Goal: Task Accomplishment & Management: Manage account settings

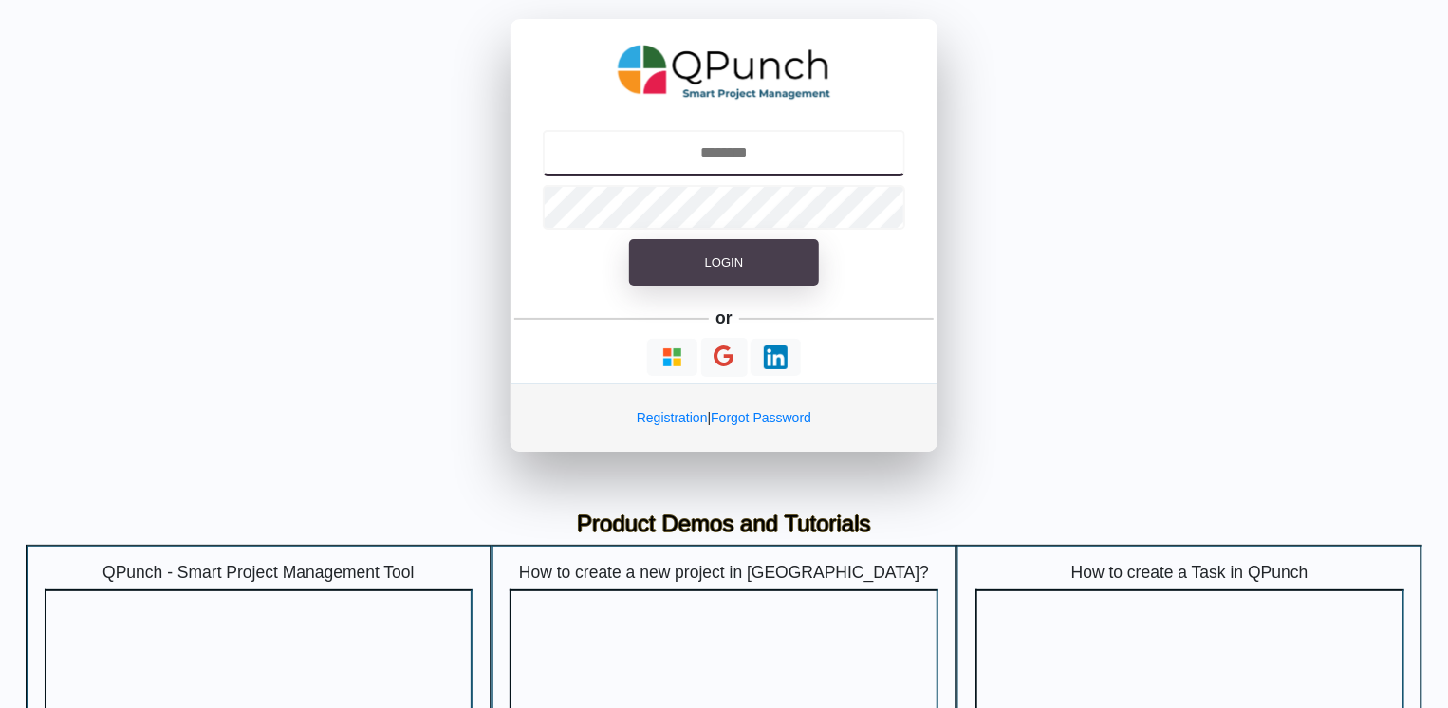
type input "**********"
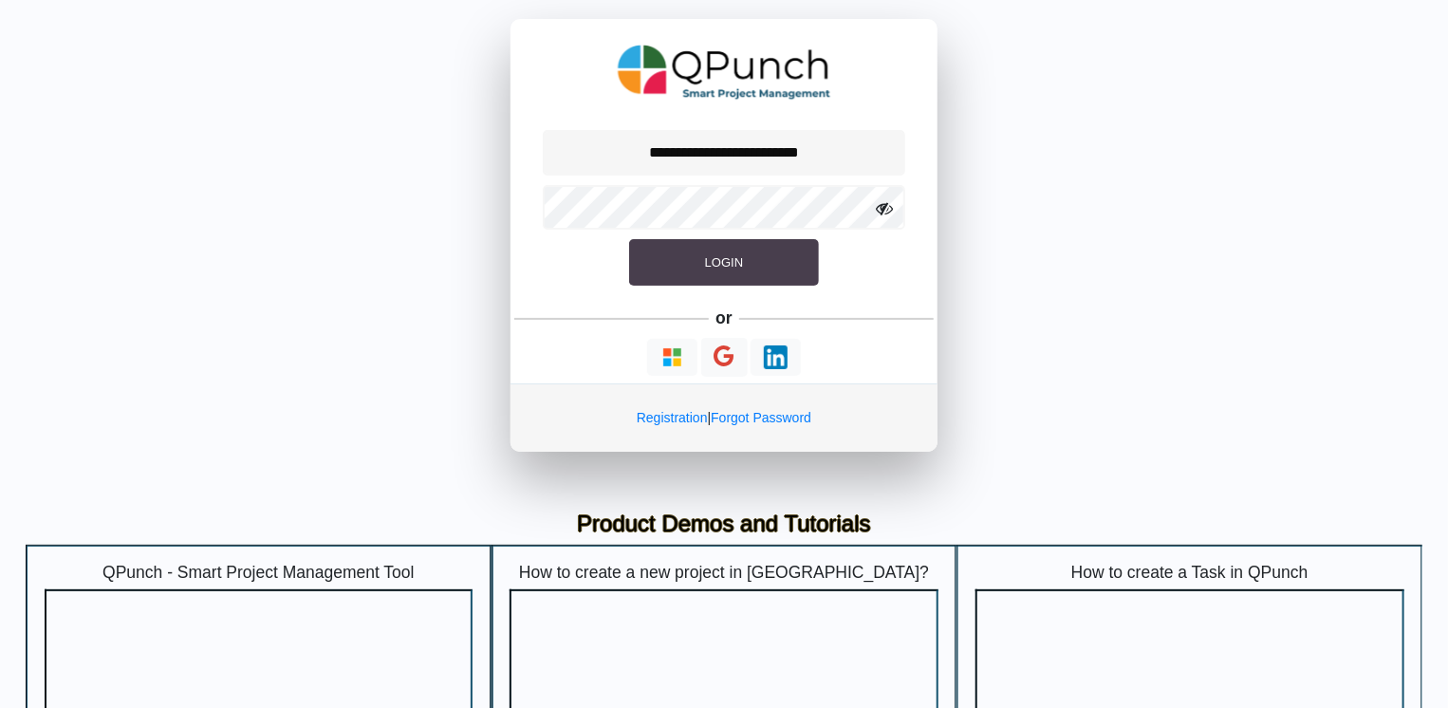
click at [693, 265] on button "Login" at bounding box center [724, 262] width 190 height 47
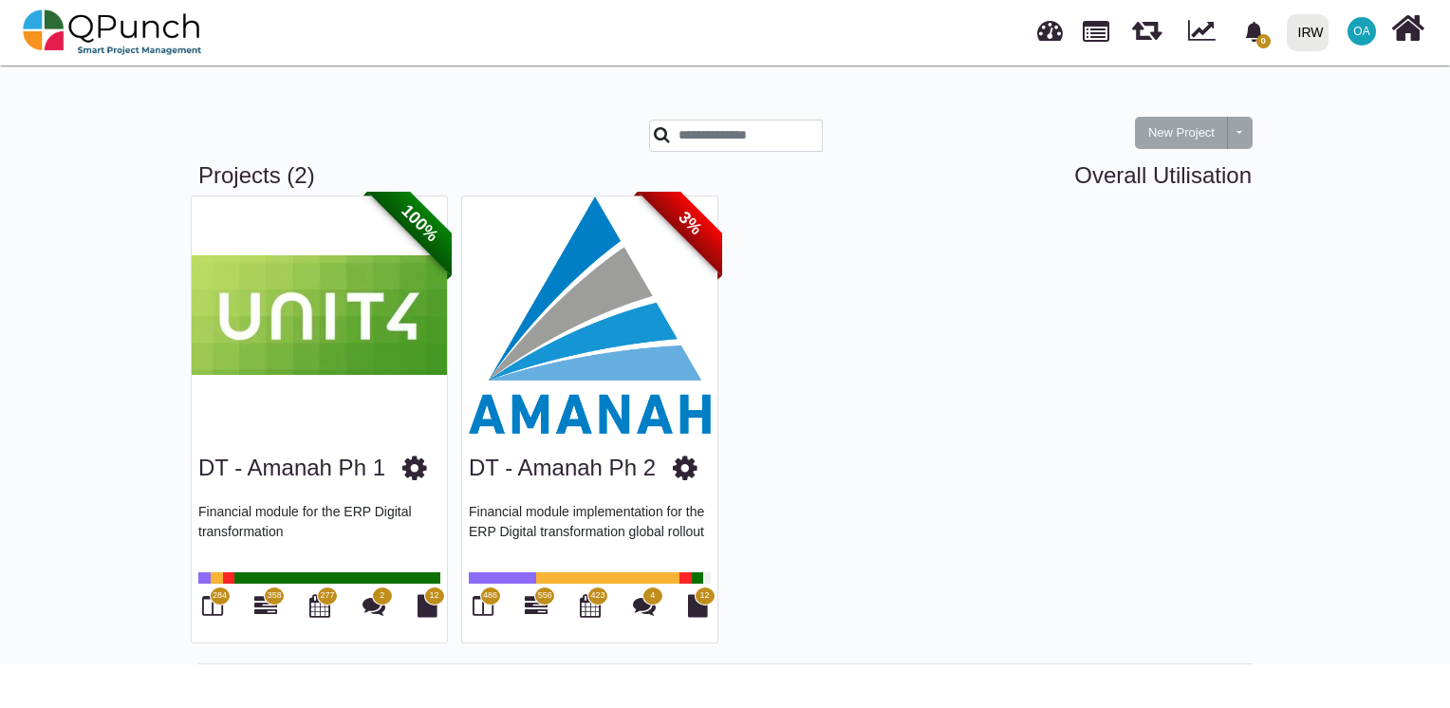
click at [35, 255] on div "New Project Toggle dropdown New Project Wiz Projects (2) Overall Utilisation 10…" at bounding box center [725, 362] width 1450 height 603
click at [523, 335] on img at bounding box center [589, 314] width 255 height 237
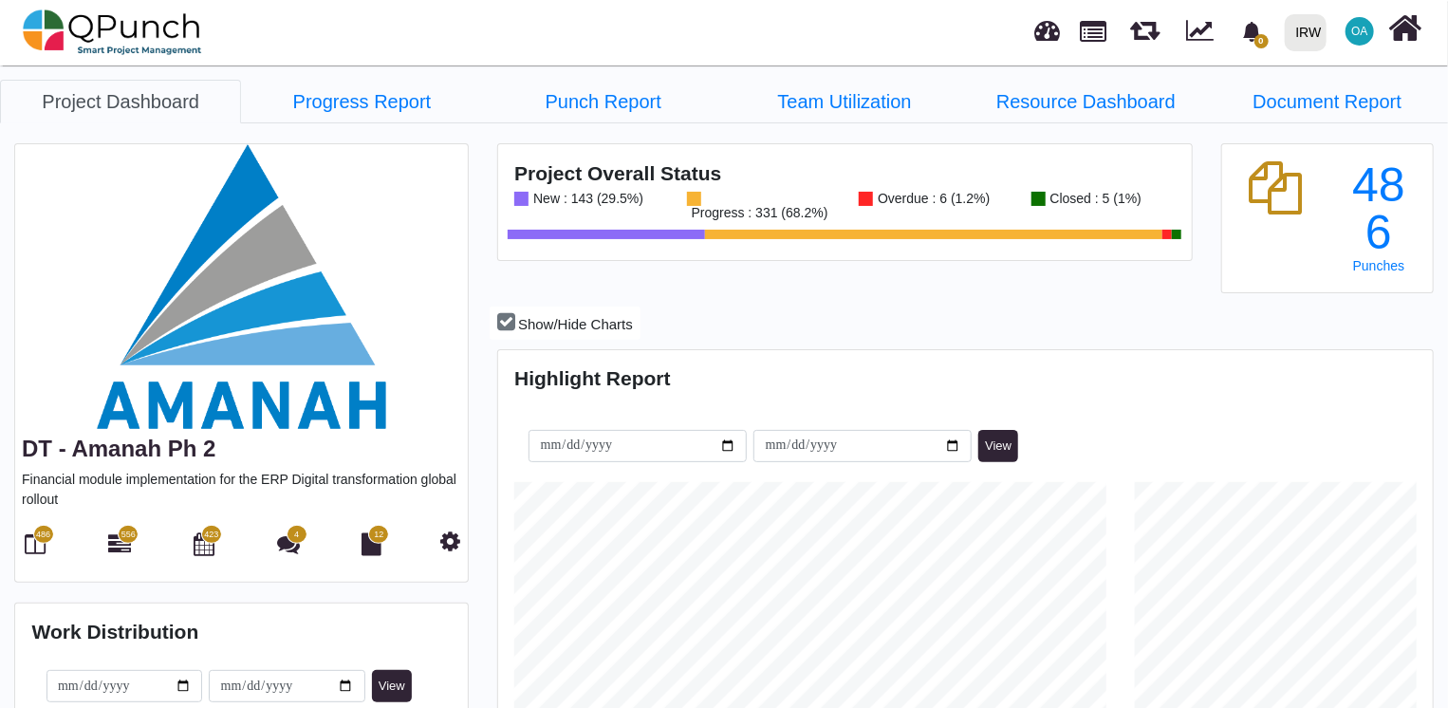
scroll to position [296, 309]
click at [118, 545] on icon at bounding box center [119, 543] width 23 height 23
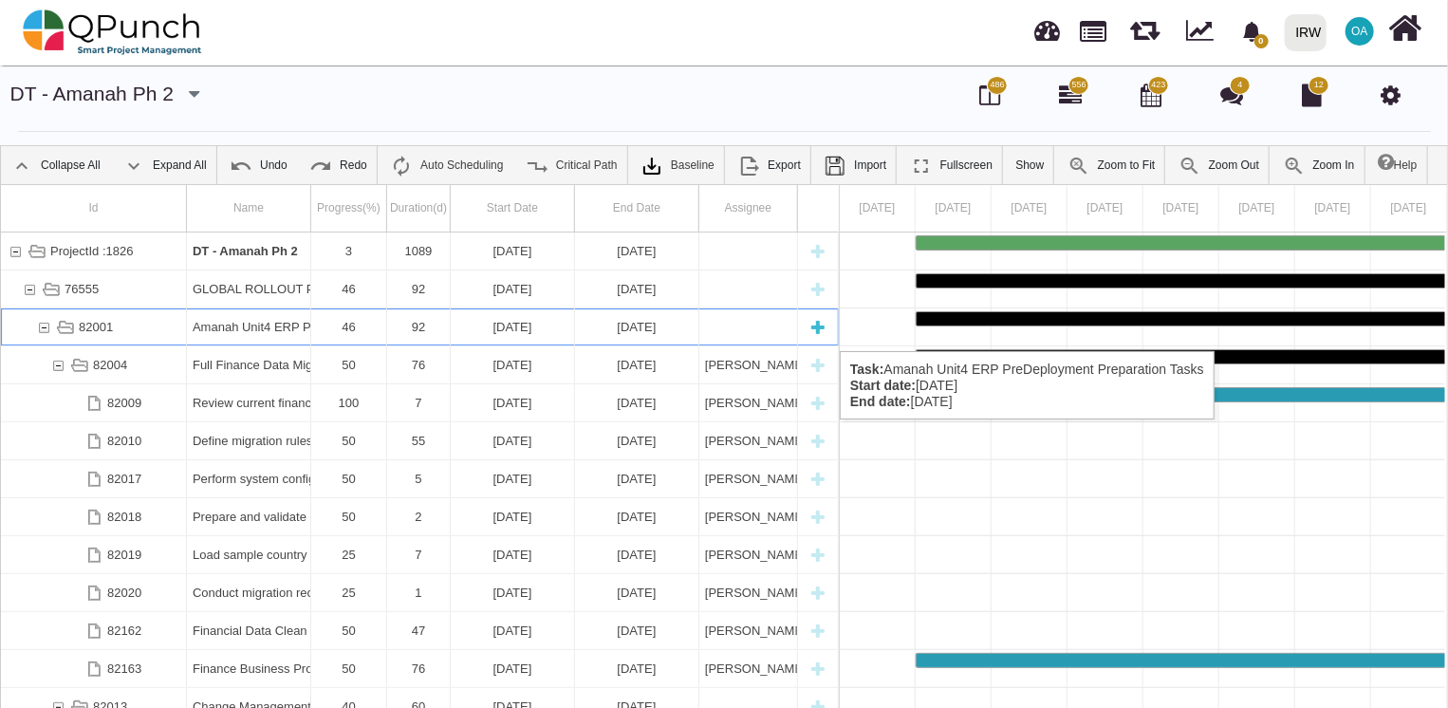
click at [46, 332] on div "82001" at bounding box center [43, 326] width 17 height 37
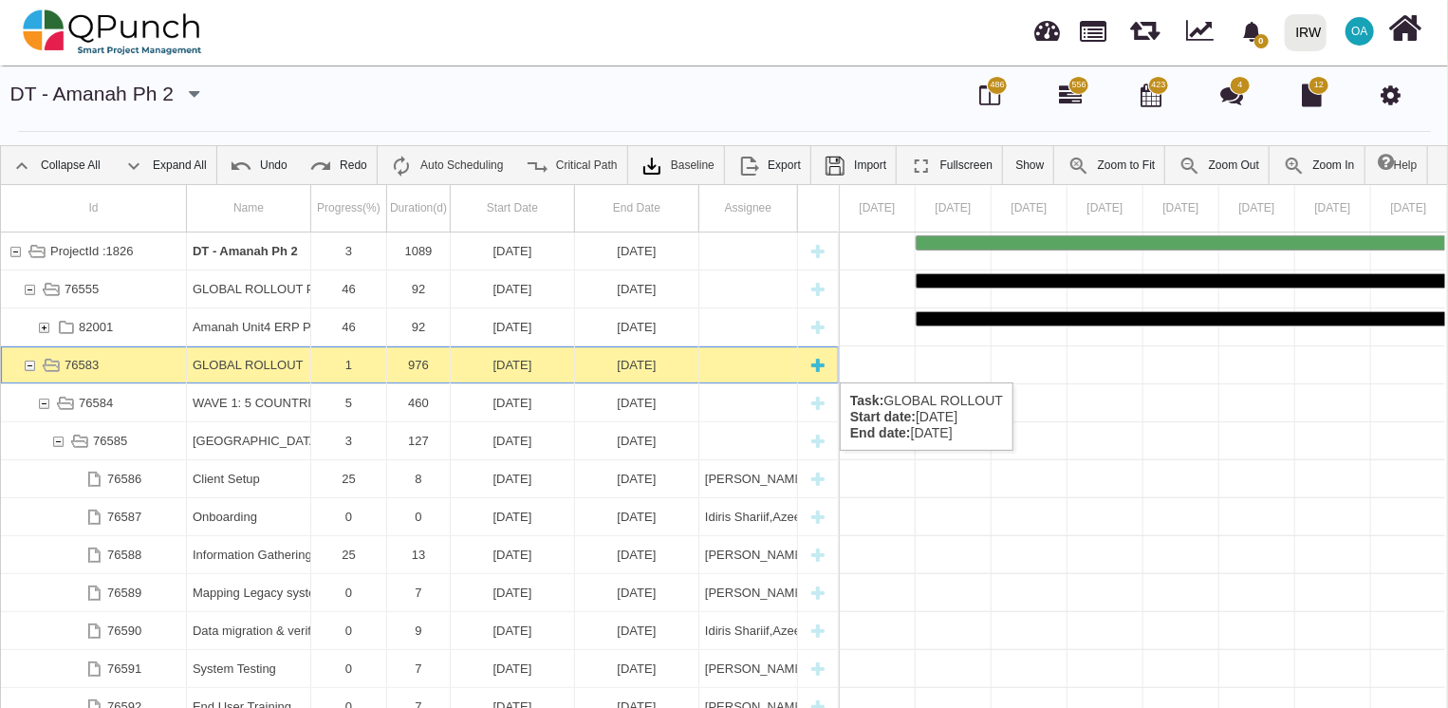
scroll to position [0, 5521]
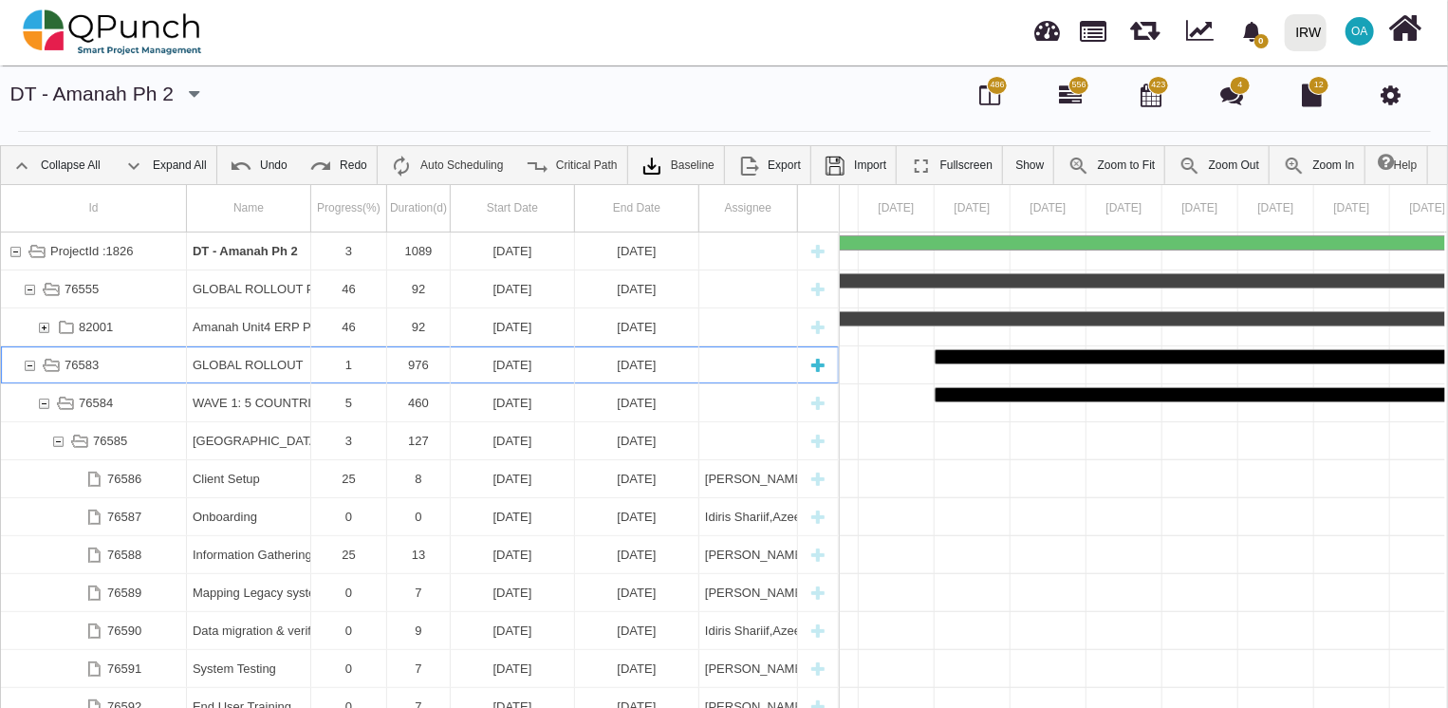
click at [34, 363] on div "76583" at bounding box center [29, 364] width 17 height 37
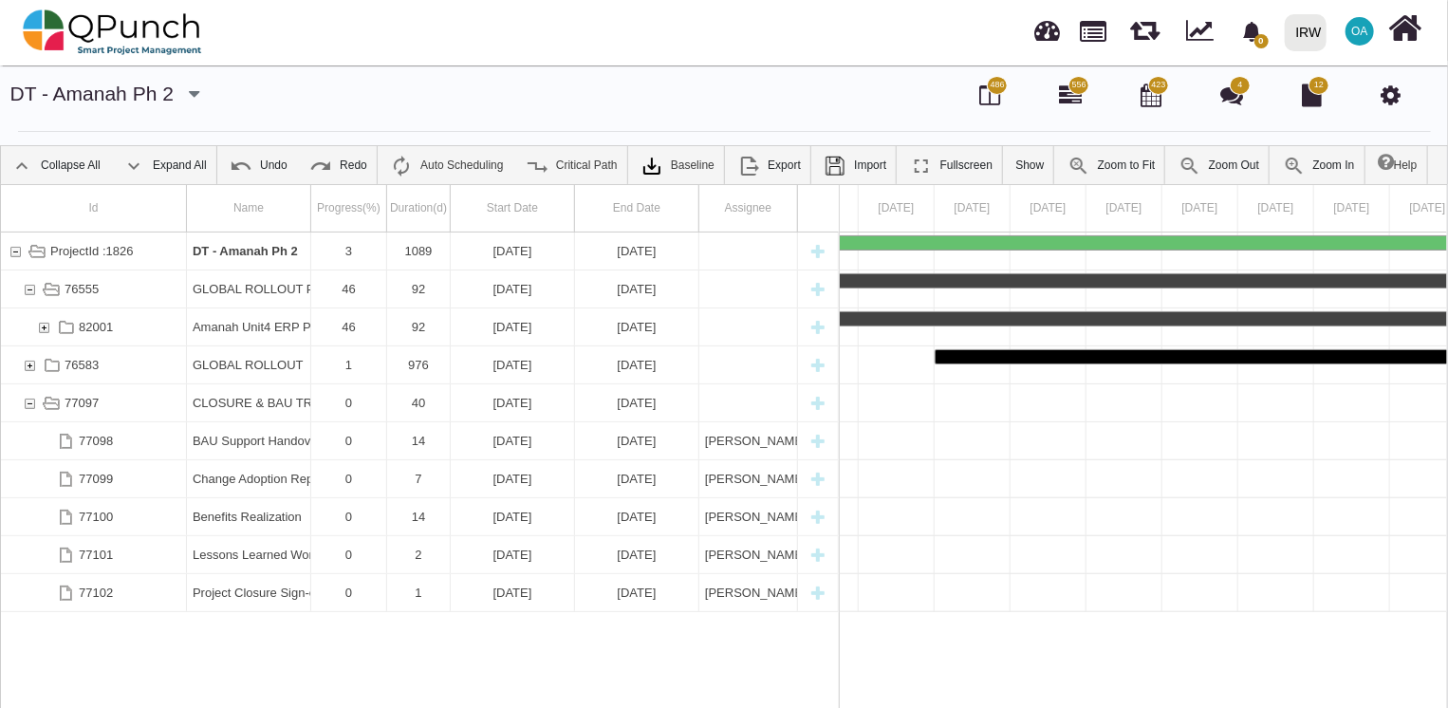
click at [34, 363] on div "76583" at bounding box center [29, 364] width 17 height 37
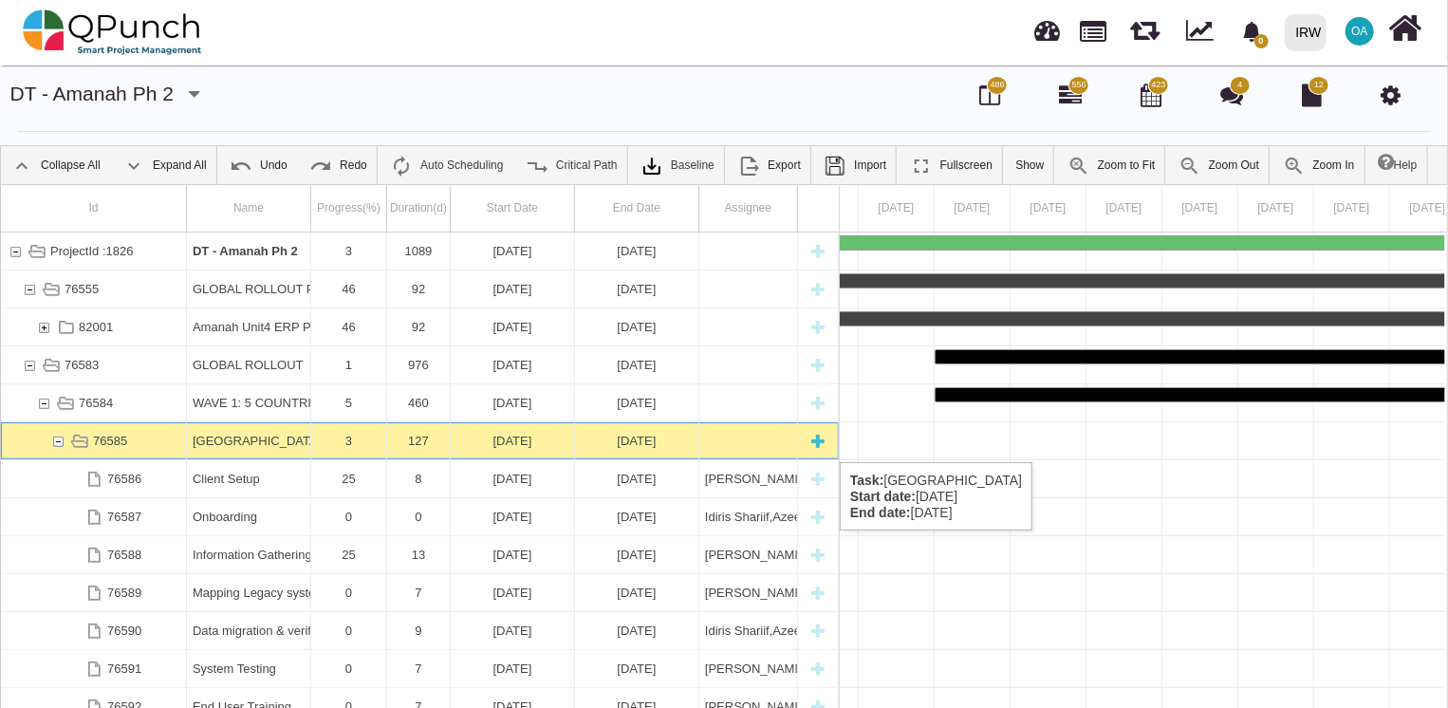
scroll to position [0, 6658]
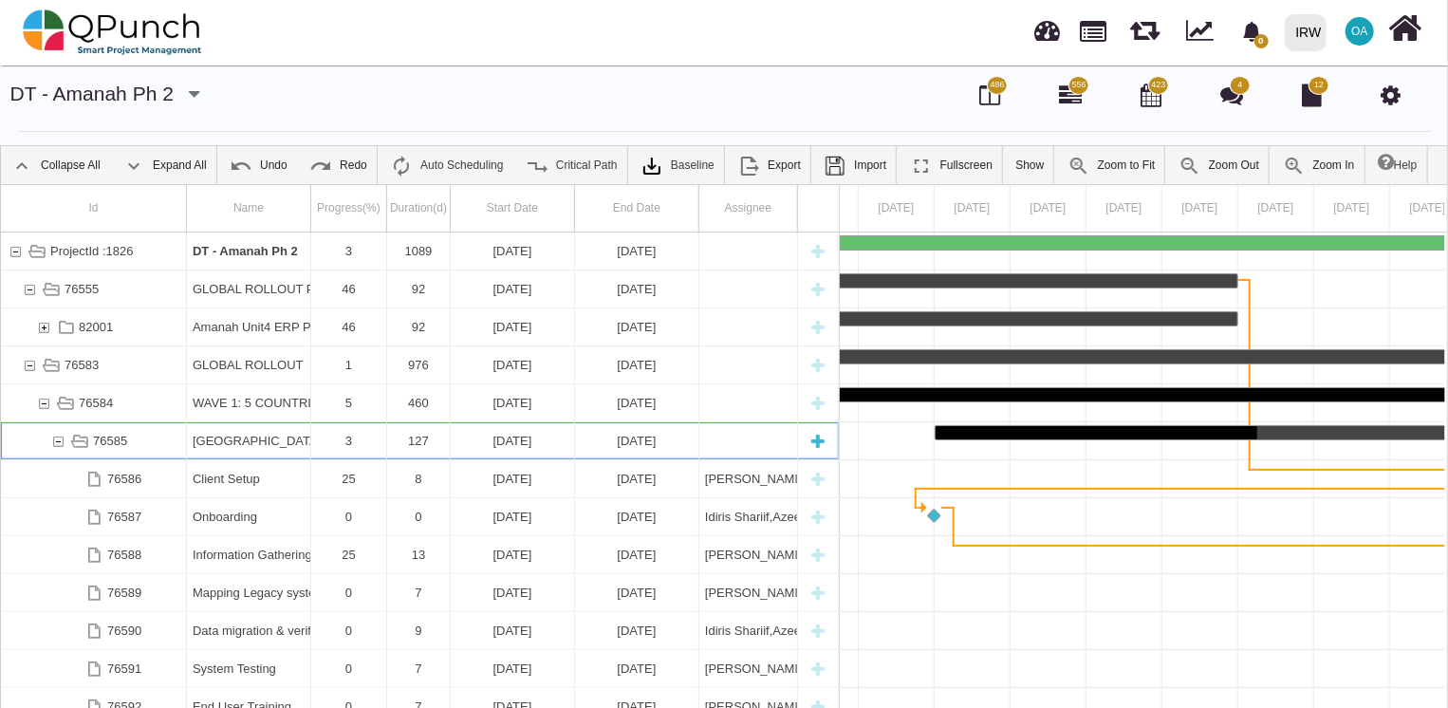
click at [57, 443] on div "76585" at bounding box center [57, 440] width 17 height 37
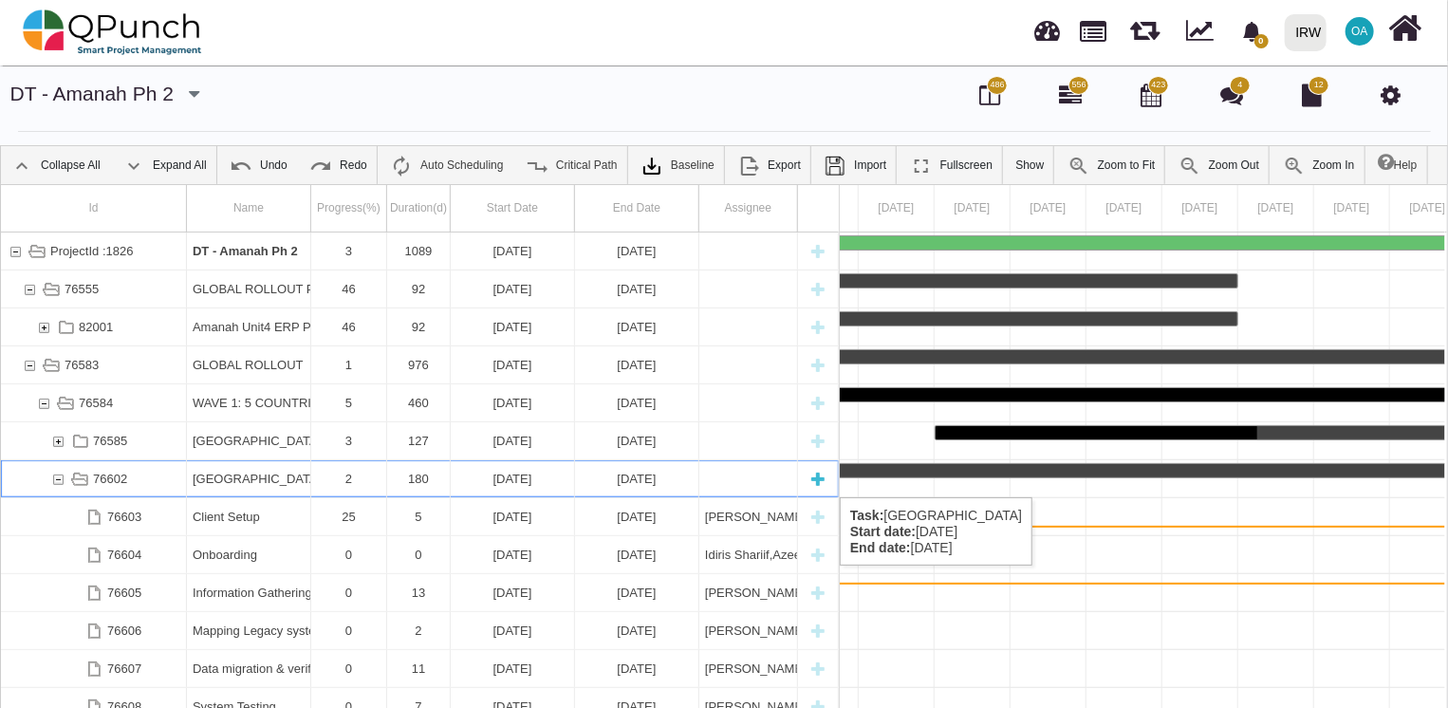
click at [53, 478] on div "76602" at bounding box center [57, 478] width 17 height 37
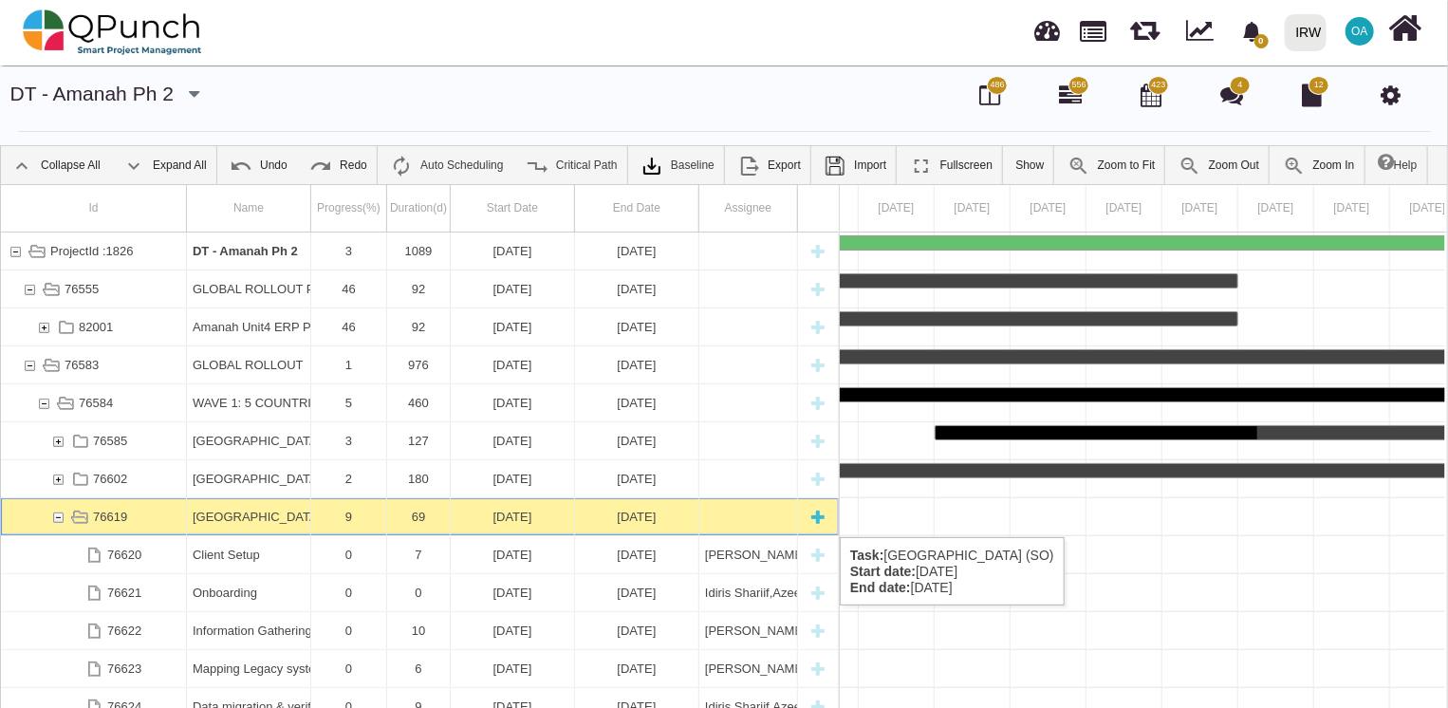
scroll to position [0, 16980]
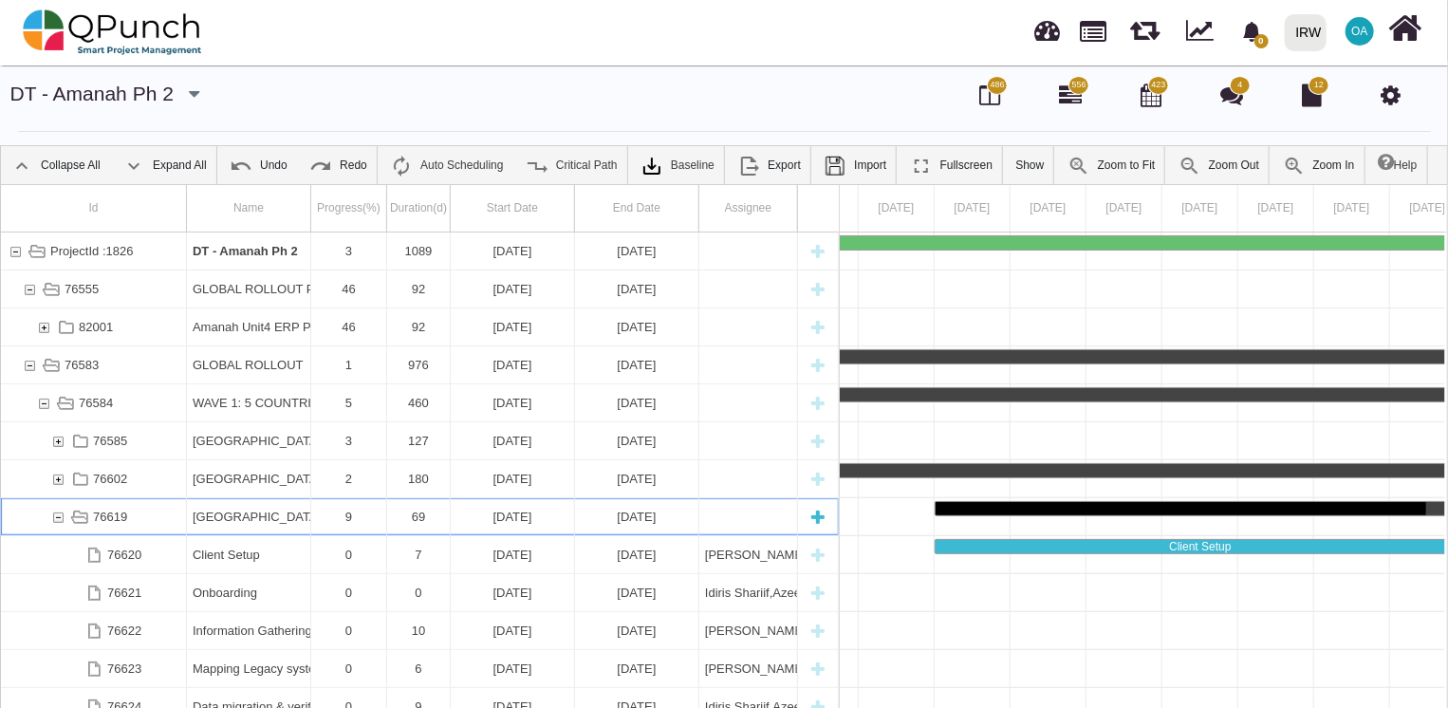
click at [53, 518] on div "76619" at bounding box center [57, 516] width 17 height 37
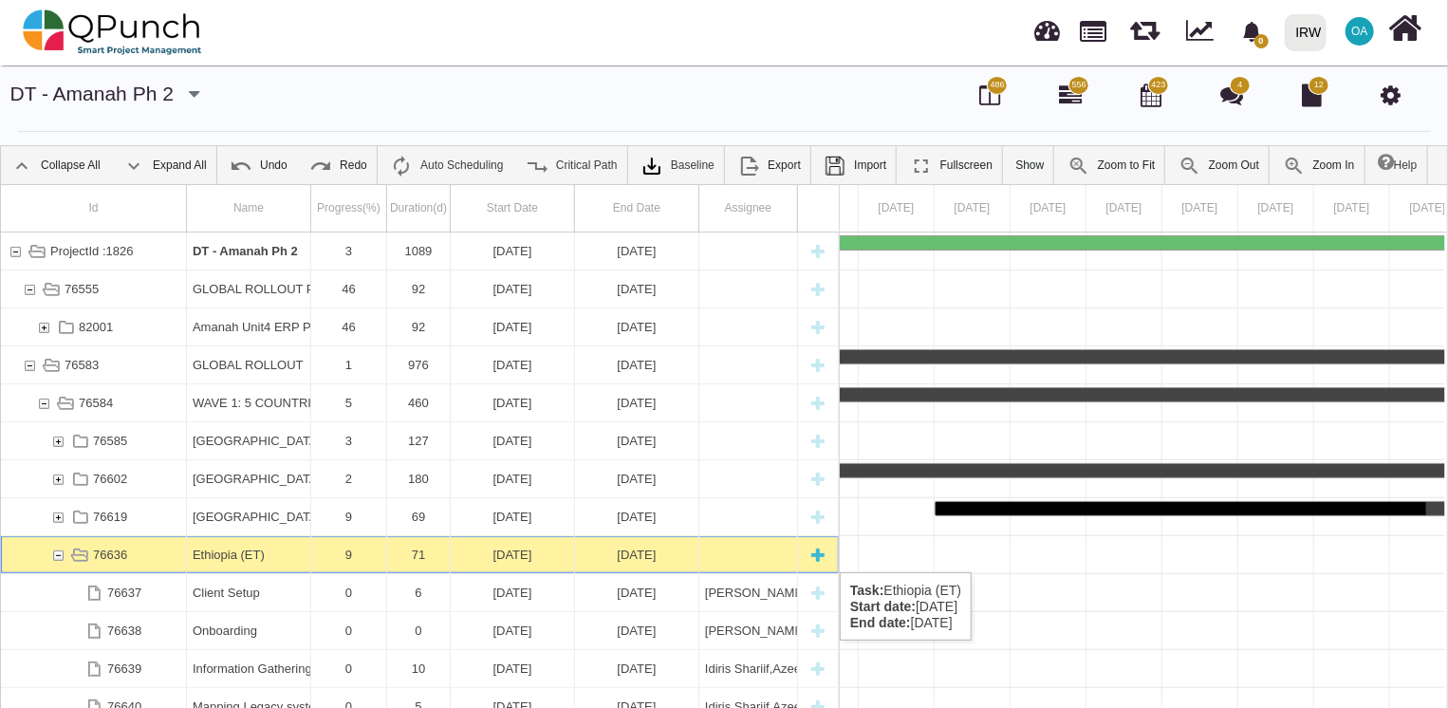
scroll to position [0, 21609]
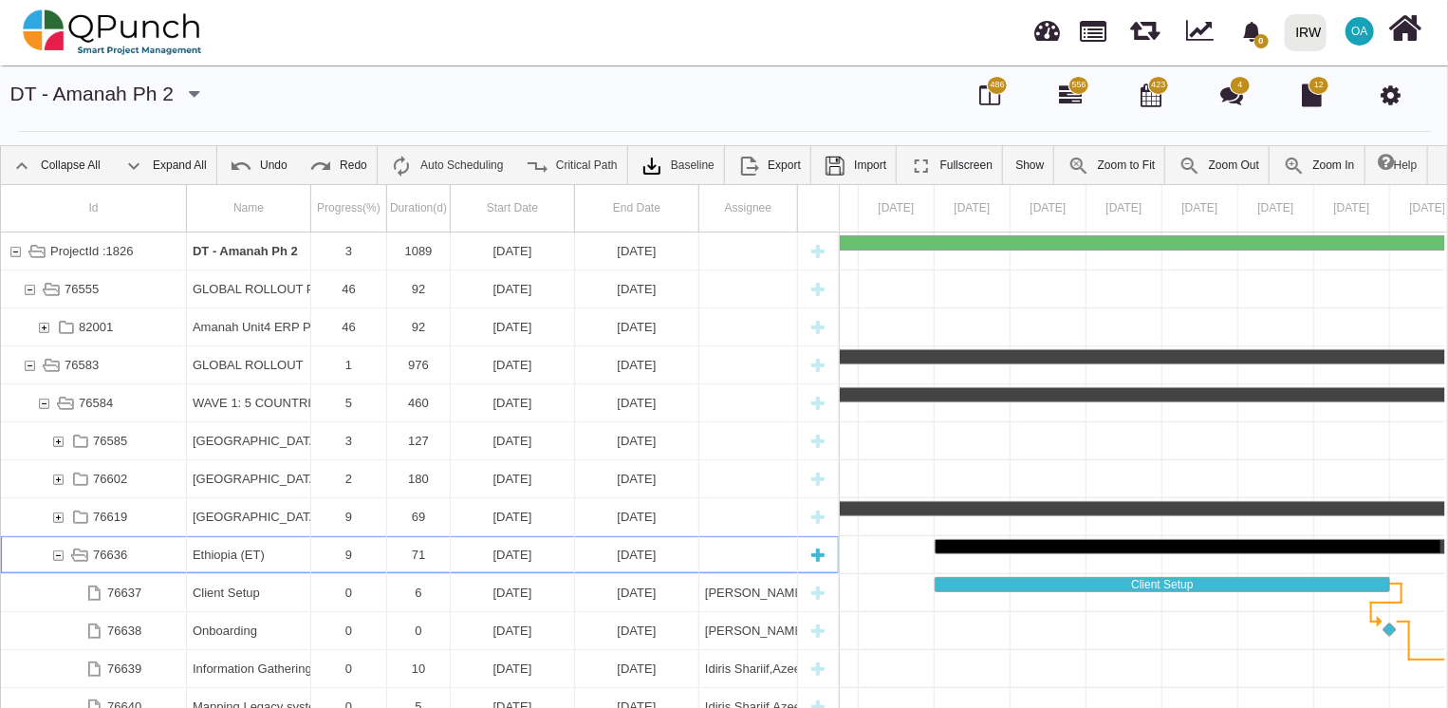
click at [55, 553] on div "76636" at bounding box center [57, 554] width 17 height 37
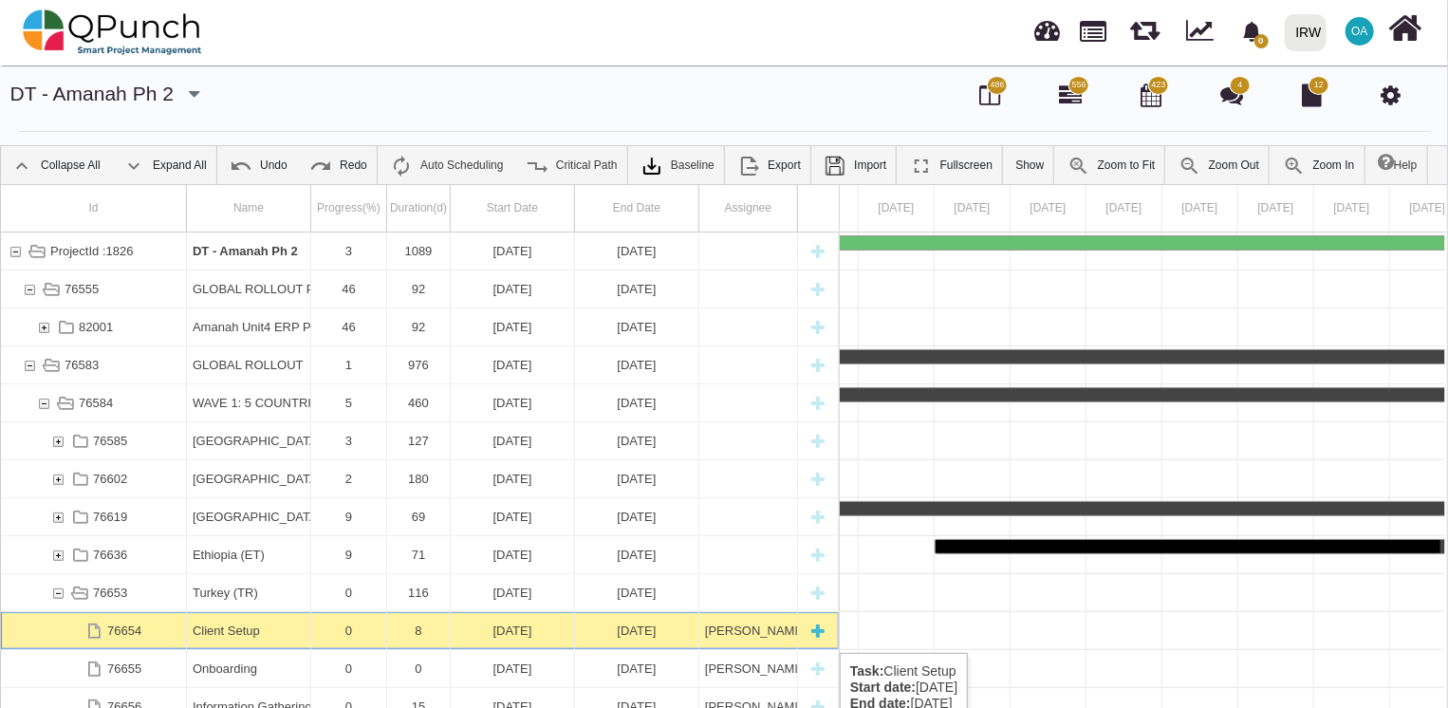
scroll to position [0, 31627]
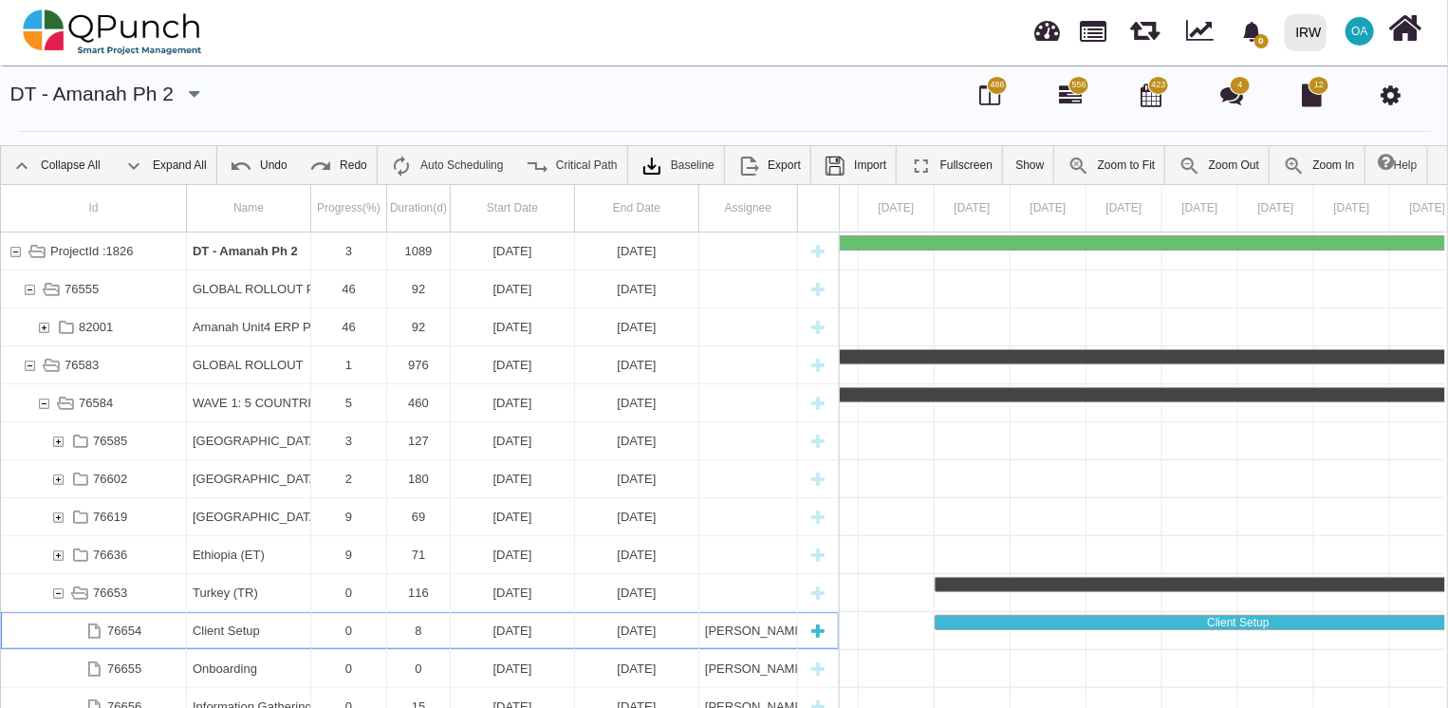
click at [156, 634] on div "76654" at bounding box center [94, 630] width 186 height 37
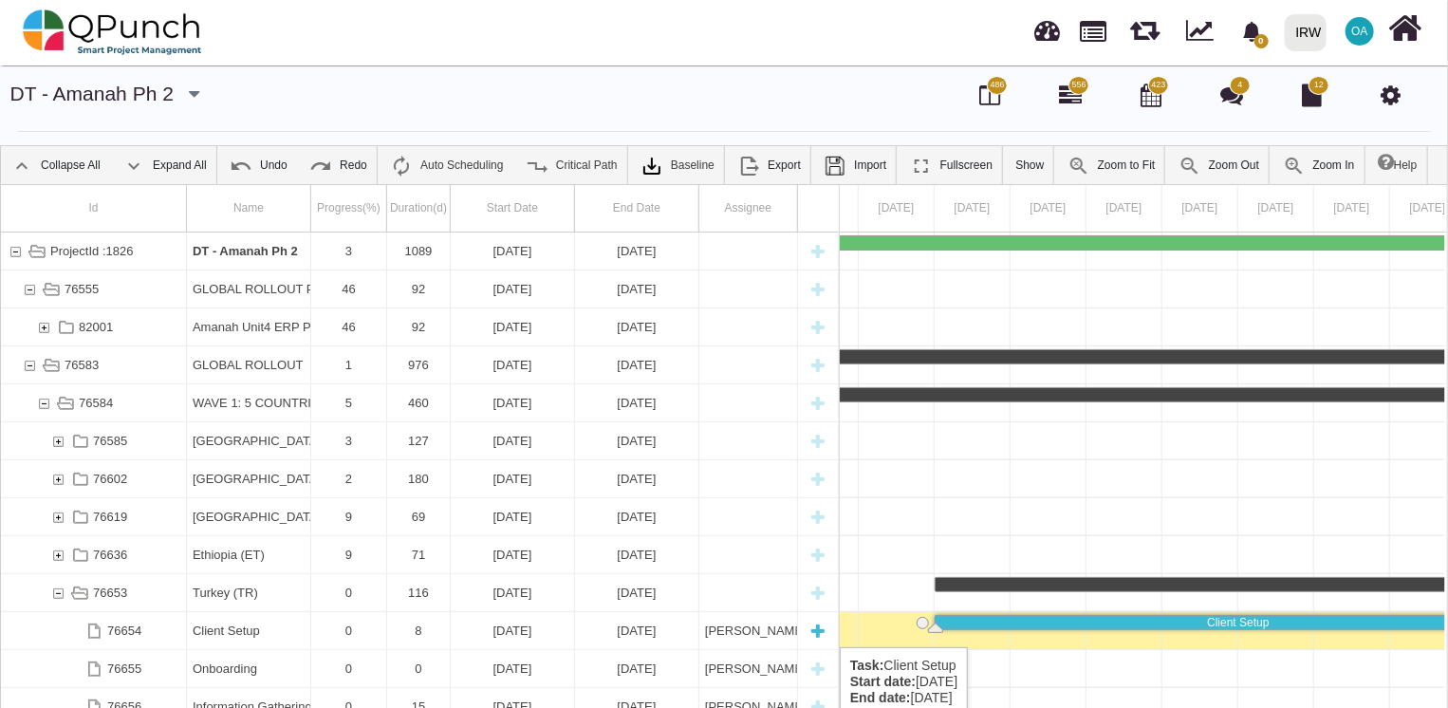
click at [250, 628] on div "Client Setup" at bounding box center [249, 630] width 112 height 37
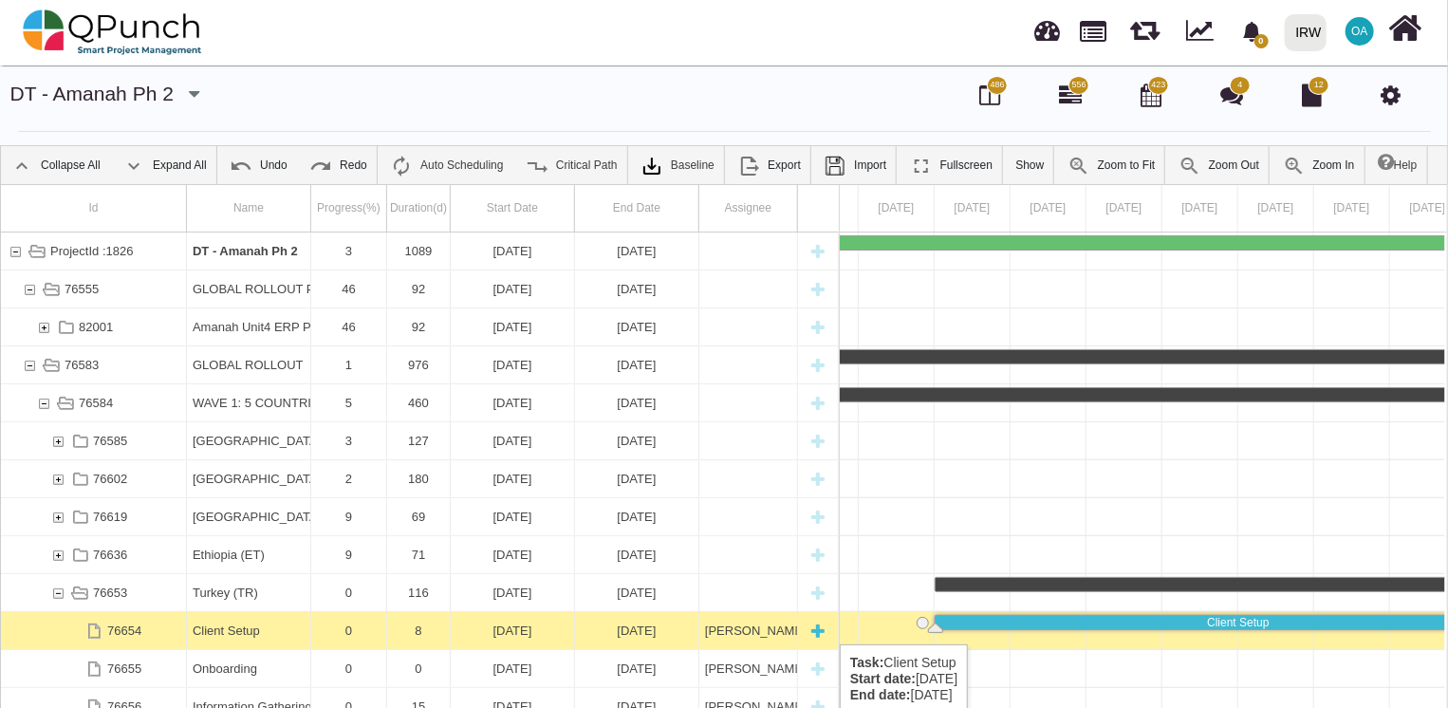
click at [185, 625] on div "76654" at bounding box center [94, 630] width 186 height 37
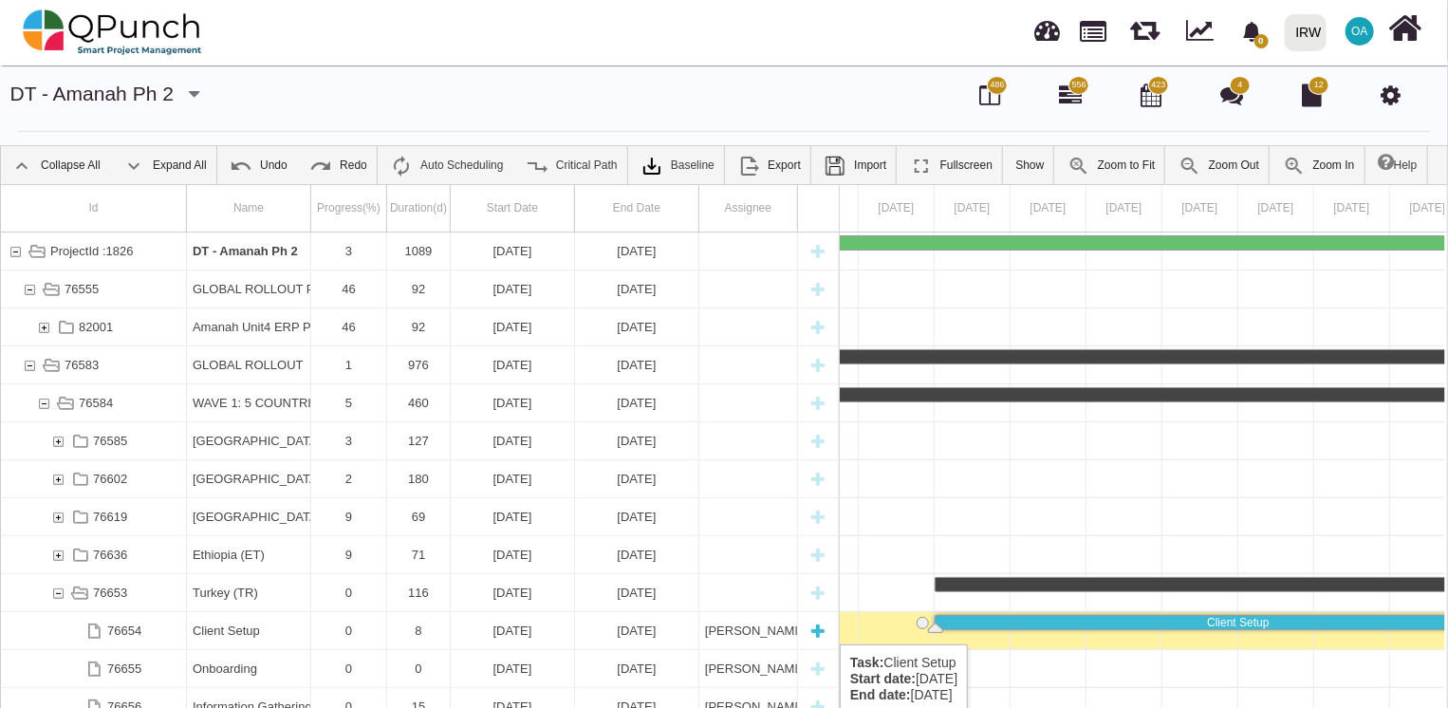
click at [185, 625] on div "76654" at bounding box center [94, 630] width 186 height 37
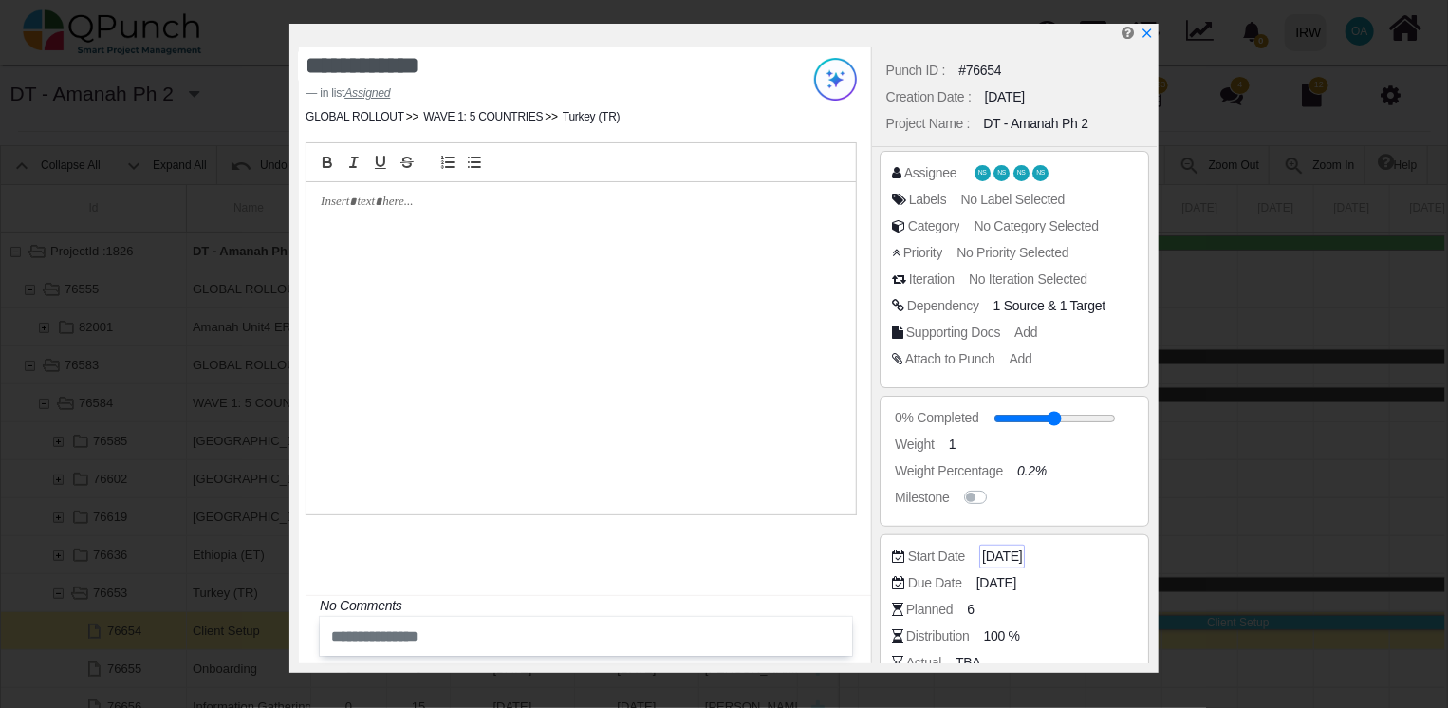
click at [1004, 558] on span "[DATE]" at bounding box center [1002, 556] width 40 height 20
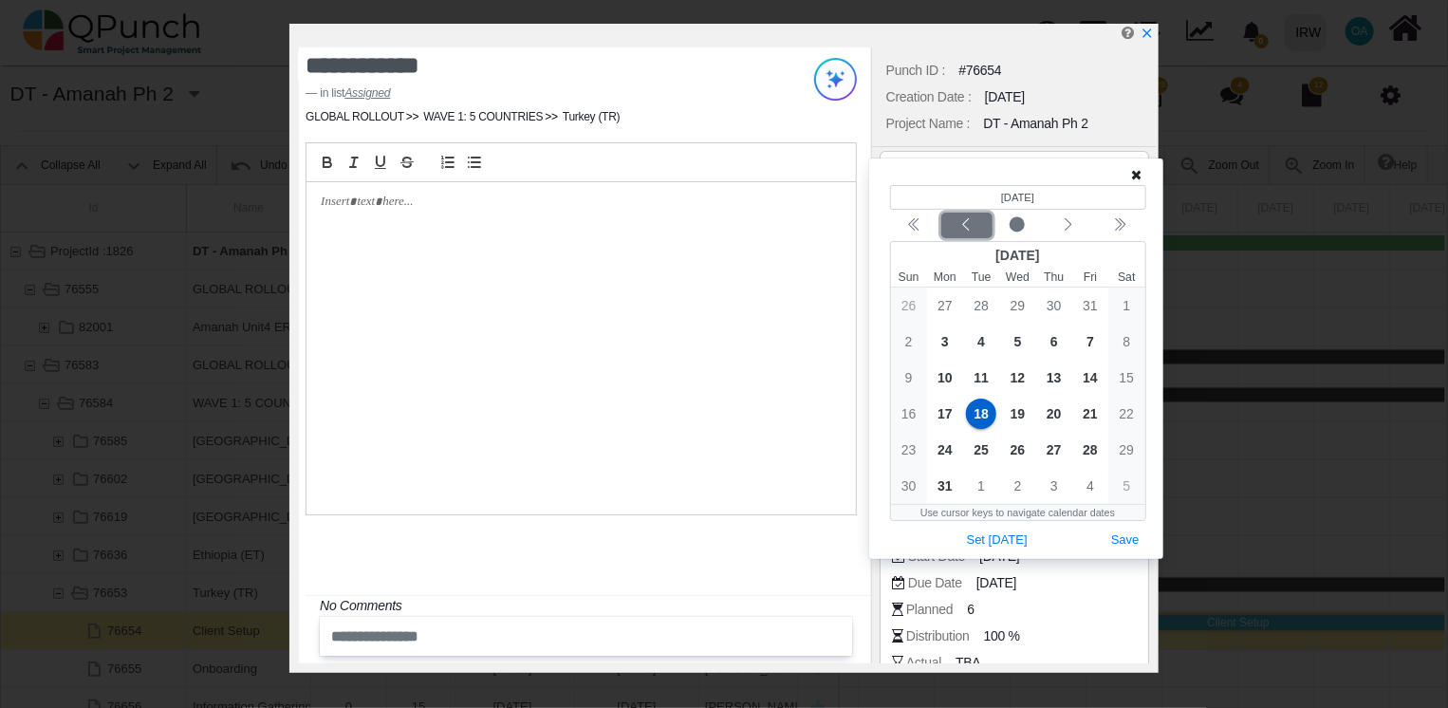
click at [967, 224] on icon "chevron left" at bounding box center [965, 224] width 15 height 15
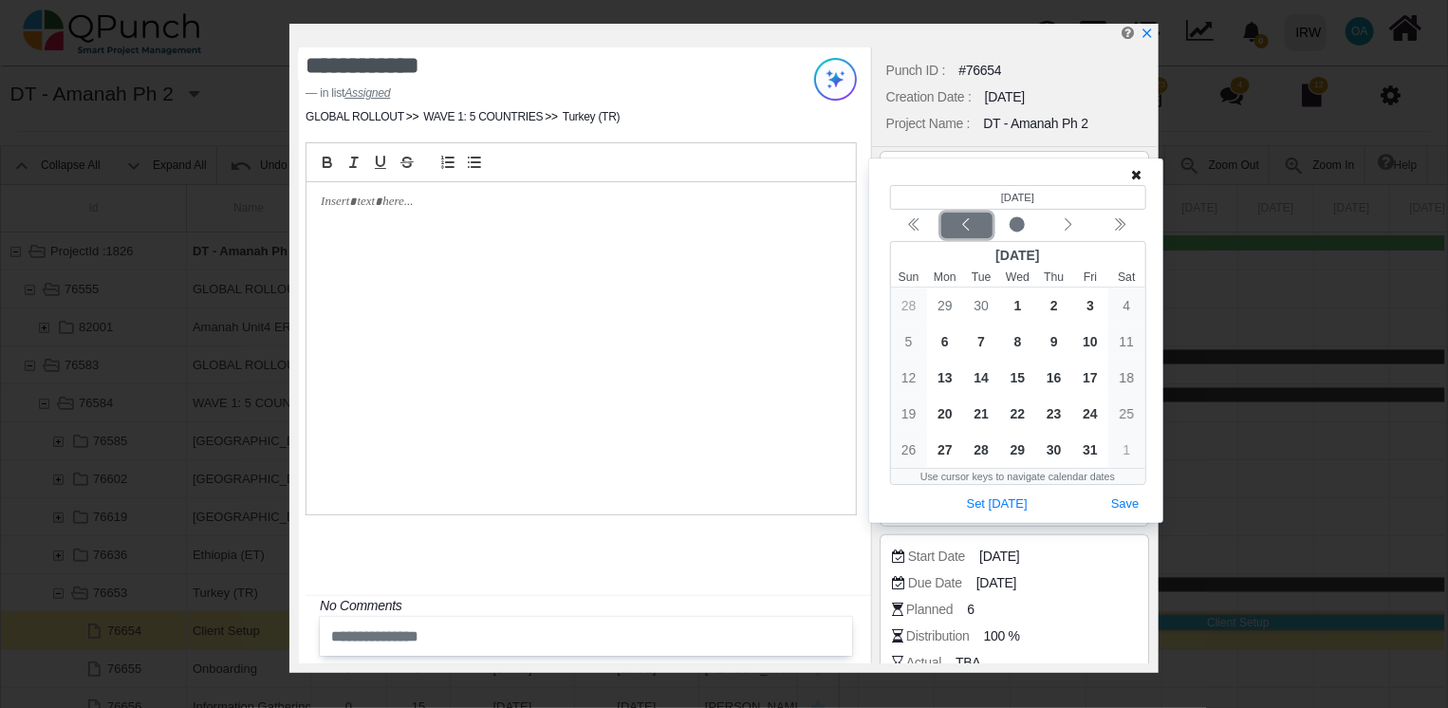
click at [967, 224] on icon "chevron left" at bounding box center [965, 224] width 15 height 15
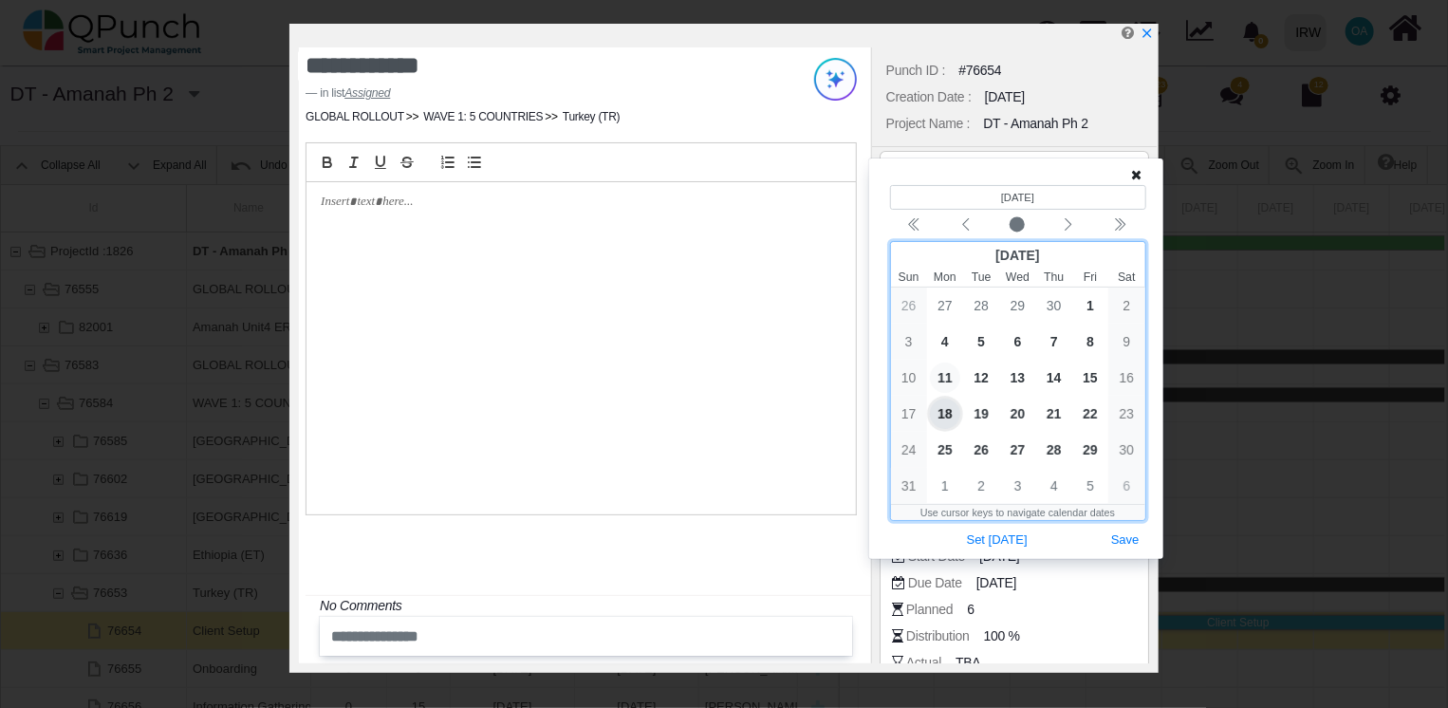
click at [948, 375] on span "11" at bounding box center [945, 377] width 30 height 30
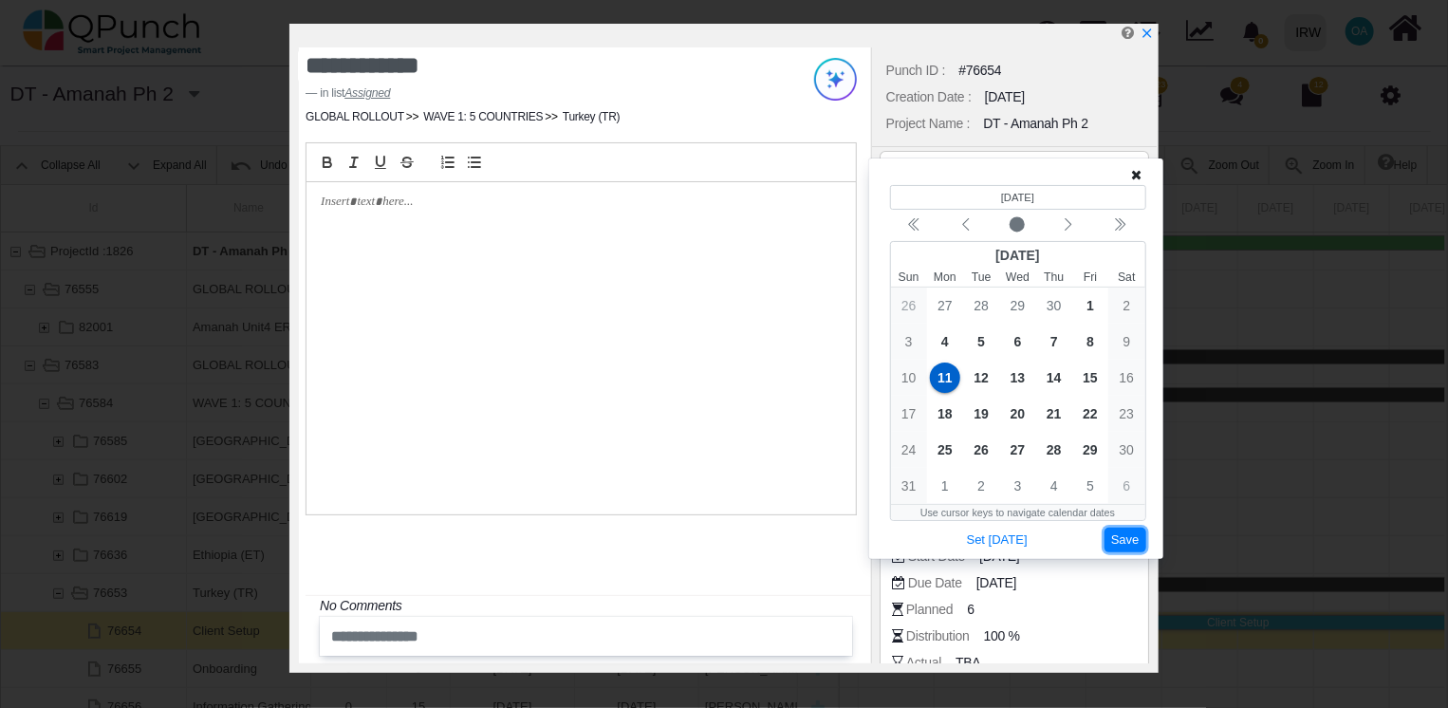
click at [1122, 545] on button "Save" at bounding box center [1125, 540] width 42 height 26
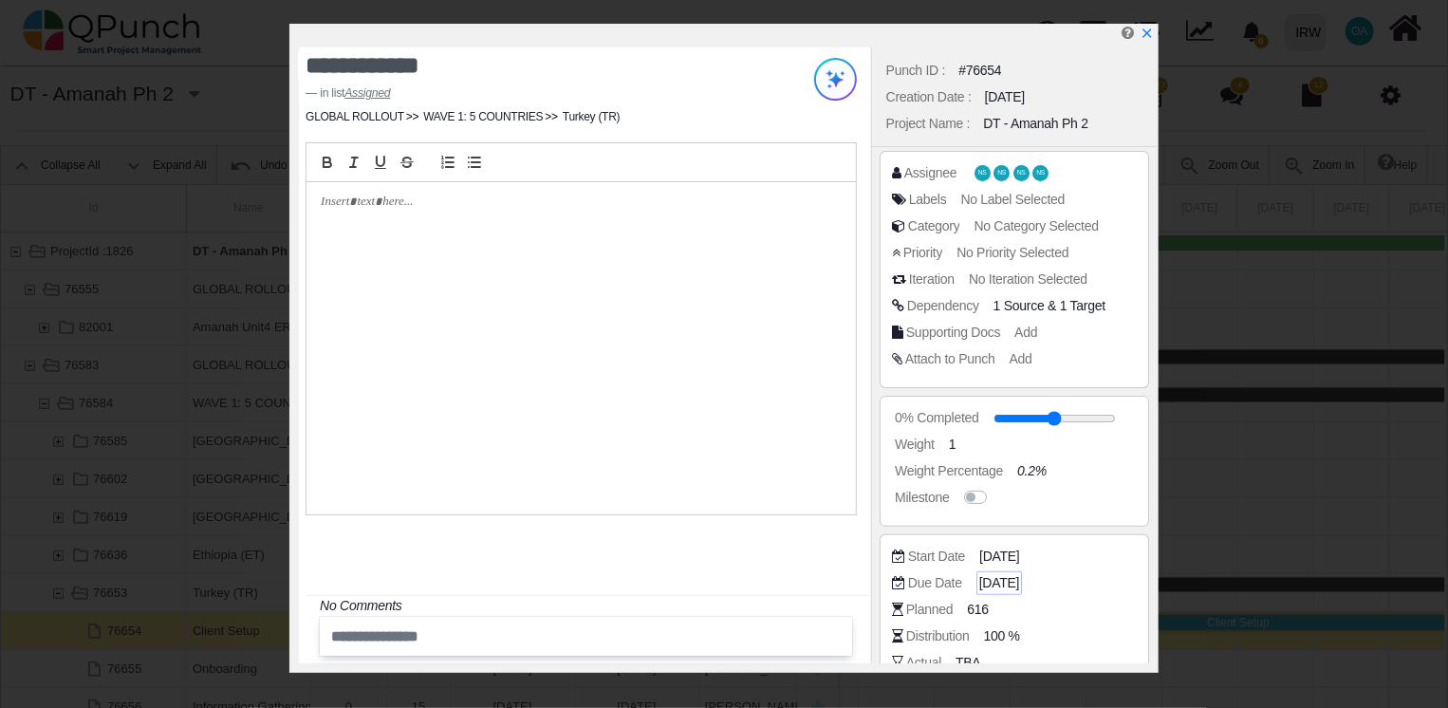
click at [1001, 582] on span "[DATE]" at bounding box center [999, 583] width 40 height 20
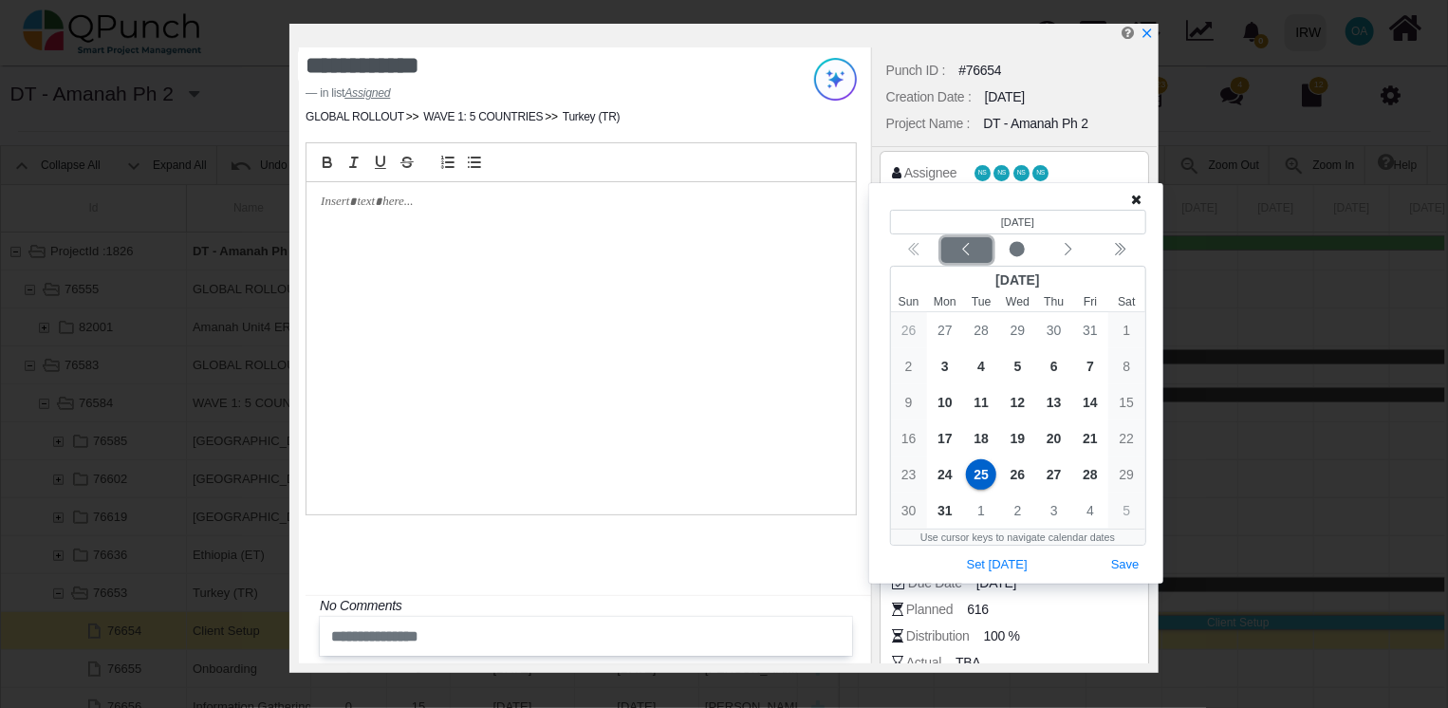
click at [951, 255] on div "Previous month" at bounding box center [966, 250] width 45 height 19
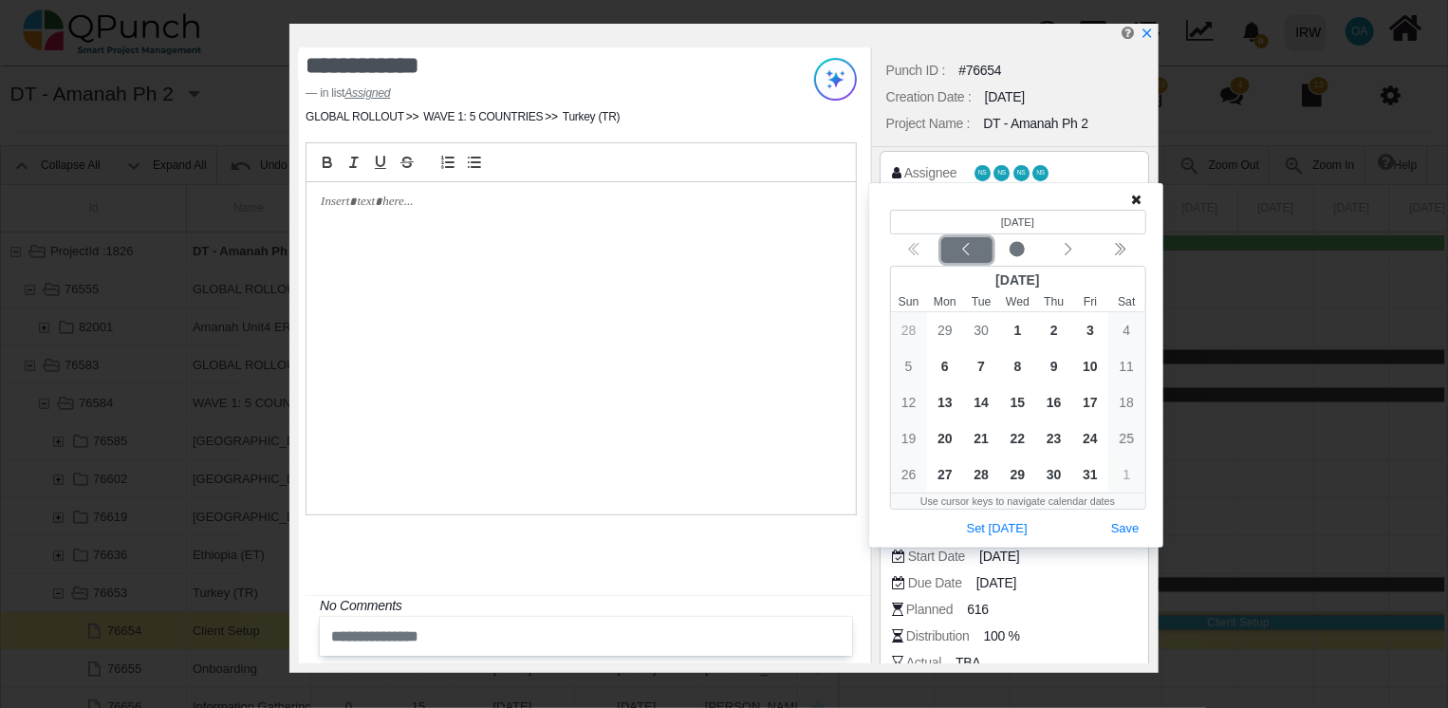
click at [951, 255] on div "Previous month" at bounding box center [966, 250] width 45 height 19
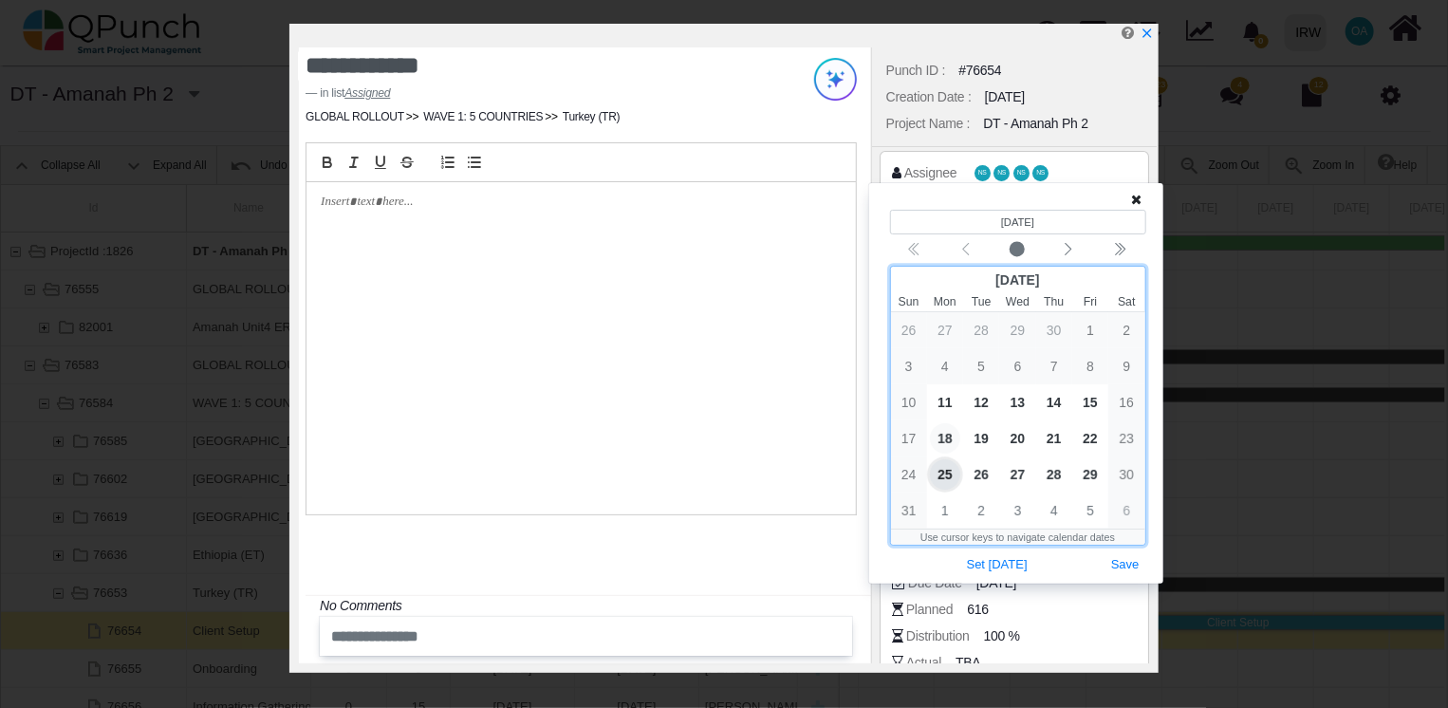
click at [952, 440] on span "18" at bounding box center [945, 438] width 30 height 30
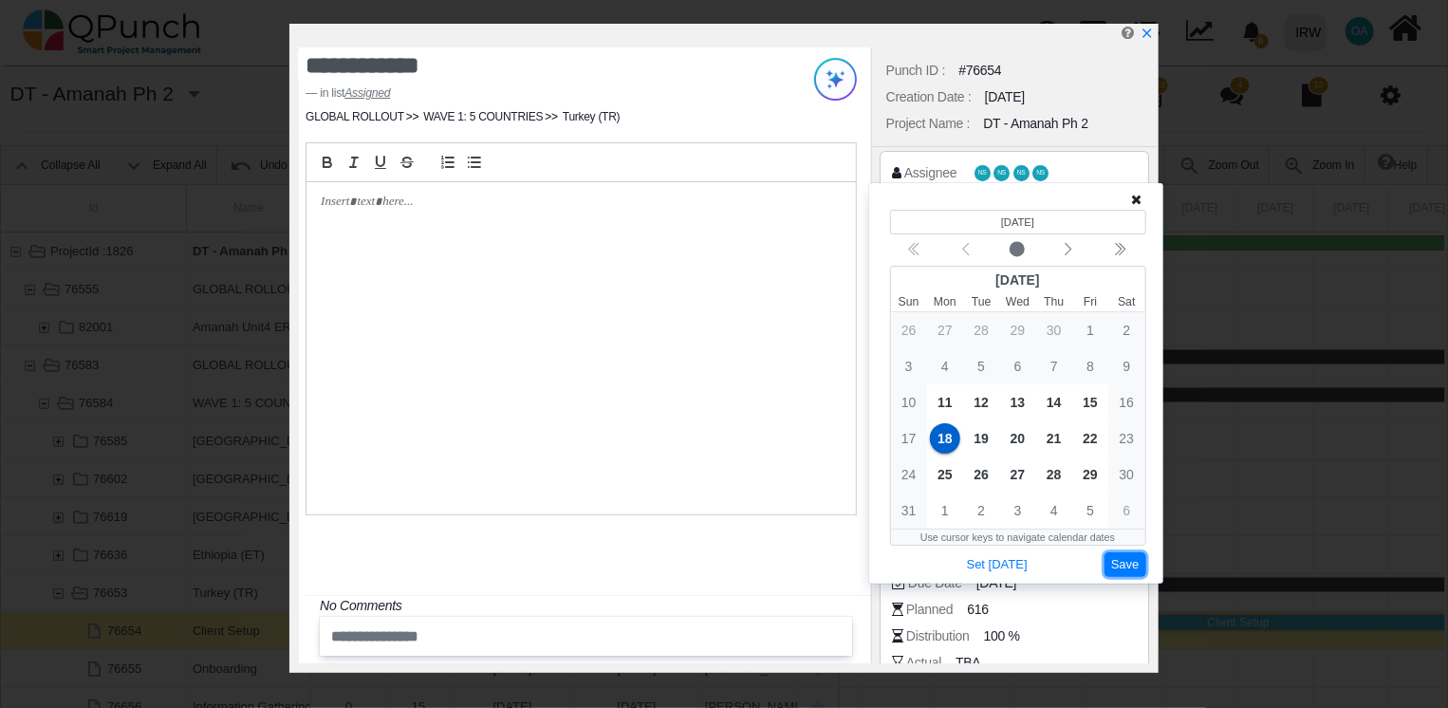
click at [1127, 571] on button "Save" at bounding box center [1125, 565] width 42 height 26
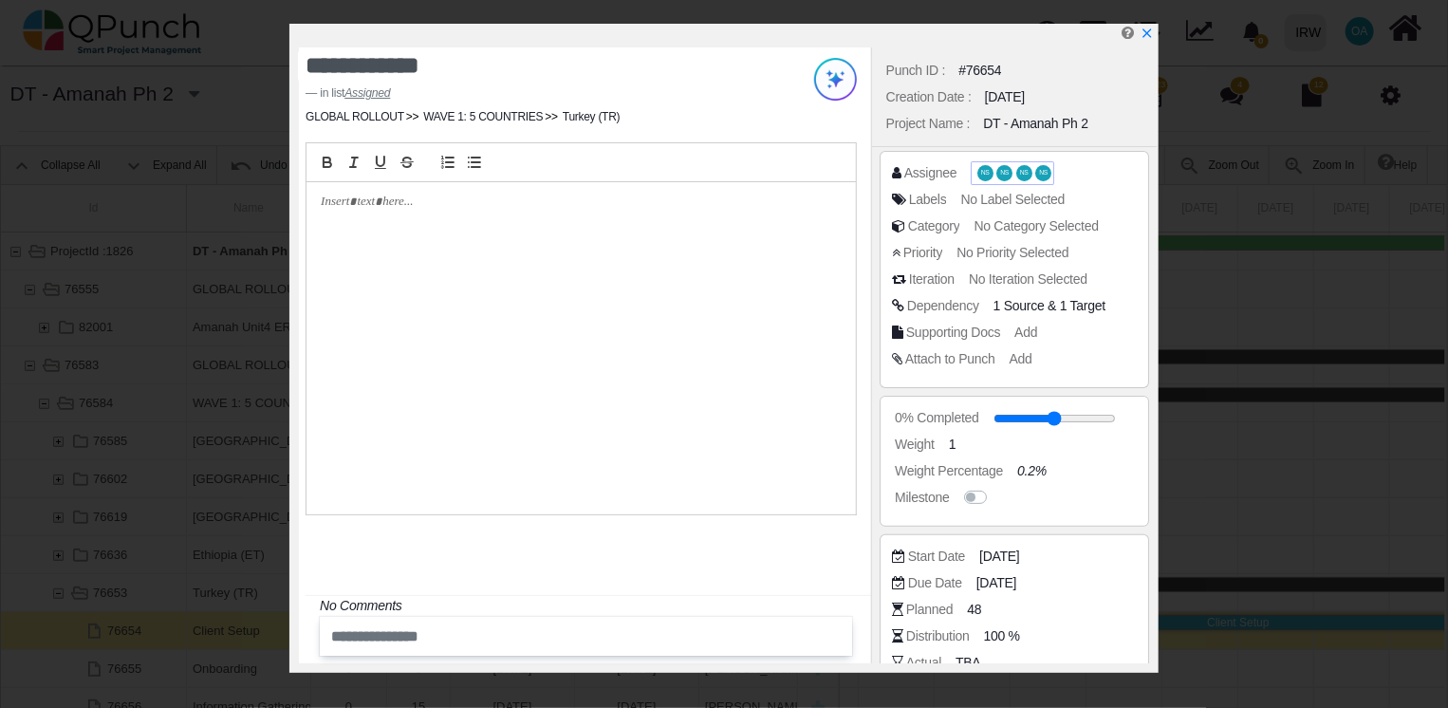
click at [981, 172] on span "NS" at bounding box center [985, 173] width 9 height 7
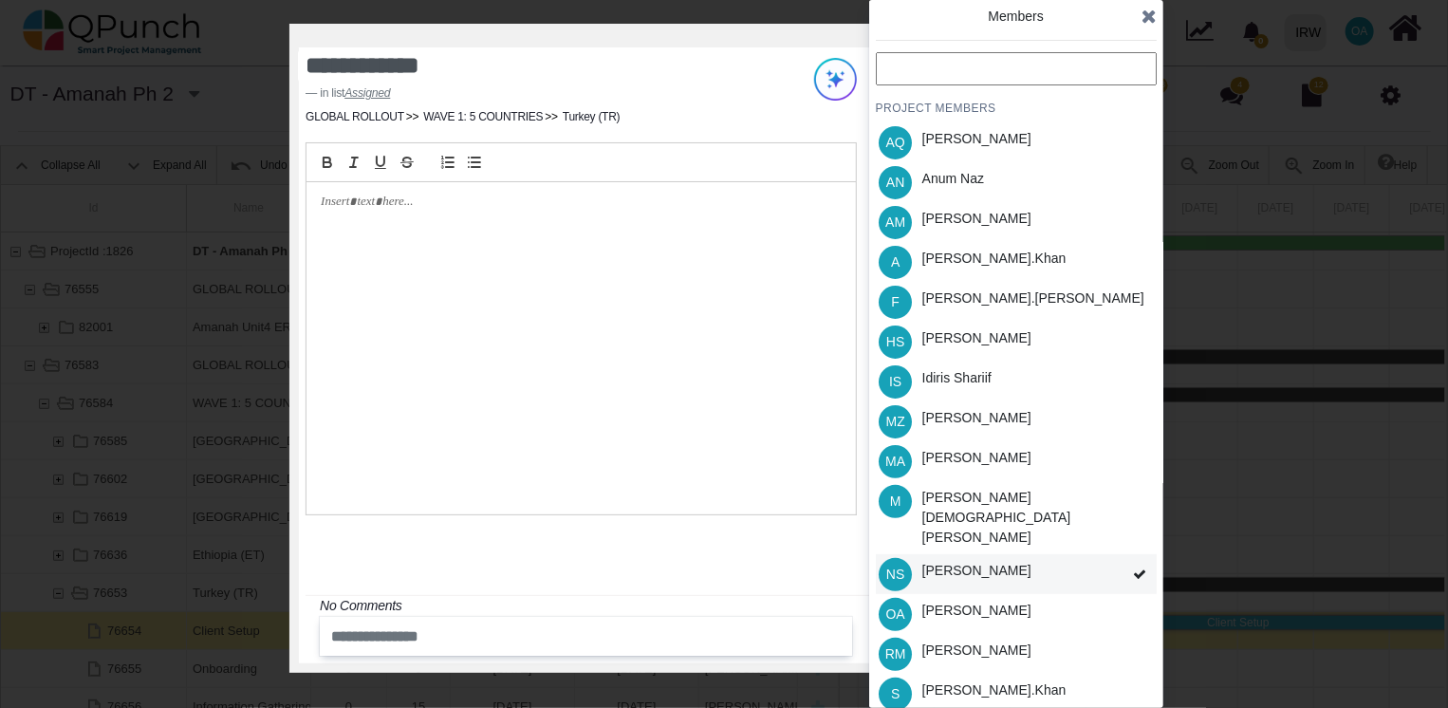
click at [1043, 554] on div "NS [PERSON_NAME]" at bounding box center [1016, 574] width 281 height 40
click at [932, 561] on div "[PERSON_NAME]" at bounding box center [976, 571] width 109 height 20
click at [903, 558] on span "NS" at bounding box center [894, 574] width 33 height 33
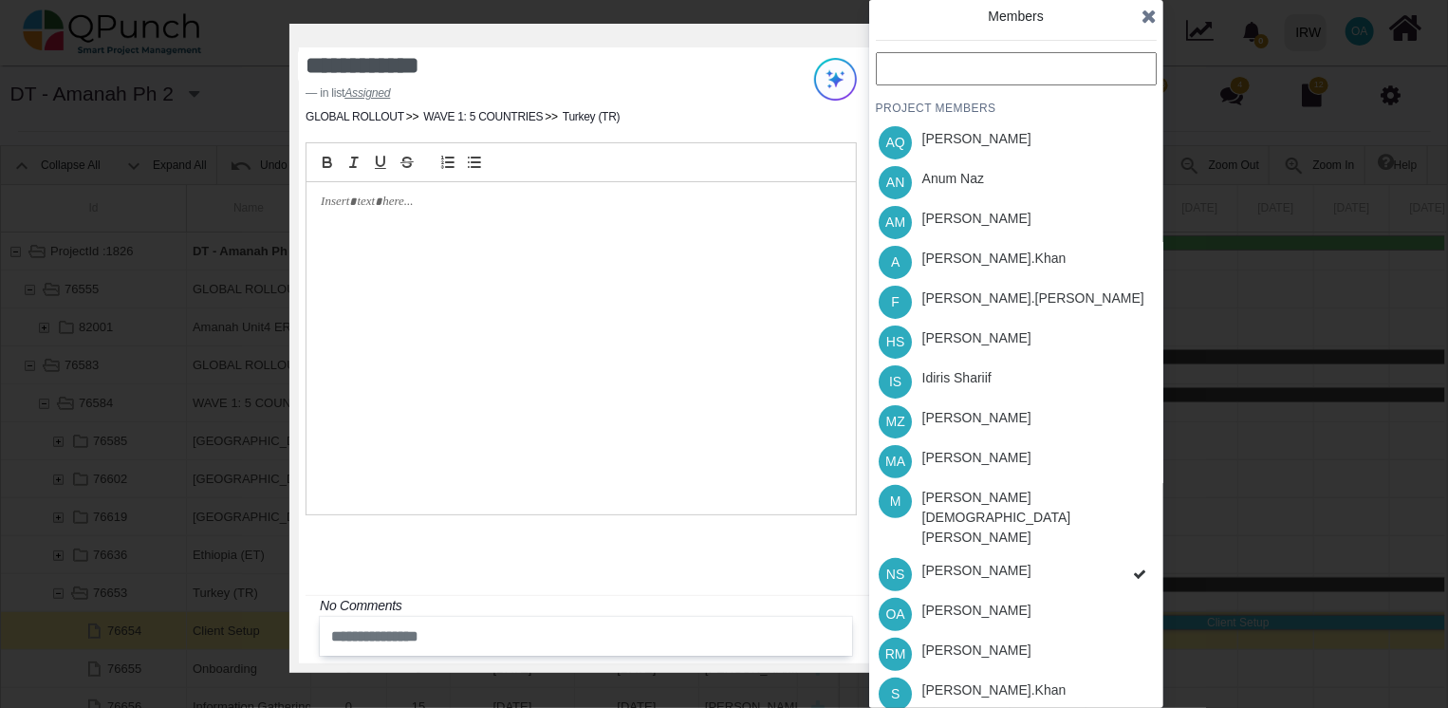
click at [903, 536] on div "PROJECT MEMBERS AQ [PERSON_NAME] AN [PERSON_NAME] AM [PERSON_NAME] A [PERSON_NA…" at bounding box center [1016, 442] width 281 height 781
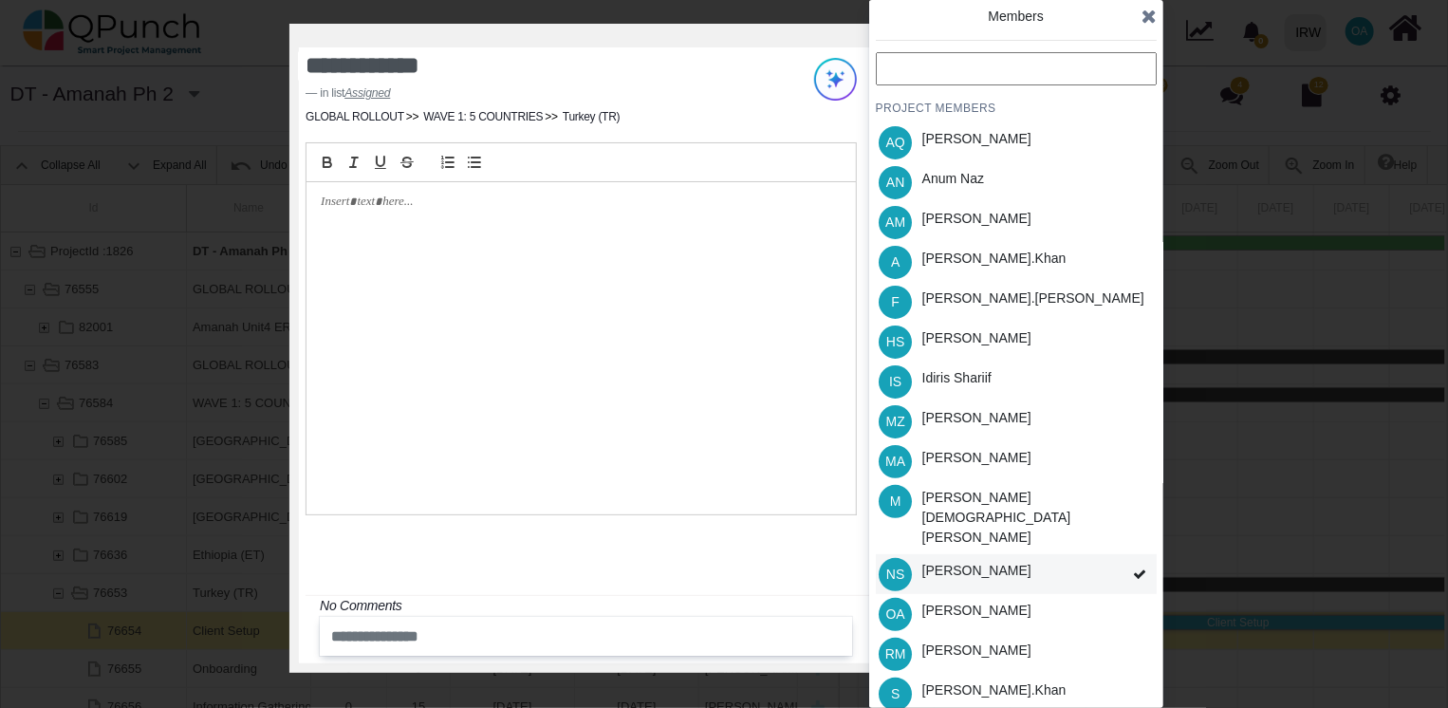
click at [952, 561] on div "[PERSON_NAME]" at bounding box center [976, 571] width 109 height 20
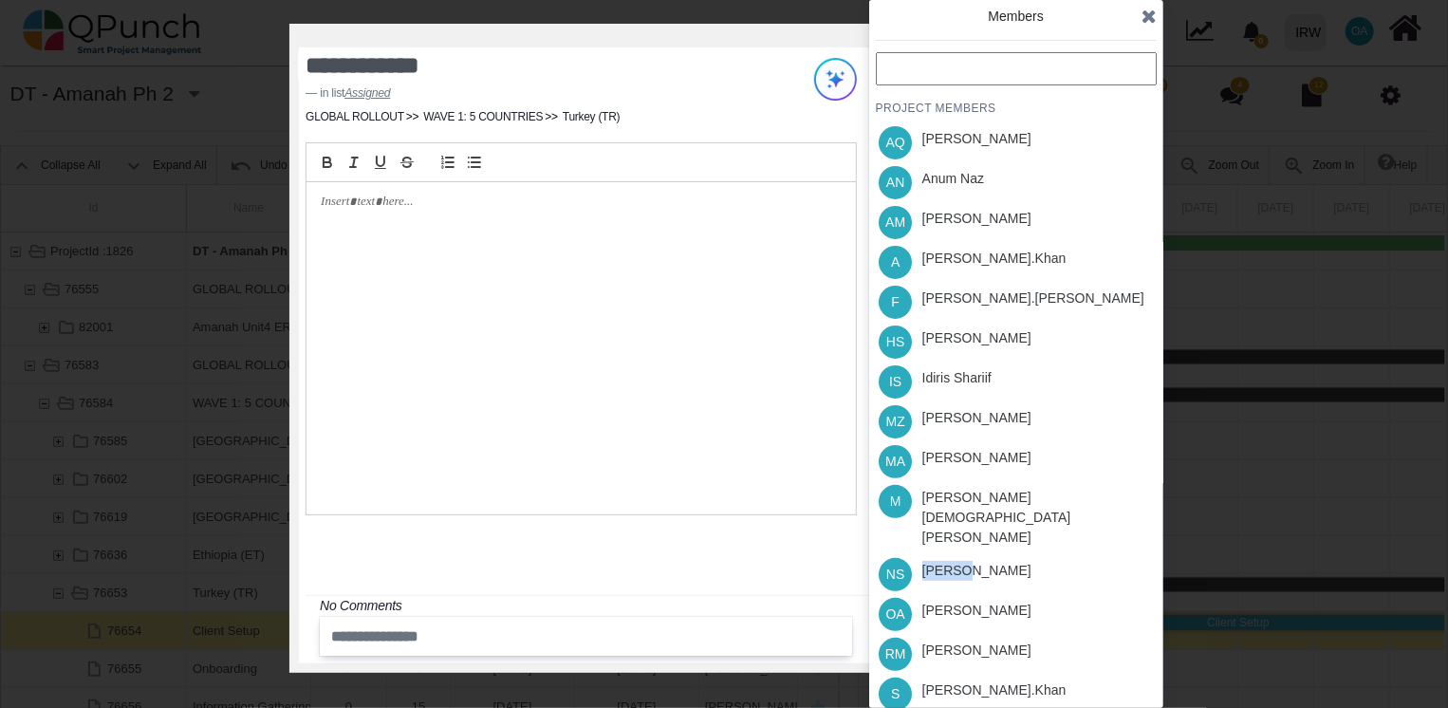
click at [952, 532] on div "PROJECT MEMBERS AQ [PERSON_NAME] AN [PERSON_NAME] AM [PERSON_NAME] A [PERSON_NA…" at bounding box center [1016, 442] width 281 height 781
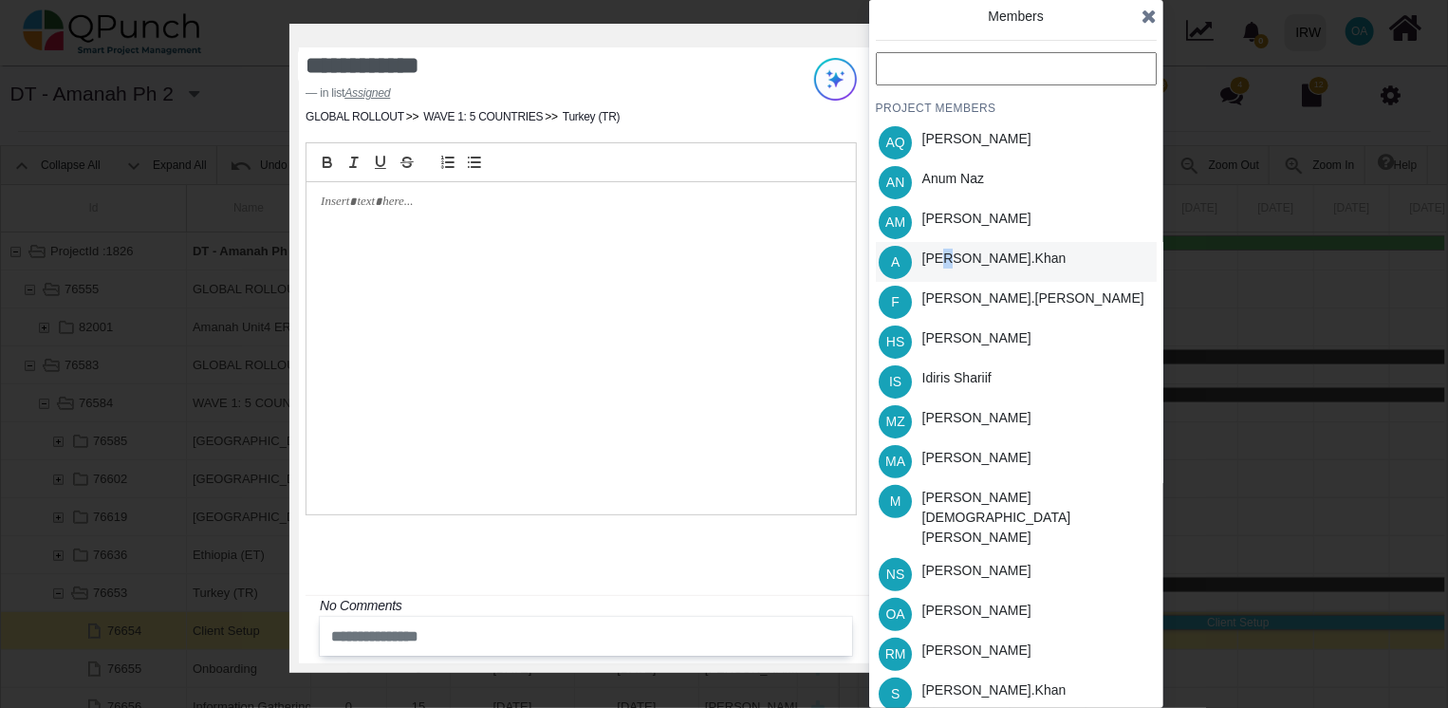
drag, startPoint x: 952, startPoint y: 532, endPoint x: 948, endPoint y: 258, distance: 274.2
click at [948, 258] on div "[PERSON_NAME].khan" at bounding box center [994, 259] width 144 height 20
click at [939, 680] on div "[PERSON_NAME].khan" at bounding box center [994, 690] width 144 height 20
click at [951, 600] on div "[PERSON_NAME]" at bounding box center [976, 610] width 109 height 20
click at [961, 343] on div "[PERSON_NAME]" at bounding box center [976, 338] width 109 height 20
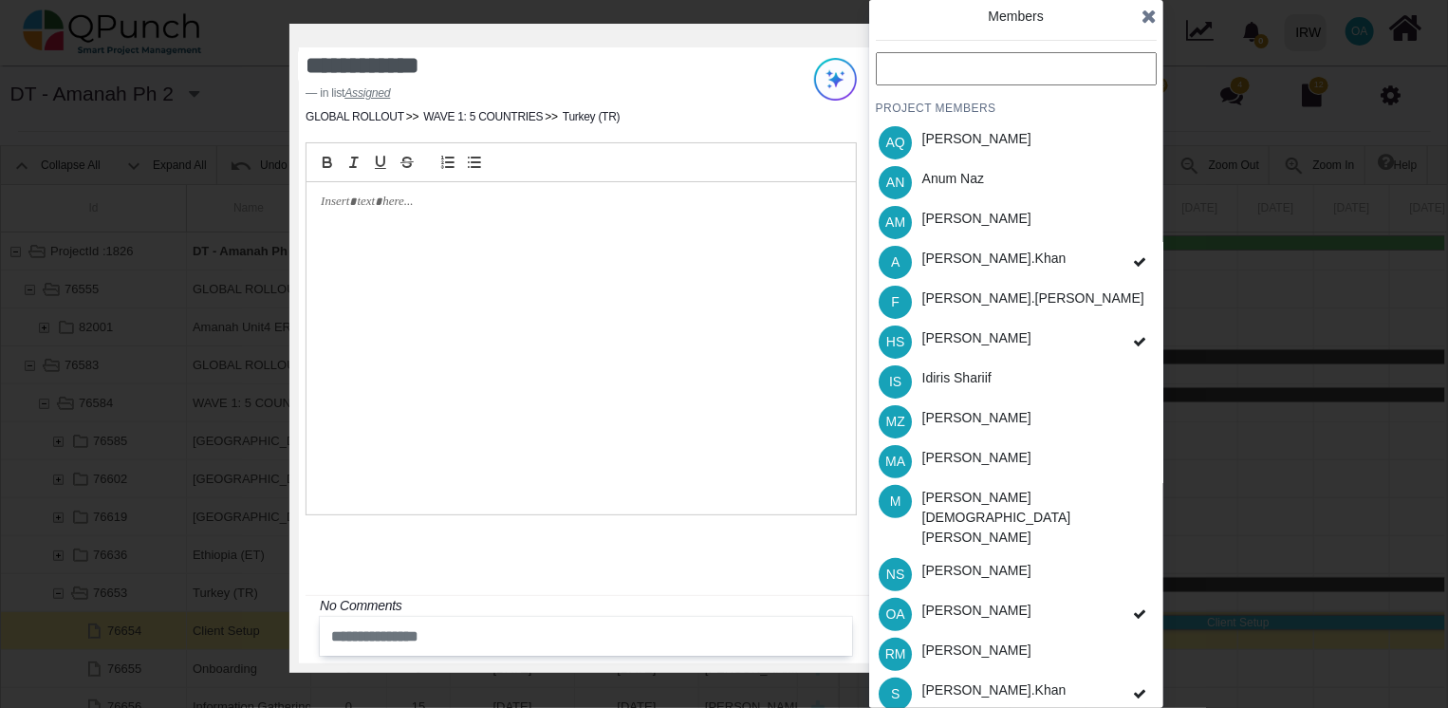
click at [1146, 13] on icon at bounding box center [1148, 16] width 15 height 19
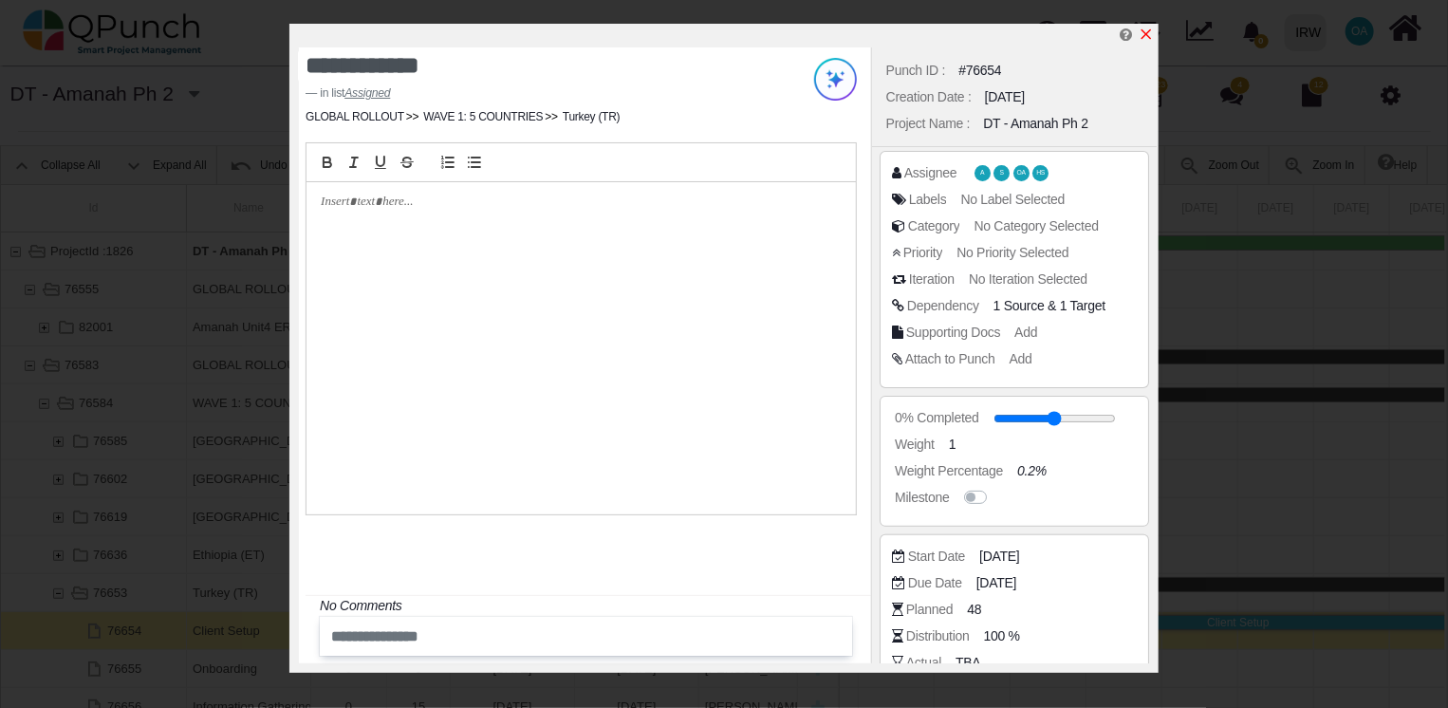
click at [1146, 36] on icon "x" at bounding box center [1146, 34] width 10 height 10
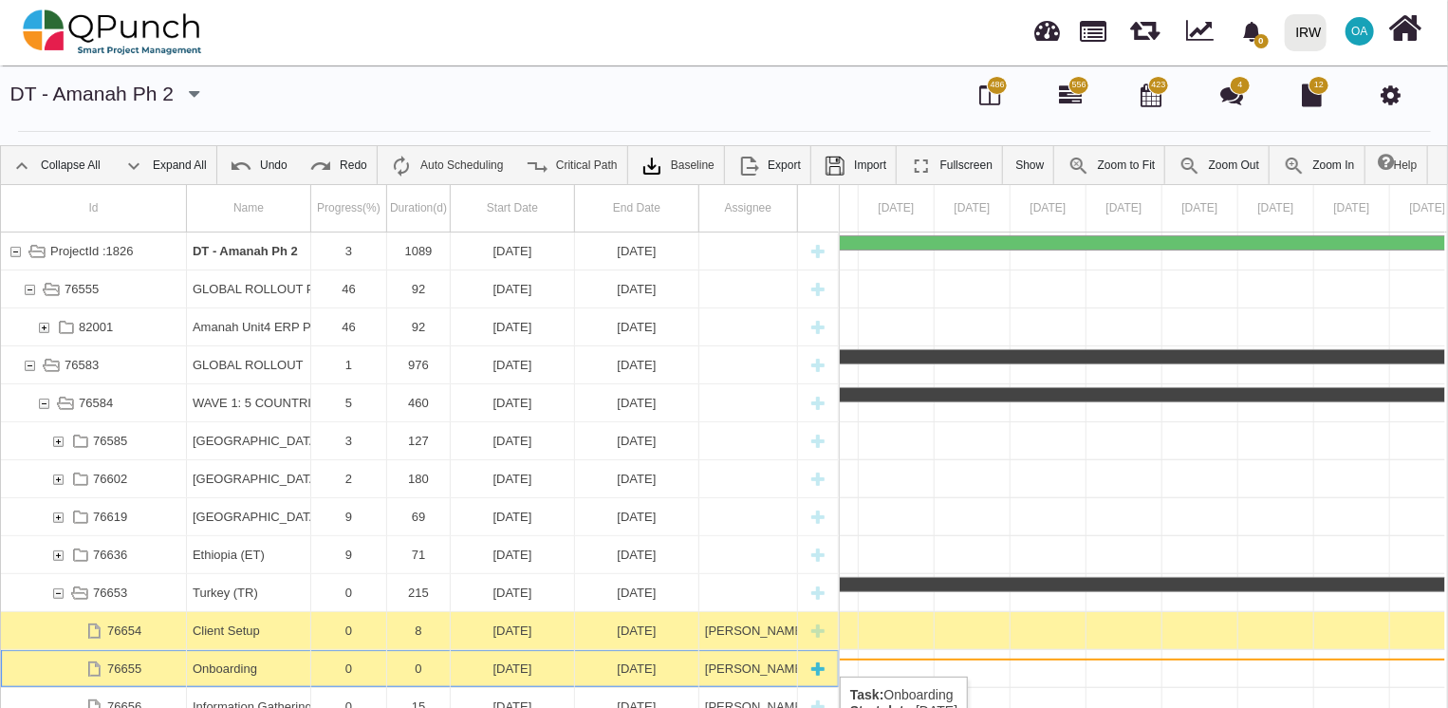
scroll to position [0, 32158]
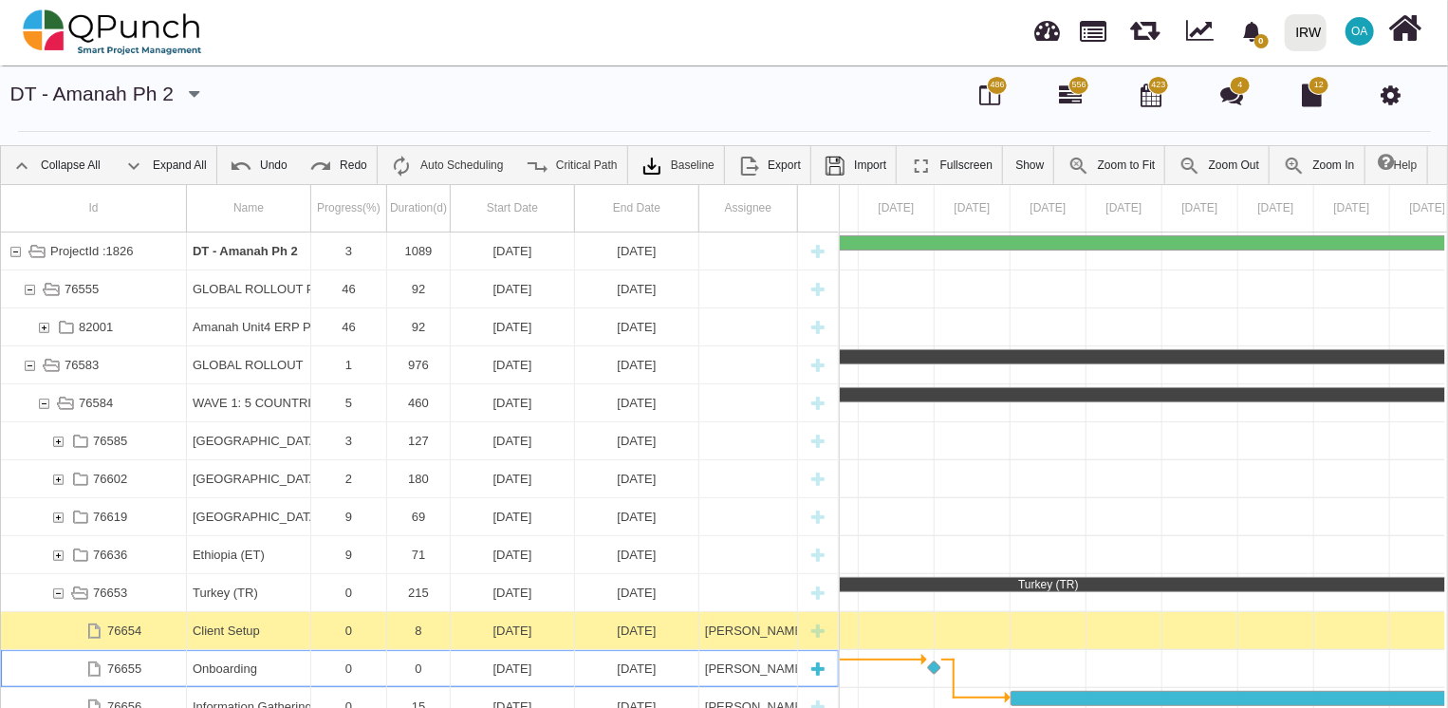
click at [220, 666] on div "Onboarding" at bounding box center [249, 668] width 112 height 37
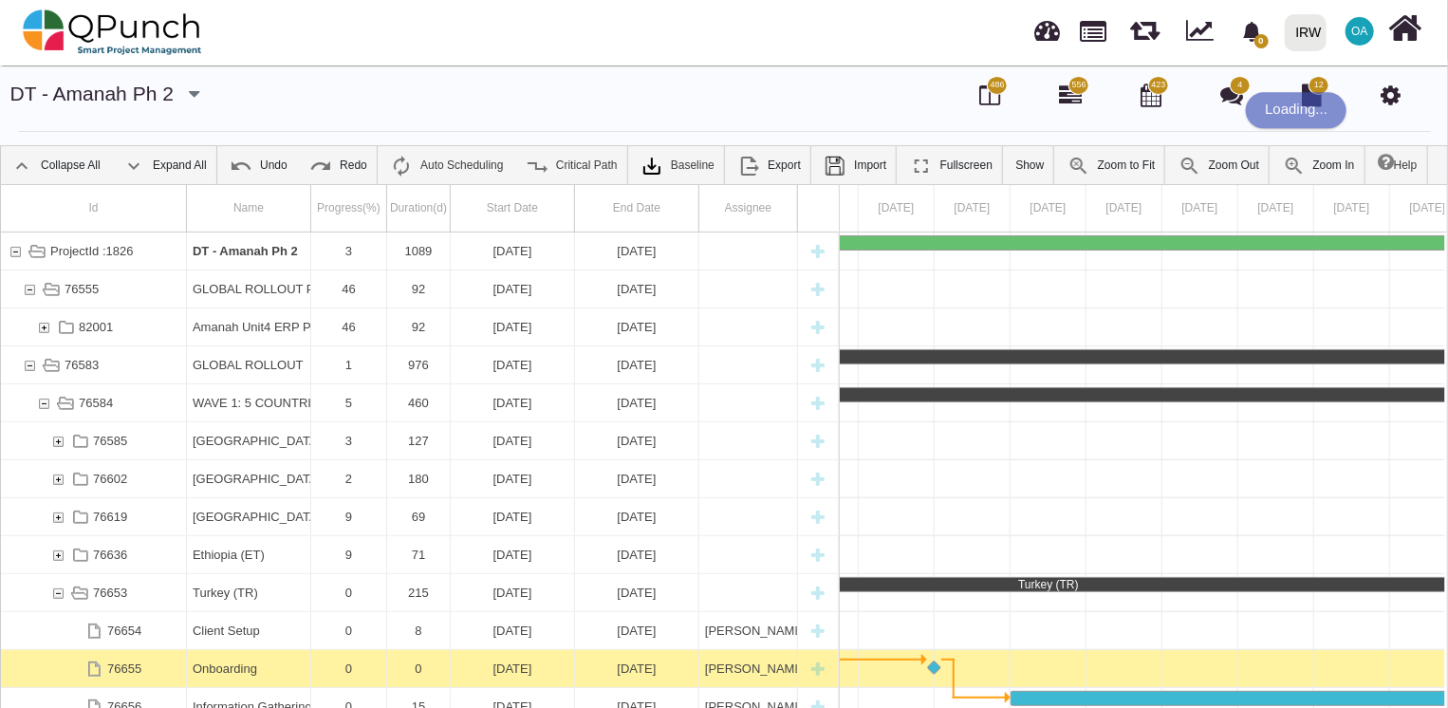
click at [220, 666] on div "Onboarding" at bounding box center [249, 668] width 112 height 37
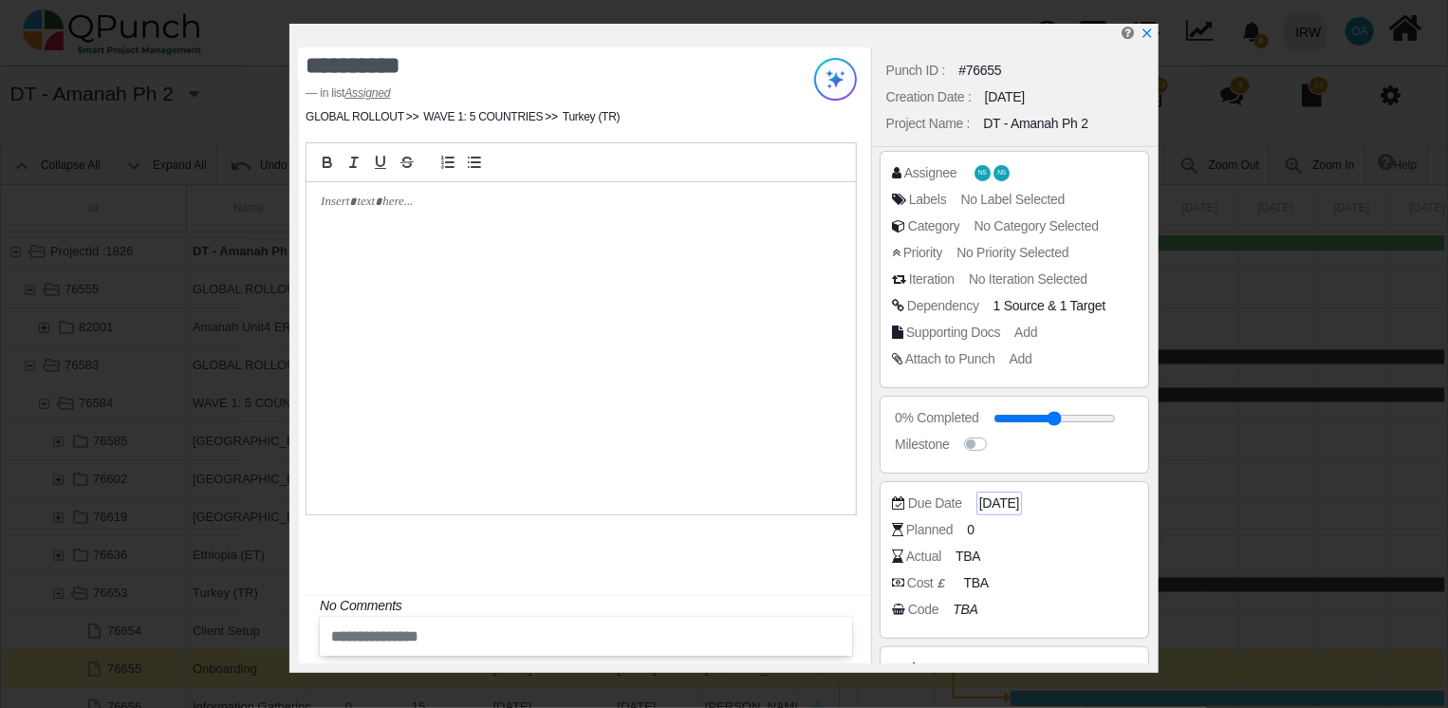
click at [1007, 496] on span "[DATE]" at bounding box center [999, 503] width 40 height 20
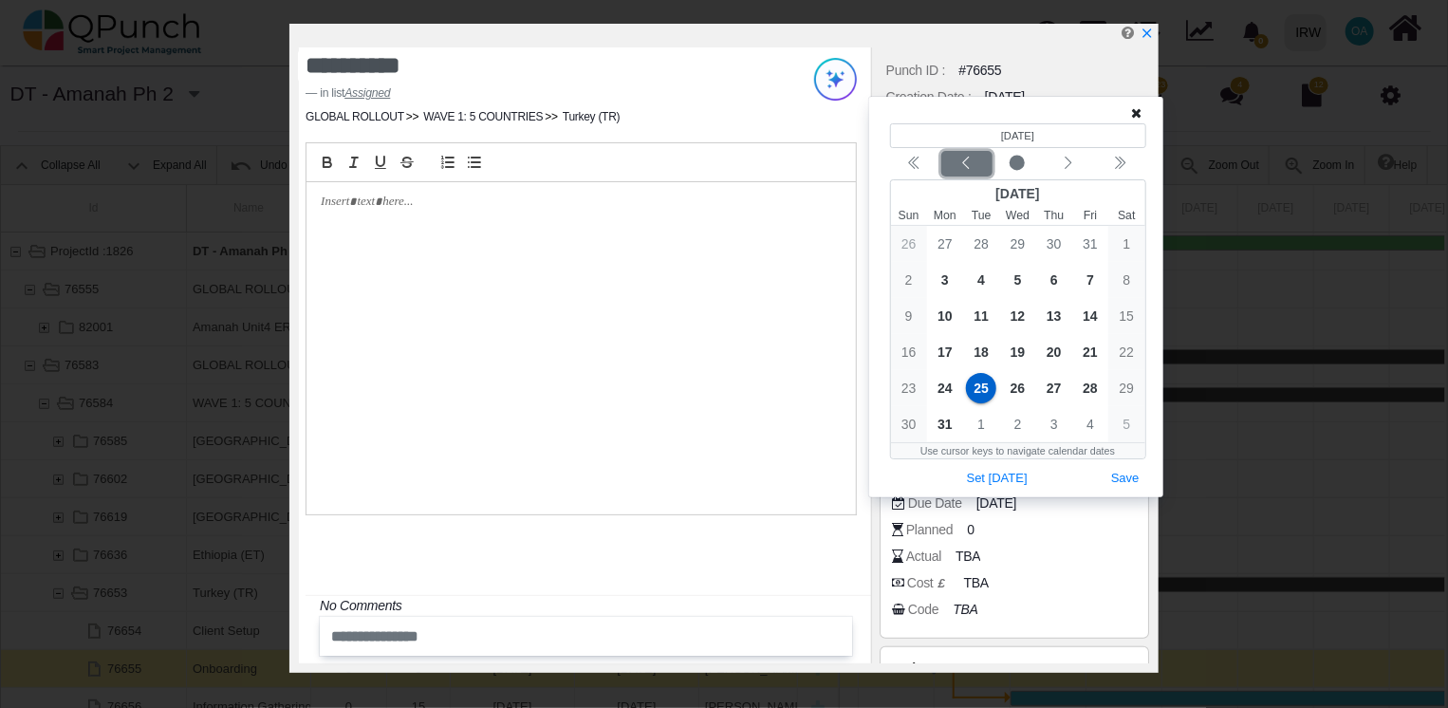
click at [966, 165] on icon "chevron left" at bounding box center [966, 163] width 7 height 12
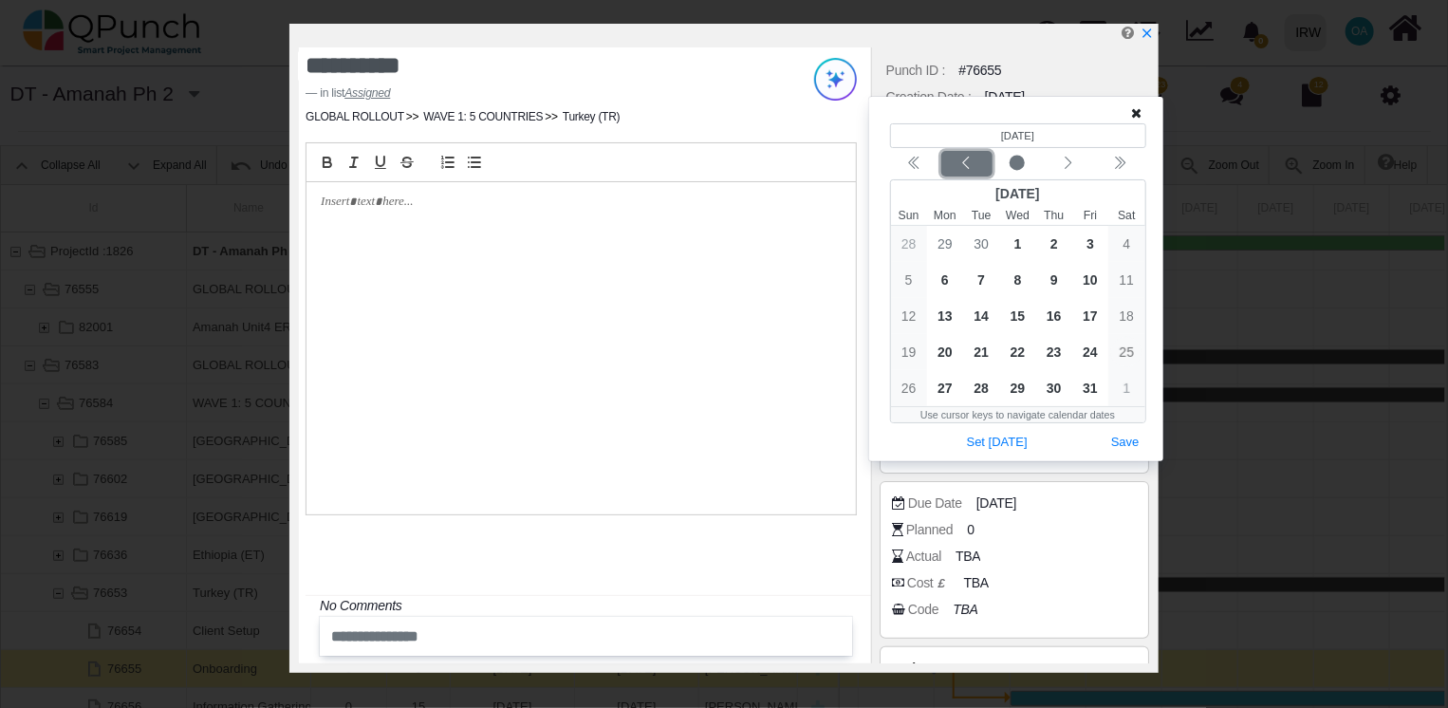
click at [966, 165] on icon "chevron left" at bounding box center [966, 163] width 7 height 12
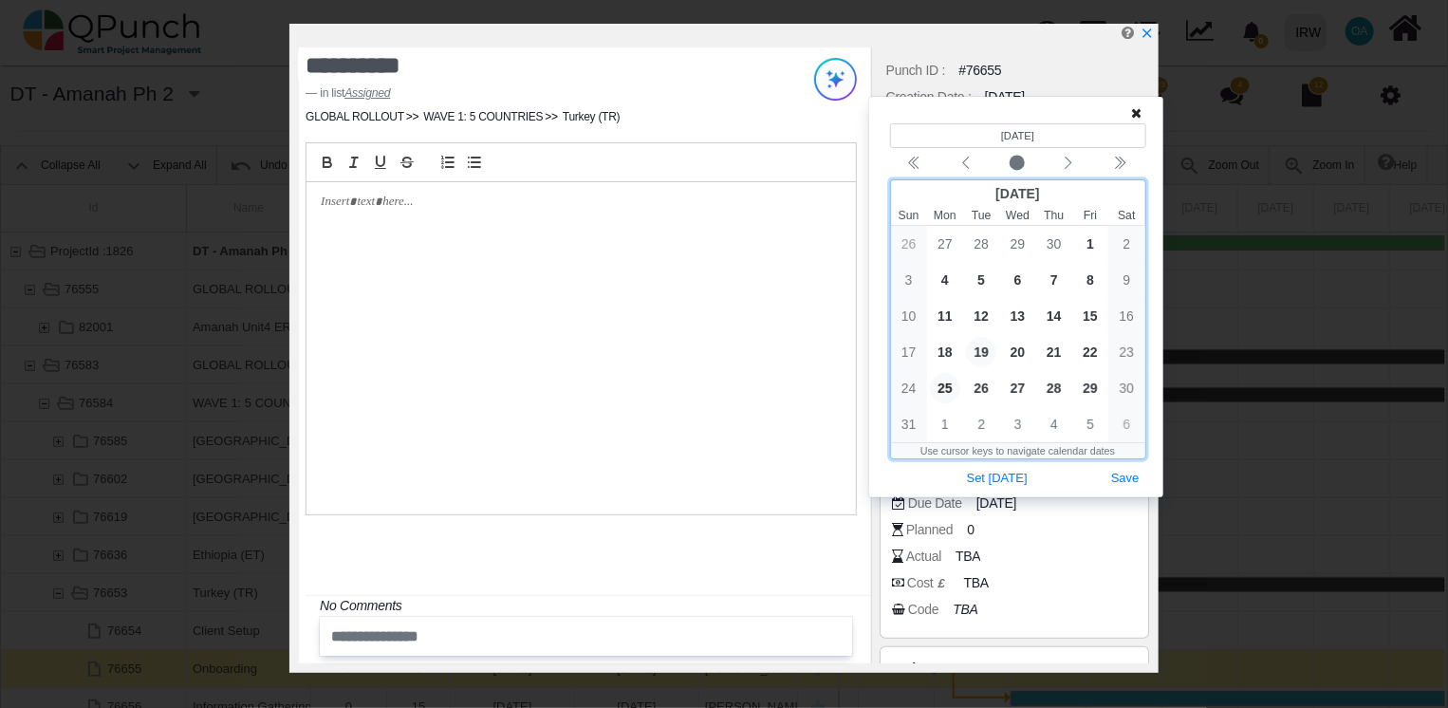
click at [980, 347] on span "19" at bounding box center [981, 352] width 30 height 30
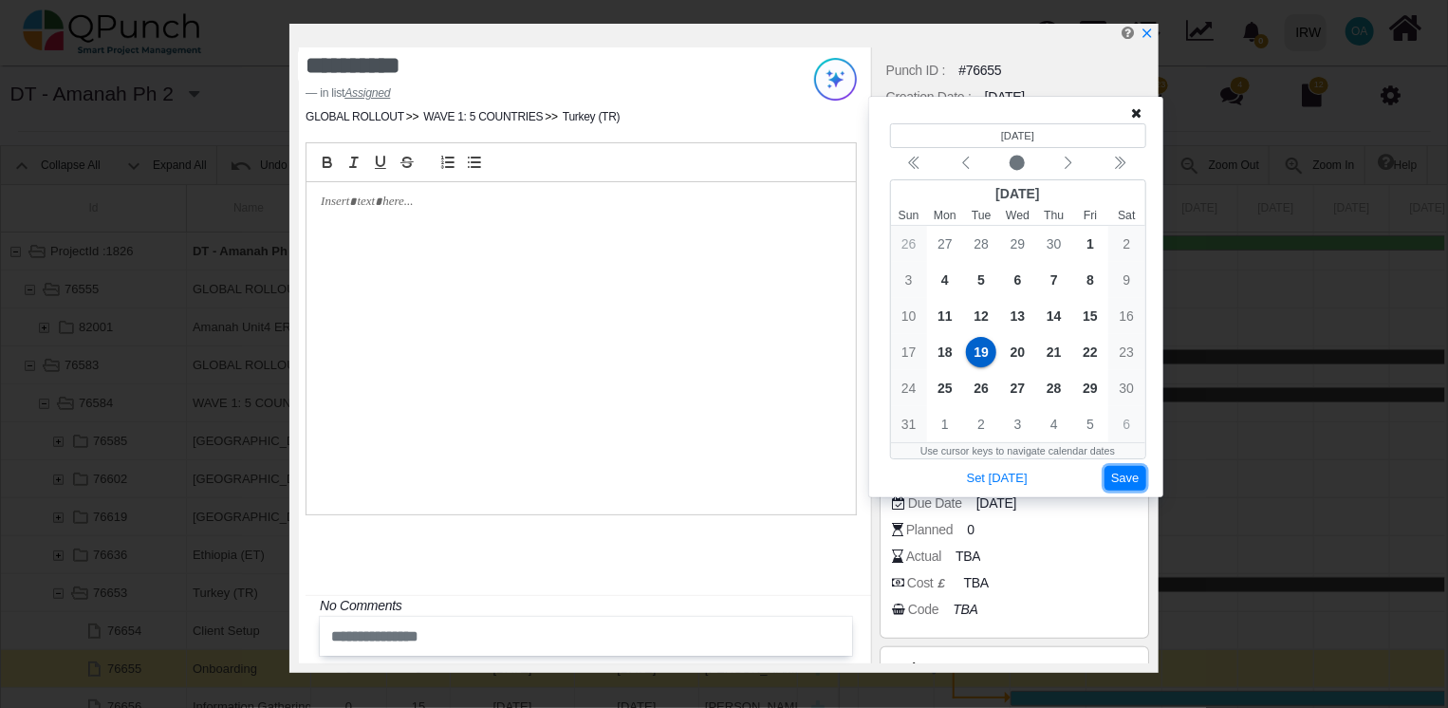
click at [1123, 480] on button "Save" at bounding box center [1125, 479] width 42 height 26
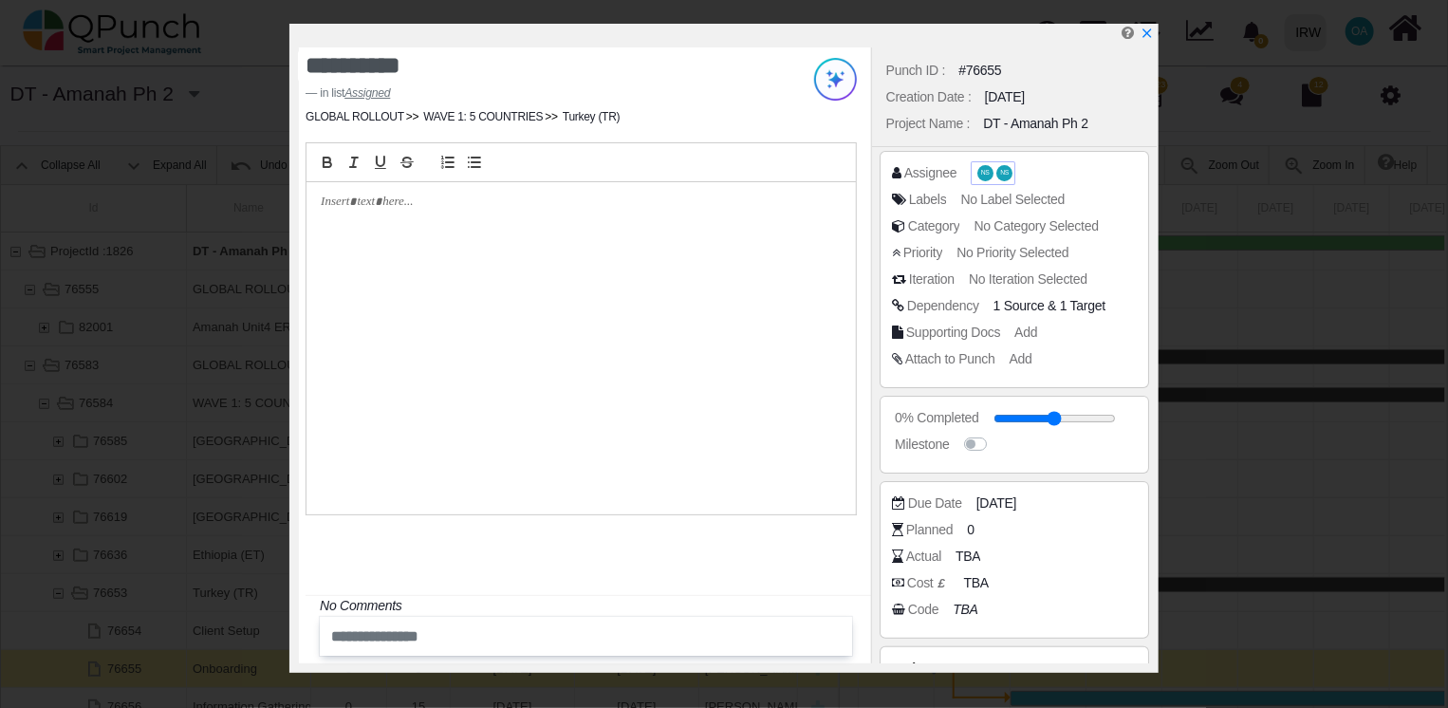
click at [981, 176] on span "NS" at bounding box center [985, 173] width 9 height 7
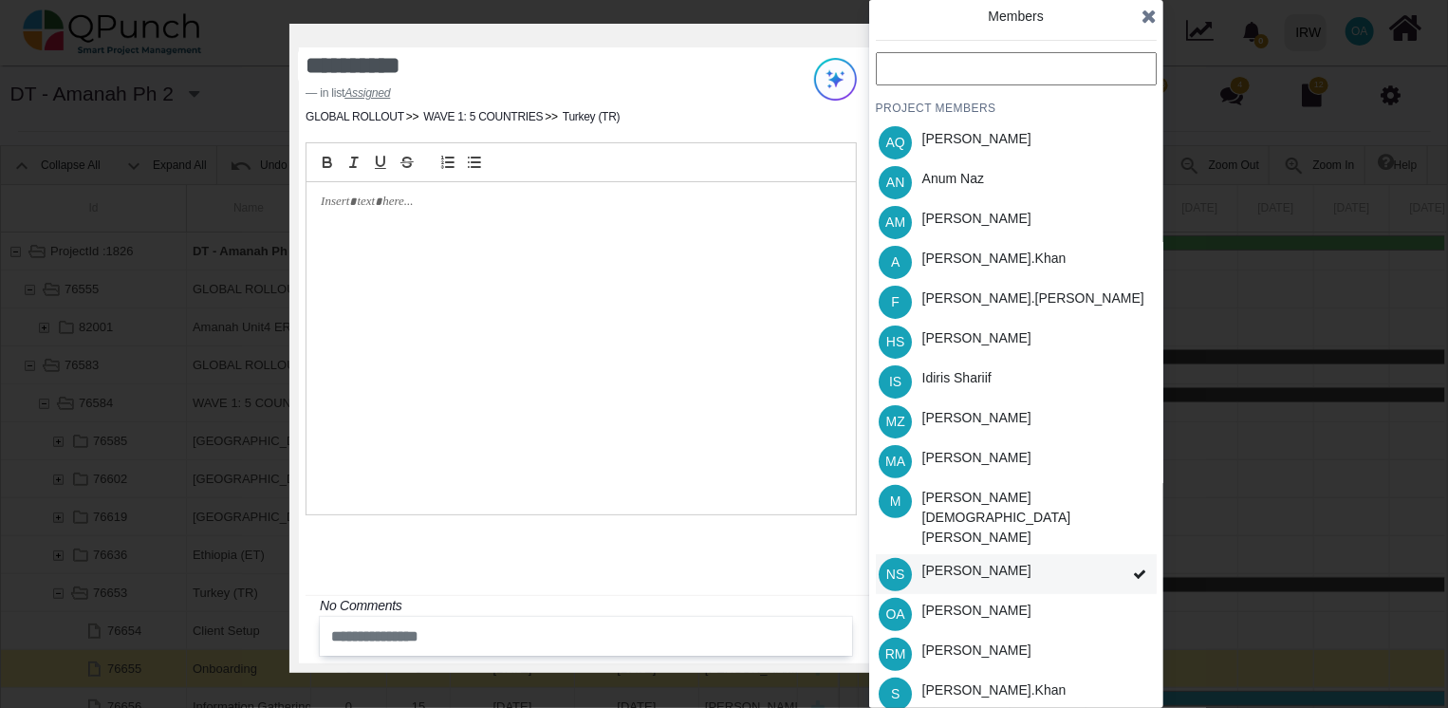
click at [976, 554] on div "[PERSON_NAME]" at bounding box center [976, 574] width 122 height 40
click at [925, 554] on div "[PERSON_NAME]" at bounding box center [976, 574] width 122 height 40
click at [940, 376] on div "Idiris Shariif" at bounding box center [956, 378] width 69 height 20
click at [969, 270] on div "[PERSON_NAME].khan" at bounding box center [993, 262] width 157 height 40
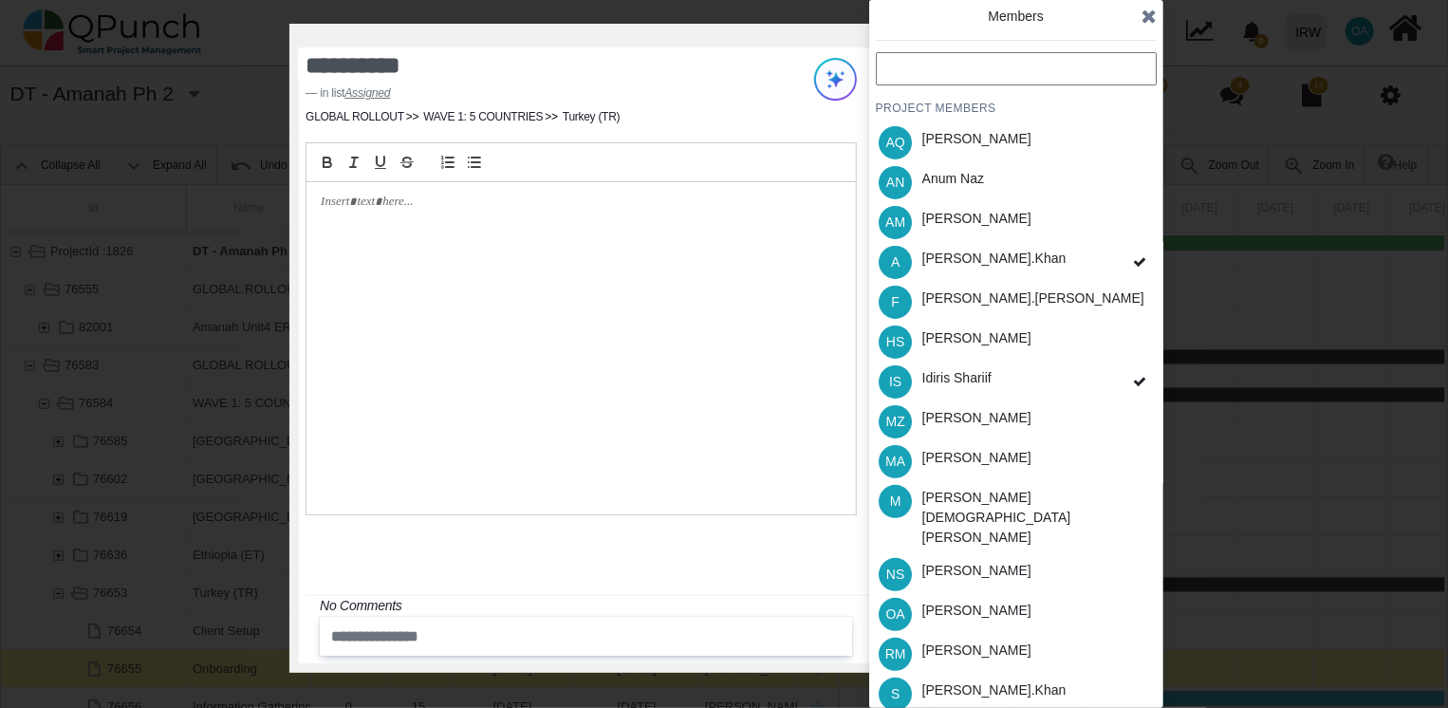
click at [1143, 13] on icon at bounding box center [1148, 16] width 15 height 19
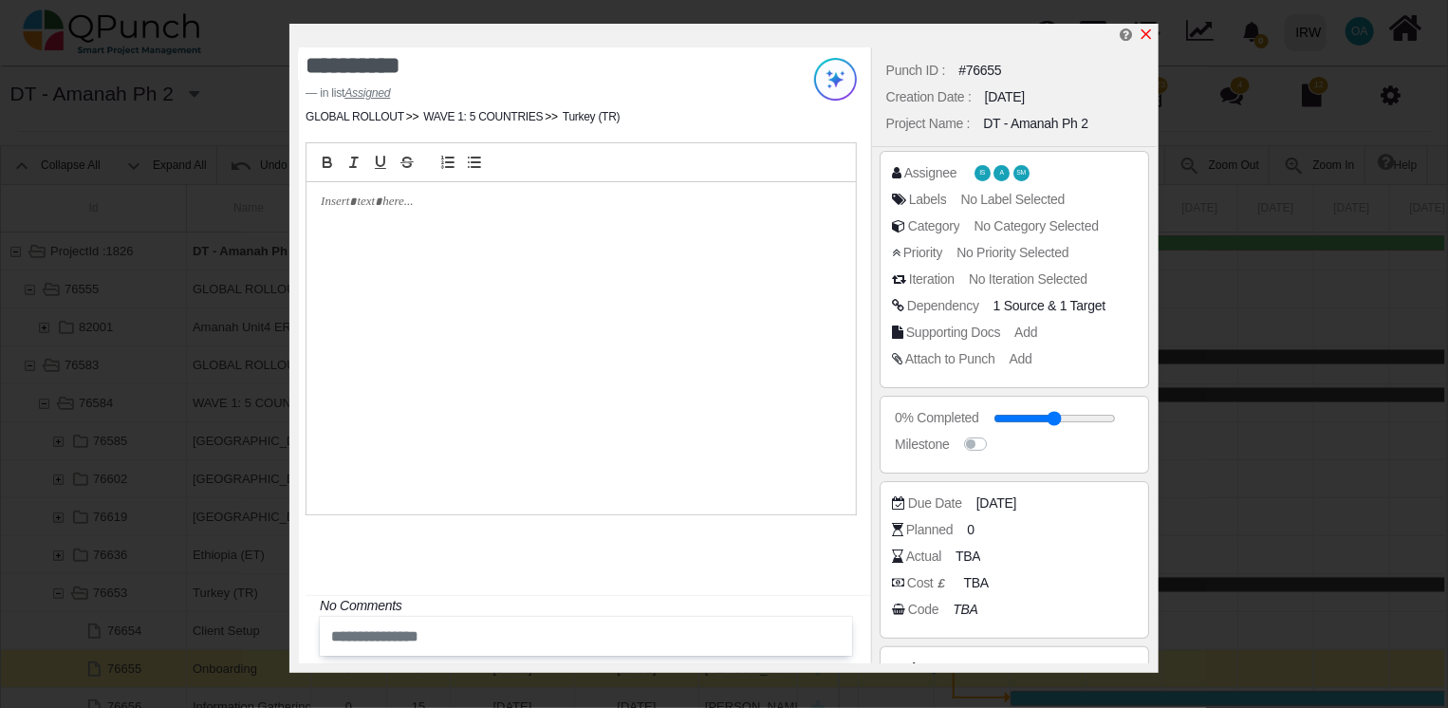
click at [1147, 32] on icon "x" at bounding box center [1145, 34] width 15 height 15
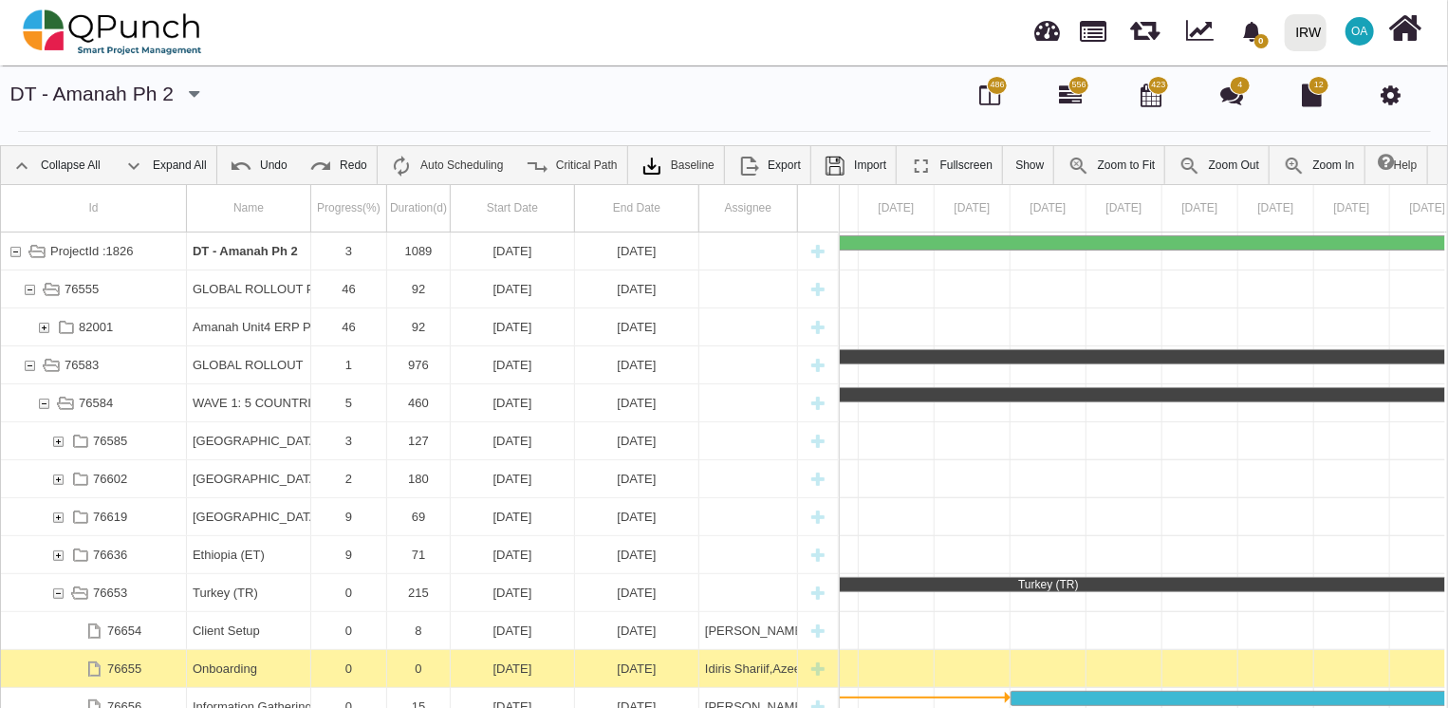
click at [891, 123] on div "DT - Amanah Ph 2 DT - Amanah Ph 2 DT - Amanah Ph 1 486 556 423 4 12" at bounding box center [723, 106] width 1419 height 52
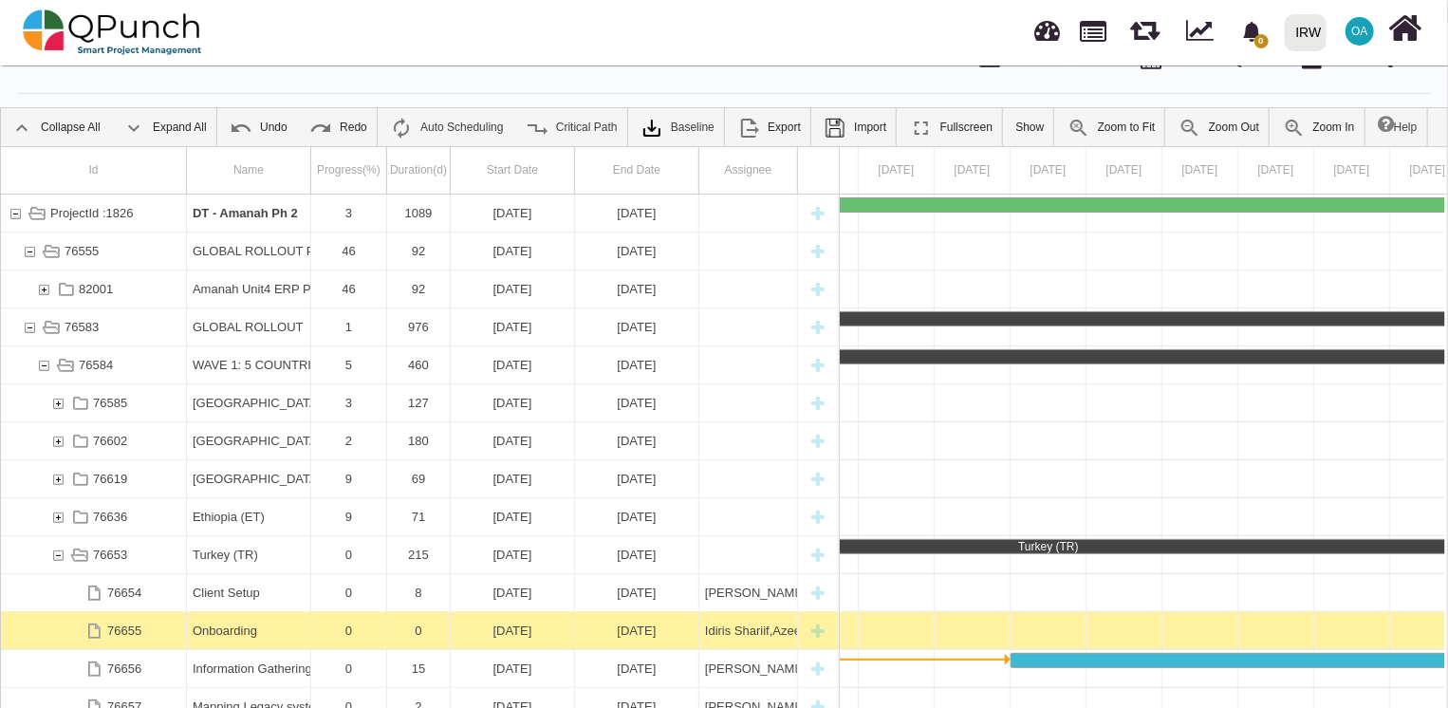
scroll to position [61, 0]
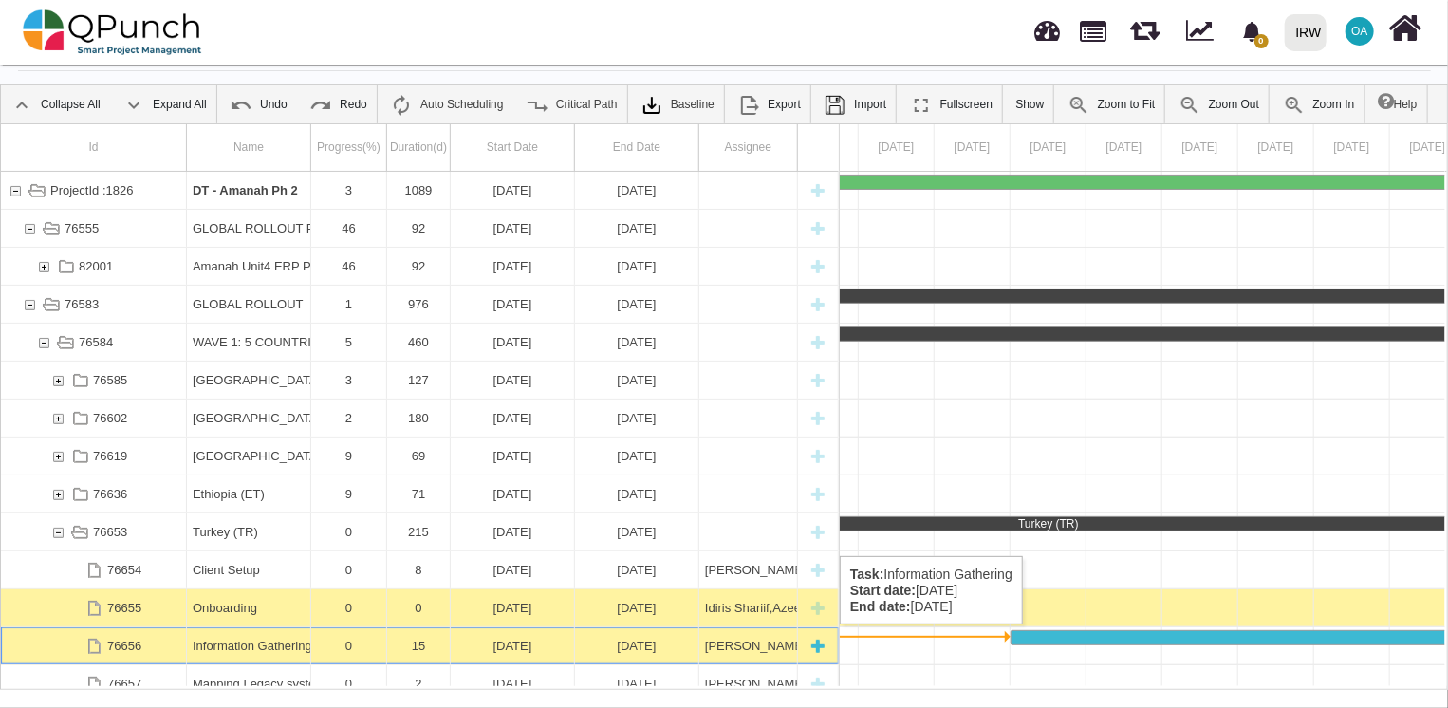
click at [734, 643] on div "[PERSON_NAME],[PERSON_NAME]," at bounding box center [748, 645] width 86 height 37
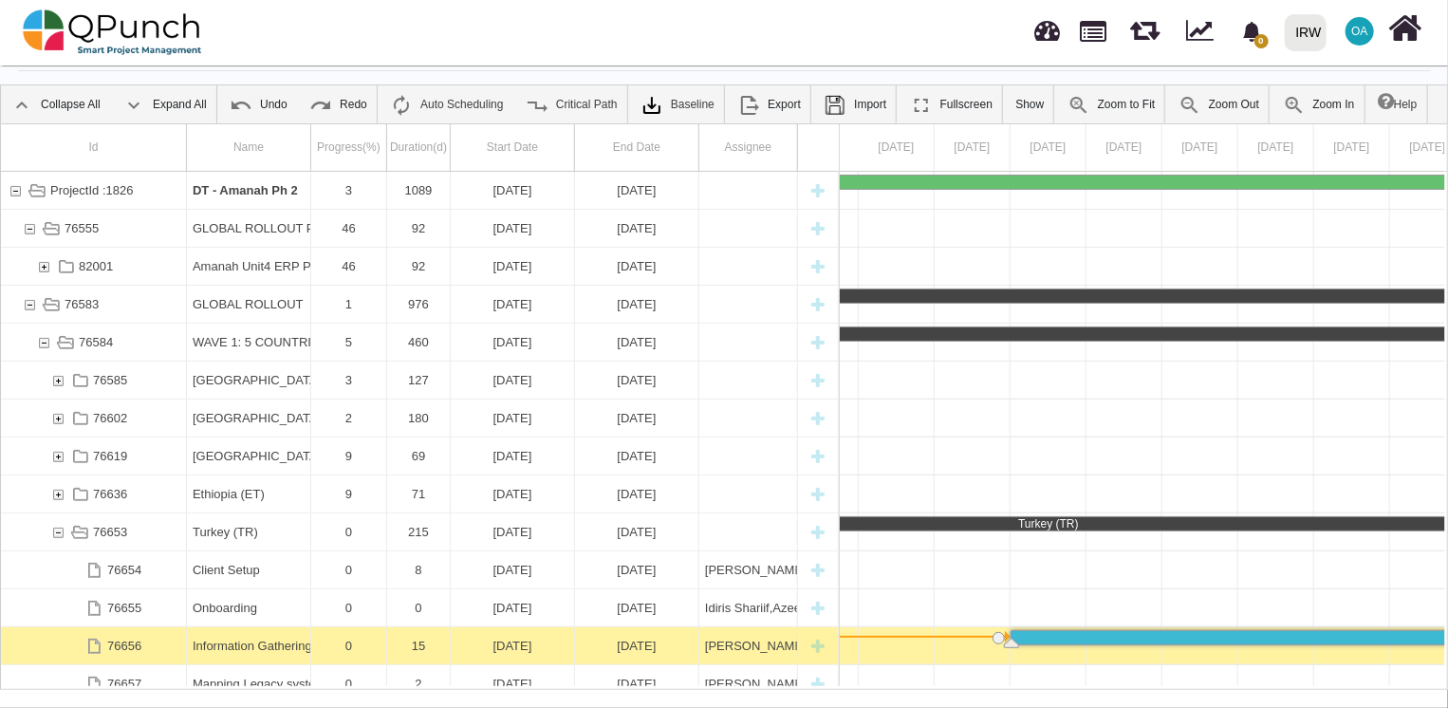
scroll to position [0, 32234]
click at [734, 643] on div "[PERSON_NAME],[PERSON_NAME]," at bounding box center [748, 645] width 86 height 37
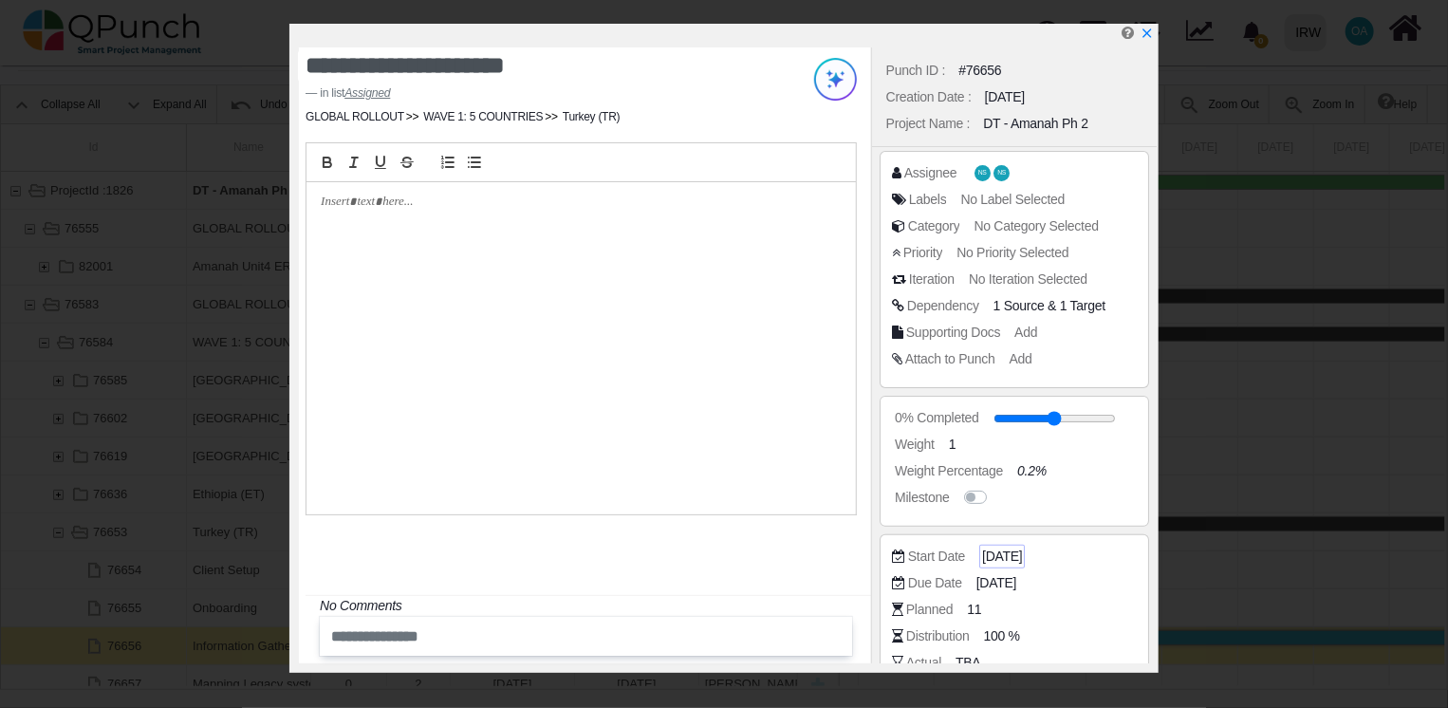
click at [1003, 560] on span "[DATE]" at bounding box center [1002, 556] width 40 height 20
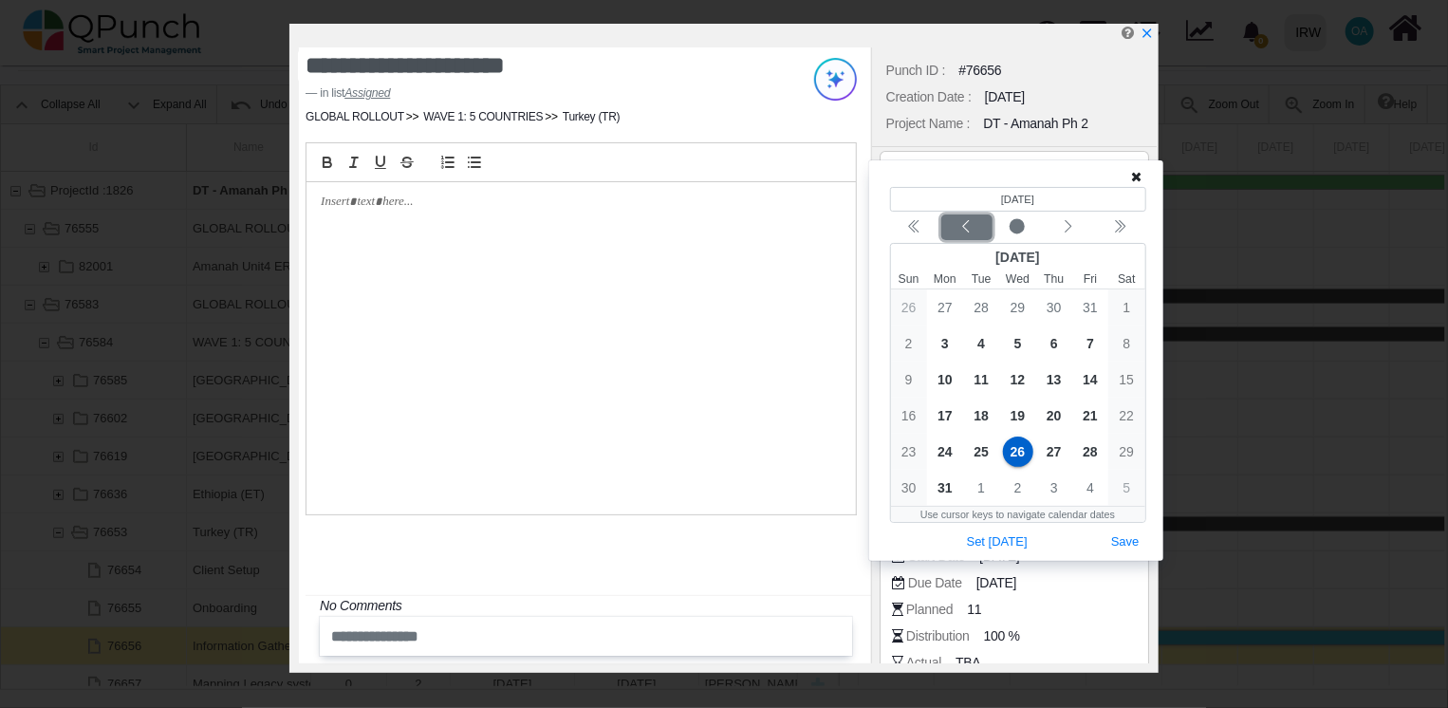
click at [960, 231] on icon "chevron left" at bounding box center [965, 226] width 15 height 15
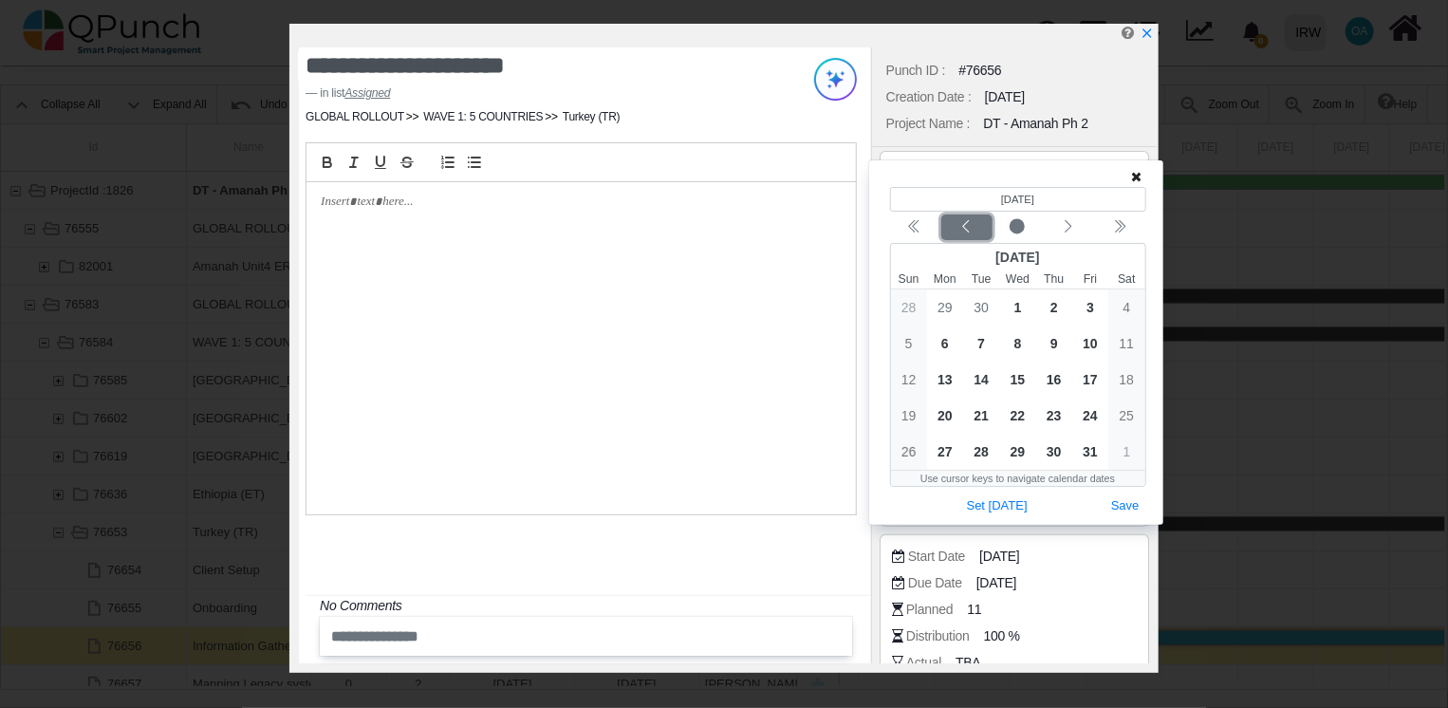
click at [960, 231] on icon "chevron left" at bounding box center [965, 226] width 15 height 15
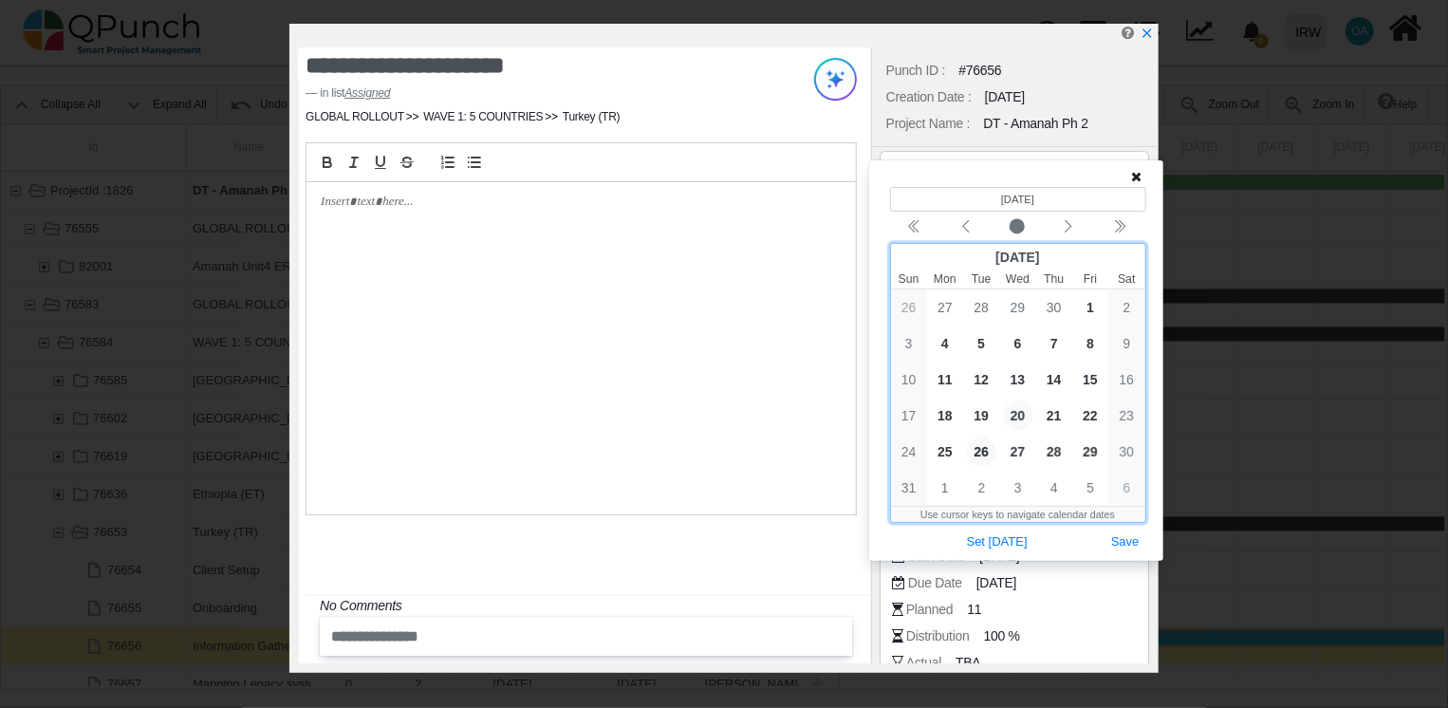
click at [1019, 412] on span "20" at bounding box center [1018, 415] width 30 height 30
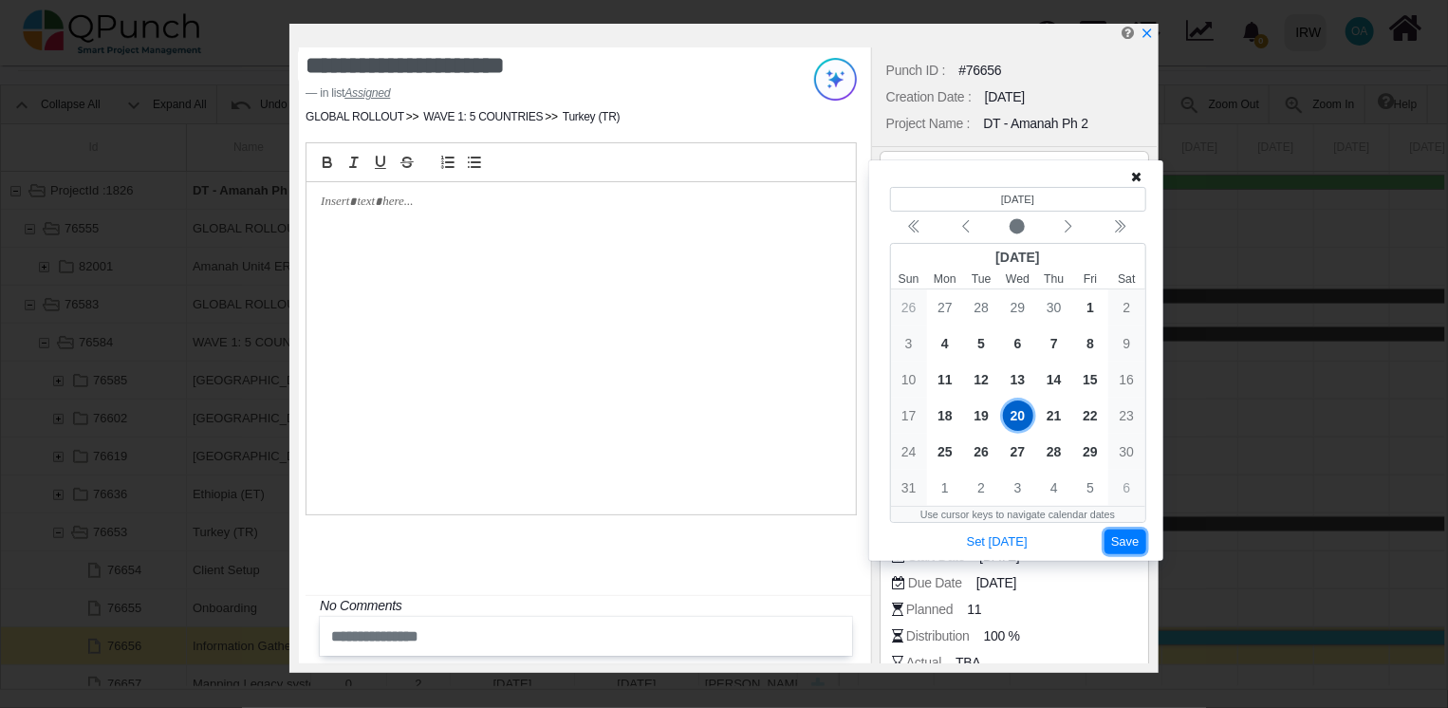
click at [1130, 543] on button "Save" at bounding box center [1125, 542] width 42 height 26
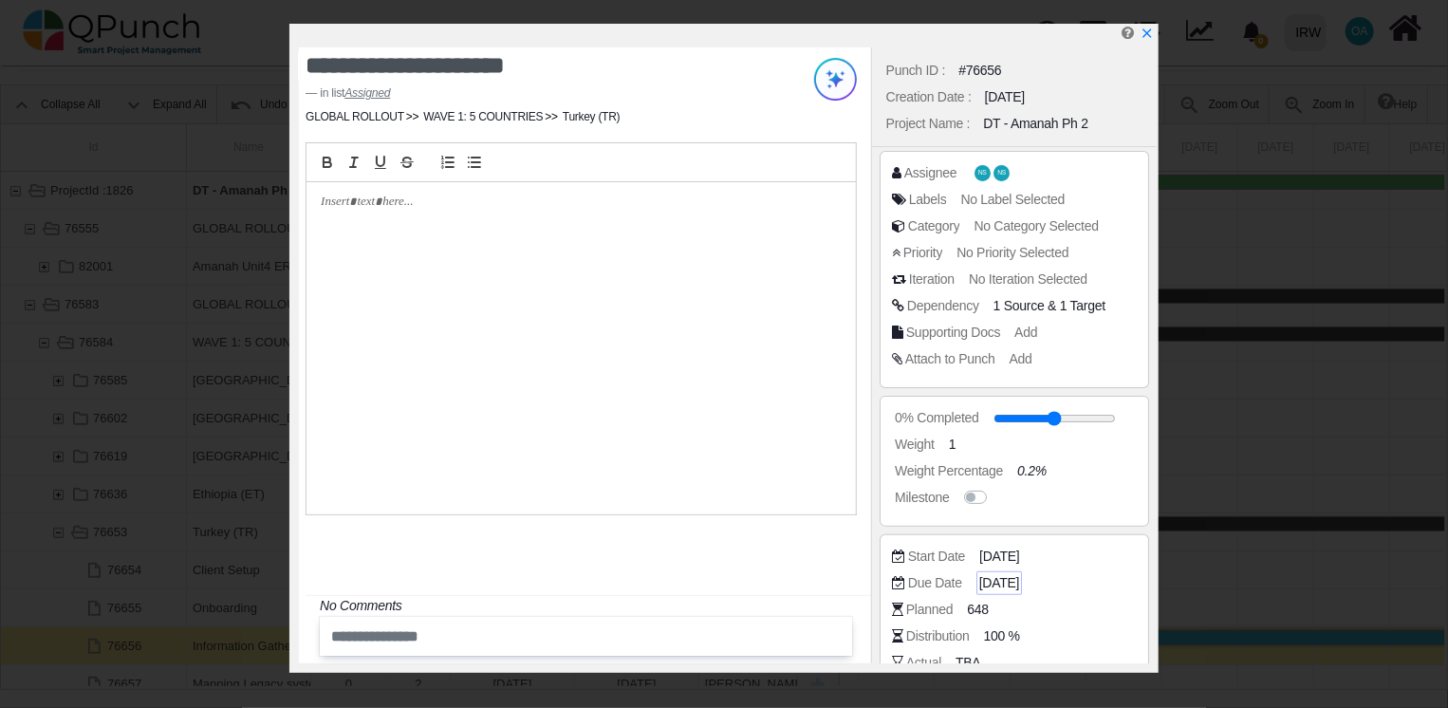
click at [996, 579] on span "[DATE]" at bounding box center [999, 583] width 40 height 20
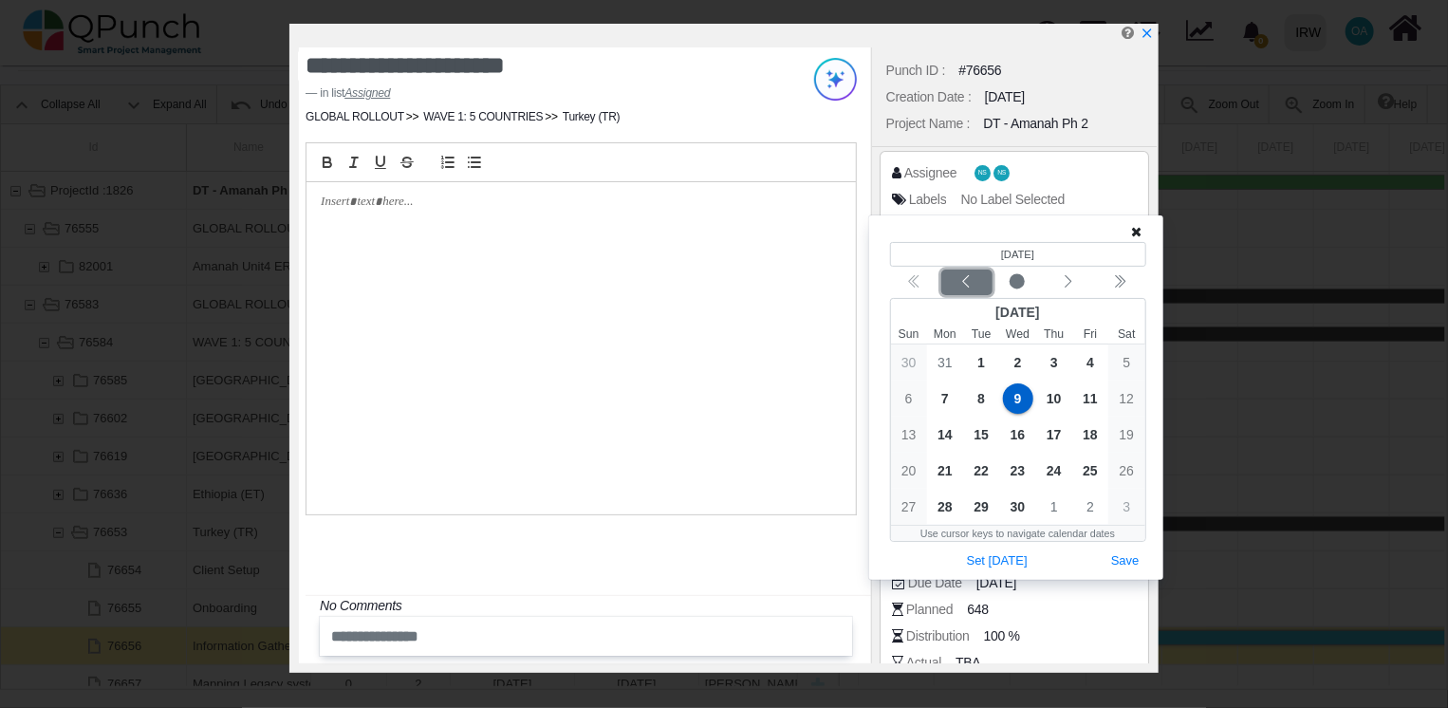
click at [956, 286] on div "Previous month" at bounding box center [966, 282] width 45 height 19
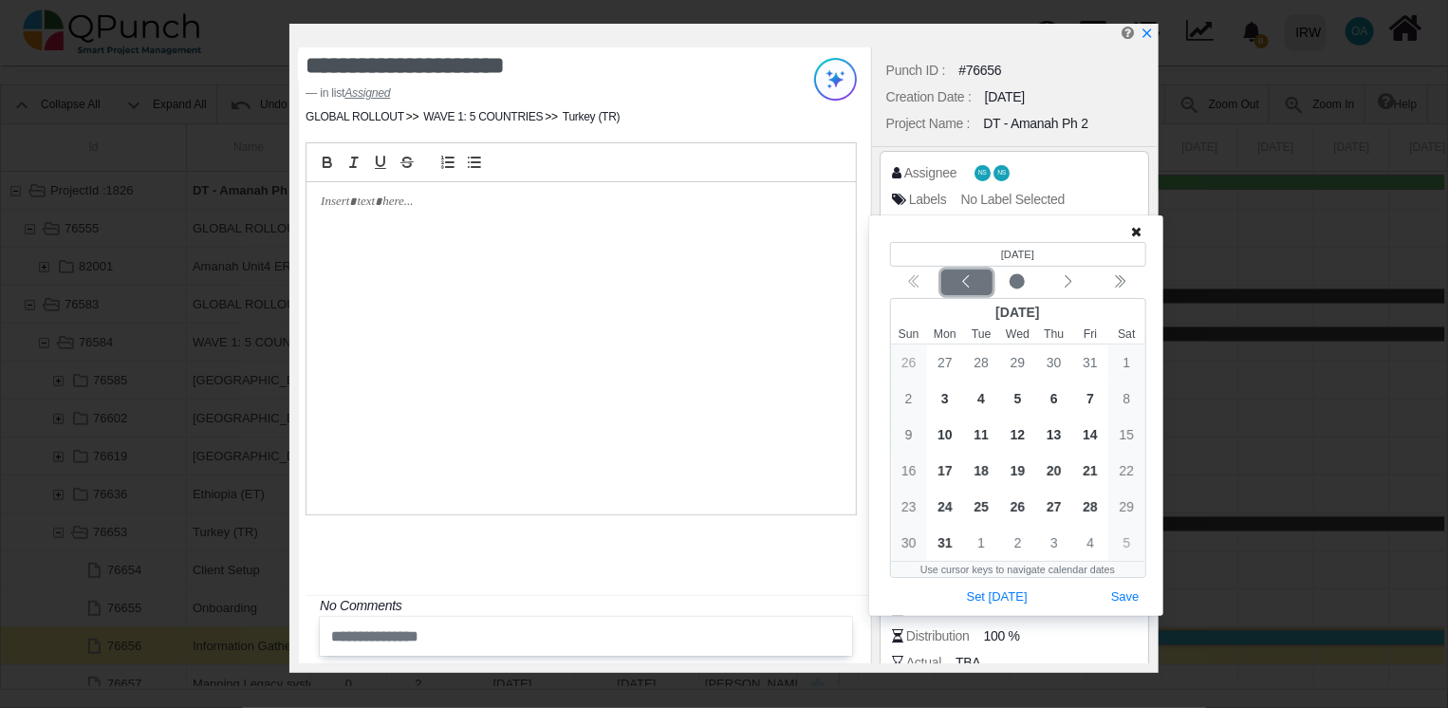
click at [970, 283] on icon "chevron left" at bounding box center [965, 281] width 15 height 15
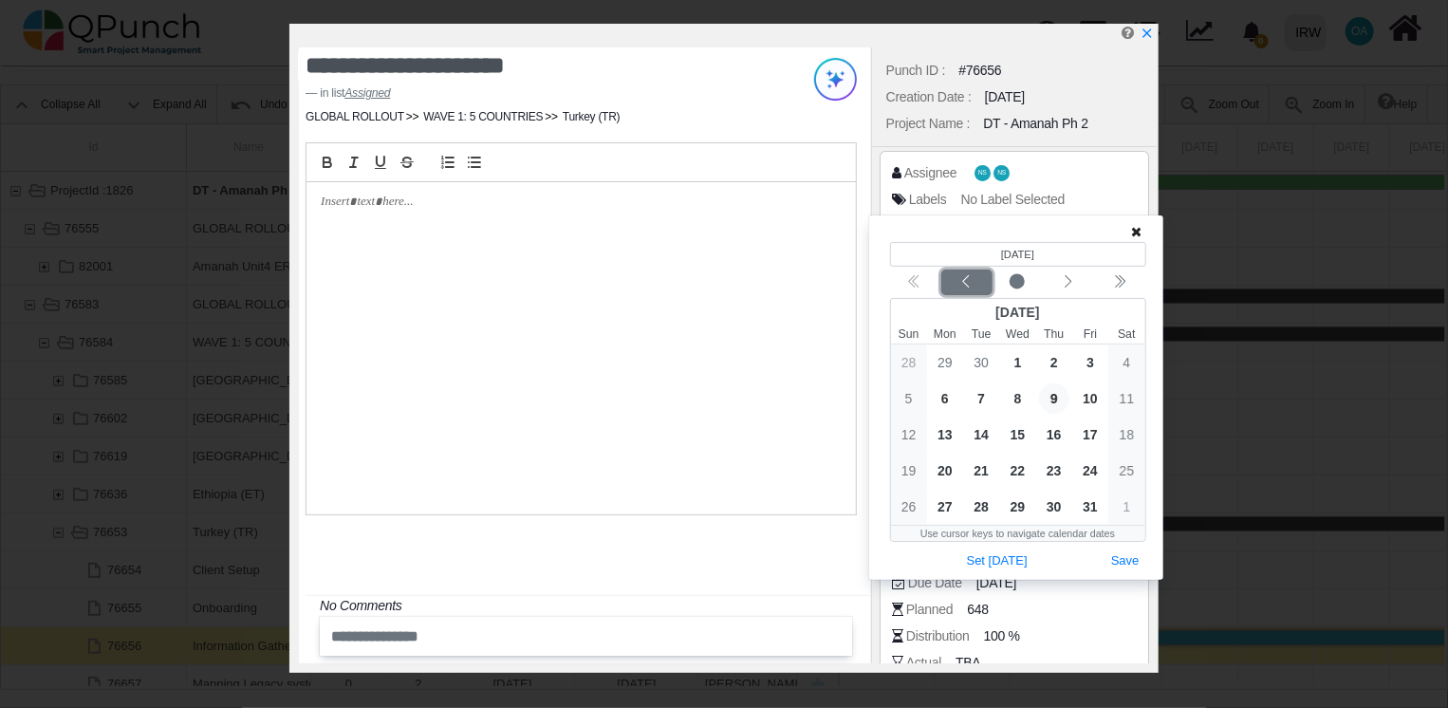
click at [970, 283] on icon "chevron left" at bounding box center [965, 281] width 15 height 15
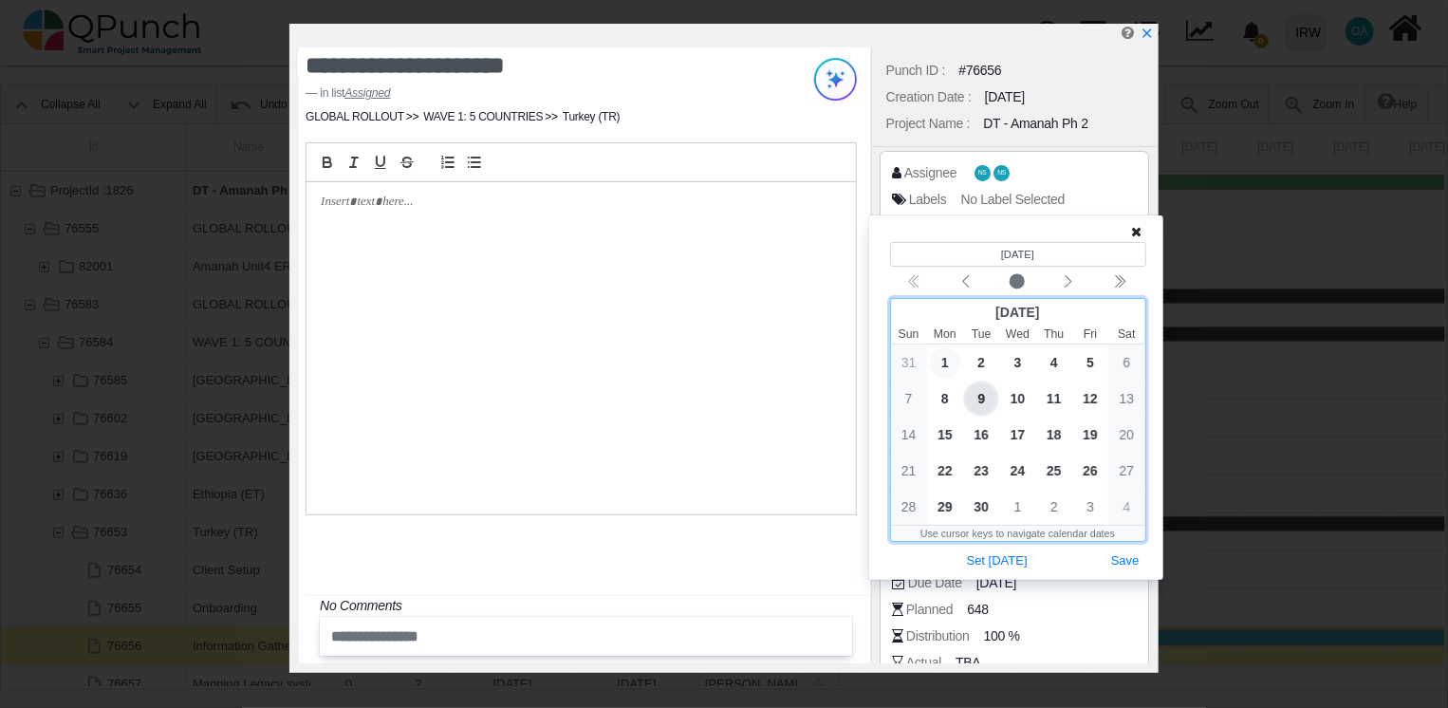
click at [950, 363] on span "1" at bounding box center [945, 362] width 30 height 30
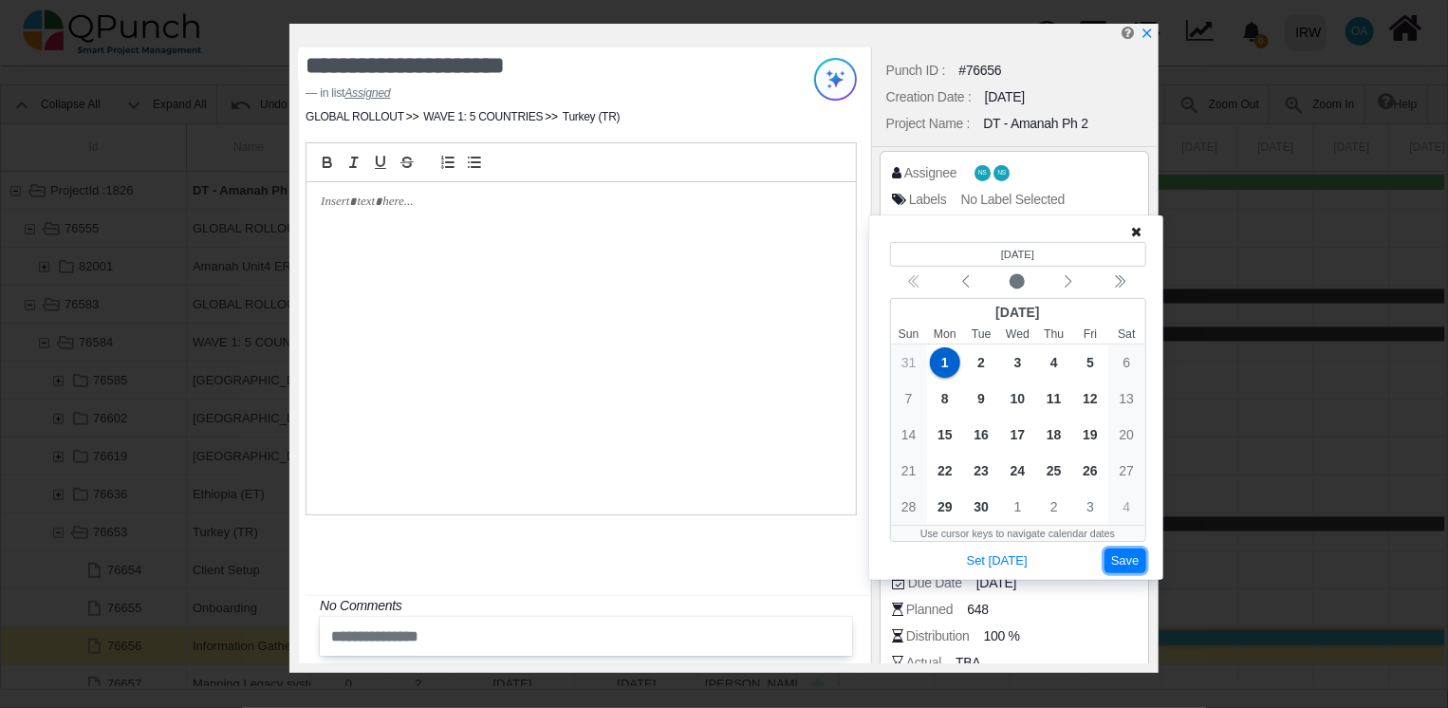
click at [1119, 556] on button "Save" at bounding box center [1125, 561] width 42 height 26
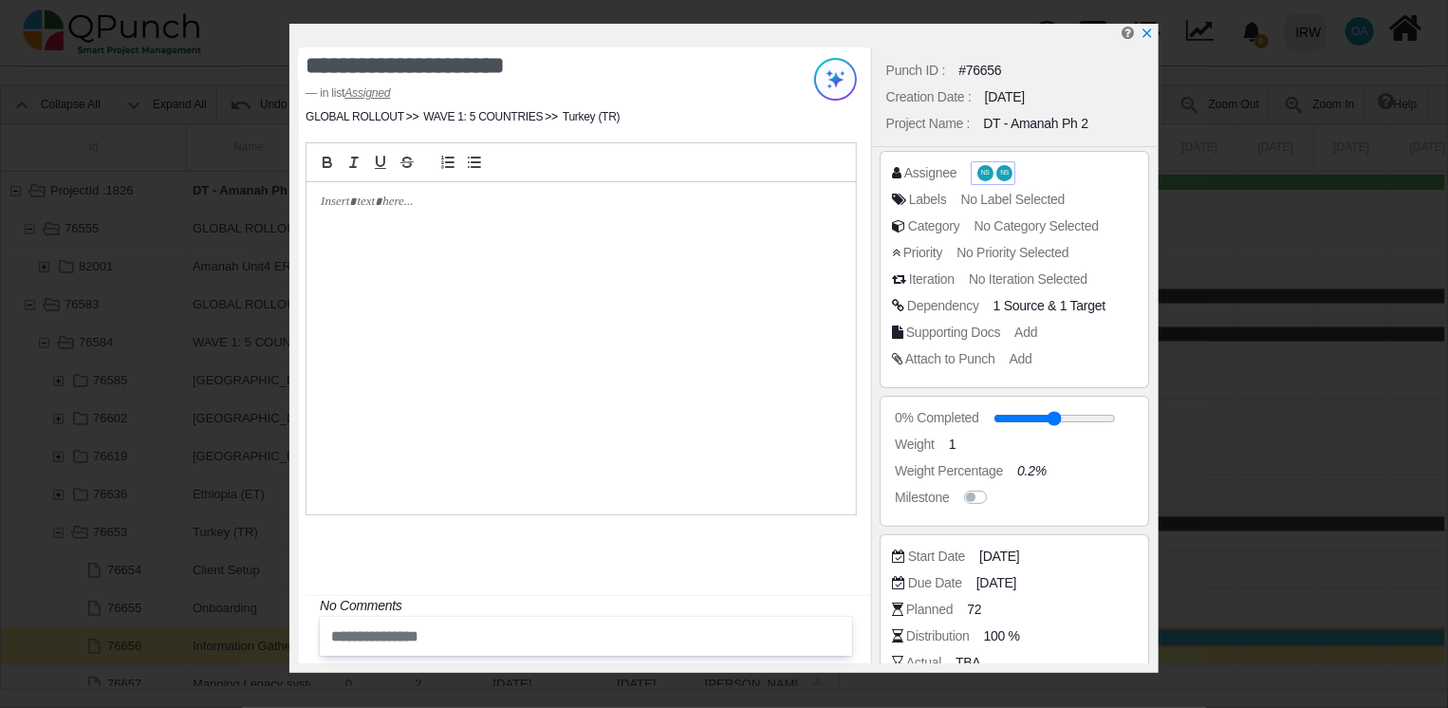
click at [987, 174] on span "NS" at bounding box center [985, 173] width 16 height 16
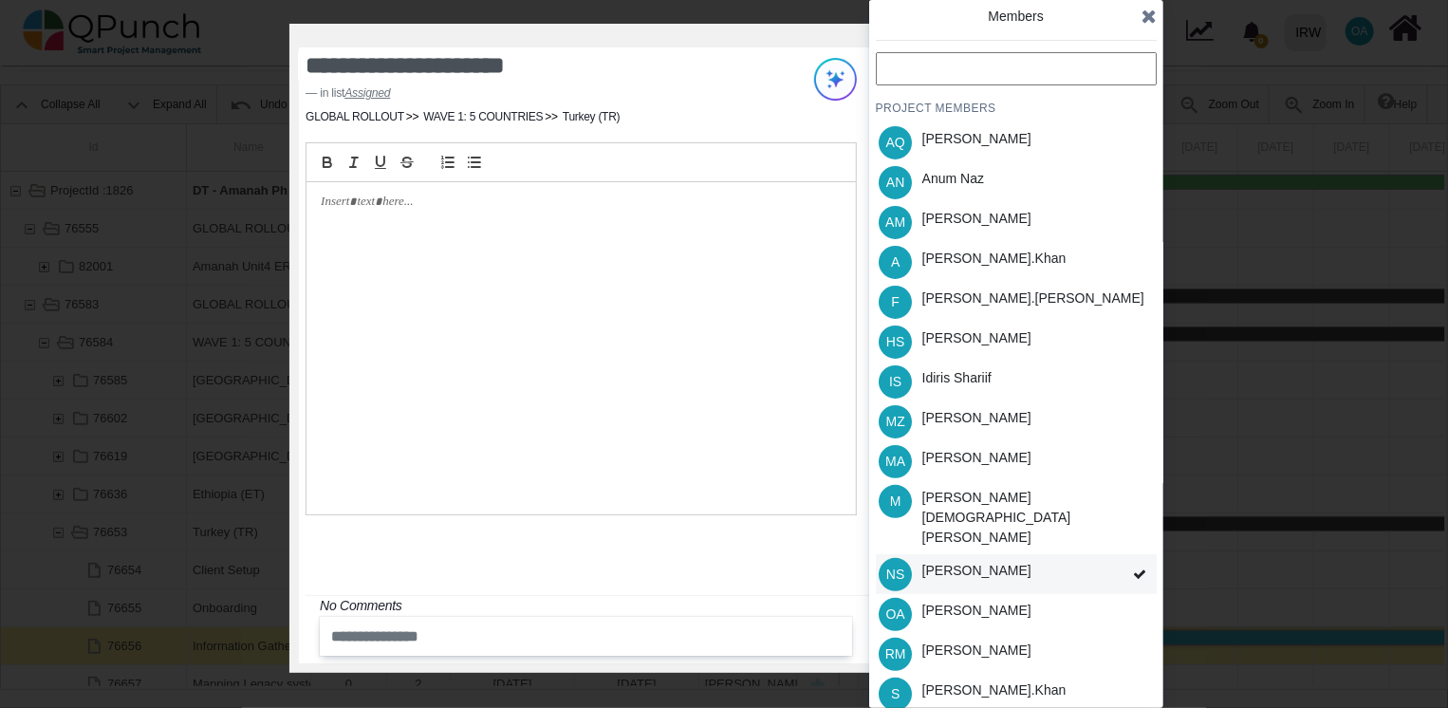
click at [1004, 561] on div "[PERSON_NAME]" at bounding box center [976, 571] width 109 height 20
click at [975, 561] on div "[PERSON_NAME]" at bounding box center [976, 571] width 109 height 20
click at [950, 390] on div "Idiris Shariif" at bounding box center [956, 381] width 83 height 40
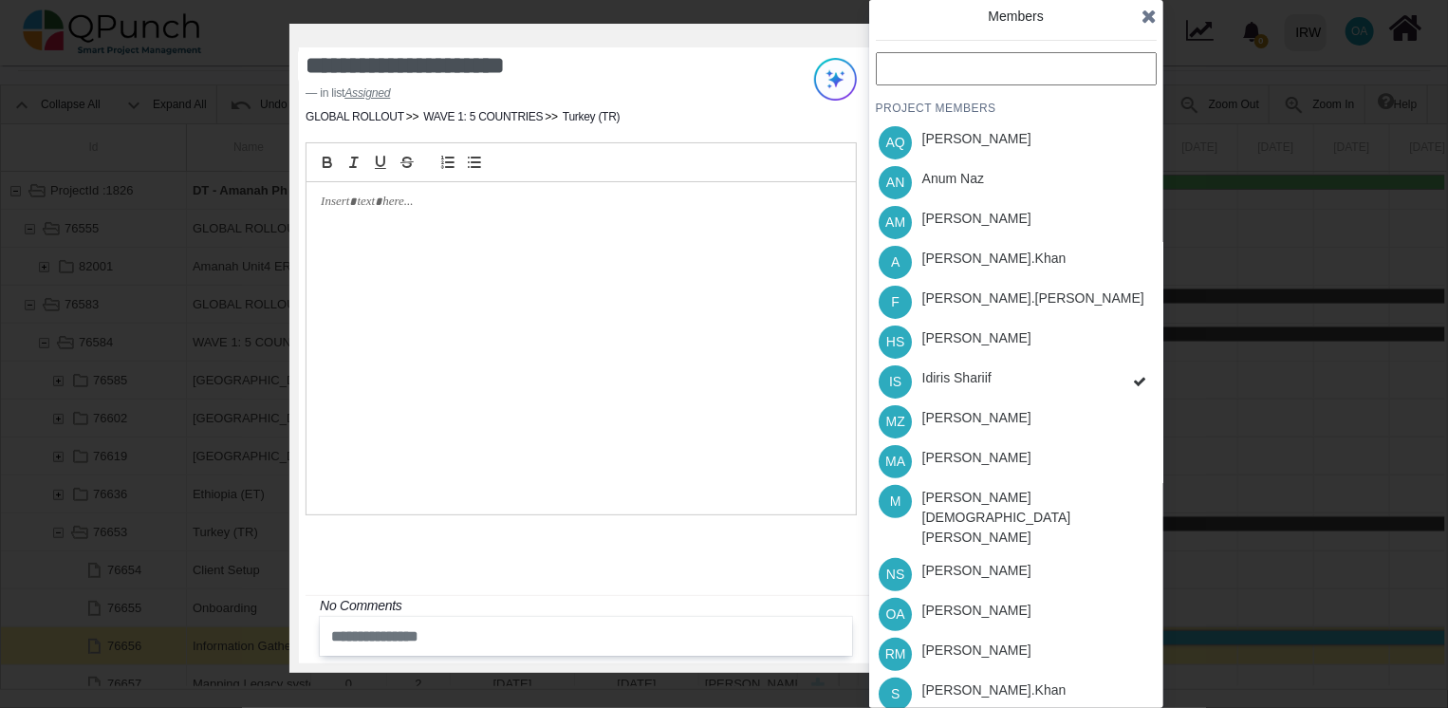
click at [955, 351] on div "PROJECT MEMBERS AQ [PERSON_NAME] AN [PERSON_NAME] AM [PERSON_NAME] A [PERSON_NA…" at bounding box center [1016, 442] width 281 height 781
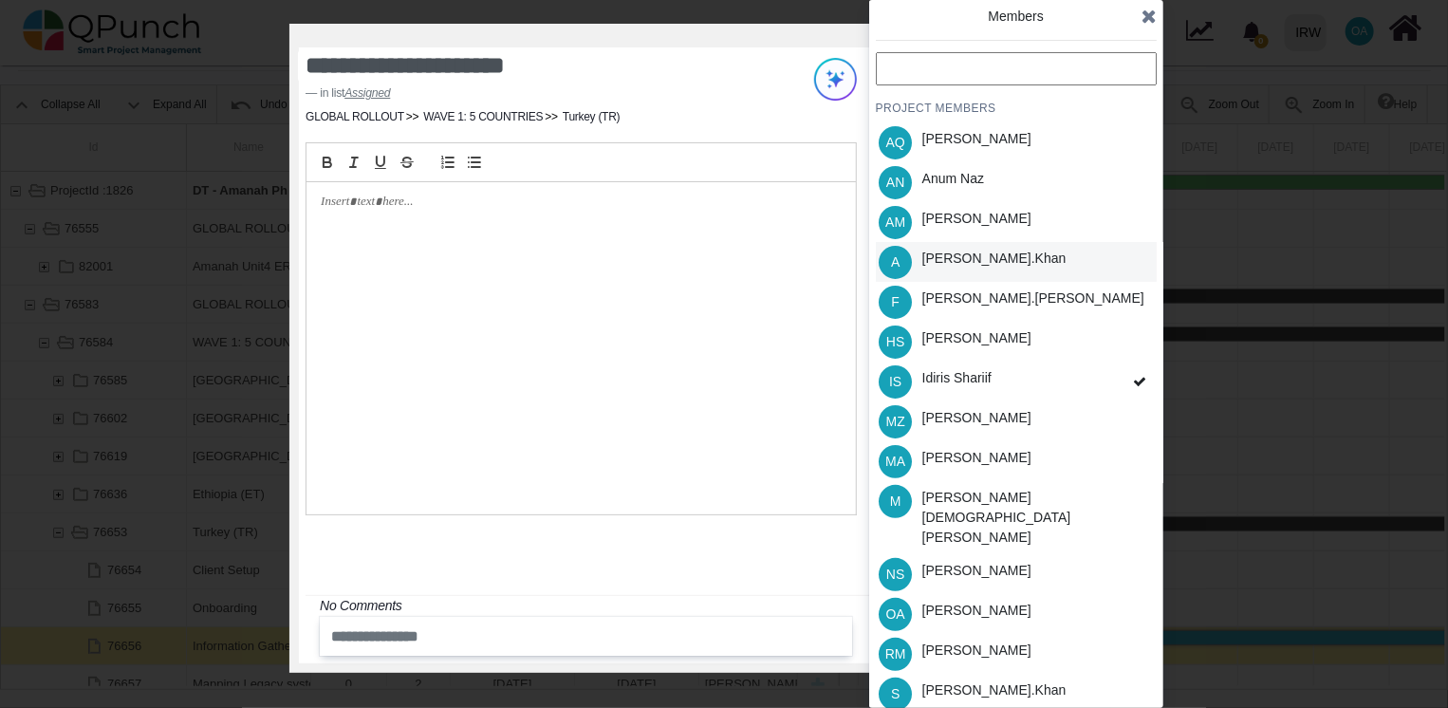
click at [951, 260] on div "[PERSON_NAME].khan" at bounding box center [994, 259] width 144 height 20
click at [954, 600] on div "[PERSON_NAME]" at bounding box center [976, 610] width 109 height 20
click at [946, 661] on div "PROJECT MEMBERS AQ [PERSON_NAME] AN [PERSON_NAME] AM [PERSON_NAME] A [PERSON_NA…" at bounding box center [1016, 442] width 281 height 781
click at [958, 674] on div "[PERSON_NAME].khan" at bounding box center [993, 694] width 157 height 40
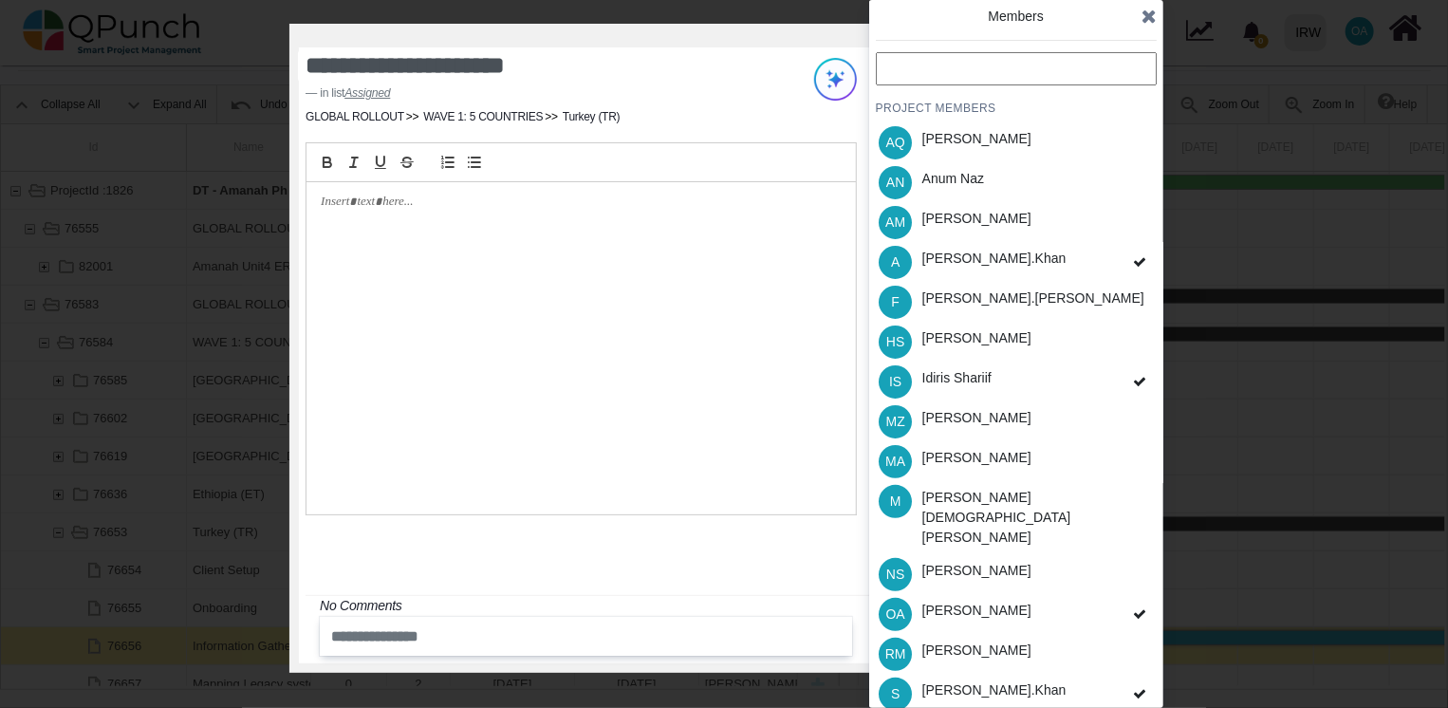
click at [1150, 13] on icon at bounding box center [1148, 16] width 15 height 19
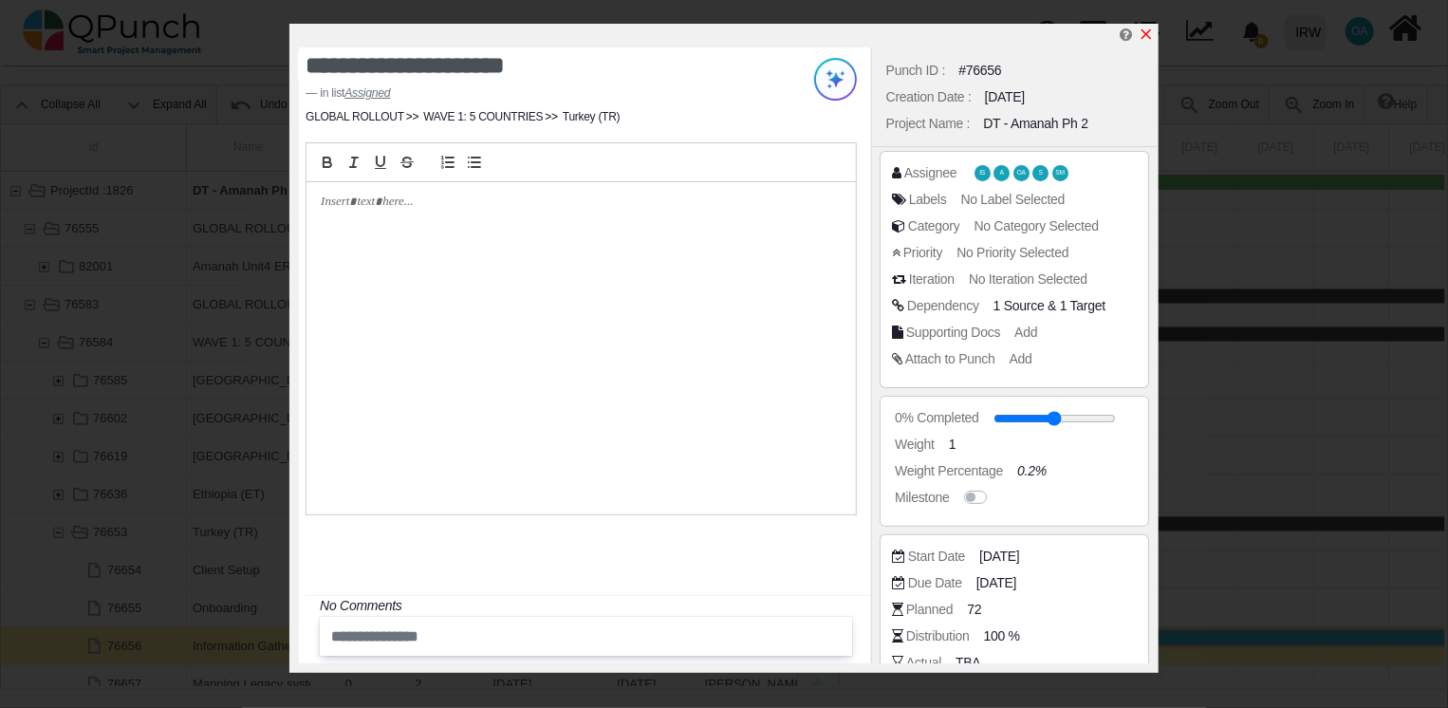
click at [1146, 29] on icon "x" at bounding box center [1145, 34] width 15 height 15
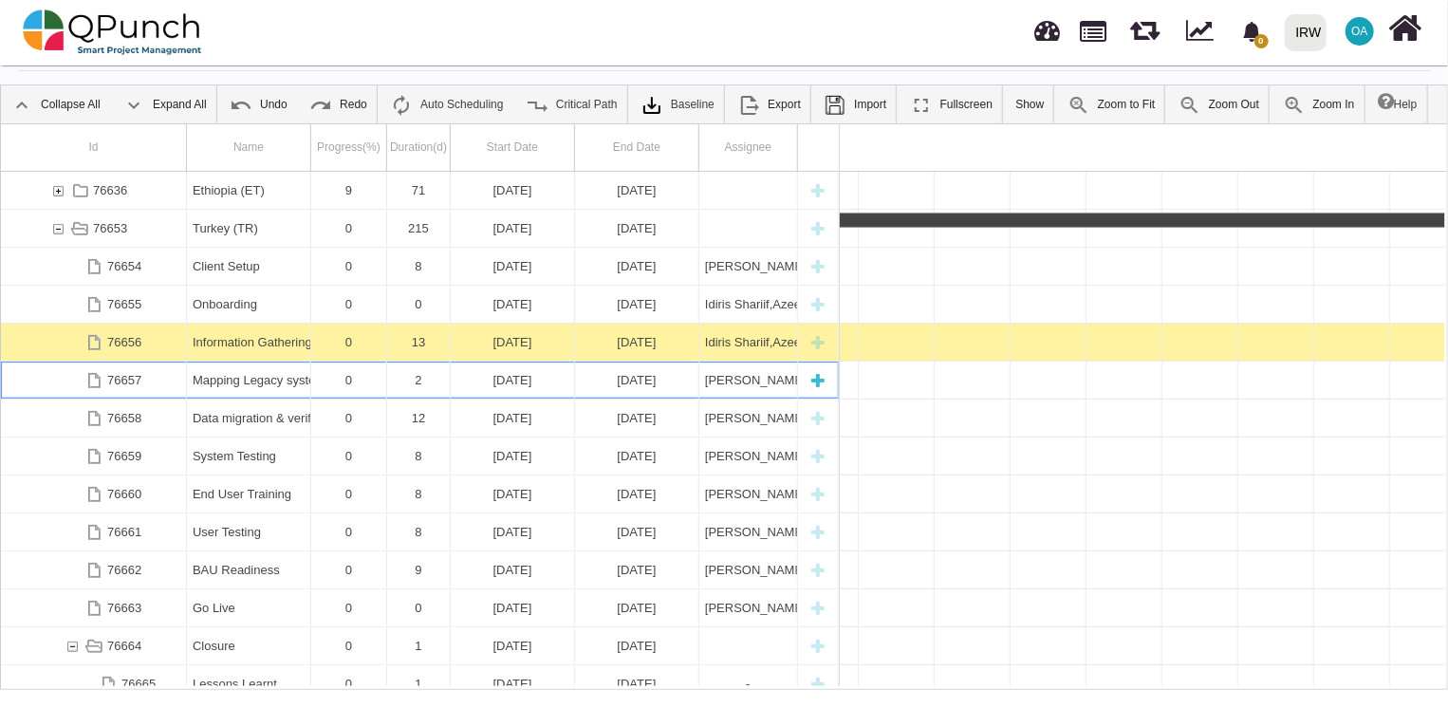
scroll to position [0, 33524]
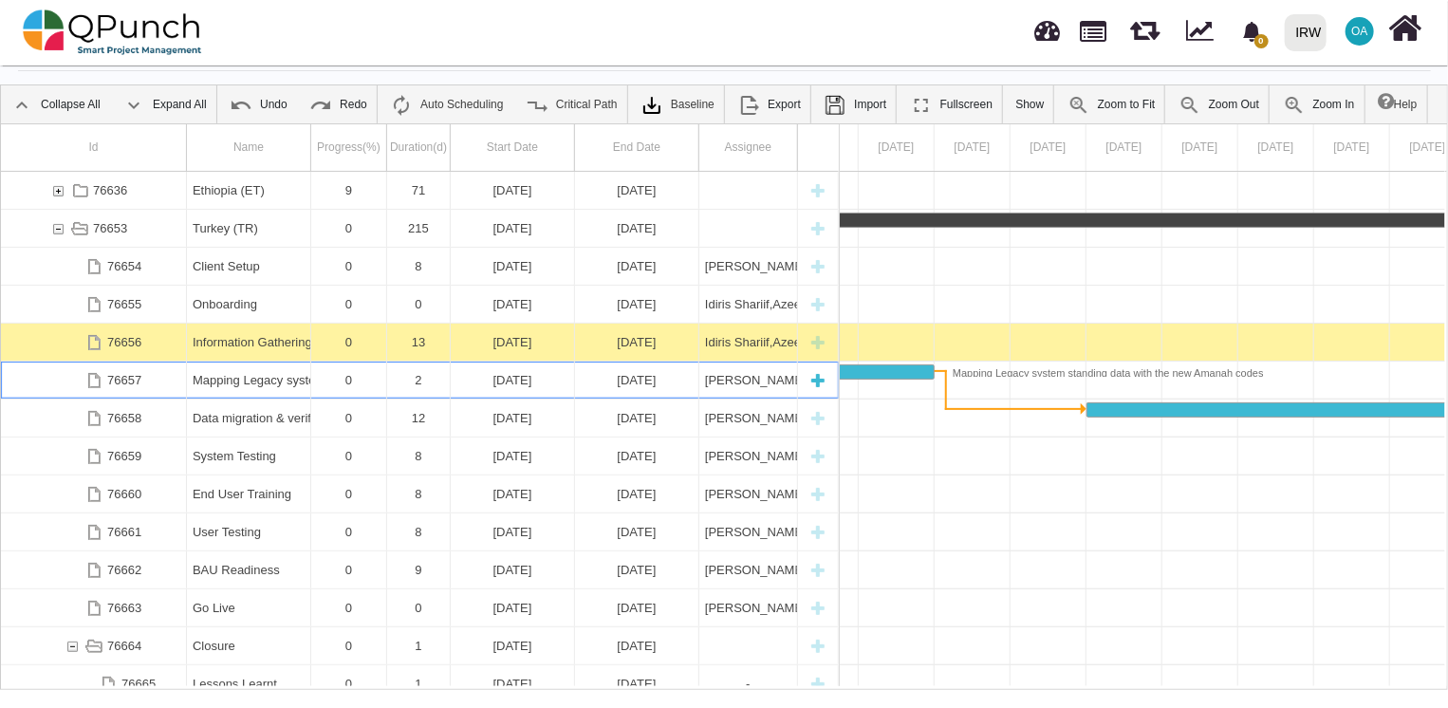
click at [271, 382] on div "Mapping Legacy system standing data with the new Amanah codes" at bounding box center [249, 379] width 112 height 37
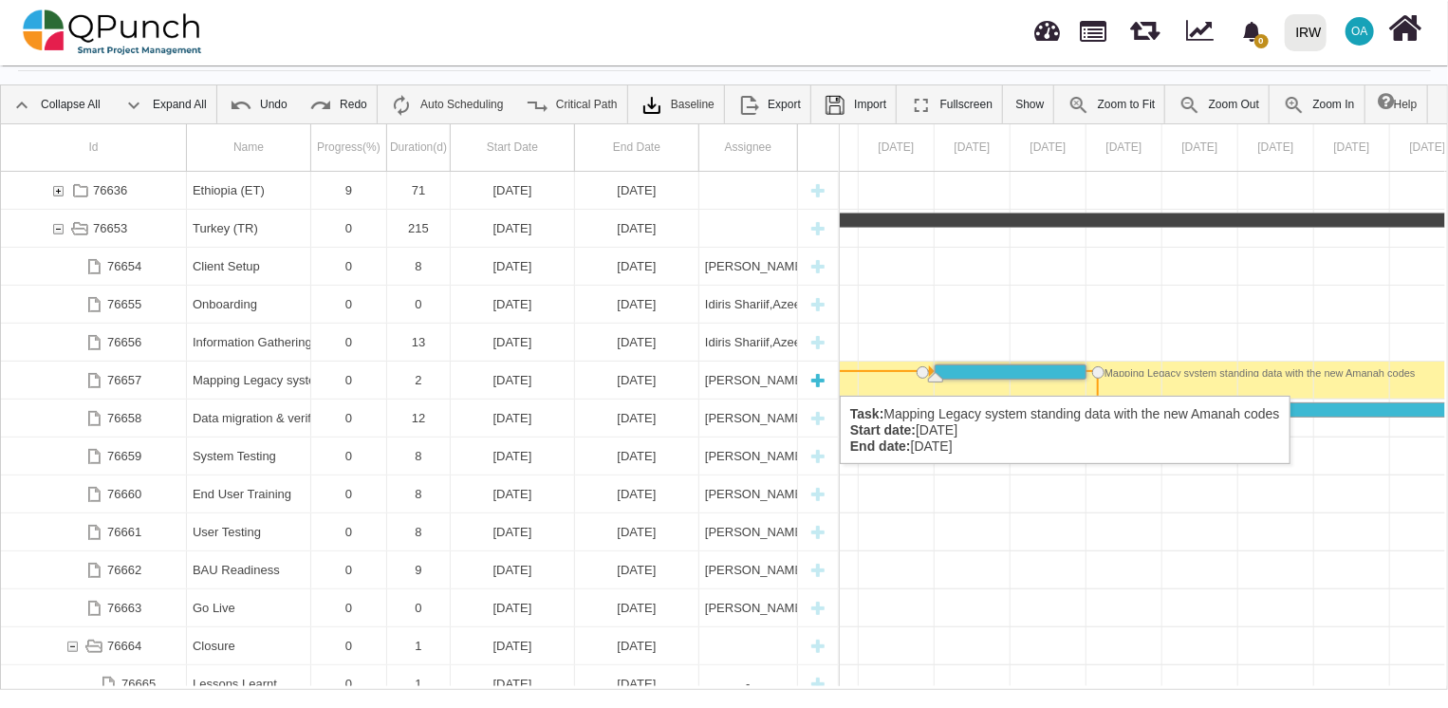
click at [230, 377] on div "Mapping Legacy system standing data with the new Amanah codes" at bounding box center [249, 379] width 112 height 37
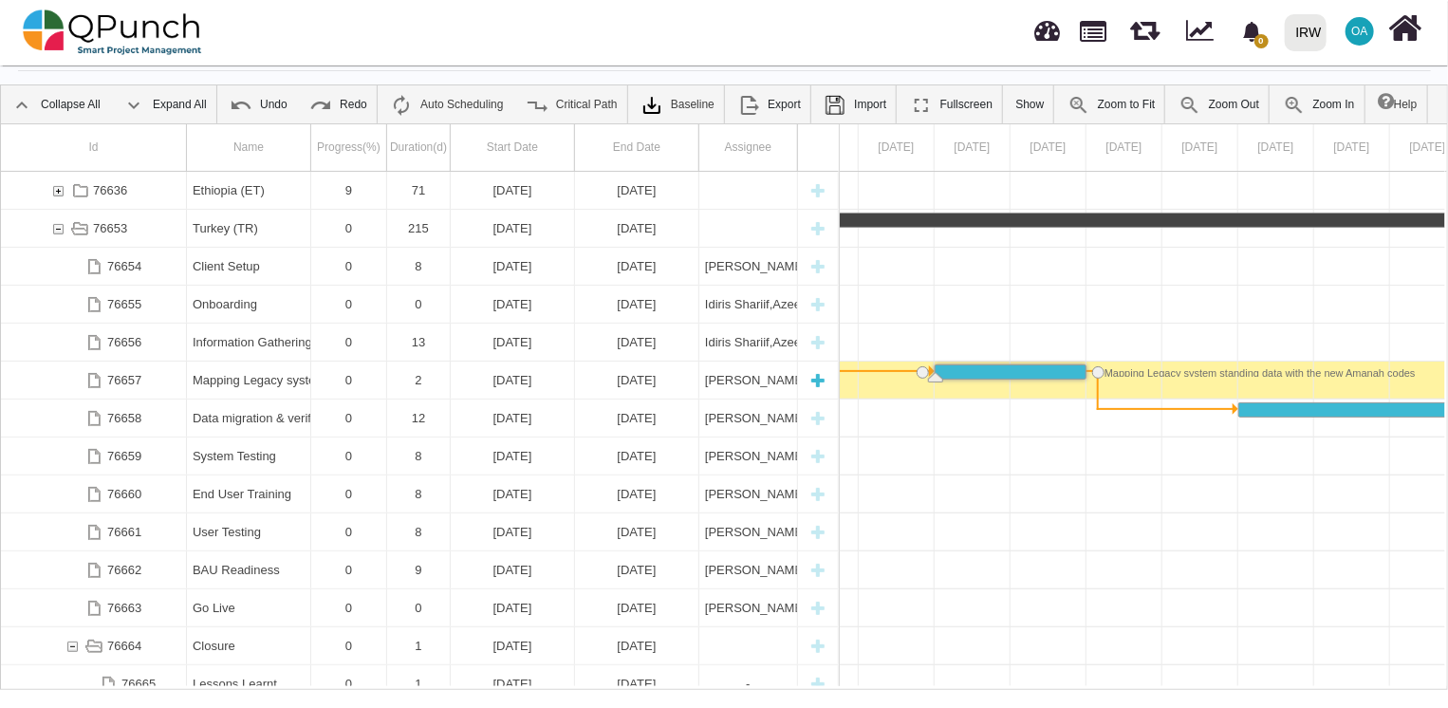
click at [230, 377] on div "Mapping Legacy system standing data with the new Amanah codes" at bounding box center [249, 379] width 112 height 37
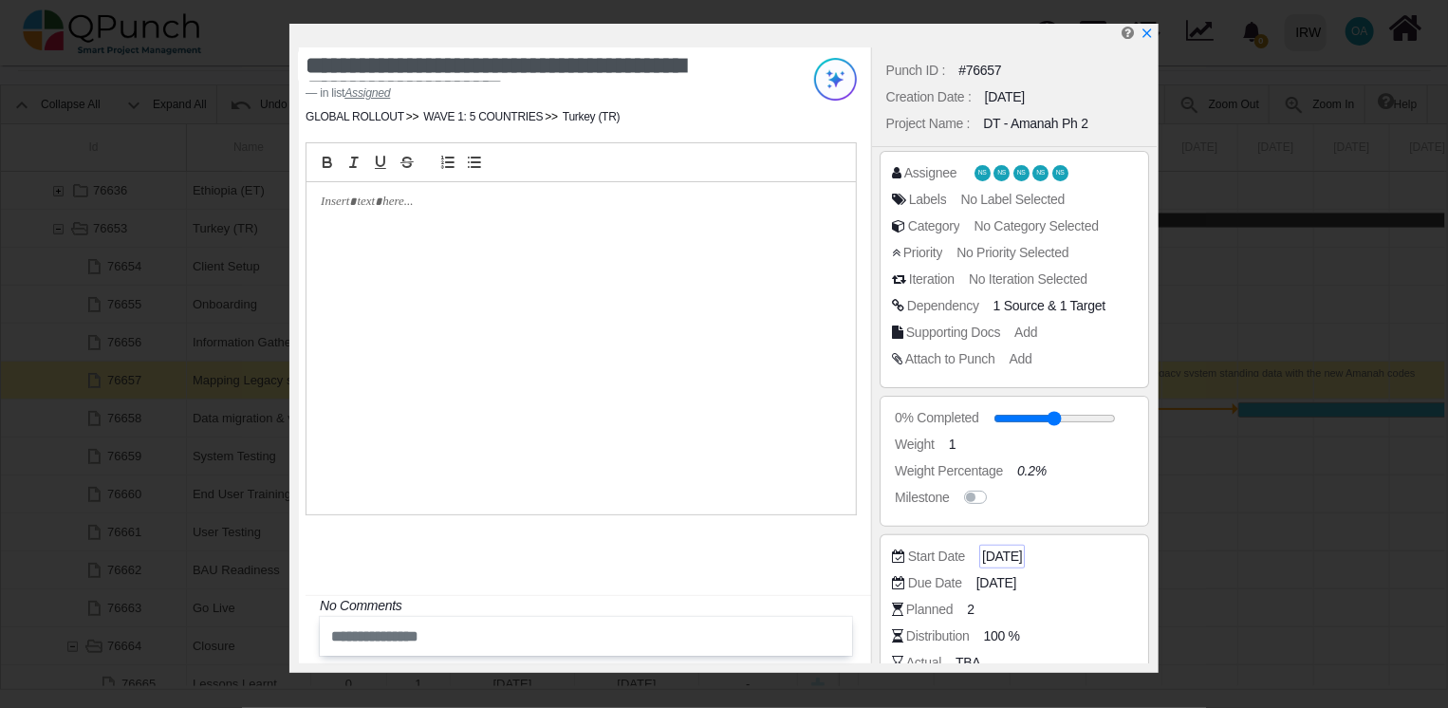
click at [1017, 555] on span "[DATE]" at bounding box center [1002, 556] width 40 height 20
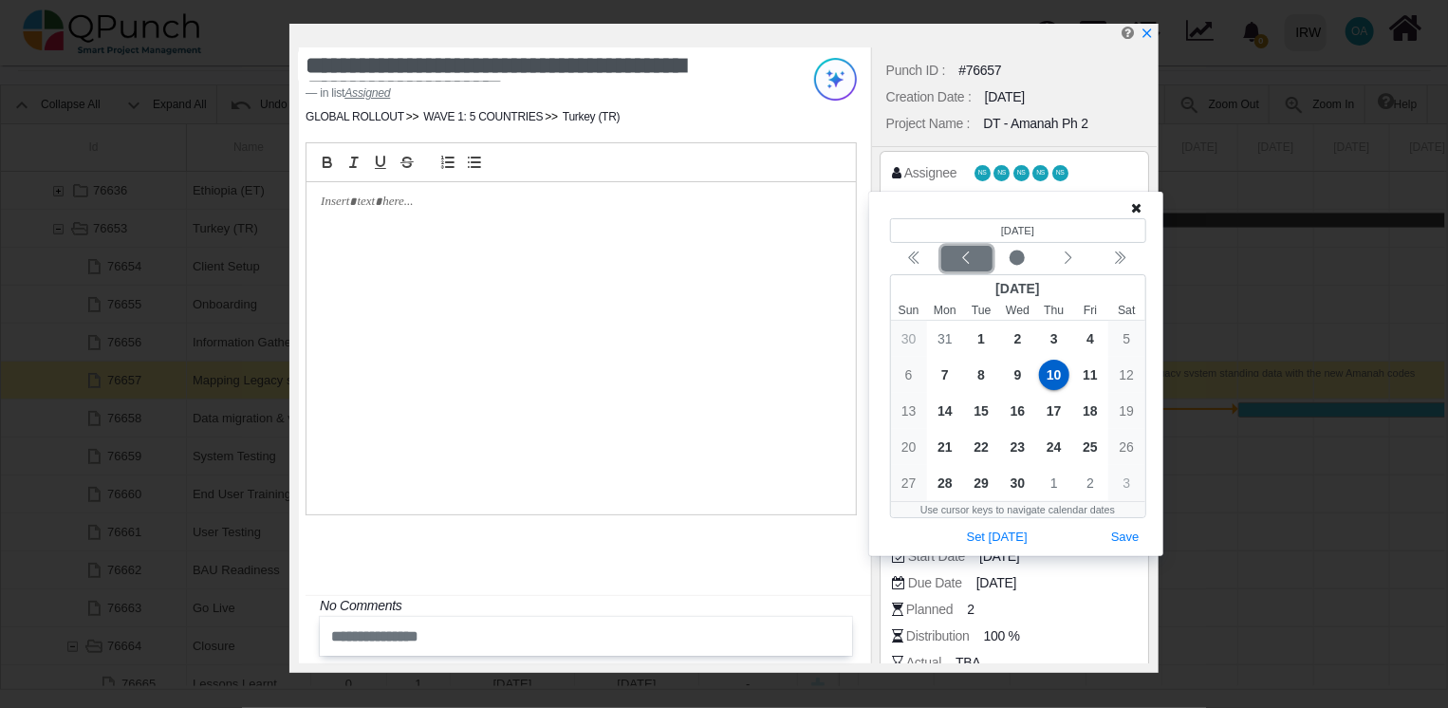
click at [960, 260] on icon "chevron left" at bounding box center [965, 257] width 15 height 15
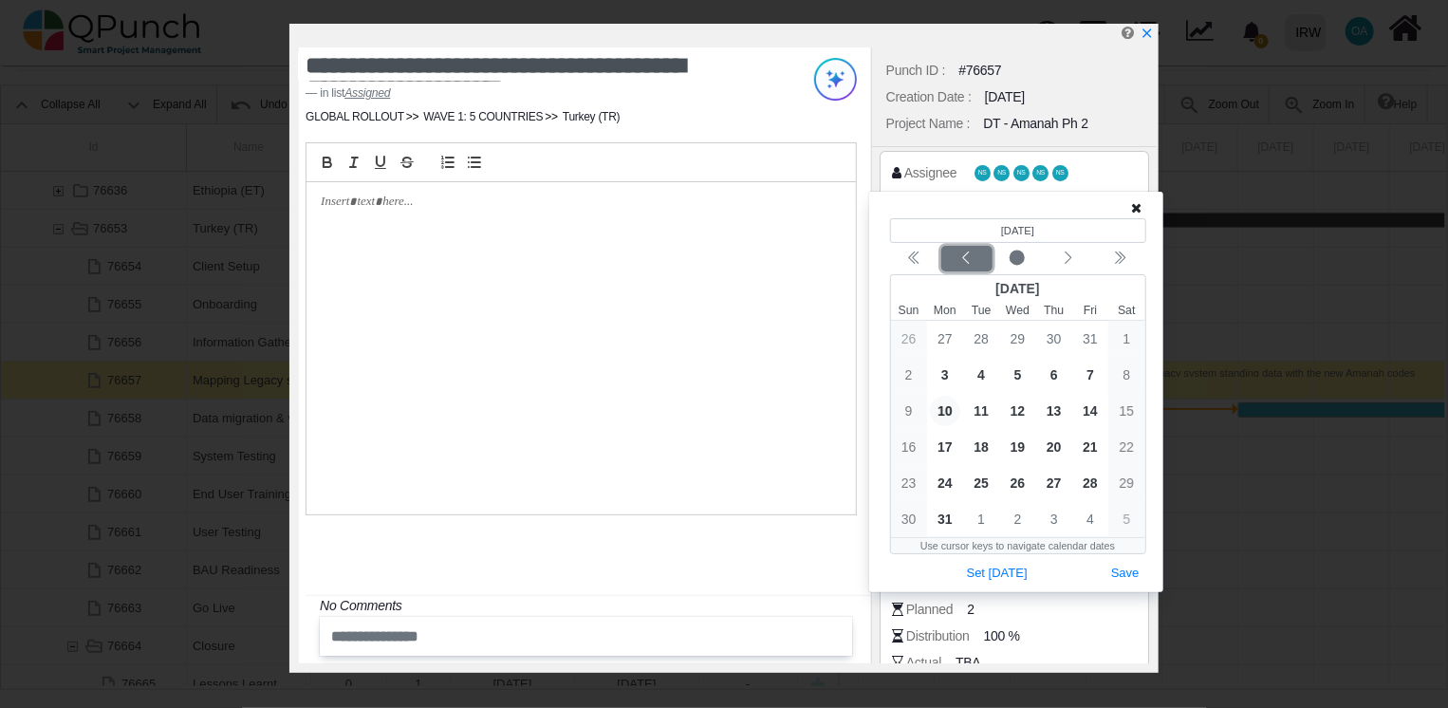
click at [960, 260] on icon "chevron left" at bounding box center [965, 257] width 15 height 15
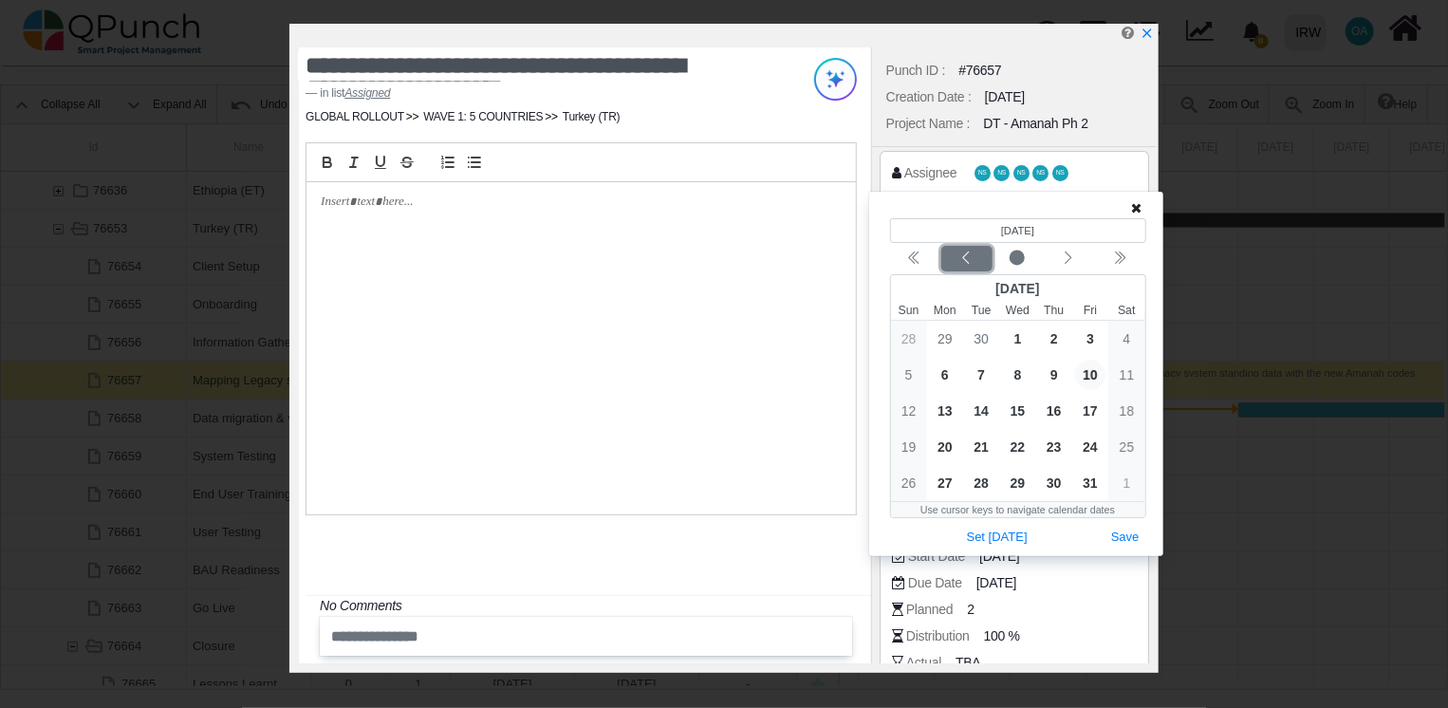
click at [960, 260] on icon "chevron left" at bounding box center [965, 257] width 15 height 15
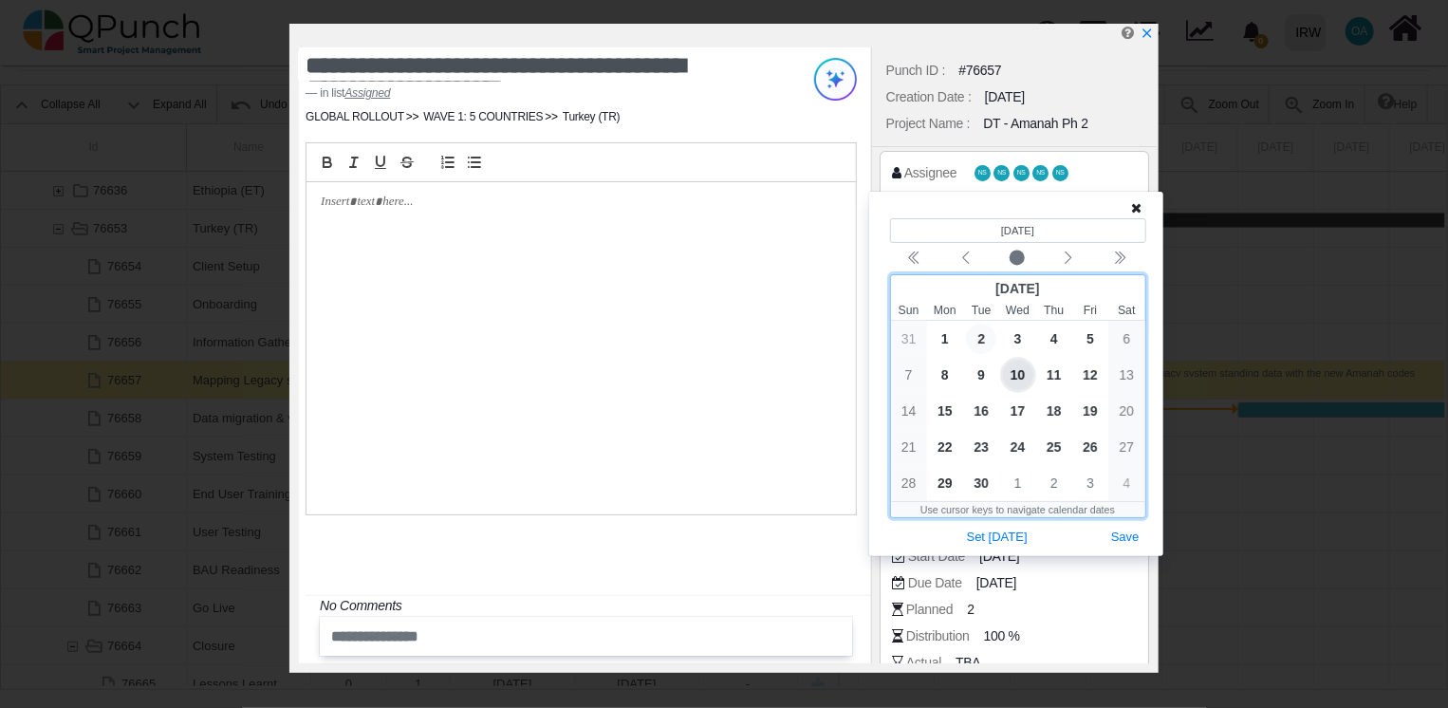
click at [985, 342] on span "2" at bounding box center [981, 338] width 30 height 30
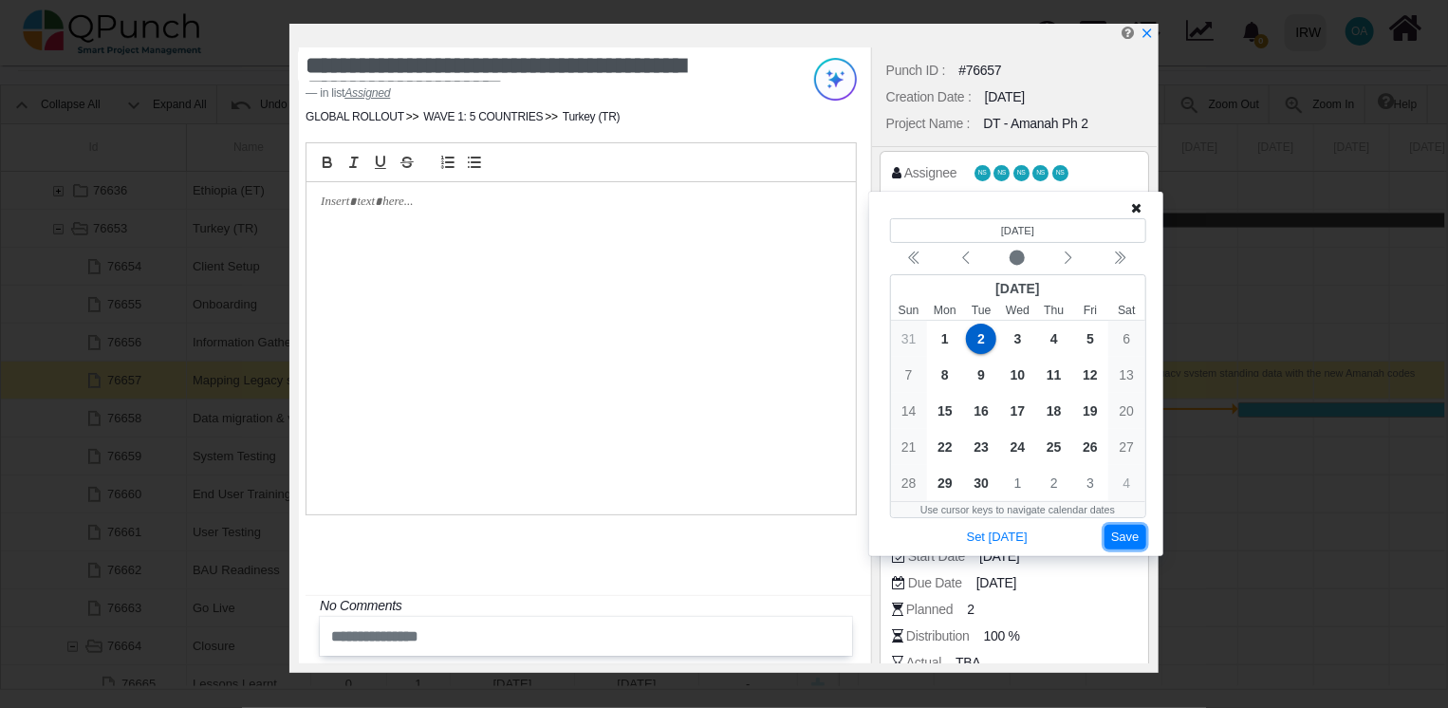
click at [1135, 534] on button "Save" at bounding box center [1125, 538] width 42 height 26
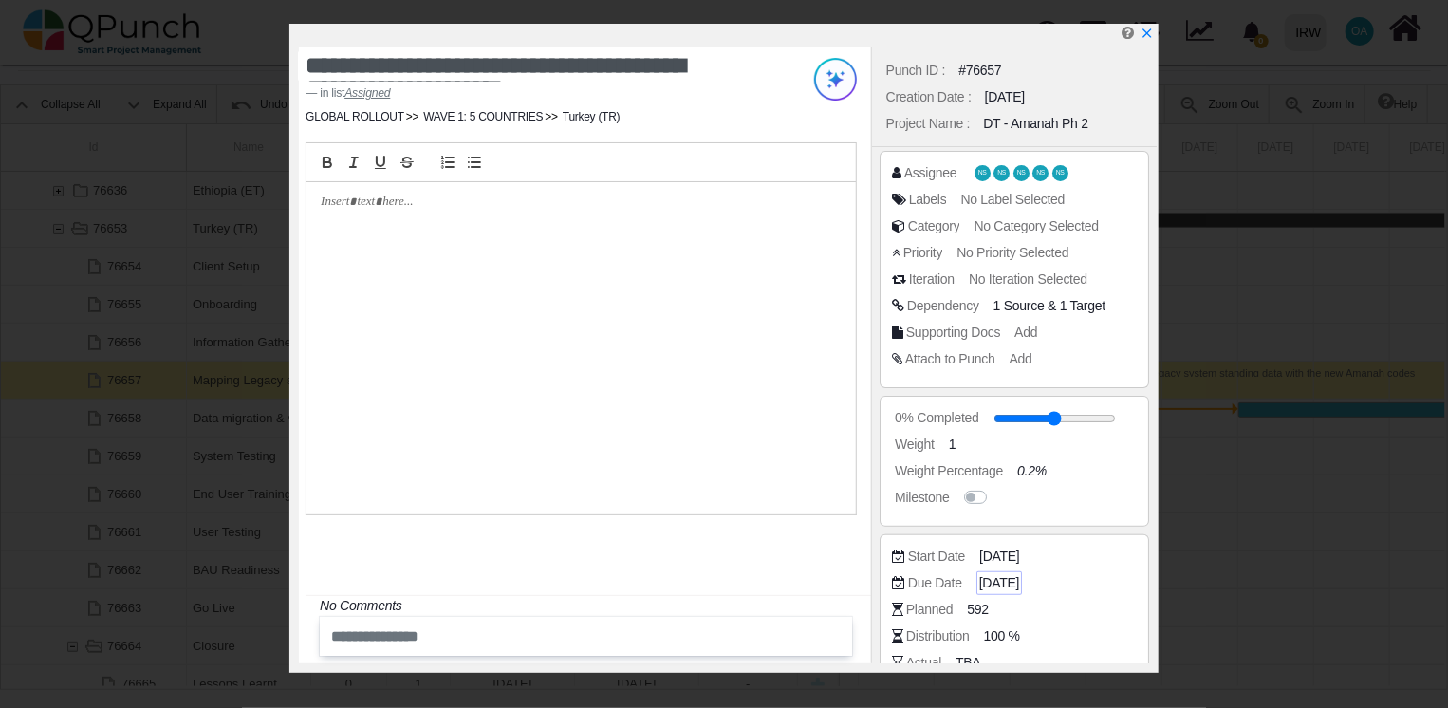
click at [1013, 582] on span "[DATE]" at bounding box center [999, 583] width 40 height 20
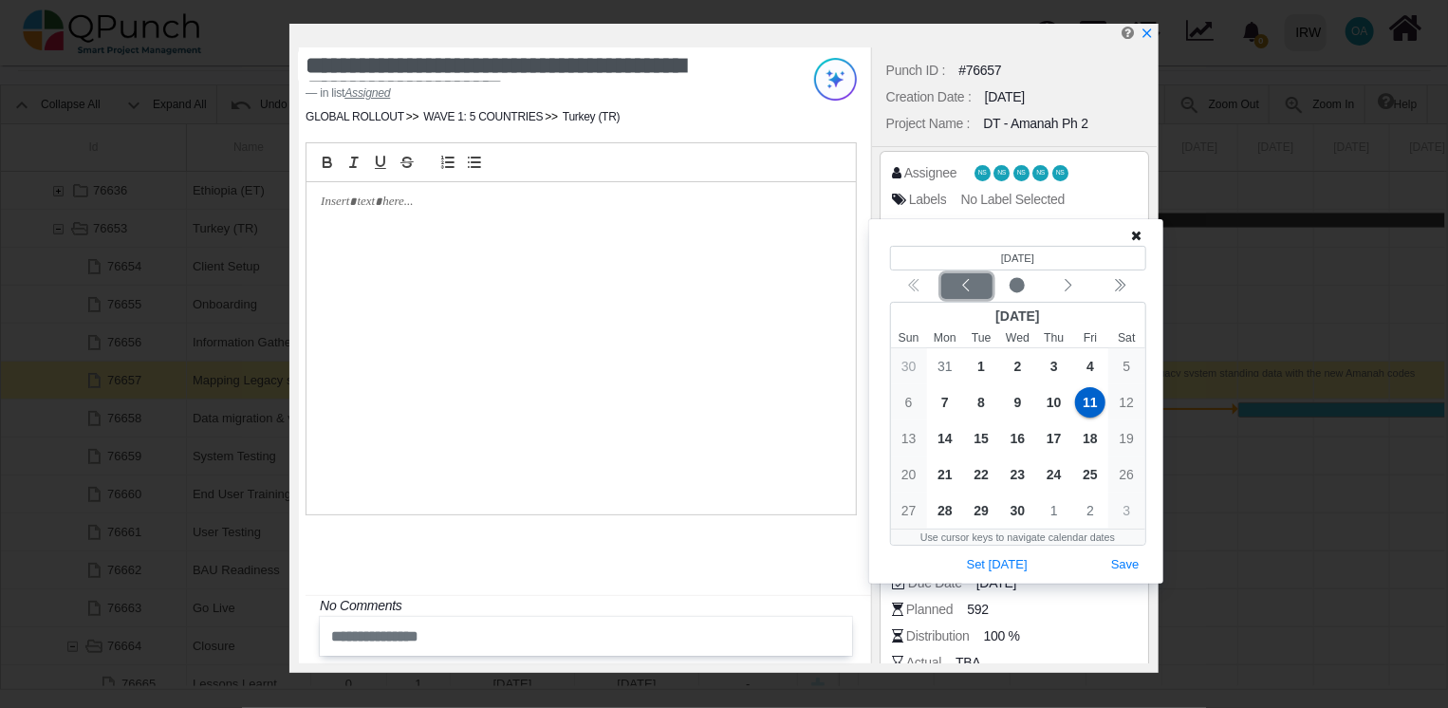
click at [965, 286] on icon "chevron left" at bounding box center [965, 285] width 15 height 15
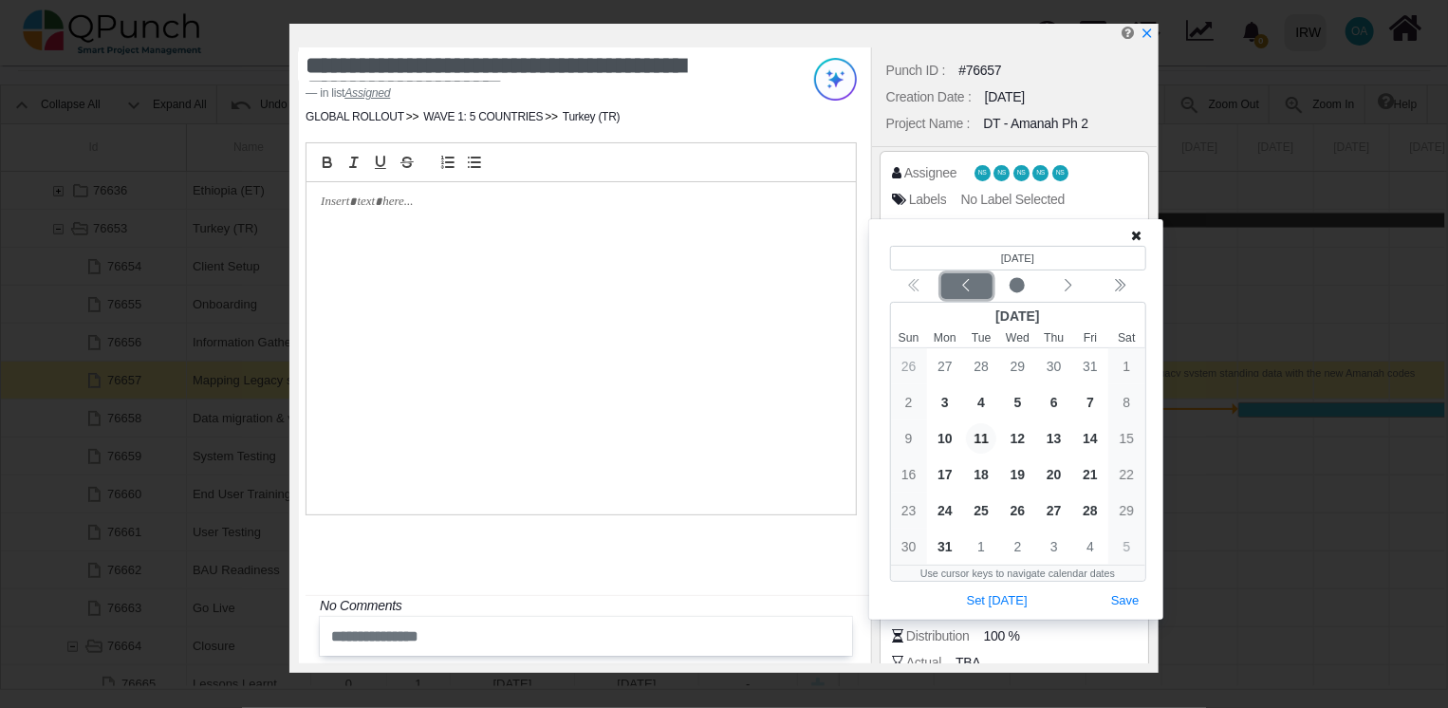
click at [965, 286] on icon "chevron left" at bounding box center [965, 285] width 15 height 15
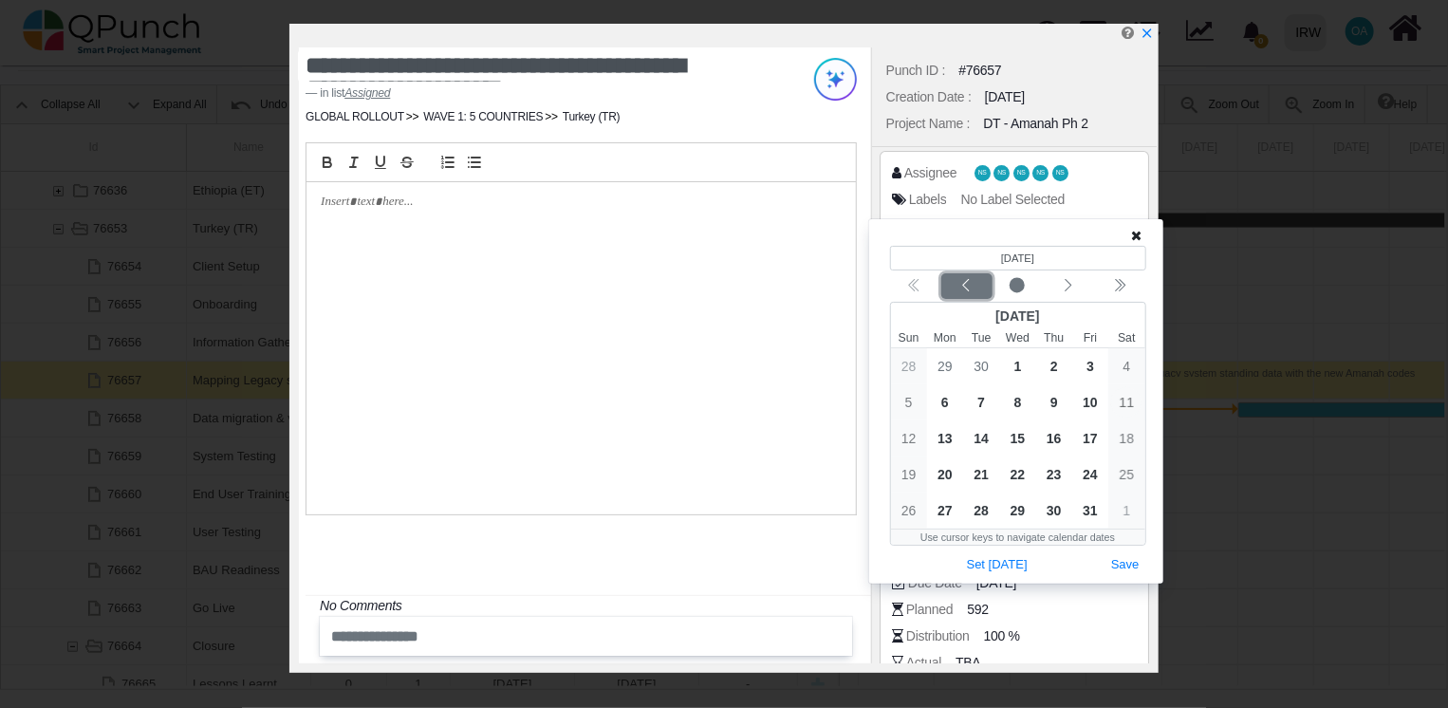
click at [965, 286] on icon "chevron left" at bounding box center [965, 285] width 15 height 15
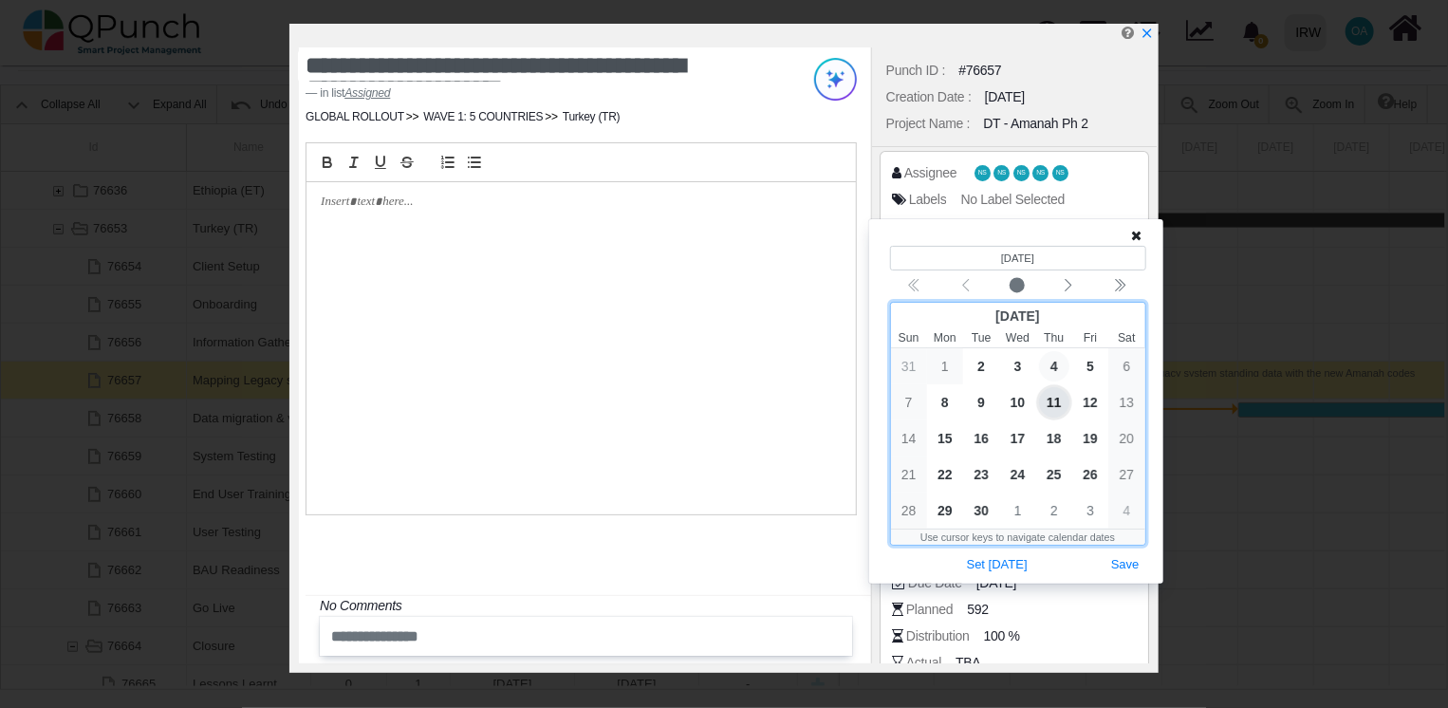
click at [1061, 364] on span "4" at bounding box center [1054, 366] width 30 height 30
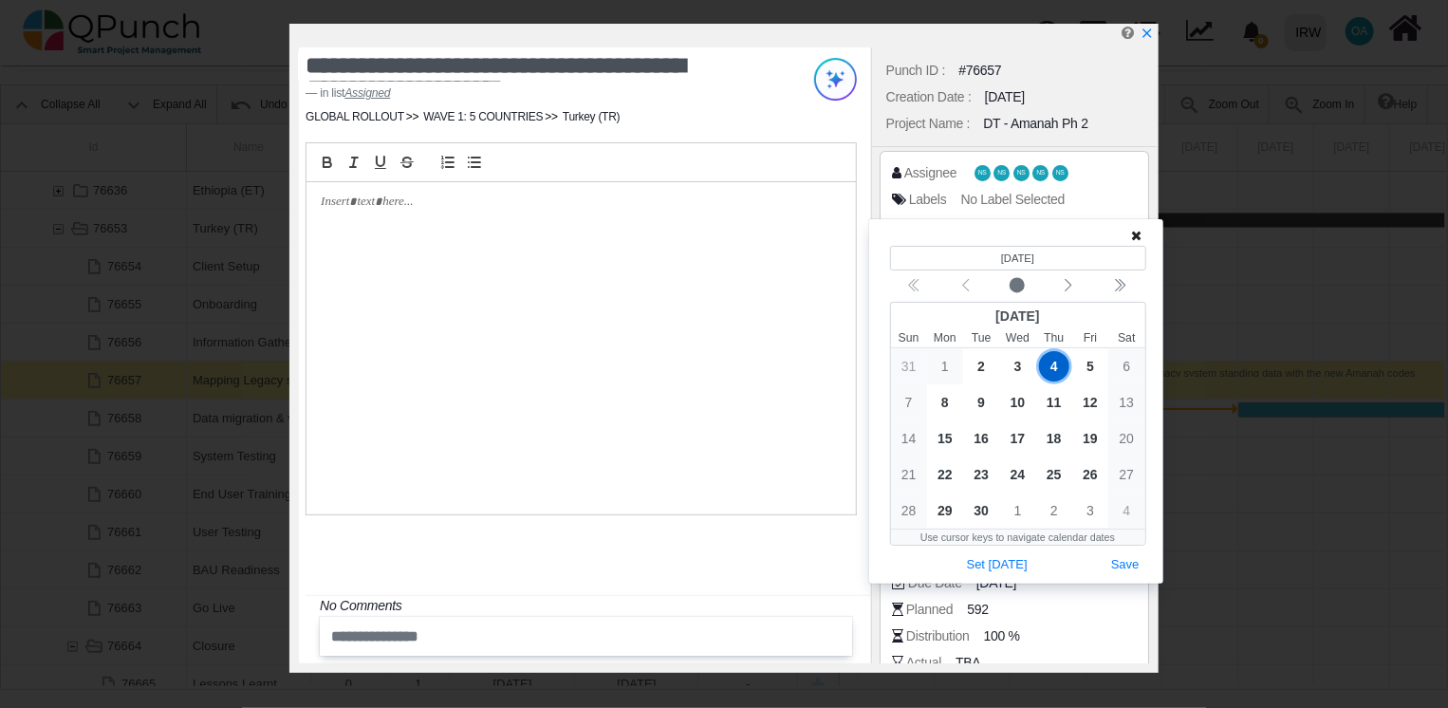
click at [1139, 233] on icon at bounding box center [1137, 235] width 10 height 13
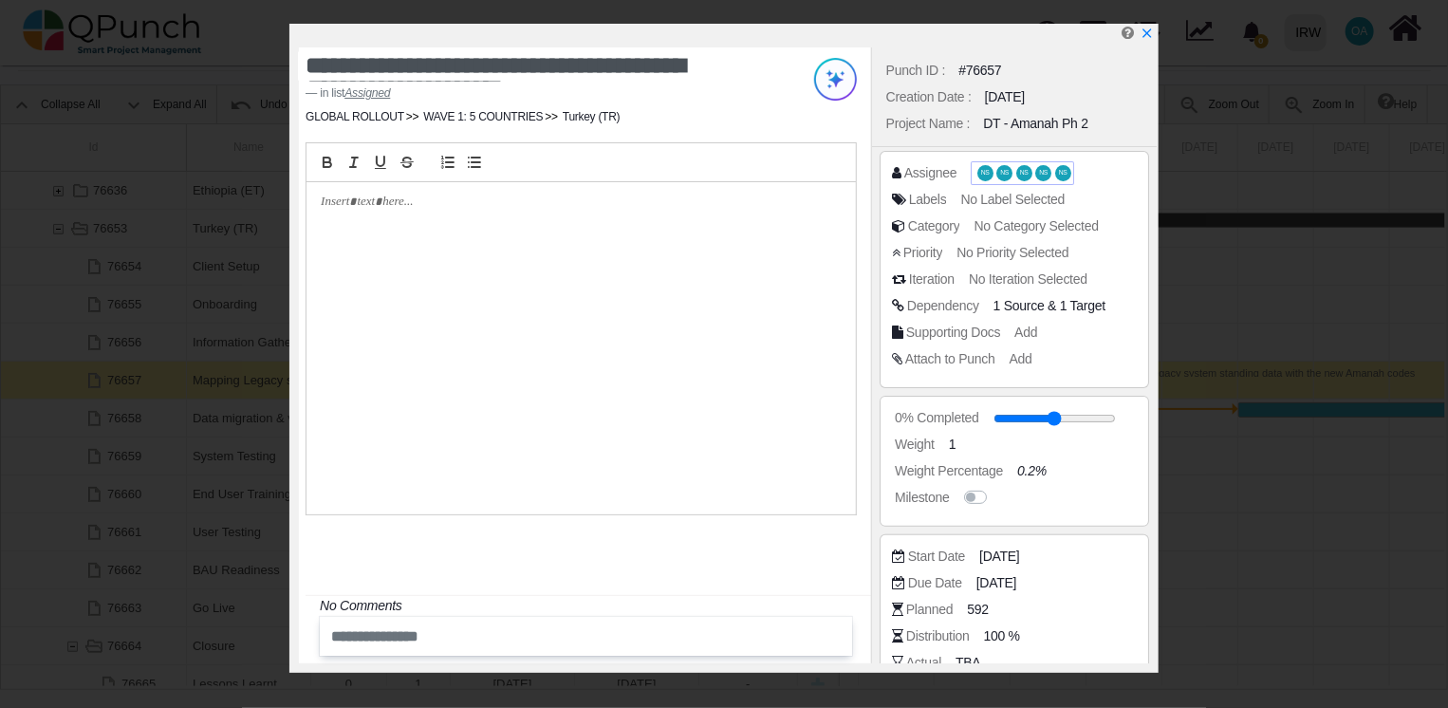
click at [1026, 173] on span "NS" at bounding box center [1024, 173] width 16 height 16
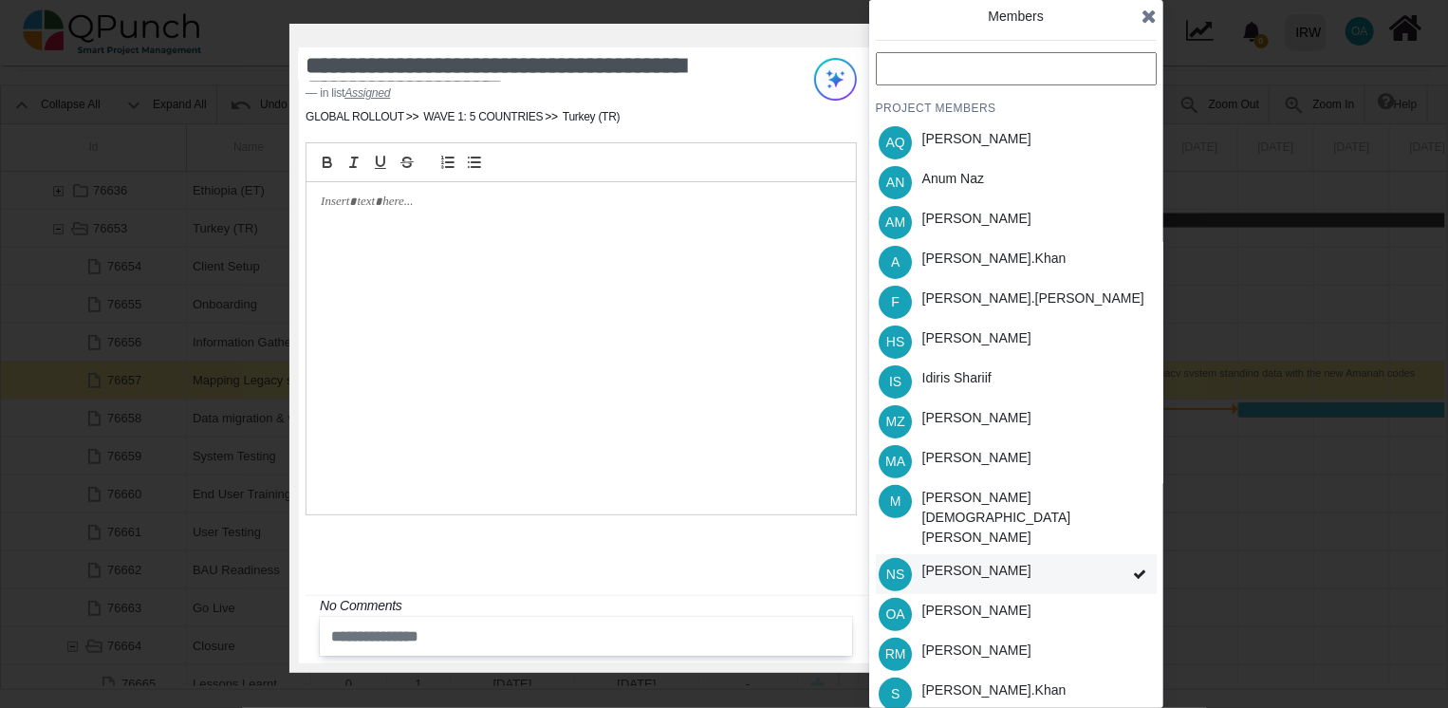
click at [997, 554] on div "[PERSON_NAME]" at bounding box center [976, 574] width 122 height 40
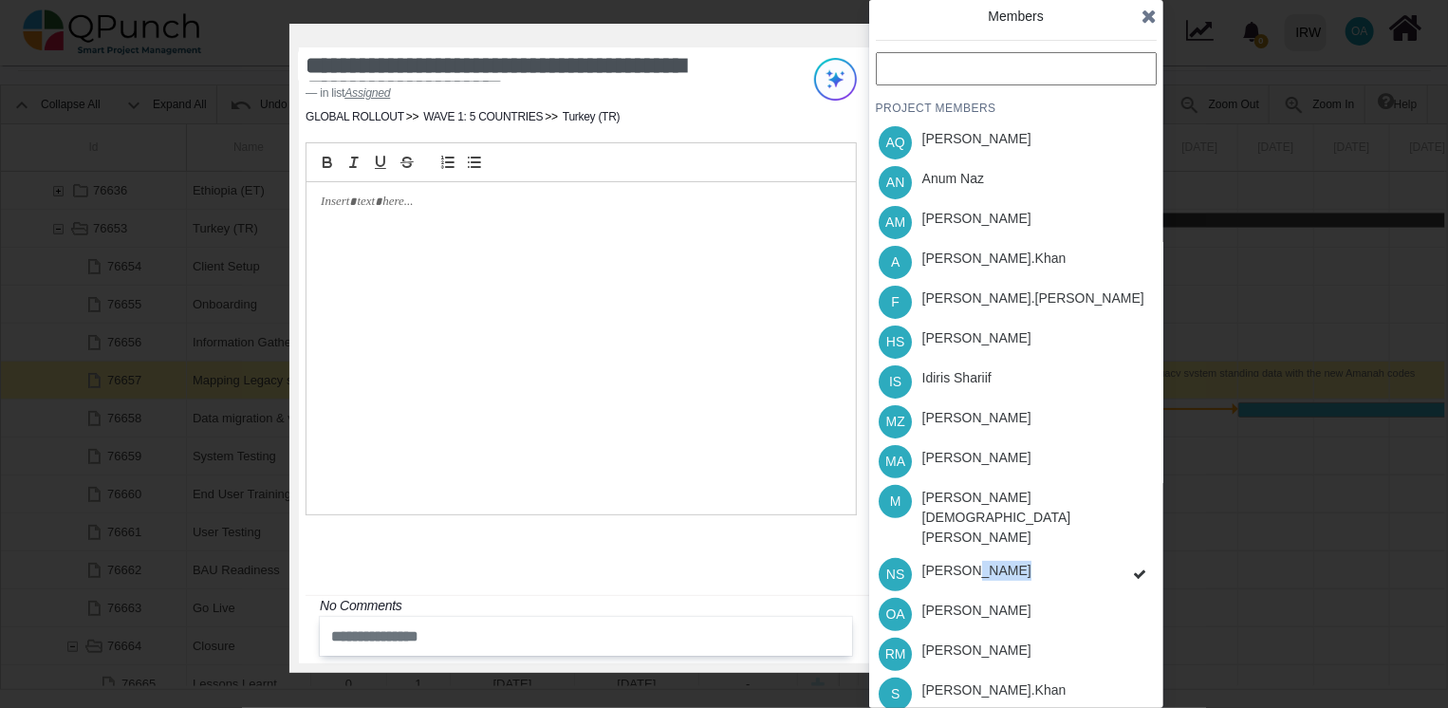
click at [997, 549] on div "PROJECT MEMBERS AQ [PERSON_NAME] AN [PERSON_NAME] AM [PERSON_NAME] A [PERSON_NA…" at bounding box center [1016, 442] width 281 height 781
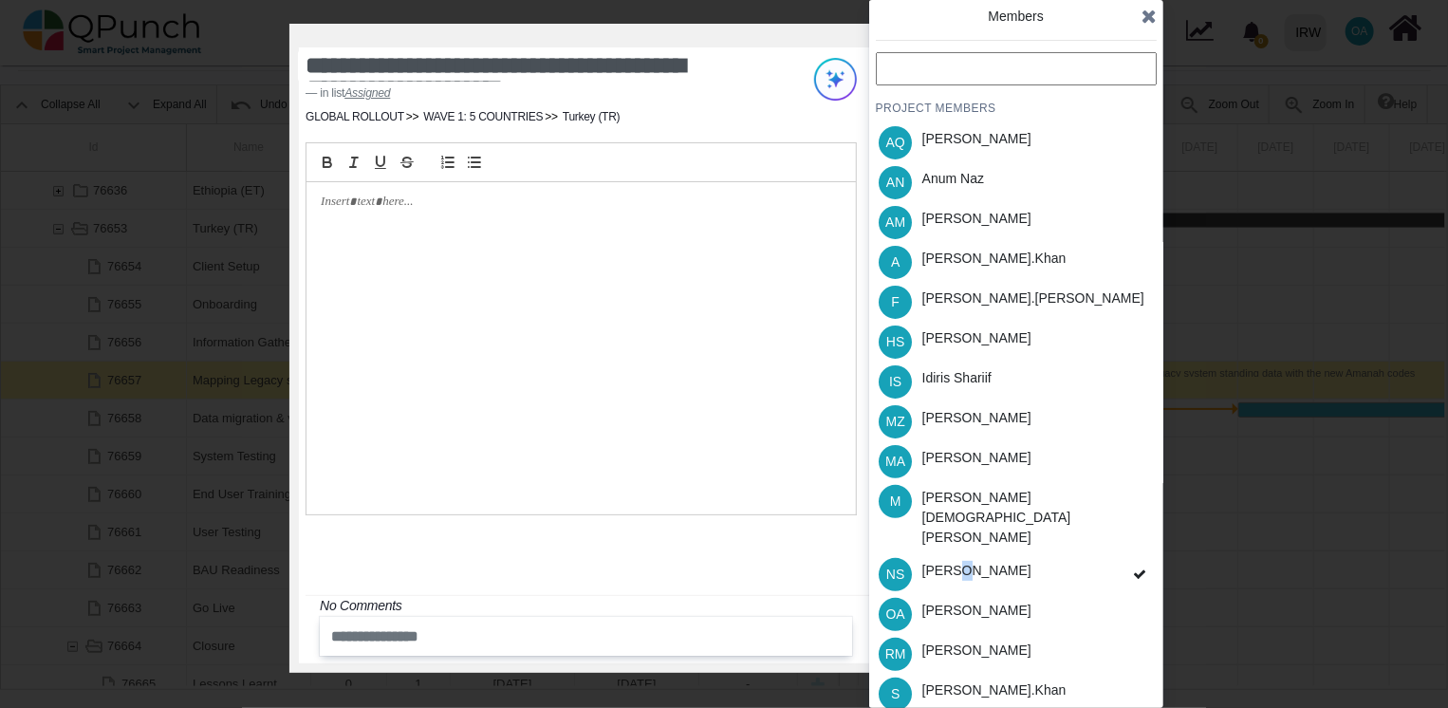
drag, startPoint x: 997, startPoint y: 549, endPoint x: 966, endPoint y: 548, distance: 31.3
click at [966, 554] on div "[PERSON_NAME]" at bounding box center [976, 574] width 122 height 40
drag, startPoint x: 966, startPoint y: 548, endPoint x: 915, endPoint y: 548, distance: 50.3
click at [915, 554] on div "[PERSON_NAME]" at bounding box center [976, 574] width 122 height 40
click at [906, 558] on span "NS" at bounding box center [894, 574] width 33 height 33
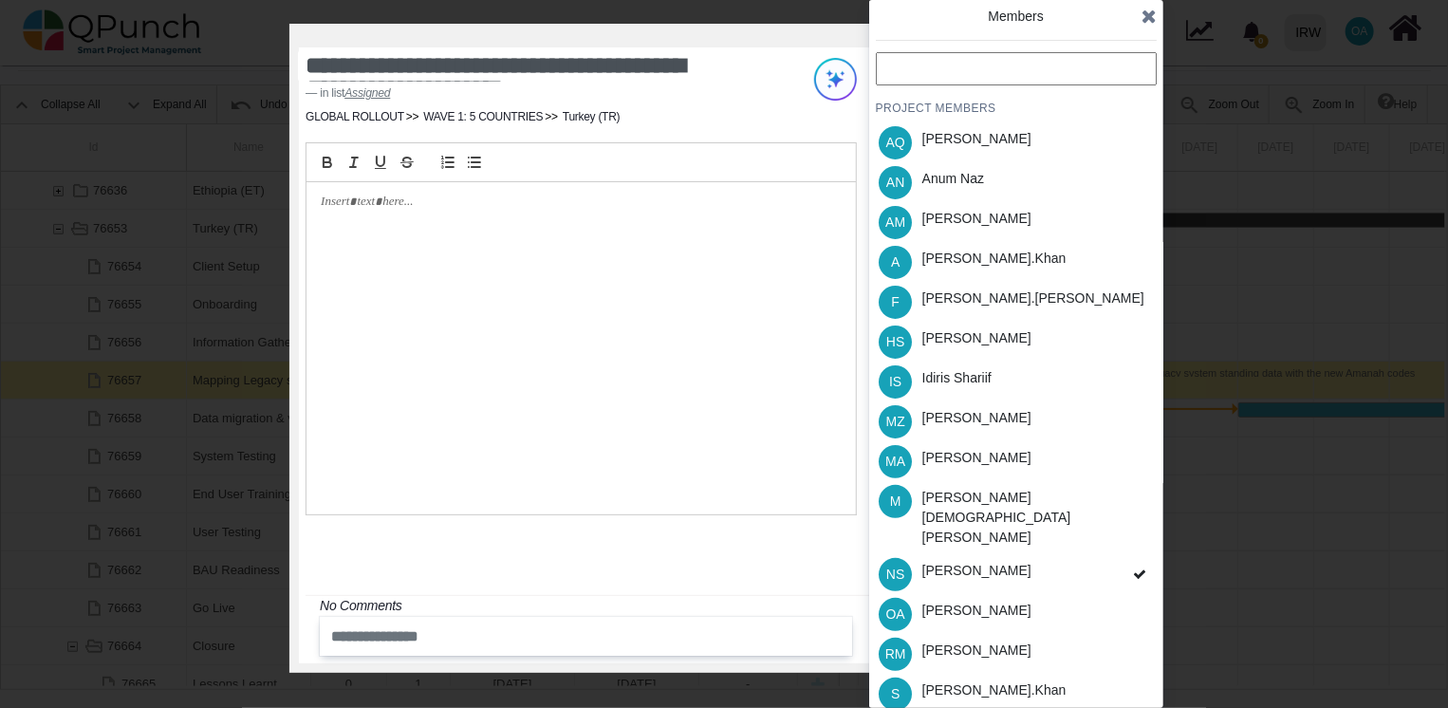
click at [896, 541] on div "PROJECT MEMBERS AQ [PERSON_NAME] AN [PERSON_NAME] AM [PERSON_NAME] A [PERSON_NA…" at bounding box center [1016, 442] width 281 height 781
click at [896, 567] on span "NS" at bounding box center [895, 573] width 18 height 13
click at [960, 260] on div "[PERSON_NAME].khan" at bounding box center [994, 259] width 144 height 20
click at [948, 680] on div "[PERSON_NAME].khan" at bounding box center [994, 690] width 144 height 20
click at [956, 600] on div "[PERSON_NAME]" at bounding box center [976, 610] width 109 height 20
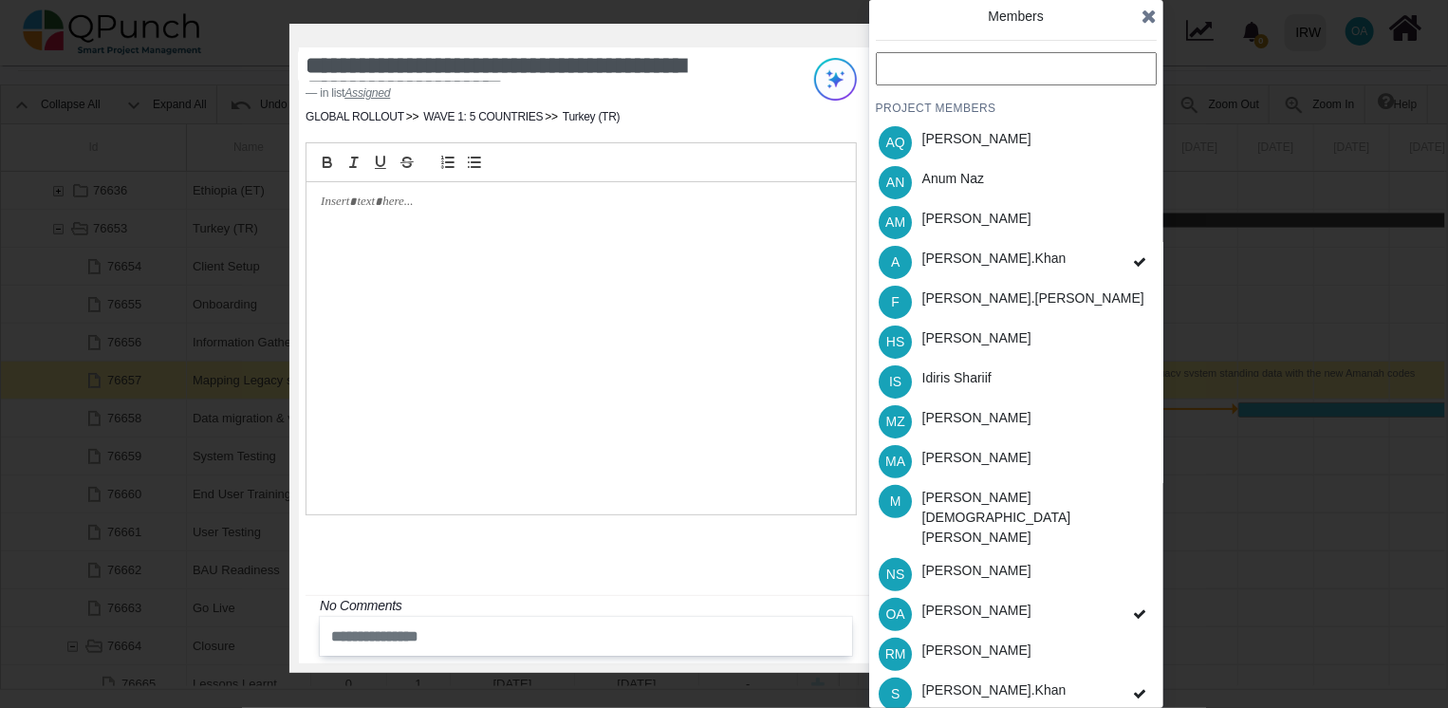
click at [1148, 8] on icon at bounding box center [1148, 16] width 15 height 19
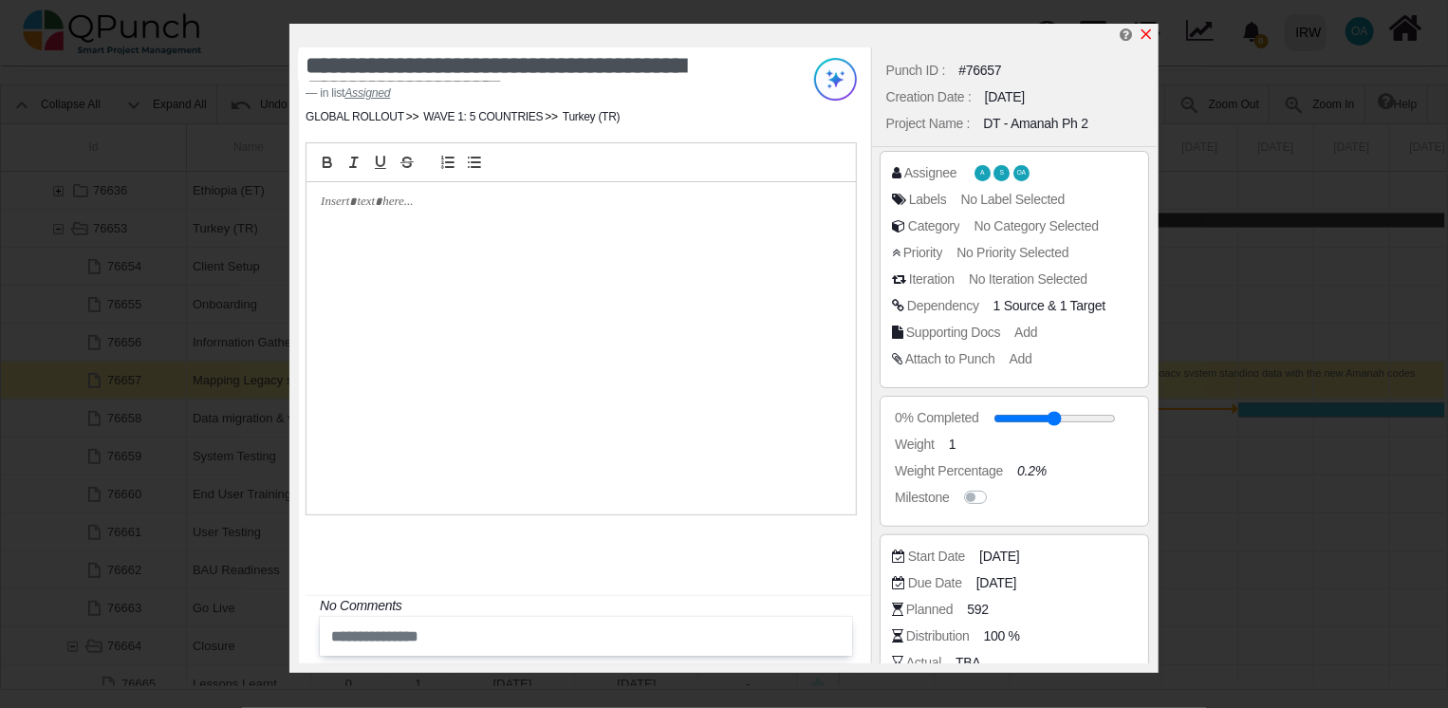
click at [1140, 33] on icon "x" at bounding box center [1145, 34] width 15 height 15
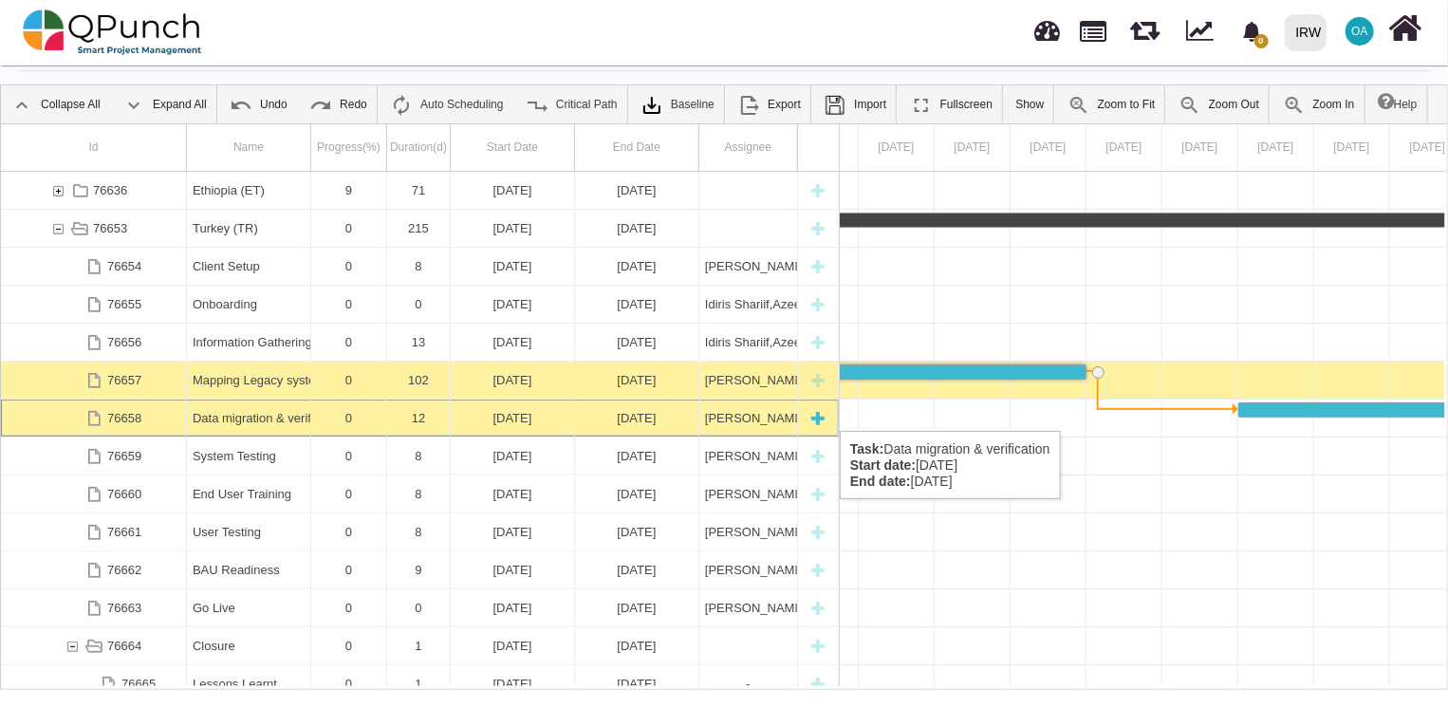
click at [526, 412] on div "[DATE]" at bounding box center [512, 417] width 112 height 37
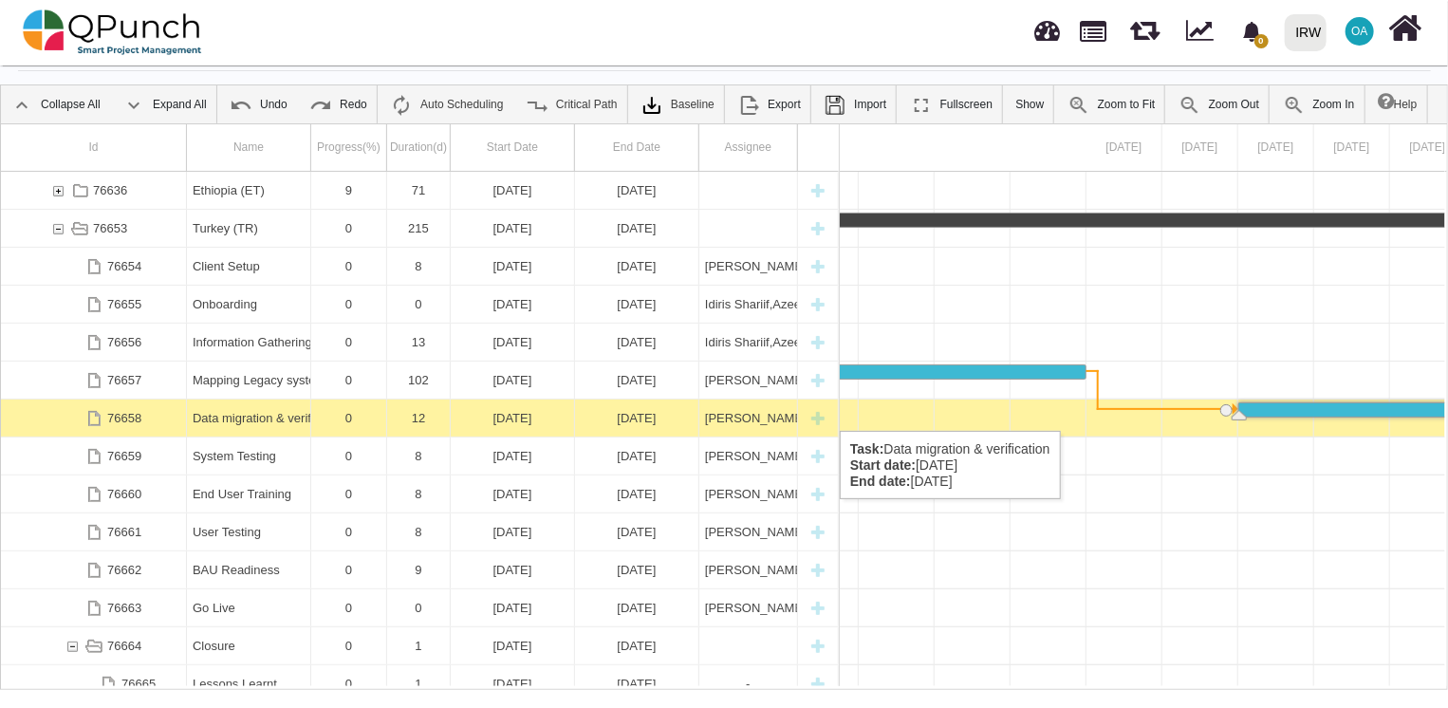
scroll to position [0, 33676]
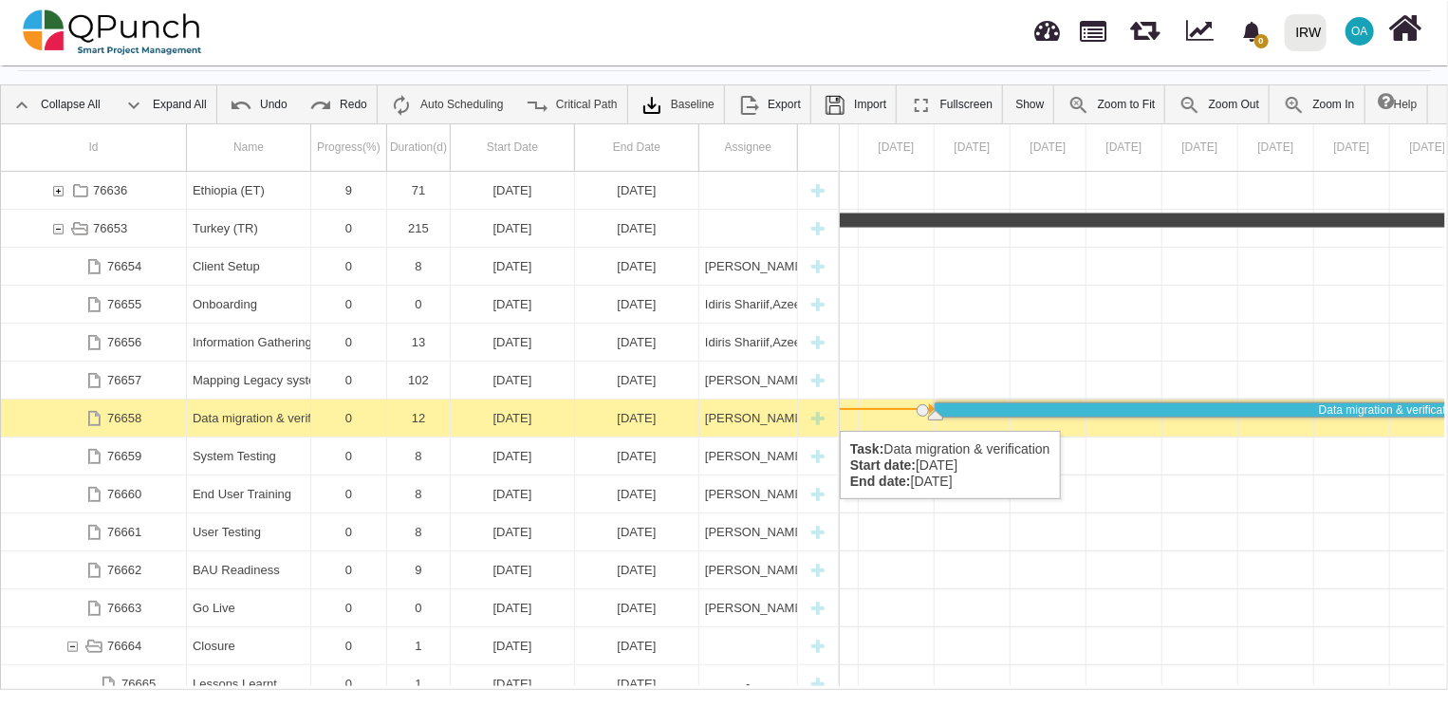
click at [526, 412] on div "[DATE]" at bounding box center [512, 417] width 112 height 37
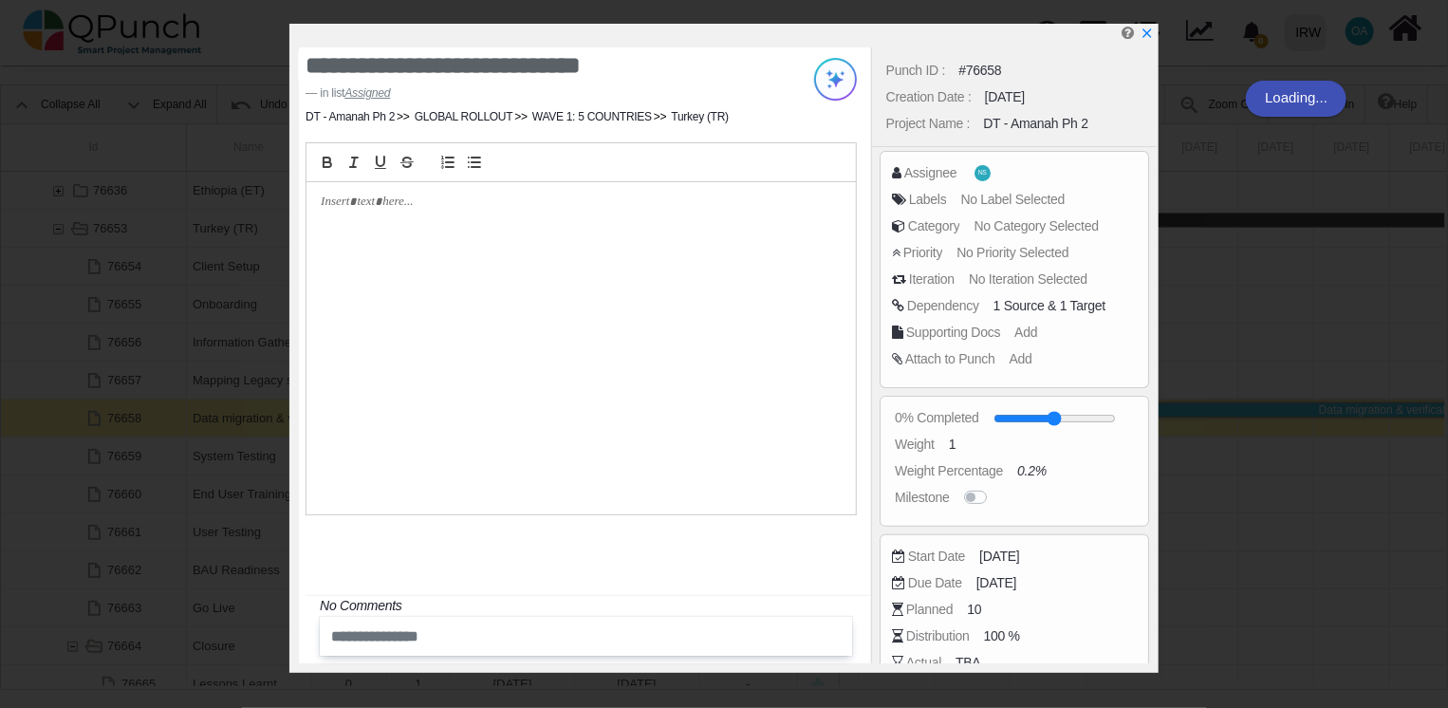
click at [486, 418] on div at bounding box center [580, 348] width 548 height 332
click at [998, 553] on span "[DATE]" at bounding box center [1002, 556] width 40 height 20
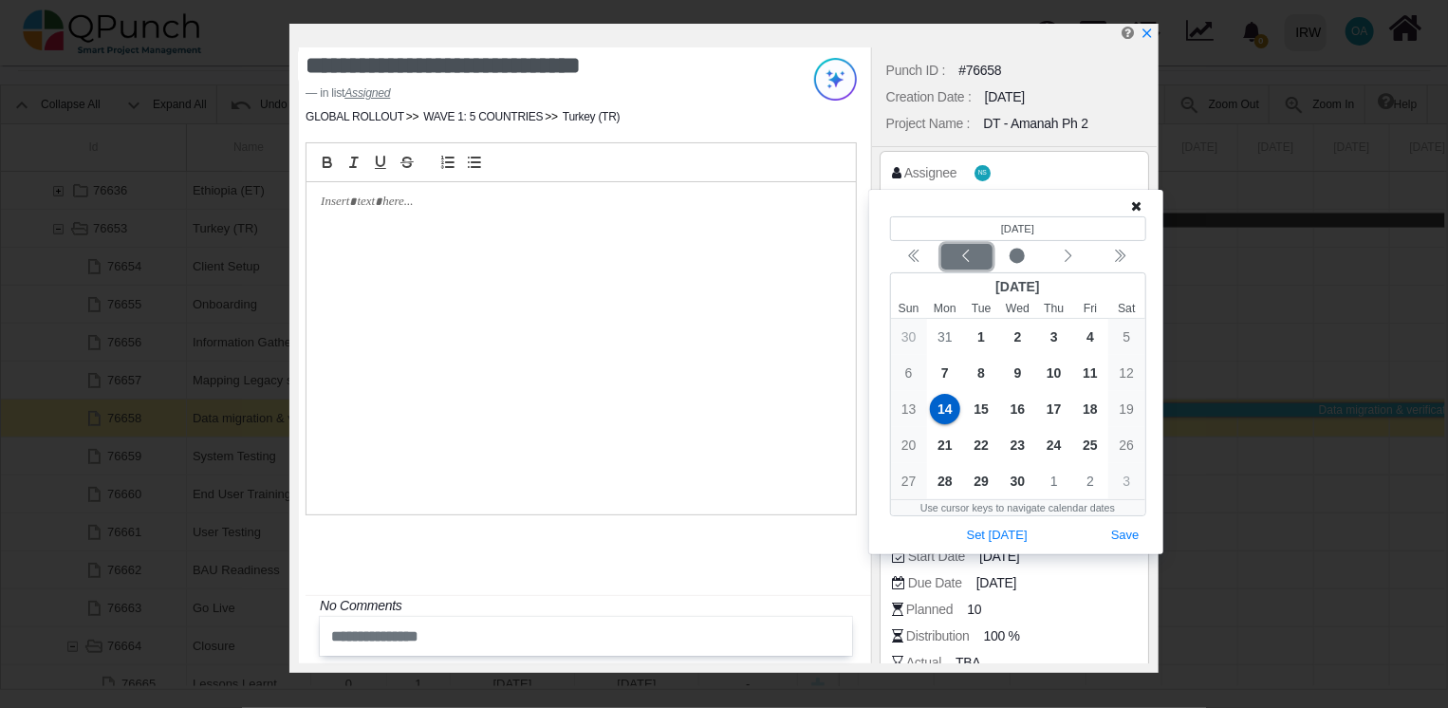
click at [964, 254] on icon "chevron left" at bounding box center [965, 256] width 15 height 15
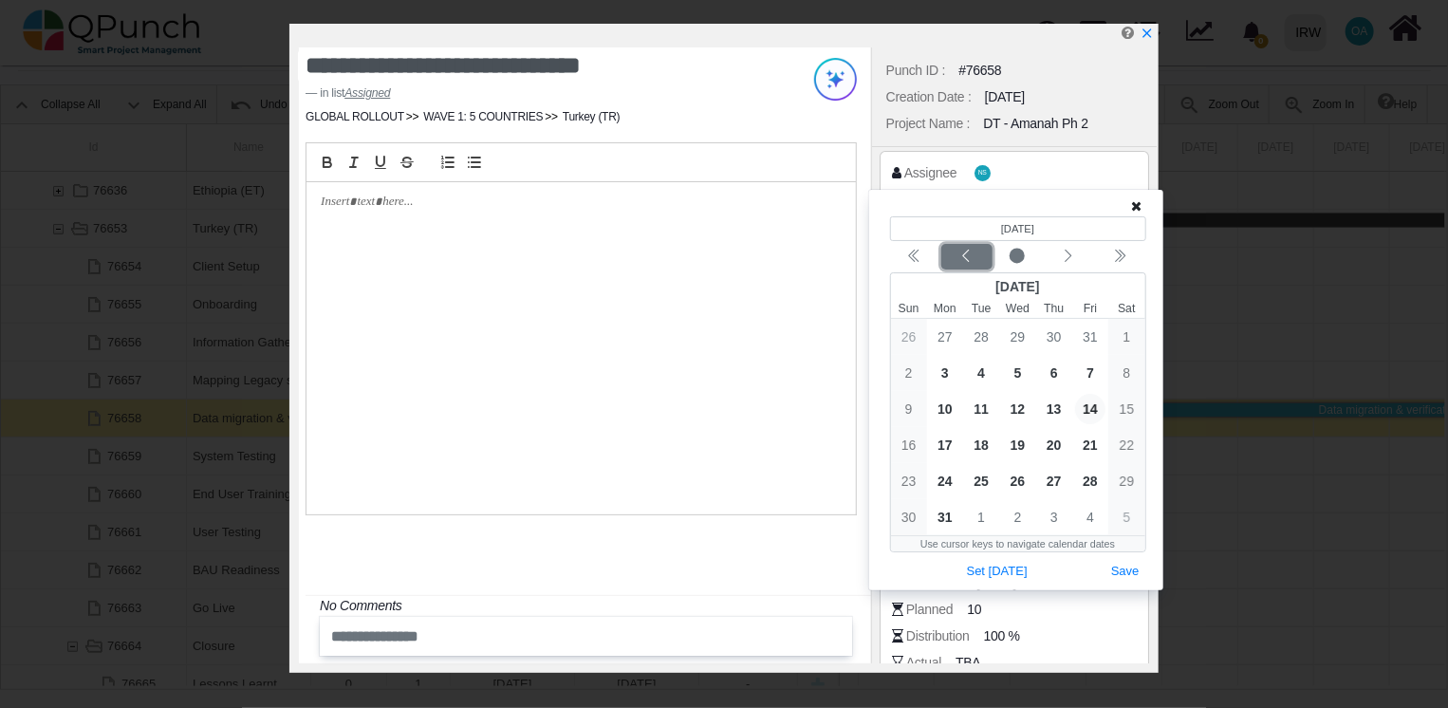
click at [964, 254] on icon "chevron left" at bounding box center [965, 256] width 15 height 15
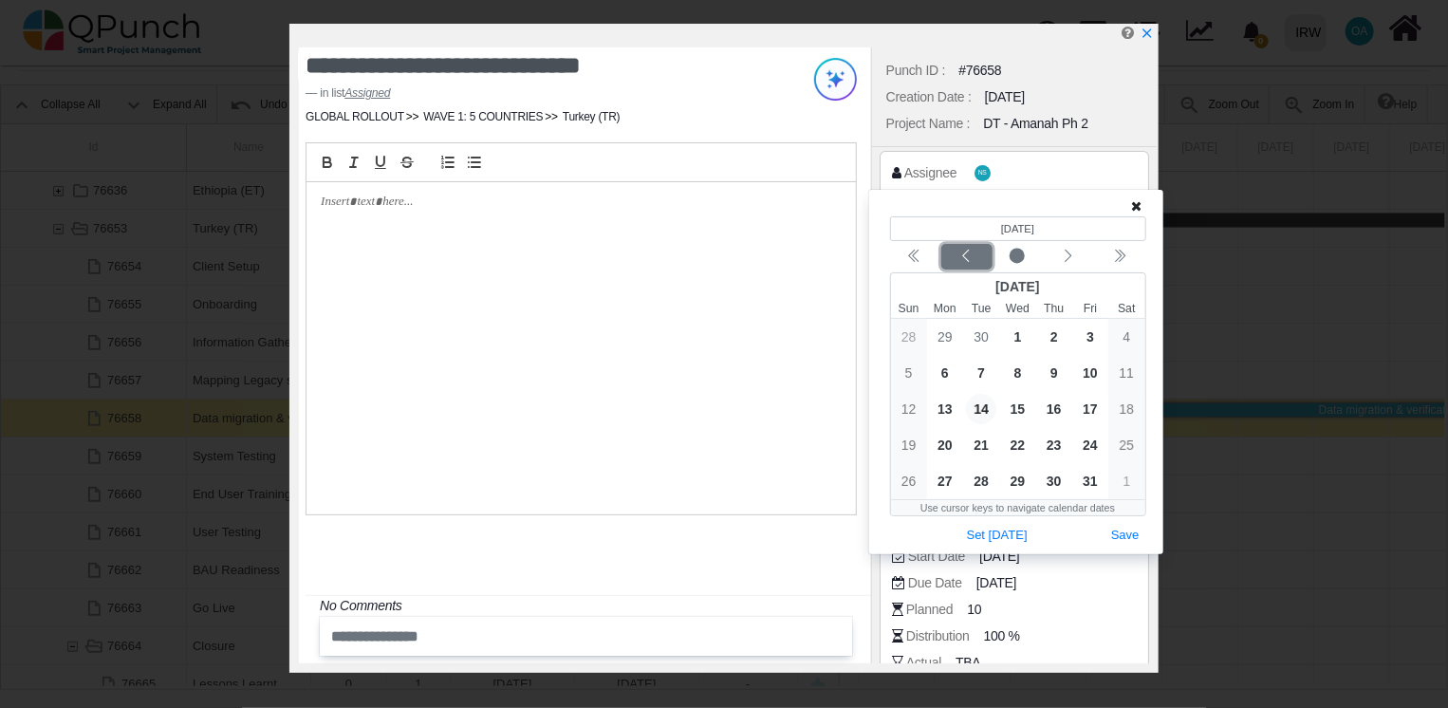
click at [964, 254] on icon "chevron left" at bounding box center [965, 256] width 15 height 15
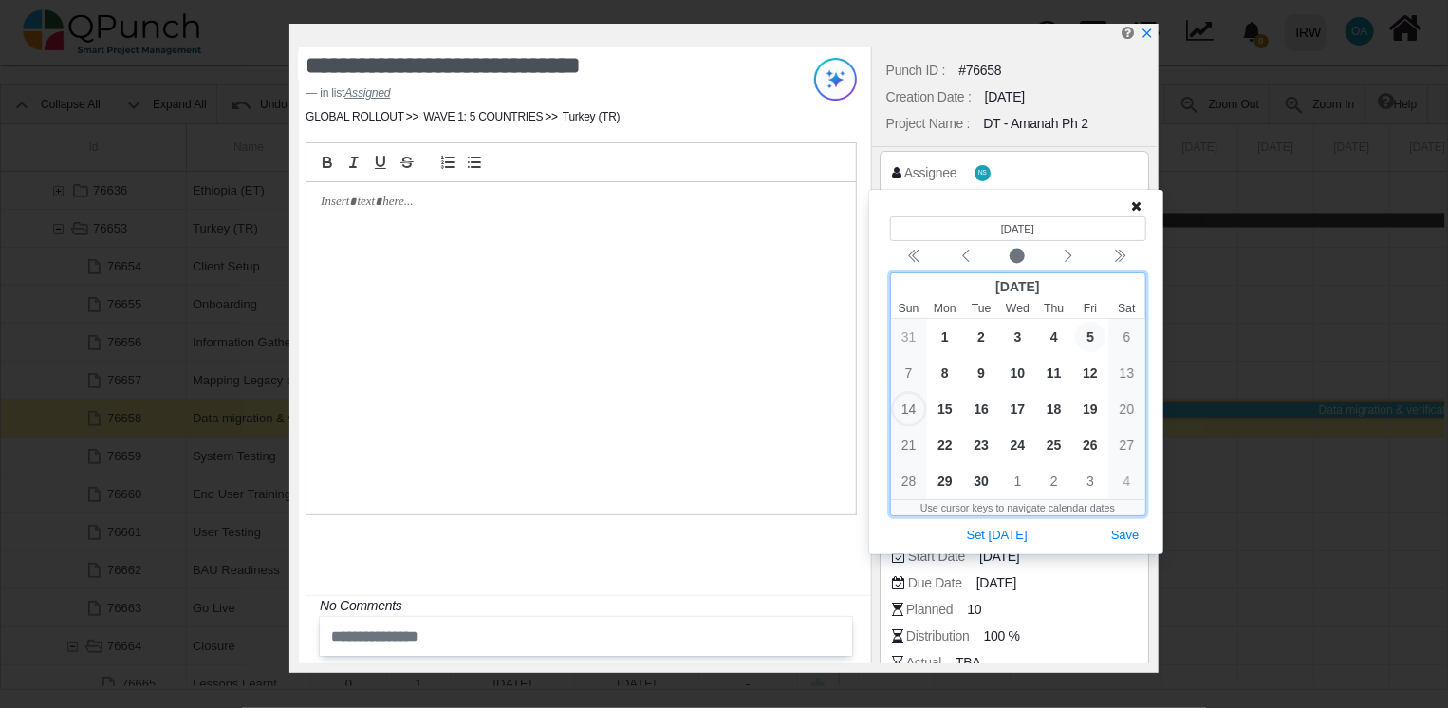
click at [1091, 334] on span "5" at bounding box center [1090, 337] width 30 height 30
click at [1126, 529] on button "Save" at bounding box center [1125, 536] width 42 height 26
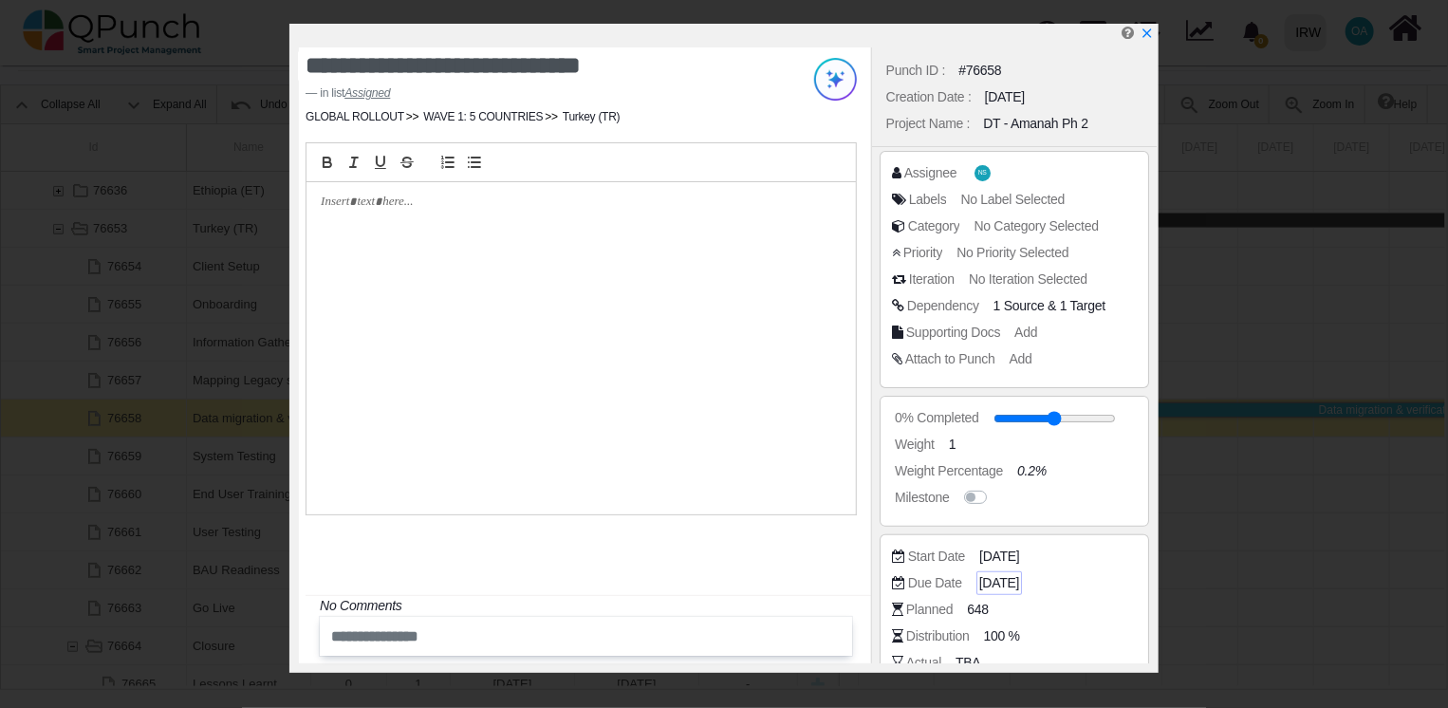
click at [1008, 574] on span "[DATE]" at bounding box center [999, 583] width 40 height 20
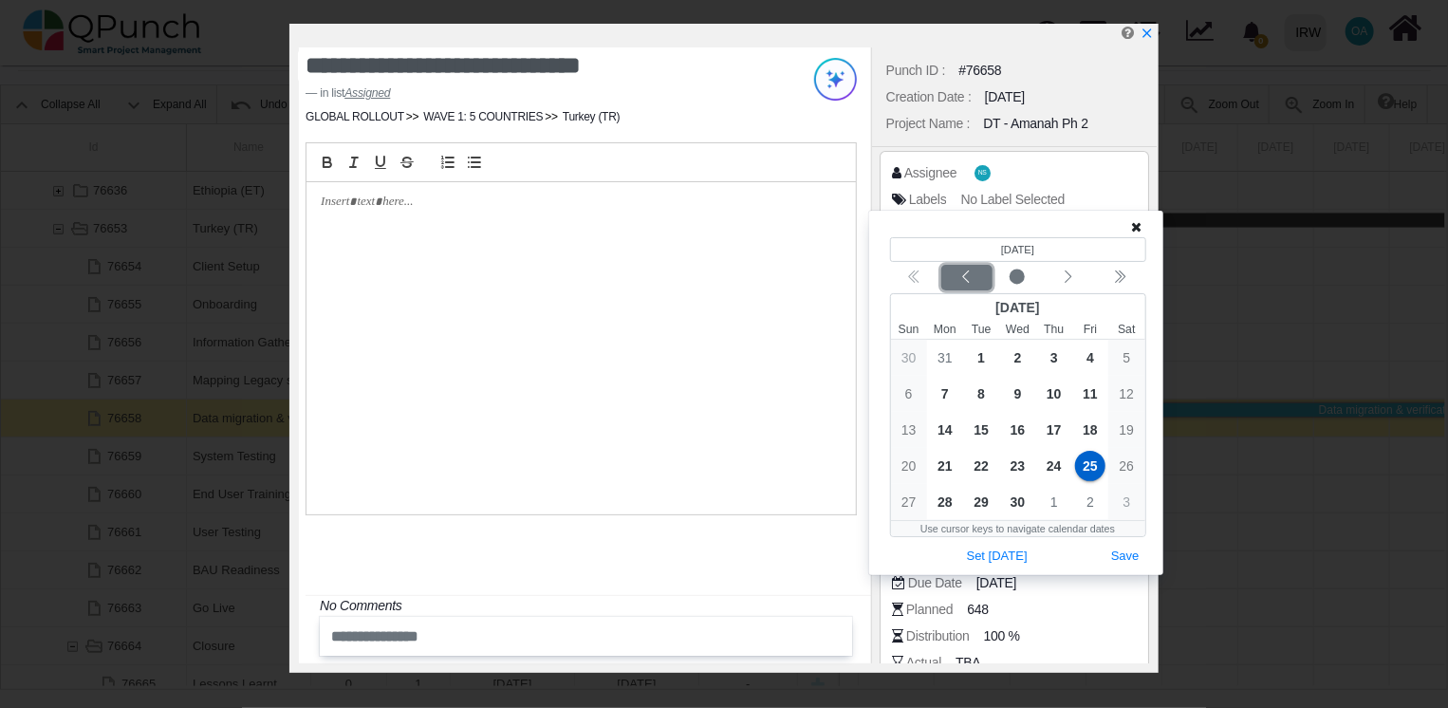
click at [969, 283] on icon "chevron left" at bounding box center [966, 276] width 7 height 12
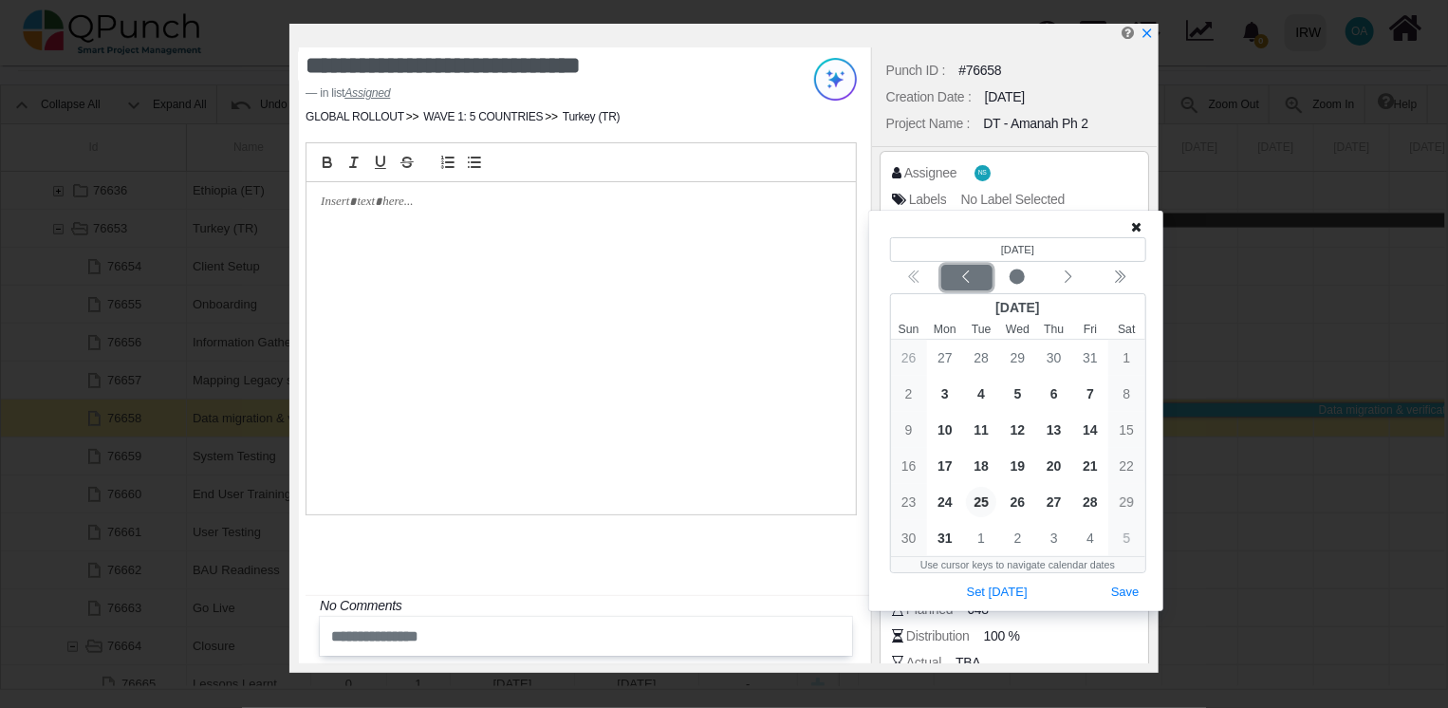
click at [969, 283] on icon "chevron left" at bounding box center [966, 276] width 7 height 12
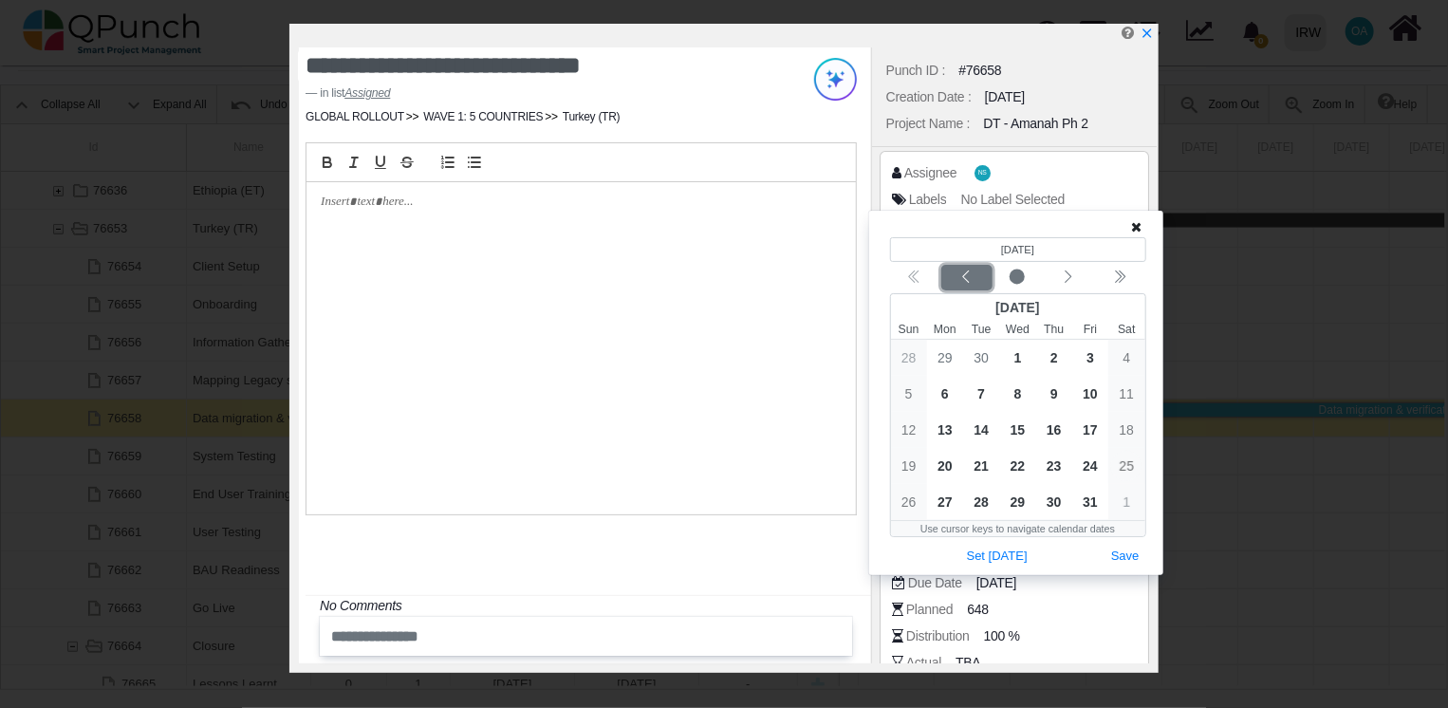
click at [969, 283] on icon "chevron left" at bounding box center [966, 276] width 7 height 12
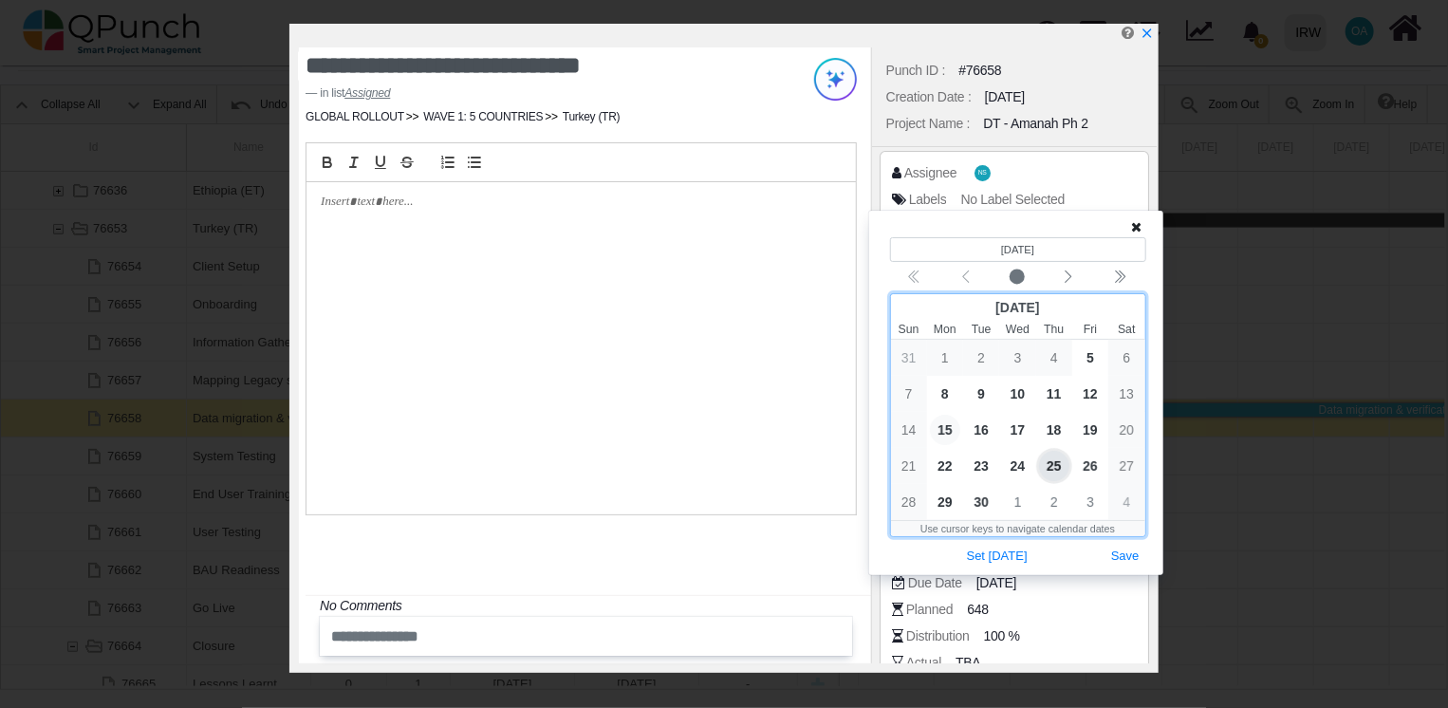
click at [948, 426] on span "15" at bounding box center [945, 430] width 30 height 30
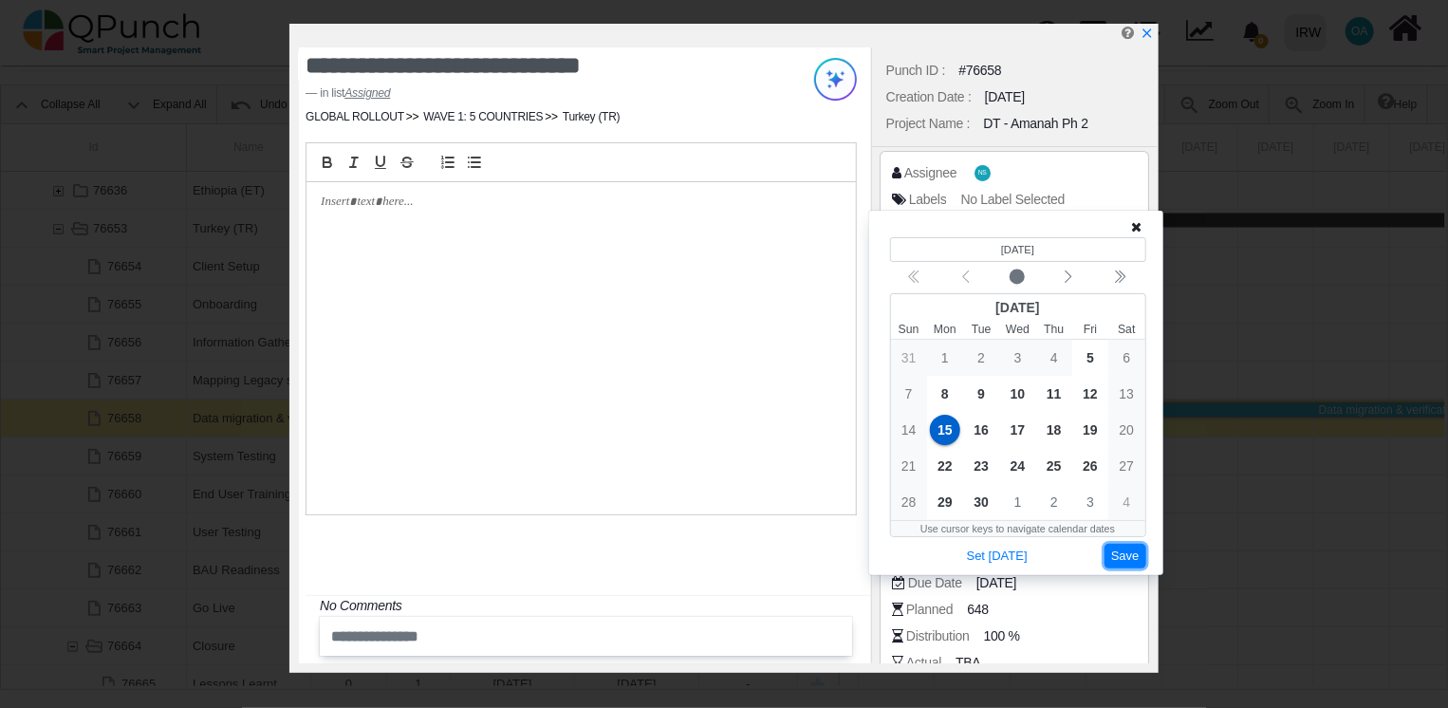
click at [1124, 556] on button "Save" at bounding box center [1125, 557] width 42 height 26
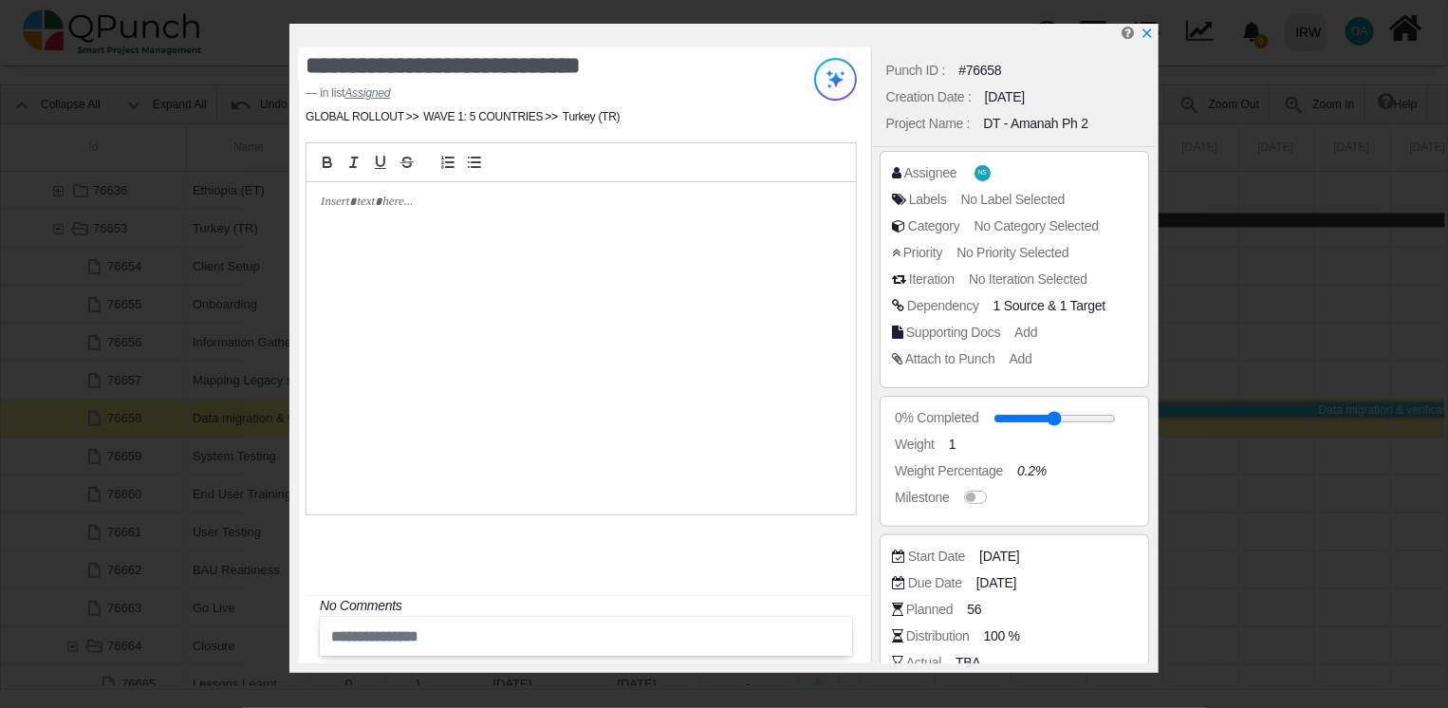
click at [994, 172] on div "Assignee NS" at bounding box center [1019, 172] width 254 height 19
click at [965, 180] on div "Assignee NS" at bounding box center [1019, 172] width 254 height 19
click at [973, 176] on span "NS" at bounding box center [983, 173] width 20 height 20
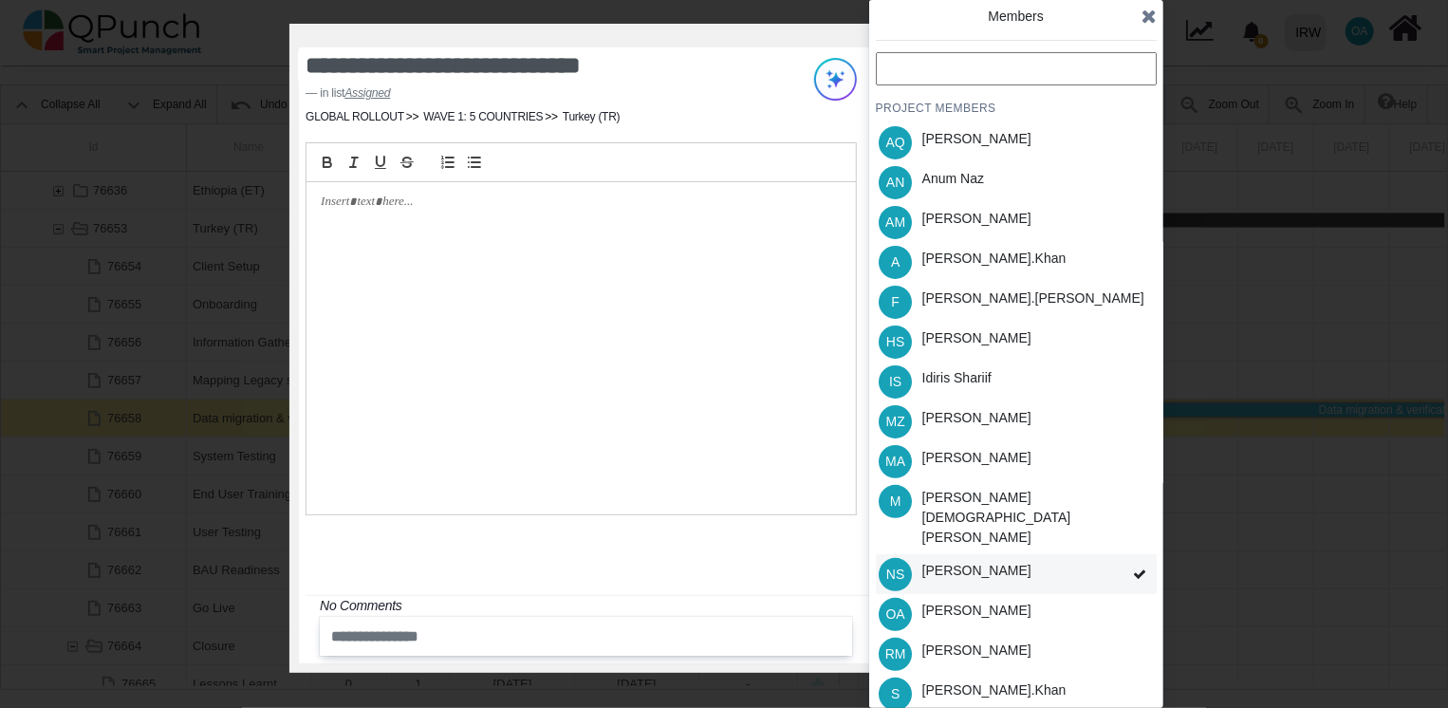
click at [1002, 561] on div "[PERSON_NAME]" at bounding box center [976, 571] width 109 height 20
click at [956, 600] on div "[PERSON_NAME]" at bounding box center [976, 610] width 109 height 20
click at [955, 390] on div "Idiris Shariif" at bounding box center [956, 381] width 83 height 40
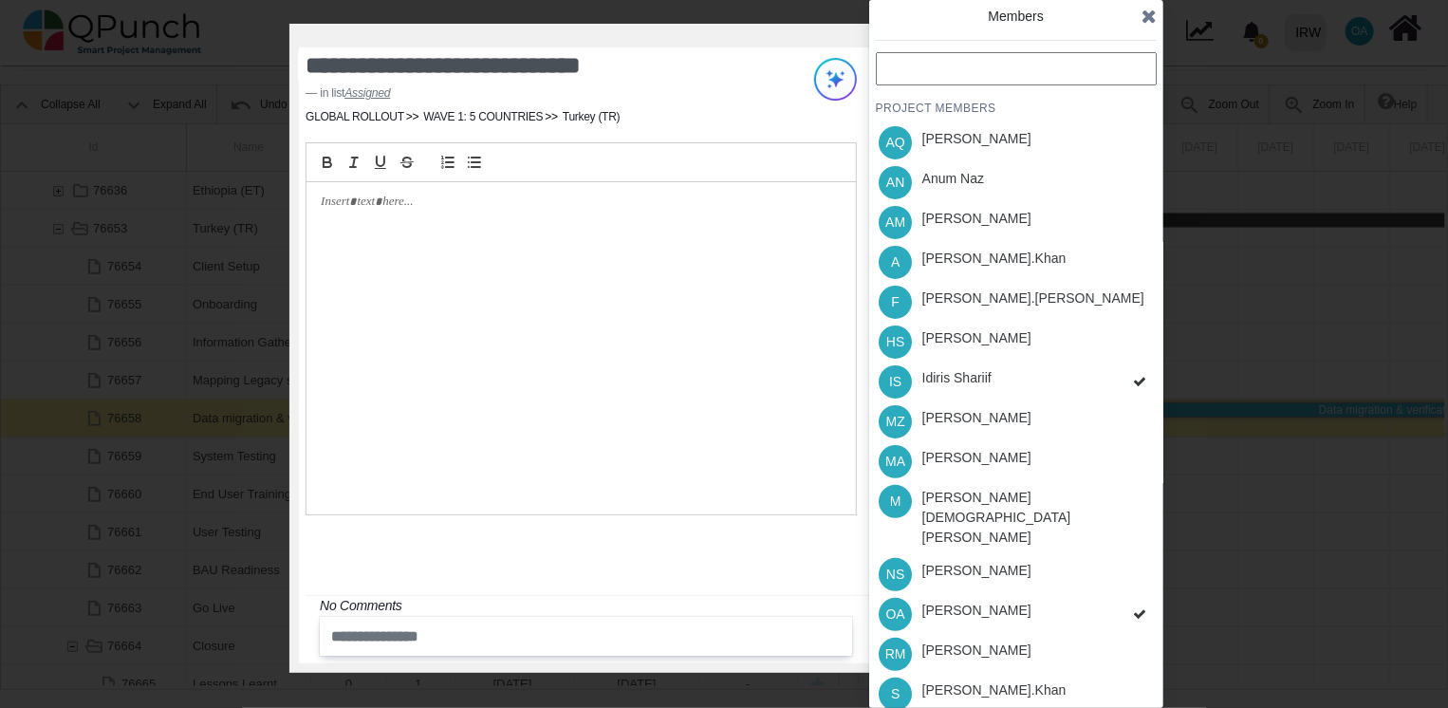
click at [952, 326] on div "PROJECT MEMBERS AQ [PERSON_NAME] AN [PERSON_NAME] AM [PERSON_NAME] A [PERSON_NA…" at bounding box center [1016, 442] width 281 height 781
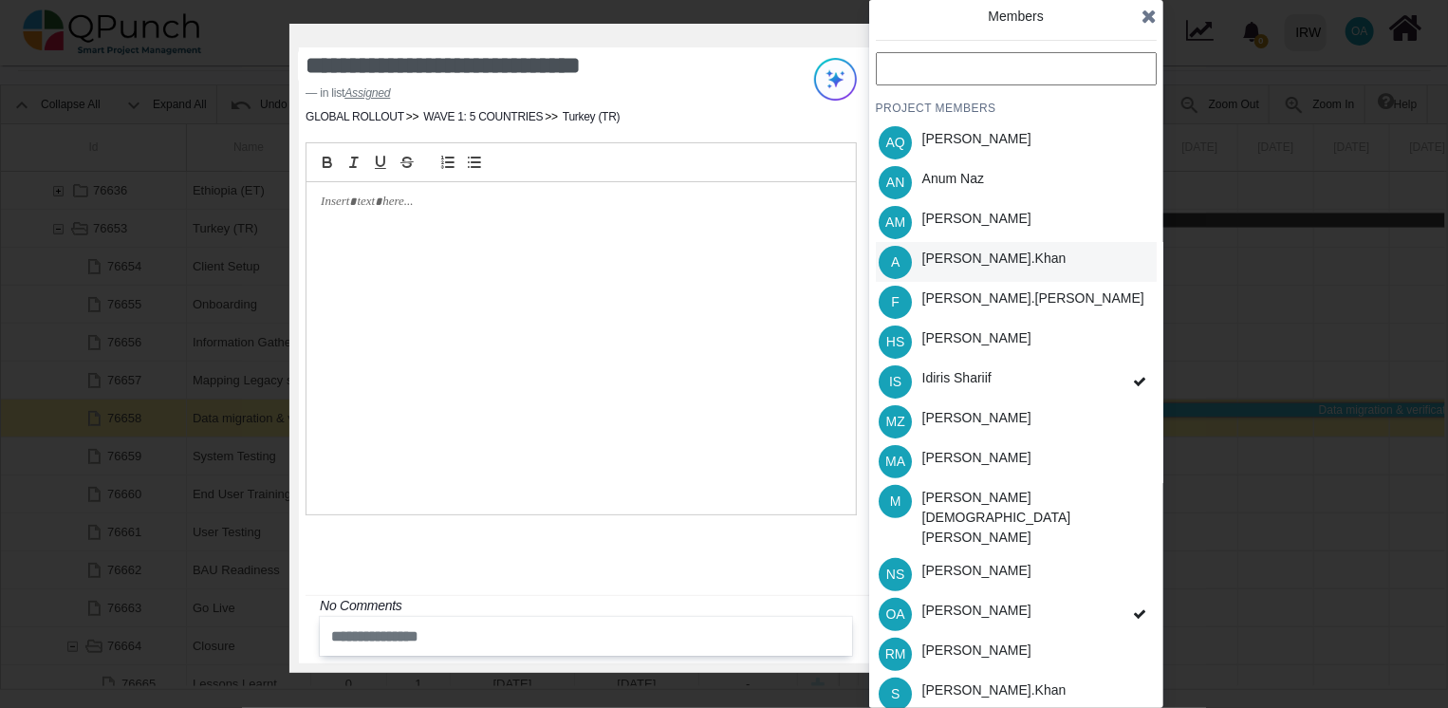
click at [952, 252] on div "[PERSON_NAME].khan" at bounding box center [994, 259] width 144 height 20
click at [1147, 13] on icon at bounding box center [1148, 16] width 15 height 19
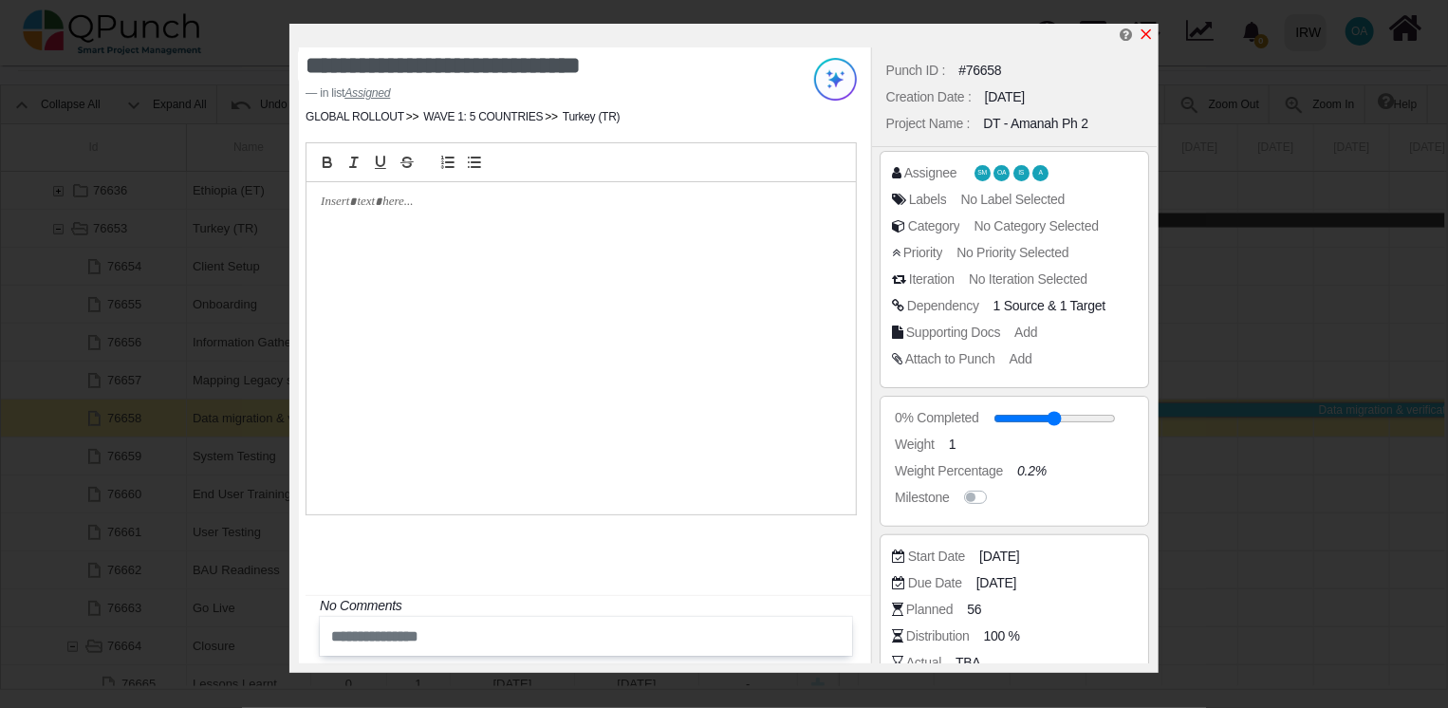
click at [1150, 34] on icon "x" at bounding box center [1145, 34] width 15 height 15
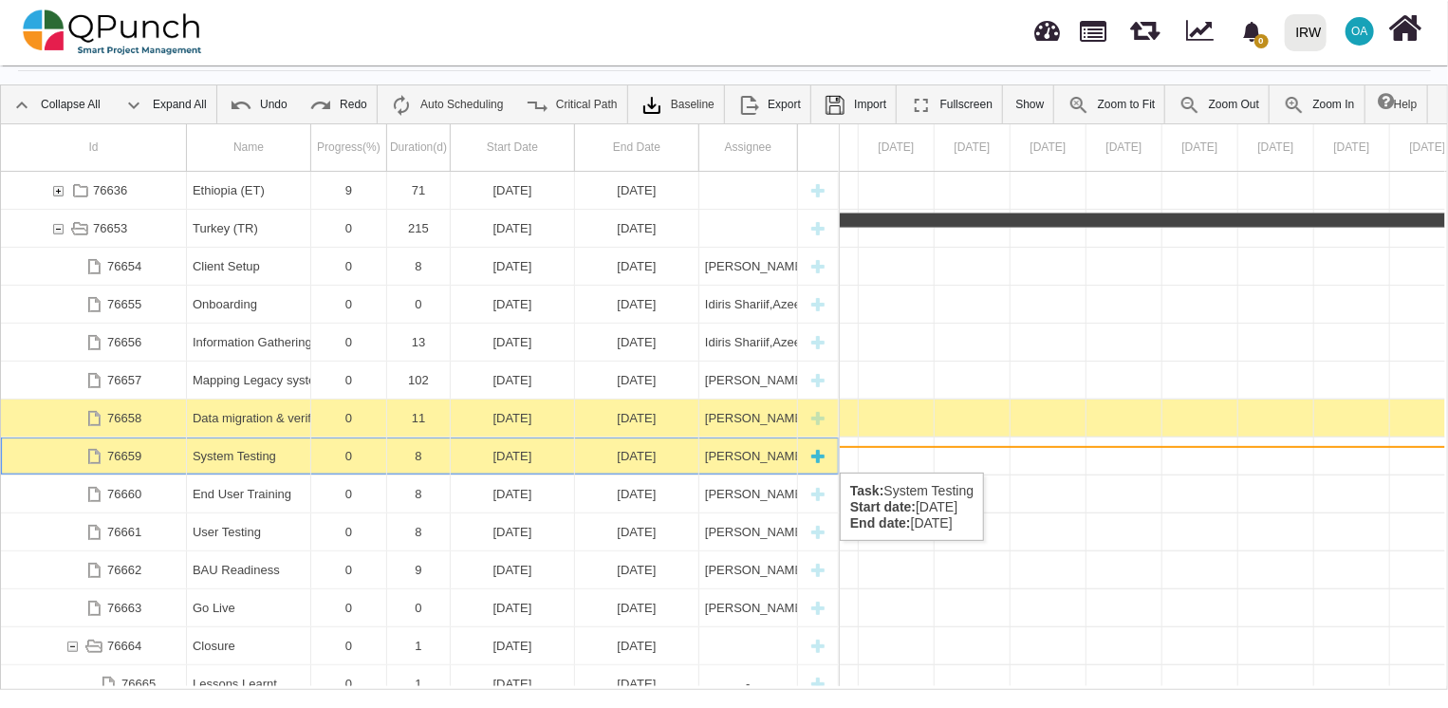
scroll to position [0, 34738]
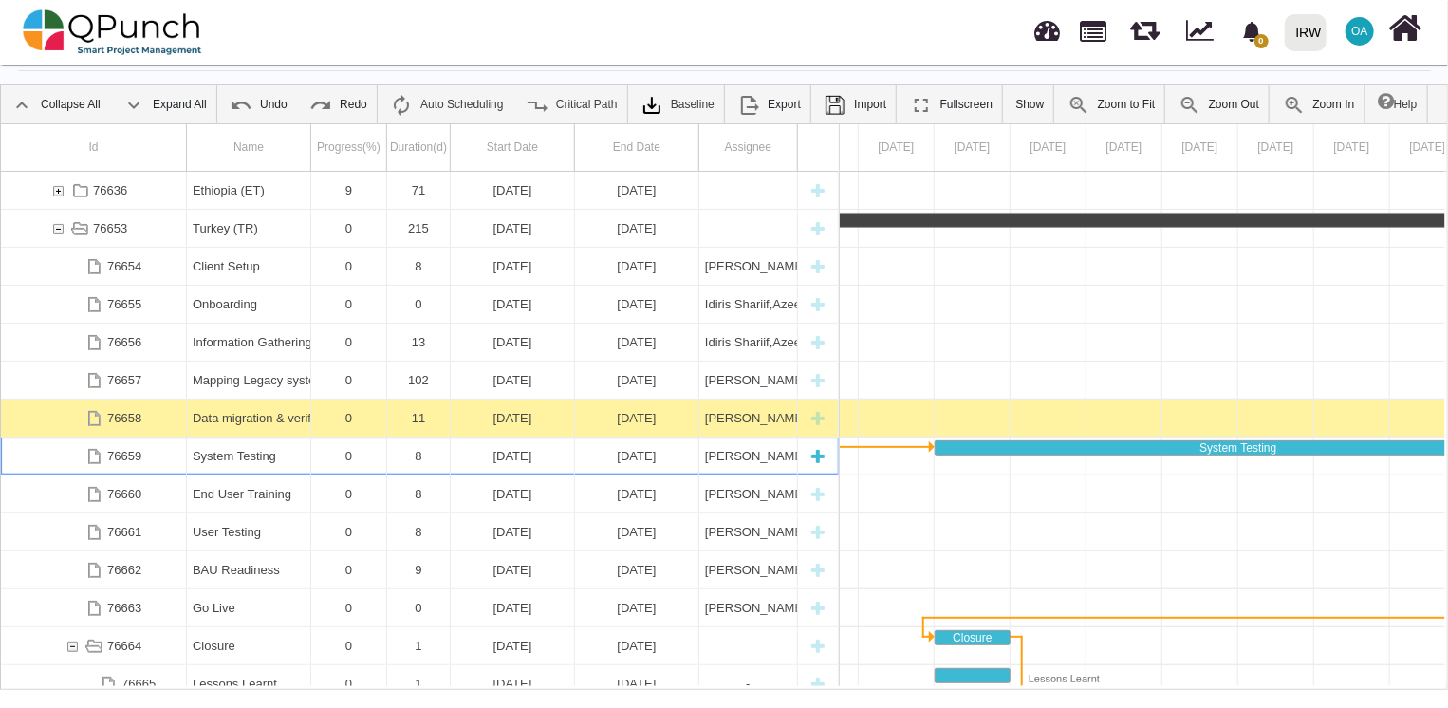
click at [562, 453] on div "[DATE]" at bounding box center [512, 455] width 112 height 37
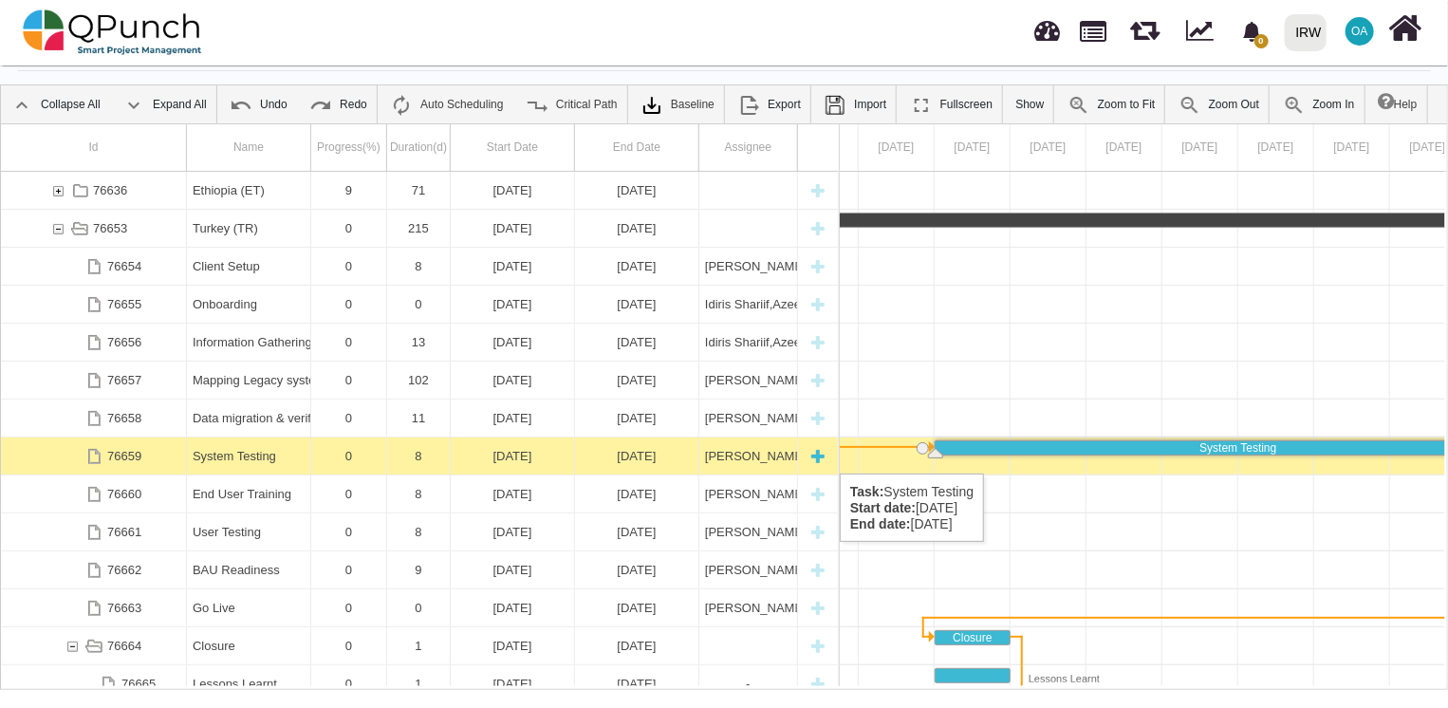
click at [493, 454] on div "[DATE]" at bounding box center [512, 455] width 112 height 37
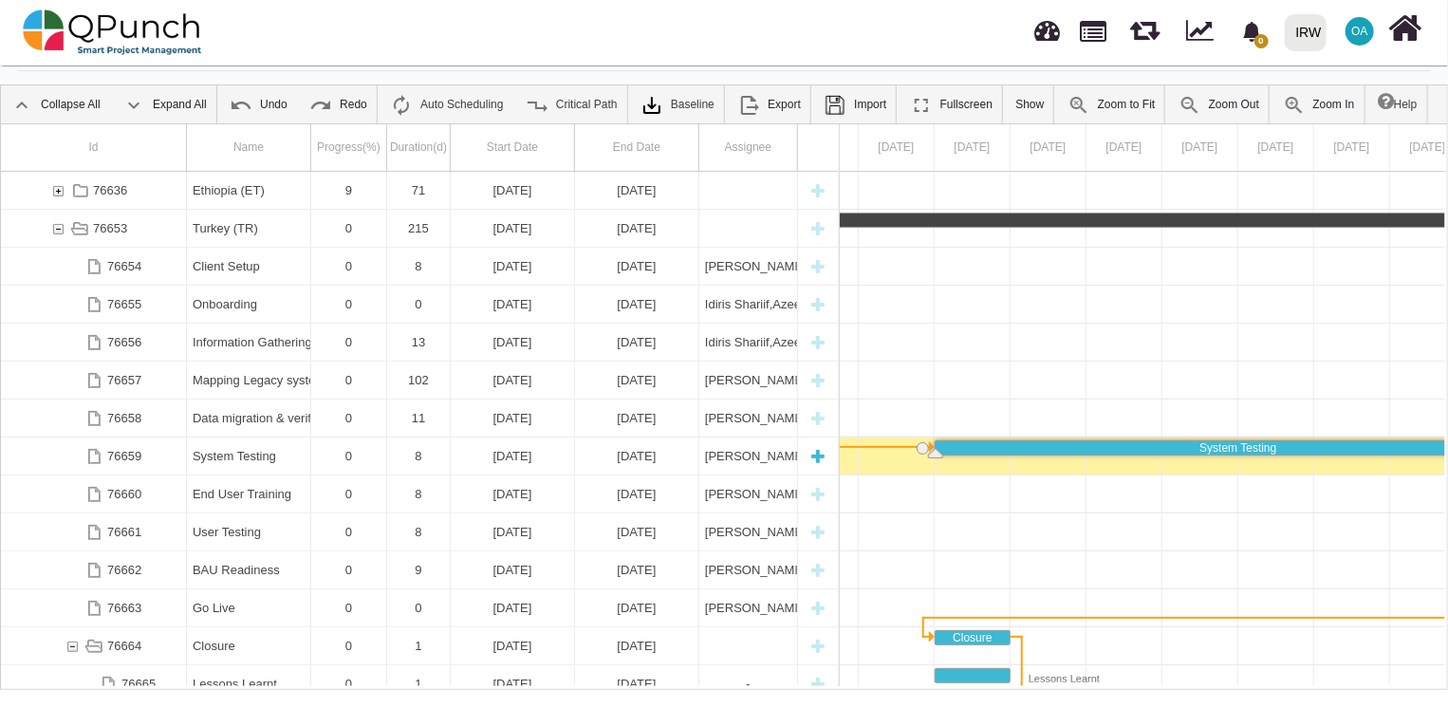
click at [493, 454] on div "[DATE]" at bounding box center [512, 455] width 112 height 37
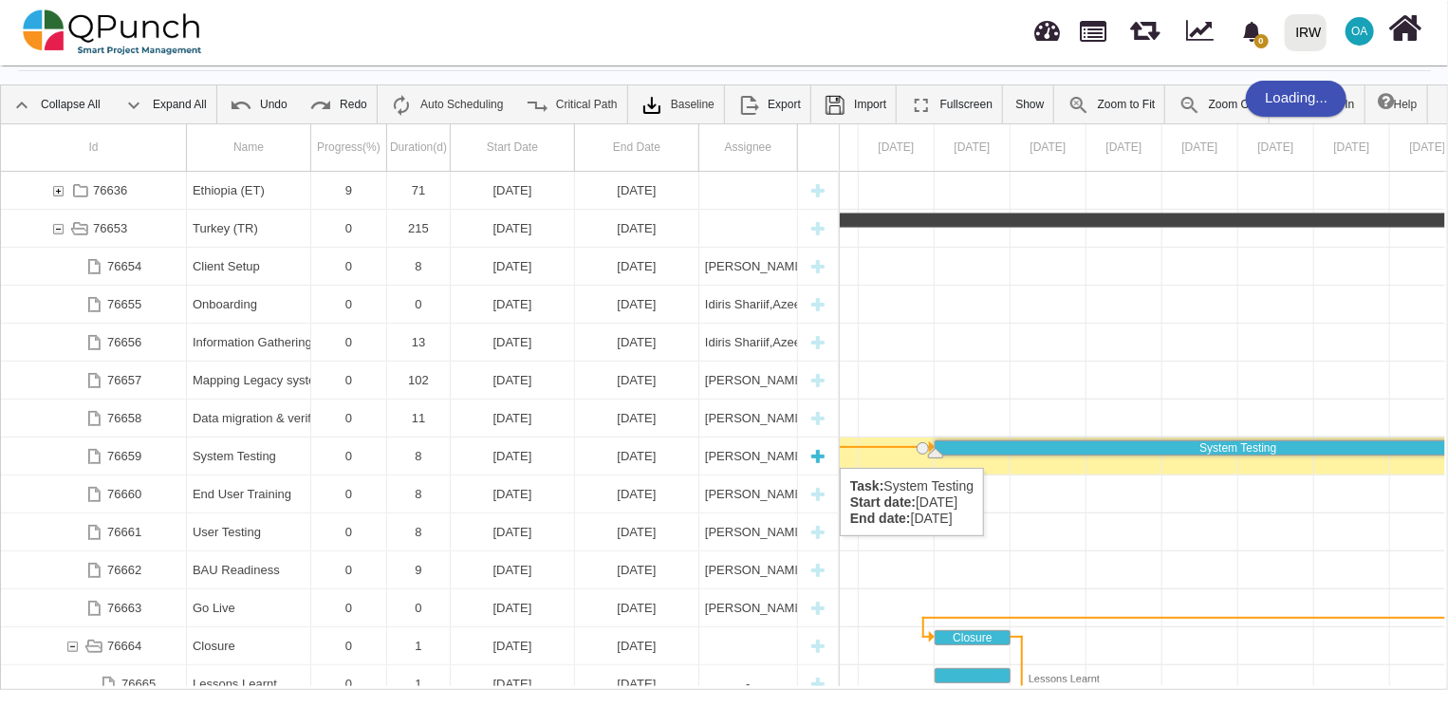
click at [226, 449] on div "System Testing" at bounding box center [249, 455] width 112 height 37
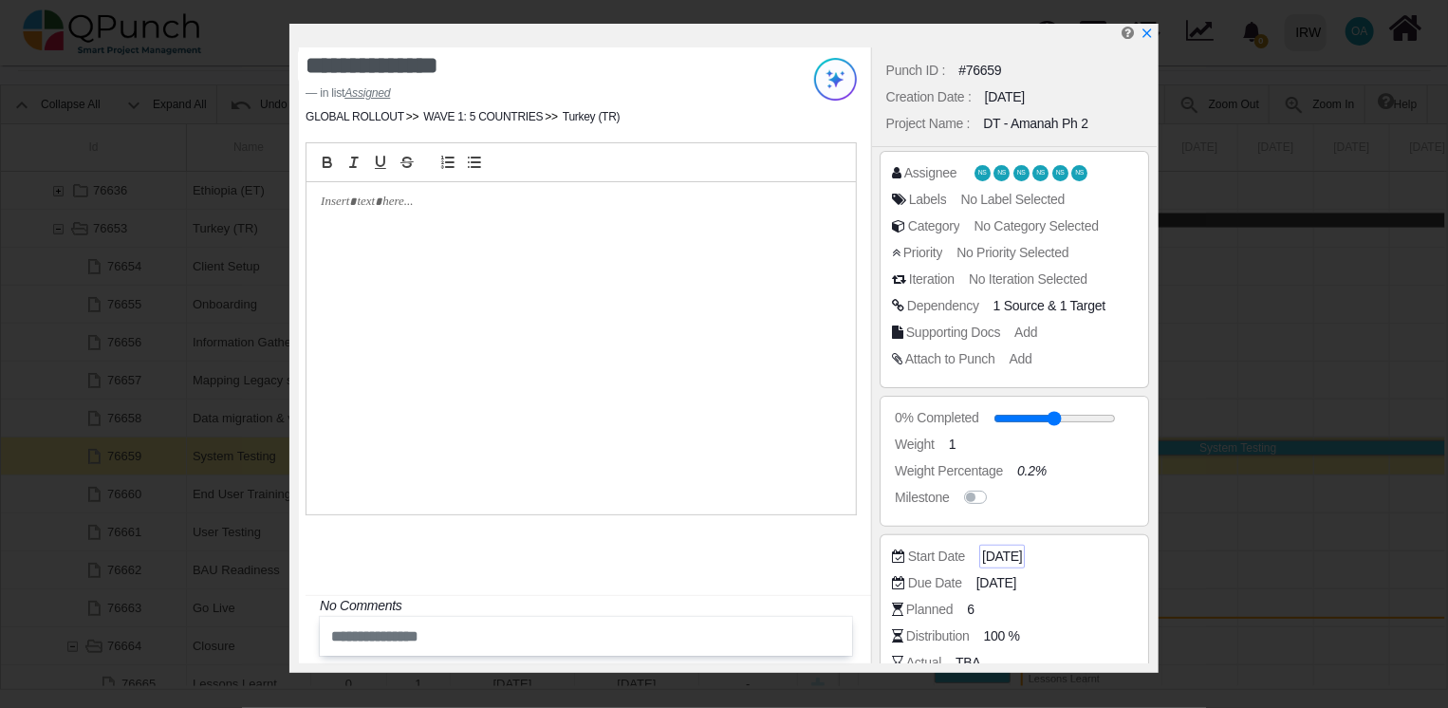
click at [1004, 556] on span "[DATE]" at bounding box center [1002, 556] width 40 height 20
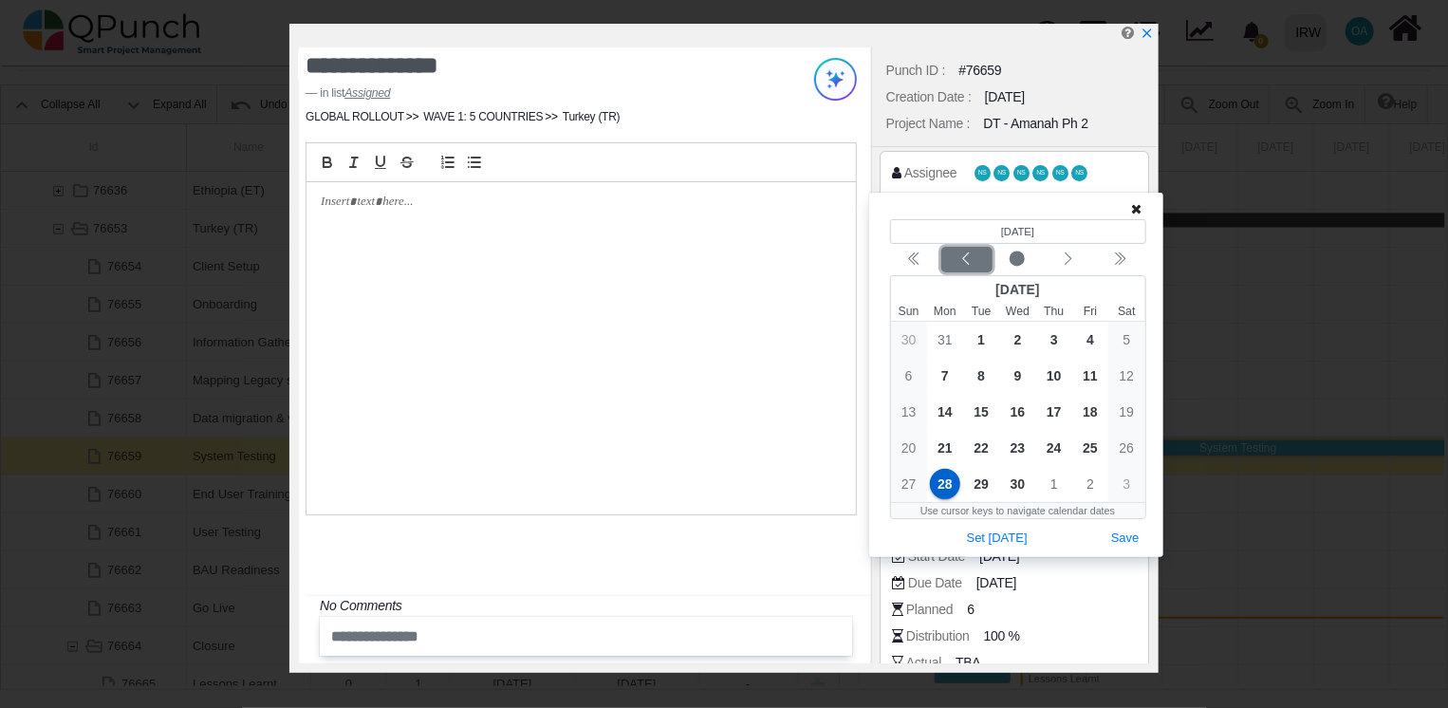
click at [962, 268] on div "Previous month" at bounding box center [966, 259] width 45 height 19
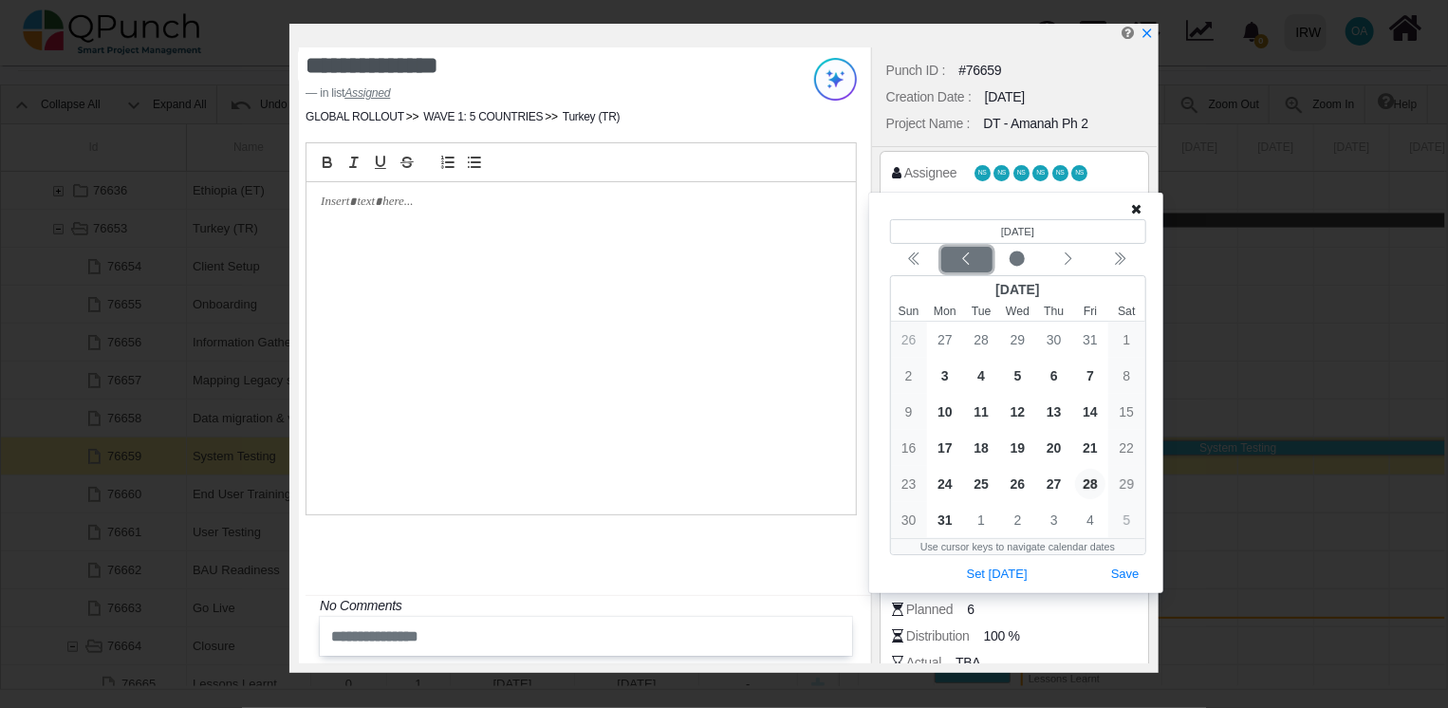
click at [962, 268] on div "Previous month" at bounding box center [966, 259] width 45 height 19
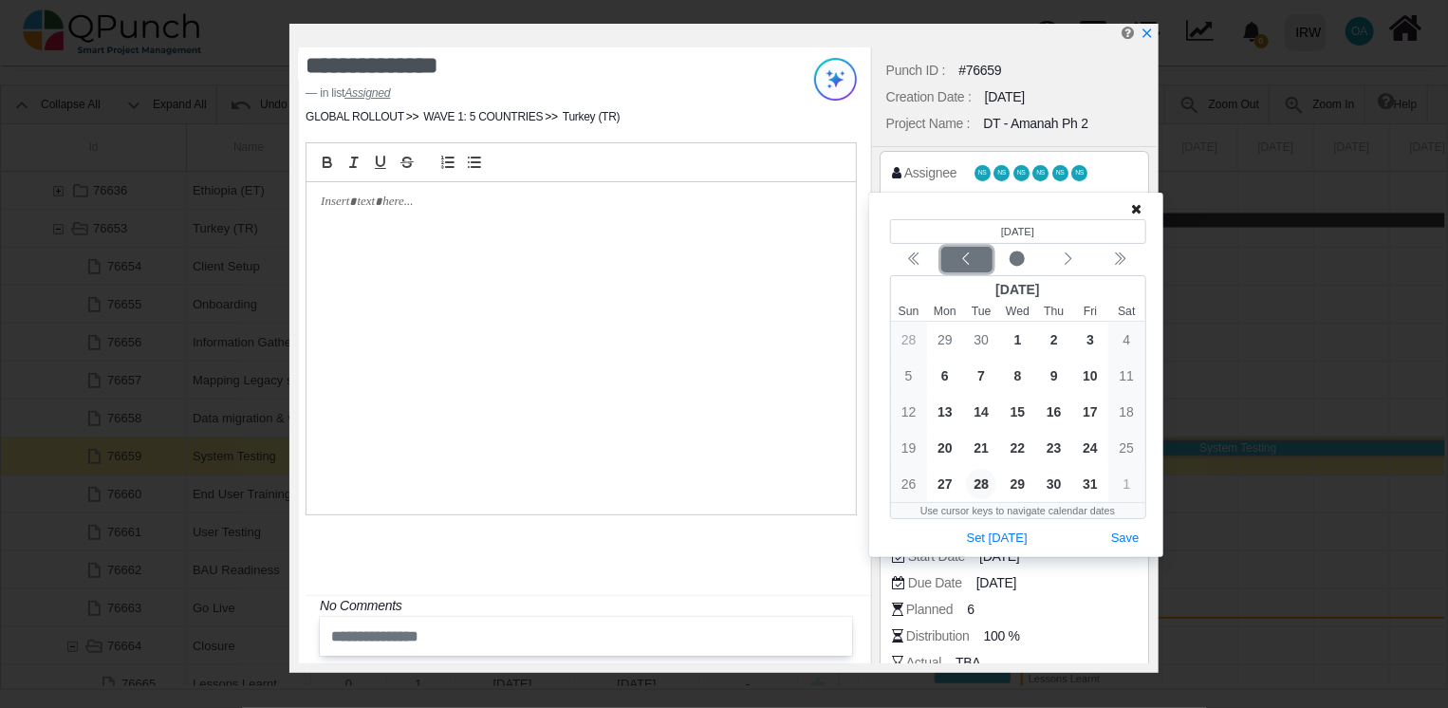
click at [962, 268] on div "Previous month" at bounding box center [966, 259] width 45 height 19
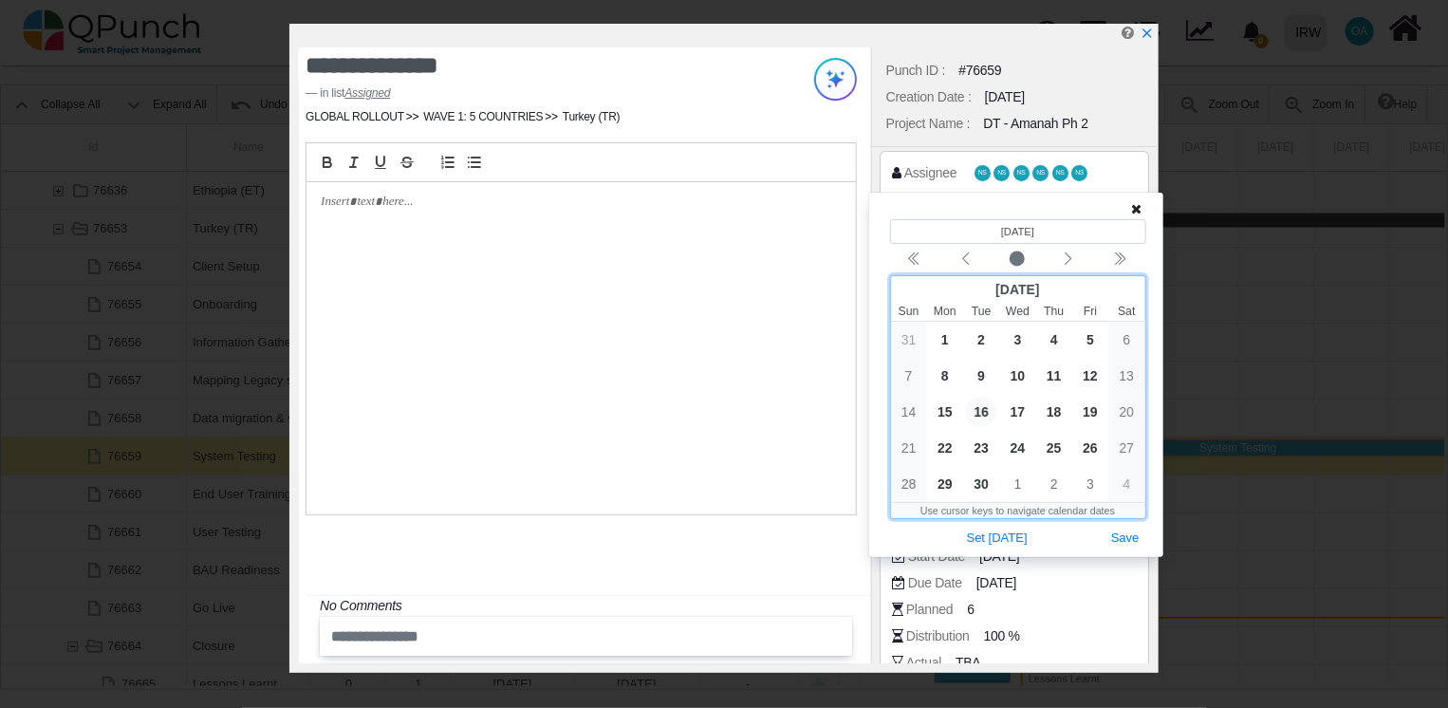
click at [983, 409] on span "16" at bounding box center [981, 412] width 30 height 30
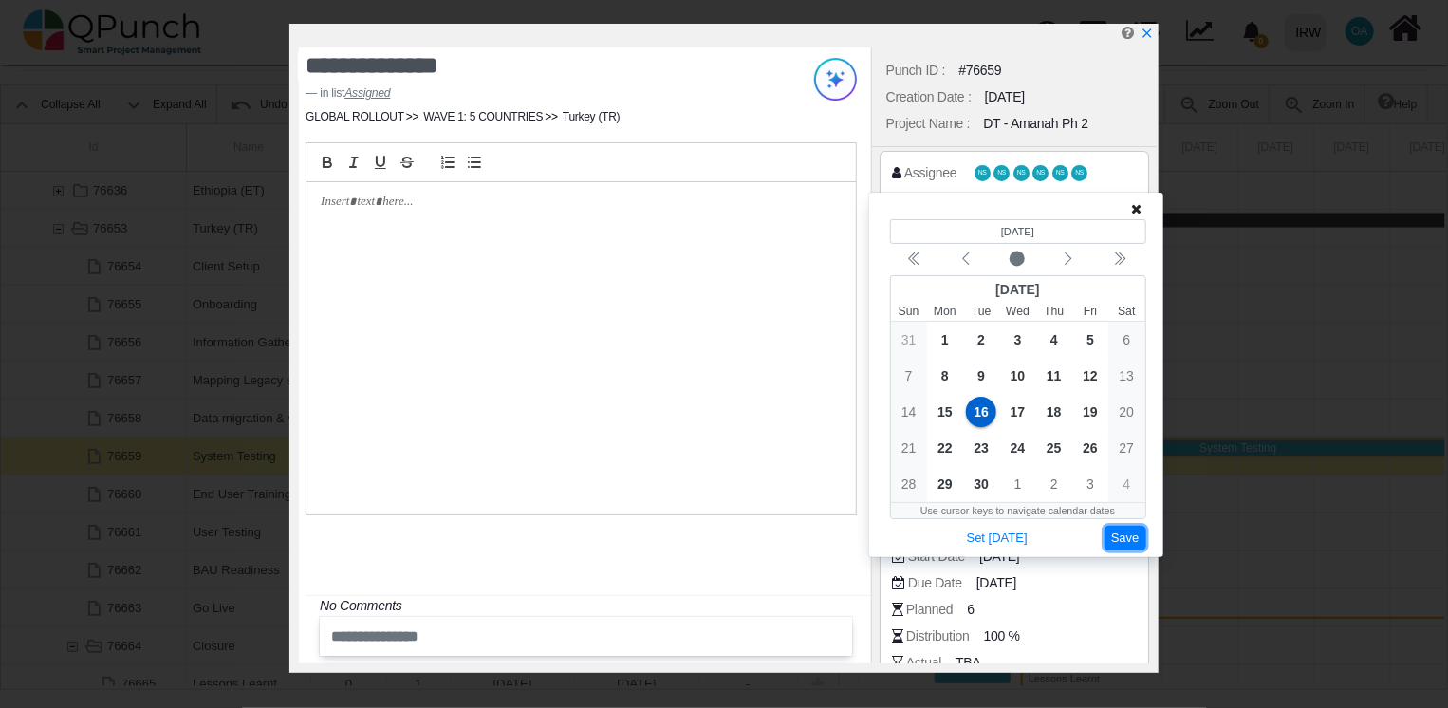
click at [1132, 540] on button "Save" at bounding box center [1125, 539] width 42 height 26
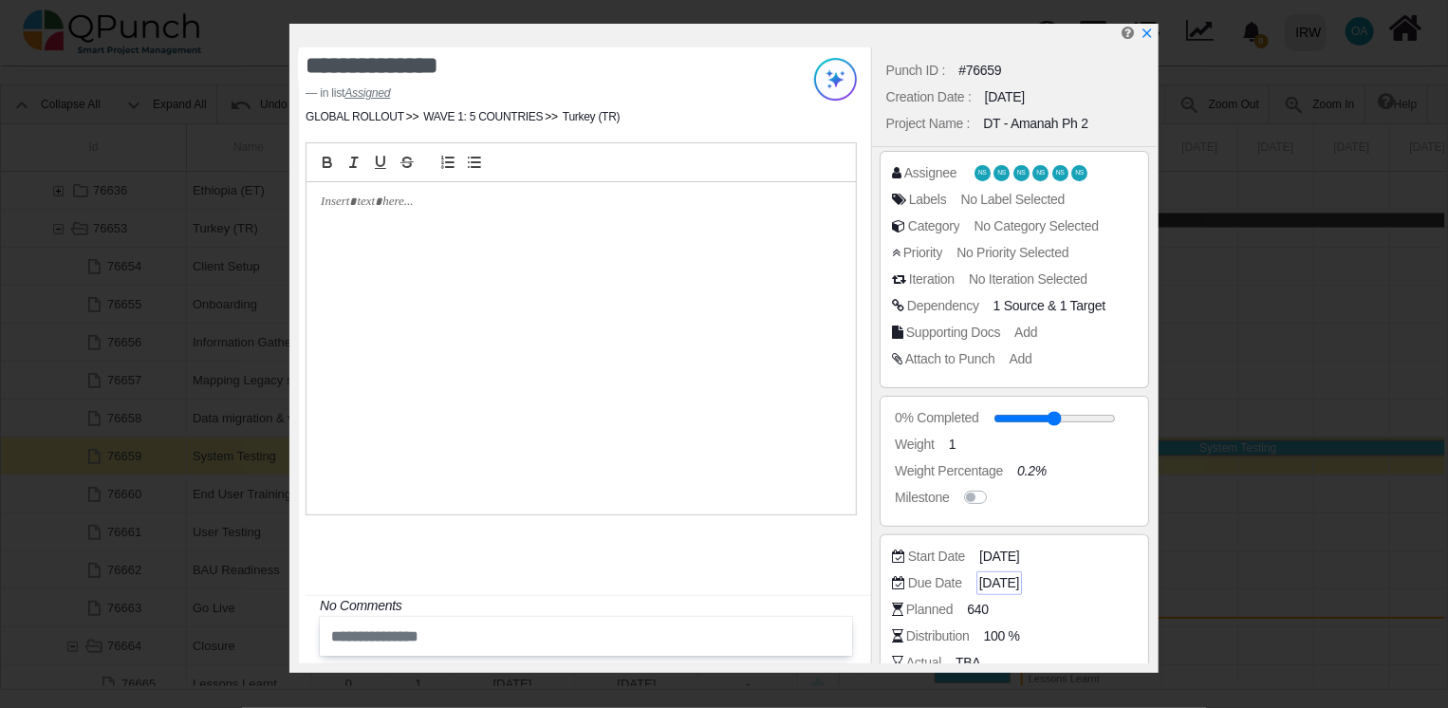
click at [1019, 586] on span "[DATE]" at bounding box center [999, 583] width 40 height 20
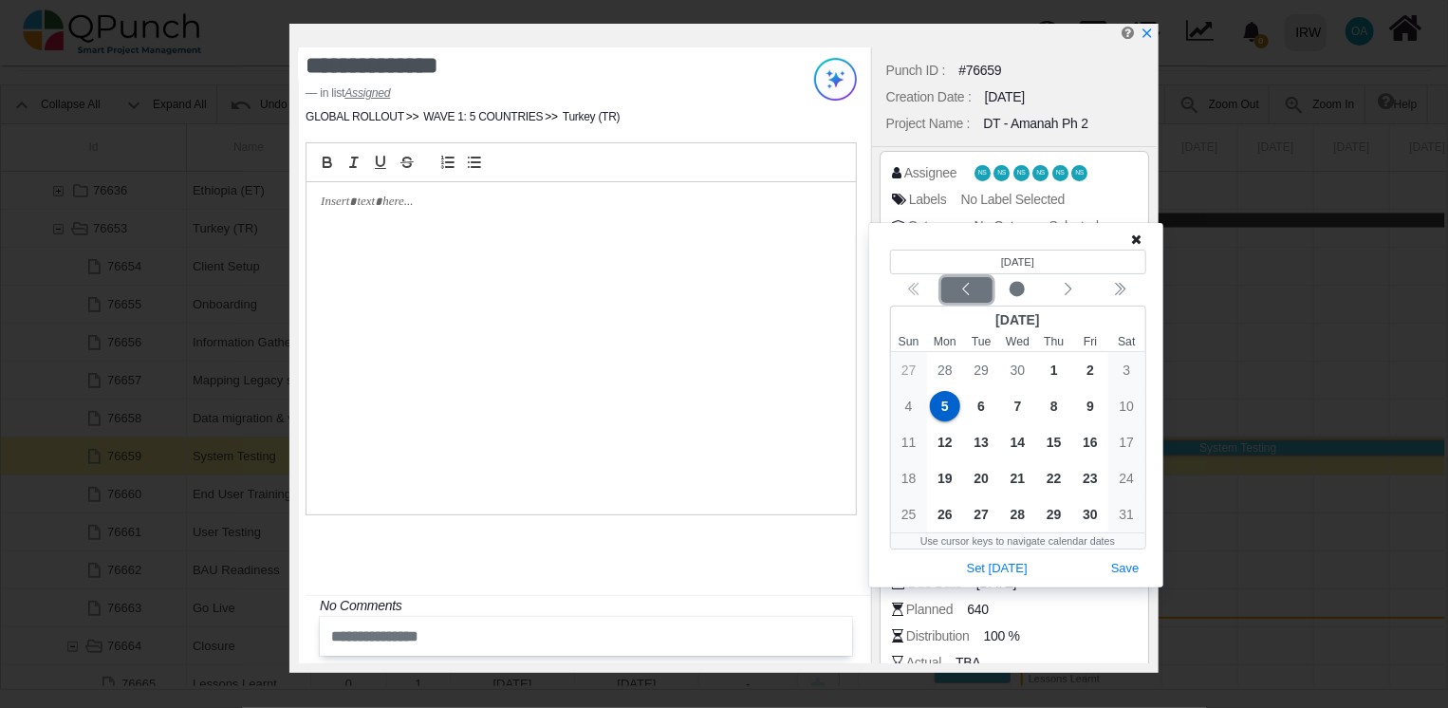
click at [971, 287] on icon "chevron left" at bounding box center [965, 289] width 15 height 15
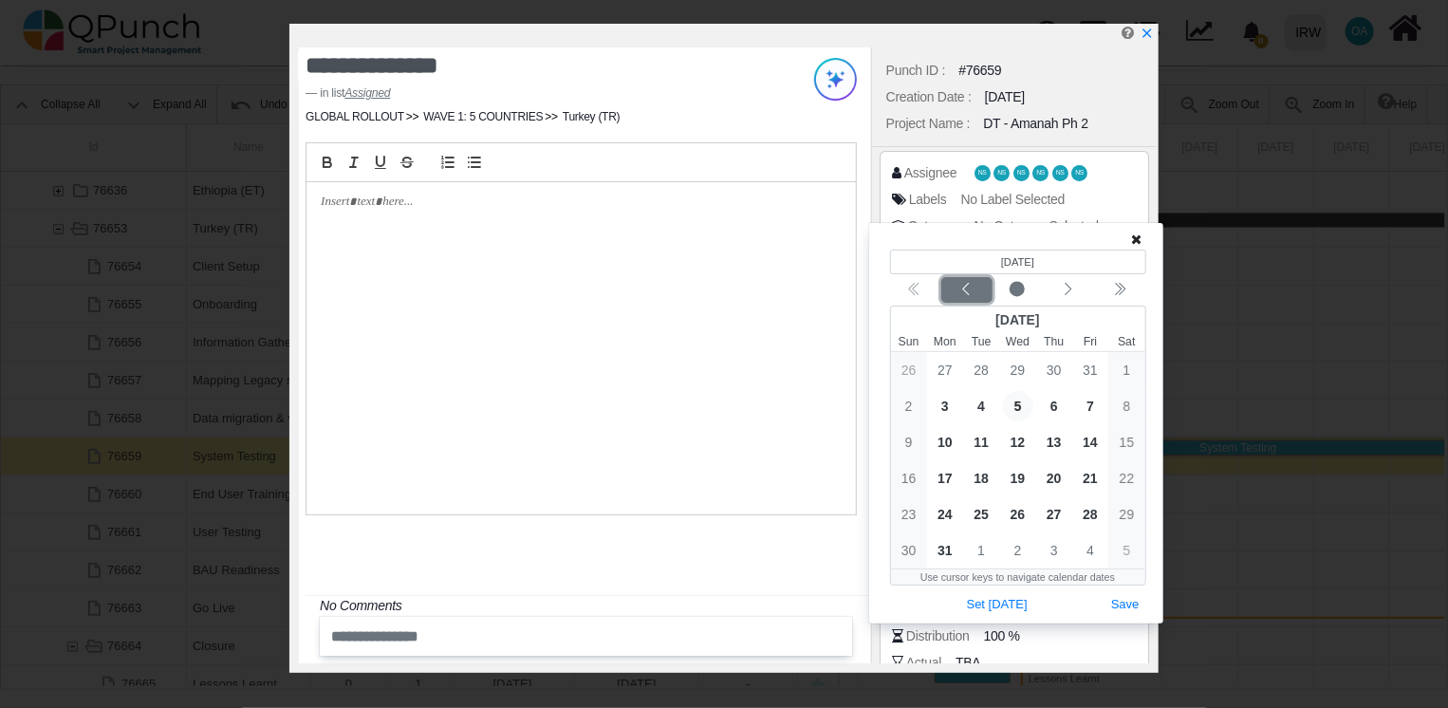
click at [971, 287] on icon "chevron left" at bounding box center [965, 289] width 15 height 15
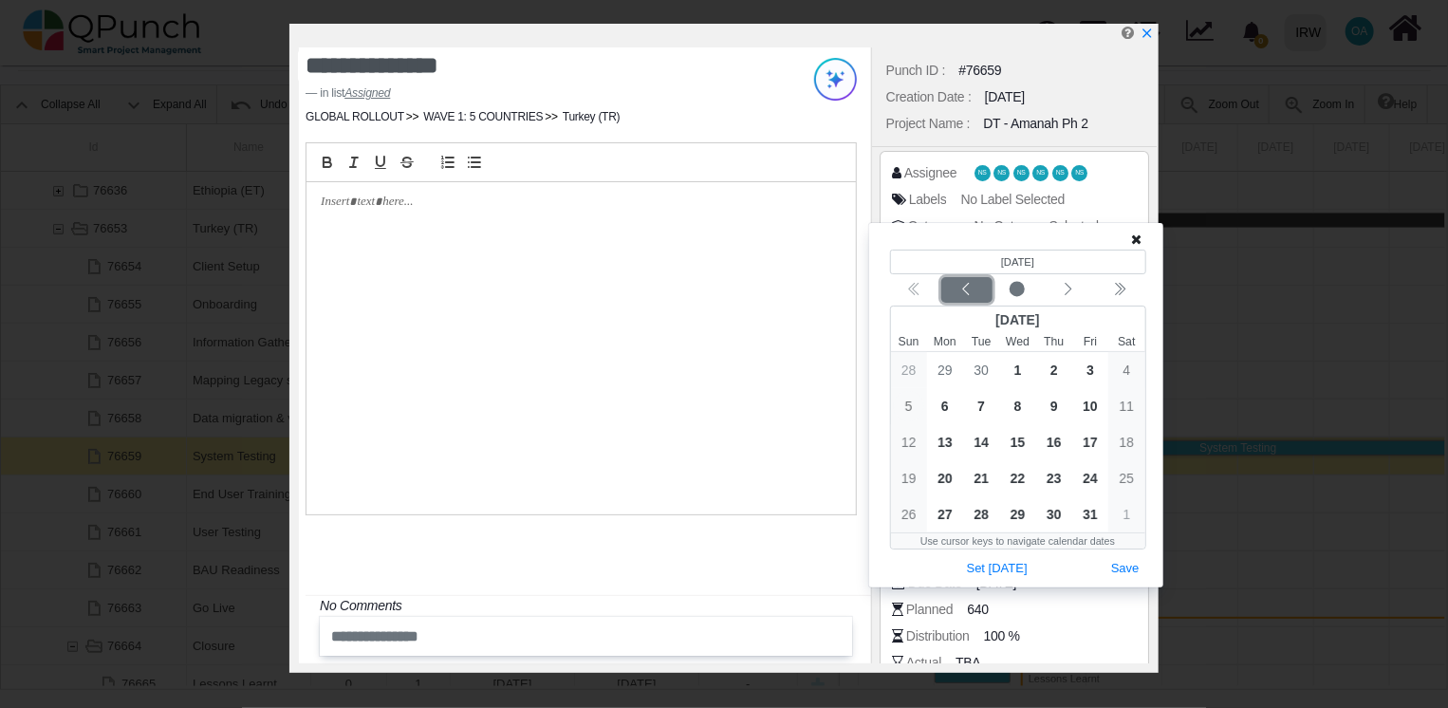
click at [971, 287] on icon "chevron left" at bounding box center [965, 289] width 15 height 15
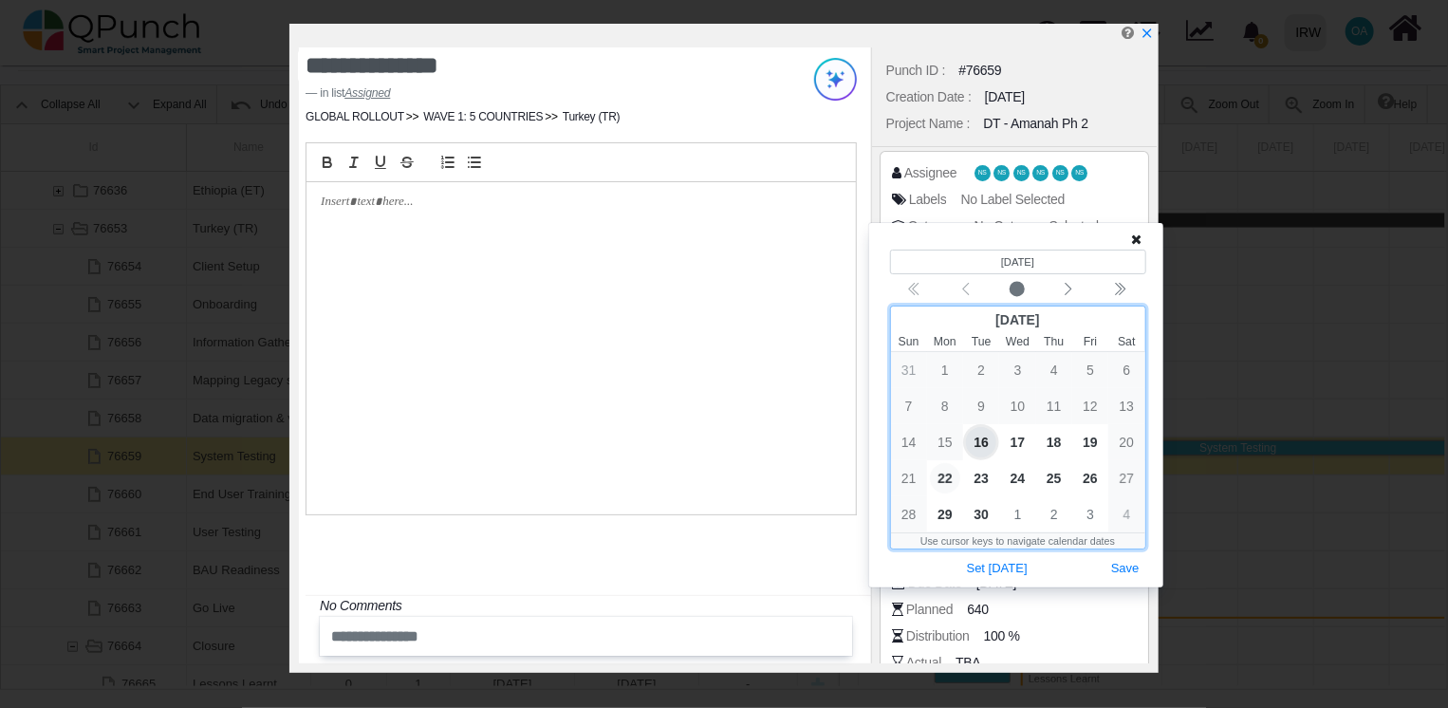
click at [943, 480] on span "22" at bounding box center [945, 478] width 30 height 30
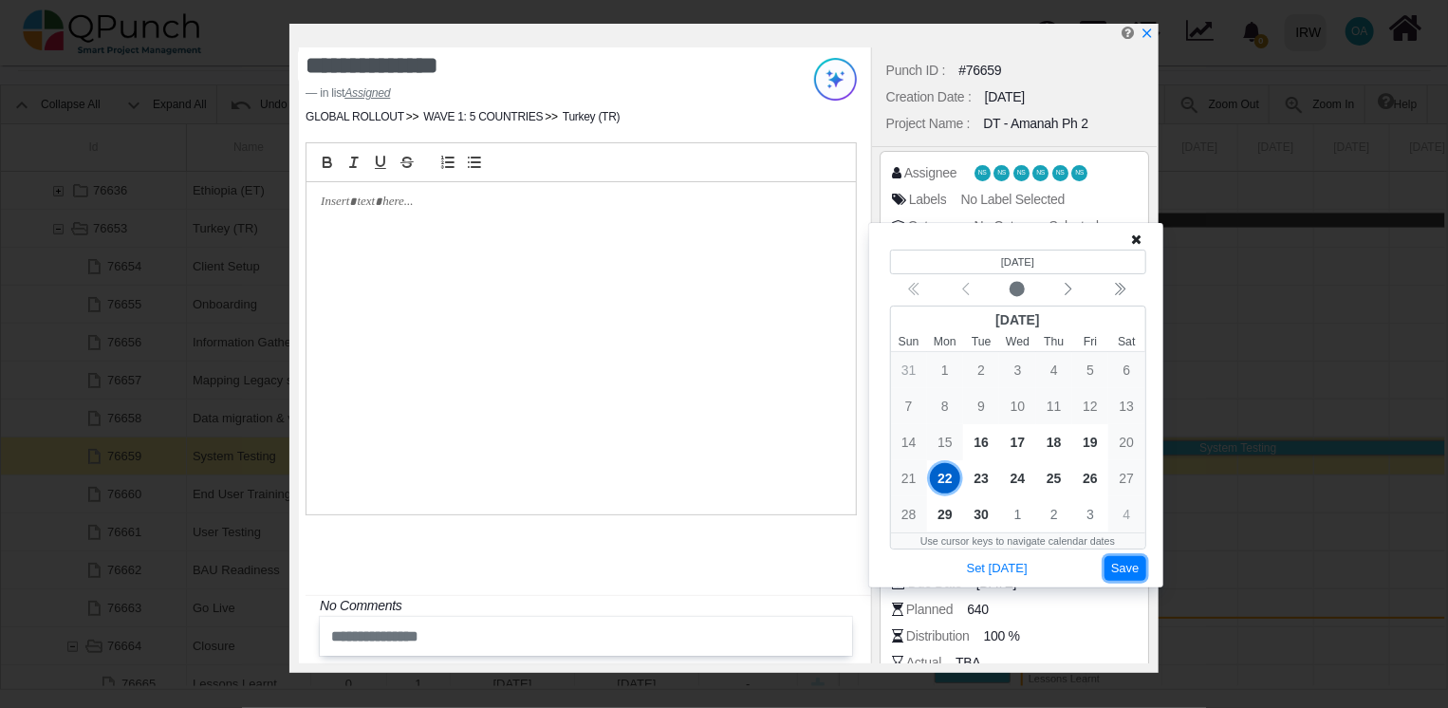
click at [1112, 572] on button "Save" at bounding box center [1125, 569] width 42 height 26
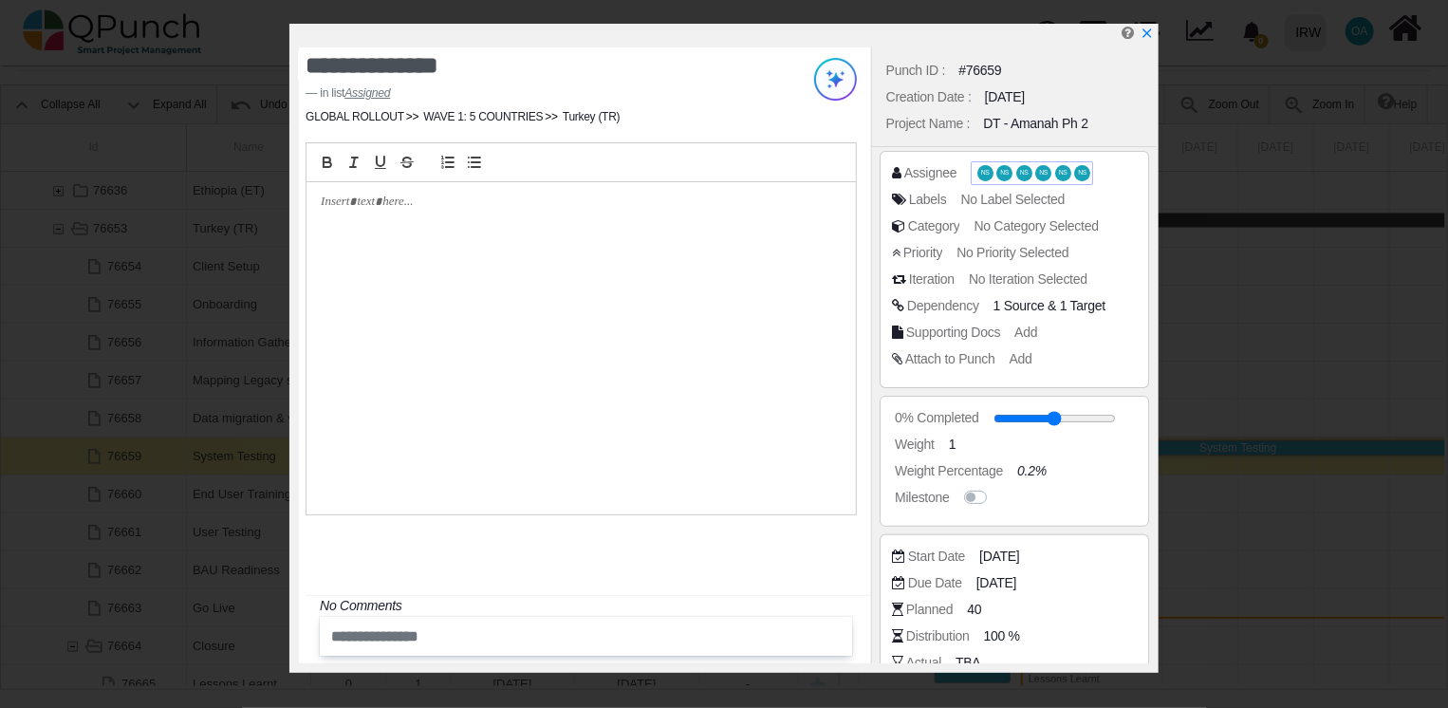
click at [996, 172] on span "NS" at bounding box center [1004, 173] width 16 height 16
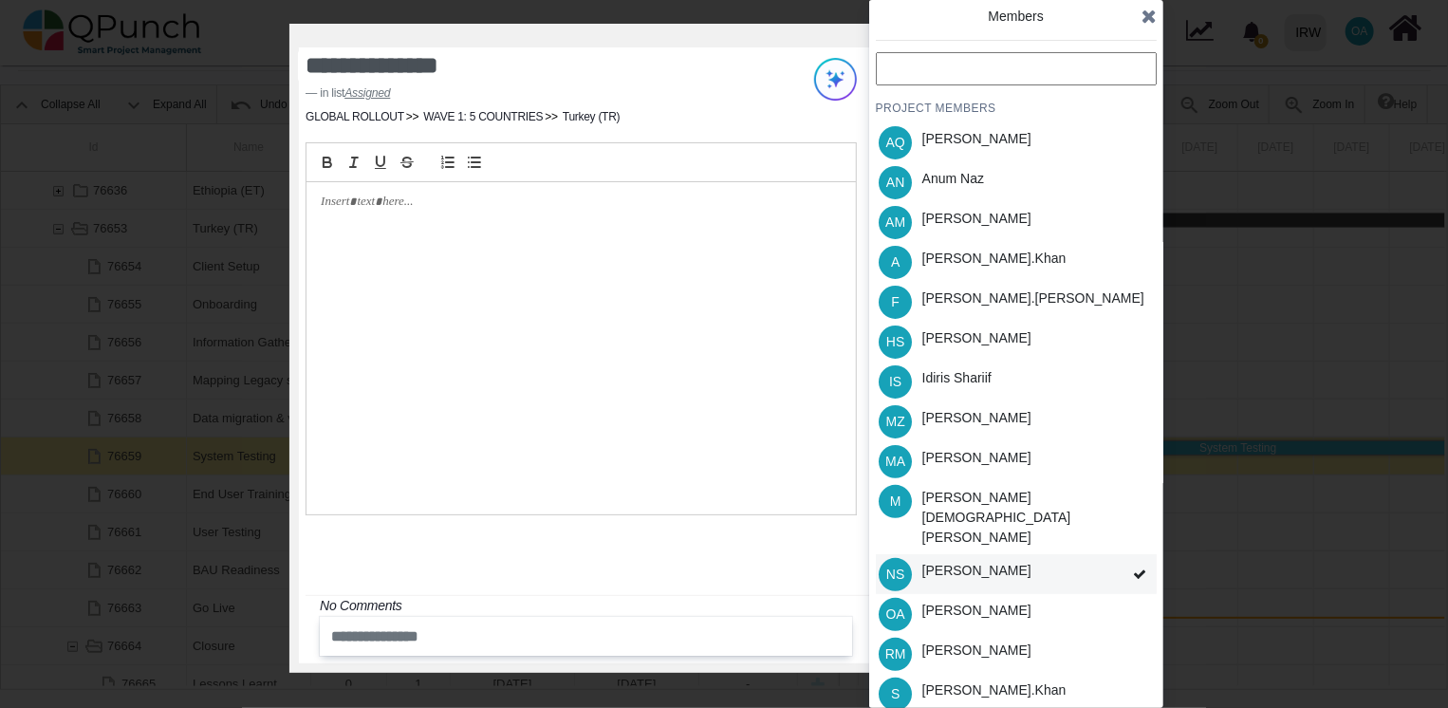
click at [977, 554] on div "[PERSON_NAME]" at bounding box center [976, 574] width 122 height 40
click at [960, 561] on div "[PERSON_NAME]" at bounding box center [976, 571] width 109 height 20
click at [962, 561] on div "[PERSON_NAME]" at bounding box center [976, 571] width 109 height 20
click at [962, 680] on div "[PERSON_NAME].khan" at bounding box center [994, 690] width 144 height 20
click at [986, 561] on div "[PERSON_NAME]" at bounding box center [976, 571] width 109 height 20
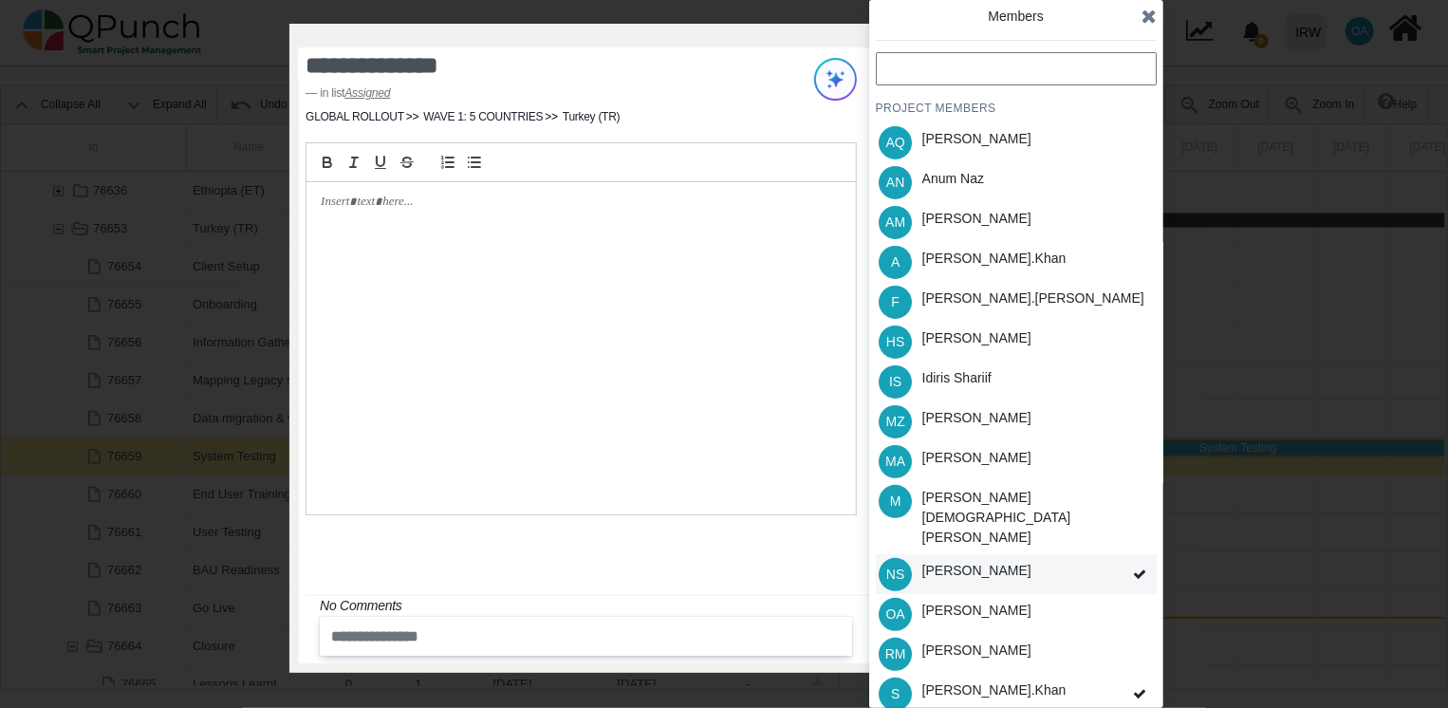
click at [986, 536] on div "PROJECT MEMBERS AQ [PERSON_NAME] AN [PERSON_NAME] AM [PERSON_NAME] A [PERSON_NA…" at bounding box center [1016, 442] width 281 height 781
click at [986, 561] on div "[PERSON_NAME]" at bounding box center [976, 571] width 109 height 20
drag, startPoint x: 986, startPoint y: 536, endPoint x: 968, endPoint y: 536, distance: 18.0
click at [968, 536] on div "PROJECT MEMBERS AQ [PERSON_NAME] AN [PERSON_NAME] AM [PERSON_NAME] A [PERSON_NA…" at bounding box center [1016, 442] width 281 height 781
click at [968, 561] on div "[PERSON_NAME]" at bounding box center [976, 571] width 109 height 20
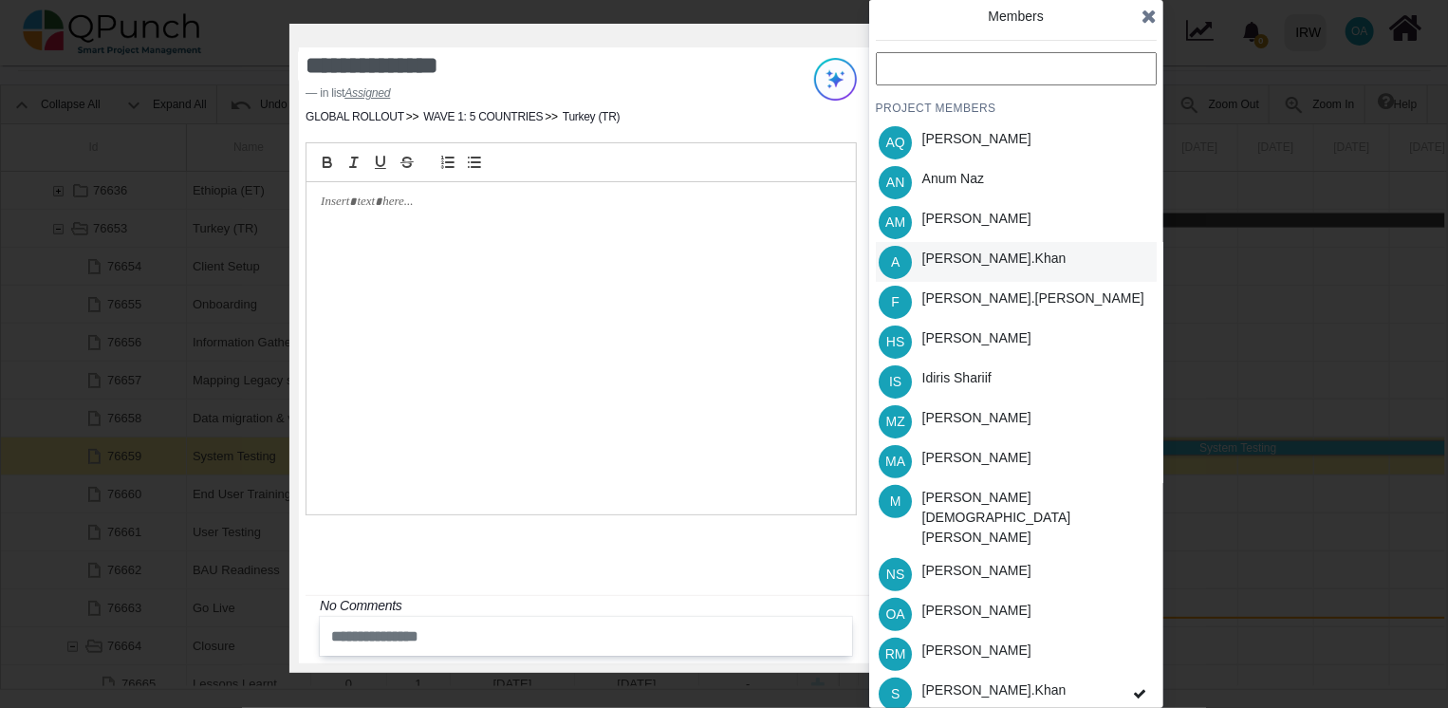
click at [943, 262] on div "[PERSON_NAME].khan" at bounding box center [994, 259] width 144 height 20
click at [959, 600] on div "[PERSON_NAME]" at bounding box center [976, 610] width 109 height 20
click at [1143, 12] on icon at bounding box center [1148, 16] width 15 height 19
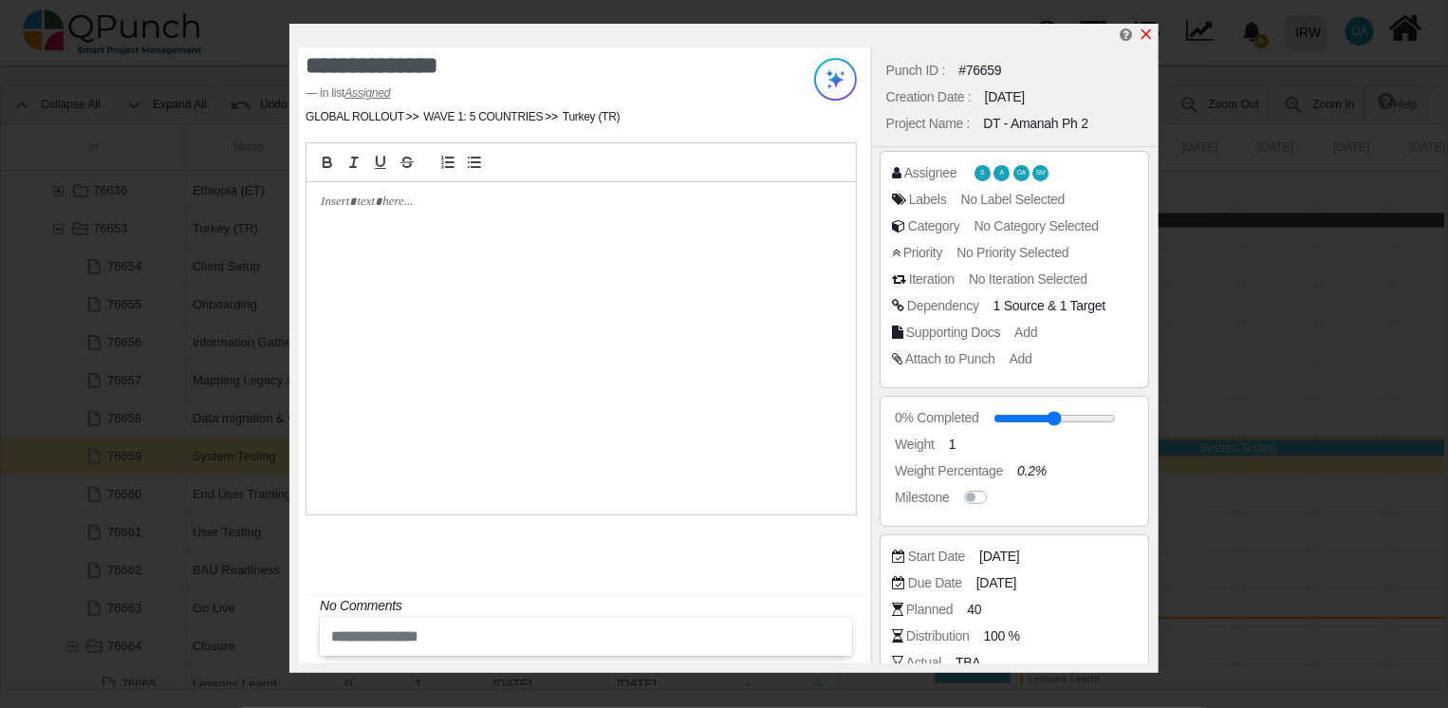
click at [1148, 34] on icon "x" at bounding box center [1146, 34] width 10 height 10
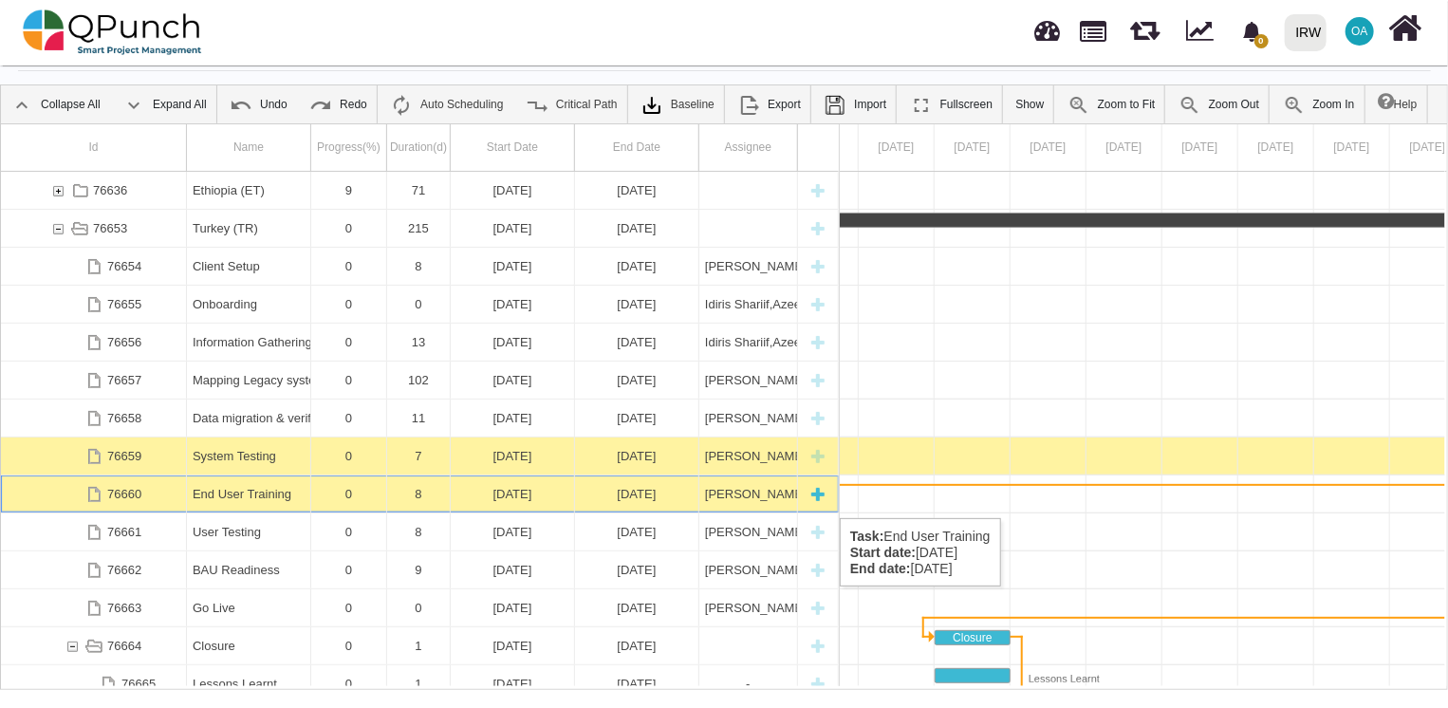
scroll to position [0, 35345]
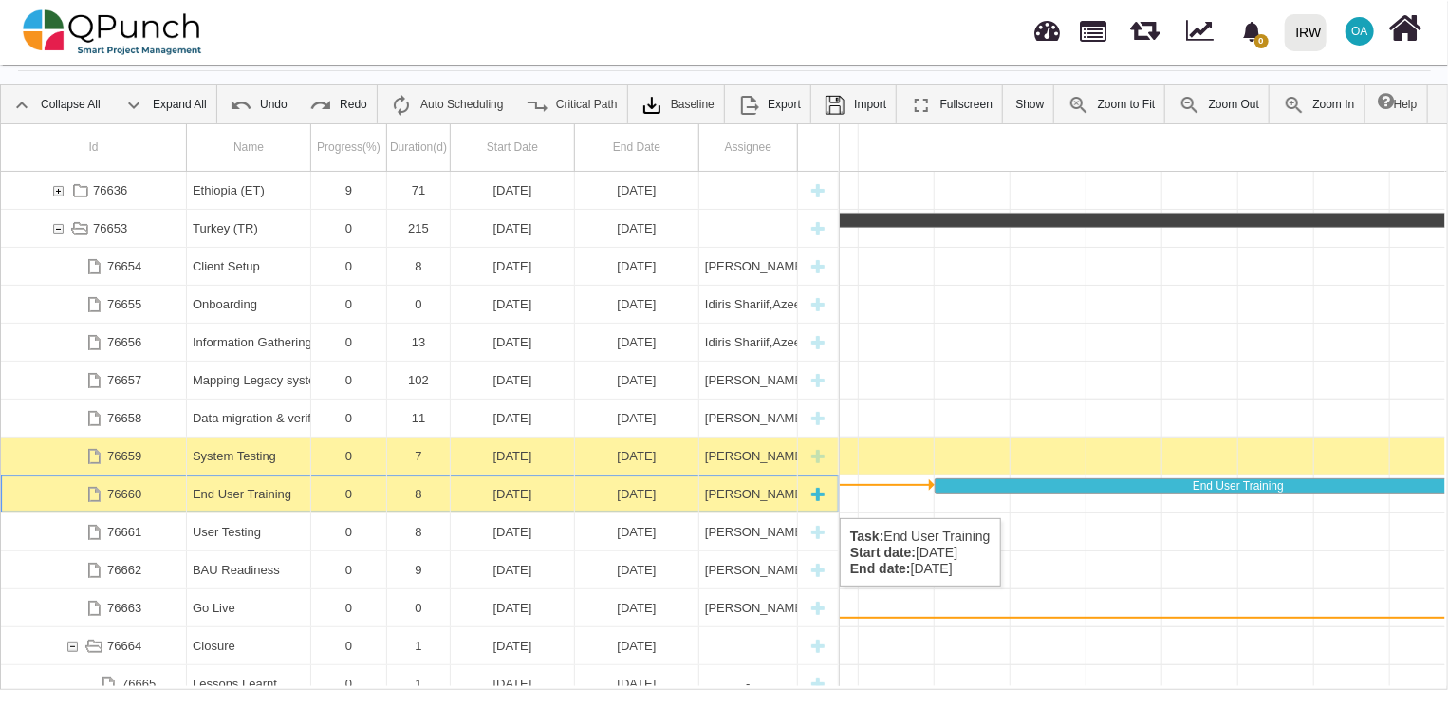
click at [555, 499] on div "[DATE]" at bounding box center [512, 493] width 112 height 37
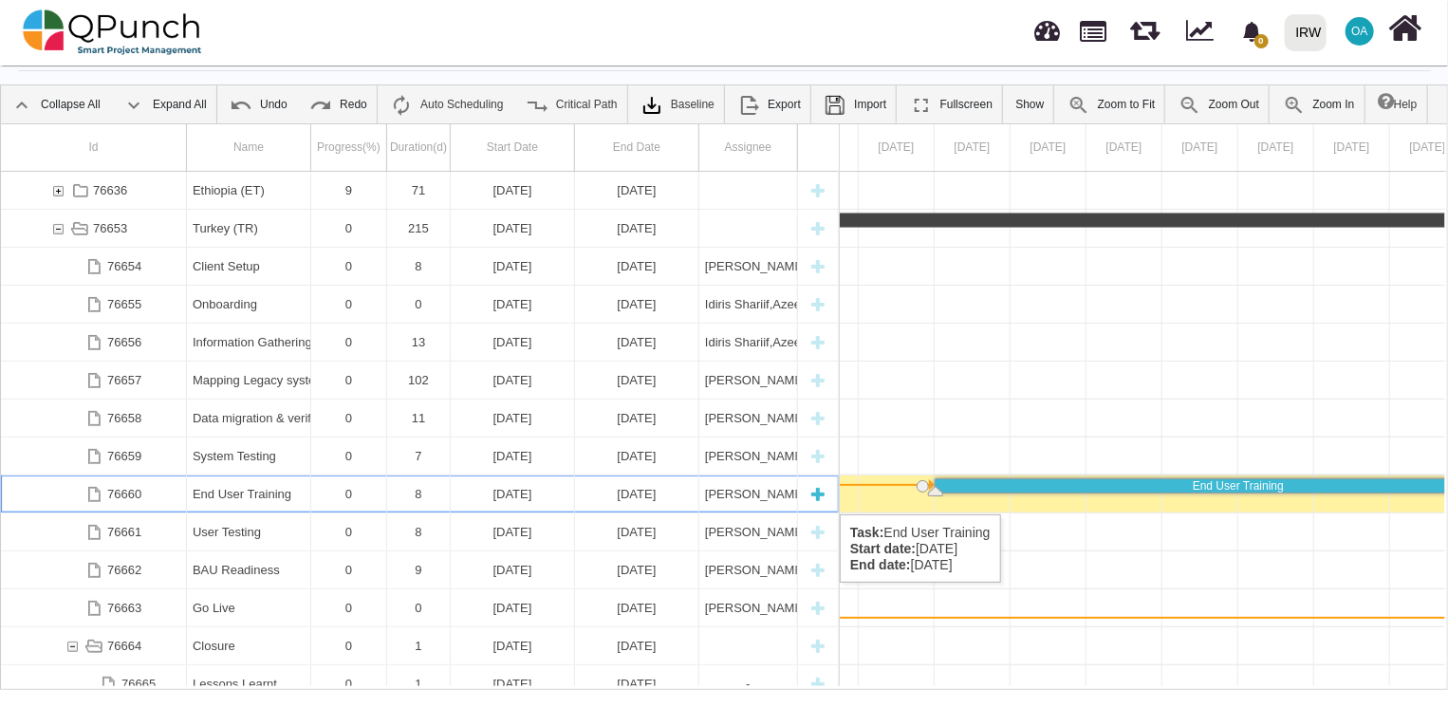
click at [248, 495] on div "End User Training" at bounding box center [249, 493] width 112 height 37
click at [270, 498] on div "End User Training" at bounding box center [249, 493] width 112 height 37
click at [260, 493] on div "Collapse All Expand All Undo Redo Auto Scheduling Critical Path Baseline Add Ba…" at bounding box center [724, 386] width 1448 height 605
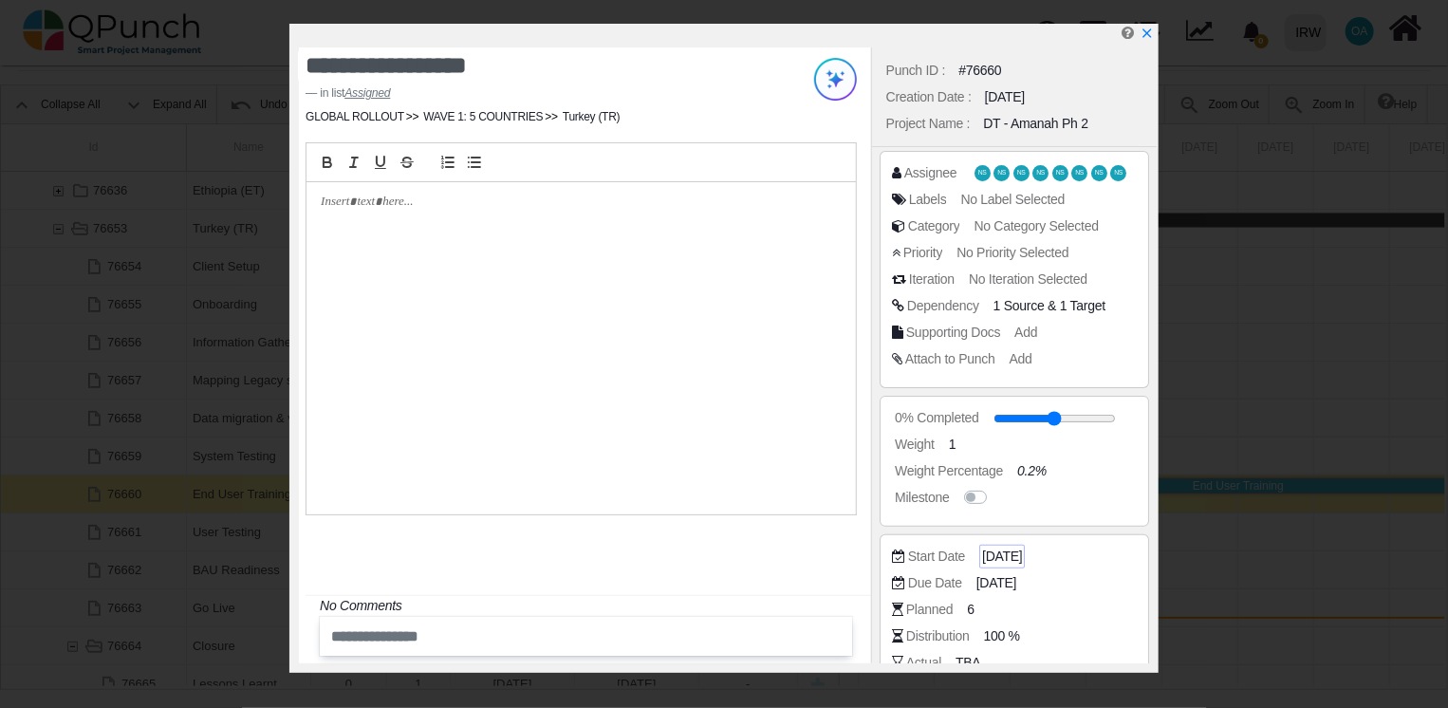
click at [1007, 560] on span "[DATE]" at bounding box center [1002, 556] width 40 height 20
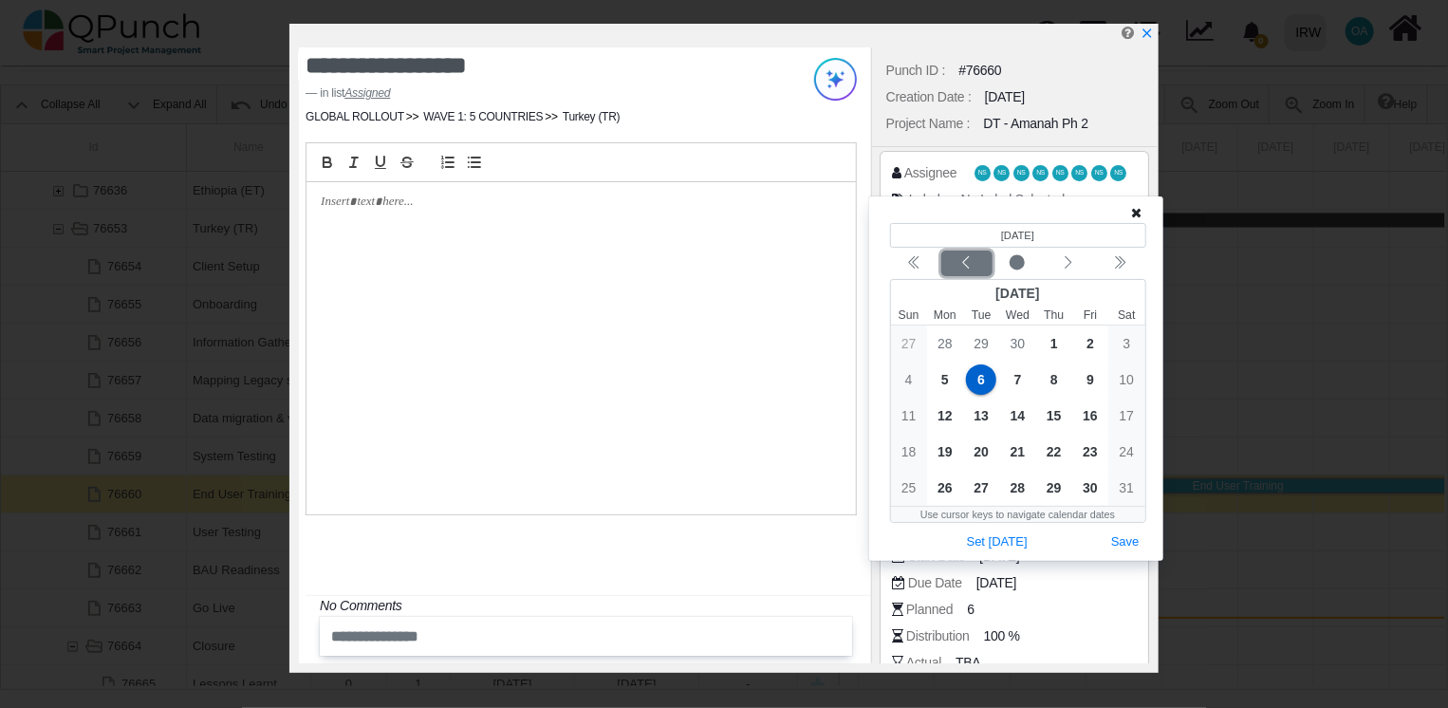
click at [973, 257] on icon "chevron left" at bounding box center [965, 262] width 15 height 15
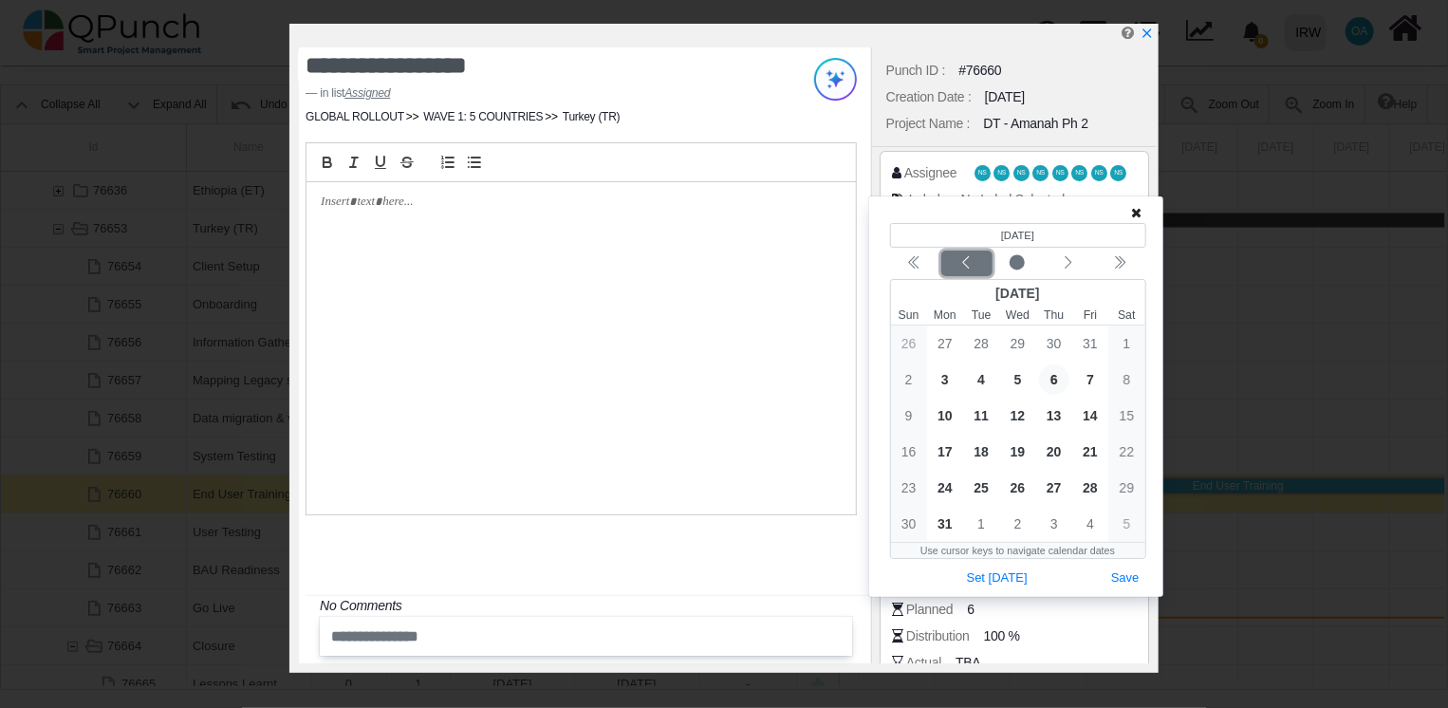
click at [973, 257] on icon "chevron left" at bounding box center [965, 262] width 15 height 15
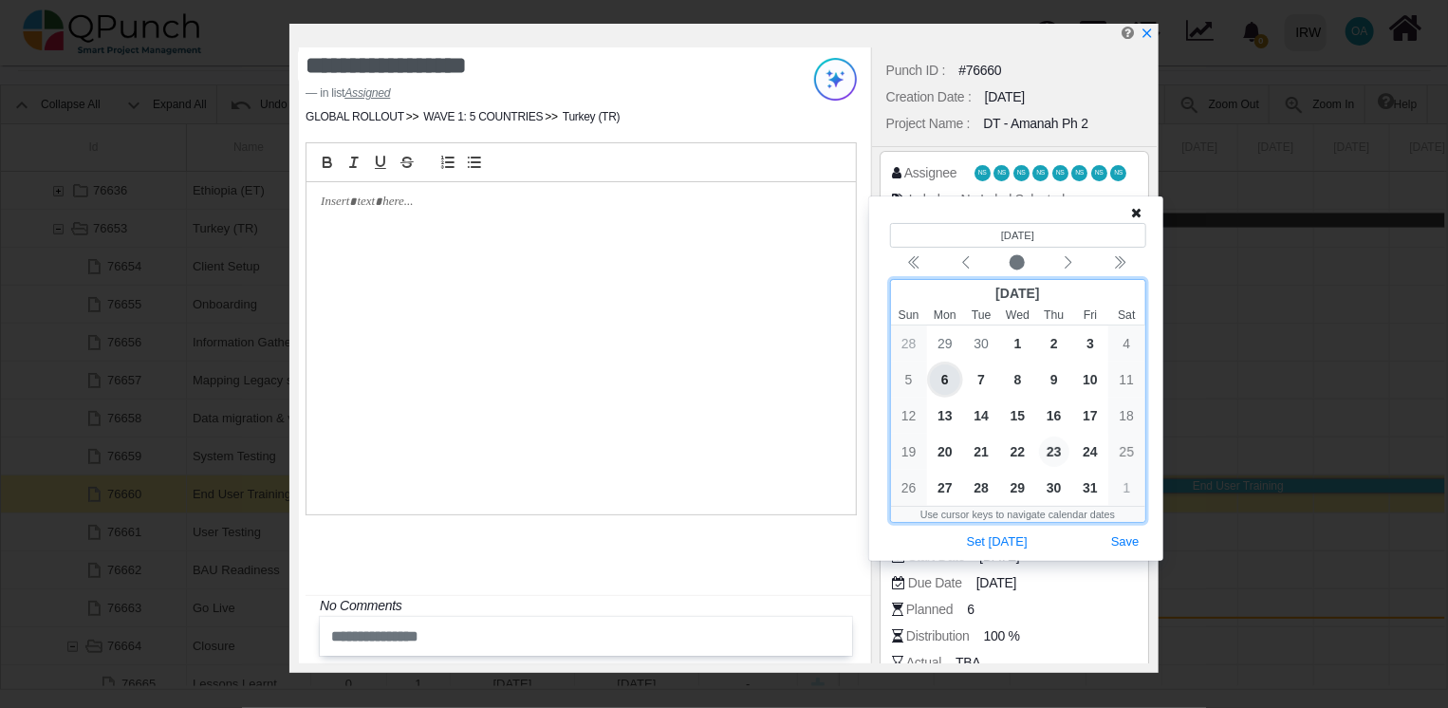
click at [1052, 448] on span "23" at bounding box center [1054, 451] width 30 height 30
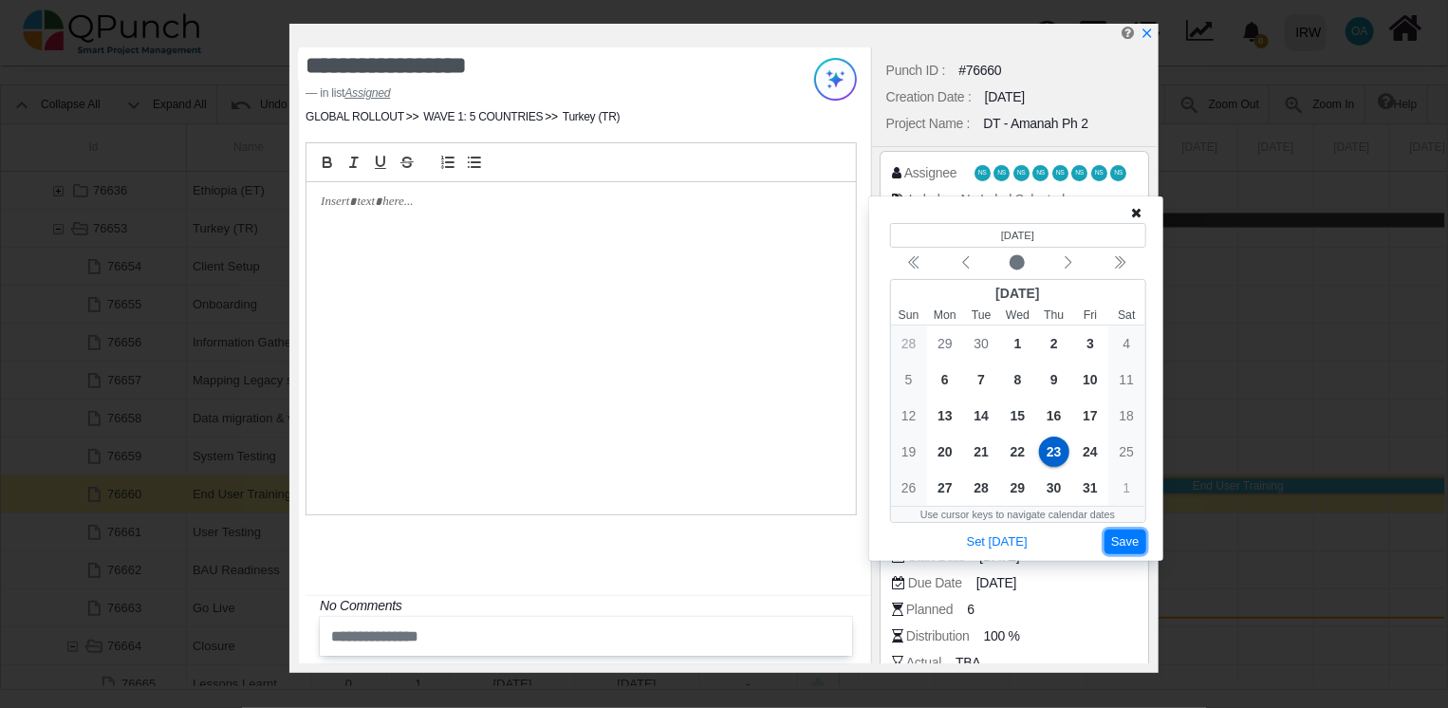
click at [1122, 543] on button "Save" at bounding box center [1125, 542] width 42 height 26
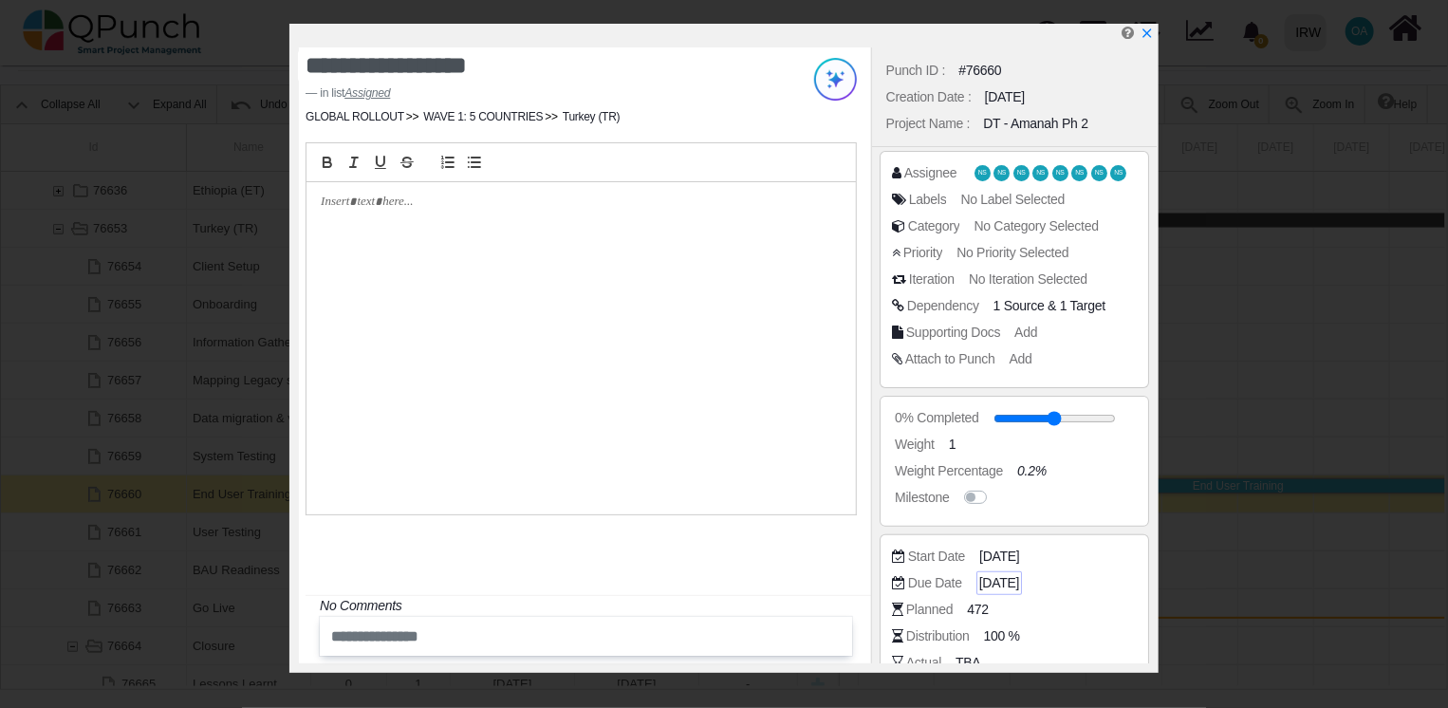
click at [1019, 579] on span "[DATE]" at bounding box center [999, 583] width 40 height 20
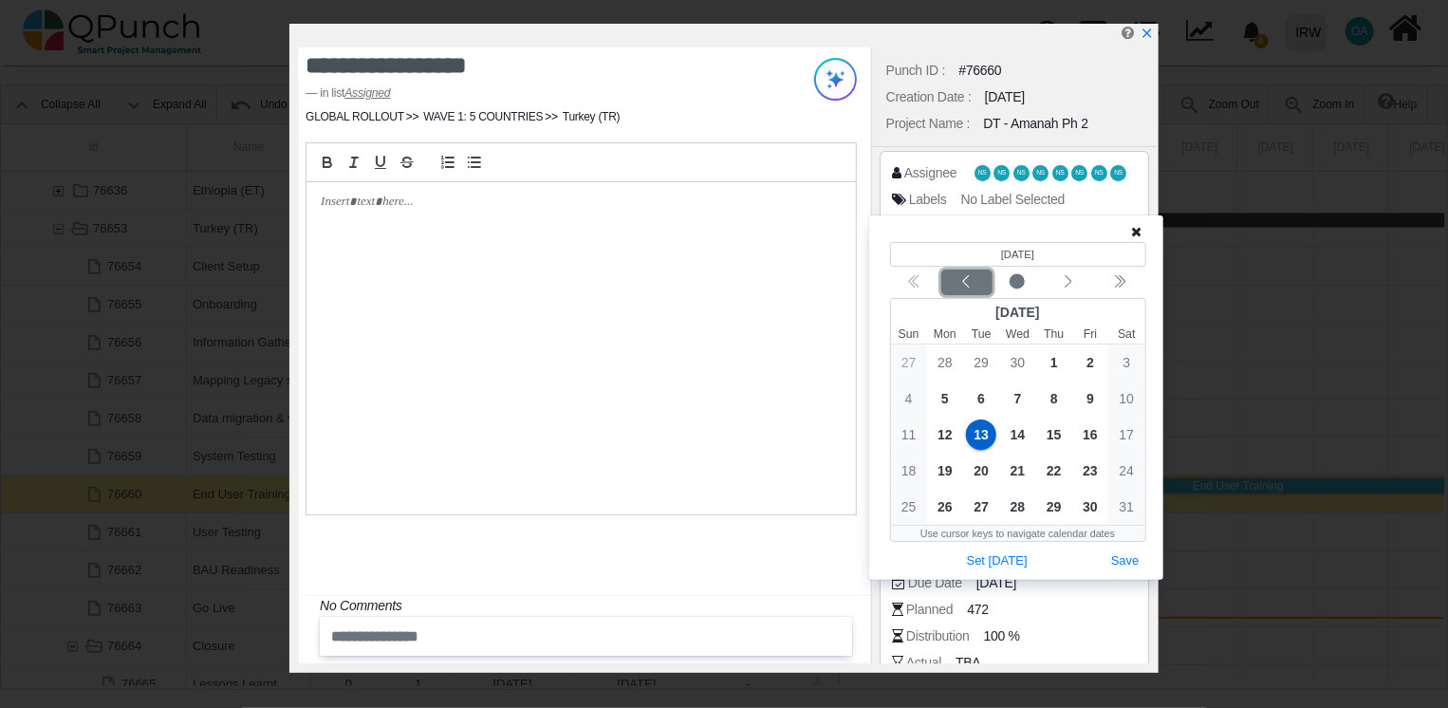
click at [962, 285] on icon "chevron left" at bounding box center [965, 281] width 15 height 15
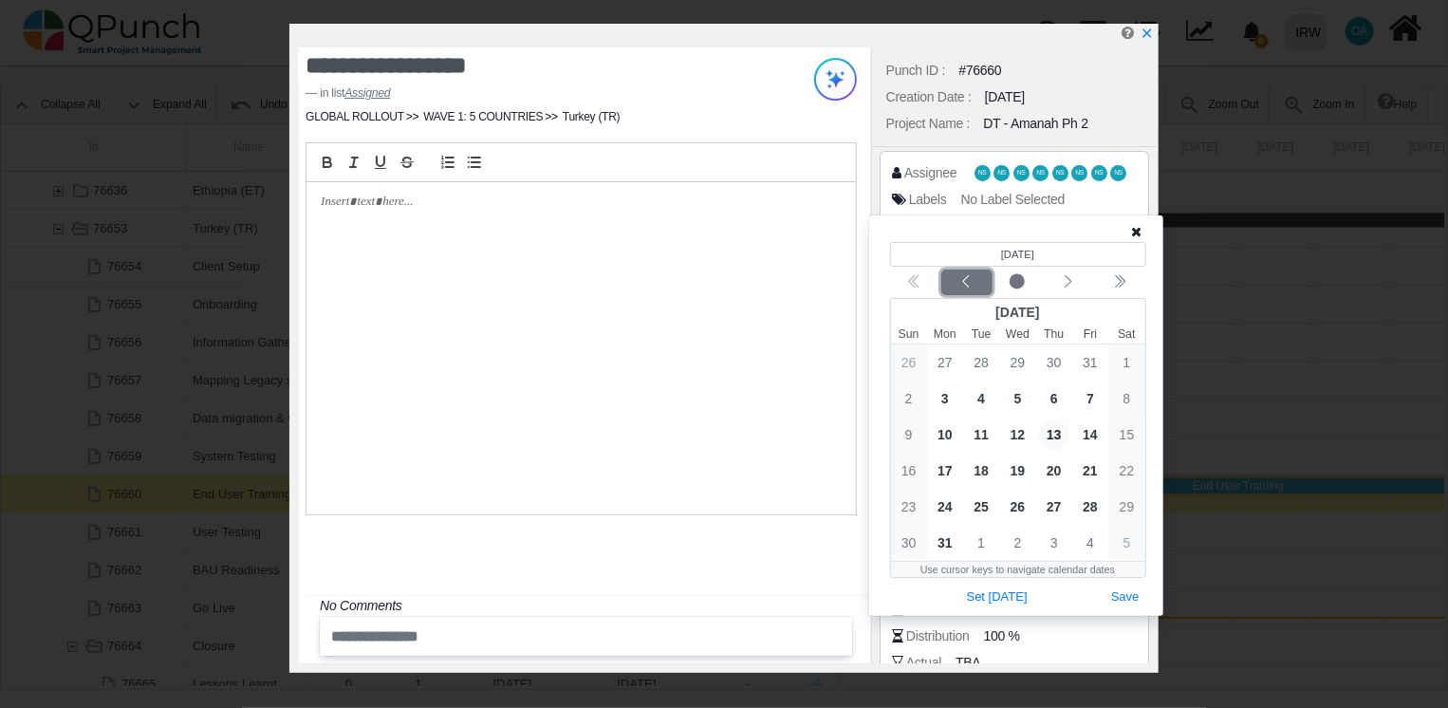
click at [962, 285] on icon "chevron left" at bounding box center [965, 281] width 15 height 15
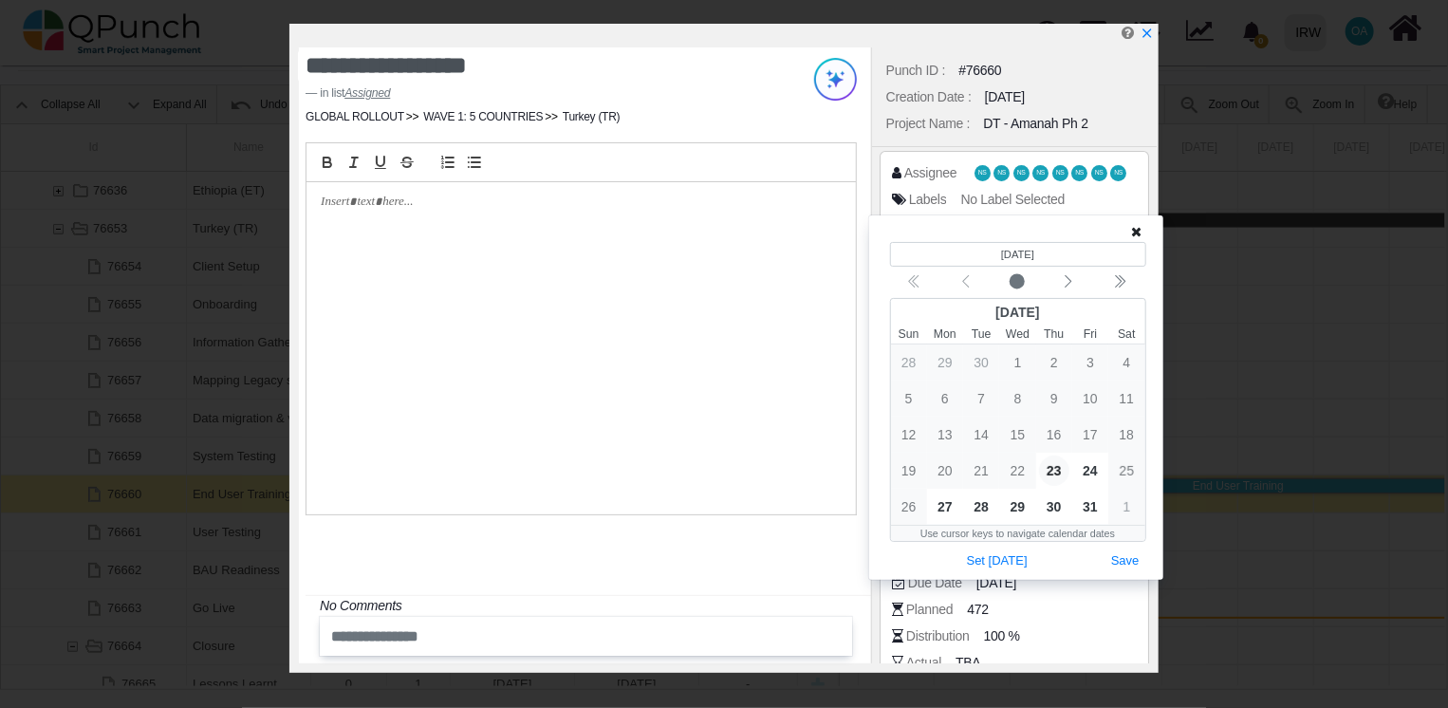
click at [962, 285] on div "Calendar navigation" at bounding box center [1018, 282] width 256 height 26
click at [1013, 507] on span "29" at bounding box center [1018, 506] width 30 height 30
click at [1126, 559] on button "Save" at bounding box center [1125, 561] width 42 height 26
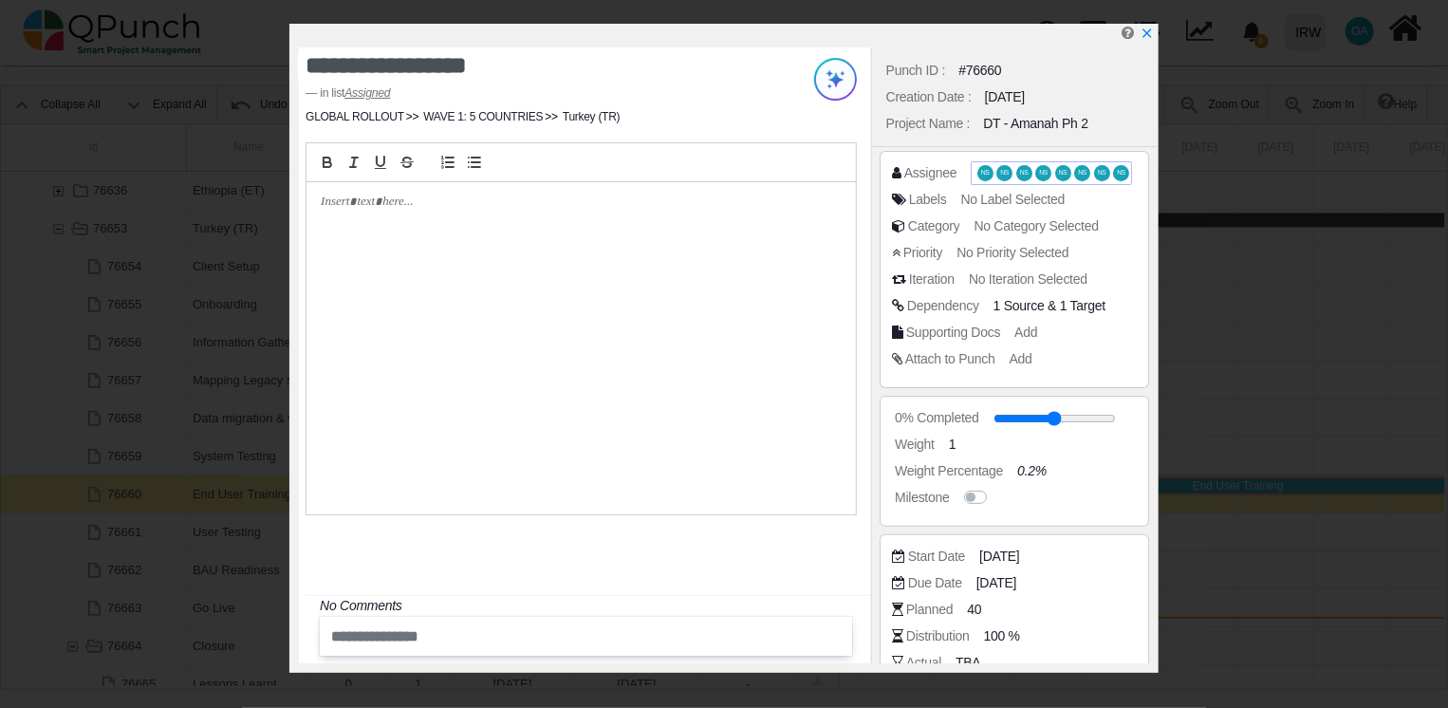
click at [1006, 165] on span "NS" at bounding box center [1004, 172] width 16 height 15
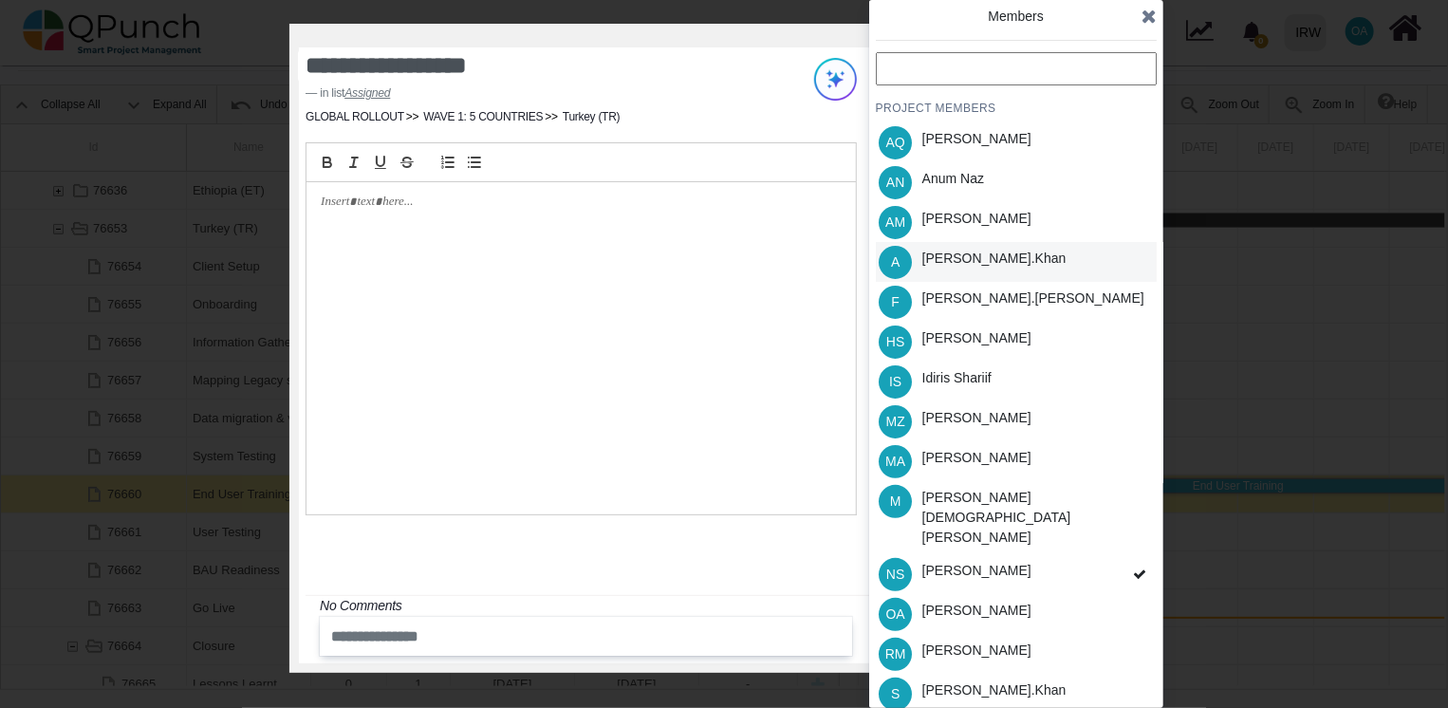
click at [952, 257] on div "[PERSON_NAME].khan" at bounding box center [994, 259] width 144 height 20
click at [966, 377] on div "Idiris Shariif" at bounding box center [956, 378] width 69 height 20
click at [966, 330] on div "[PERSON_NAME]" at bounding box center [976, 338] width 109 height 20
click at [1002, 561] on div "[PERSON_NAME]" at bounding box center [976, 571] width 109 height 20
click at [1002, 540] on div "PROJECT MEMBERS AQ [PERSON_NAME] AN [PERSON_NAME] AM [PERSON_NAME] A [PERSON_NA…" at bounding box center [1016, 442] width 281 height 781
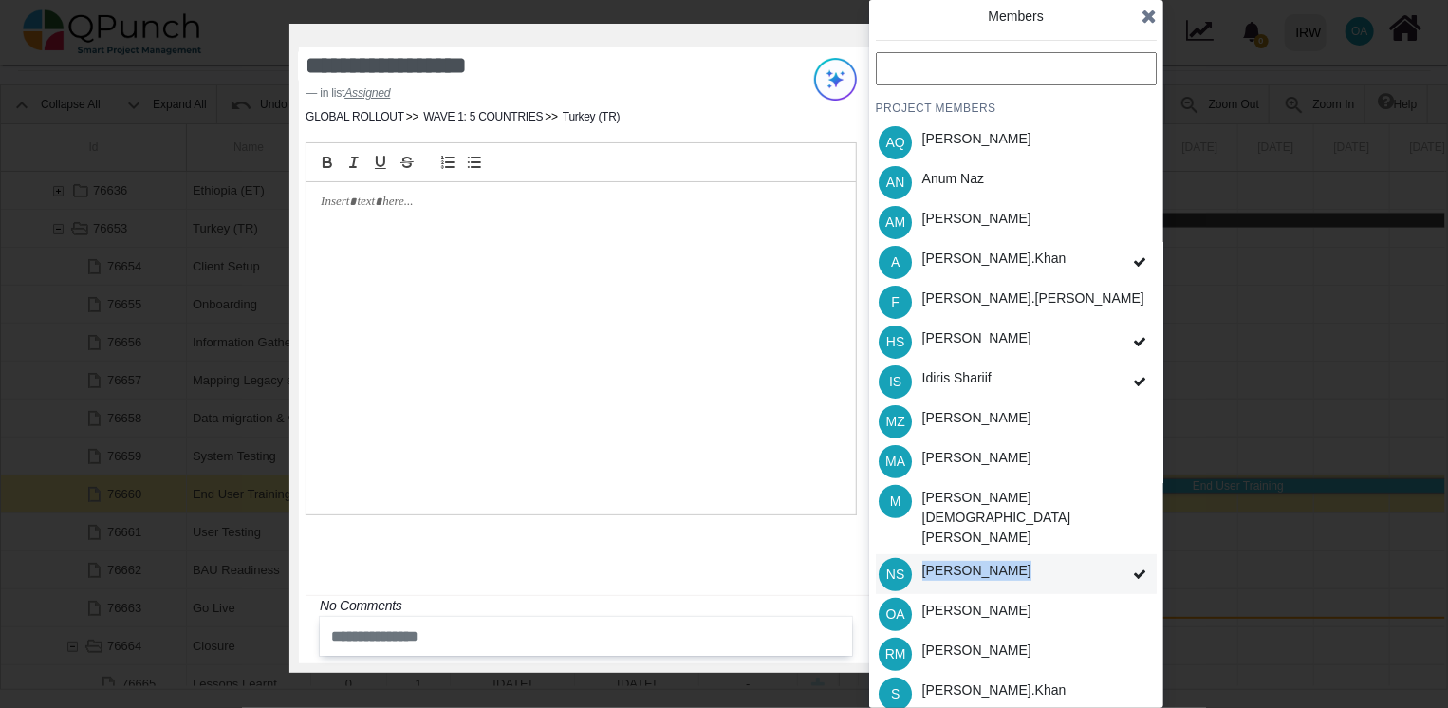
drag, startPoint x: 1002, startPoint y: 540, endPoint x: 958, endPoint y: 542, distance: 43.7
click at [958, 561] on div "[PERSON_NAME]" at bounding box center [976, 571] width 109 height 20
click at [896, 567] on span "NS" at bounding box center [895, 573] width 18 height 13
click at [1117, 554] on div "NS [PERSON_NAME]" at bounding box center [1016, 574] width 281 height 40
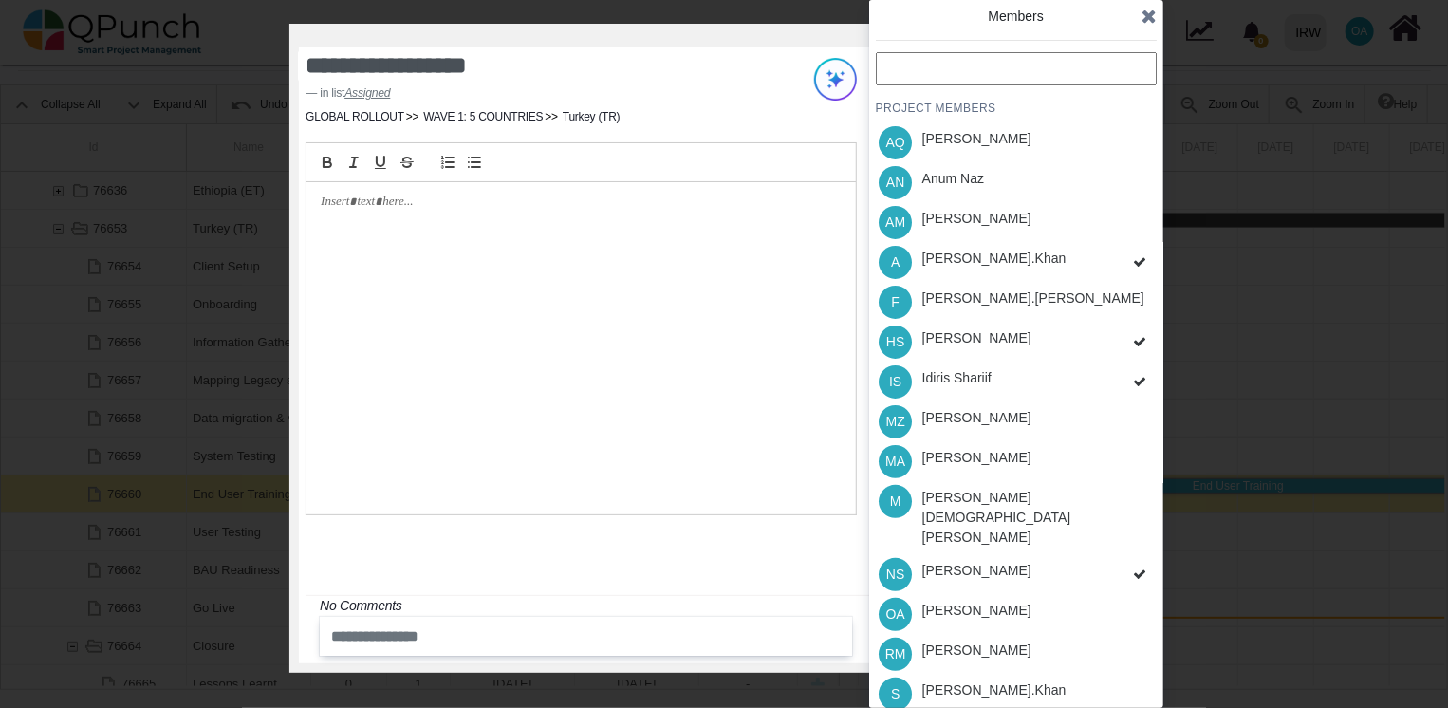
click at [1117, 540] on div "PROJECT MEMBERS AQ [PERSON_NAME] AN [PERSON_NAME] AM [PERSON_NAME] A [PERSON_NA…" at bounding box center [1016, 442] width 281 height 781
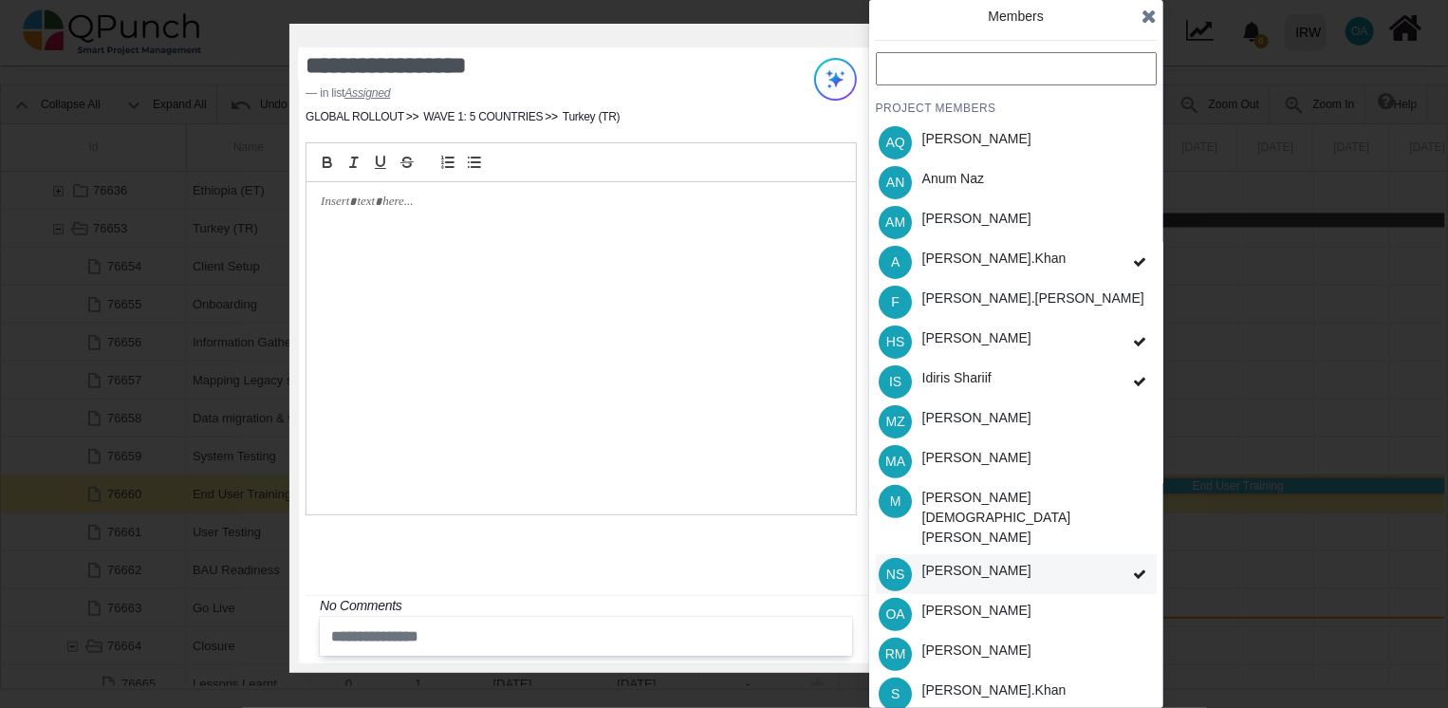
click at [1136, 567] on icon at bounding box center [1139, 573] width 13 height 13
click at [1136, 542] on div "PROJECT MEMBERS AQ [PERSON_NAME] AN [PERSON_NAME] AM [PERSON_NAME] A [PERSON_NA…" at bounding box center [1016, 442] width 281 height 781
click at [1136, 567] on icon at bounding box center [1139, 573] width 13 height 13
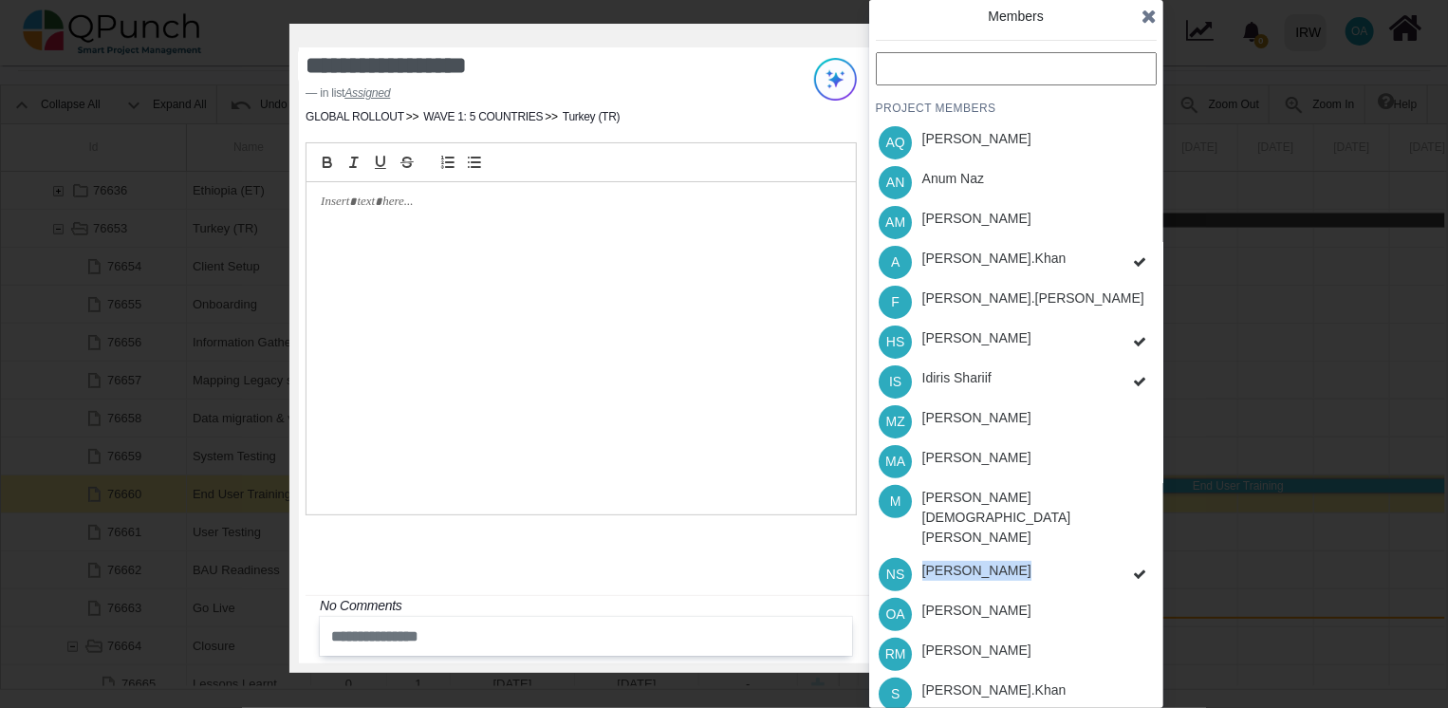
click at [1136, 542] on div "PROJECT MEMBERS AQ [PERSON_NAME] AN [PERSON_NAME] AM [PERSON_NAME] A [PERSON_NA…" at bounding box center [1016, 442] width 281 height 781
drag, startPoint x: 1136, startPoint y: 542, endPoint x: 1117, endPoint y: 545, distance: 18.4
click at [1117, 554] on div "NS [PERSON_NAME]" at bounding box center [1016, 574] width 281 height 40
click at [1117, 545] on div "PROJECT MEMBERS AQ [PERSON_NAME] AN [PERSON_NAME] AM [PERSON_NAME] A [PERSON_NA…" at bounding box center [1016, 442] width 281 height 781
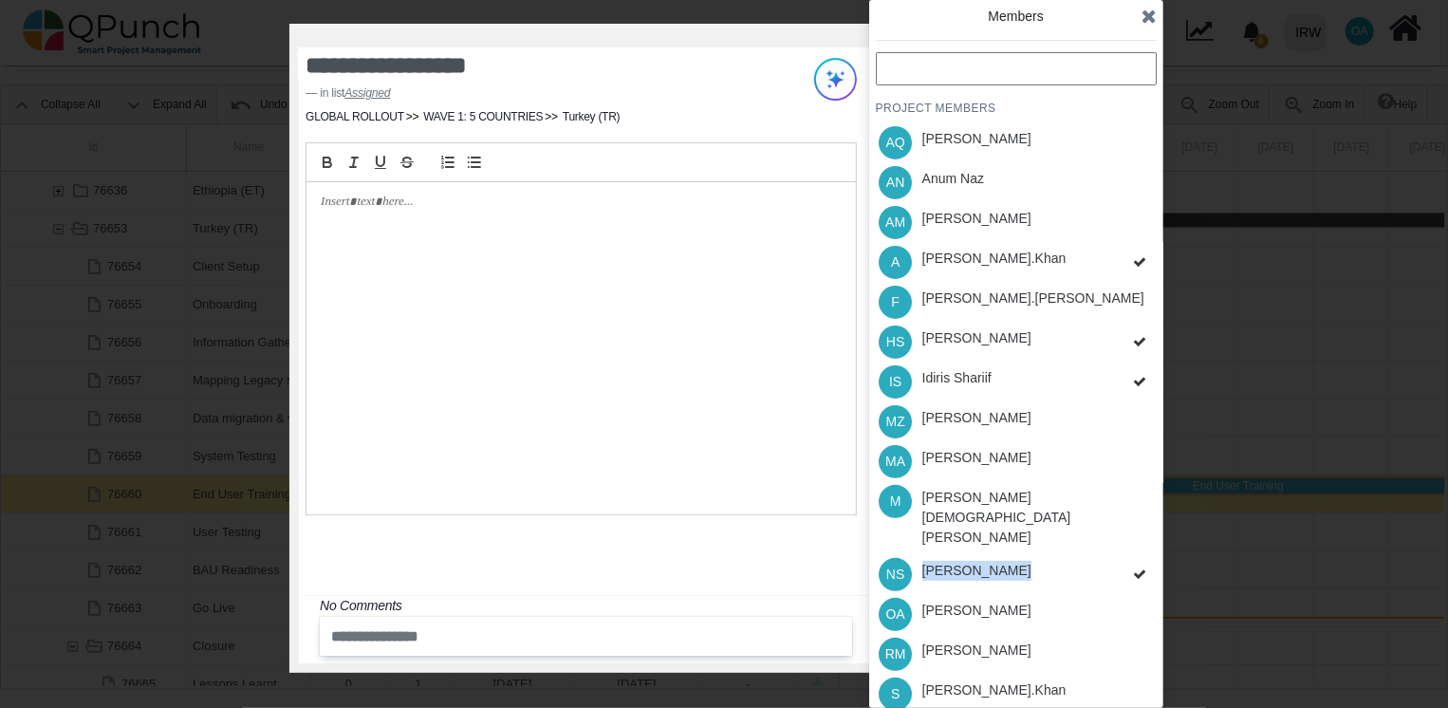
click at [1117, 554] on div "NS [PERSON_NAME]" at bounding box center [1016, 574] width 281 height 40
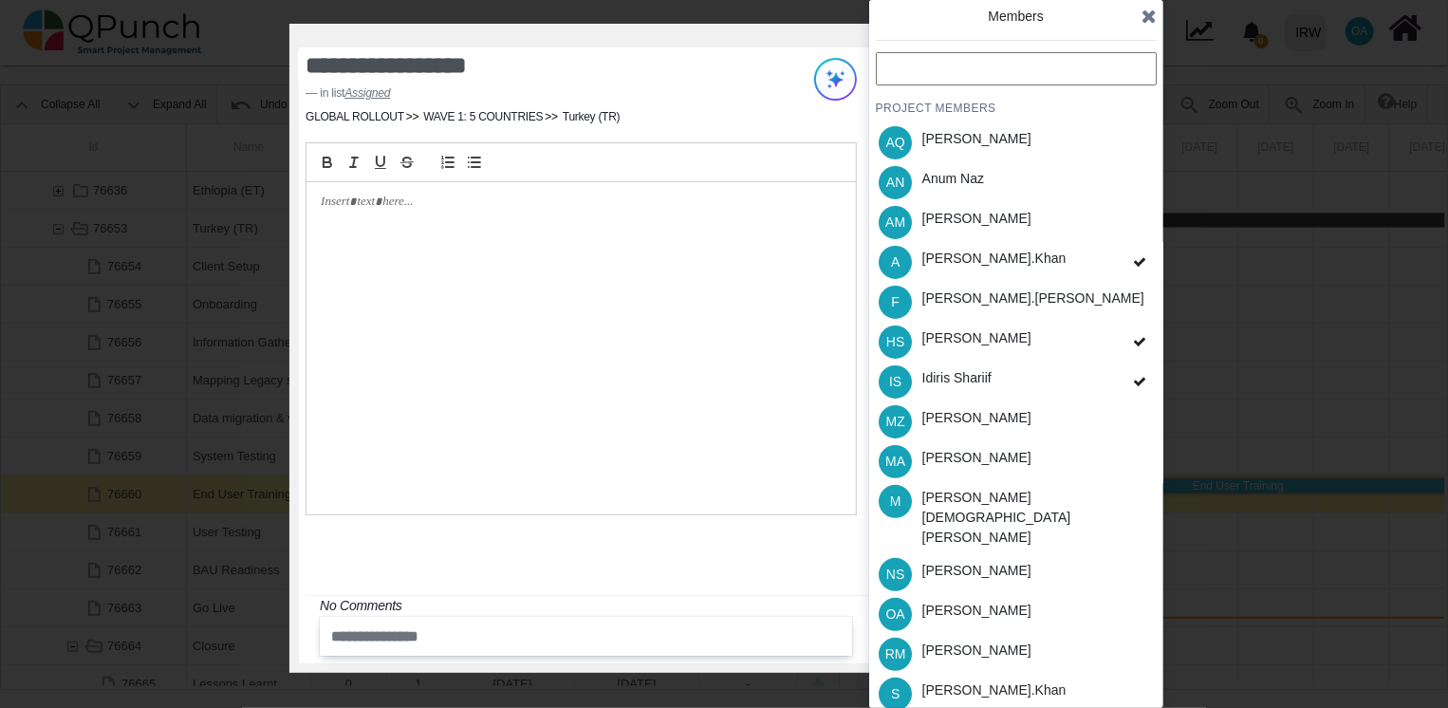
click at [933, 654] on div "PROJECT MEMBERS AQ [PERSON_NAME] AN [PERSON_NAME] AM [PERSON_NAME] A [PERSON_NA…" at bounding box center [1016, 442] width 281 height 781
click at [1146, 15] on icon at bounding box center [1148, 16] width 15 height 19
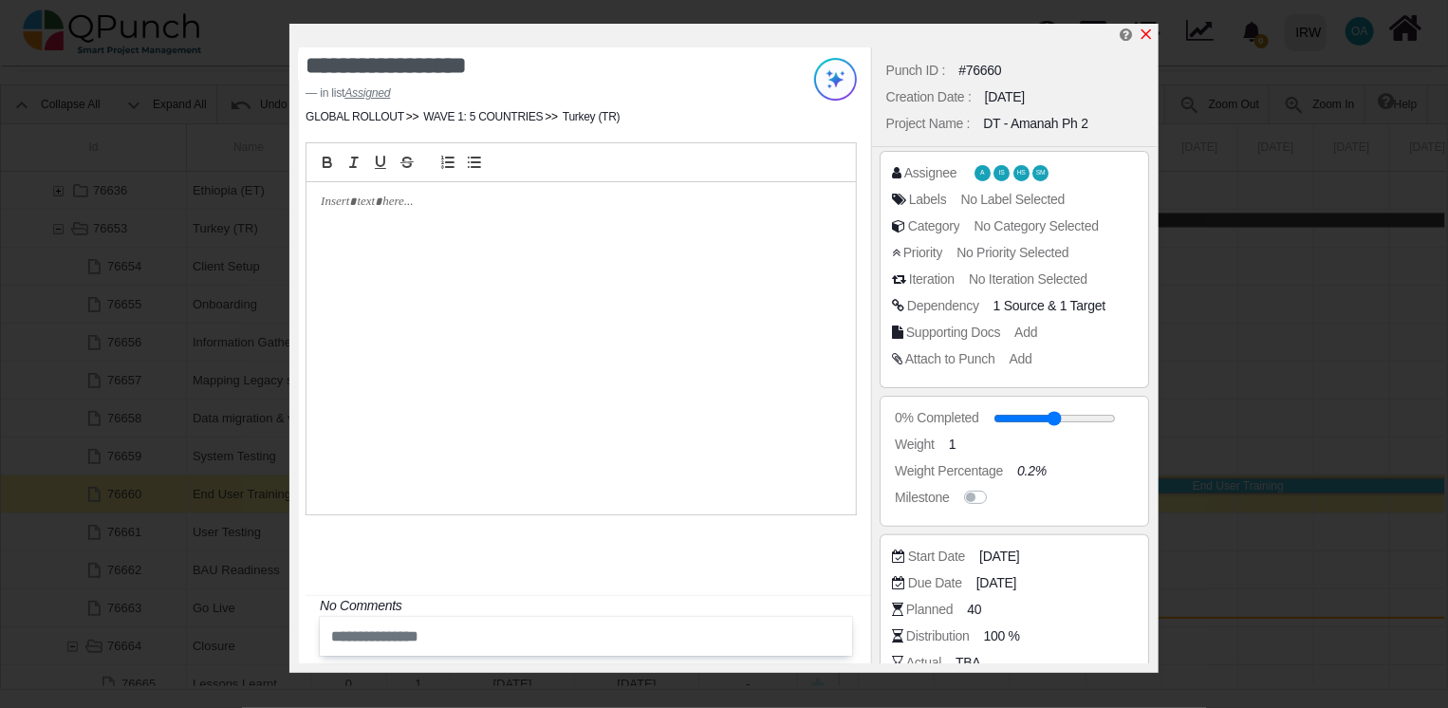
click at [1143, 31] on icon "x" at bounding box center [1145, 34] width 15 height 15
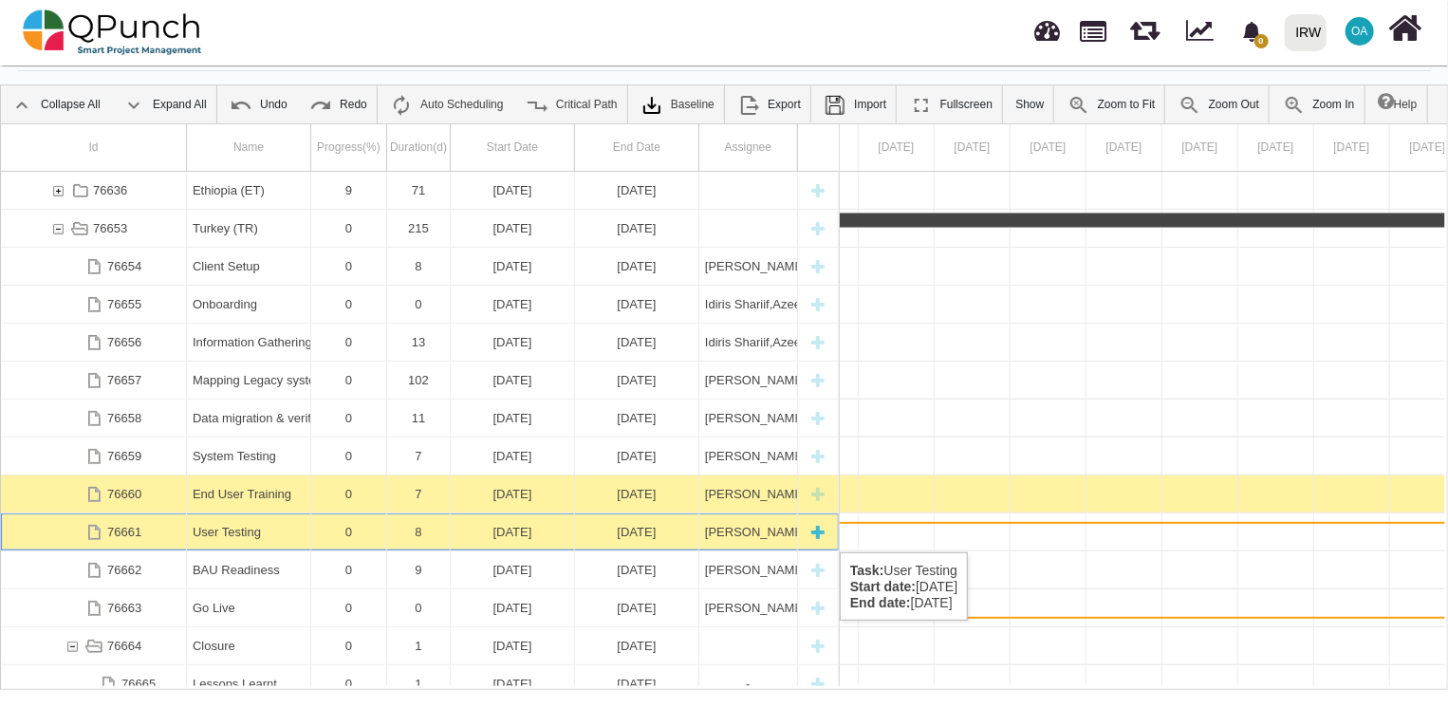
scroll to position [0, 35952]
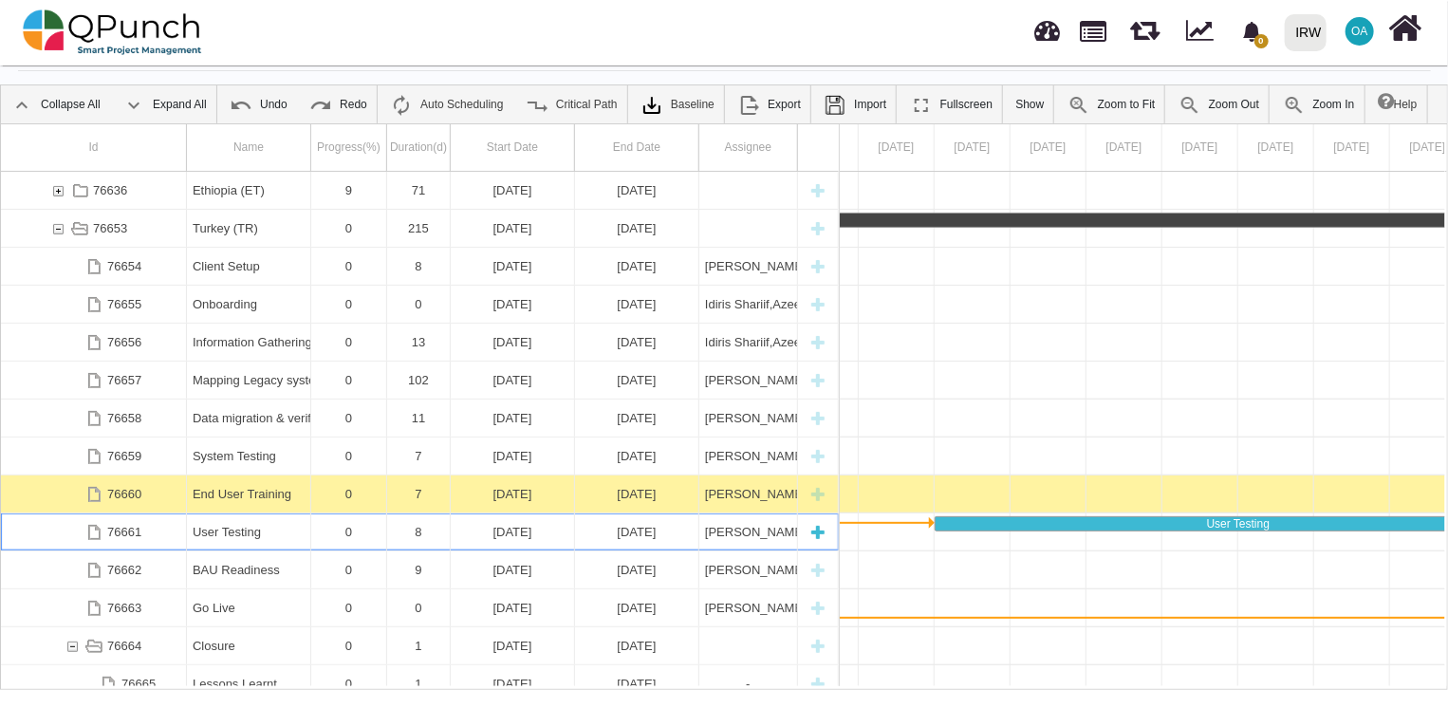
click at [564, 533] on div "[DATE]" at bounding box center [512, 531] width 112 height 37
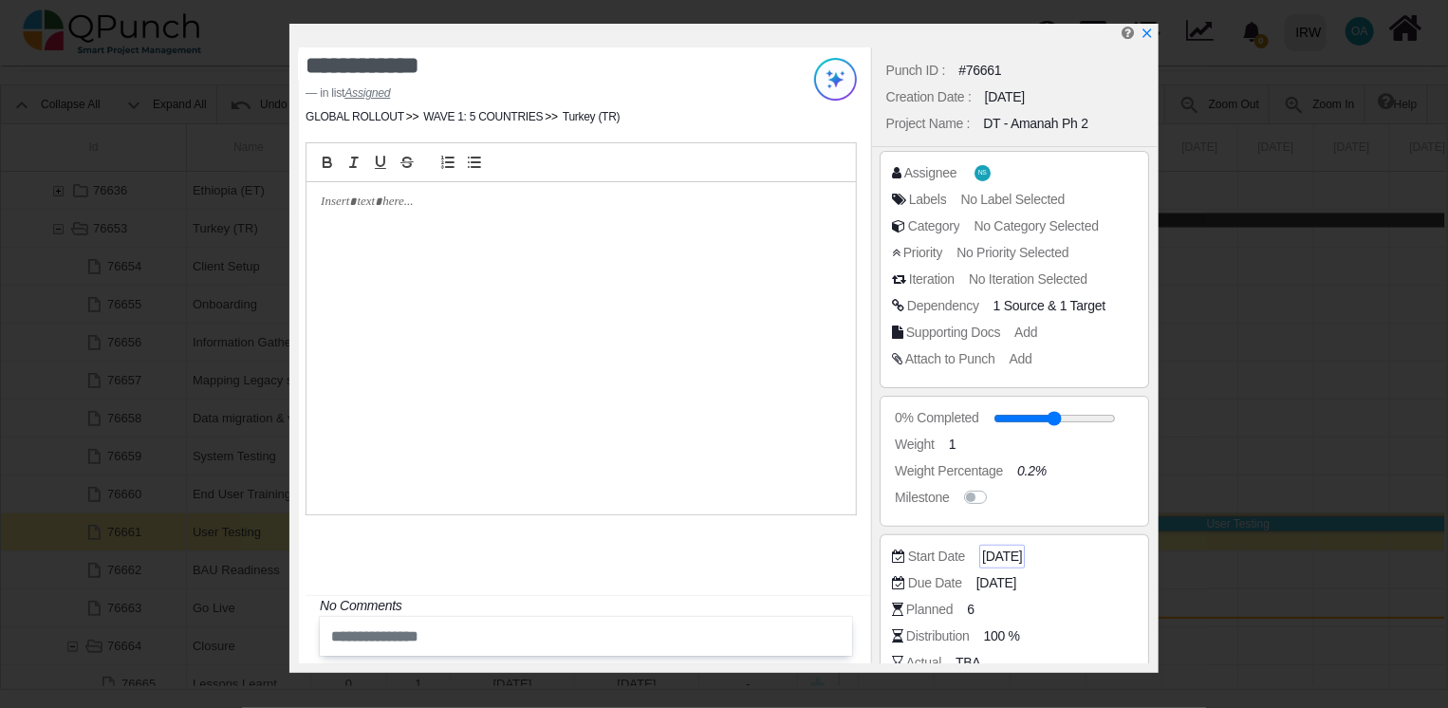
click at [1009, 550] on span "[DATE]" at bounding box center [1002, 556] width 40 height 20
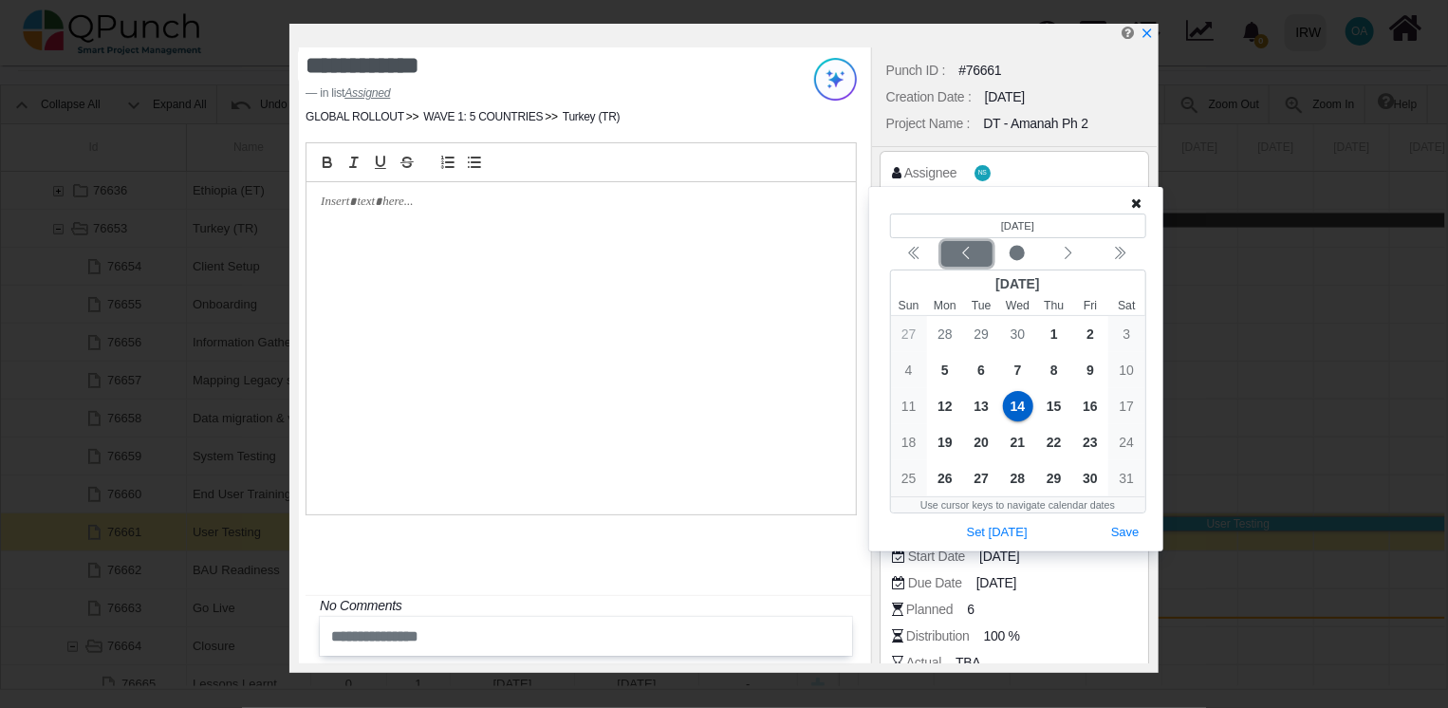
click at [964, 255] on icon "chevron left" at bounding box center [965, 253] width 15 height 15
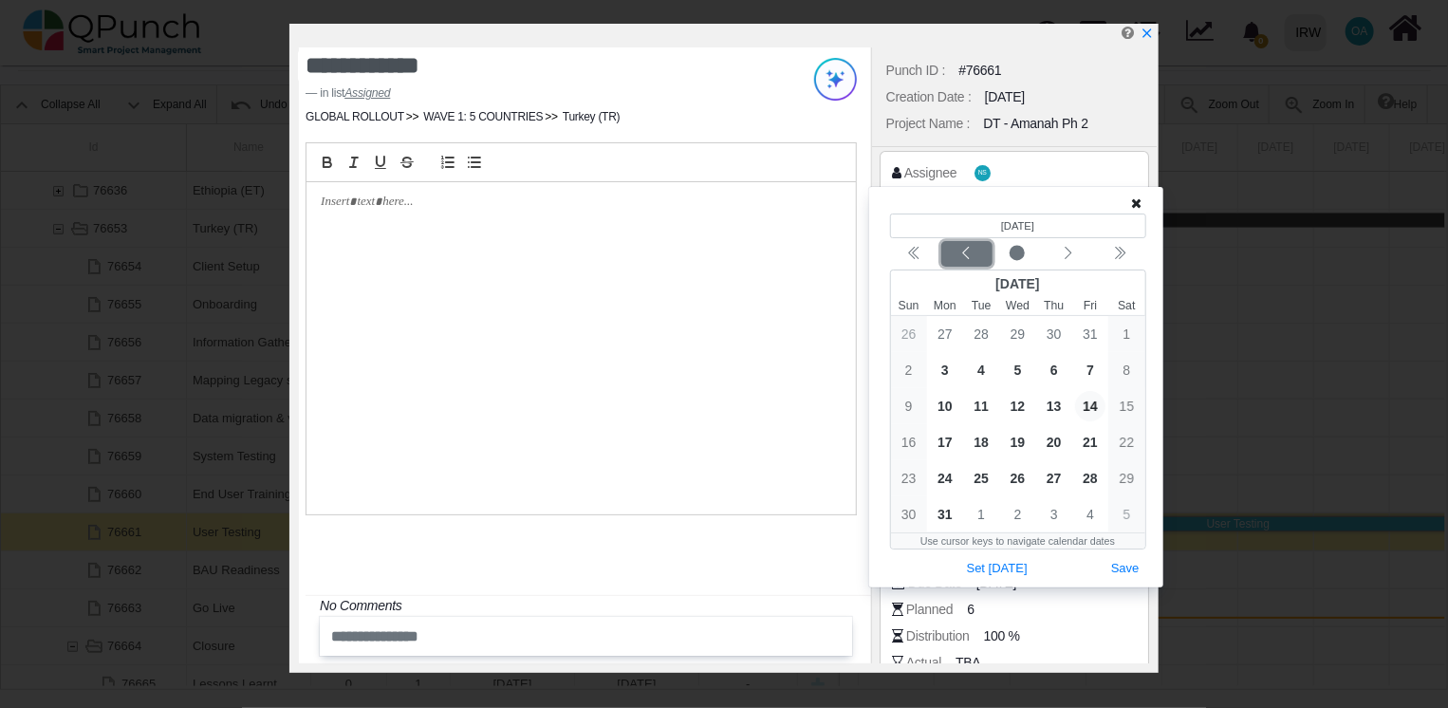
click at [964, 255] on icon "chevron left" at bounding box center [965, 253] width 15 height 15
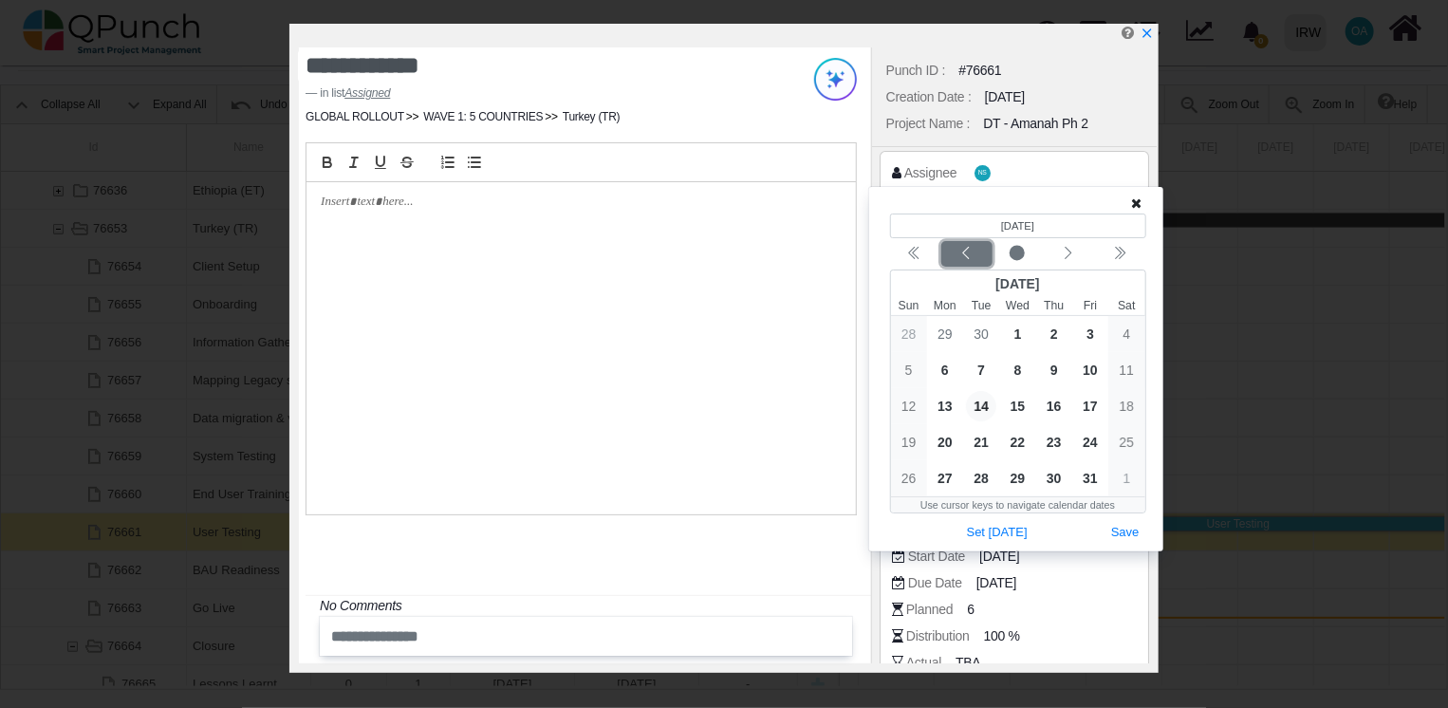
click at [964, 255] on icon "chevron left" at bounding box center [965, 253] width 15 height 15
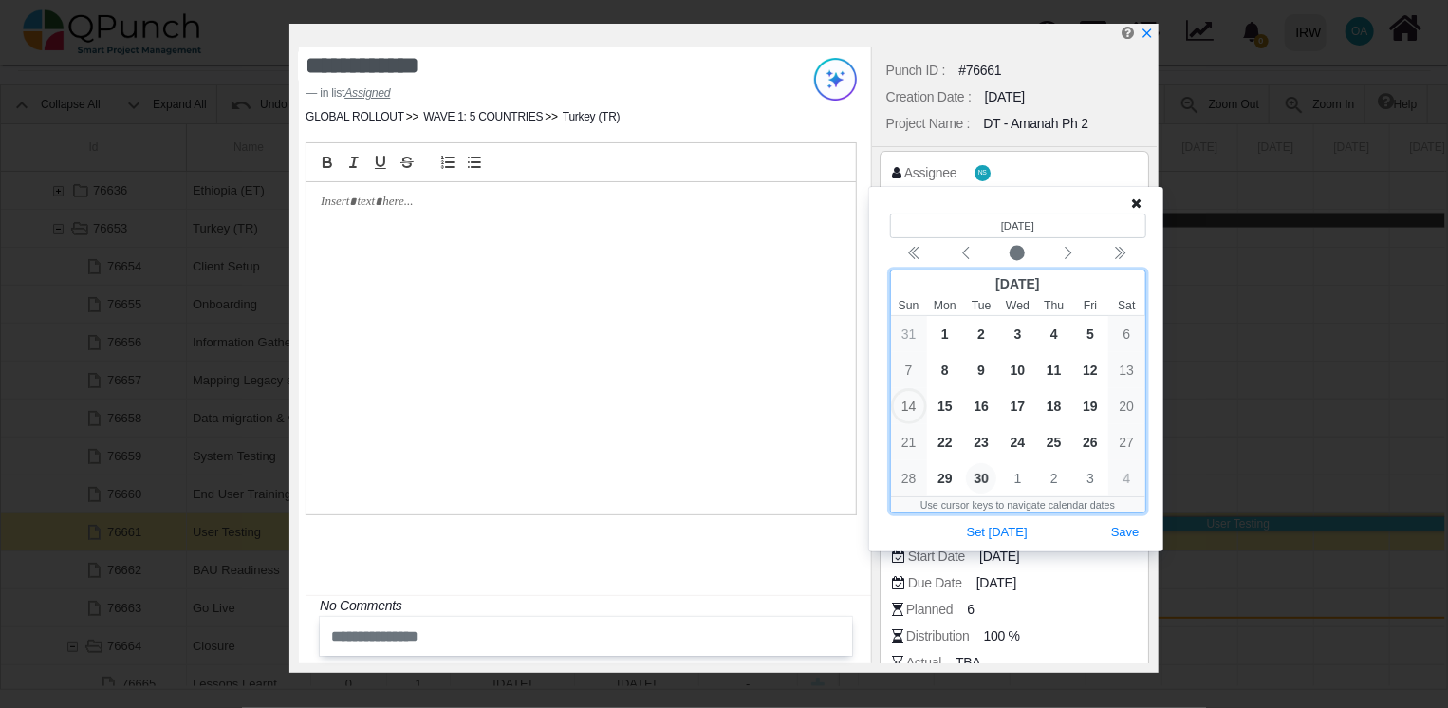
click at [978, 482] on span "30" at bounding box center [981, 478] width 30 height 30
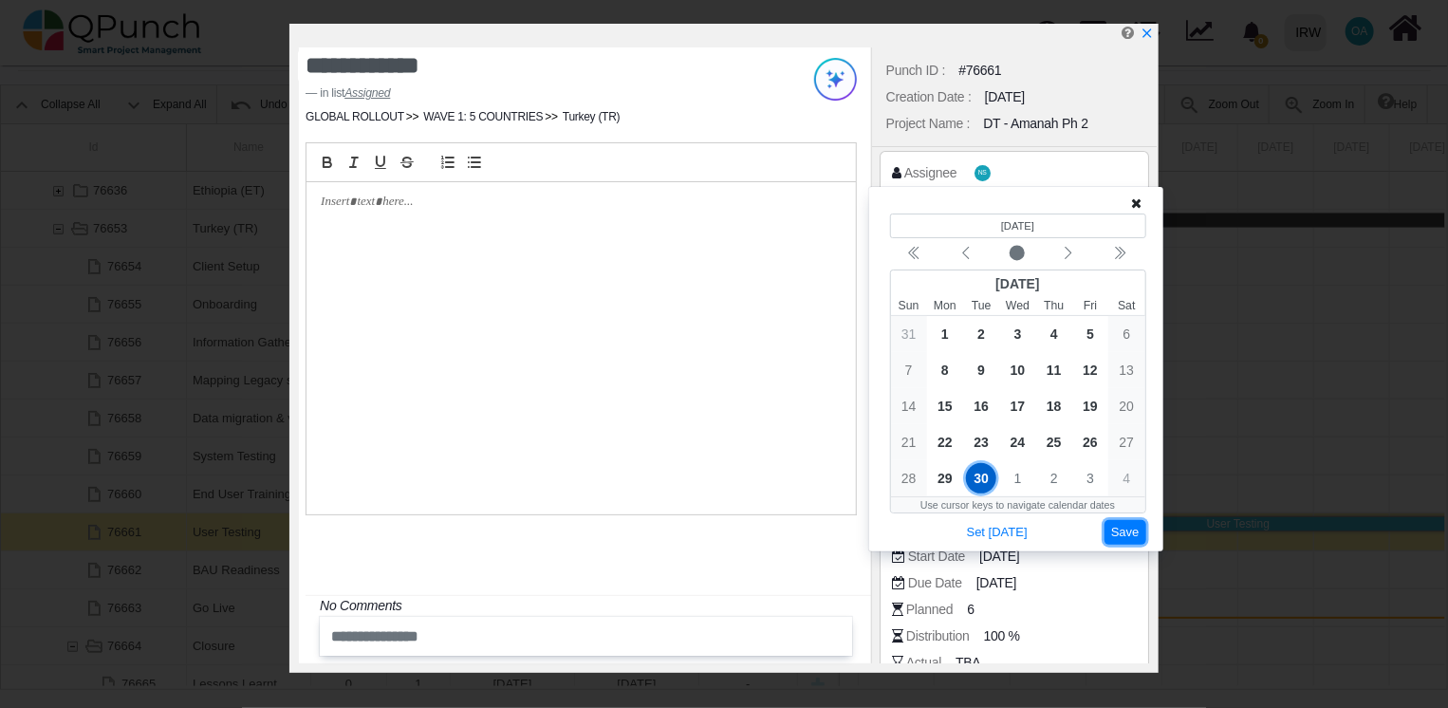
click at [1119, 522] on button "Save" at bounding box center [1125, 533] width 42 height 26
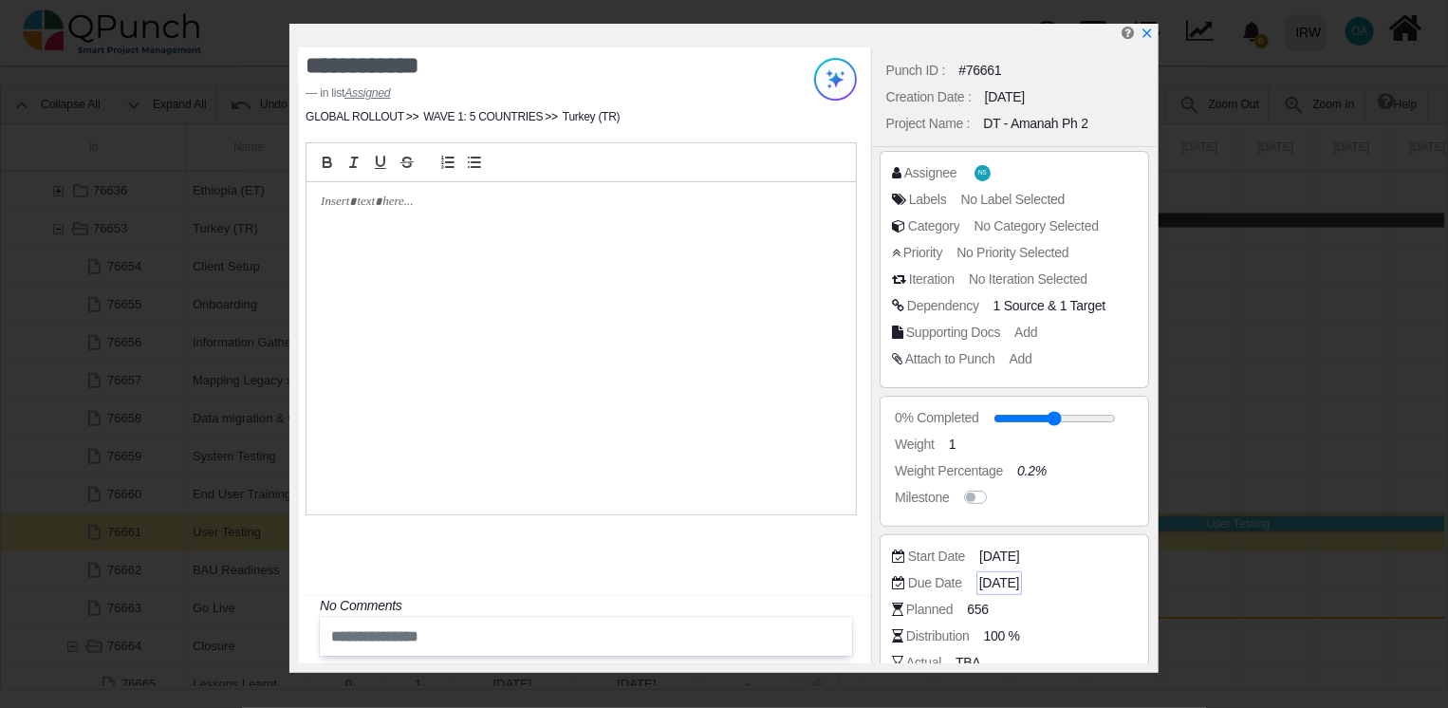
click at [1019, 585] on span "[DATE]" at bounding box center [999, 583] width 40 height 20
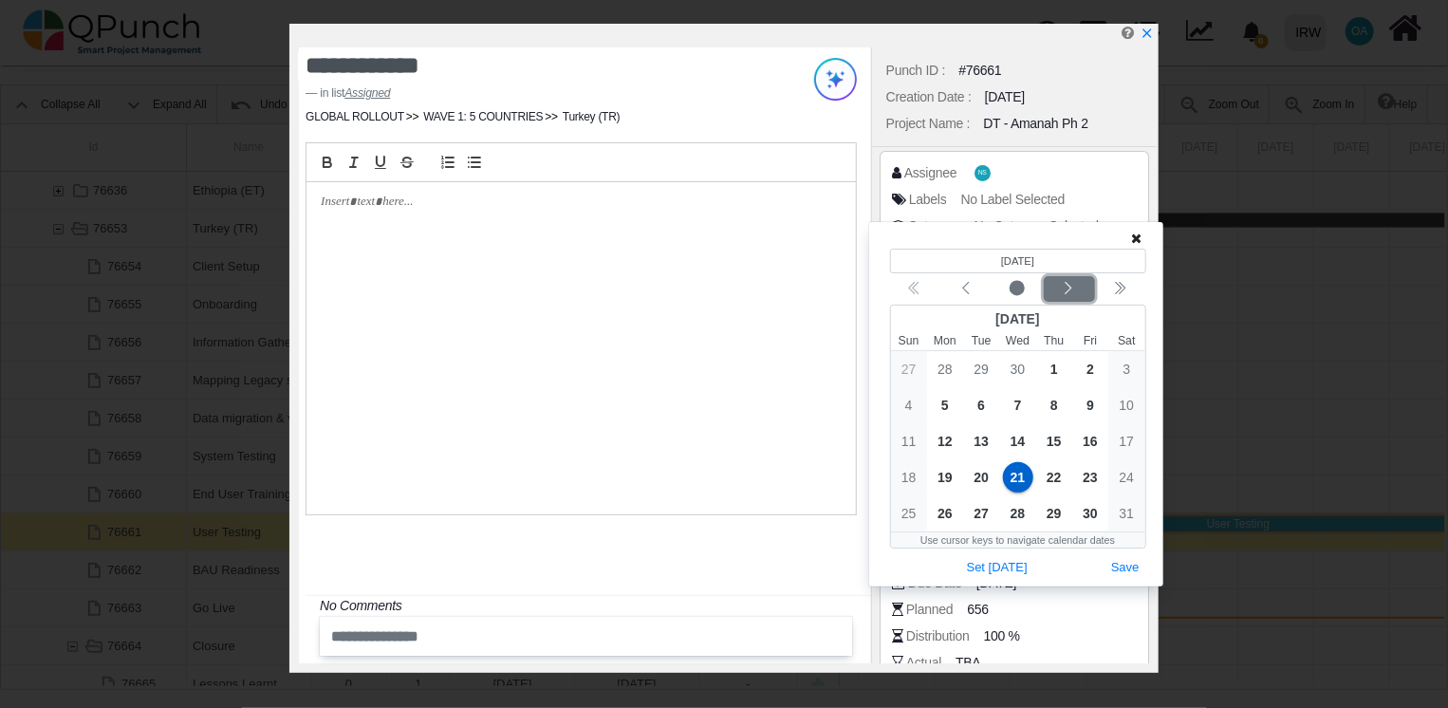
click at [1080, 290] on div "Next month" at bounding box center [1068, 289] width 45 height 19
click at [975, 286] on div "Previous month" at bounding box center [966, 289] width 45 height 19
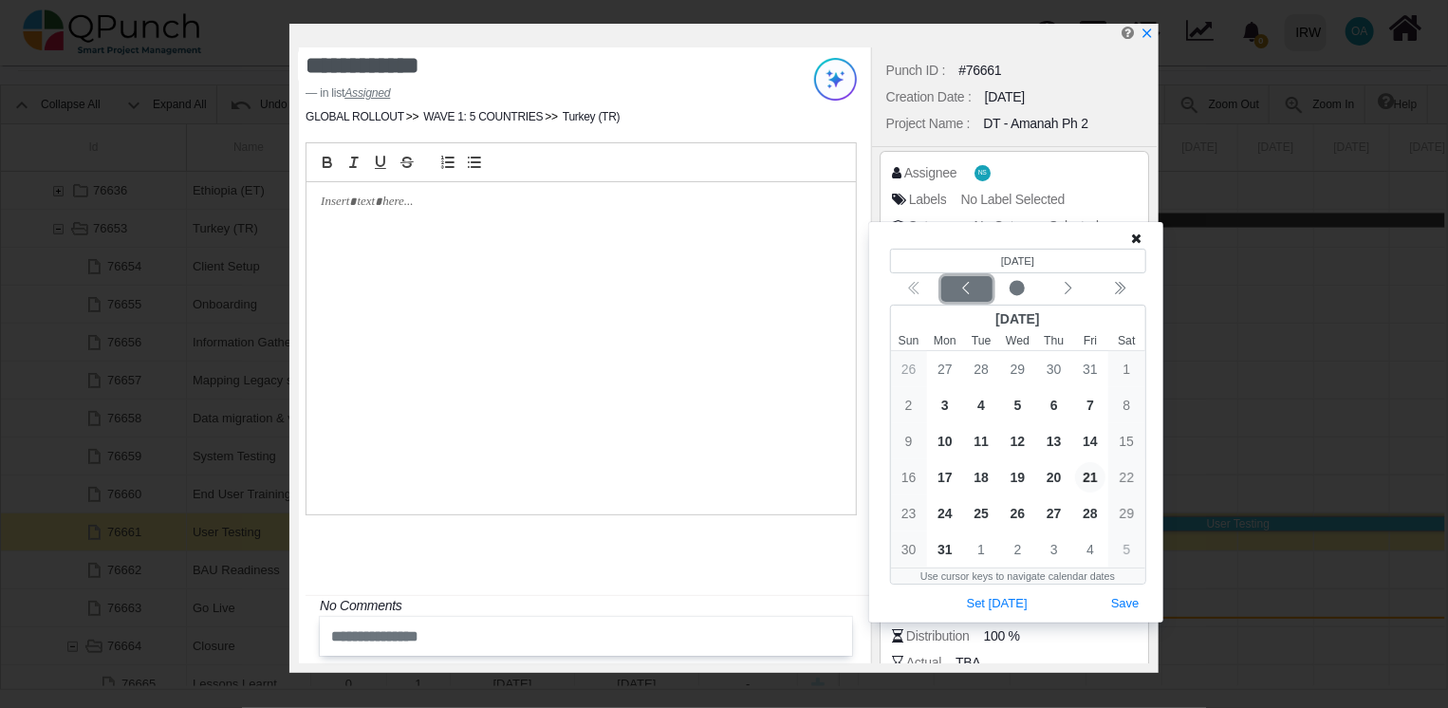
click at [975, 286] on div "Previous month" at bounding box center [966, 289] width 45 height 19
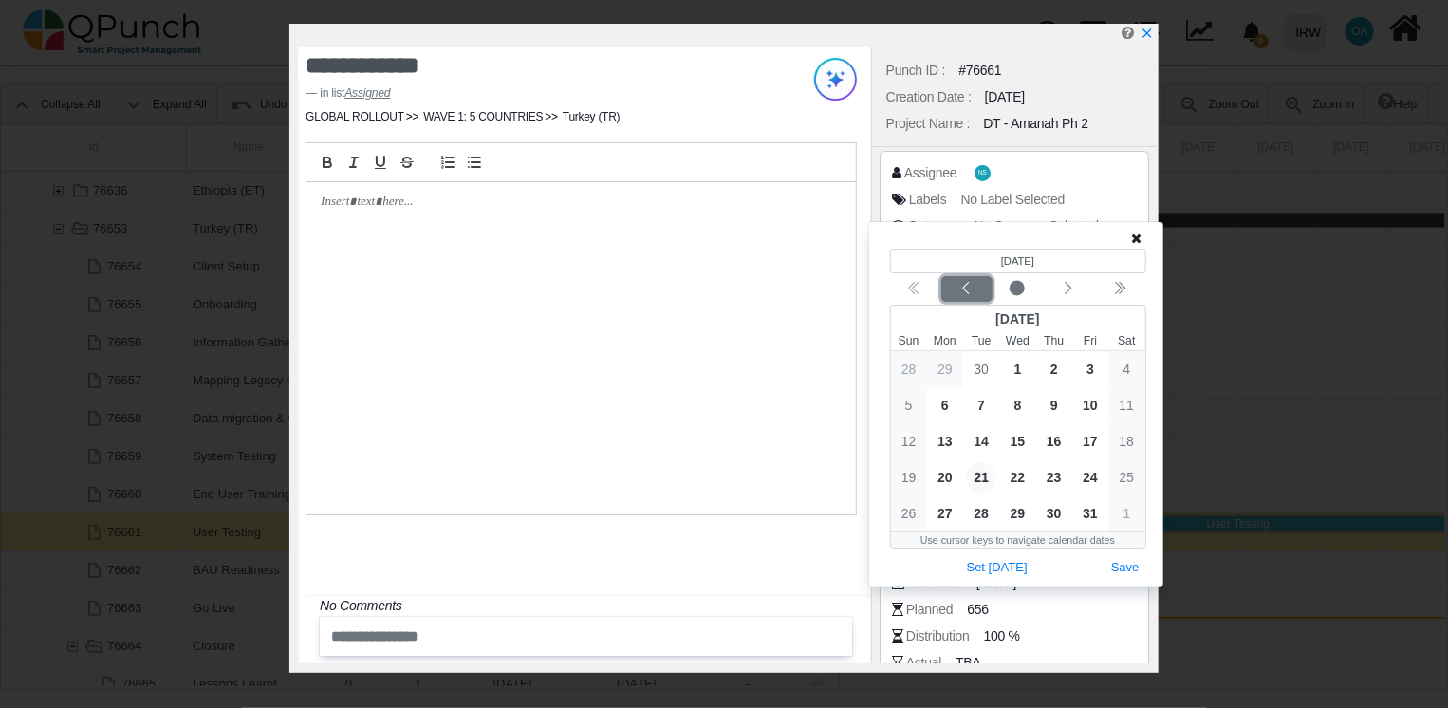
click at [975, 286] on div "Previous month" at bounding box center [966, 289] width 45 height 19
click at [1066, 285] on icon "chevron left" at bounding box center [1068, 288] width 15 height 15
click at [973, 408] on span "7" at bounding box center [981, 405] width 30 height 30
click at [1129, 567] on button "Save" at bounding box center [1125, 568] width 42 height 26
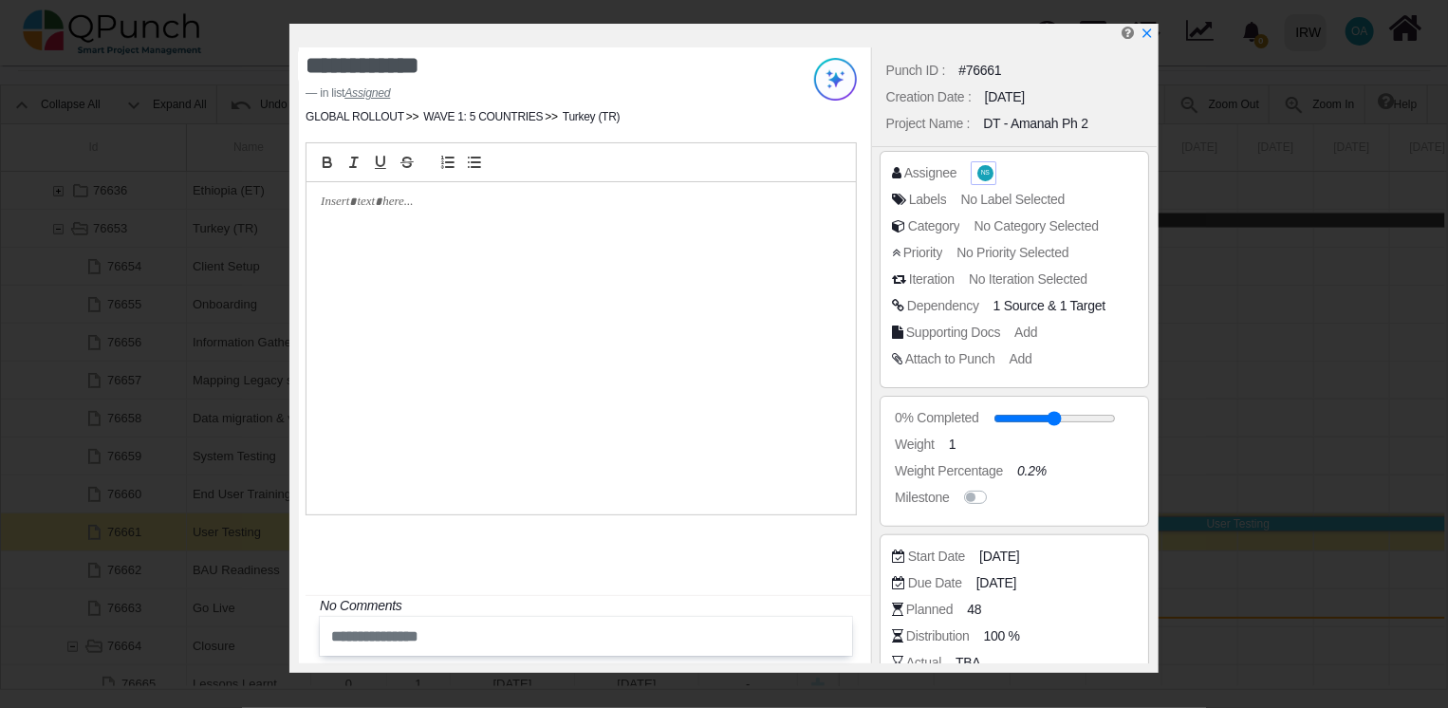
click at [981, 170] on span "NS" at bounding box center [985, 173] width 9 height 7
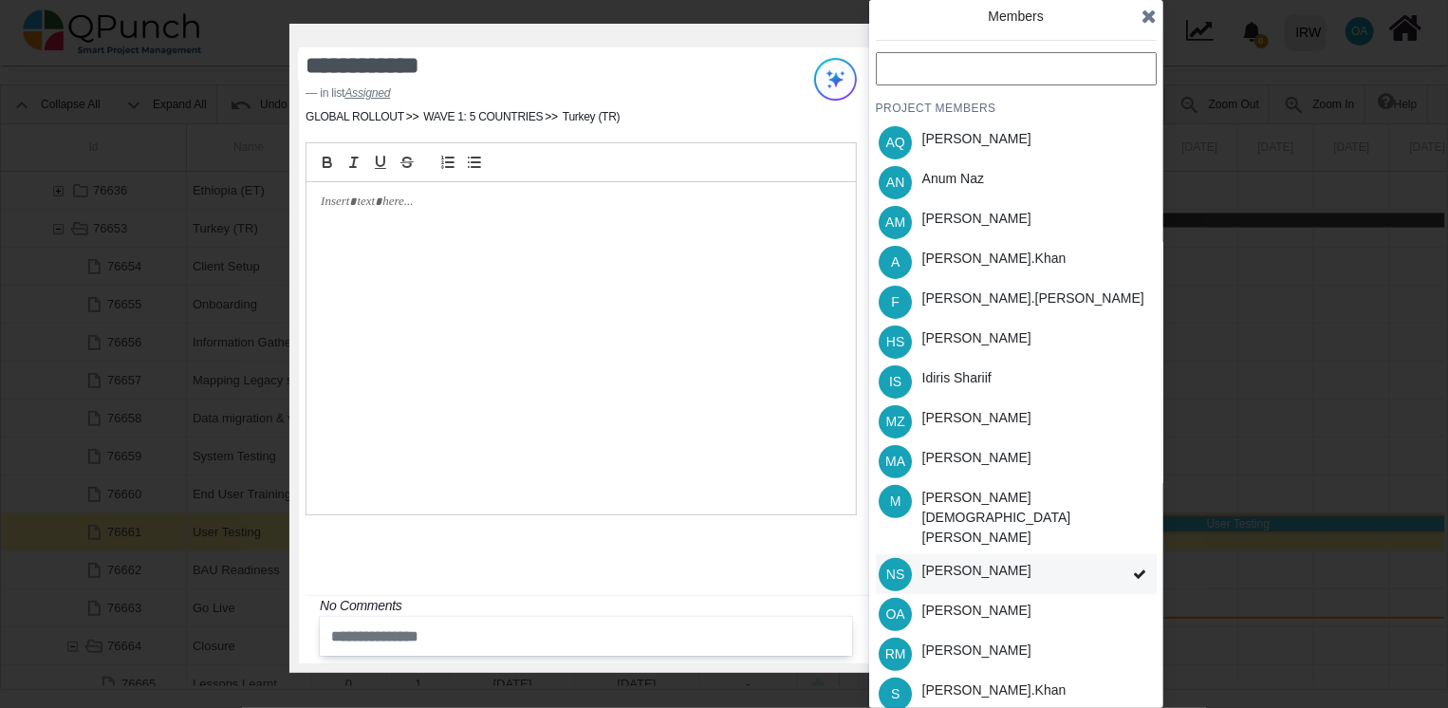
click at [1138, 567] on icon at bounding box center [1139, 573] width 13 height 13
click at [1138, 537] on div "PROJECT MEMBERS AQ [PERSON_NAME] AN [PERSON_NAME] AM [PERSON_NAME] A [PERSON_NA…" at bounding box center [1016, 442] width 281 height 781
click at [987, 375] on div "Idiris Shariif" at bounding box center [956, 378] width 69 height 20
click at [1144, 381] on span at bounding box center [1139, 381] width 34 height 41
click at [1004, 263] on div "A Azeem.khan" at bounding box center [1016, 262] width 281 height 40
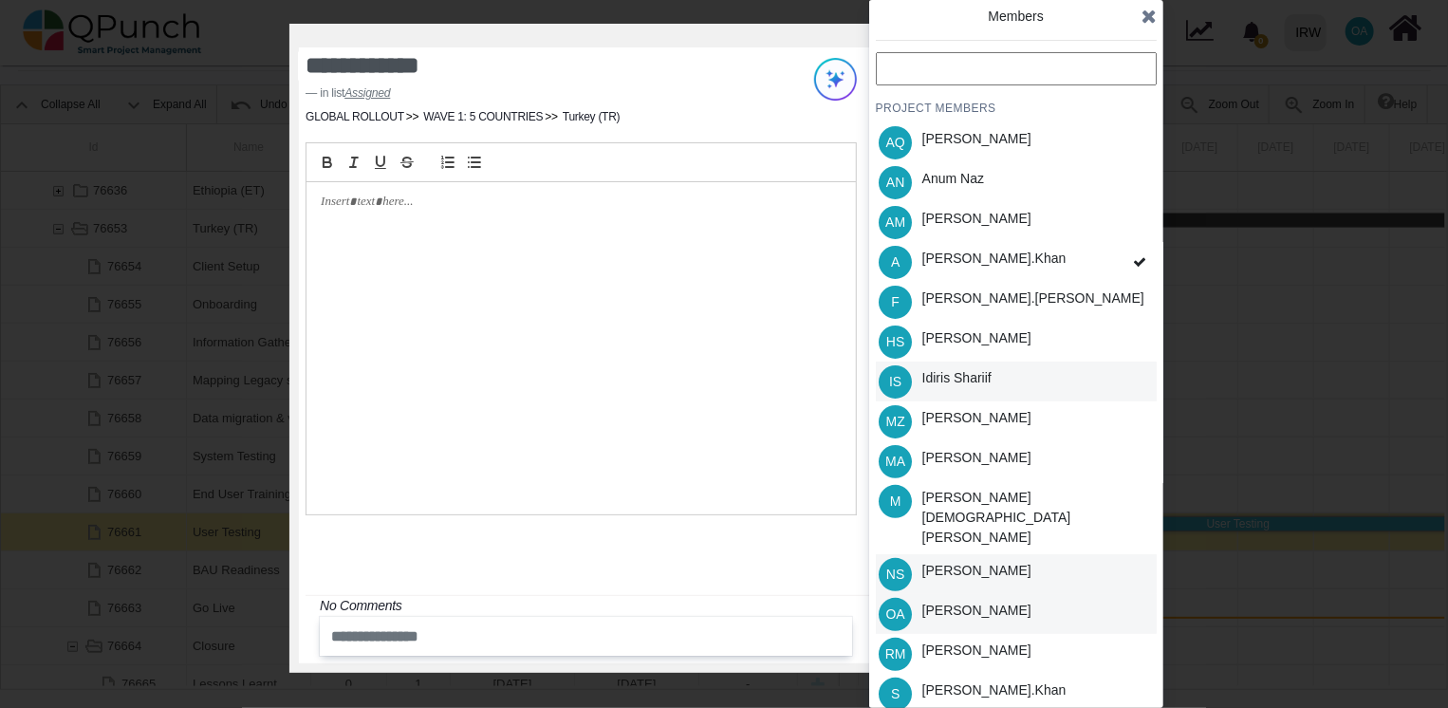
click at [949, 600] on div "[PERSON_NAME]" at bounding box center [976, 610] width 109 height 20
click at [970, 385] on div "Idiris Shariif" at bounding box center [956, 378] width 69 height 20
click at [970, 338] on div "PROJECT MEMBERS AQ [PERSON_NAME] AN [PERSON_NAME] AM [PERSON_NAME] A [PERSON_NA…" at bounding box center [1016, 442] width 281 height 781
click at [1146, 26] on icon at bounding box center [1148, 16] width 15 height 19
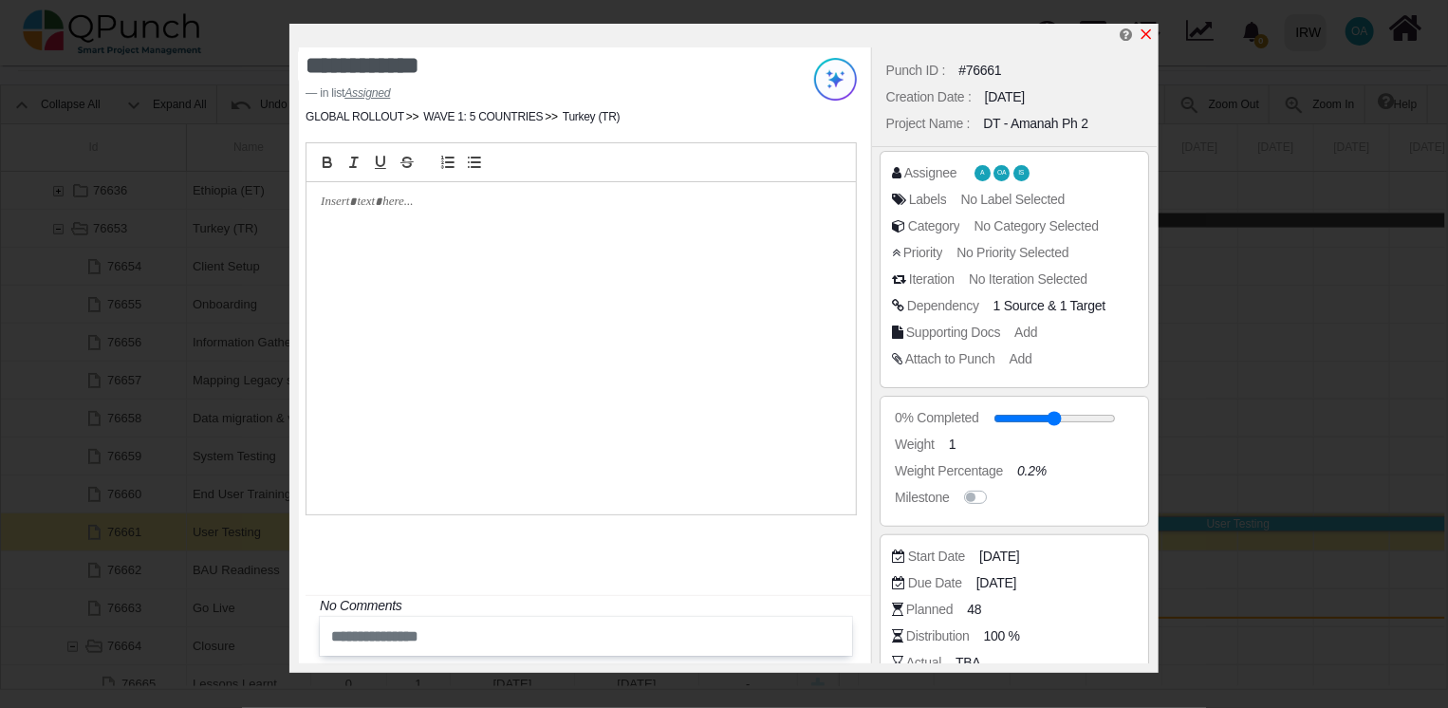
click at [1143, 33] on icon "x" at bounding box center [1146, 34] width 10 height 10
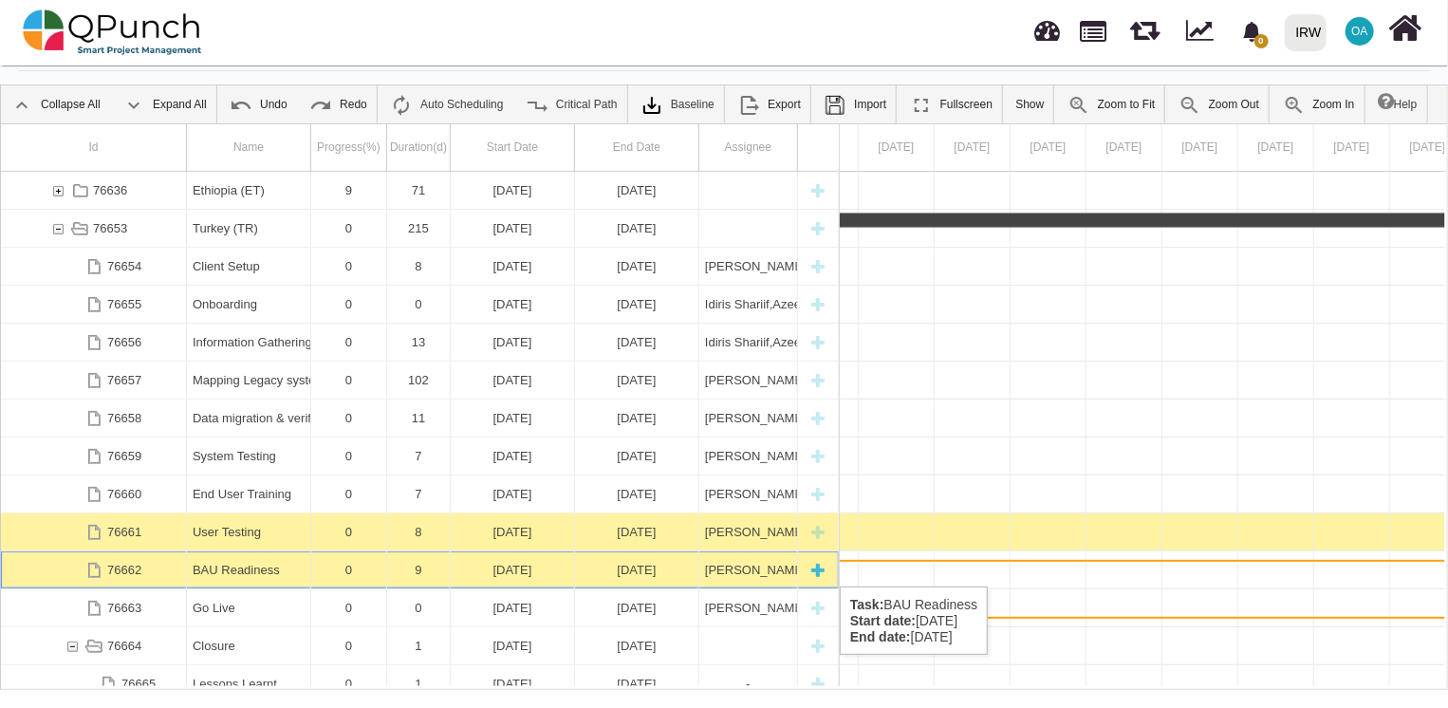
scroll to position [0, 36560]
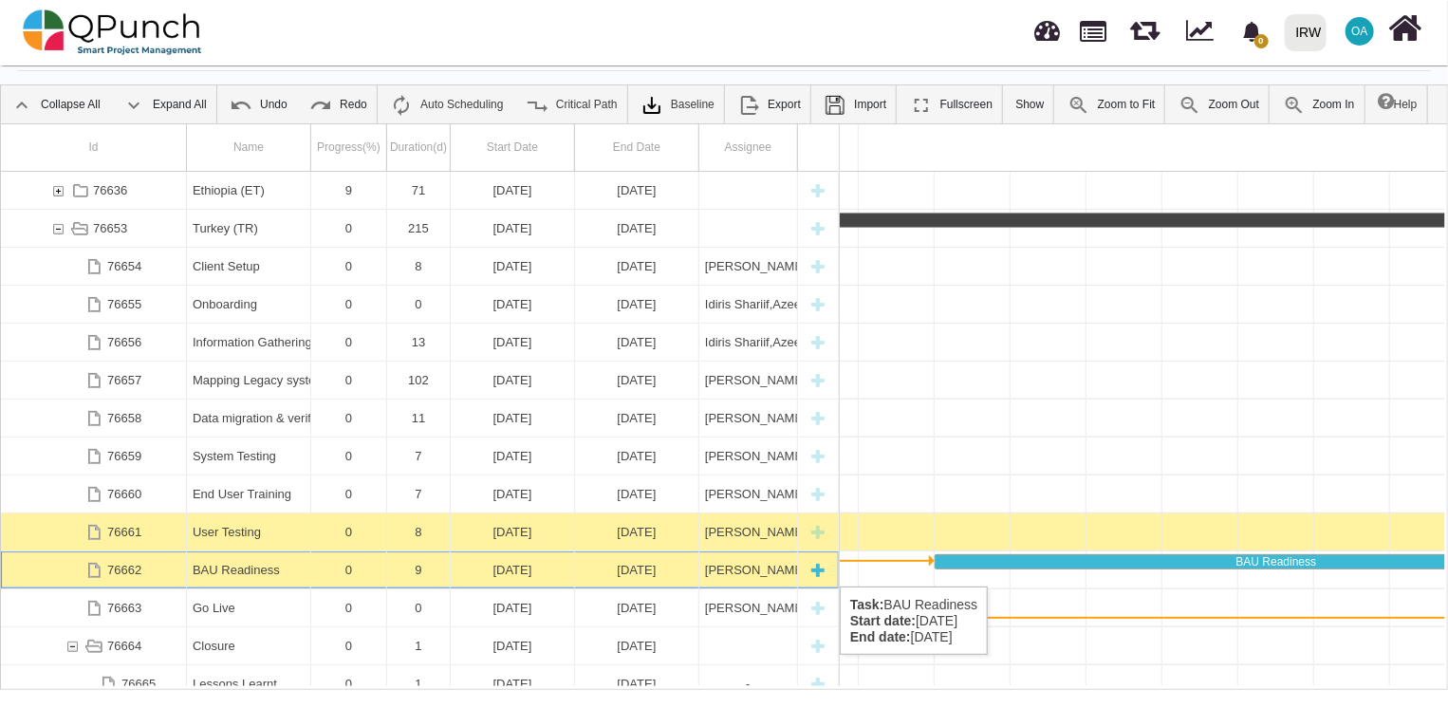
click at [700, 567] on div "[PERSON_NAME],[PERSON_NAME],[PERSON_NAME],[PERSON_NAME],[PERSON_NAME]," at bounding box center [748, 569] width 99 height 37
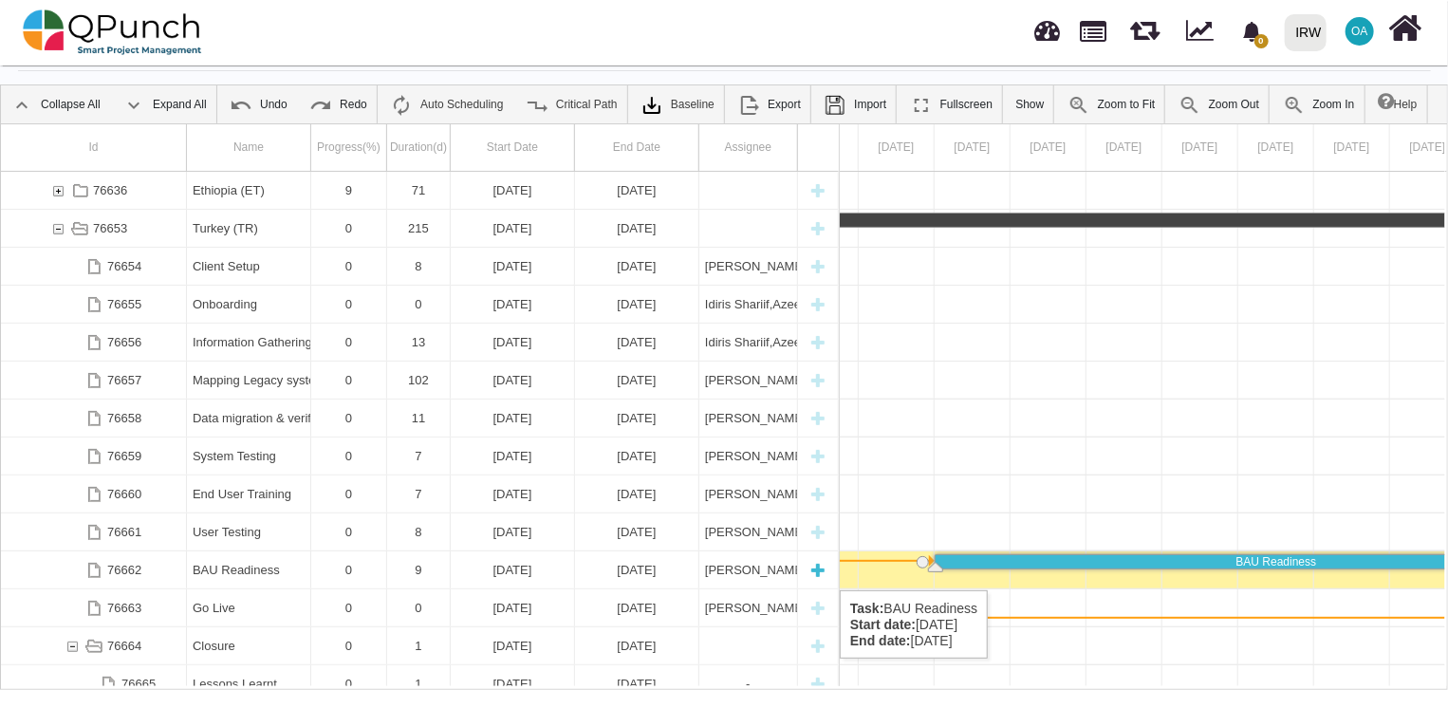
click at [662, 571] on div "[DATE]" at bounding box center [637, 569] width 112 height 37
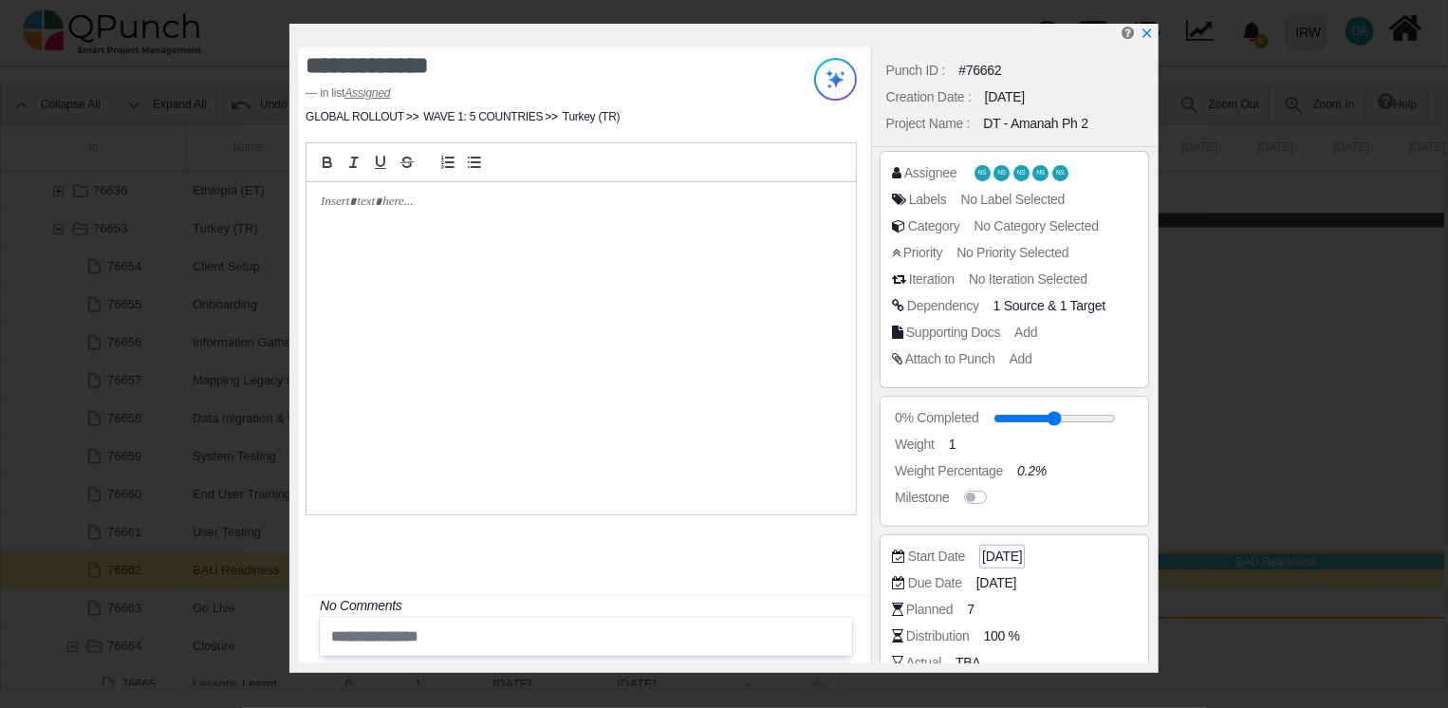
click at [1022, 547] on span "[DATE]" at bounding box center [1002, 556] width 40 height 20
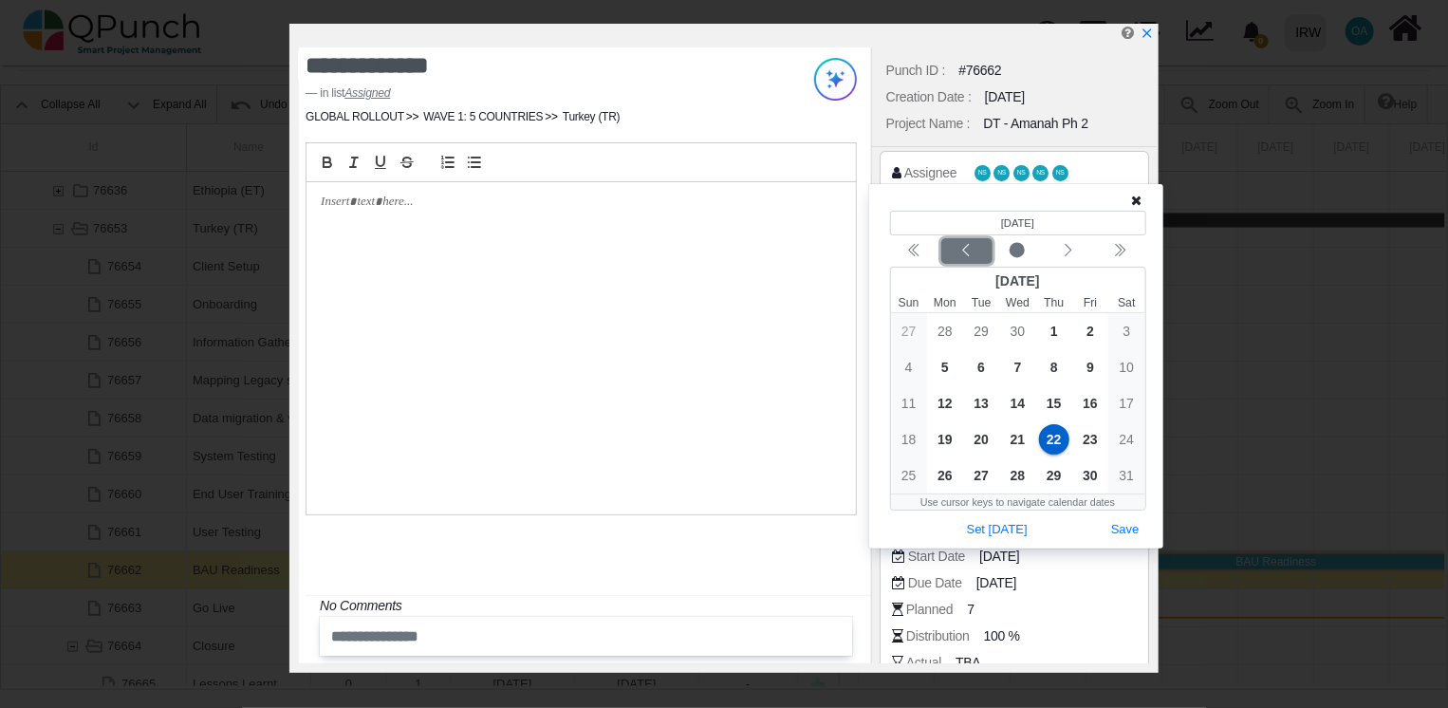
click at [961, 254] on icon "chevron left" at bounding box center [965, 250] width 15 height 15
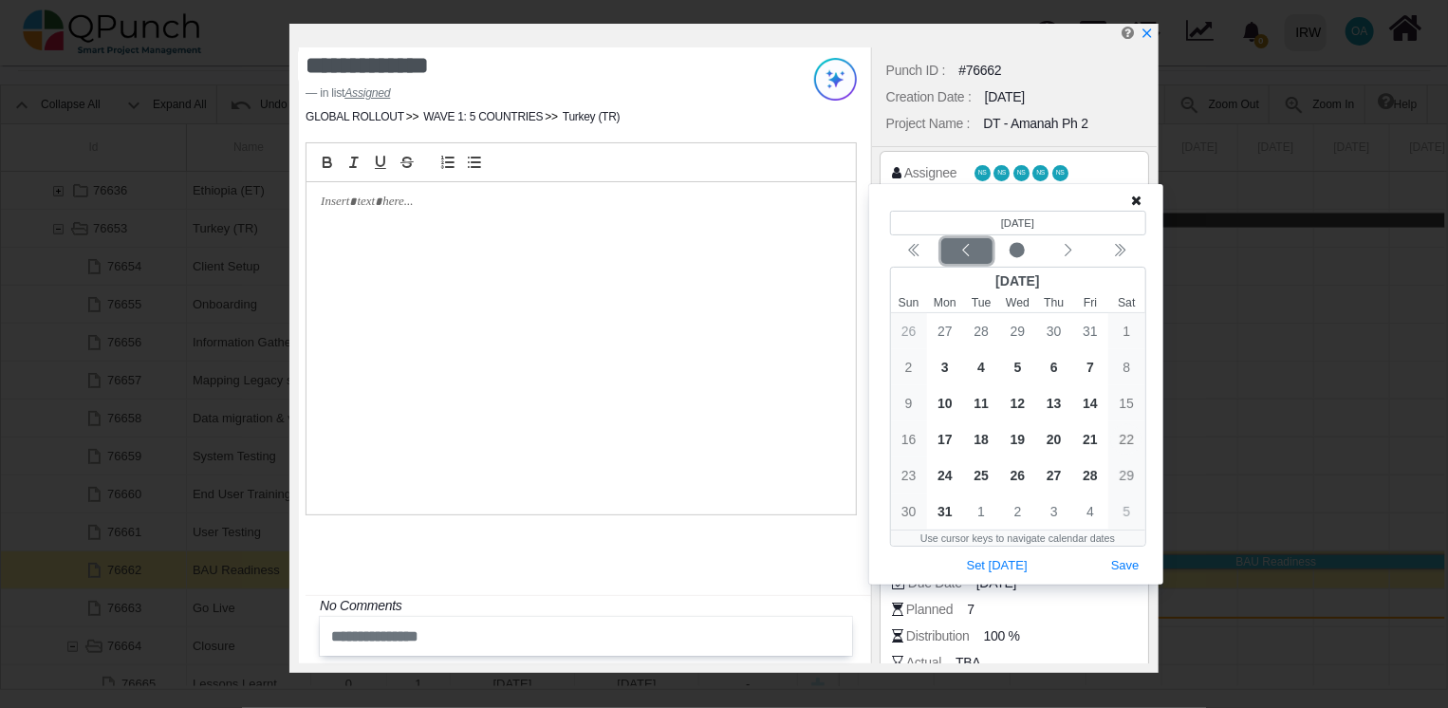
click at [961, 254] on icon "chevron left" at bounding box center [965, 250] width 15 height 15
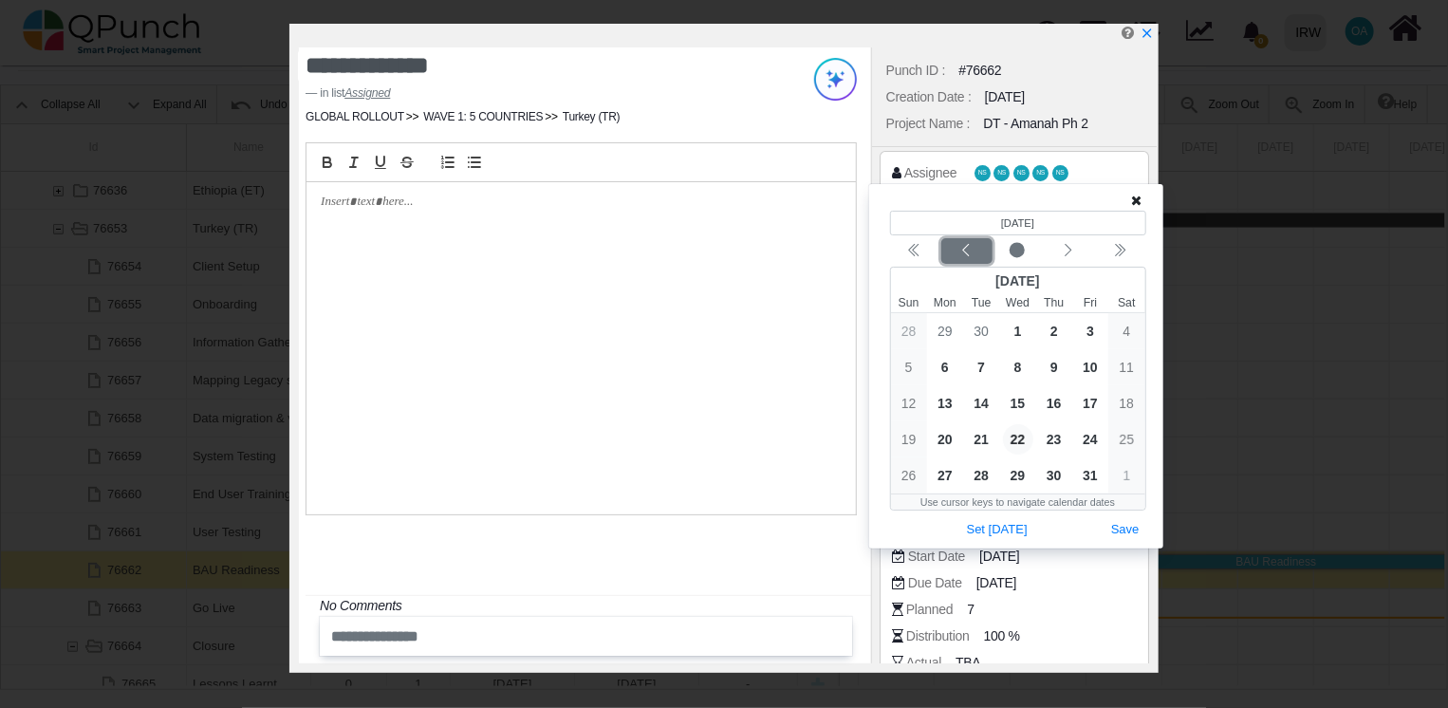
click at [961, 254] on icon "chevron left" at bounding box center [965, 250] width 15 height 15
click at [964, 253] on icon "chevron left" at bounding box center [965, 250] width 15 height 15
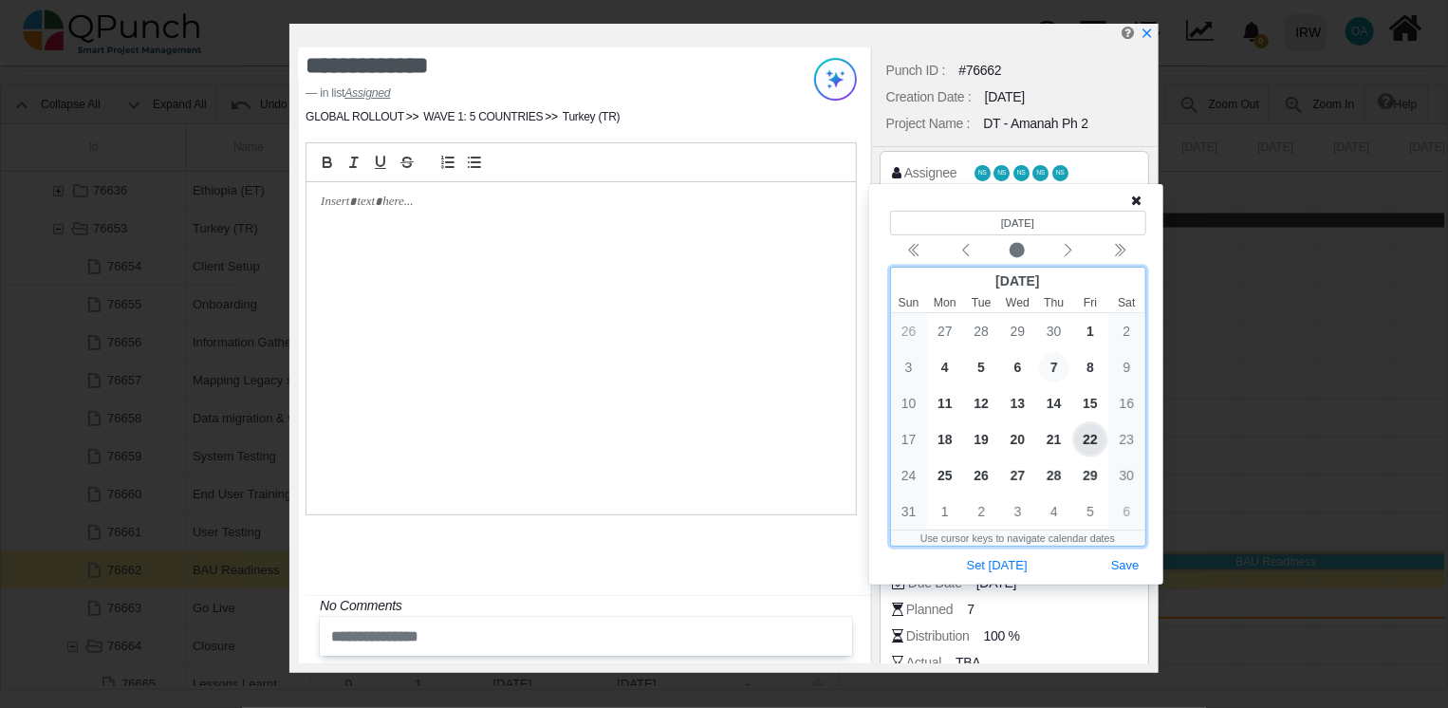
click at [1056, 367] on span "7" at bounding box center [1054, 367] width 30 height 30
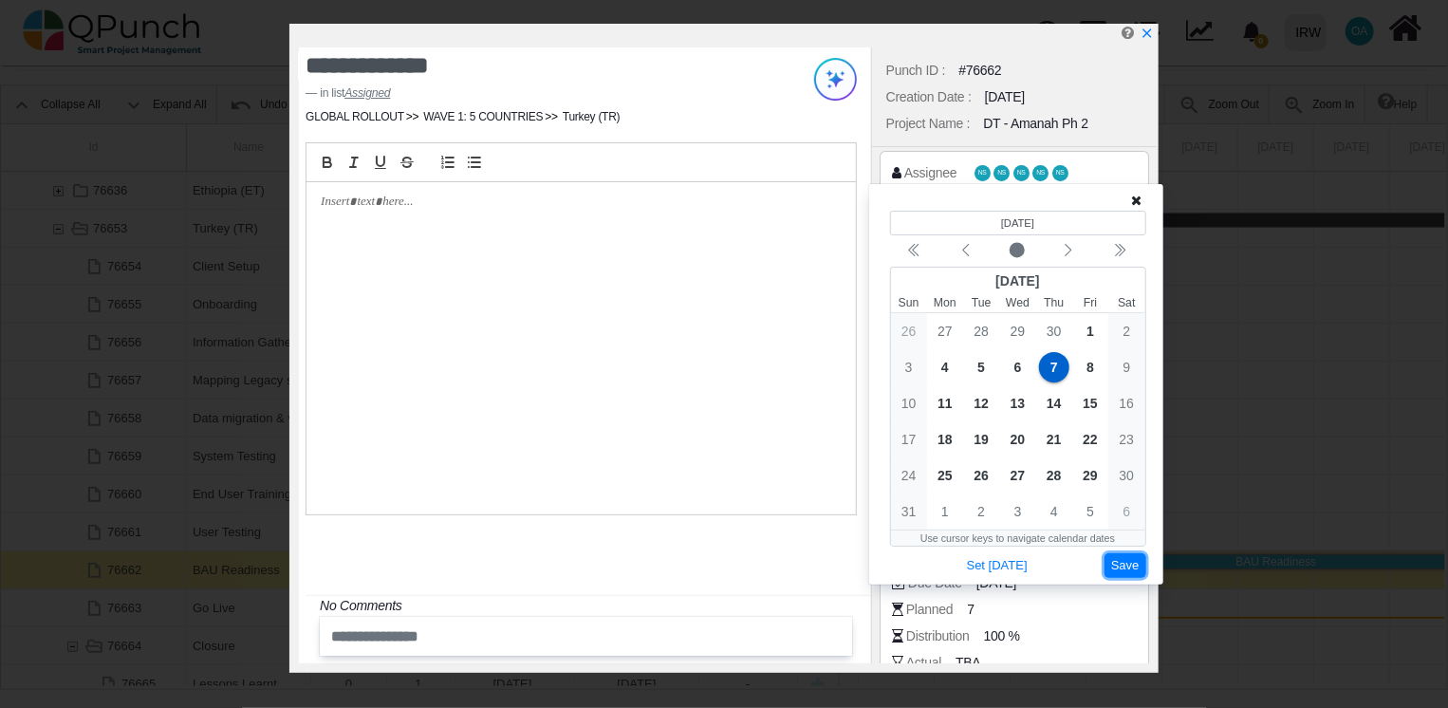
click at [1128, 564] on button "Save" at bounding box center [1125, 566] width 42 height 26
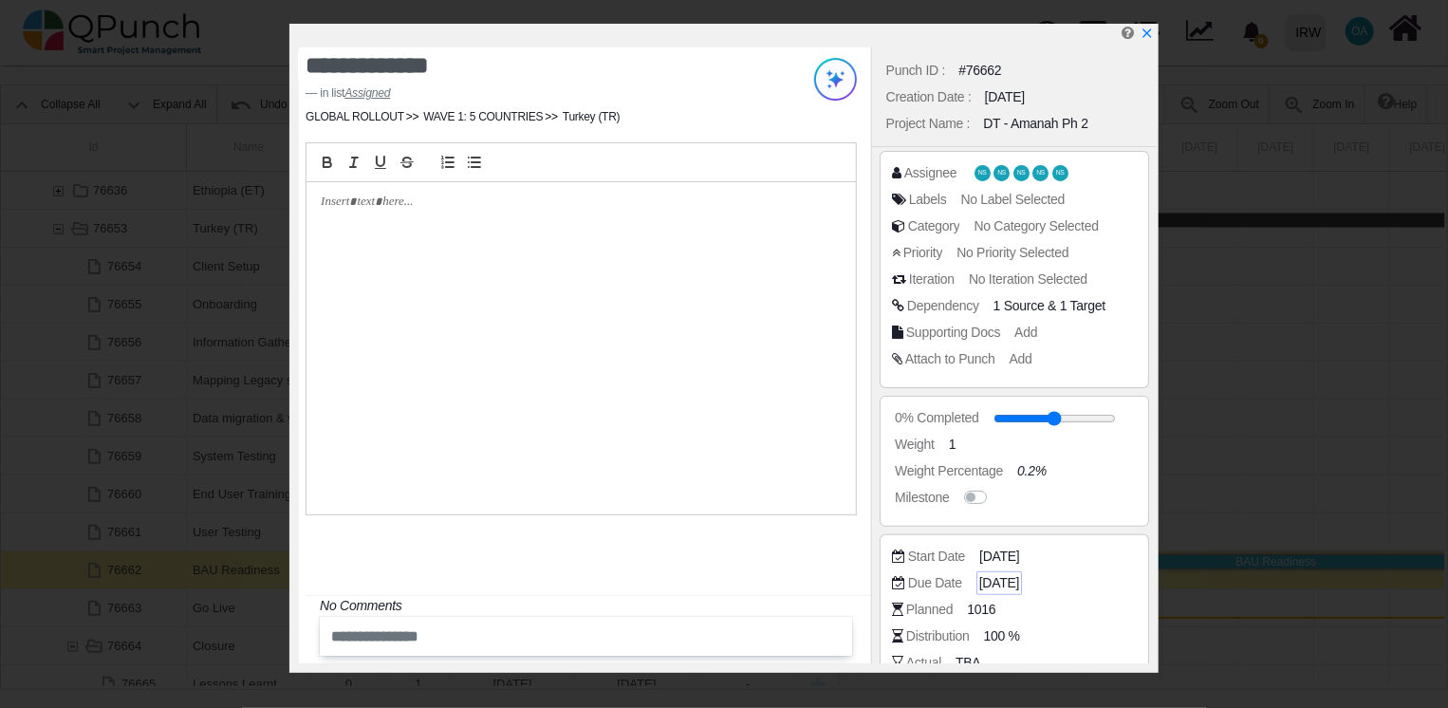
click at [1013, 582] on span "[DATE]" at bounding box center [999, 583] width 40 height 20
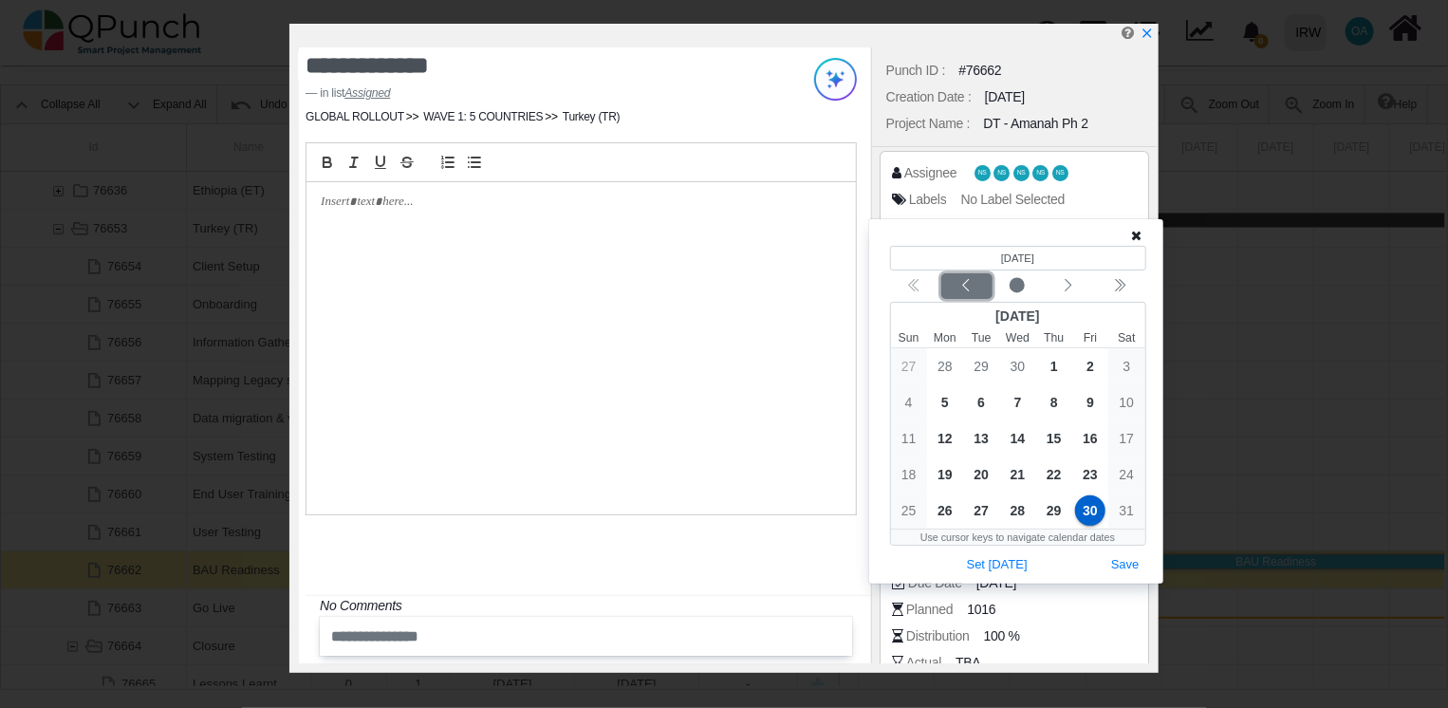
click at [976, 285] on div "Previous month" at bounding box center [966, 286] width 45 height 19
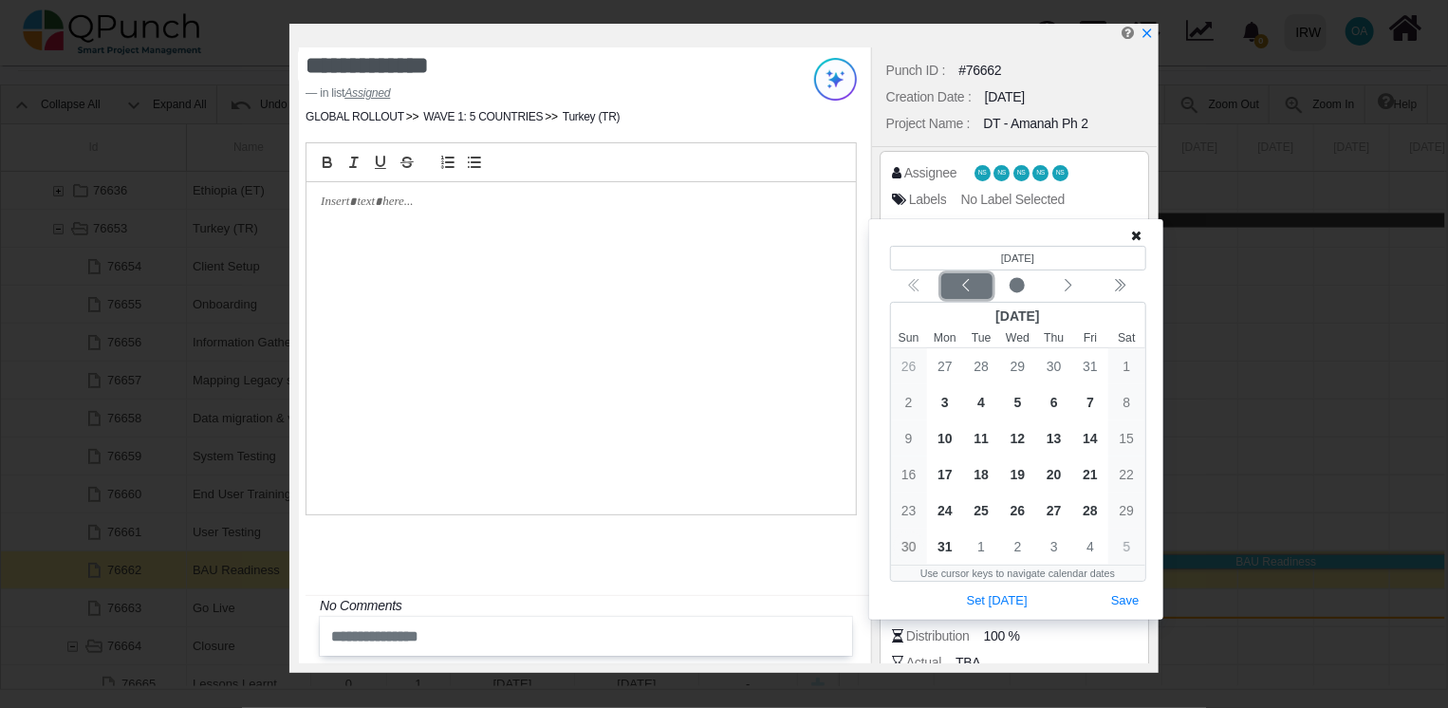
click at [976, 285] on div "Previous month" at bounding box center [966, 286] width 45 height 19
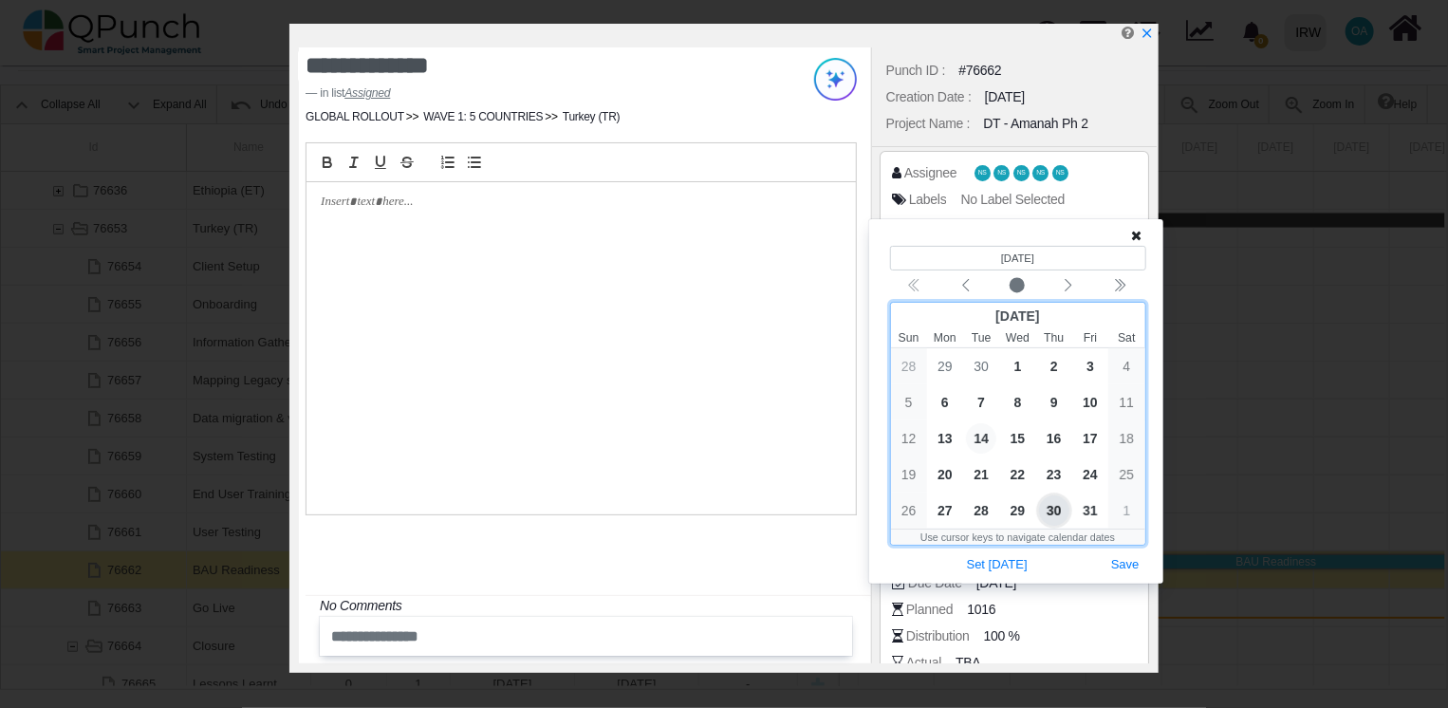
click at [981, 434] on span "14" at bounding box center [981, 438] width 30 height 30
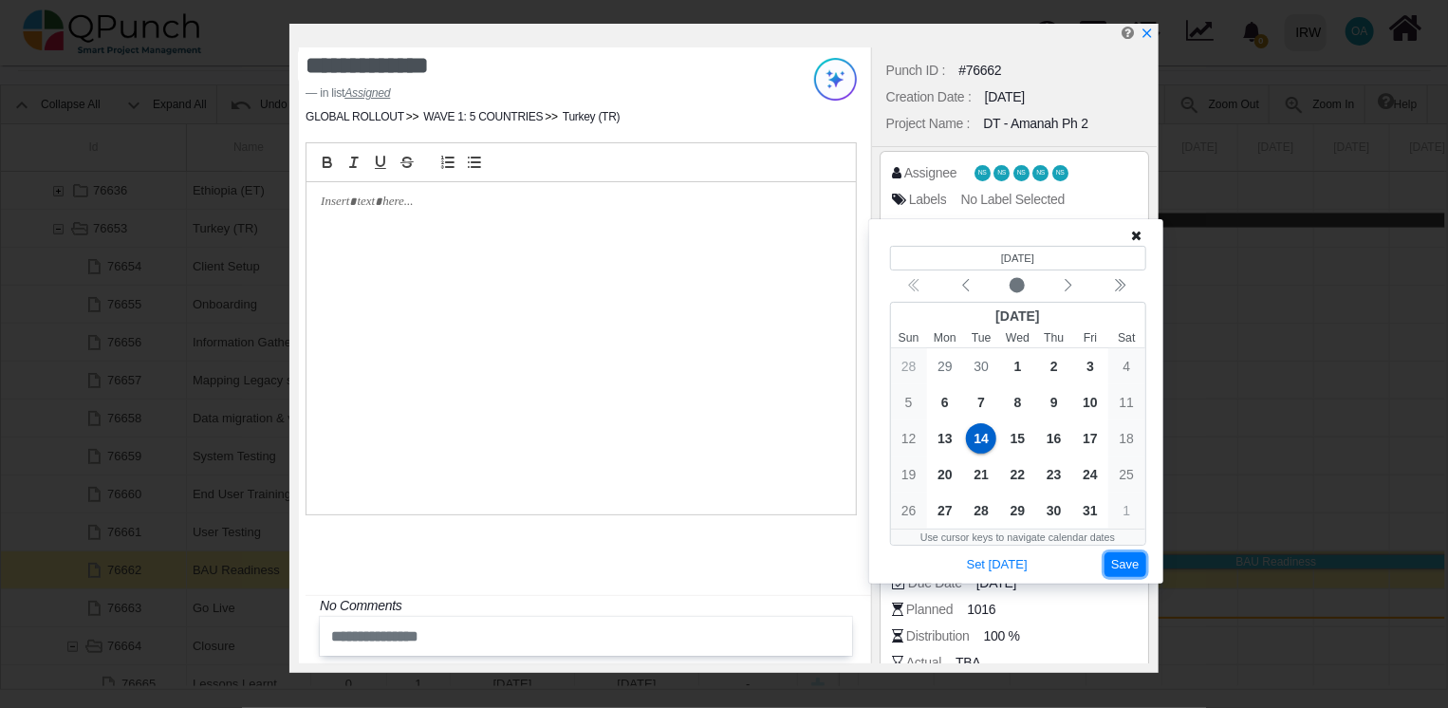
click at [1120, 565] on button "Save" at bounding box center [1125, 565] width 42 height 26
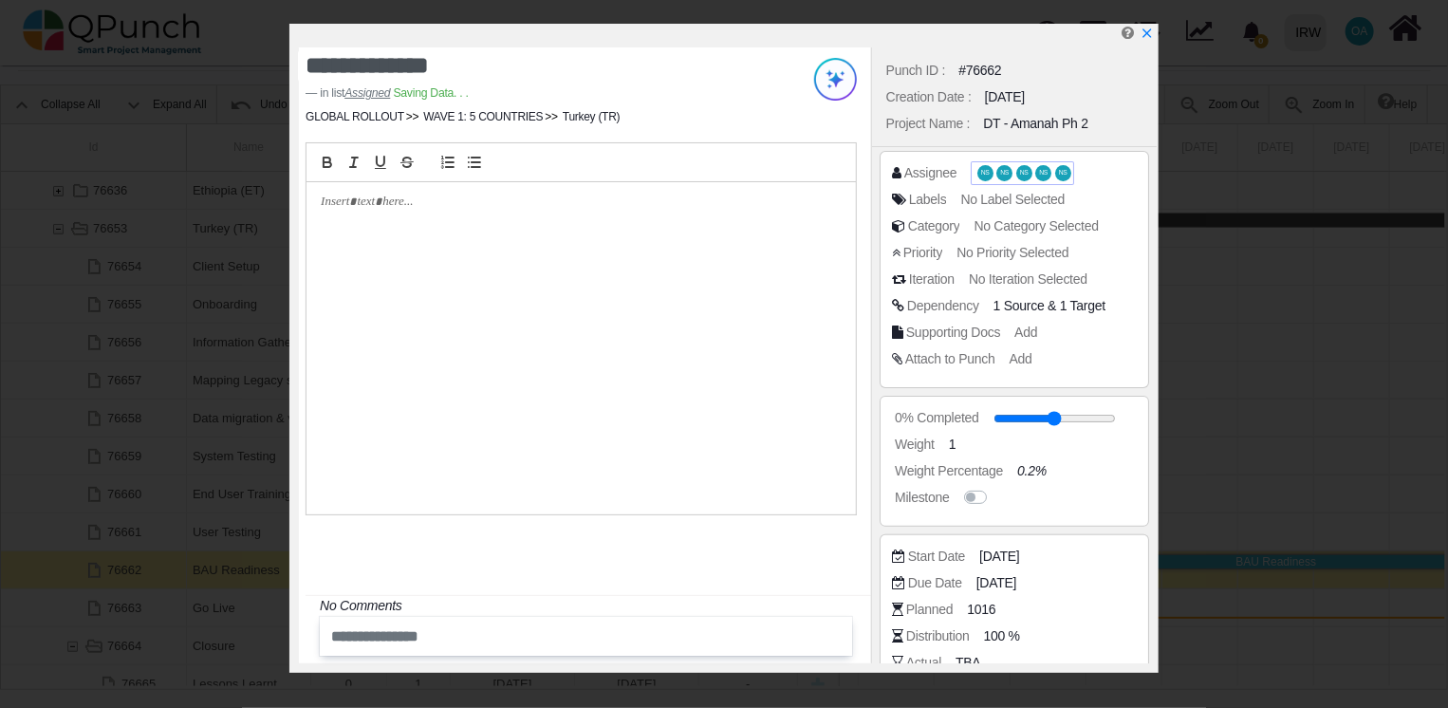
click at [981, 170] on span "NS" at bounding box center [985, 173] width 9 height 7
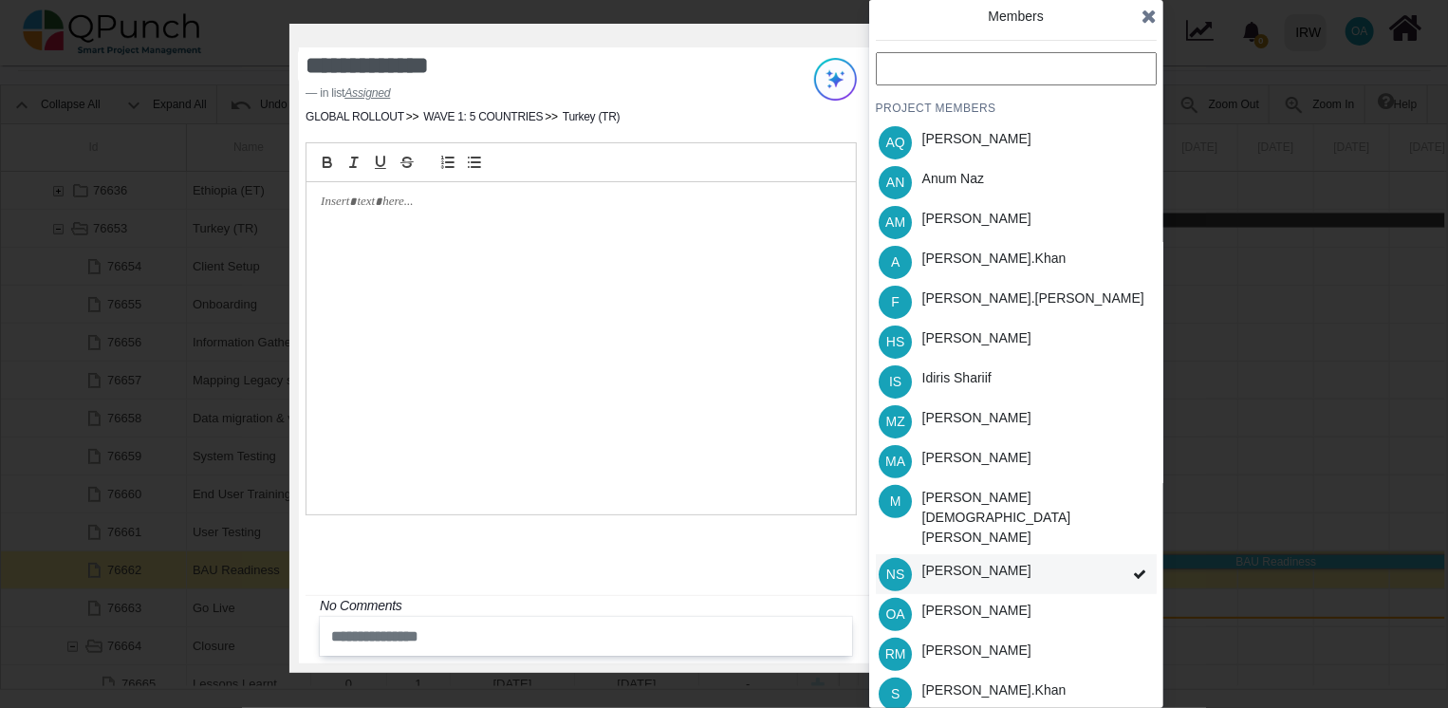
click at [1136, 567] on icon at bounding box center [1139, 573] width 13 height 13
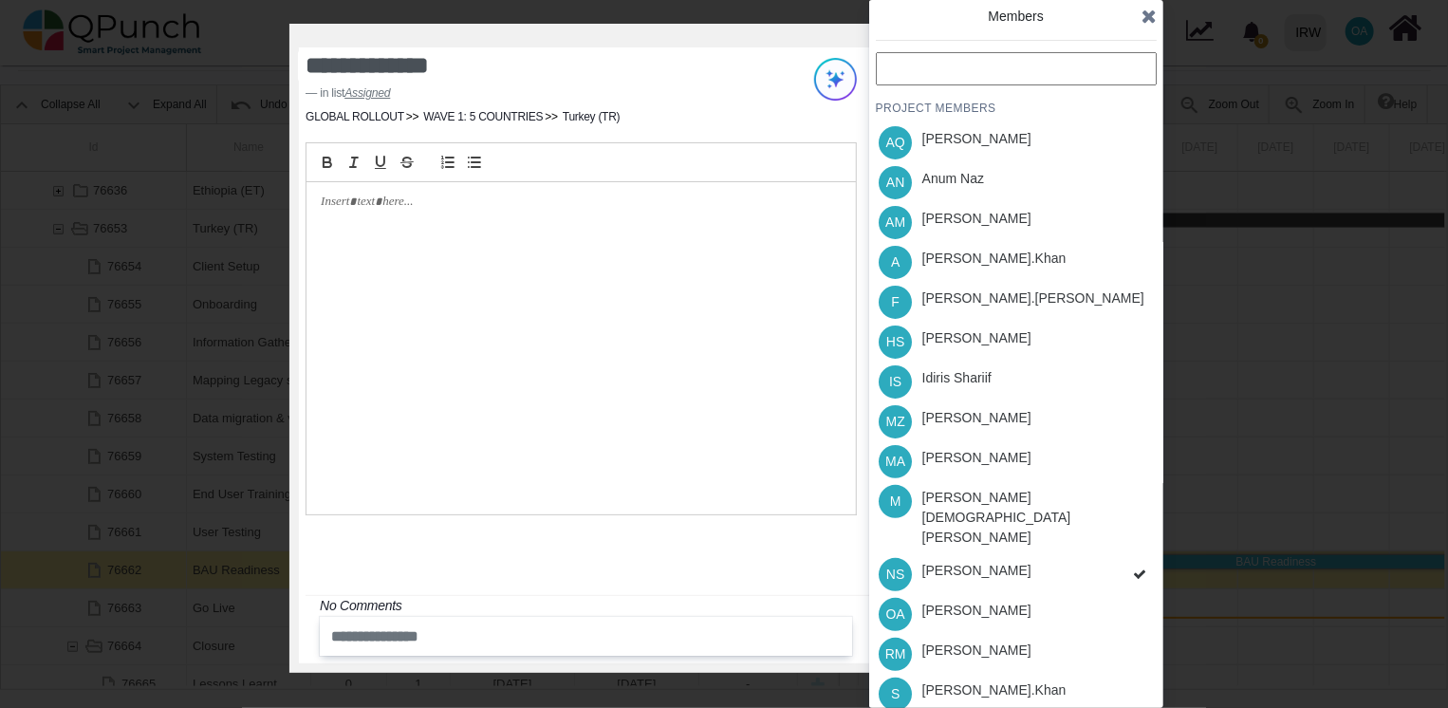
click at [1136, 537] on div "PROJECT MEMBERS AQ [PERSON_NAME] AN [PERSON_NAME] AM [PERSON_NAME] A [PERSON_NA…" at bounding box center [1016, 442] width 281 height 781
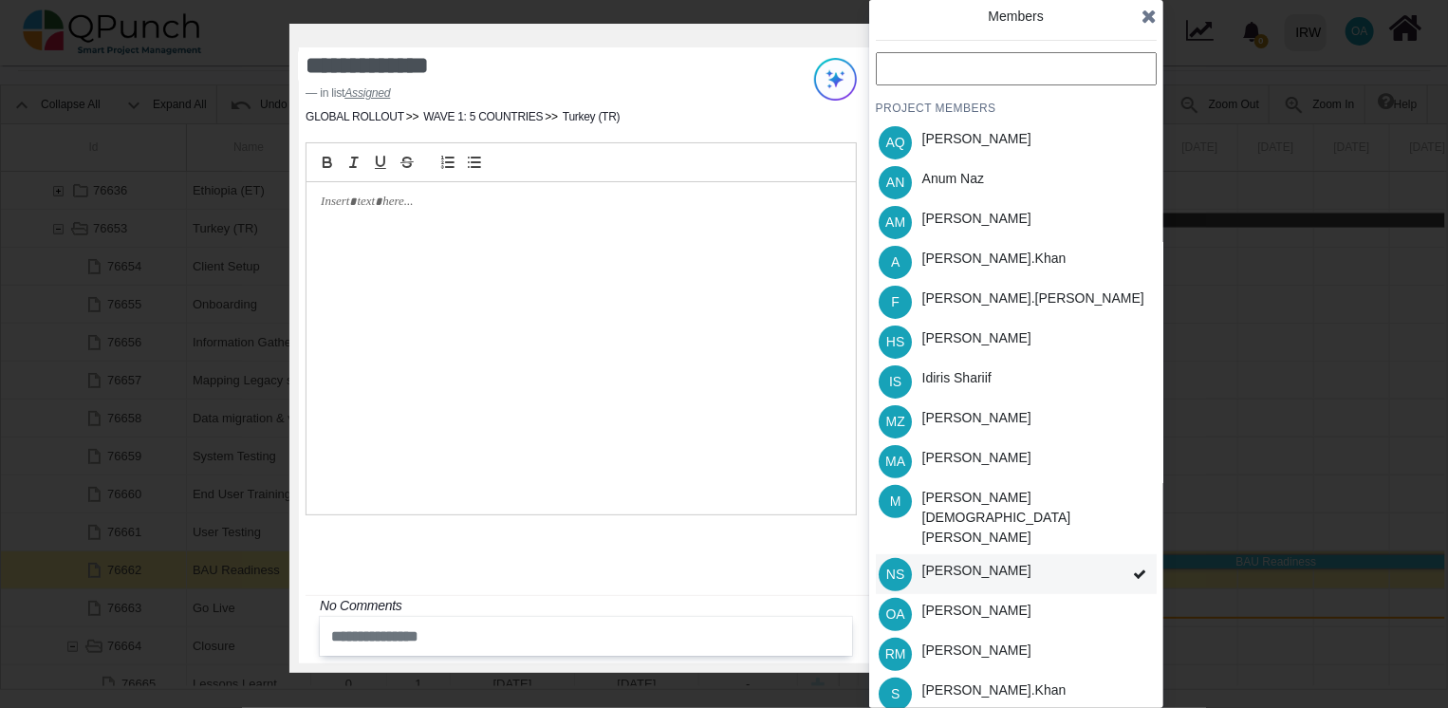
click at [1129, 554] on span at bounding box center [1139, 574] width 34 height 41
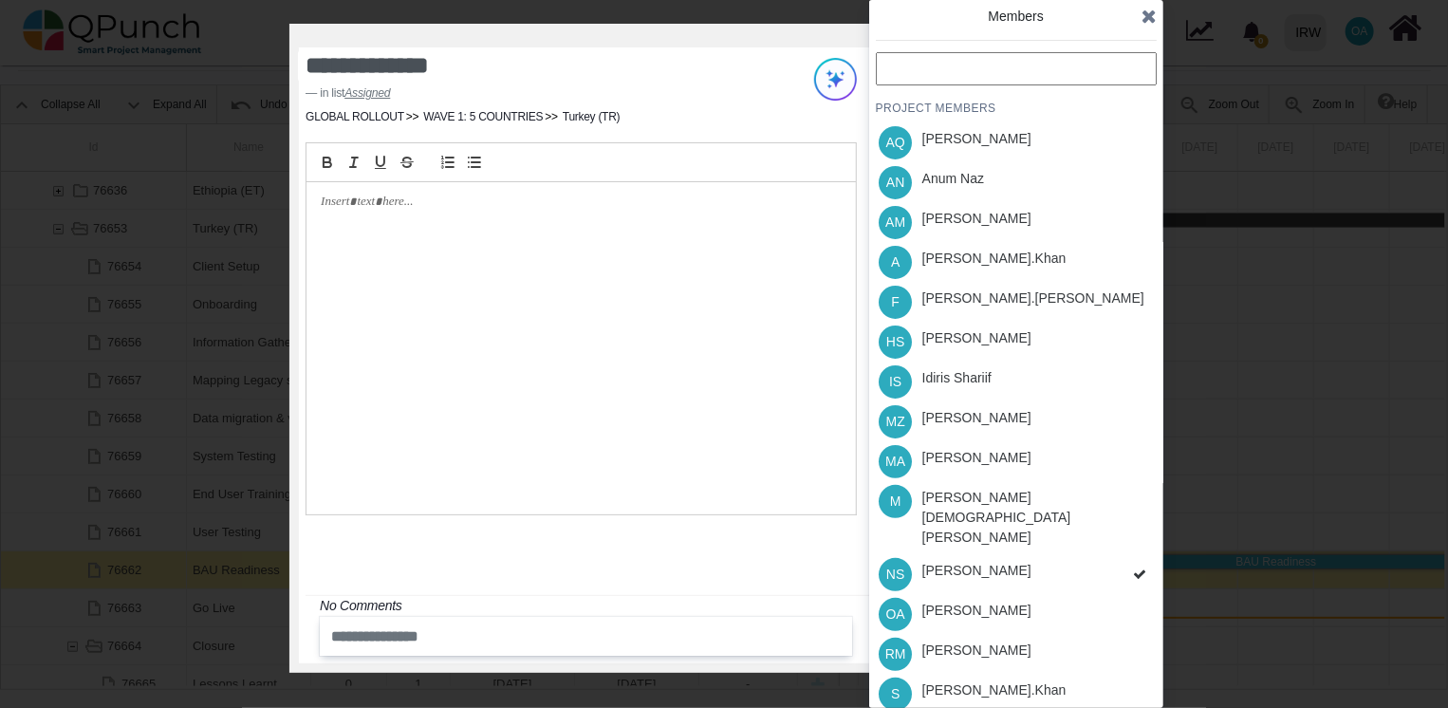
click at [1129, 545] on div "PROJECT MEMBERS AQ [PERSON_NAME] AN [PERSON_NAME] AM [PERSON_NAME] A [PERSON_NA…" at bounding box center [1016, 442] width 281 height 781
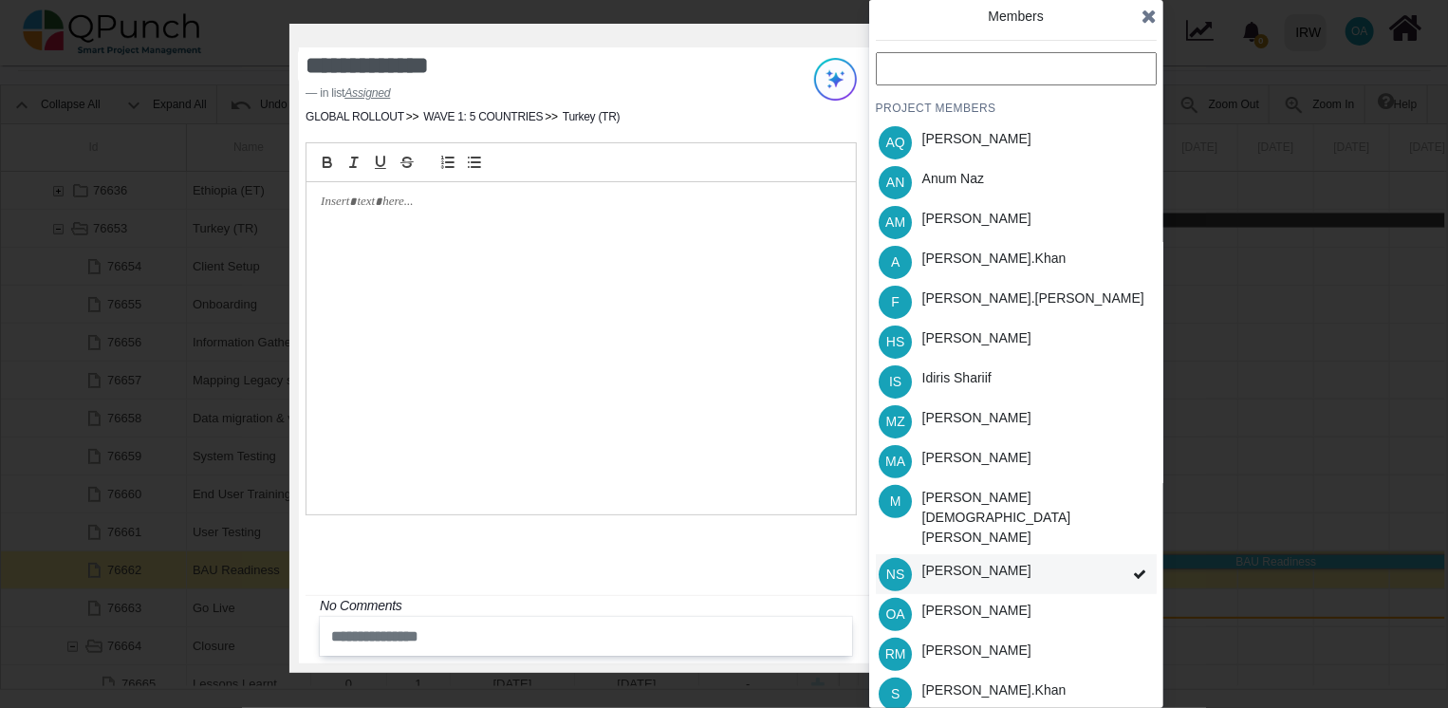
click at [1136, 567] on icon at bounding box center [1139, 573] width 13 height 13
click at [1136, 543] on div "PROJECT MEMBERS AQ [PERSON_NAME] AN [PERSON_NAME] AM [PERSON_NAME] A [PERSON_NA…" at bounding box center [1016, 442] width 281 height 781
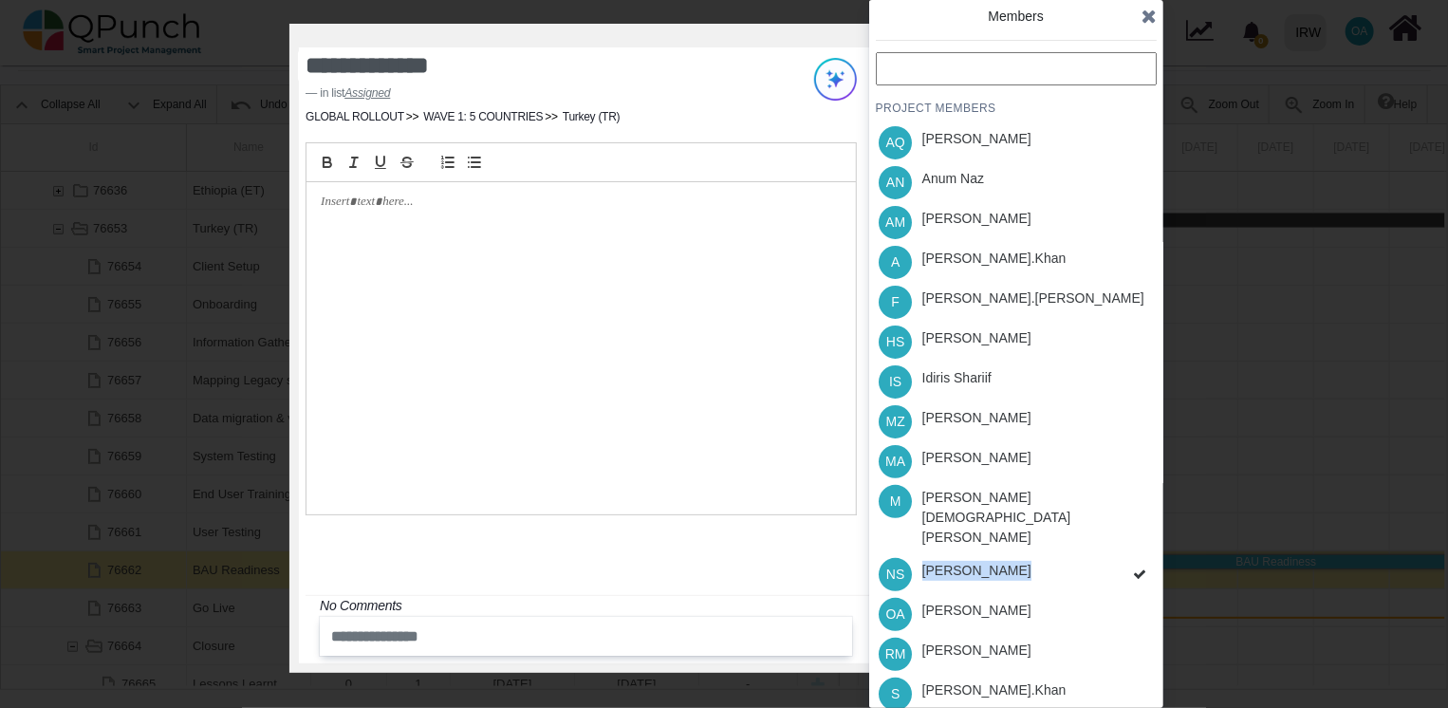
click at [1136, 543] on div "PROJECT MEMBERS AQ [PERSON_NAME] AN [PERSON_NAME] AM [PERSON_NAME] A [PERSON_NA…" at bounding box center [1016, 442] width 281 height 781
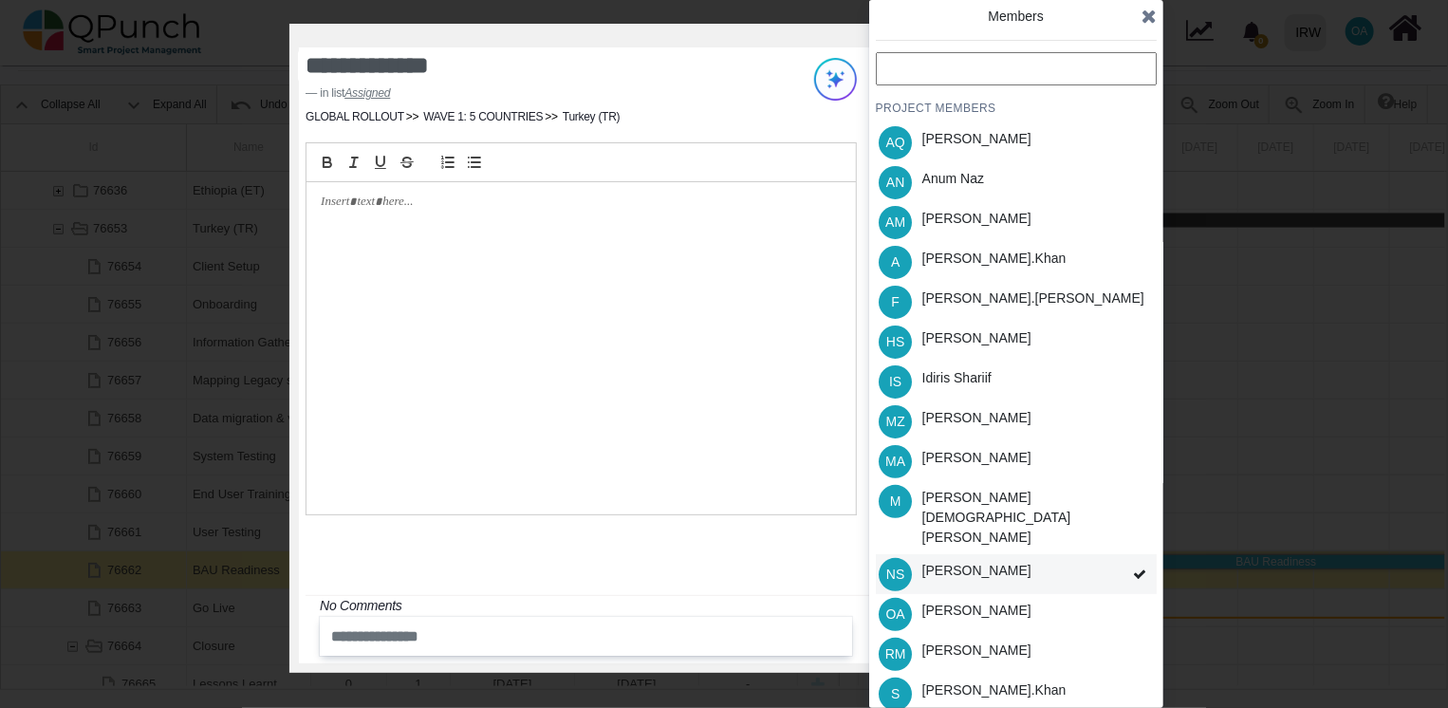
click at [1136, 567] on icon at bounding box center [1139, 573] width 13 height 13
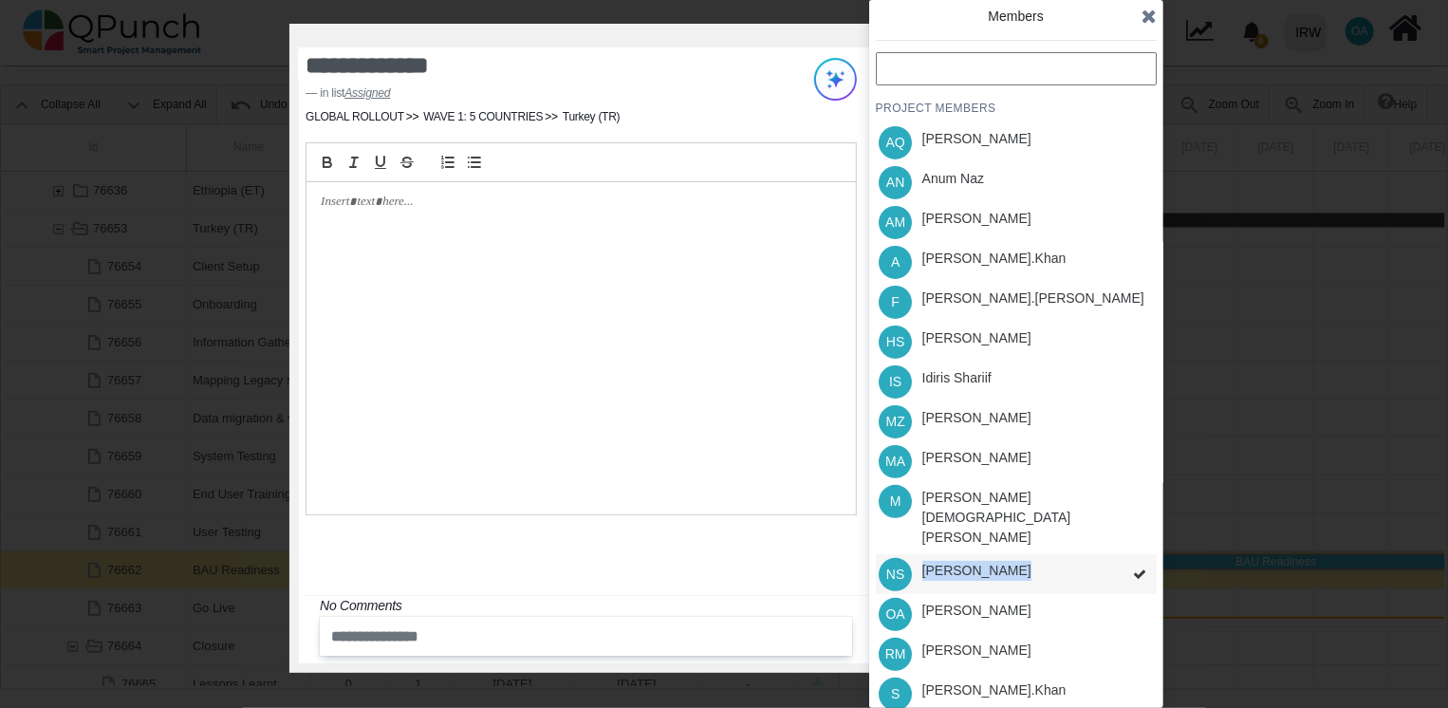
click at [1136, 543] on div "PROJECT MEMBERS AQ [PERSON_NAME] AN [PERSON_NAME] AM [PERSON_NAME] A [PERSON_NA…" at bounding box center [1016, 442] width 281 height 781
drag, startPoint x: 1136, startPoint y: 543, endPoint x: 1145, endPoint y: 534, distance: 12.1
click at [1145, 554] on span at bounding box center [1139, 574] width 34 height 41
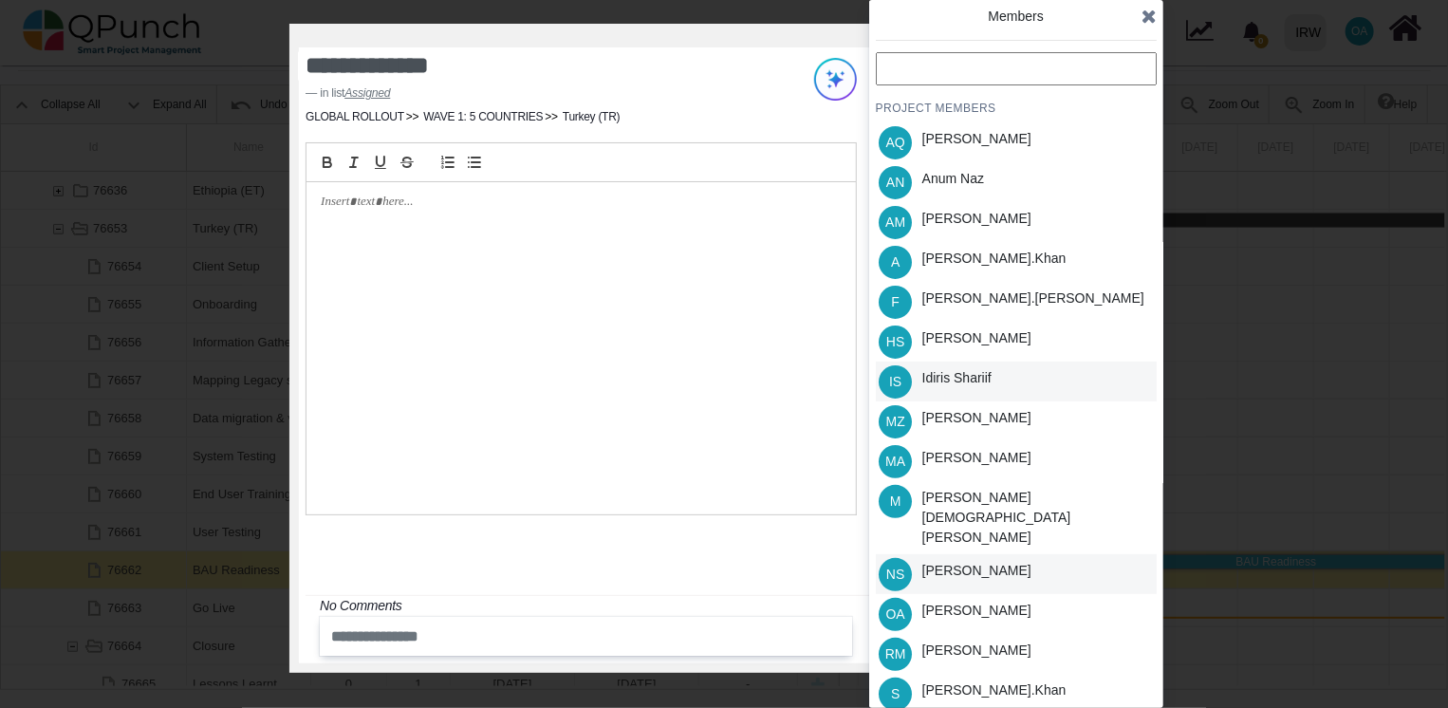
click at [996, 370] on div "Idiris Shariif" at bounding box center [956, 381] width 83 height 40
click at [979, 337] on div "PROJECT MEMBERS AQ [PERSON_NAME] AN [PERSON_NAME] AM [PERSON_NAME] A [PERSON_NA…" at bounding box center [1016, 442] width 281 height 781
click at [950, 253] on div "[PERSON_NAME].khan" at bounding box center [994, 259] width 144 height 20
click at [983, 600] on div "[PERSON_NAME]" at bounding box center [976, 610] width 109 height 20
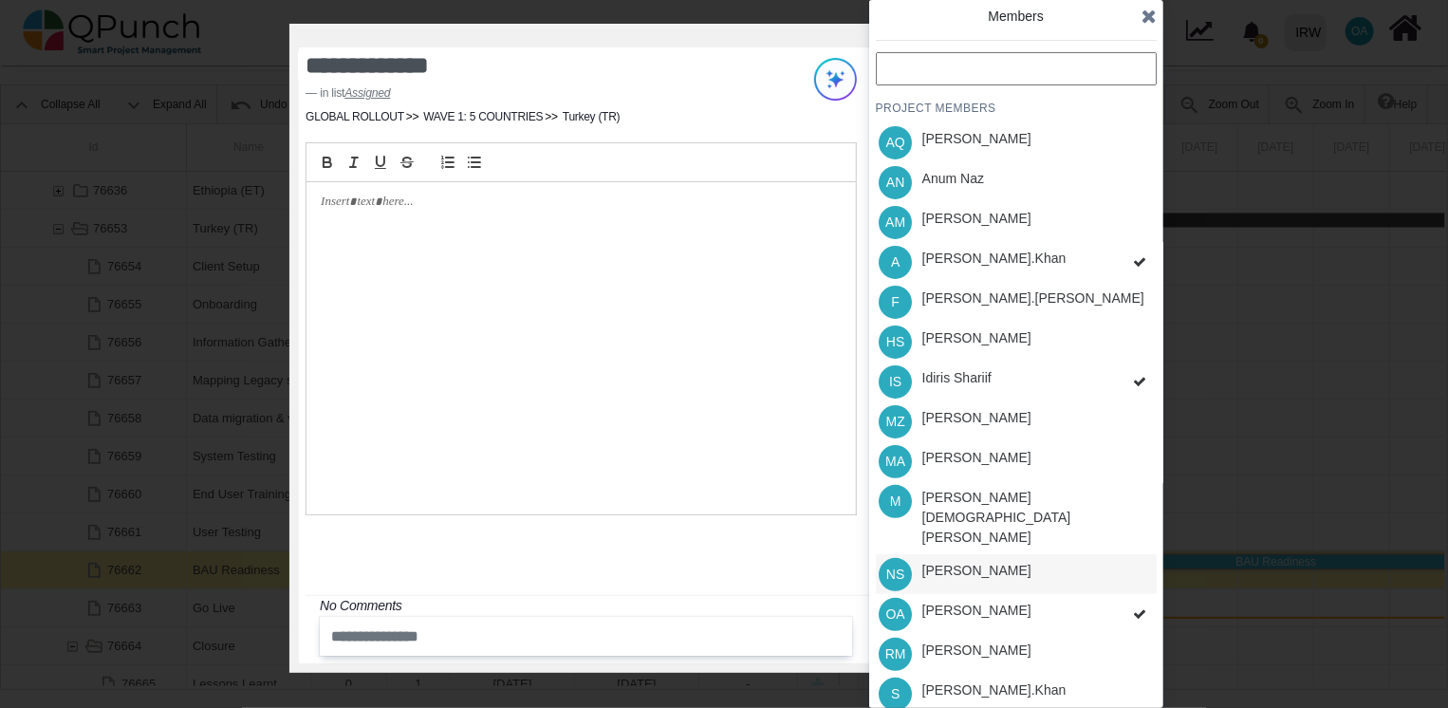
click at [970, 674] on div "PROJECT MEMBERS AQ [PERSON_NAME] AN [PERSON_NAME] AM [PERSON_NAME] A [PERSON_NA…" at bounding box center [1016, 442] width 281 height 781
click at [967, 650] on div "PROJECT MEMBERS AQ [PERSON_NAME] AN [PERSON_NAME] AM [PERSON_NAME] A [PERSON_NA…" at bounding box center [1016, 442] width 281 height 781
click at [1150, 25] on icon at bounding box center [1148, 16] width 15 height 19
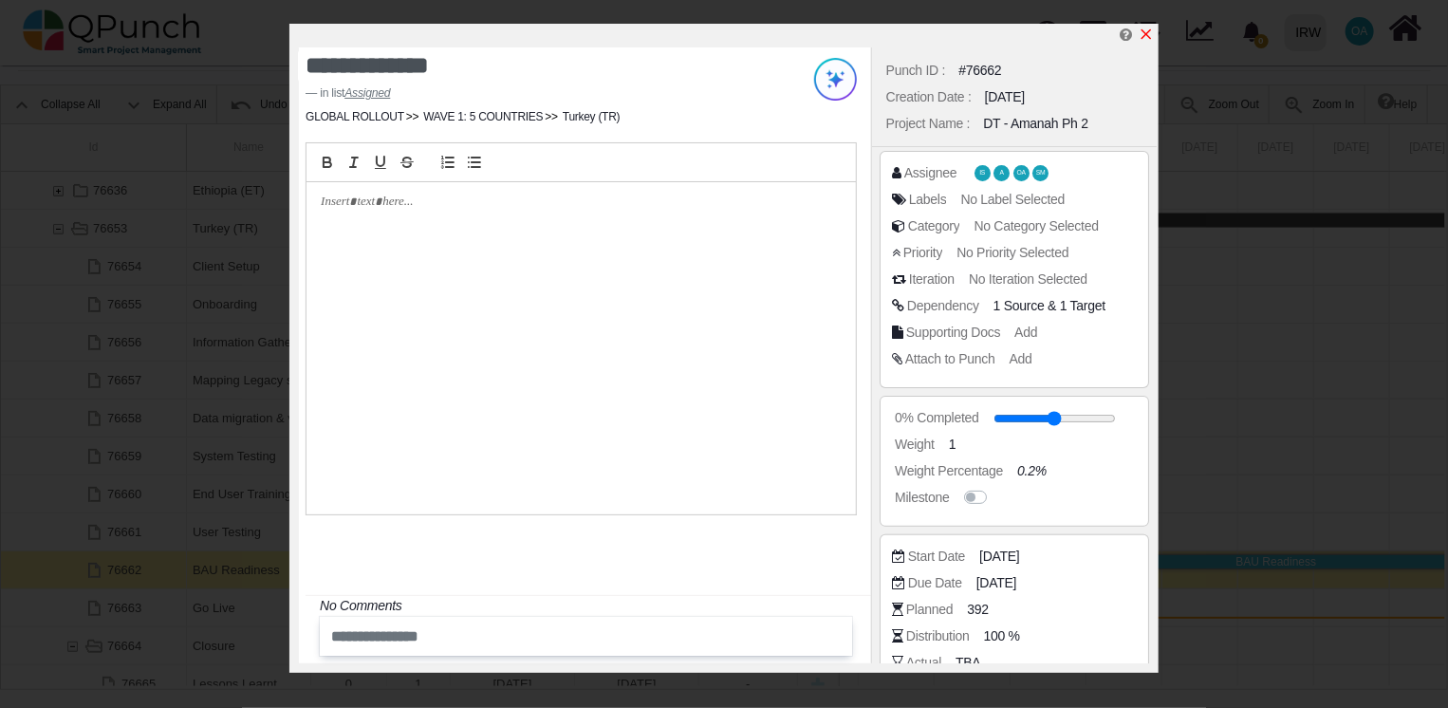
click at [1151, 35] on icon "x" at bounding box center [1145, 34] width 15 height 15
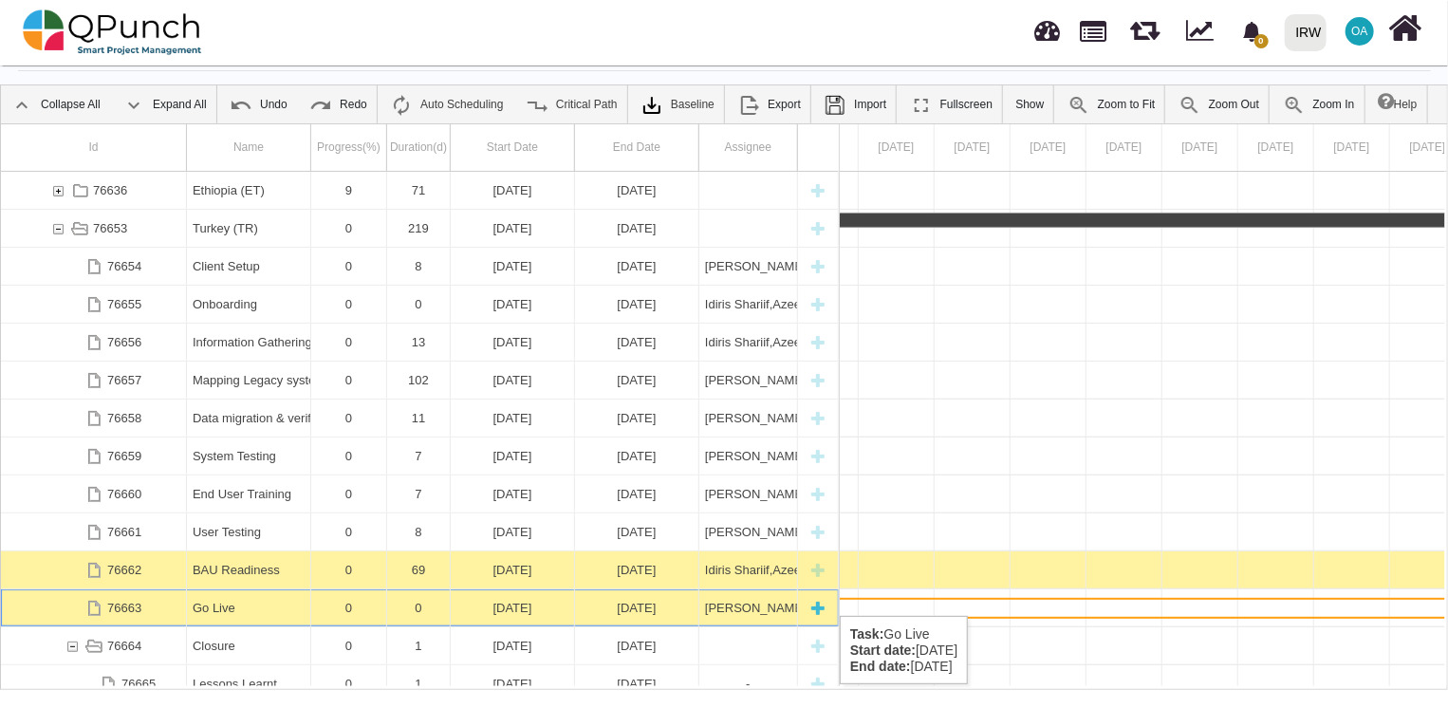
scroll to position [0, 37167]
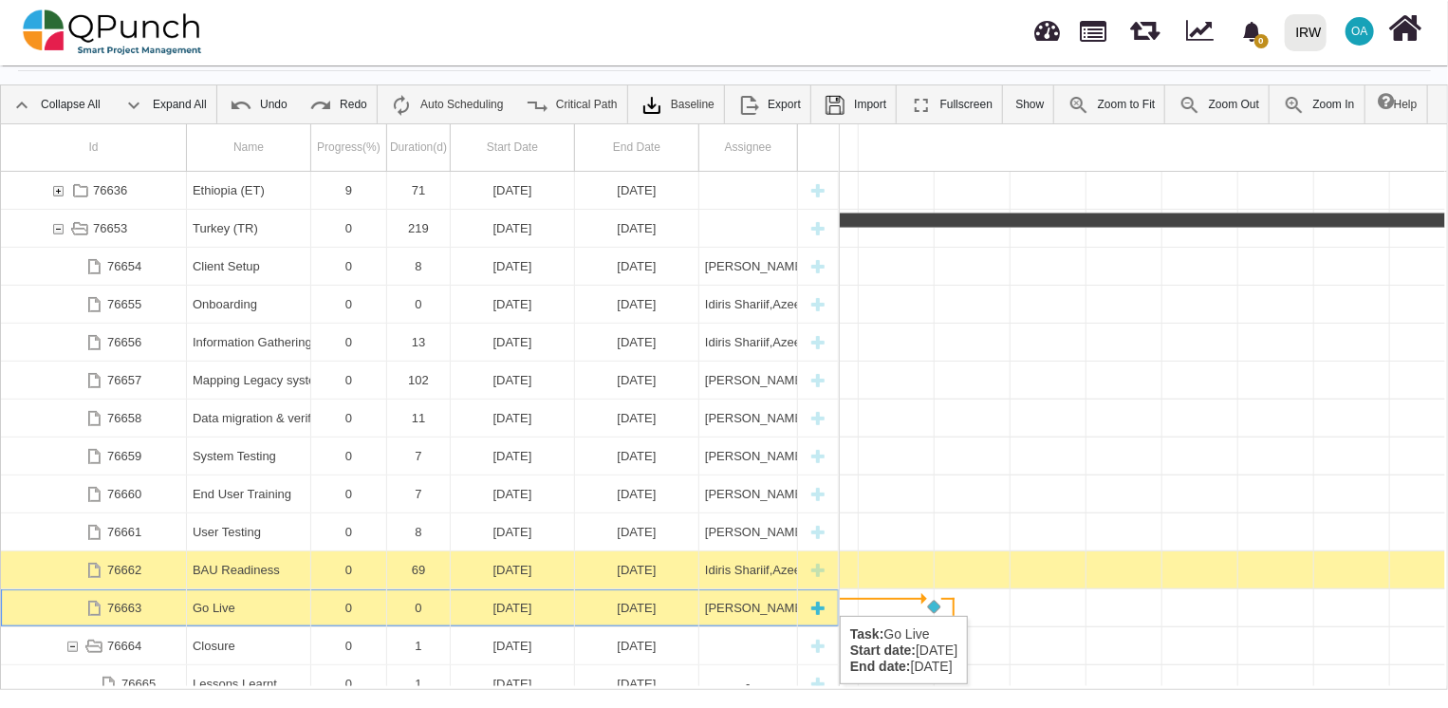
click at [642, 613] on div "[DATE]" at bounding box center [637, 607] width 112 height 37
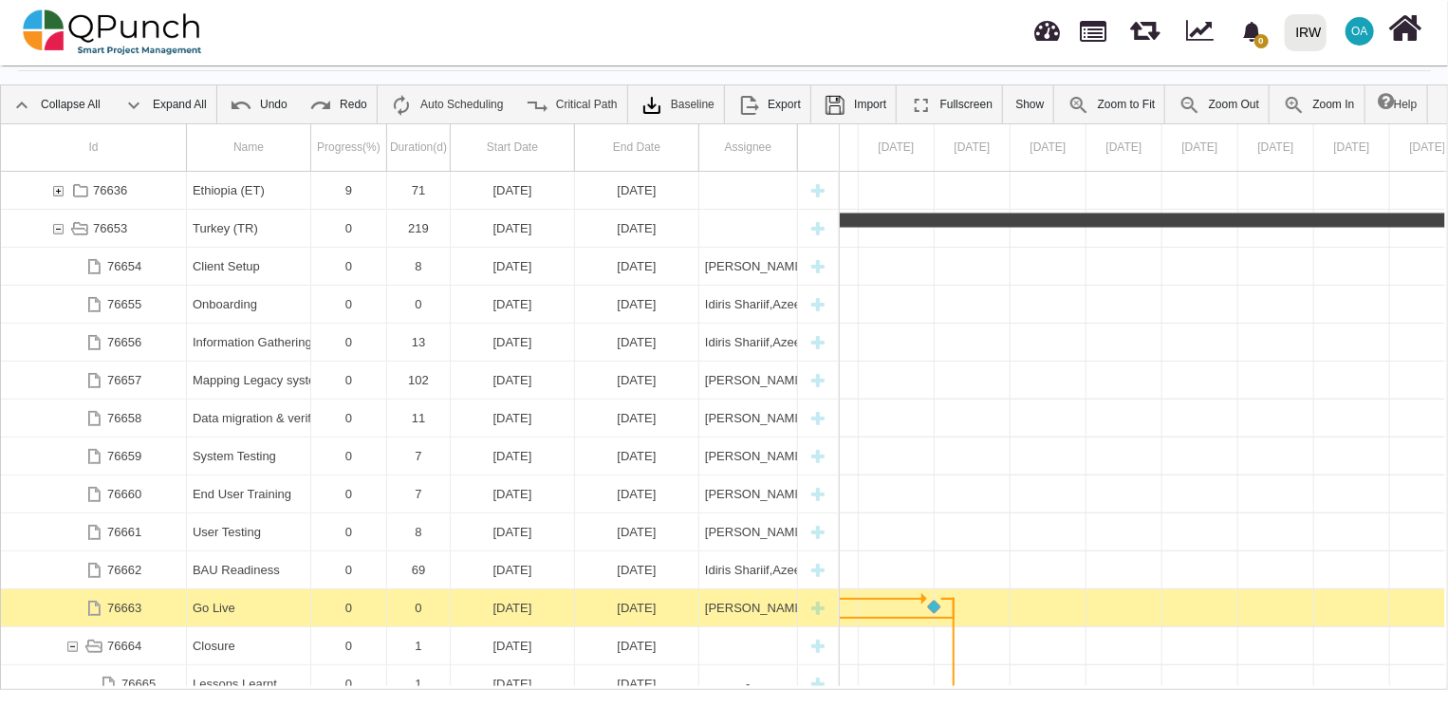
click at [642, 613] on div "[DATE]" at bounding box center [637, 607] width 112 height 37
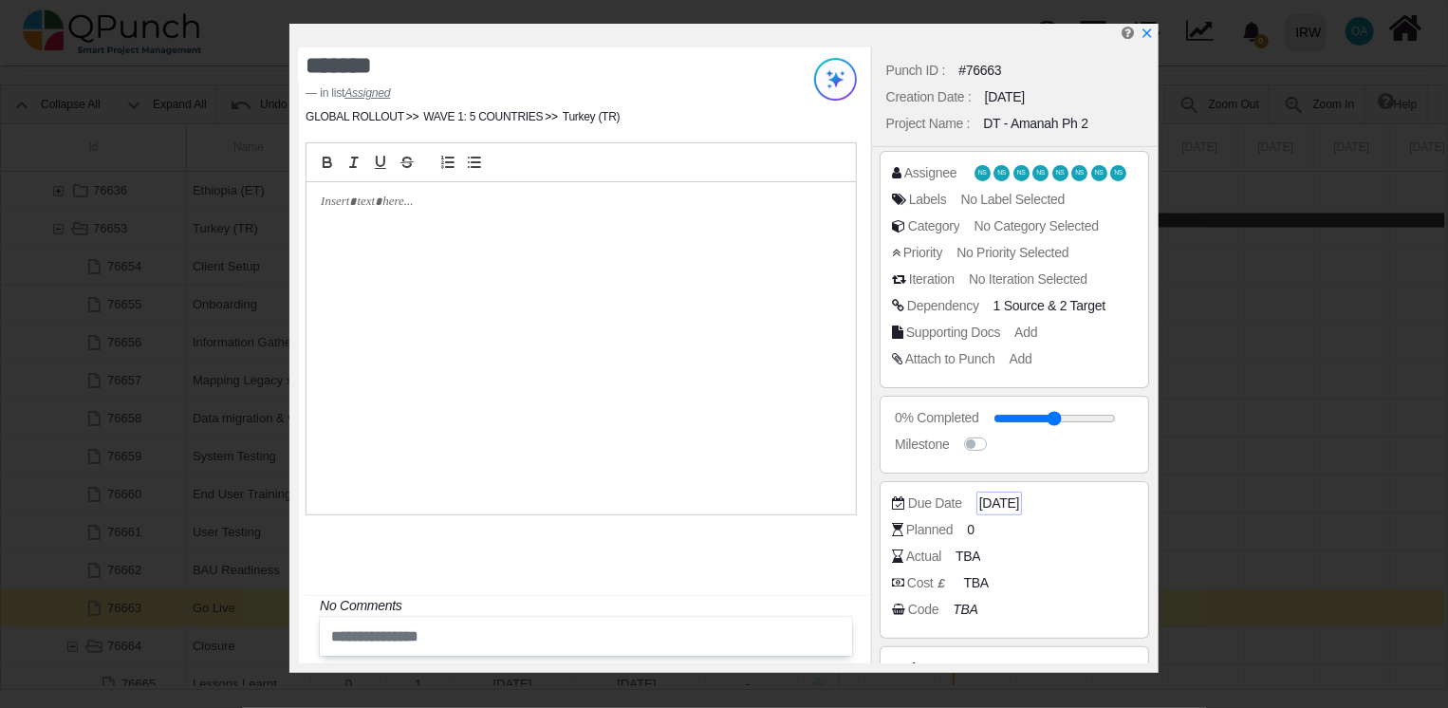
click at [1019, 507] on span "[DATE]" at bounding box center [999, 503] width 40 height 20
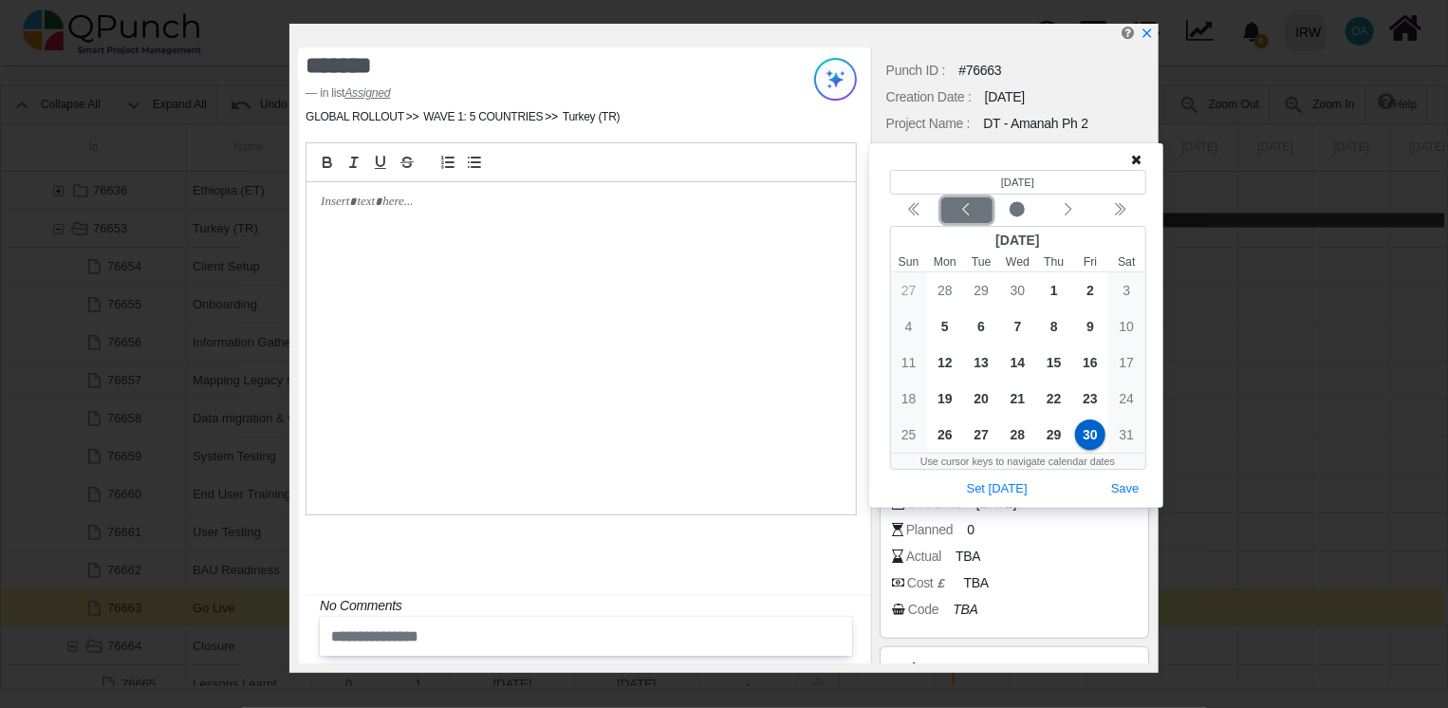
click at [971, 206] on icon "chevron left" at bounding box center [965, 209] width 15 height 15
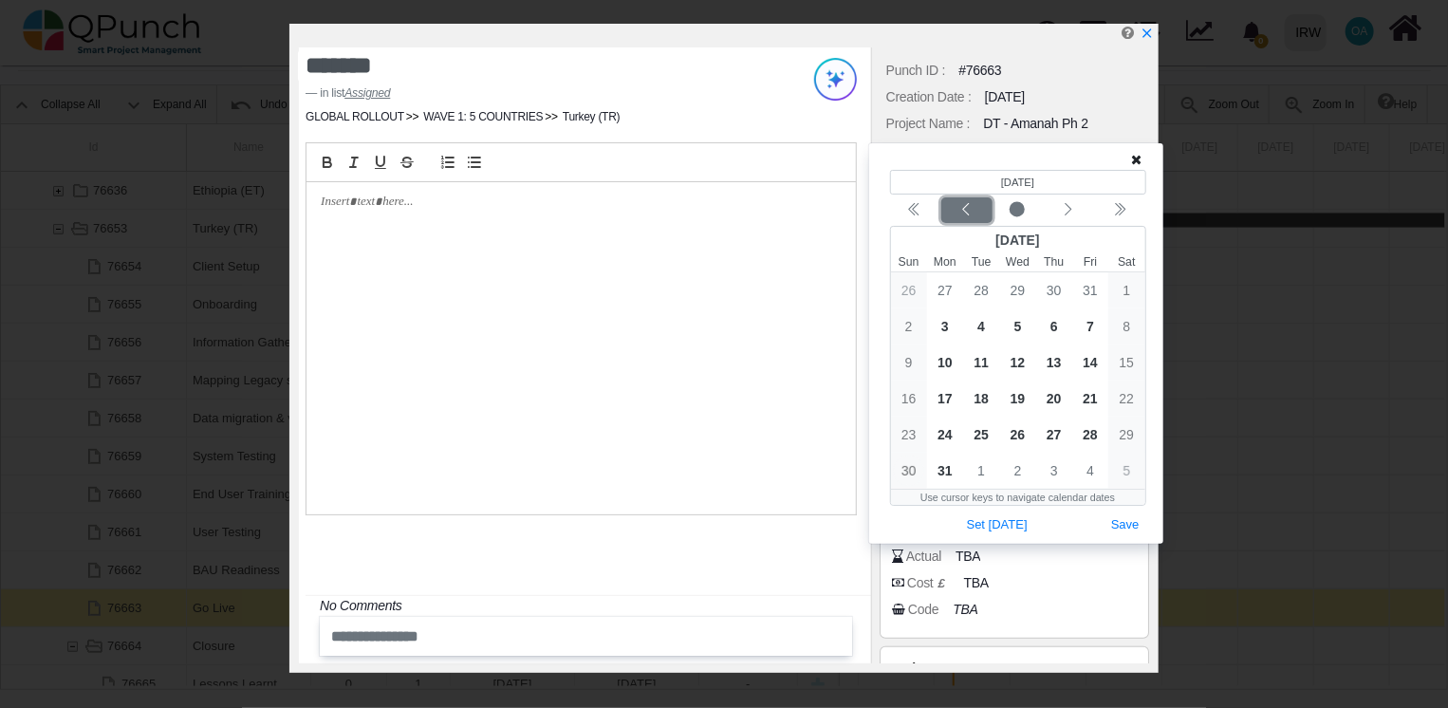
click at [971, 206] on icon "chevron left" at bounding box center [965, 209] width 15 height 15
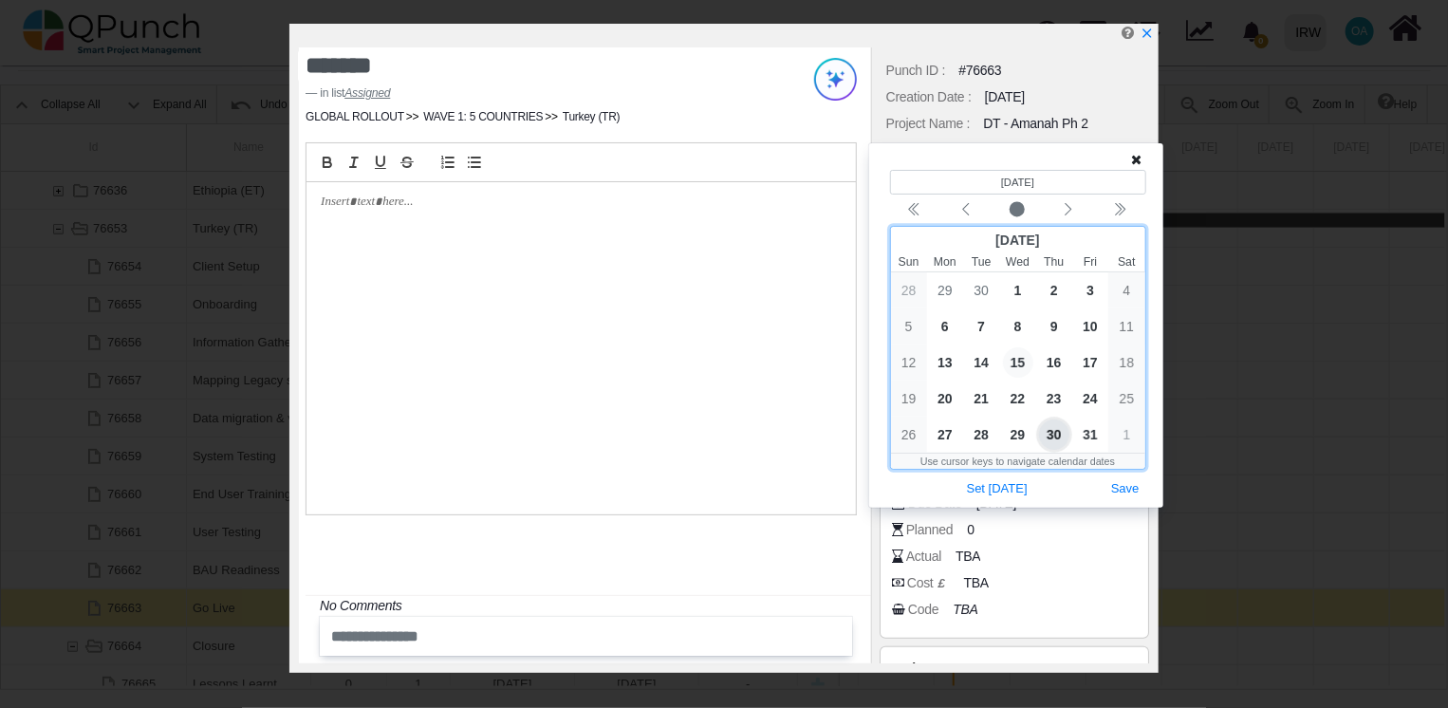
click at [1023, 364] on span "15" at bounding box center [1018, 362] width 30 height 30
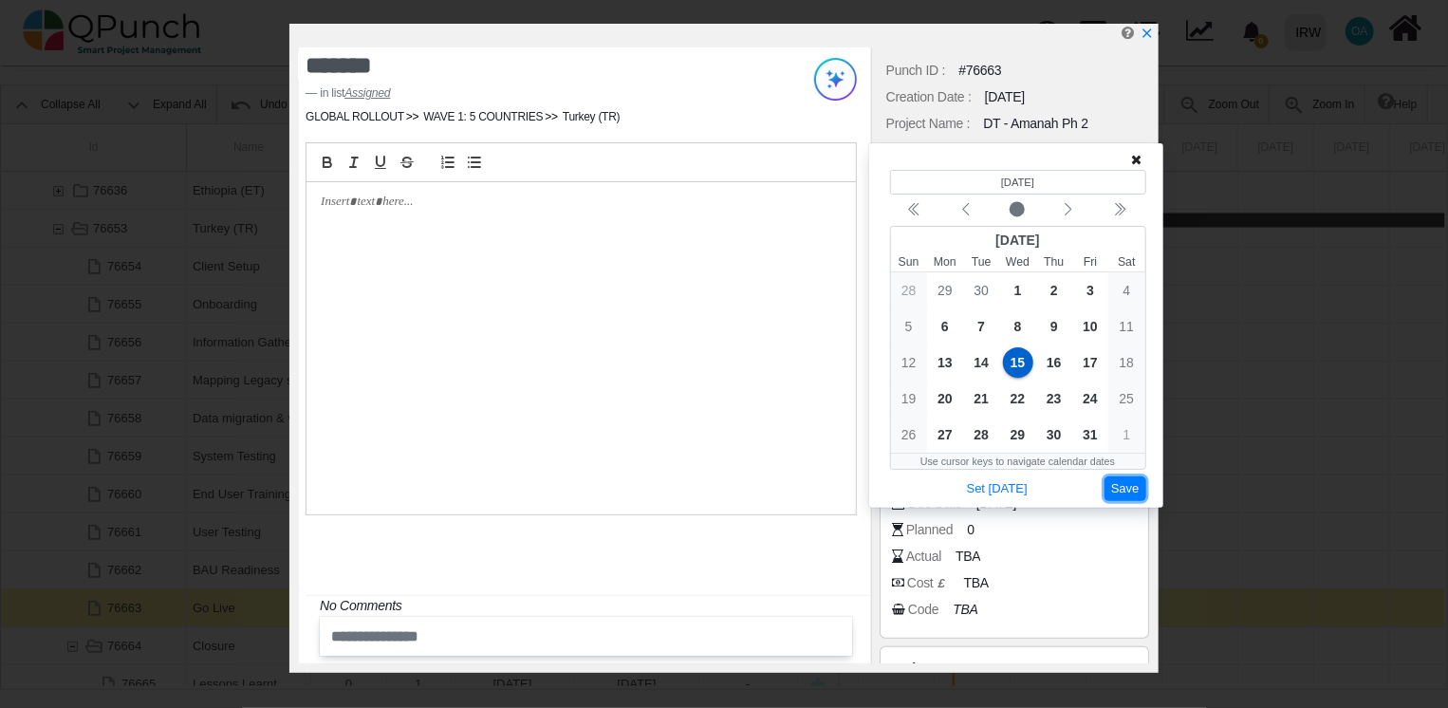
click at [1125, 488] on button "Save" at bounding box center [1125, 489] width 42 height 26
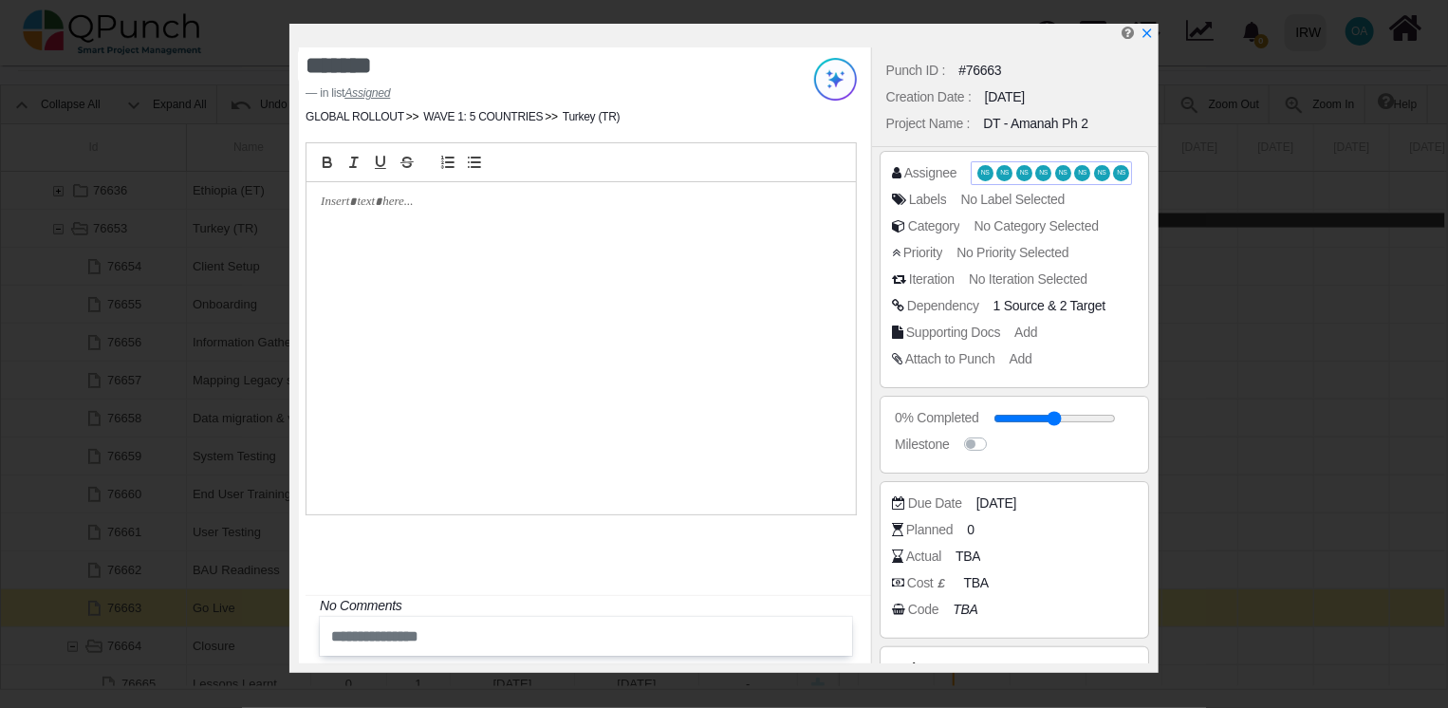
click at [996, 170] on span "NS" at bounding box center [1004, 173] width 16 height 16
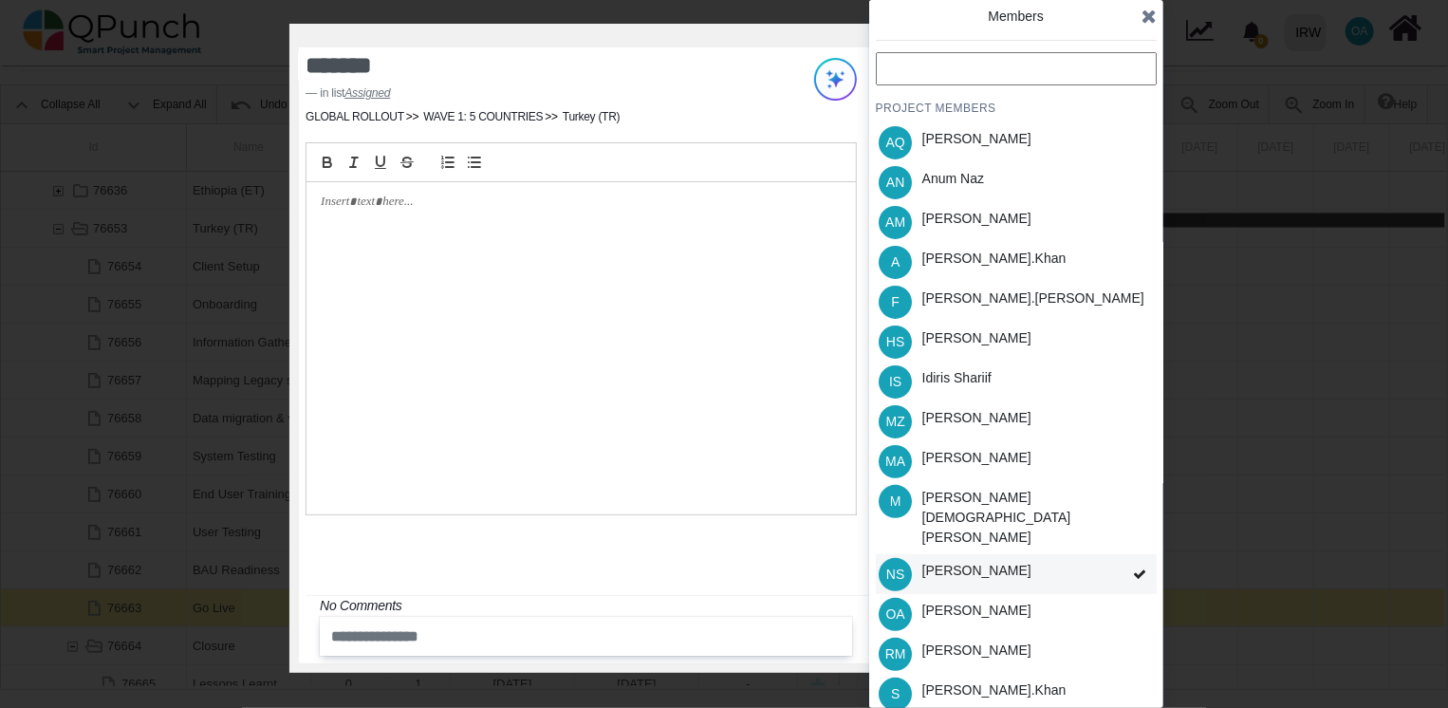
click at [1104, 554] on div "NS [PERSON_NAME]" at bounding box center [1016, 574] width 281 height 40
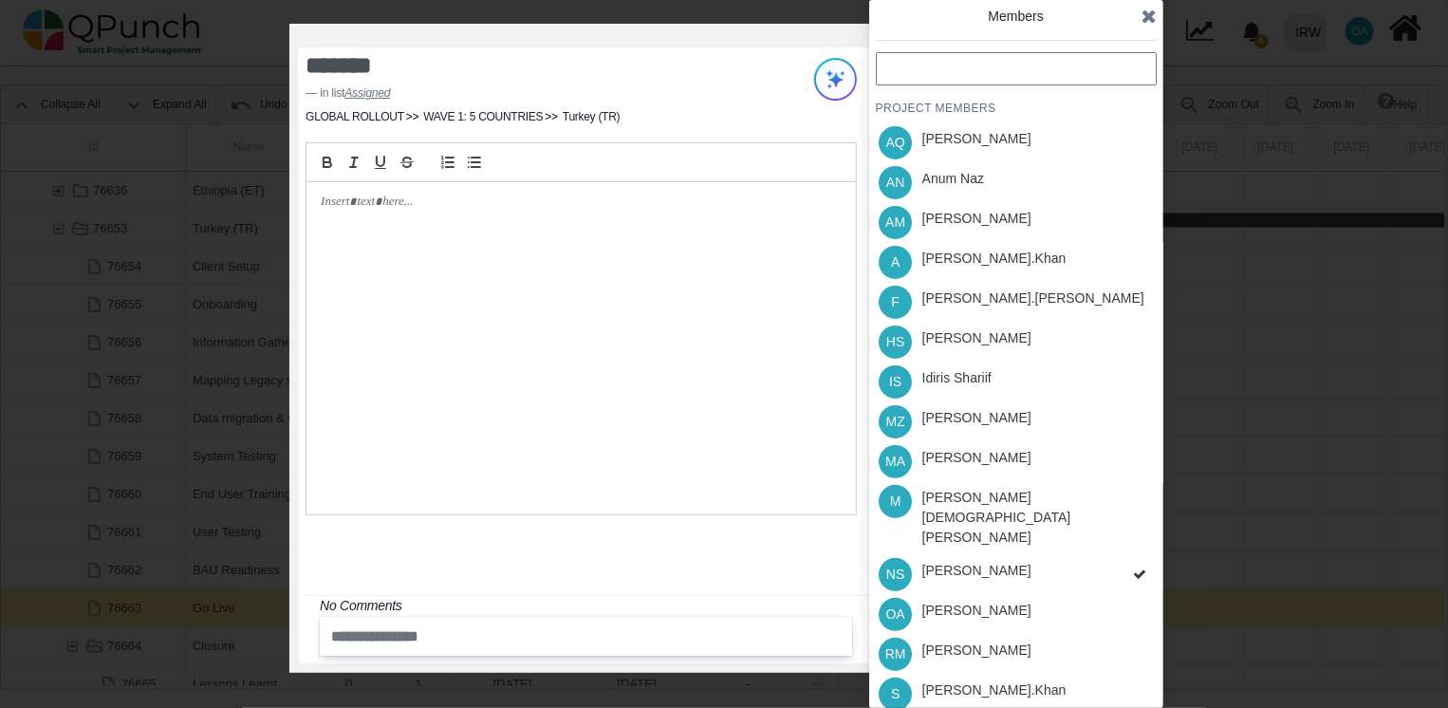
click at [1104, 532] on div "PROJECT MEMBERS AQ [PERSON_NAME] AN [PERSON_NAME] AM [PERSON_NAME] A [PERSON_NA…" at bounding box center [1016, 442] width 281 height 781
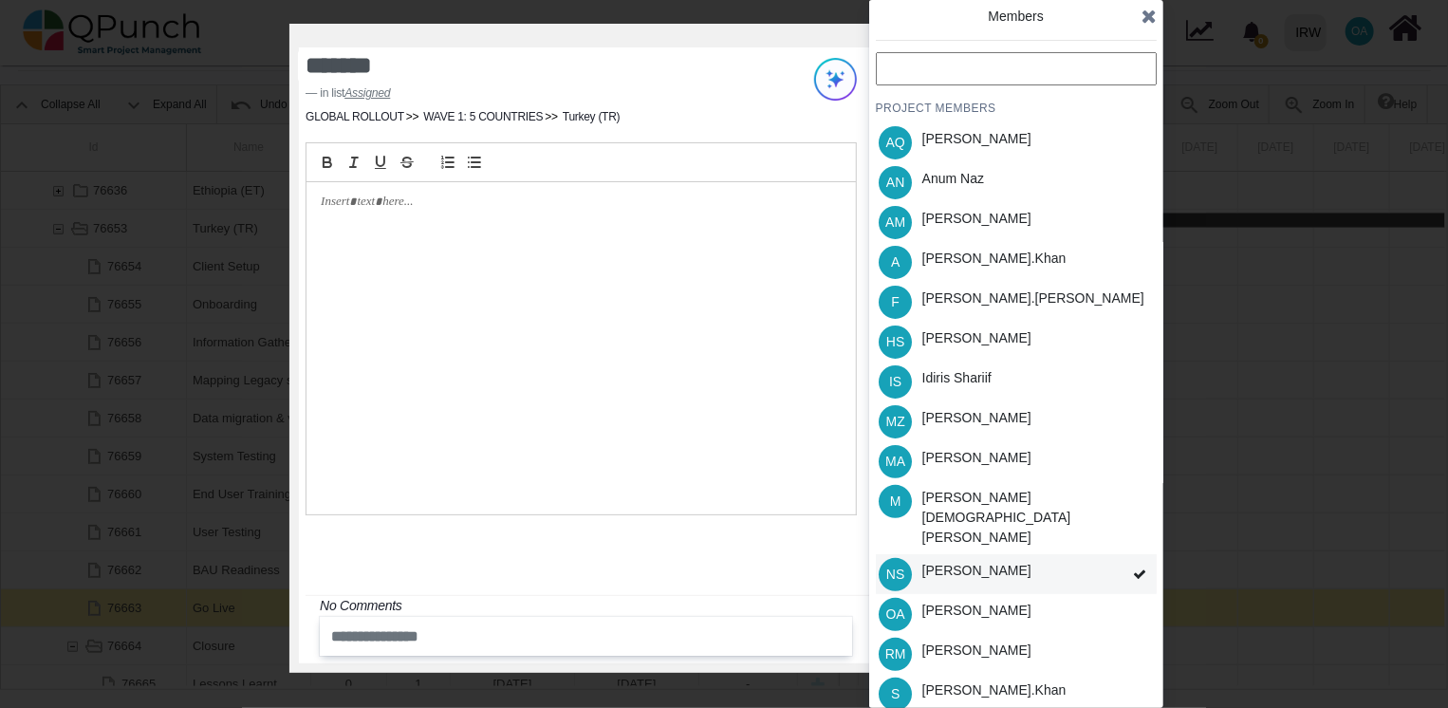
click at [1130, 554] on span at bounding box center [1139, 574] width 34 height 41
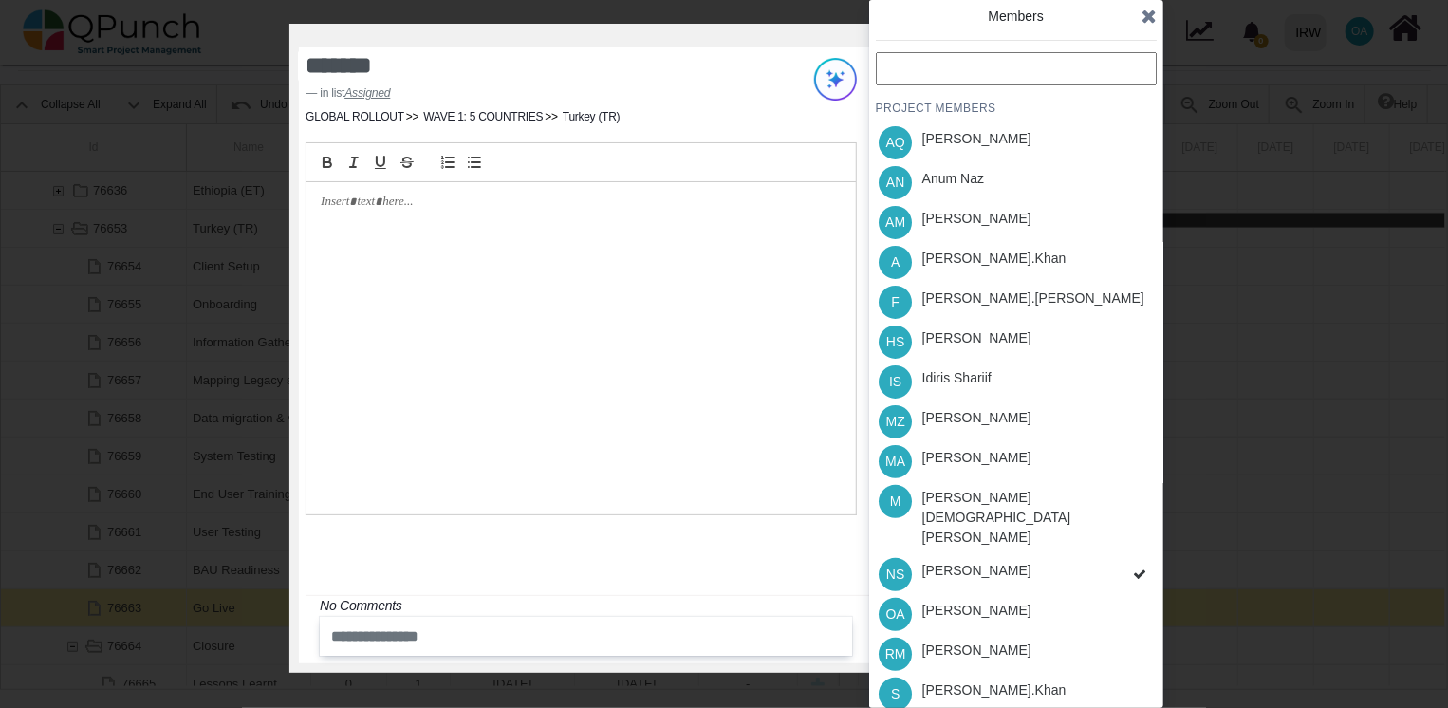
click at [1130, 542] on div "PROJECT MEMBERS AQ [PERSON_NAME] AN [PERSON_NAME] AM [PERSON_NAME] A [PERSON_NA…" at bounding box center [1016, 442] width 281 height 781
click at [1133, 567] on icon at bounding box center [1139, 573] width 13 height 13
click at [1133, 542] on div "PROJECT MEMBERS AQ [PERSON_NAME] AN [PERSON_NAME] AM [PERSON_NAME] A [PERSON_NA…" at bounding box center [1016, 442] width 281 height 781
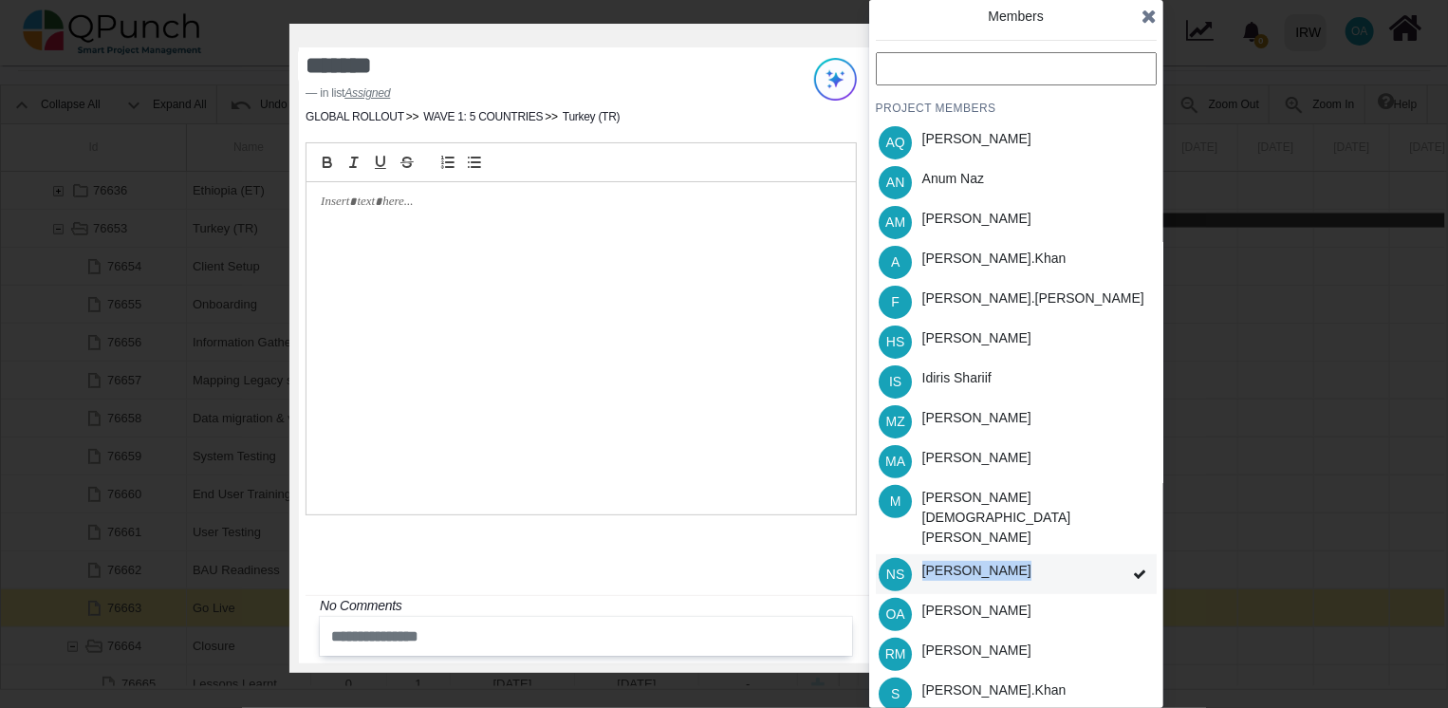
drag, startPoint x: 1133, startPoint y: 542, endPoint x: 1089, endPoint y: 533, distance: 44.5
click at [1089, 554] on div "NS [PERSON_NAME]" at bounding box center [1016, 574] width 281 height 40
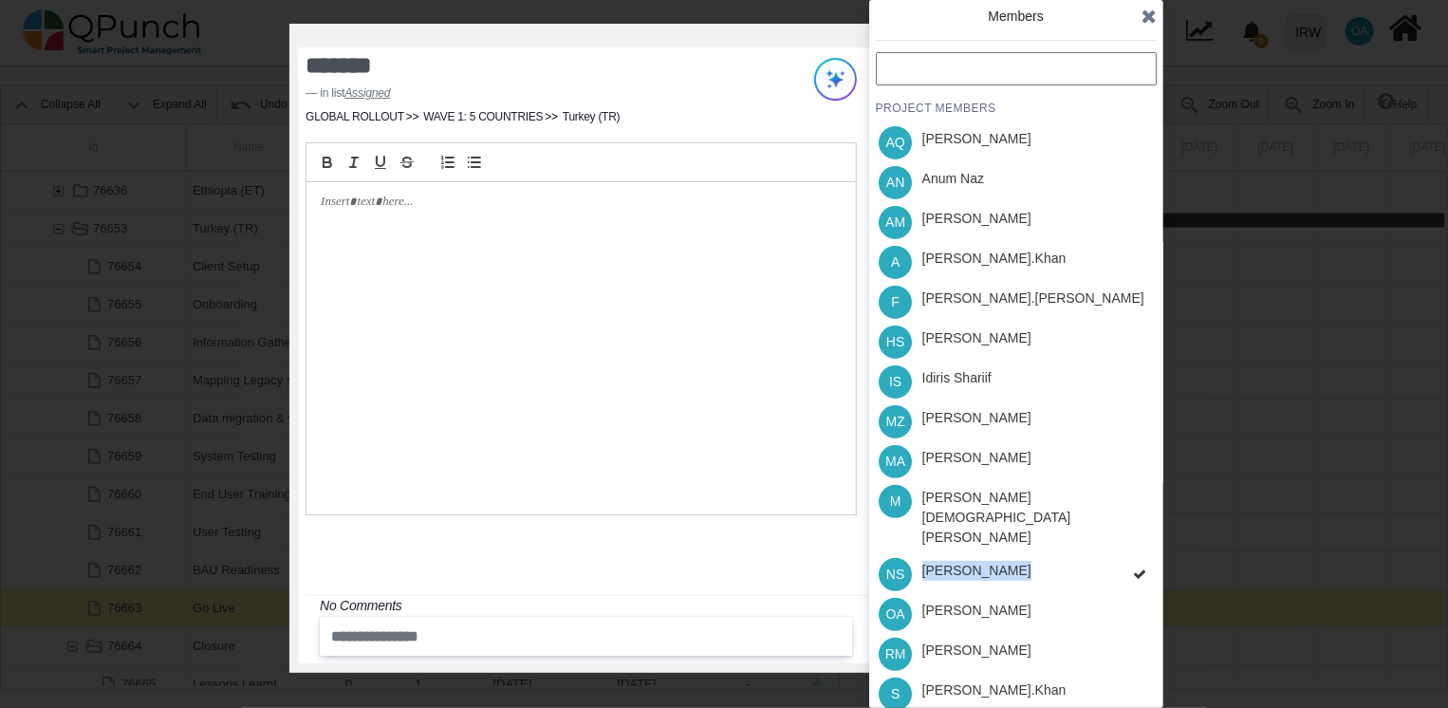
click at [1089, 533] on div "PROJECT MEMBERS AQ [PERSON_NAME] AN [PERSON_NAME] AM [PERSON_NAME] A [PERSON_NA…" at bounding box center [1016, 442] width 281 height 781
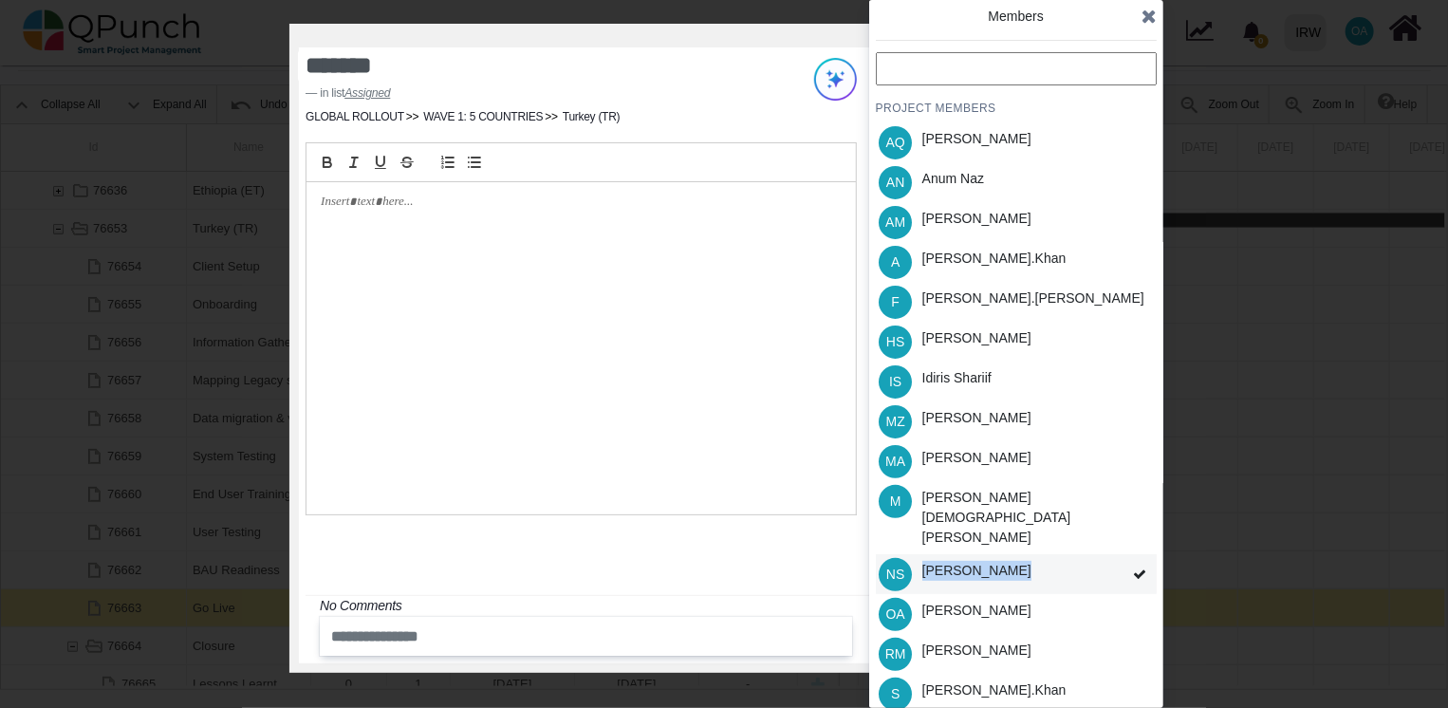
drag, startPoint x: 1089, startPoint y: 533, endPoint x: 1078, endPoint y: 545, distance: 16.8
click at [1078, 554] on div "NS [PERSON_NAME]" at bounding box center [1016, 574] width 281 height 40
click at [1142, 567] on icon at bounding box center [1139, 573] width 13 height 13
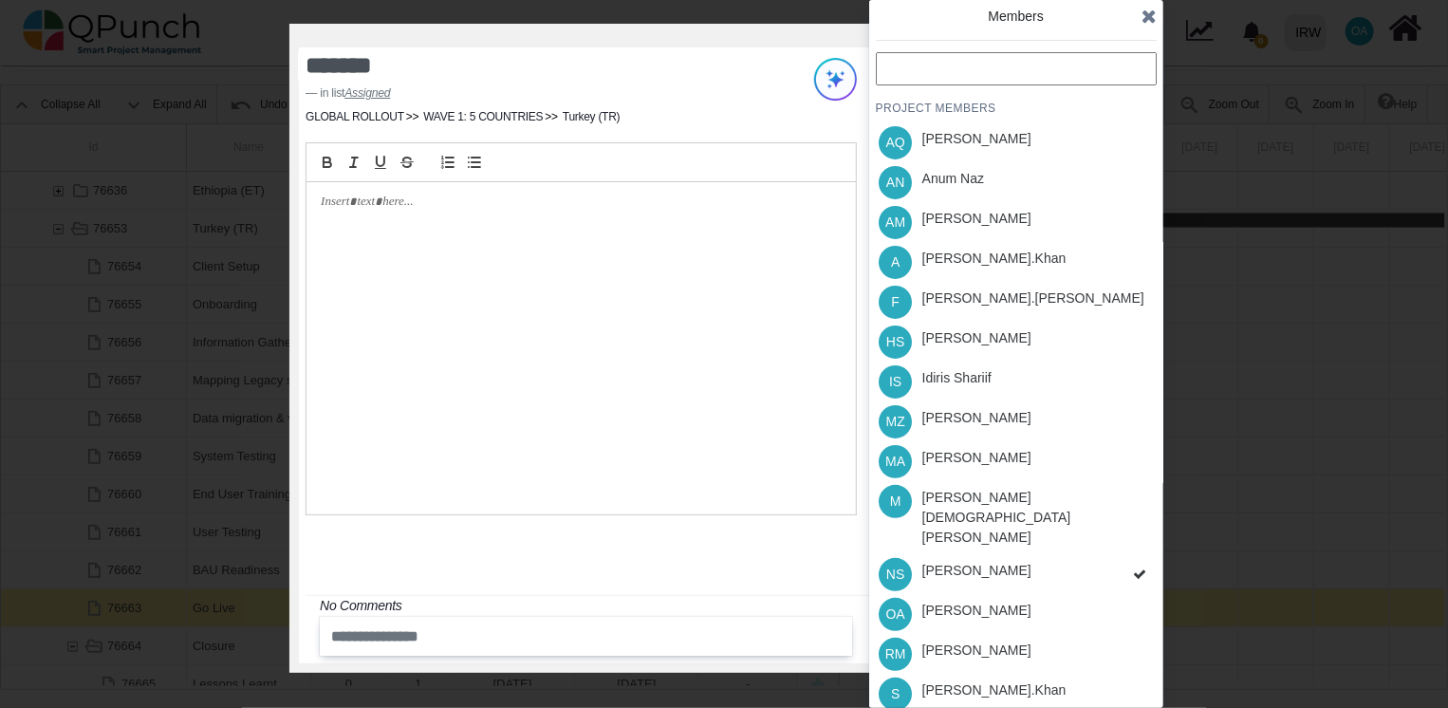
click at [1142, 541] on div "PROJECT MEMBERS AQ [PERSON_NAME] AN [PERSON_NAME] AM [PERSON_NAME] A [PERSON_NA…" at bounding box center [1016, 442] width 281 height 781
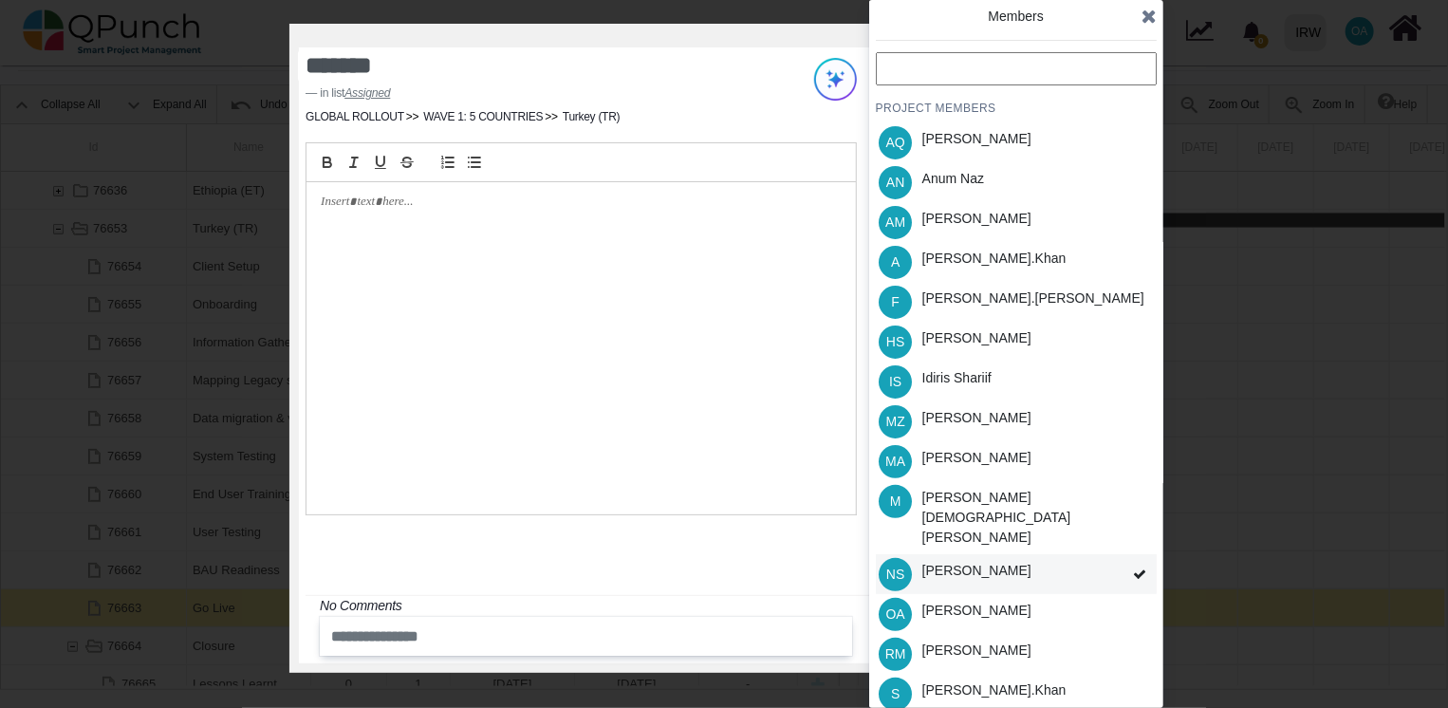
click at [1140, 567] on icon at bounding box center [1139, 573] width 13 height 13
click at [1140, 541] on div "PROJECT MEMBERS AQ [PERSON_NAME] AN [PERSON_NAME] AM [PERSON_NAME] A [PERSON_NA…" at bounding box center [1016, 442] width 281 height 781
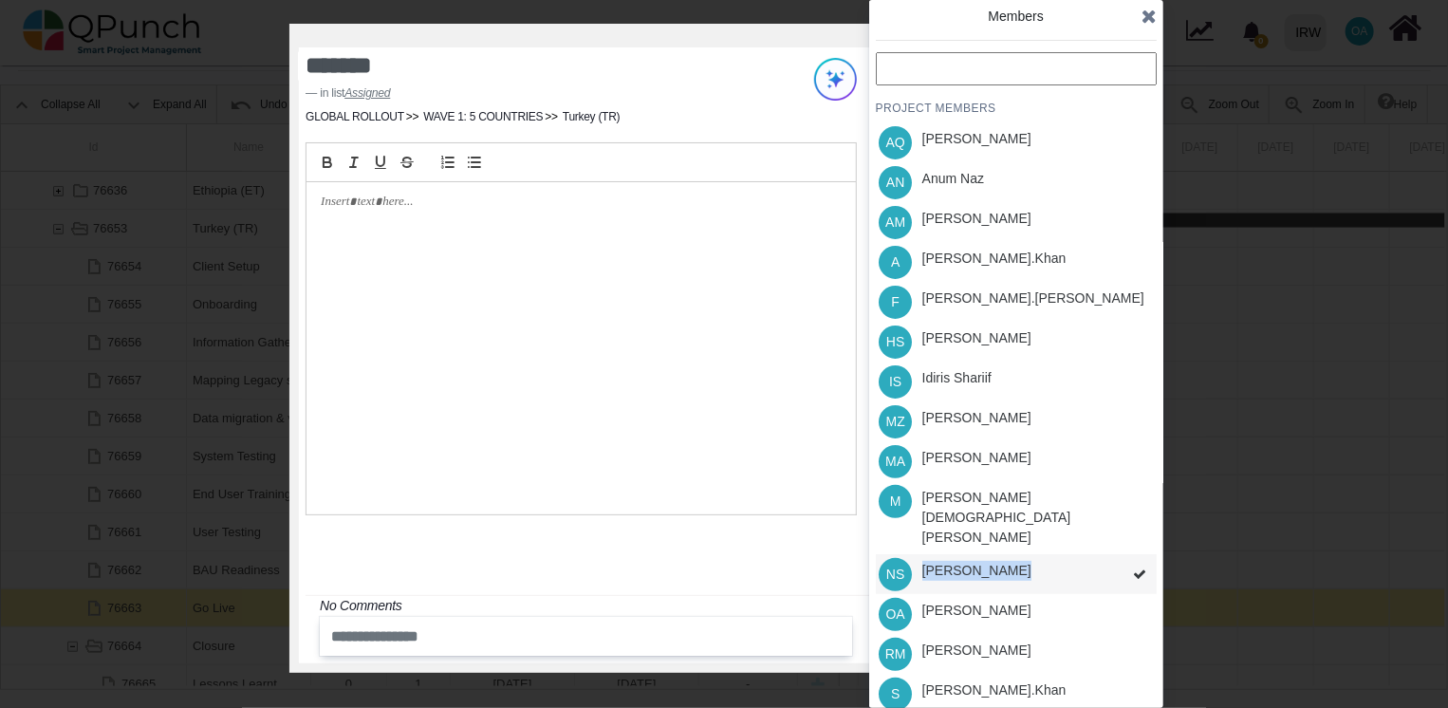
click at [1140, 541] on div "PROJECT MEMBERS AQ [PERSON_NAME] AN [PERSON_NAME] AM [PERSON_NAME] A [PERSON_NA…" at bounding box center [1016, 442] width 281 height 781
drag, startPoint x: 1140, startPoint y: 541, endPoint x: 1104, endPoint y: 532, distance: 37.0
click at [1104, 554] on div "NS [PERSON_NAME]" at bounding box center [1016, 574] width 281 height 40
click at [1104, 532] on div "PROJECT MEMBERS AQ [PERSON_NAME] AN [PERSON_NAME] AM [PERSON_NAME] A [PERSON_NA…" at bounding box center [1016, 442] width 281 height 781
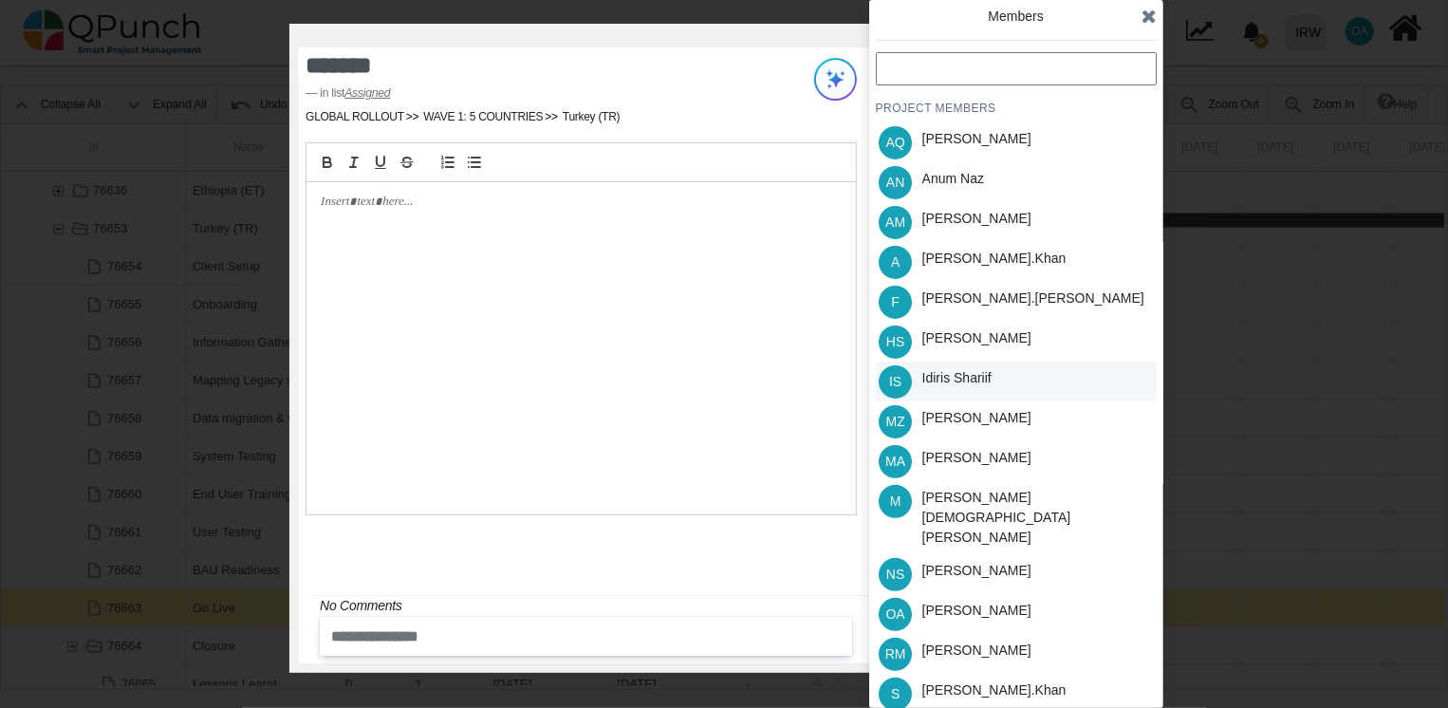
click at [957, 379] on div "Idiris Shariif" at bounding box center [956, 378] width 69 height 20
click at [946, 264] on div "PROJECT MEMBERS AQ [PERSON_NAME] AN [PERSON_NAME] AM [PERSON_NAME] A [PERSON_NA…" at bounding box center [1016, 442] width 281 height 781
click at [946, 264] on div "[PERSON_NAME].khan" at bounding box center [994, 259] width 144 height 20
click at [957, 600] on div "[PERSON_NAME]" at bounding box center [976, 610] width 109 height 20
click at [952, 680] on div "[PERSON_NAME].khan" at bounding box center [994, 690] width 144 height 20
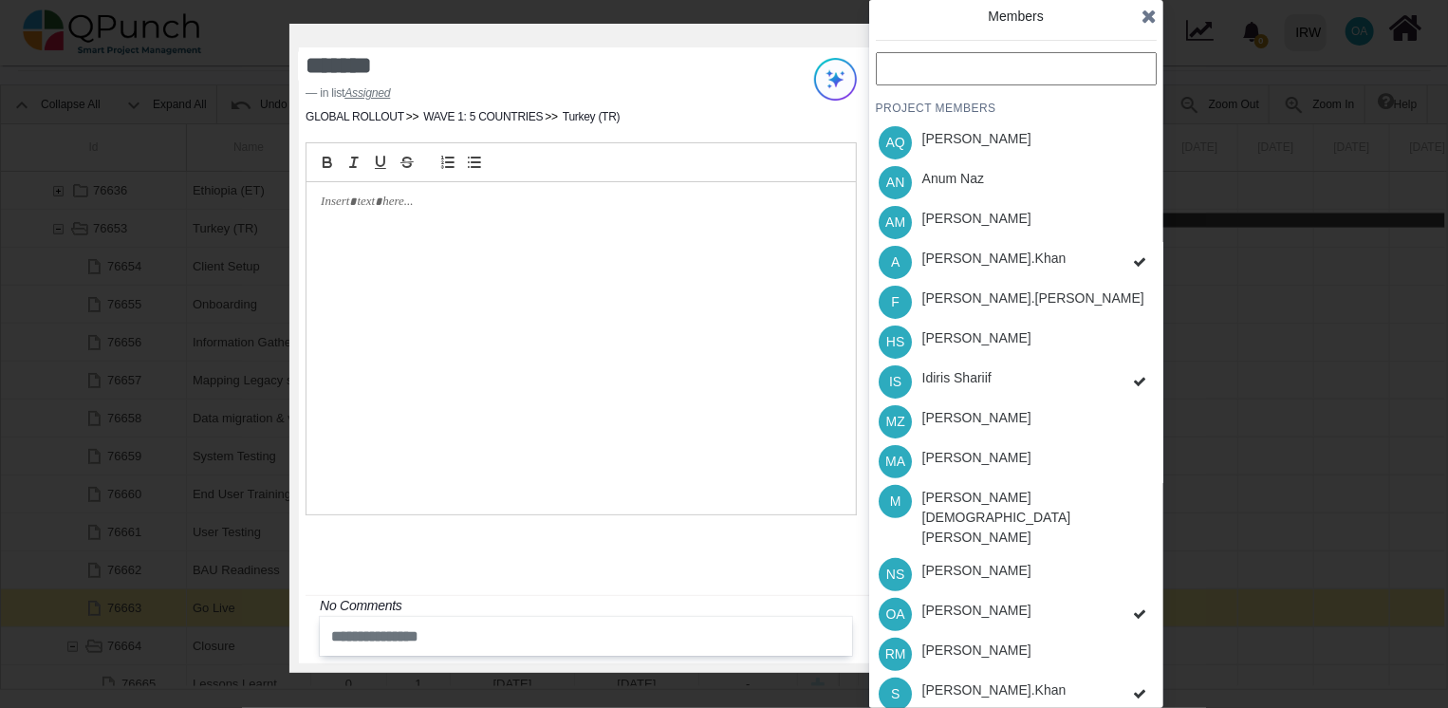
click at [961, 693] on div "PROJECT MEMBERS AQ [PERSON_NAME] AN [PERSON_NAME] AM [PERSON_NAME] A [PERSON_NA…" at bounding box center [1016, 442] width 281 height 781
click at [1155, 9] on div "Members PROJECT MEMBERS AQ [PERSON_NAME] AN [PERSON_NAME] AM [PERSON_NAME] A [P…" at bounding box center [1016, 354] width 294 height 708
click at [1154, 9] on icon at bounding box center [1148, 16] width 15 height 19
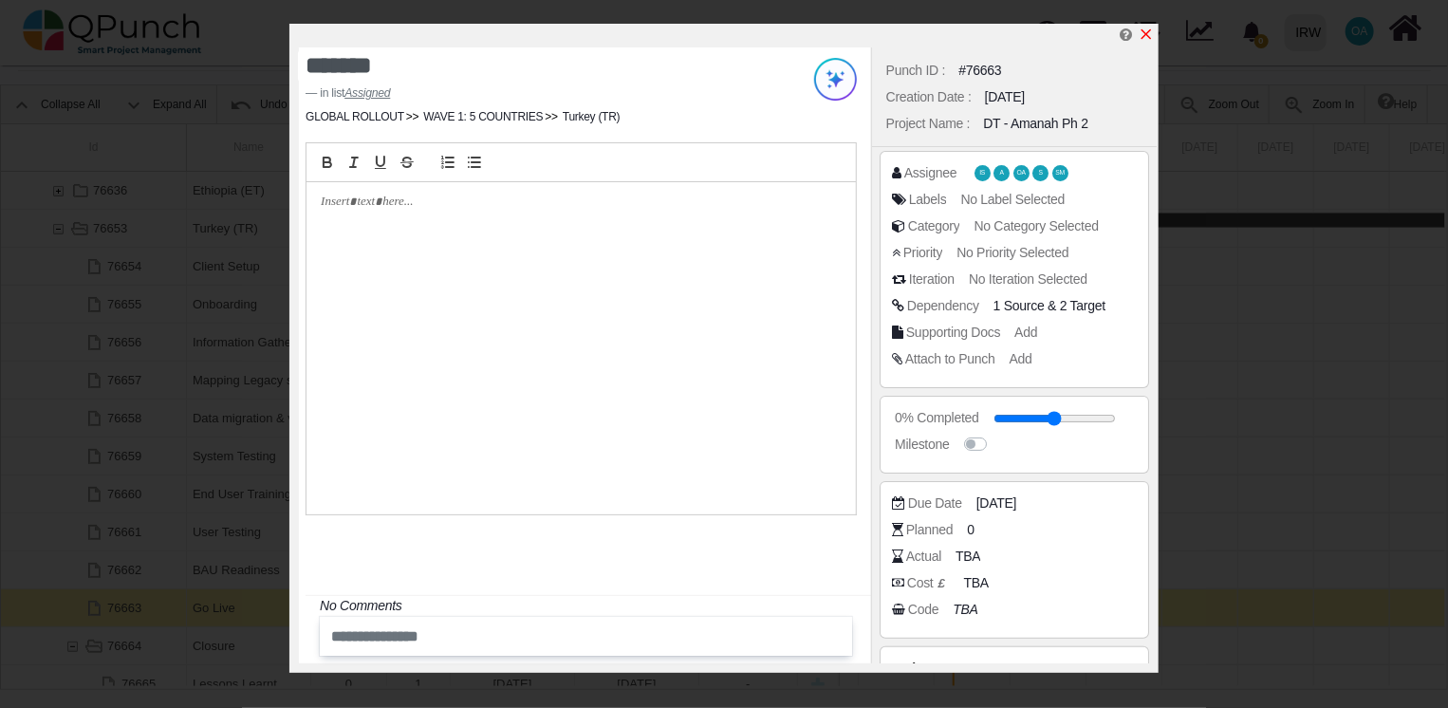
click at [1146, 37] on icon "x" at bounding box center [1145, 34] width 15 height 15
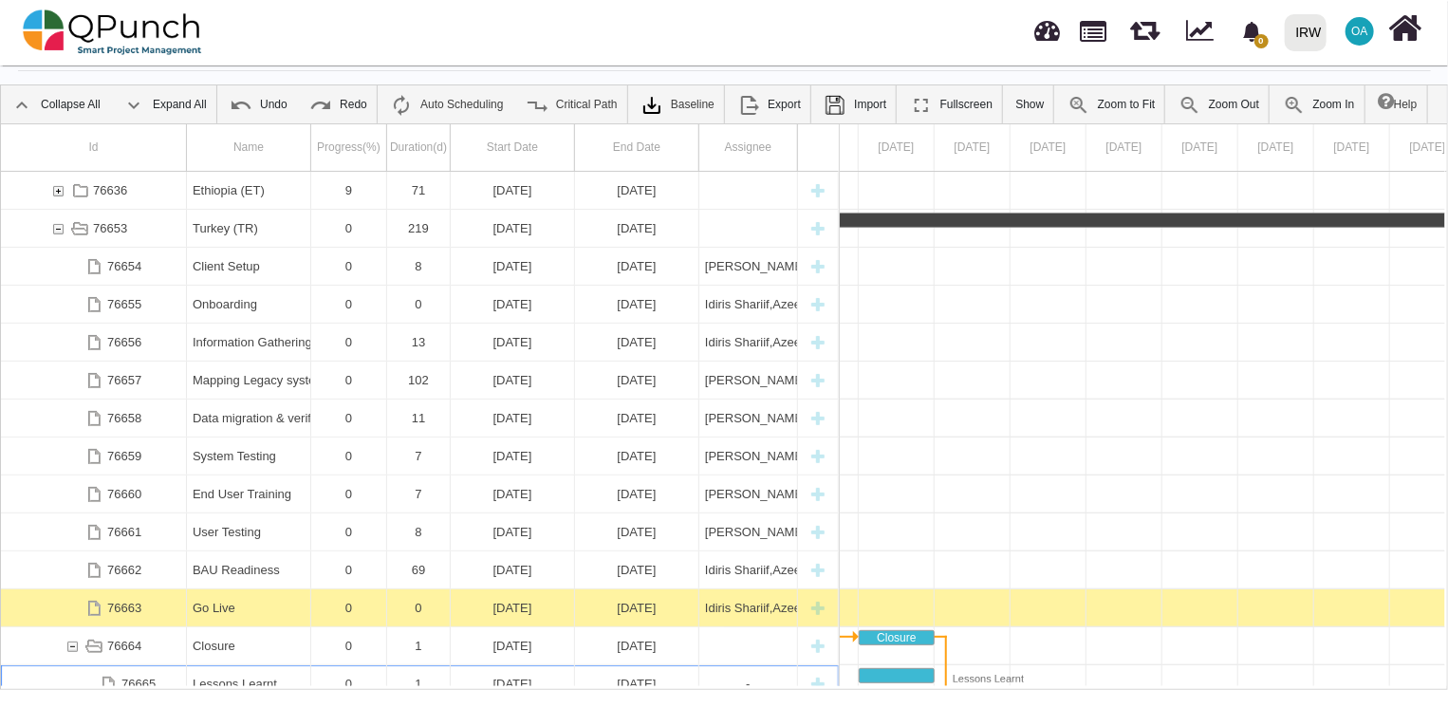
scroll to position [607, 0]
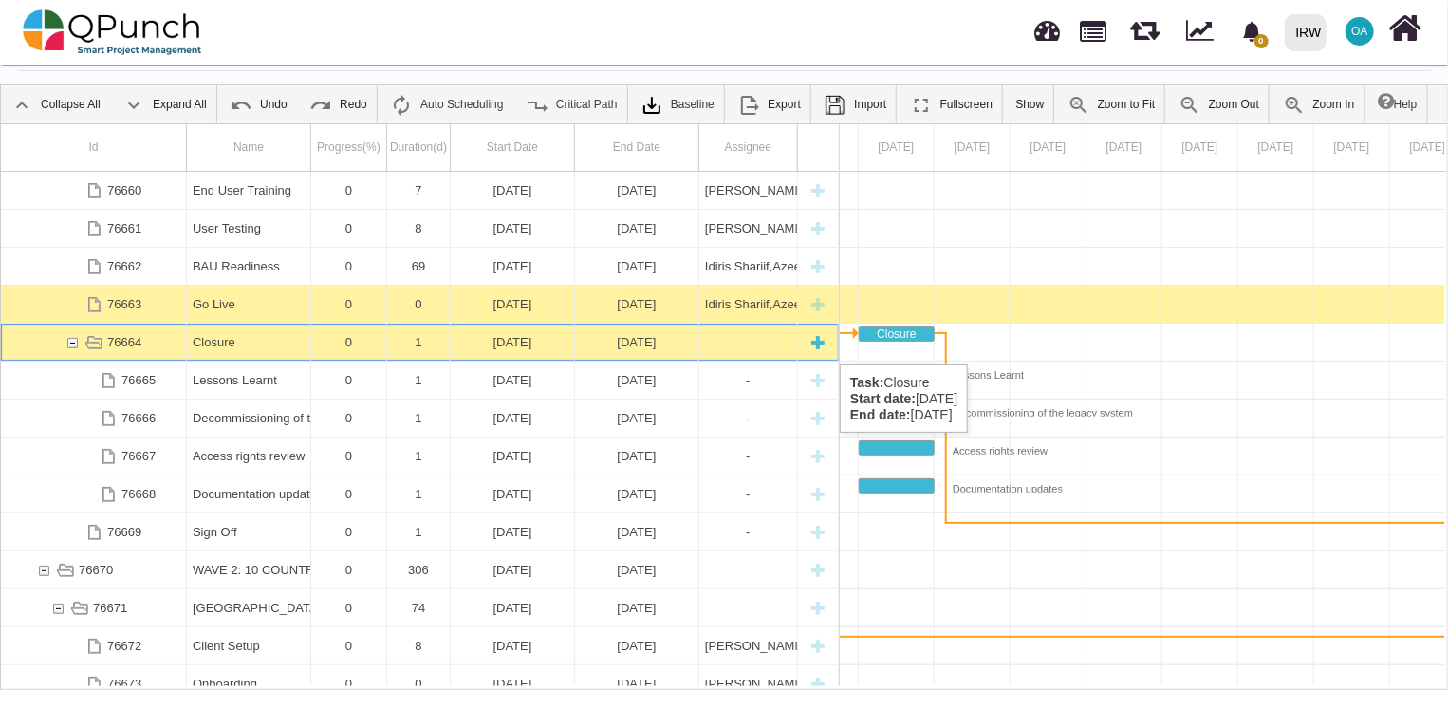
click at [684, 345] on div "[DATE]" at bounding box center [637, 341] width 112 height 37
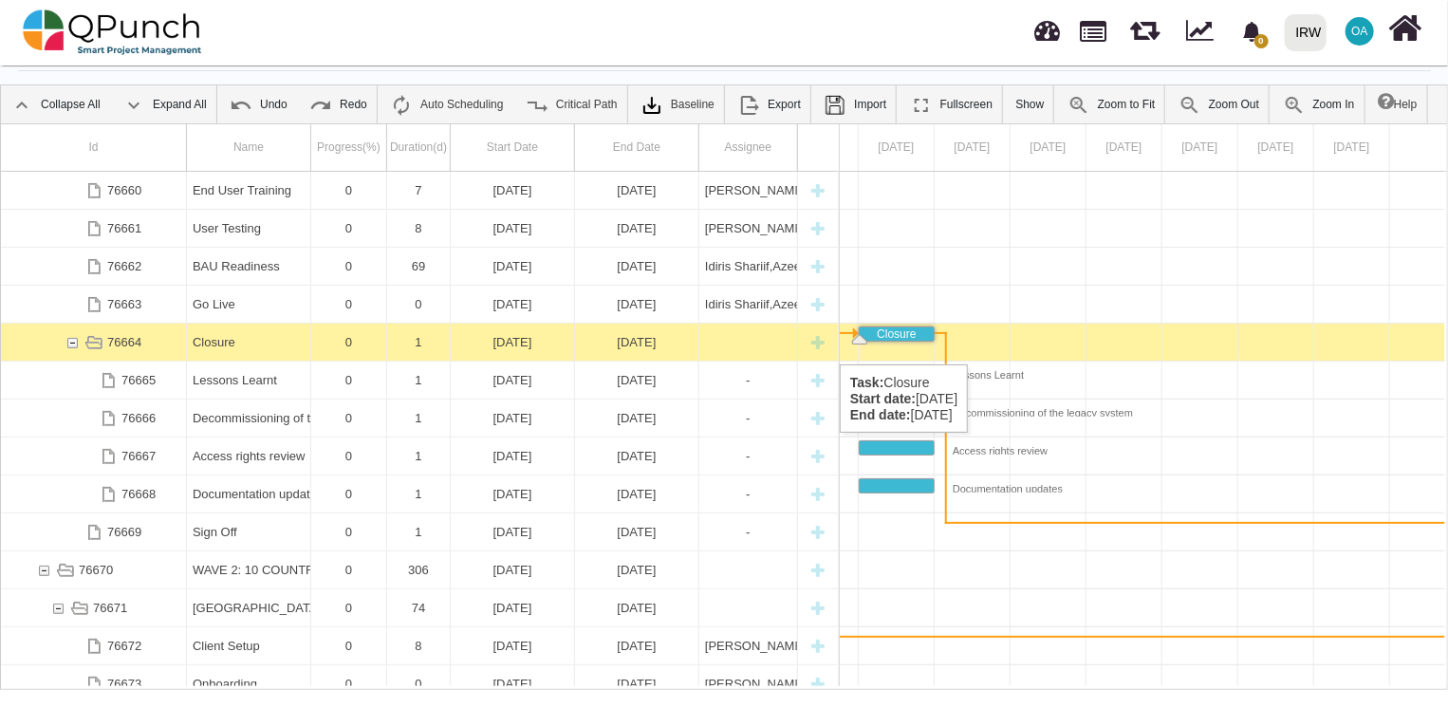
scroll to position [0, 34738]
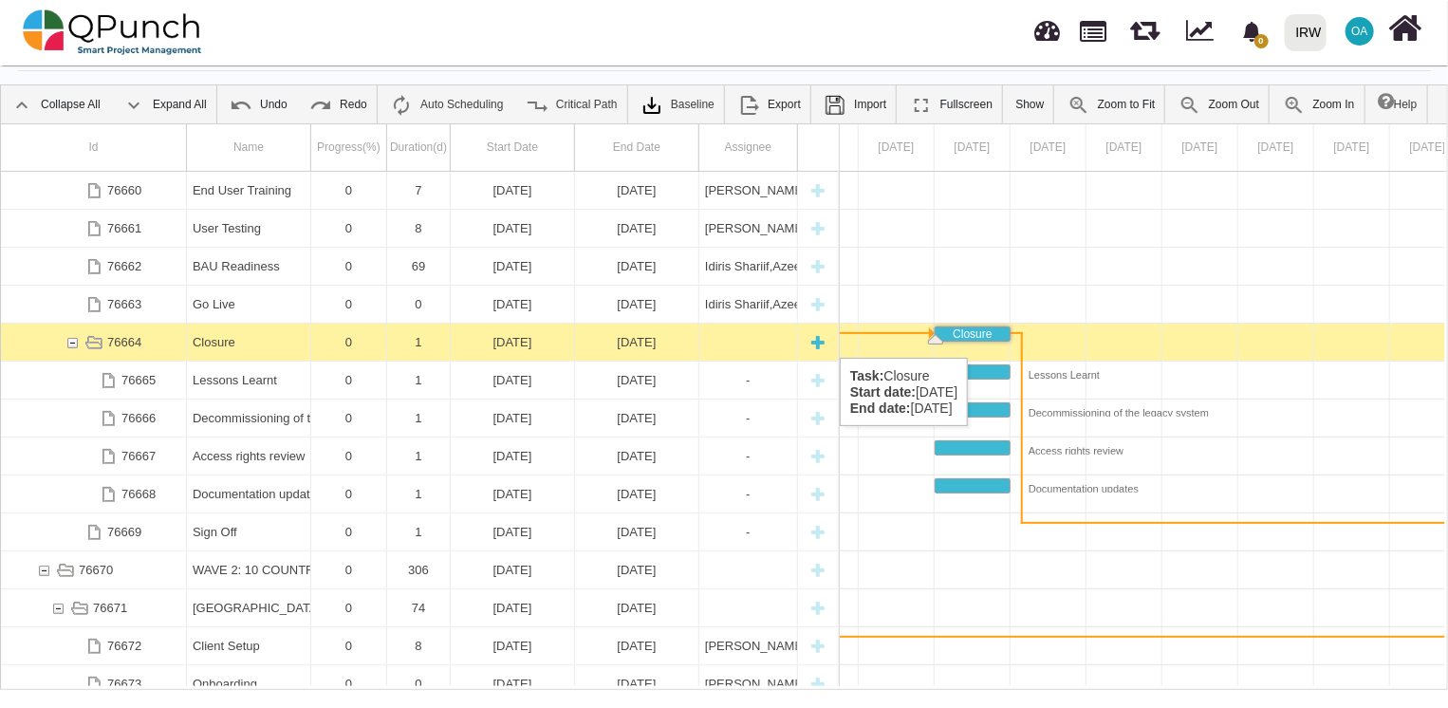
click at [334, 339] on div "0" at bounding box center [349, 341] width 64 height 37
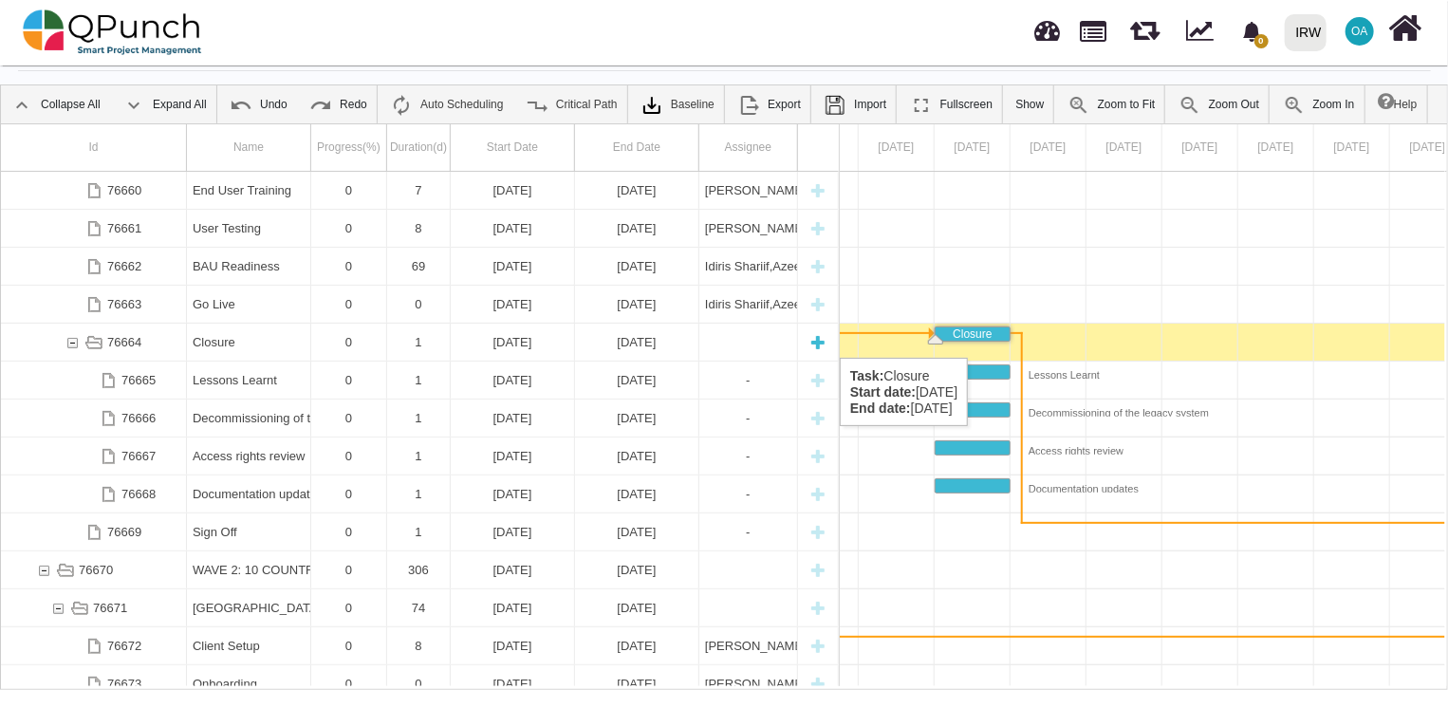
click at [334, 339] on div "0" at bounding box center [349, 341] width 64 height 37
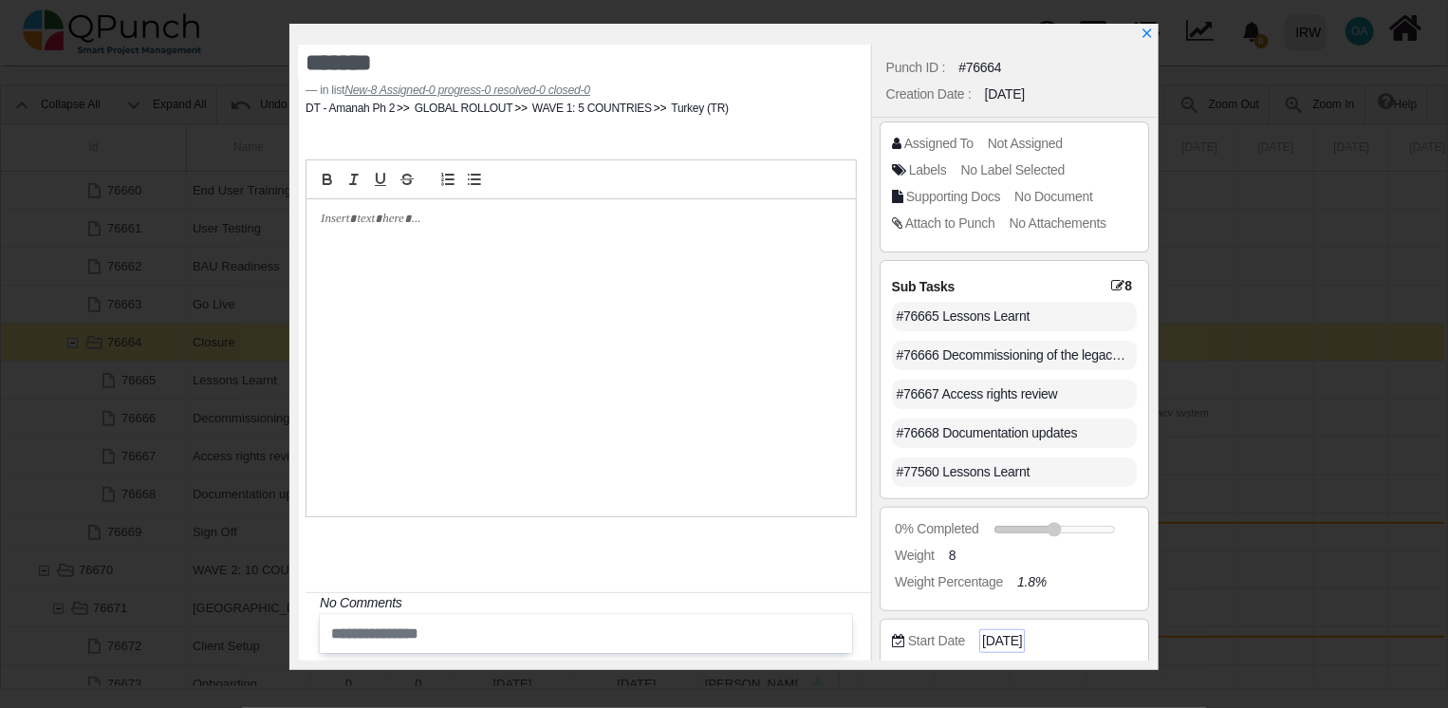
click at [1013, 648] on span "[DATE]" at bounding box center [1002, 641] width 40 height 20
click at [1007, 641] on span "[DATE]" at bounding box center [1002, 641] width 40 height 20
click at [998, 634] on span "[DATE]" at bounding box center [1002, 641] width 40 height 20
click at [1005, 637] on span "[DATE]" at bounding box center [1002, 641] width 40 height 20
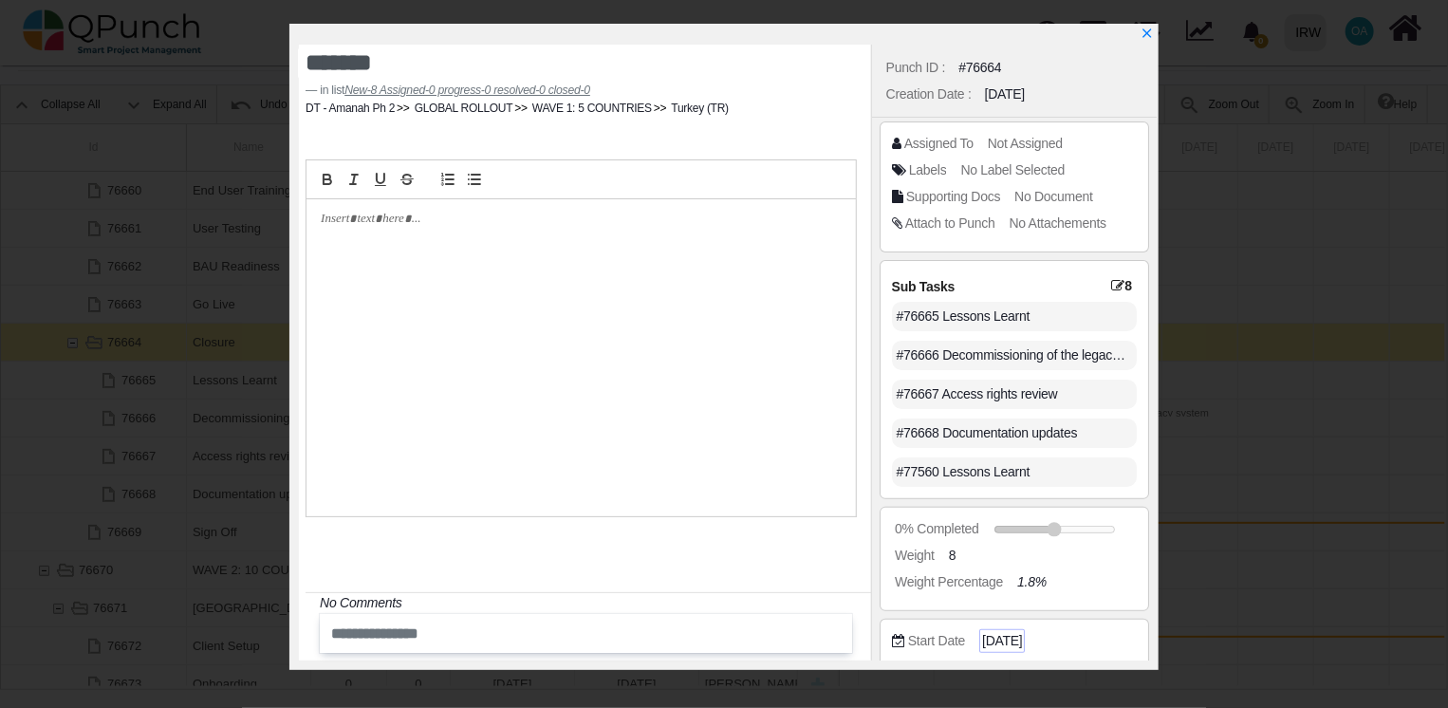
click at [1005, 637] on span "[DATE]" at bounding box center [1002, 641] width 40 height 20
click at [1148, 35] on icon "x" at bounding box center [1145, 34] width 15 height 15
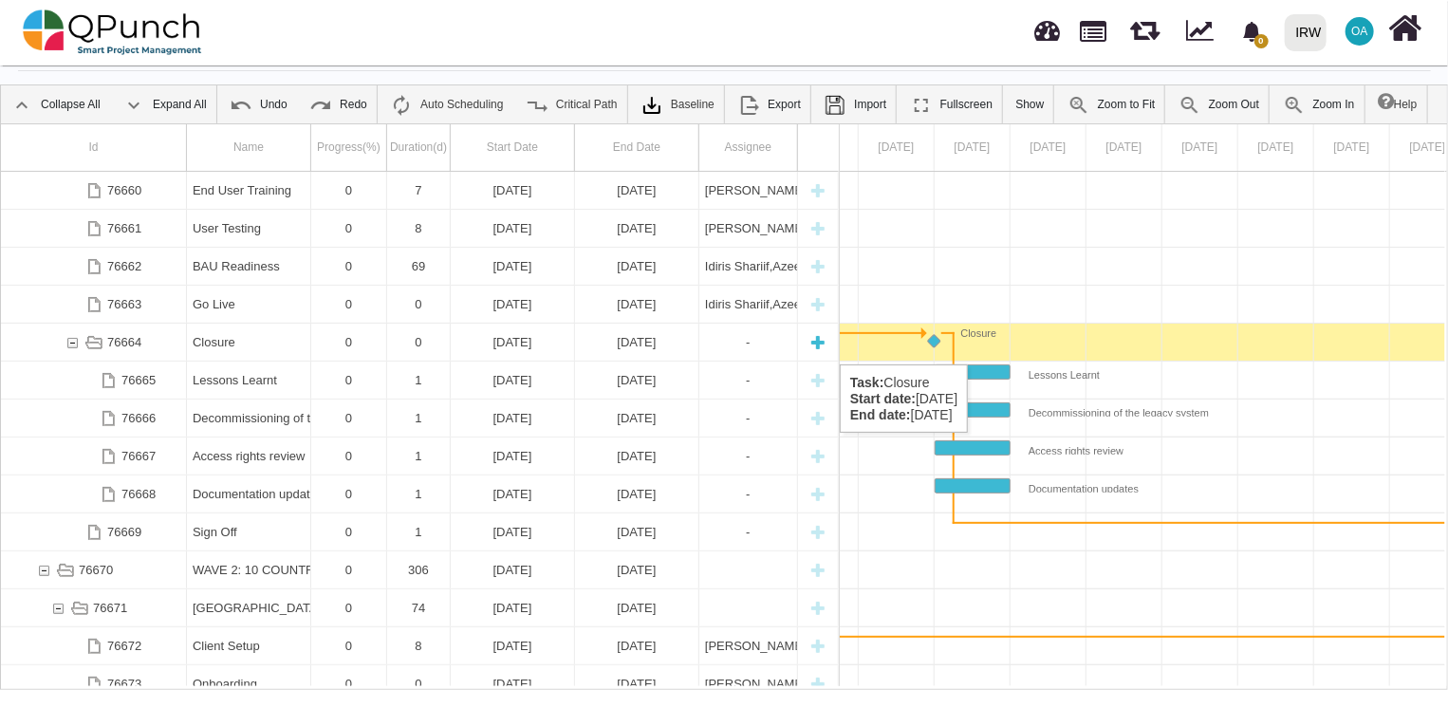
click at [629, 345] on div "[DATE]" at bounding box center [637, 341] width 112 height 37
click at [518, 329] on div "[DATE]" at bounding box center [512, 341] width 112 height 37
click at [393, 328] on div "0" at bounding box center [418, 341] width 51 height 37
click at [383, 337] on div "0" at bounding box center [349, 341] width 76 height 37
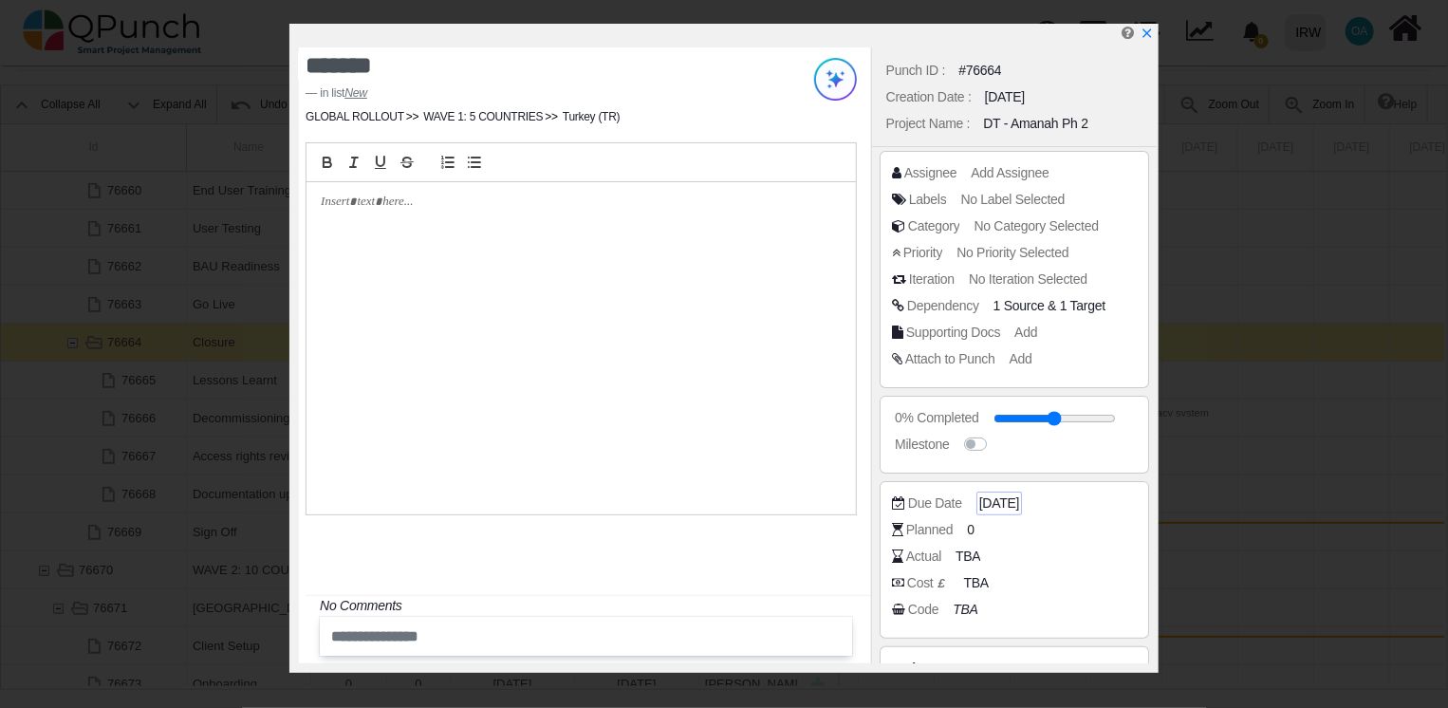
click at [1002, 506] on span "[DATE]" at bounding box center [999, 503] width 40 height 20
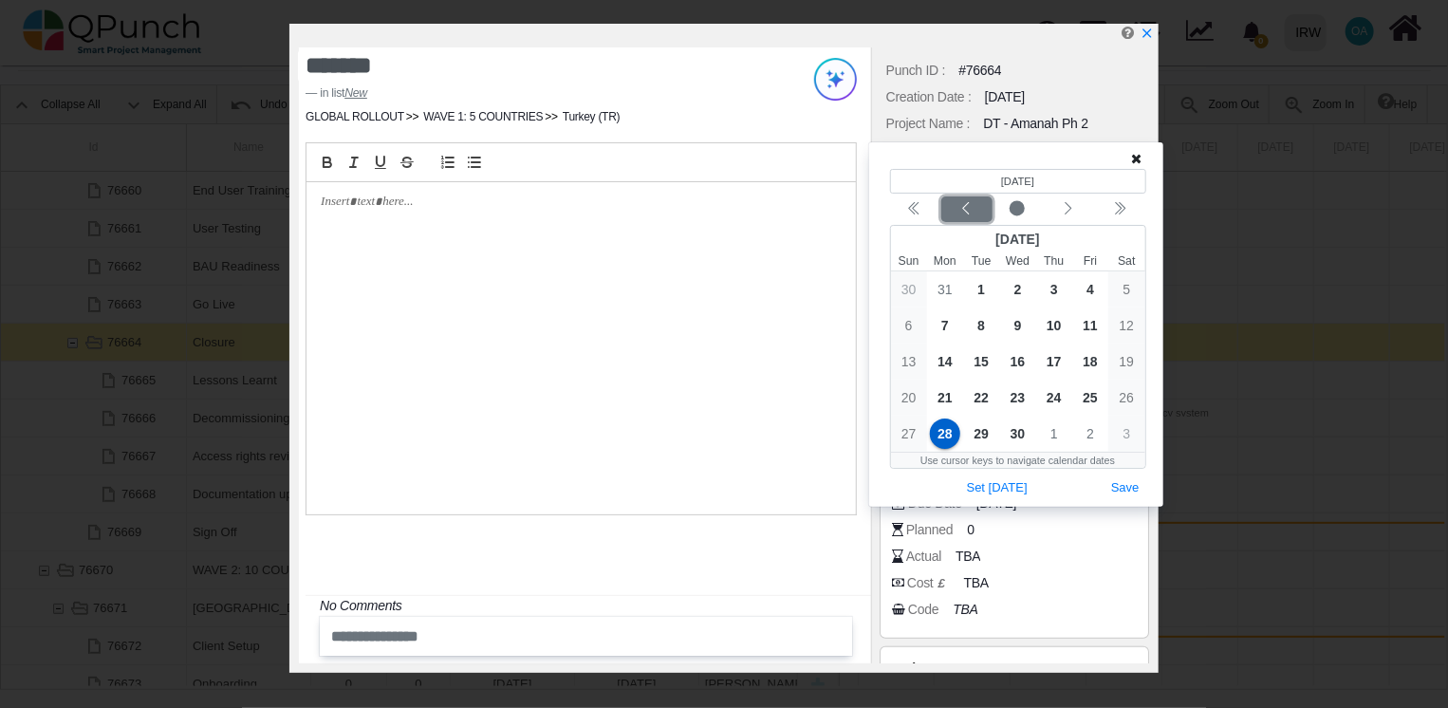
click at [973, 201] on icon "chevron left" at bounding box center [965, 208] width 15 height 15
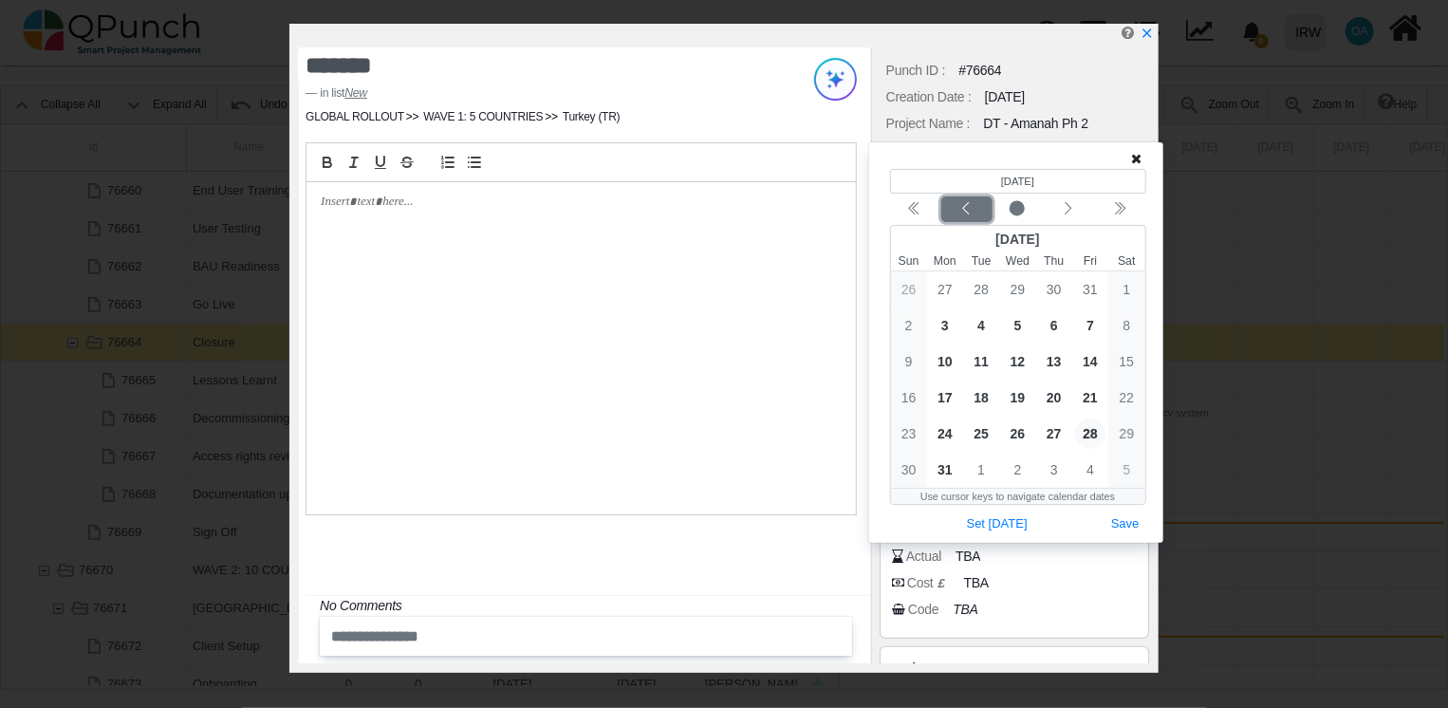
click at [973, 201] on div "Previous month" at bounding box center [966, 209] width 45 height 19
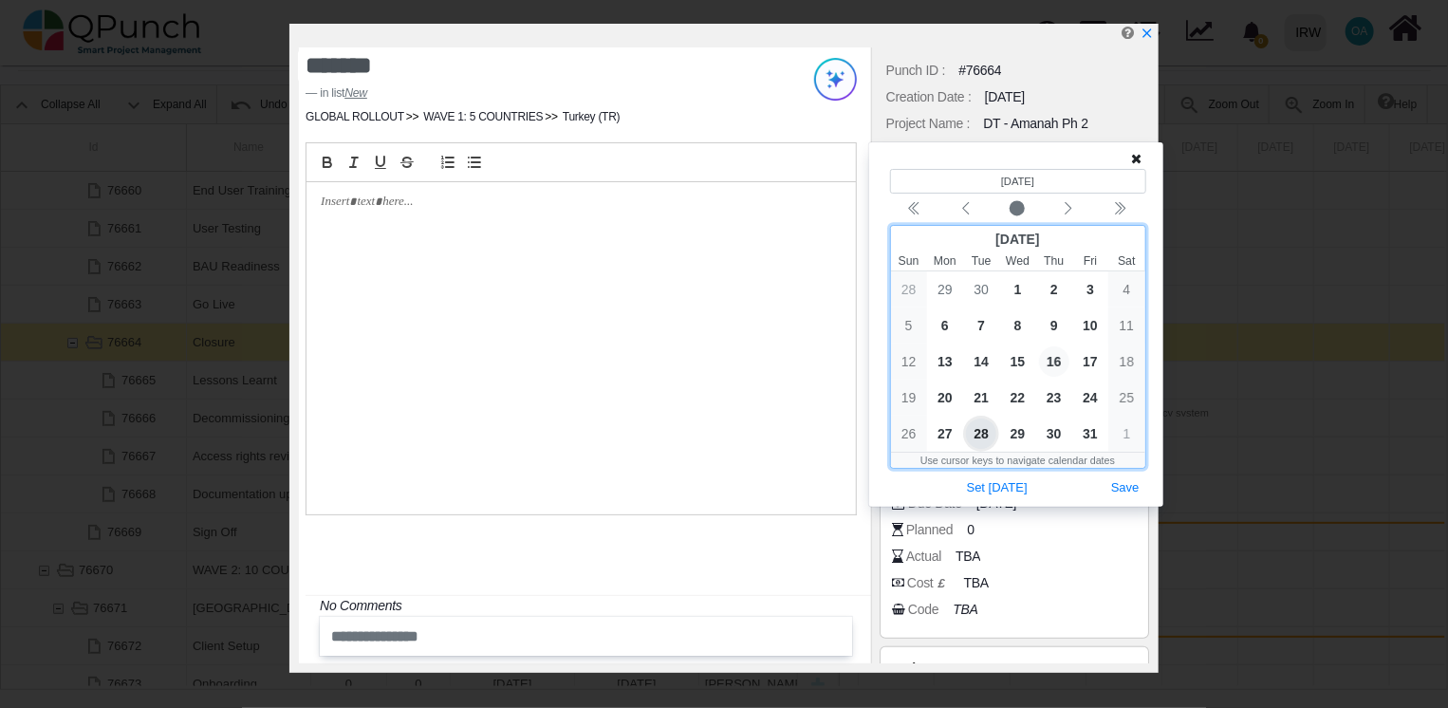
click at [1057, 360] on span "16" at bounding box center [1054, 361] width 30 height 30
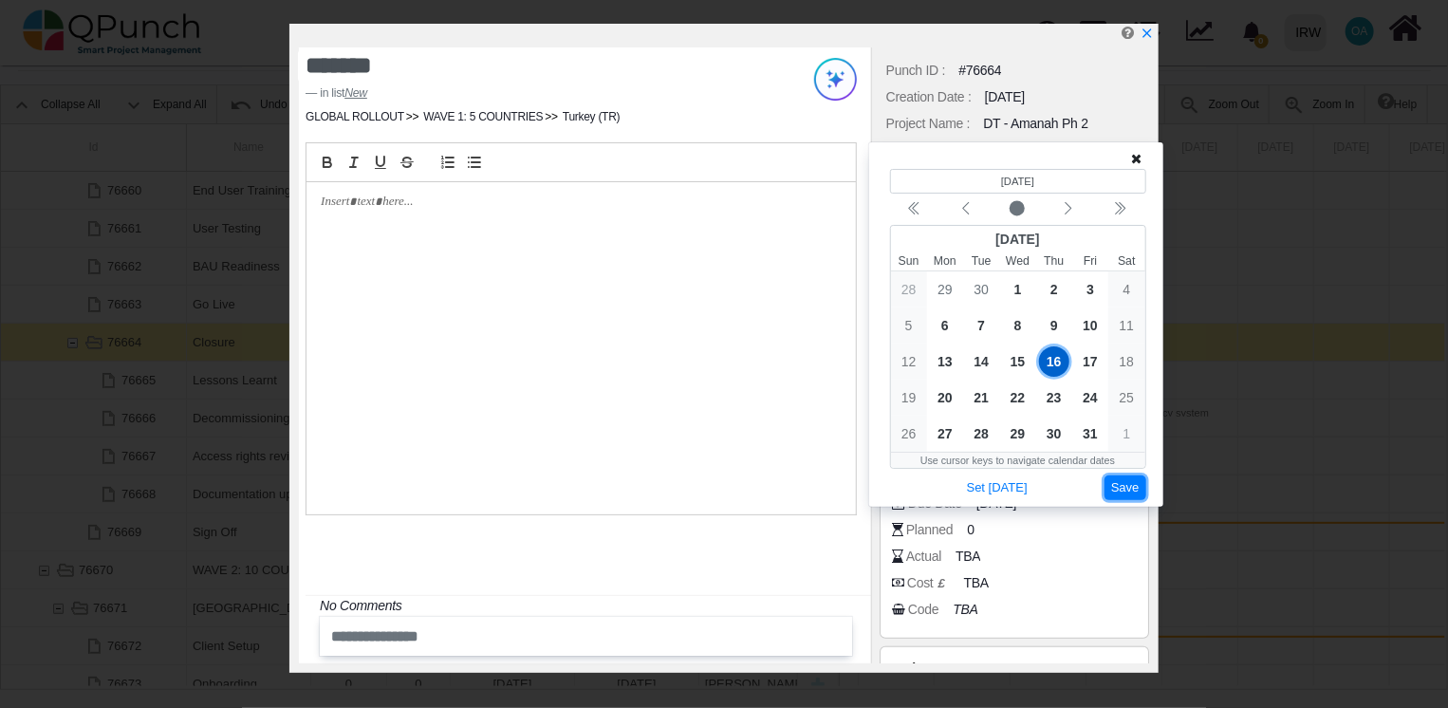
click at [1127, 494] on button "Save" at bounding box center [1125, 488] width 42 height 26
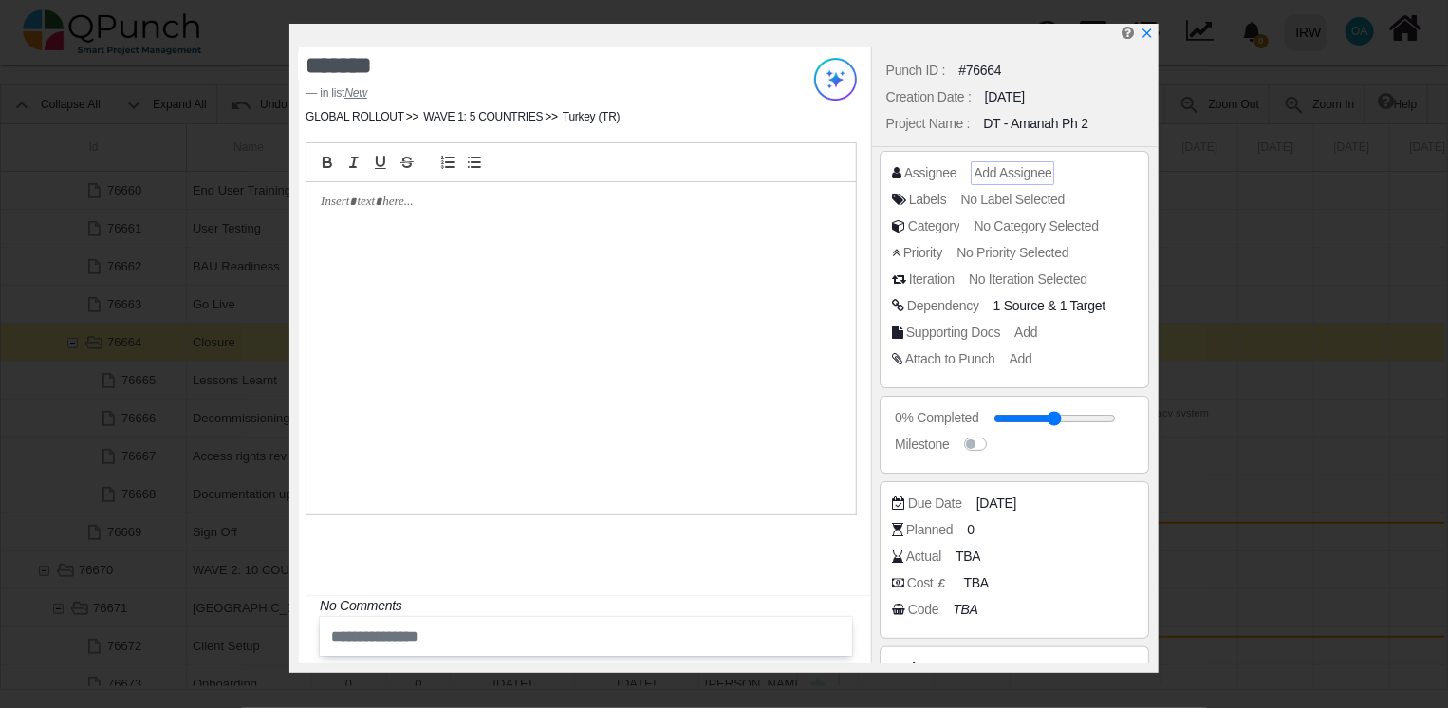
click at [999, 175] on span "Add Assignee" at bounding box center [1012, 172] width 78 height 15
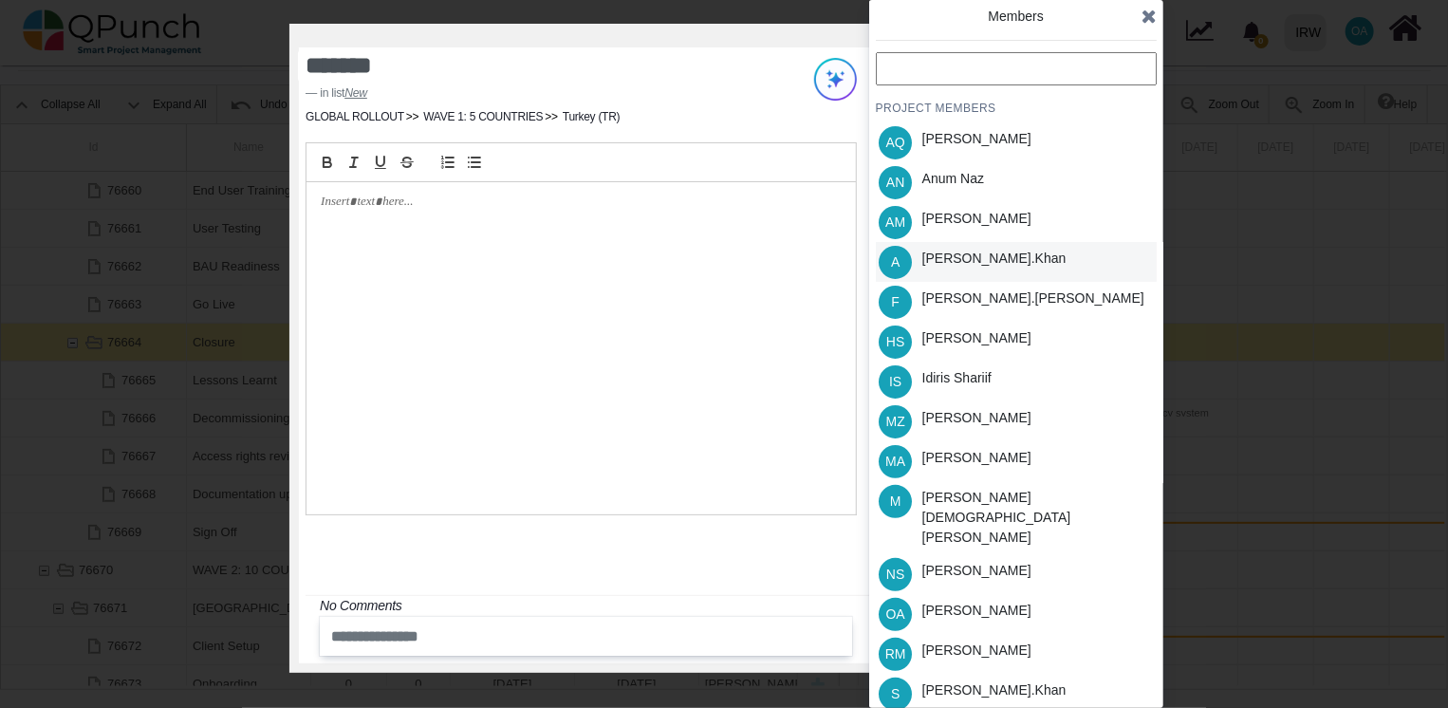
click at [975, 268] on div "[PERSON_NAME].khan" at bounding box center [994, 259] width 144 height 20
click at [967, 378] on div "Idiris Shariif" at bounding box center [956, 378] width 69 height 20
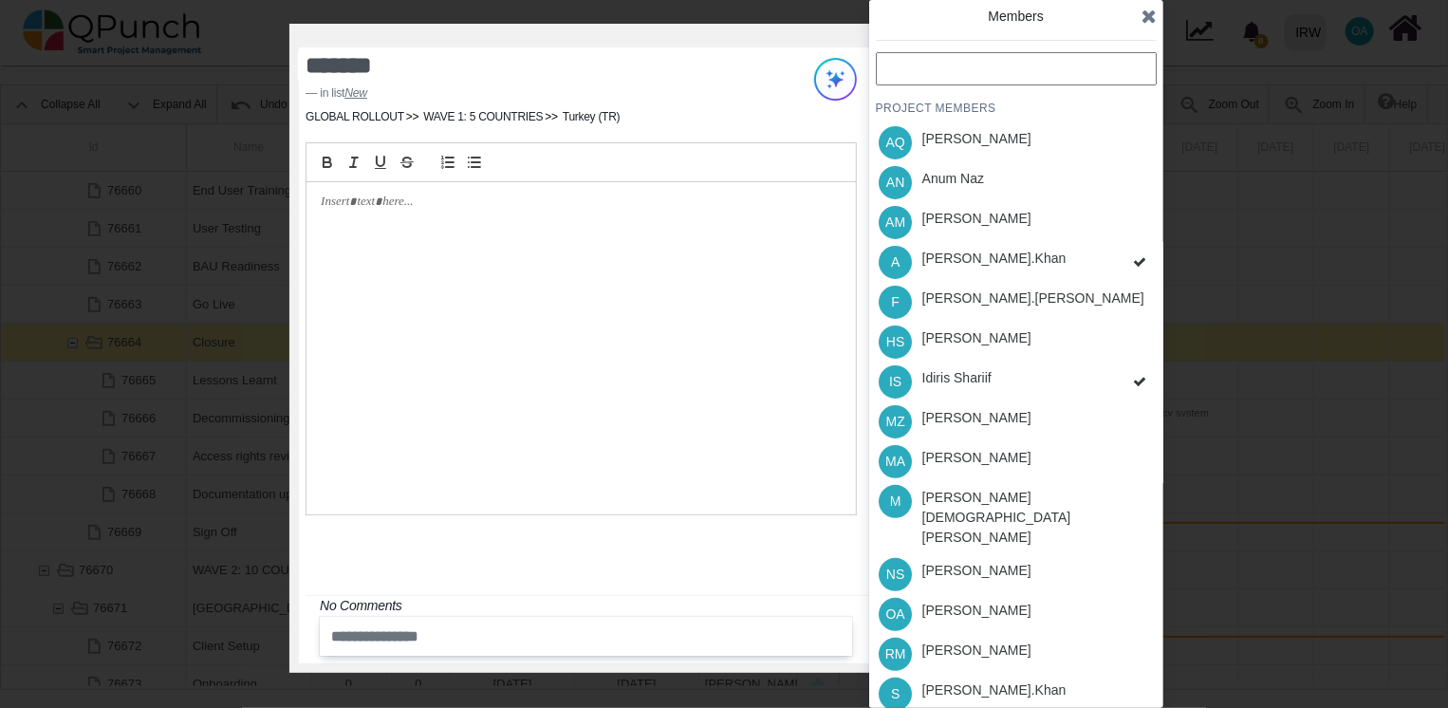
click at [957, 337] on div "PROJECT MEMBERS AQ [PERSON_NAME] AN [PERSON_NAME] AM [PERSON_NAME] A [PERSON_NA…" at bounding box center [1016, 442] width 281 height 781
click at [963, 645] on div "PROJECT MEMBERS AQ [PERSON_NAME] AN [PERSON_NAME] AM [PERSON_NAME] A [PERSON_NA…" at bounding box center [1016, 442] width 281 height 781
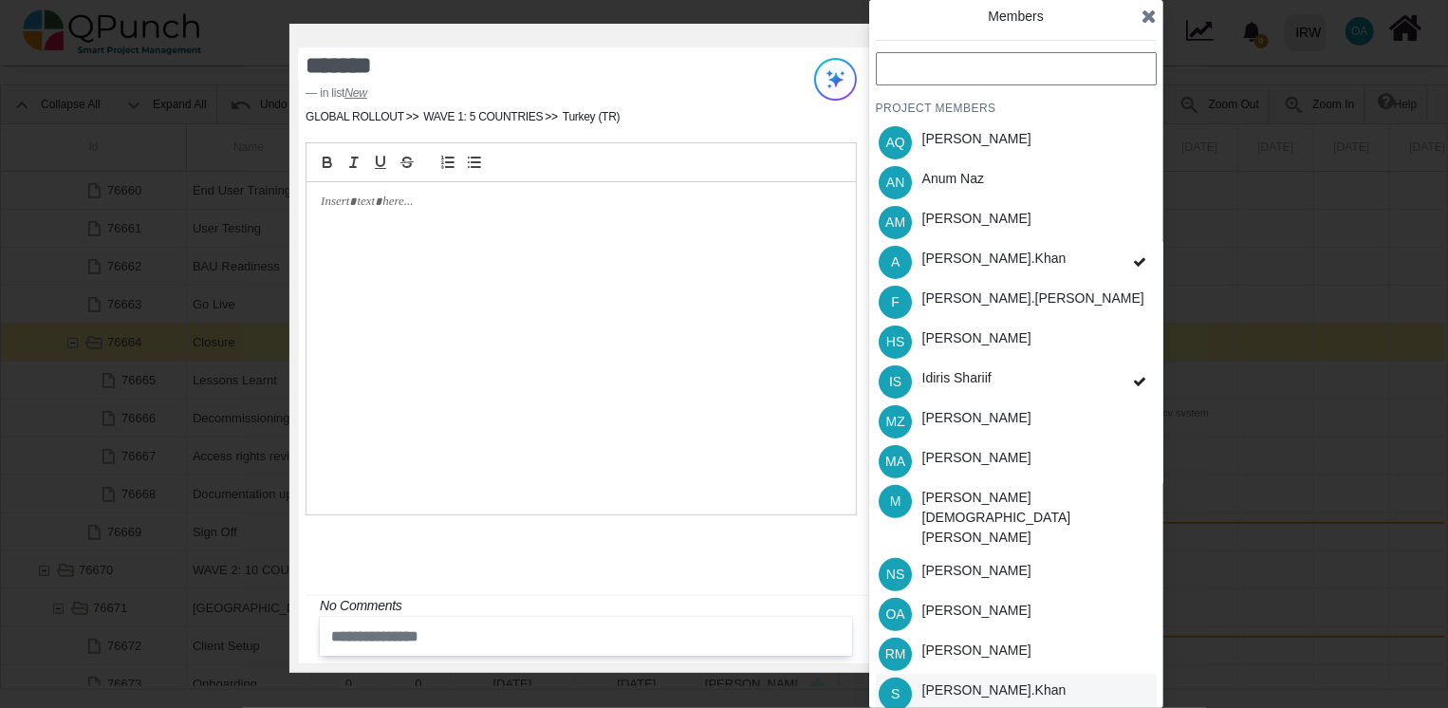
click at [976, 680] on div "[PERSON_NAME].khan" at bounding box center [994, 690] width 144 height 20
drag, startPoint x: 1142, startPoint y: 28, endPoint x: 1149, endPoint y: 9, distance: 20.1
click at [1149, 9] on span at bounding box center [1148, 16] width 15 height 28
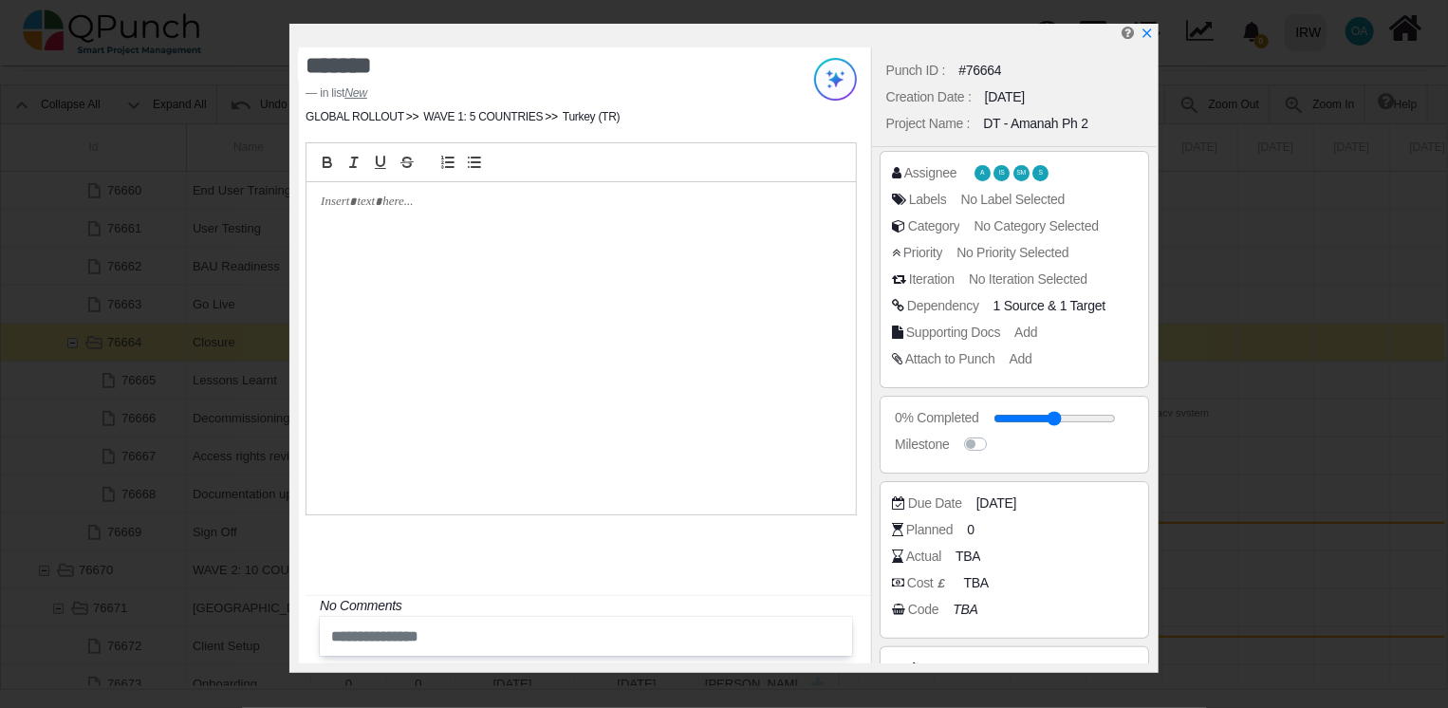
click at [1149, 9] on div "******* in list New GLOBAL ROLLOUT WAVE 1: 5 COUNTRIES Turkey (TR) No Comments …" at bounding box center [724, 354] width 1448 height 708
click at [1146, 28] on icon "x" at bounding box center [1145, 34] width 15 height 15
type input "**"
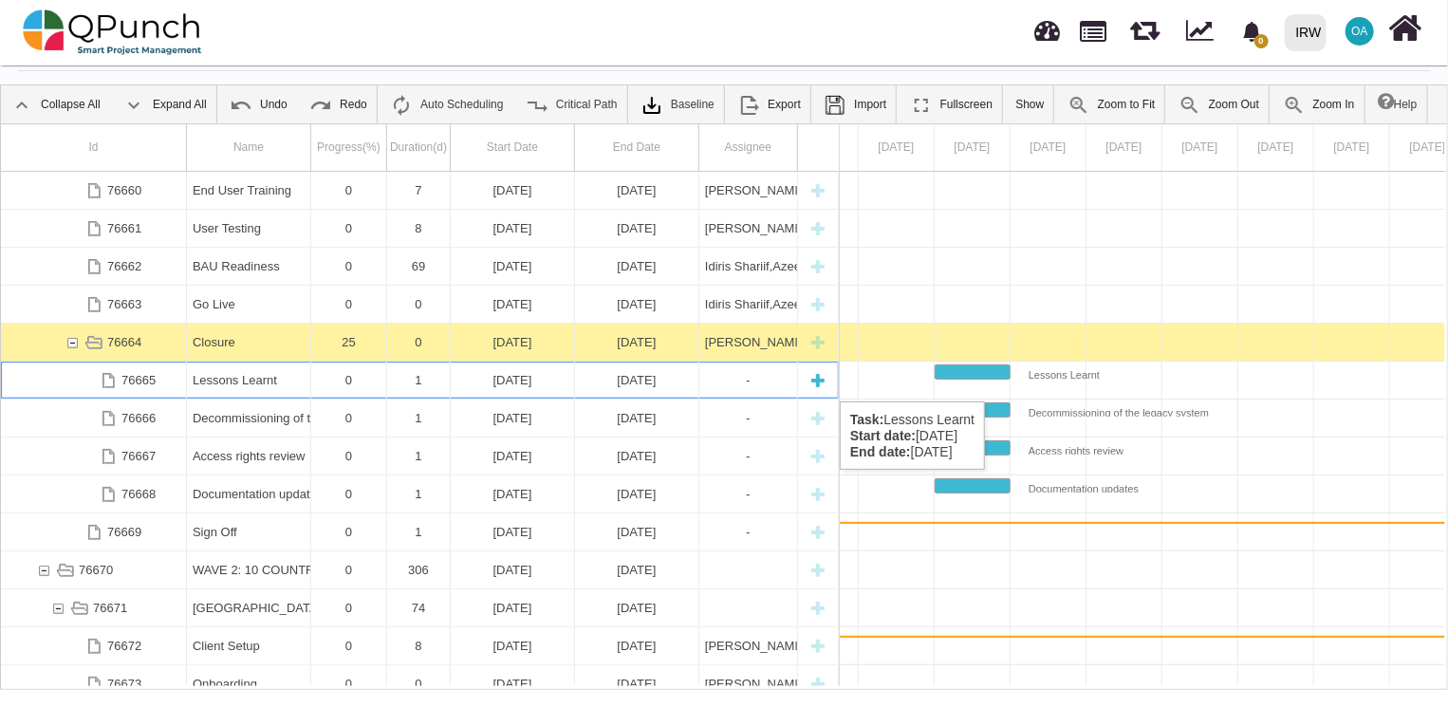
click at [539, 382] on div "[DATE]" at bounding box center [512, 379] width 112 height 37
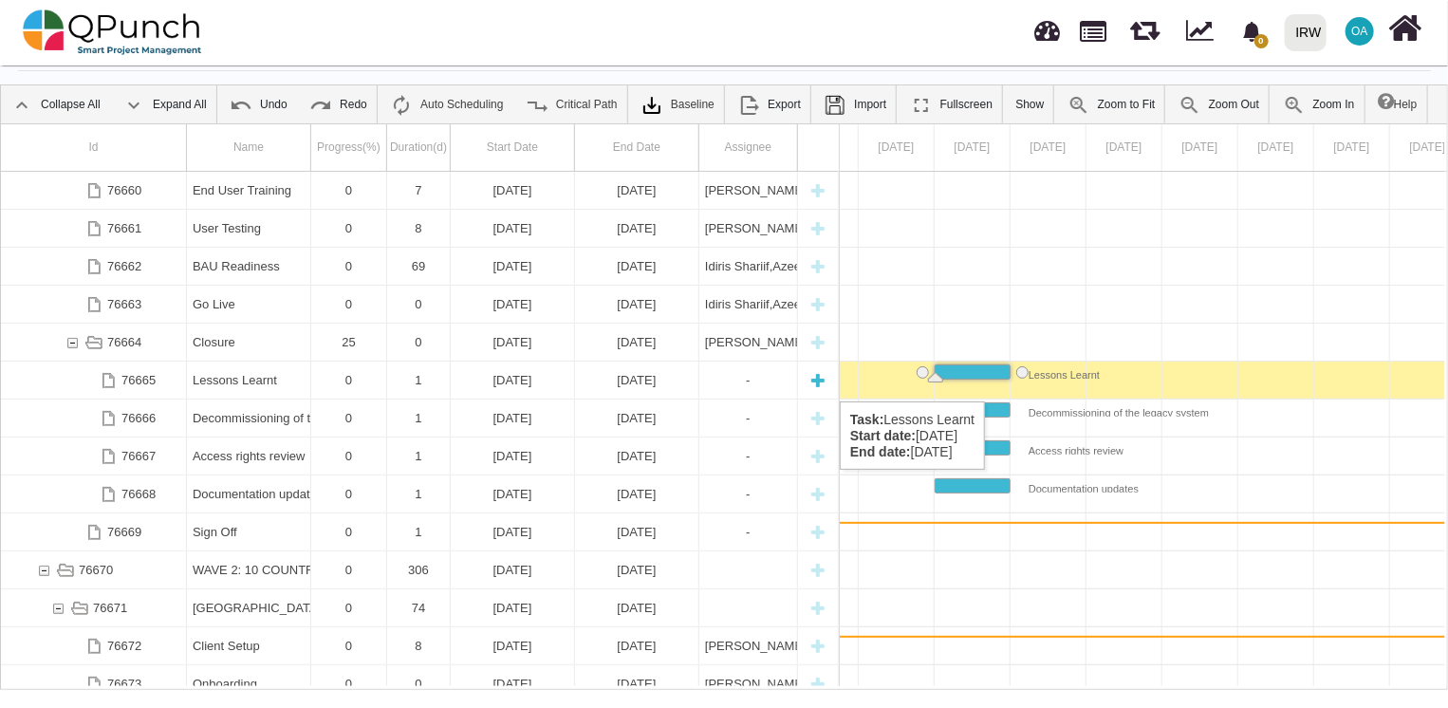
click at [514, 382] on div "[DATE]" at bounding box center [512, 379] width 112 height 37
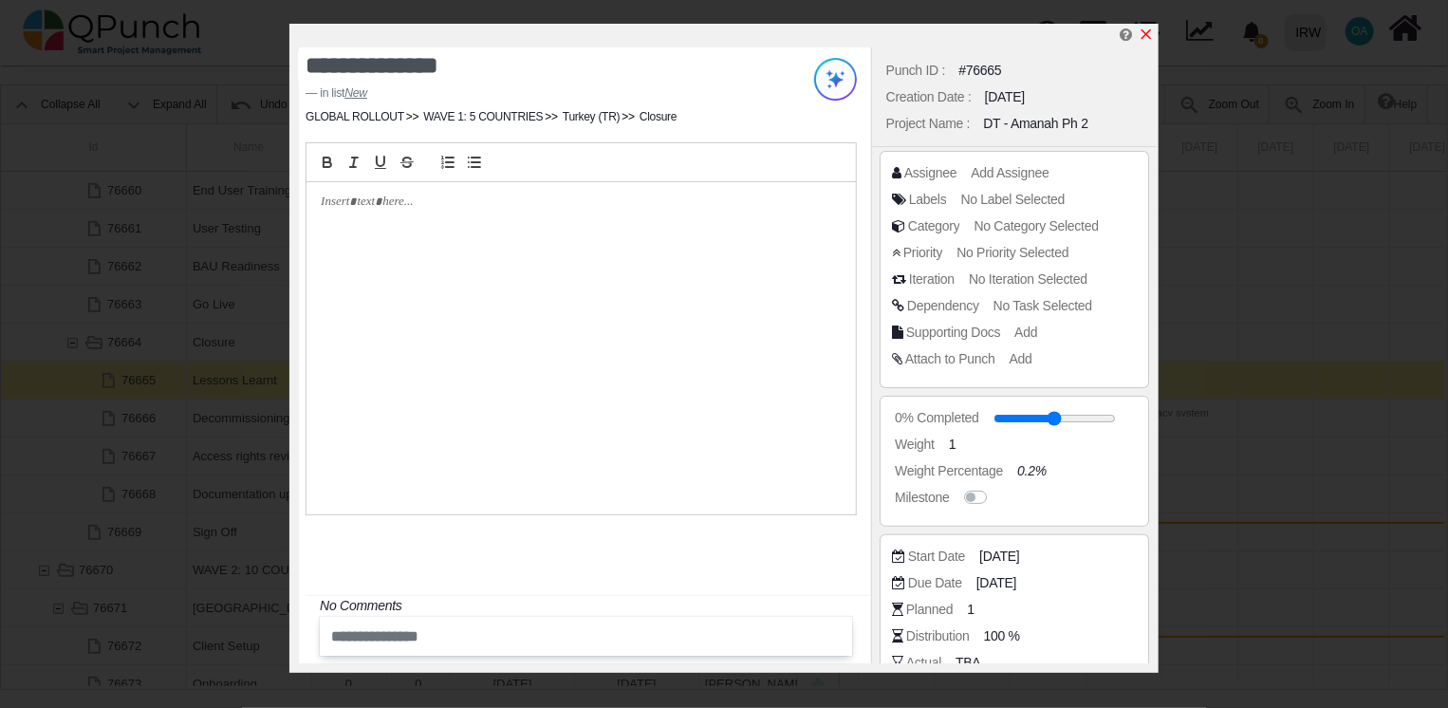
click at [1146, 28] on icon "x" at bounding box center [1145, 34] width 15 height 15
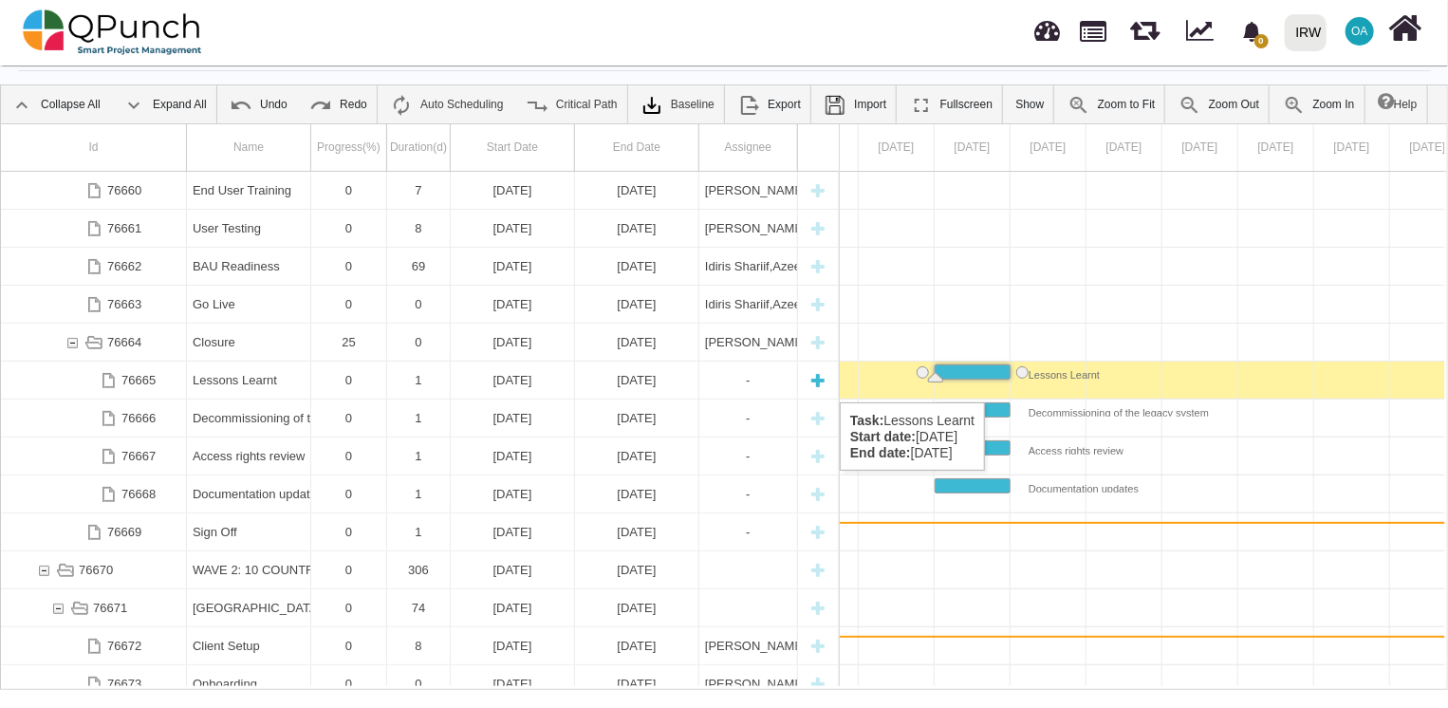
click at [524, 383] on div "[DATE]" at bounding box center [512, 379] width 112 height 37
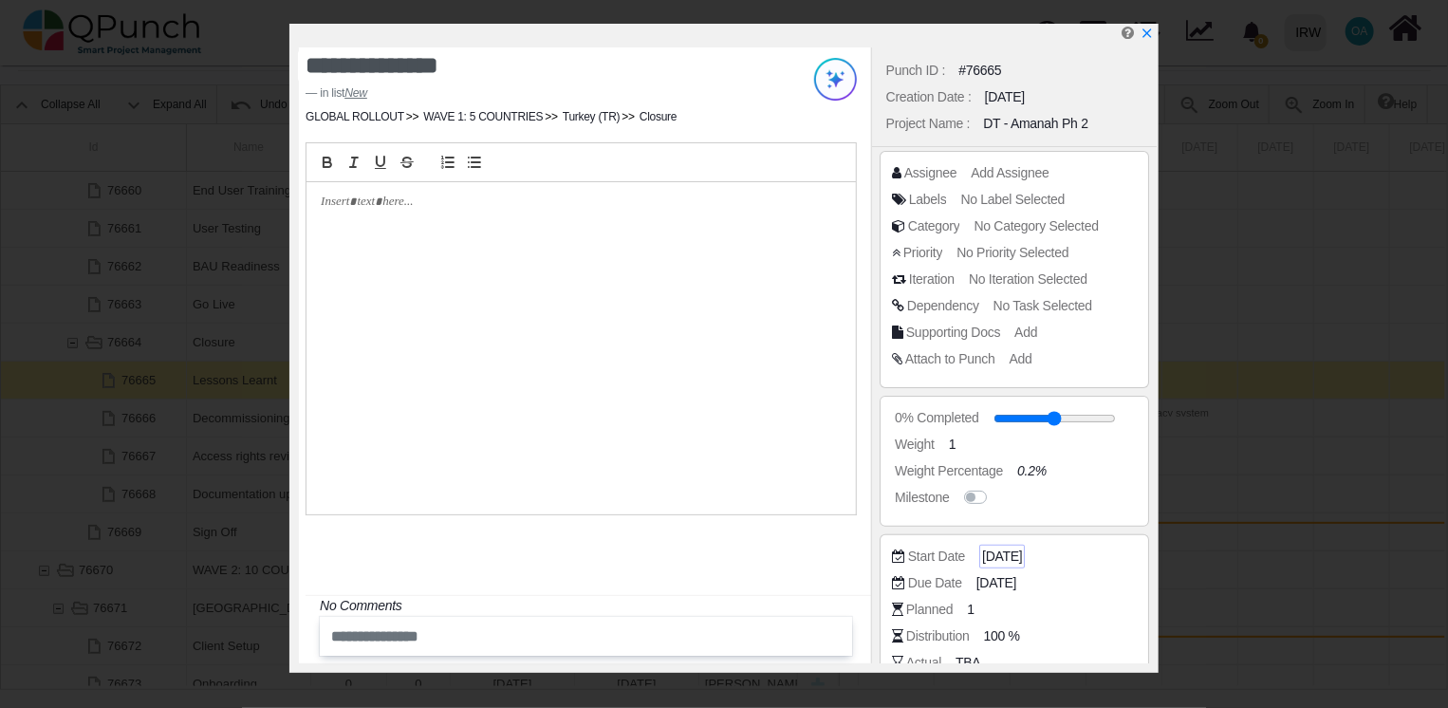
click at [1006, 545] on div "Start Date [DATE] Due Date [DATE] Planned 1 Distribution 100 % Actual TBA Cost …" at bounding box center [1013, 639] width 269 height 211
click at [1006, 546] on span "[DATE]" at bounding box center [1002, 556] width 40 height 20
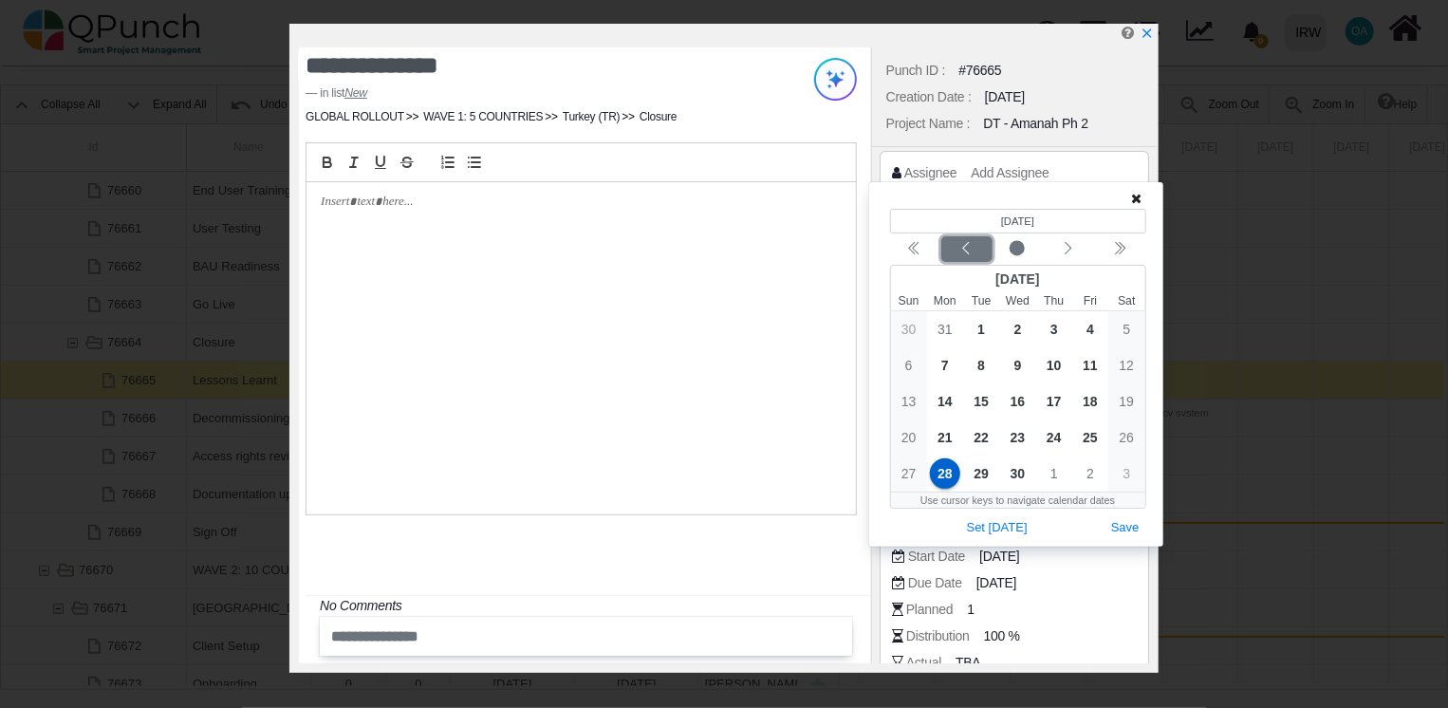
click at [969, 255] on icon "chevron left" at bounding box center [965, 248] width 15 height 15
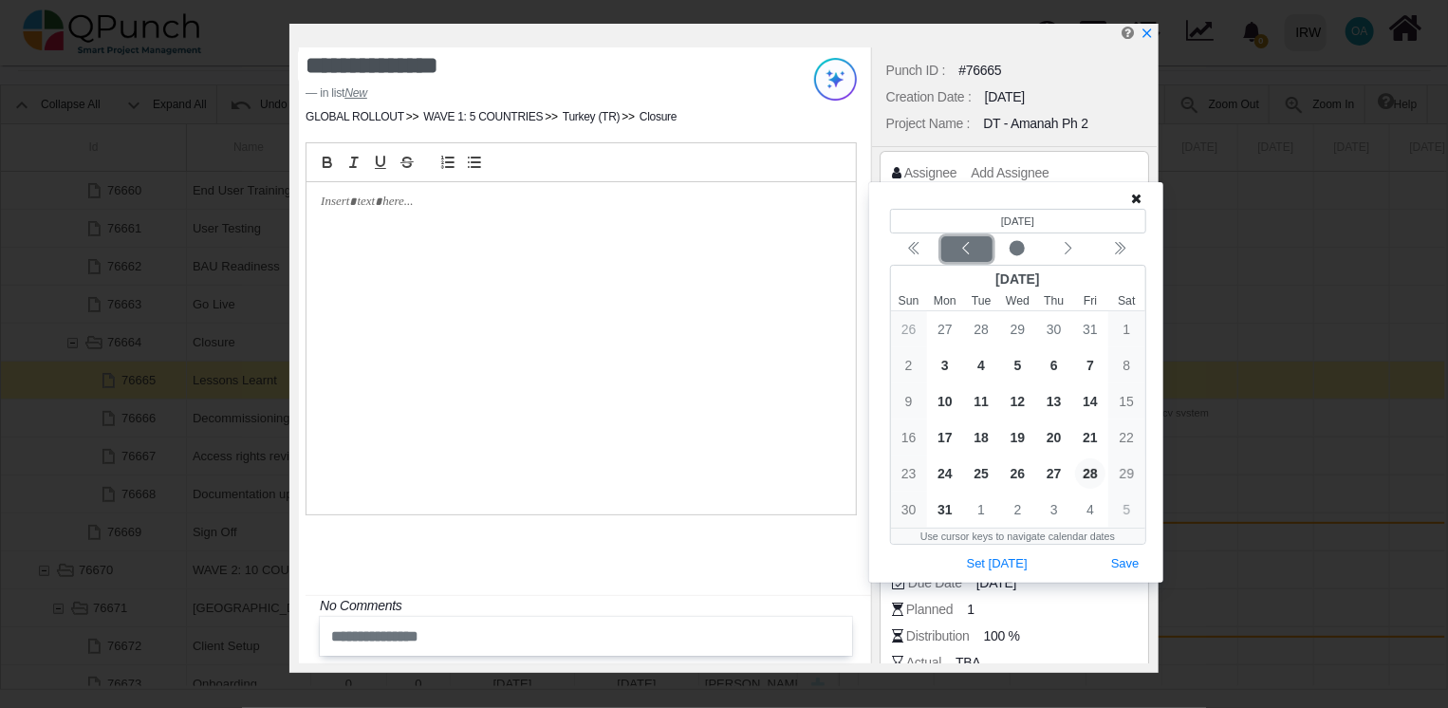
click at [969, 255] on icon "chevron left" at bounding box center [965, 248] width 15 height 15
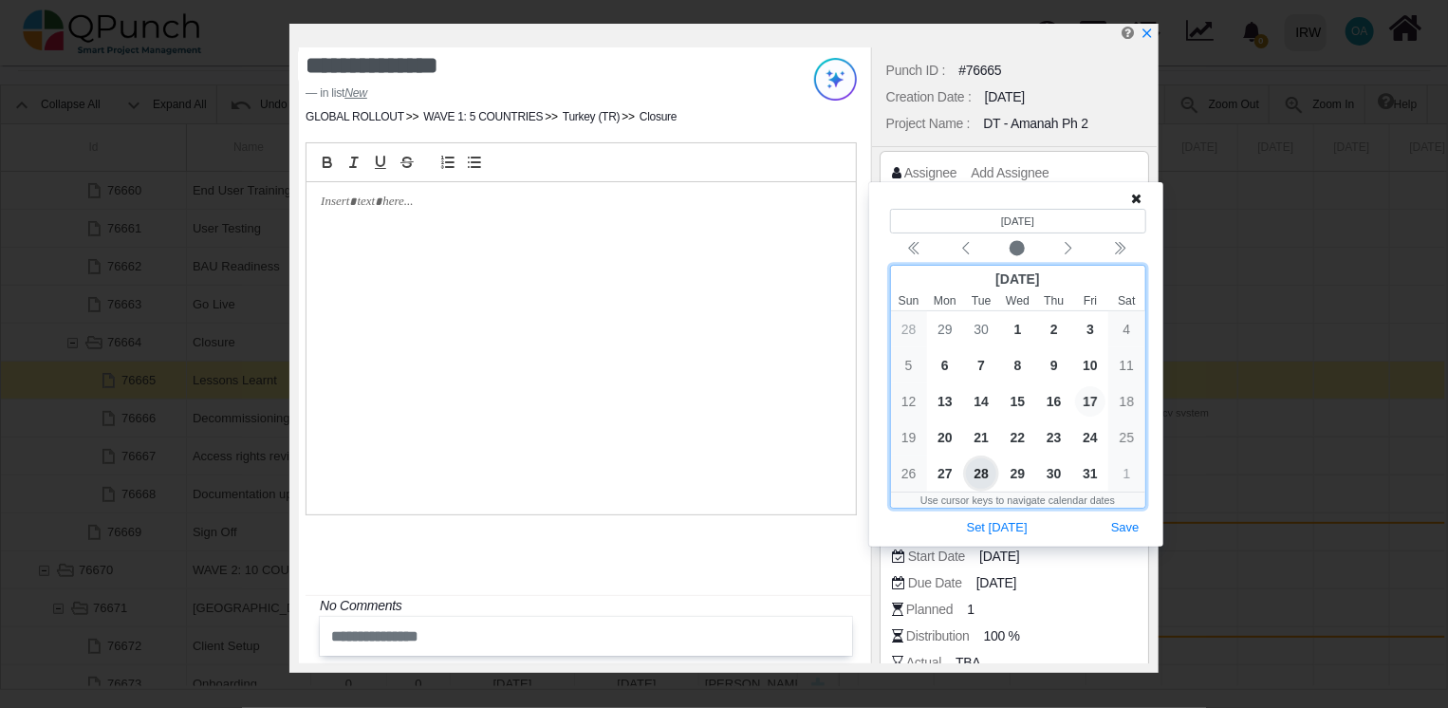
drag, startPoint x: 969, startPoint y: 255, endPoint x: 1091, endPoint y: 403, distance: 192.0
click at [1091, 403] on span "17" at bounding box center [1090, 401] width 30 height 30
click at [1061, 397] on span "16" at bounding box center [1054, 401] width 30 height 30
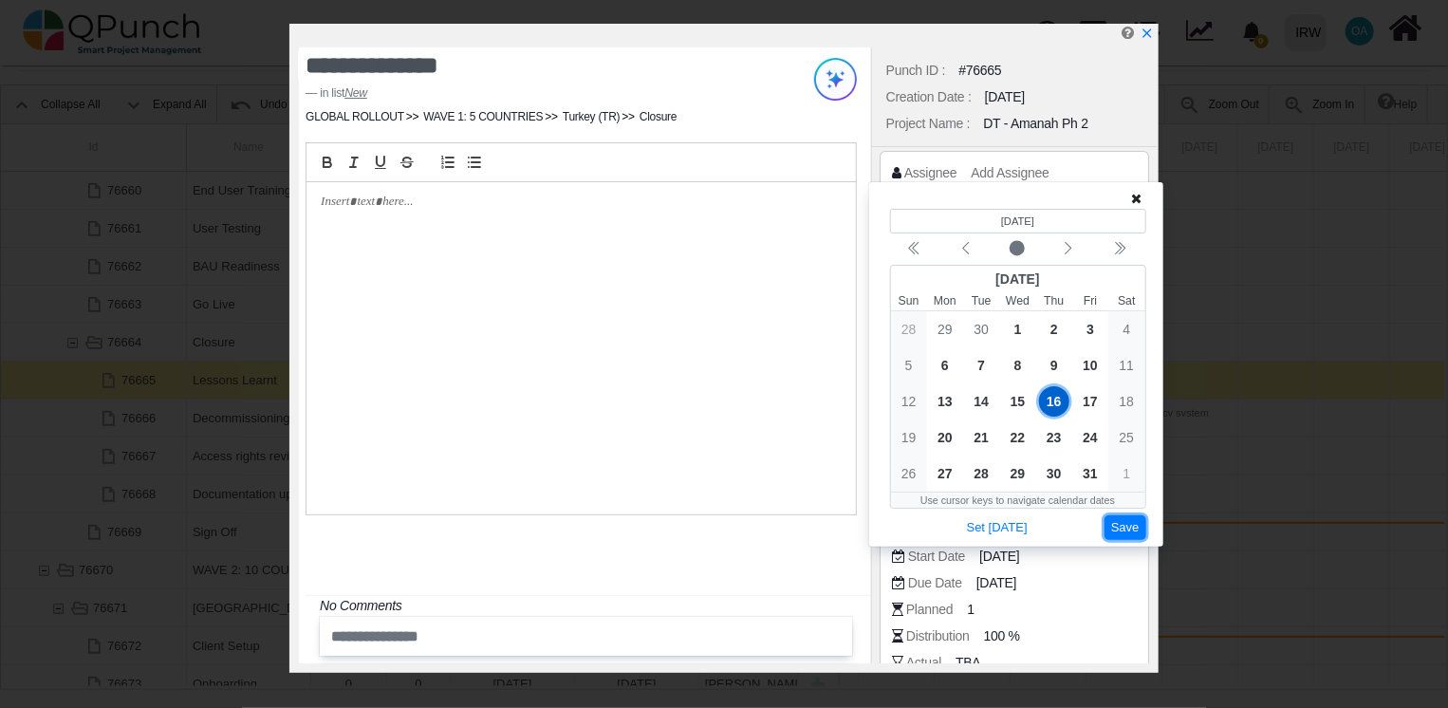
click at [1126, 534] on button "Save" at bounding box center [1125, 528] width 42 height 26
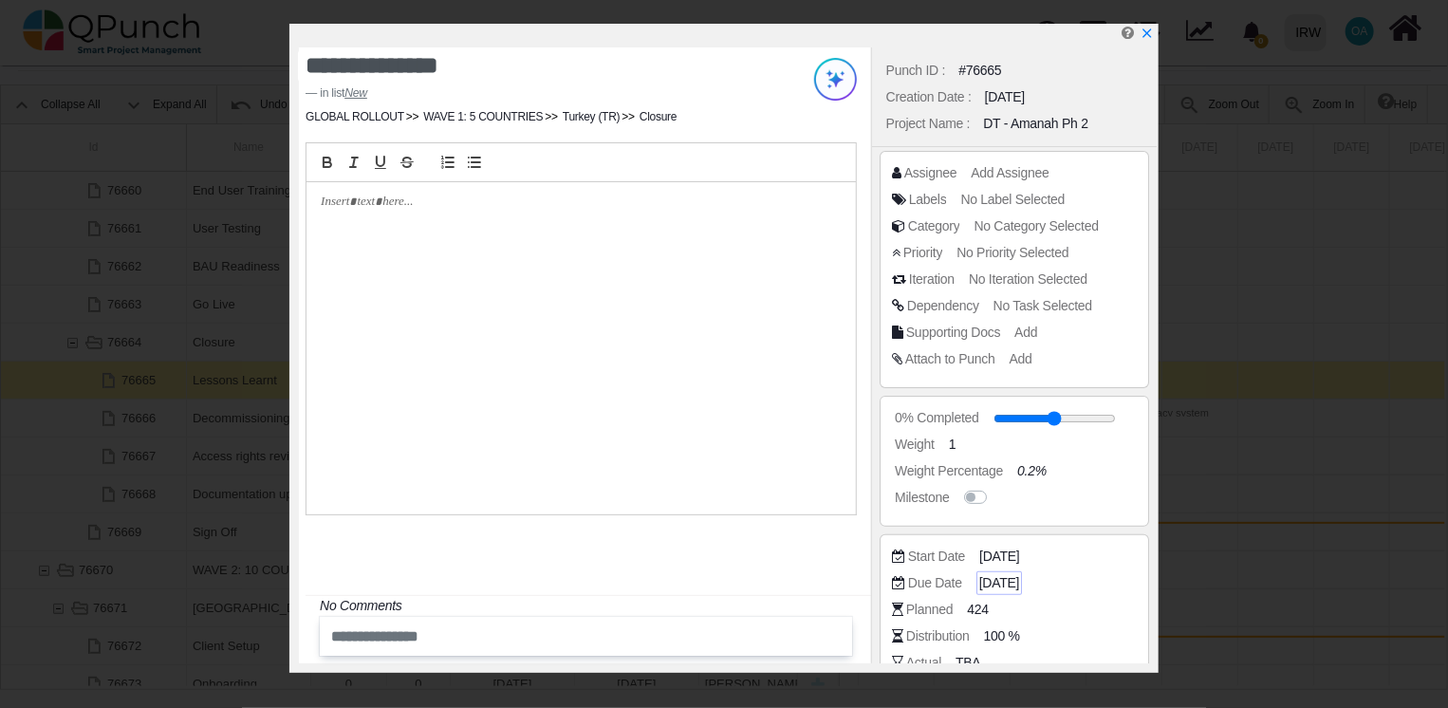
click at [1002, 575] on span "[DATE]" at bounding box center [999, 583] width 40 height 20
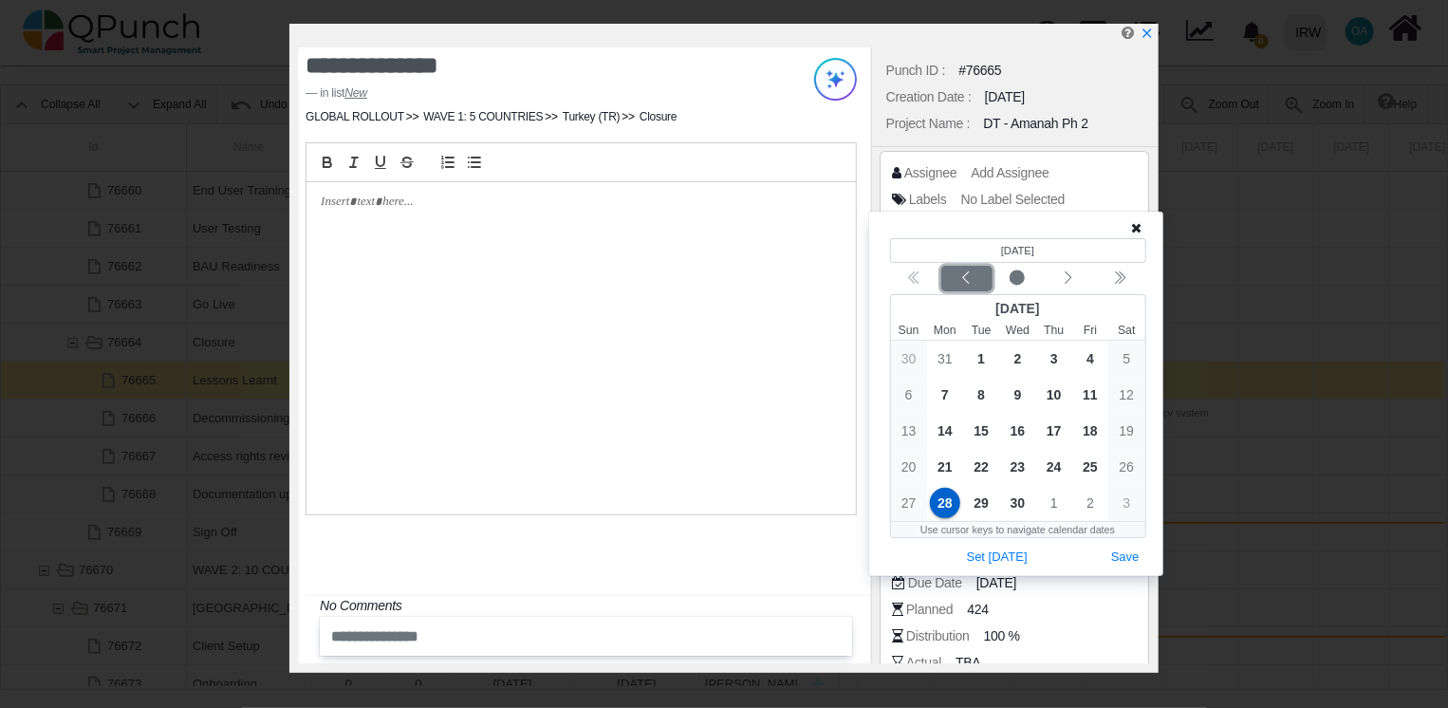
click at [962, 276] on icon "chevron left" at bounding box center [965, 277] width 15 height 15
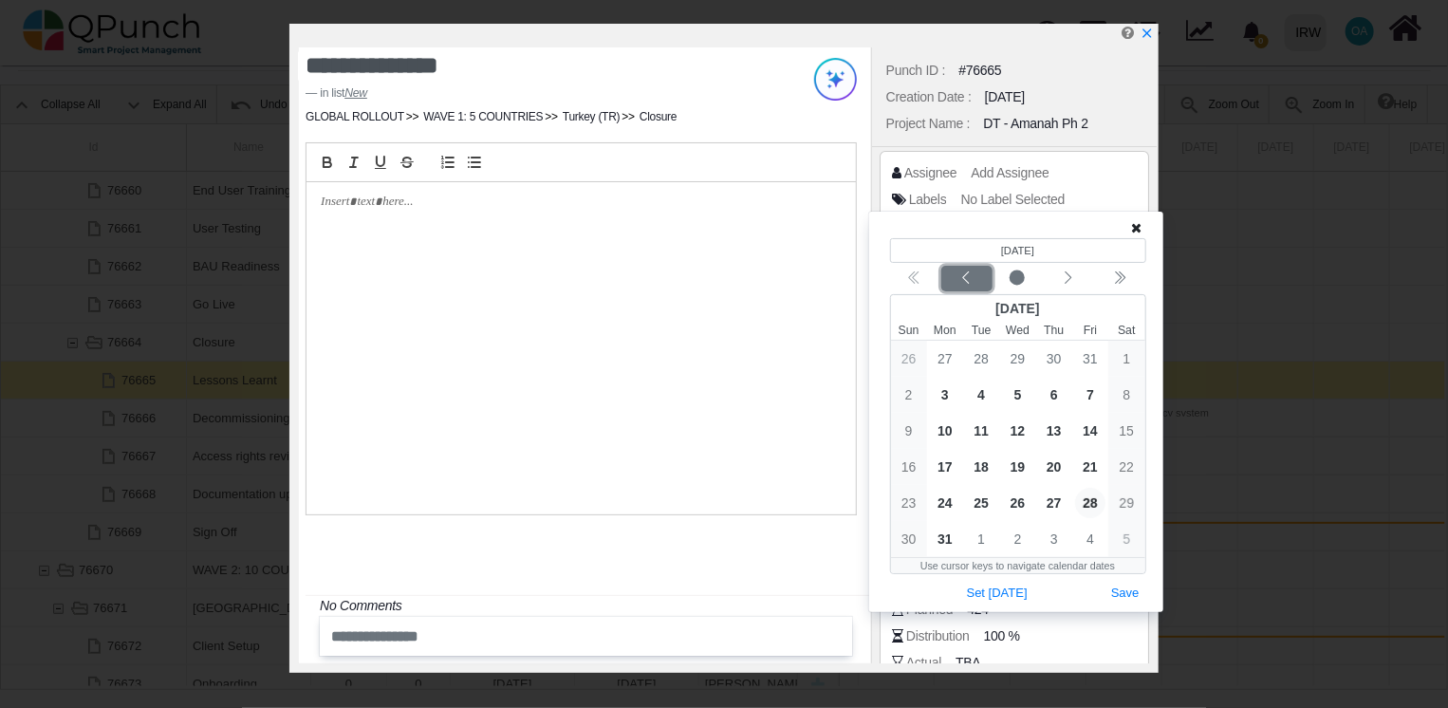
click at [962, 276] on icon "chevron left" at bounding box center [965, 277] width 15 height 15
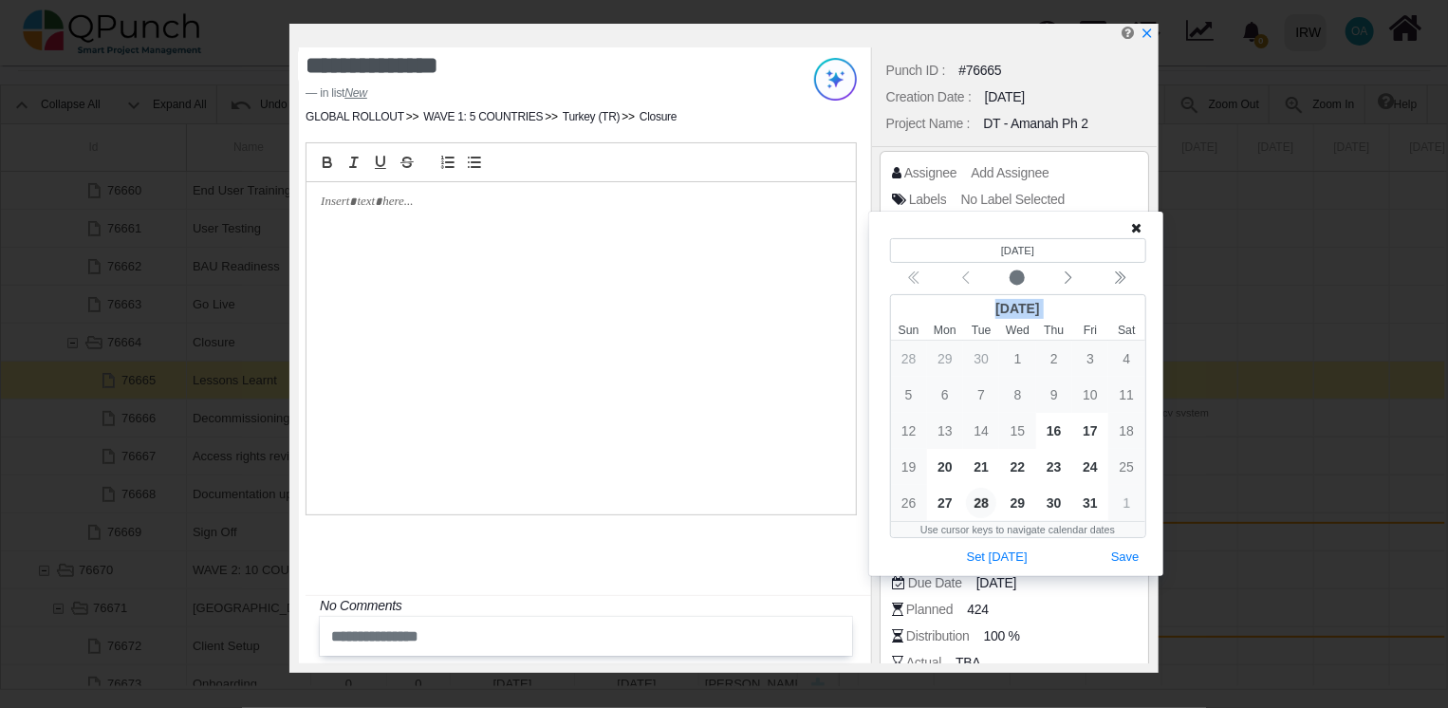
click at [962, 276] on div "Calendar navigation" at bounding box center [1018, 279] width 256 height 26
click at [1021, 469] on span "22" at bounding box center [1018, 467] width 30 height 30
click at [1134, 552] on button "Save" at bounding box center [1125, 558] width 42 height 26
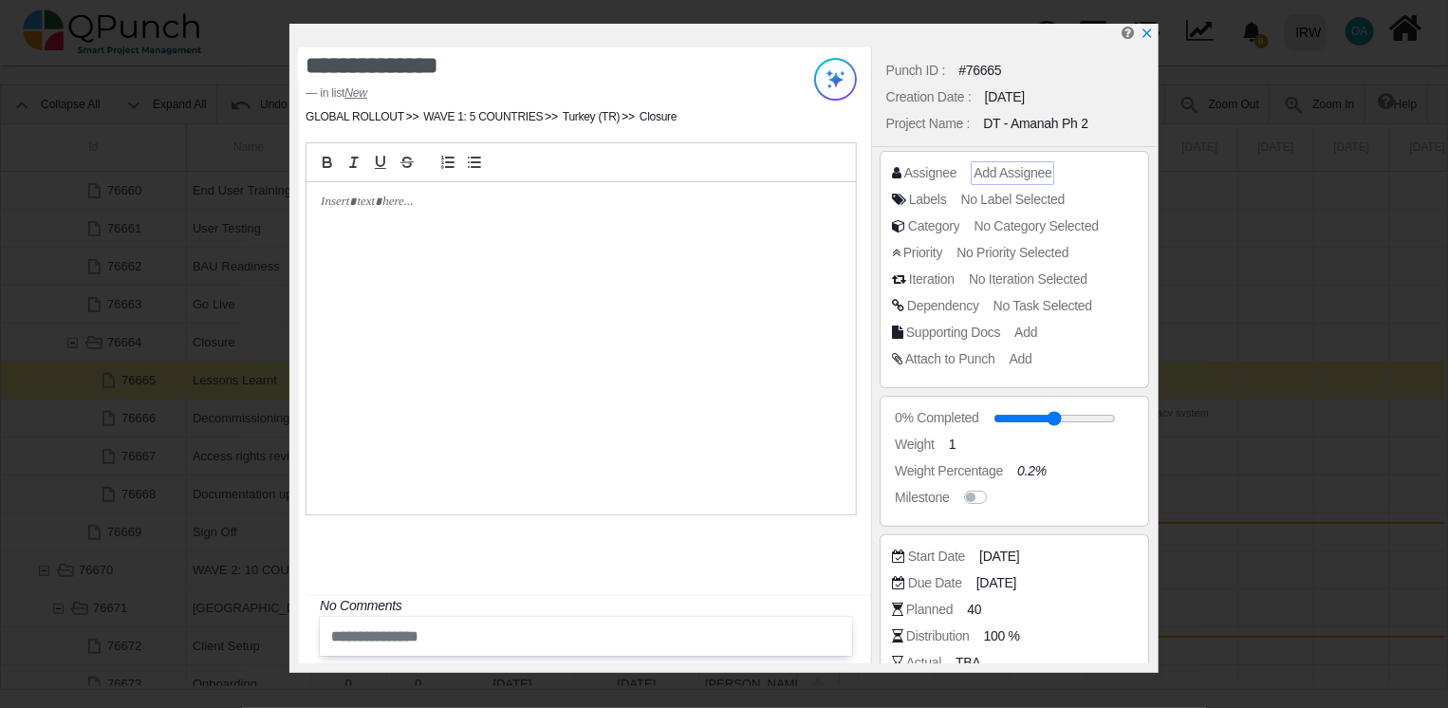
click at [1000, 178] on span "Add Assignee" at bounding box center [1012, 172] width 78 height 15
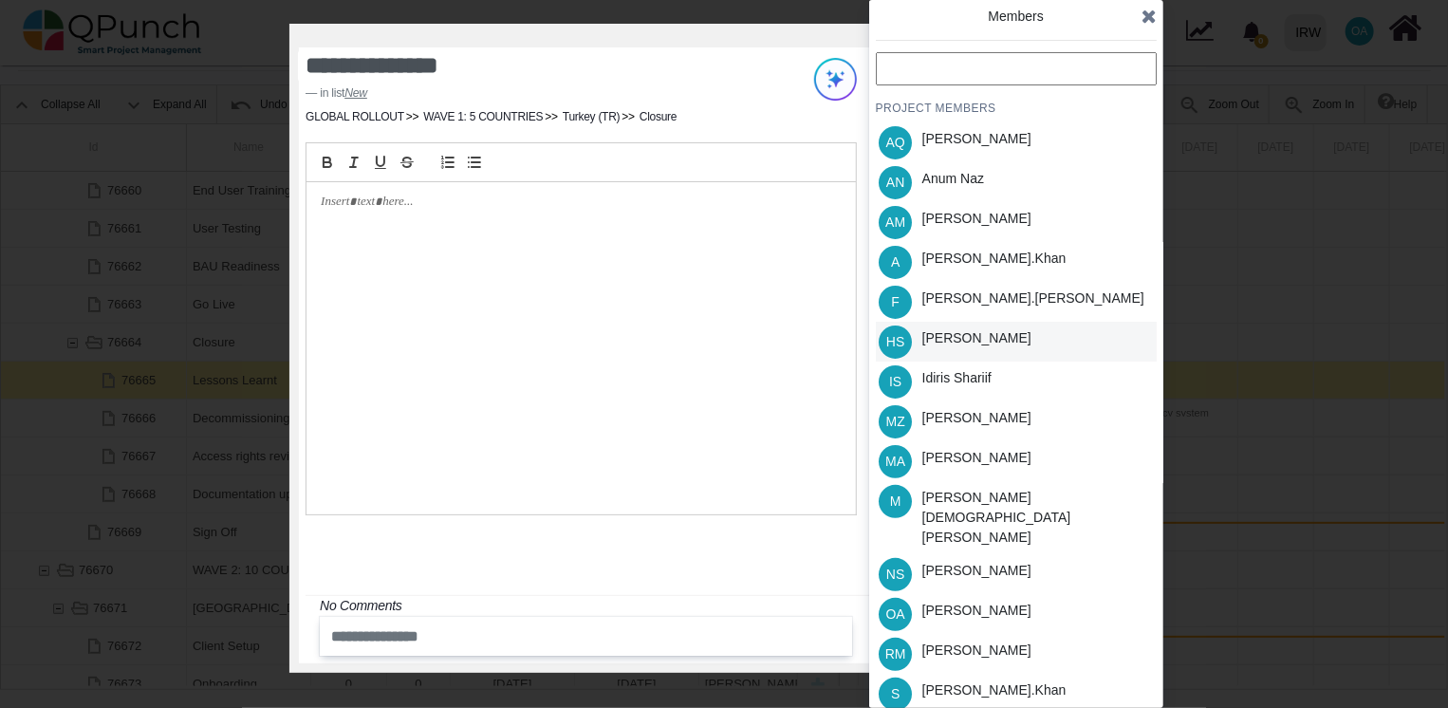
click at [944, 323] on div "[PERSON_NAME]" at bounding box center [976, 342] width 122 height 40
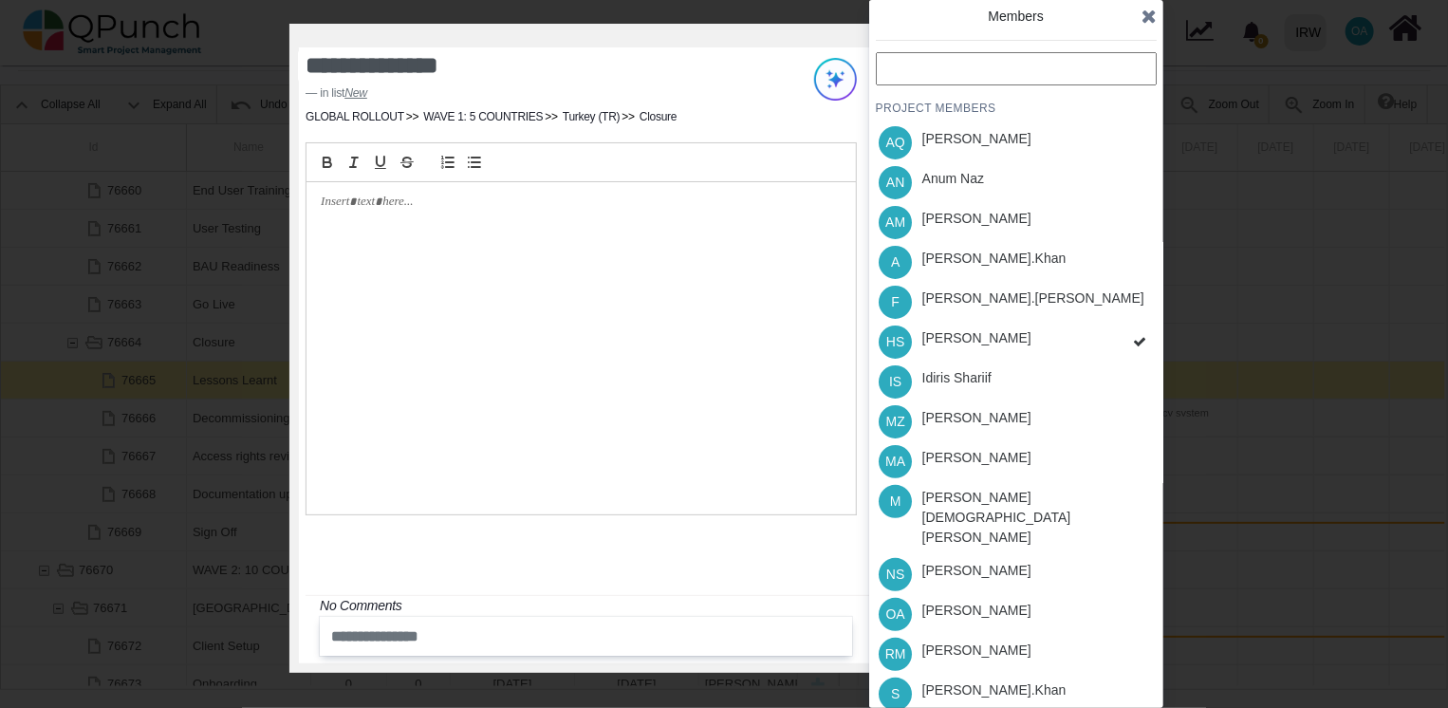
click at [950, 364] on div "PROJECT MEMBERS AQ [PERSON_NAME] AN [PERSON_NAME] AM [PERSON_NAME] A [PERSON_NA…" at bounding box center [1016, 442] width 281 height 781
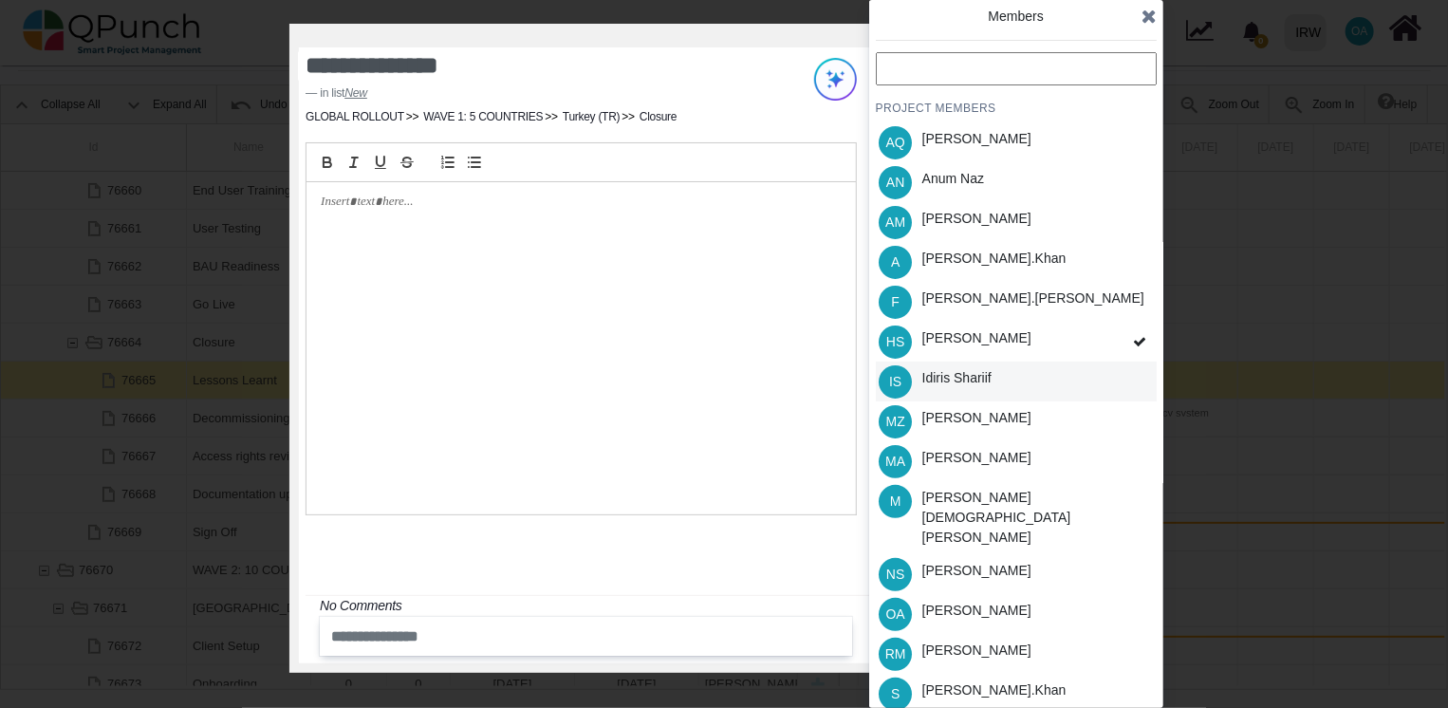
click at [952, 382] on div "Idiris Shariif" at bounding box center [956, 378] width 69 height 20
click at [945, 594] on div "[PERSON_NAME]" at bounding box center [976, 614] width 122 height 40
click at [963, 674] on div "[PERSON_NAME].khan" at bounding box center [993, 694] width 157 height 40
click at [966, 698] on div "PROJECT MEMBERS AQ [PERSON_NAME] AN [PERSON_NAME] AM [PERSON_NAME] A [PERSON_NA…" at bounding box center [1016, 442] width 281 height 781
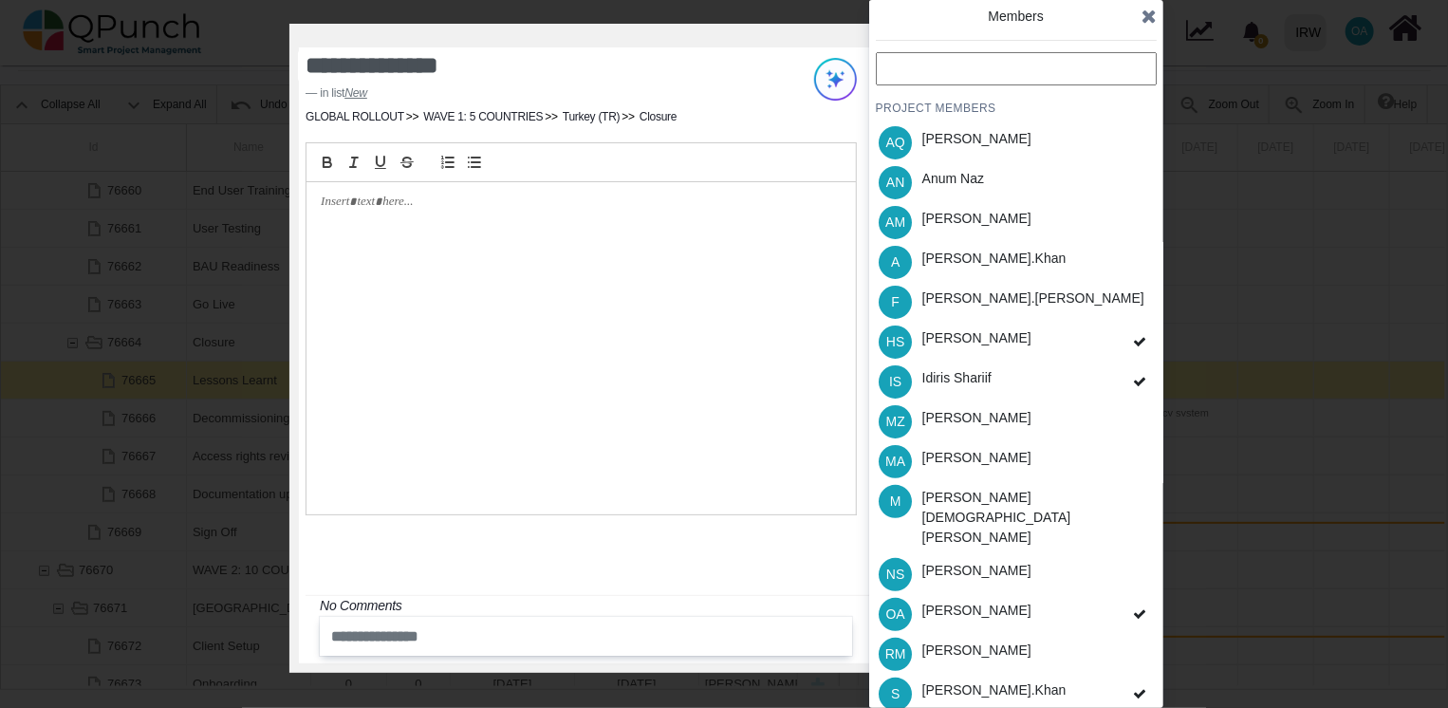
click at [1144, 20] on icon at bounding box center [1148, 16] width 15 height 19
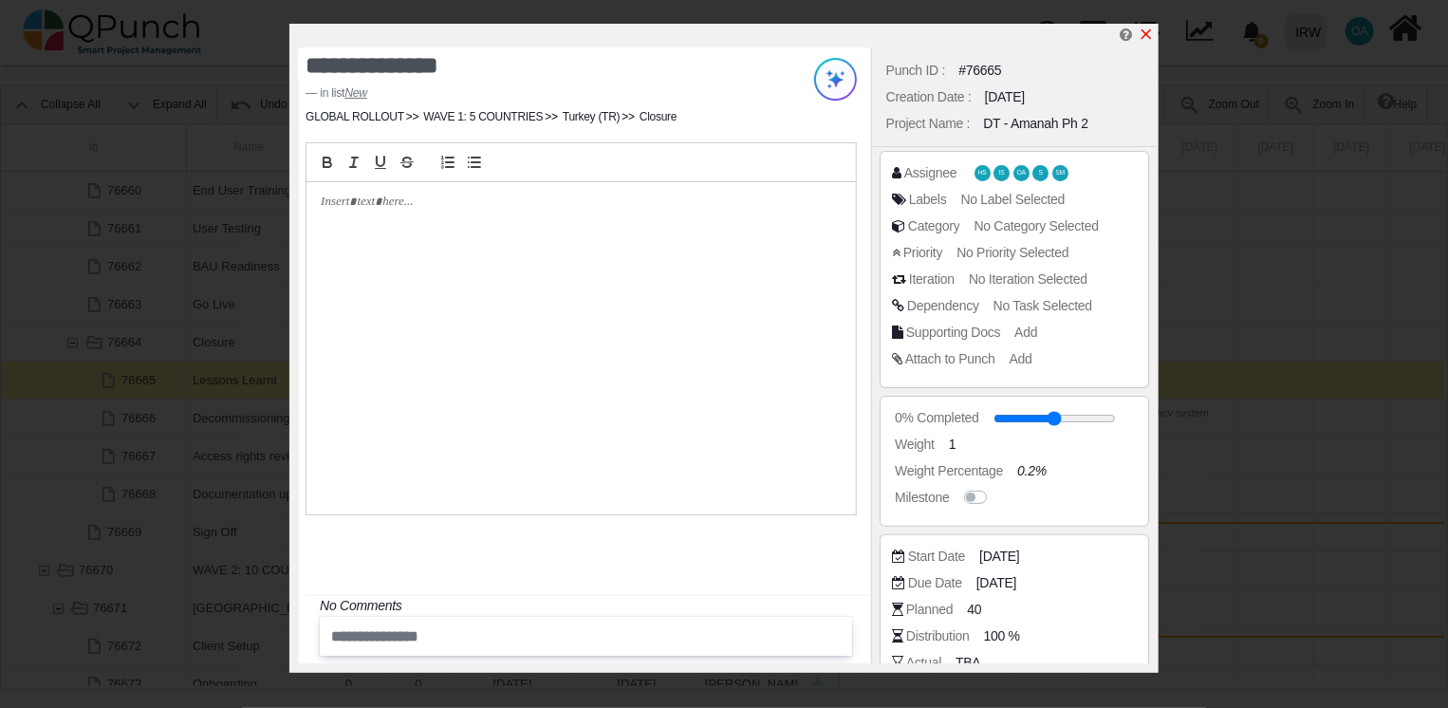
click at [1142, 36] on icon "x" at bounding box center [1145, 34] width 15 height 15
type input "**"
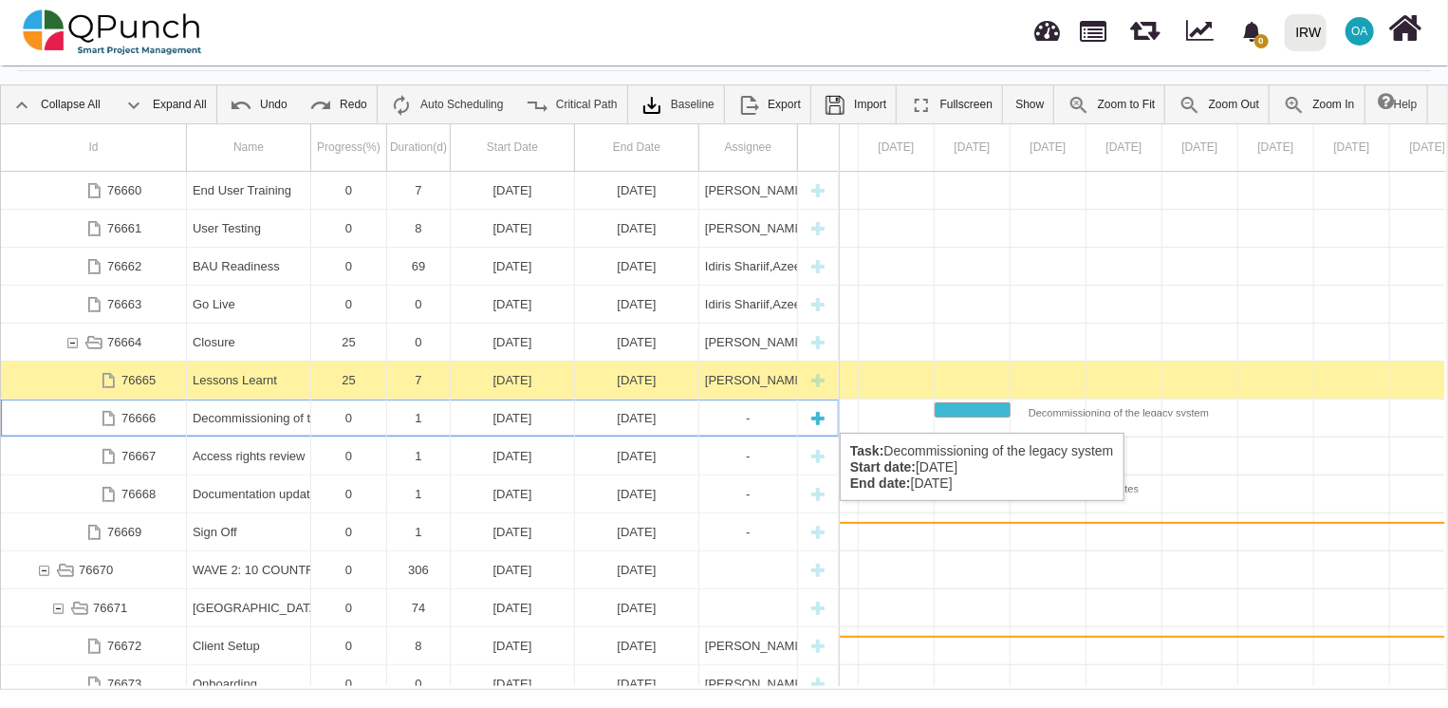
click at [542, 414] on div "[DATE]" at bounding box center [512, 417] width 112 height 37
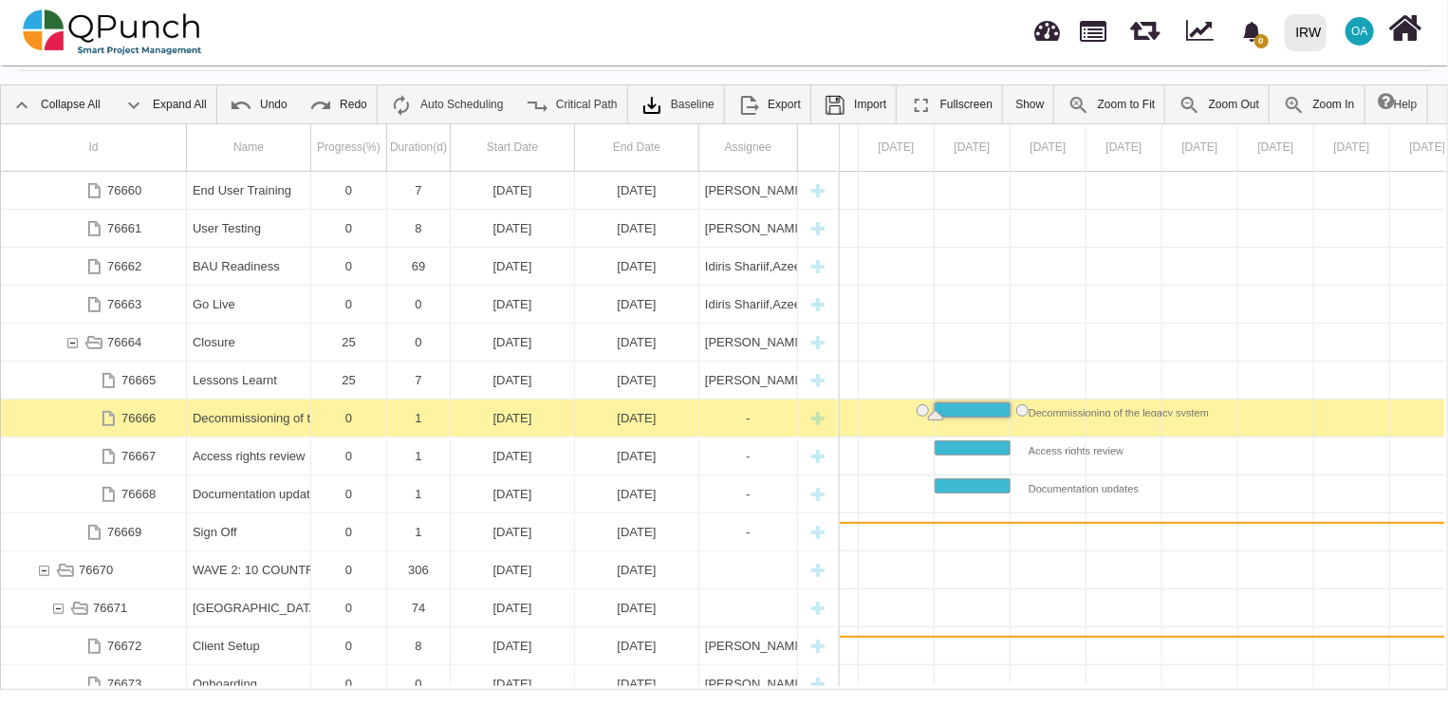
click at [542, 414] on div "[DATE]" at bounding box center [512, 417] width 112 height 37
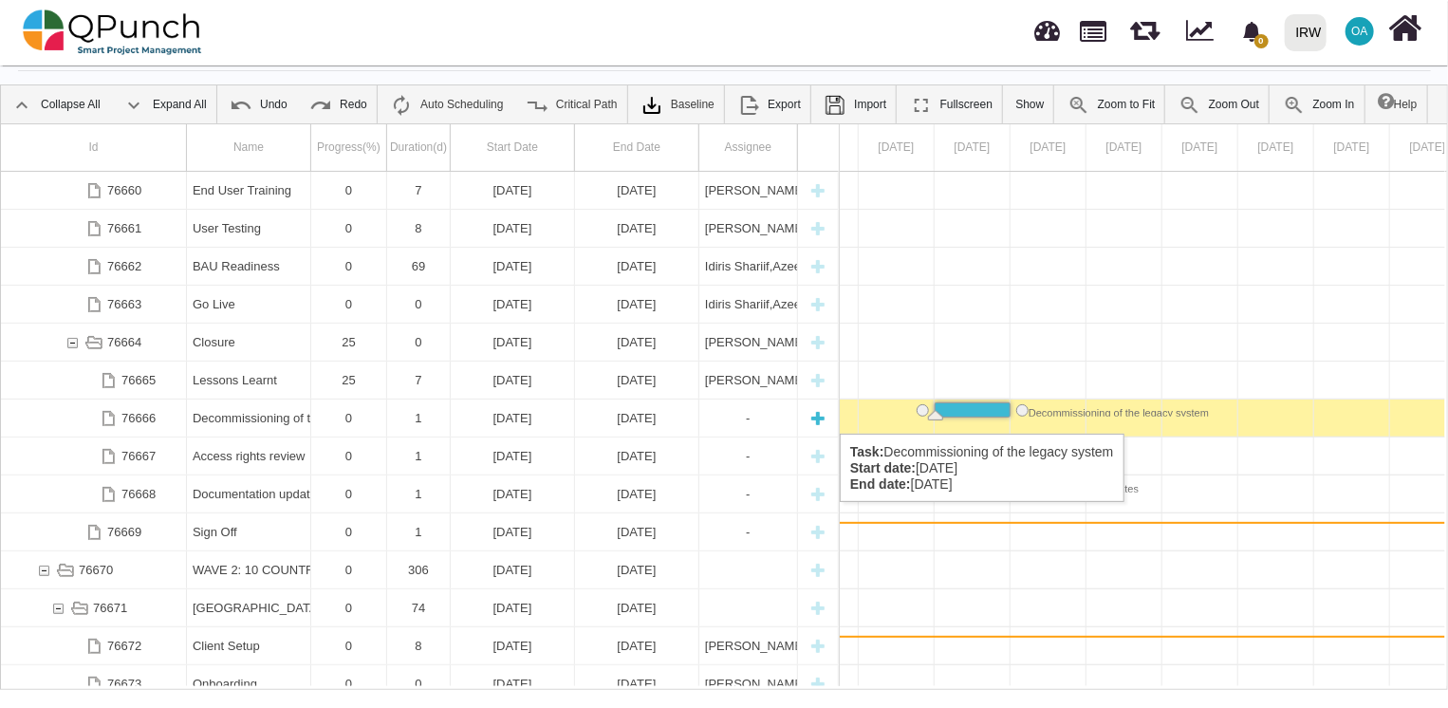
click at [662, 415] on div "[DATE]" at bounding box center [637, 417] width 112 height 37
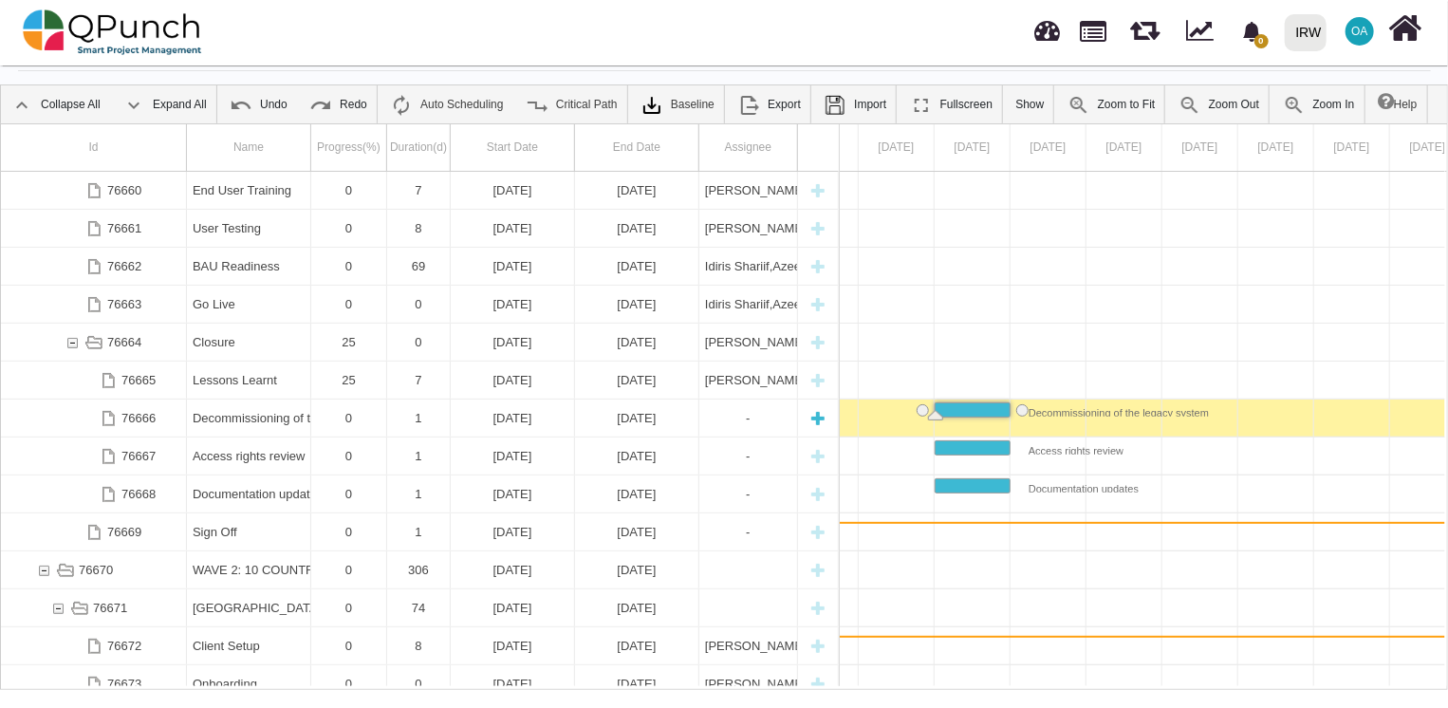
click at [662, 415] on div "[DATE]" at bounding box center [637, 417] width 112 height 37
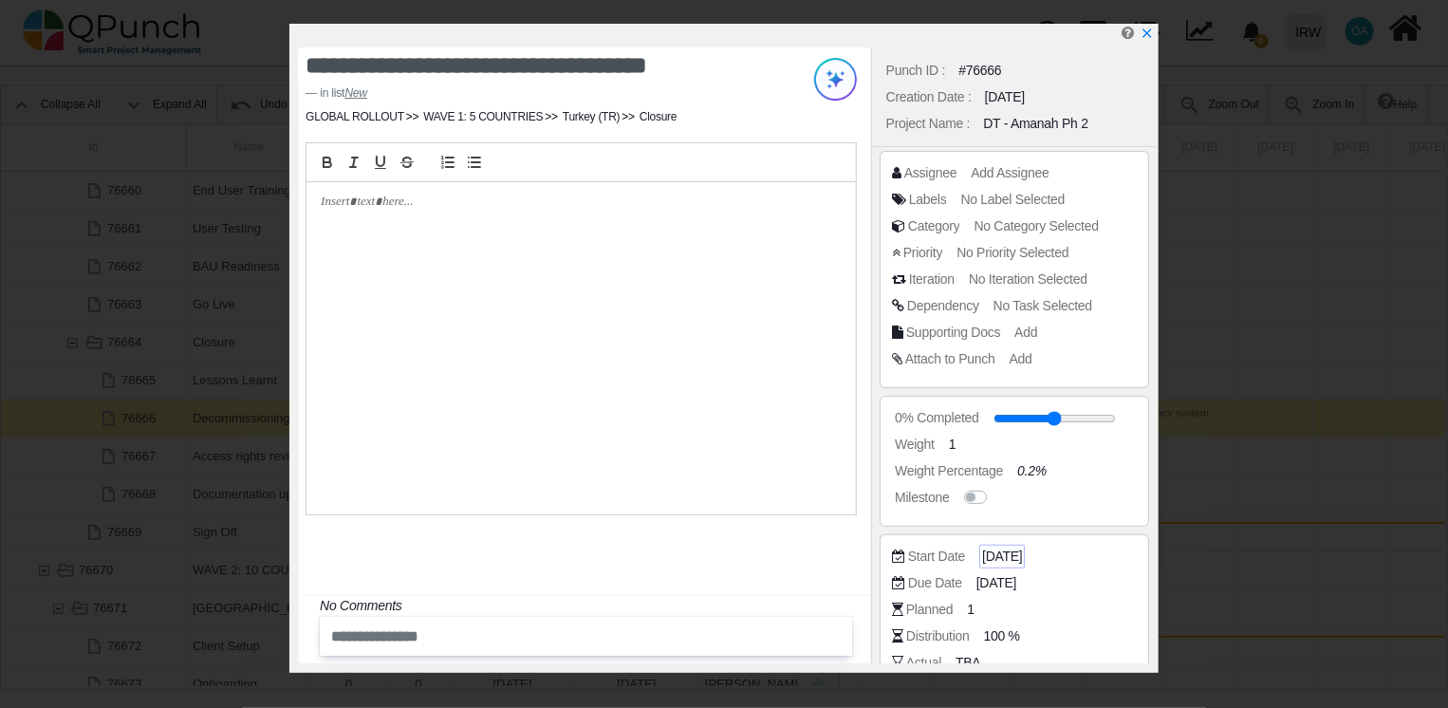
click at [1018, 551] on span "[DATE]" at bounding box center [1002, 556] width 40 height 20
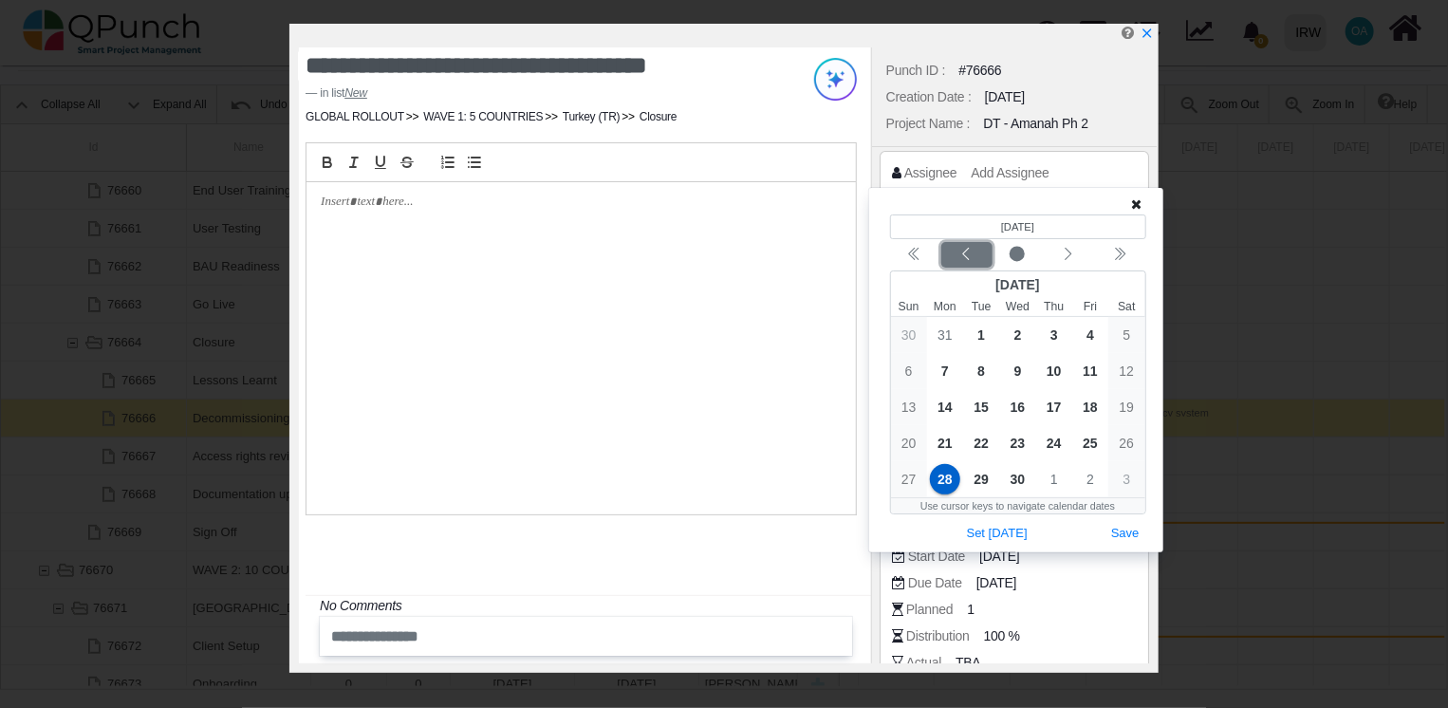
click at [958, 252] on icon "chevron left" at bounding box center [965, 254] width 15 height 15
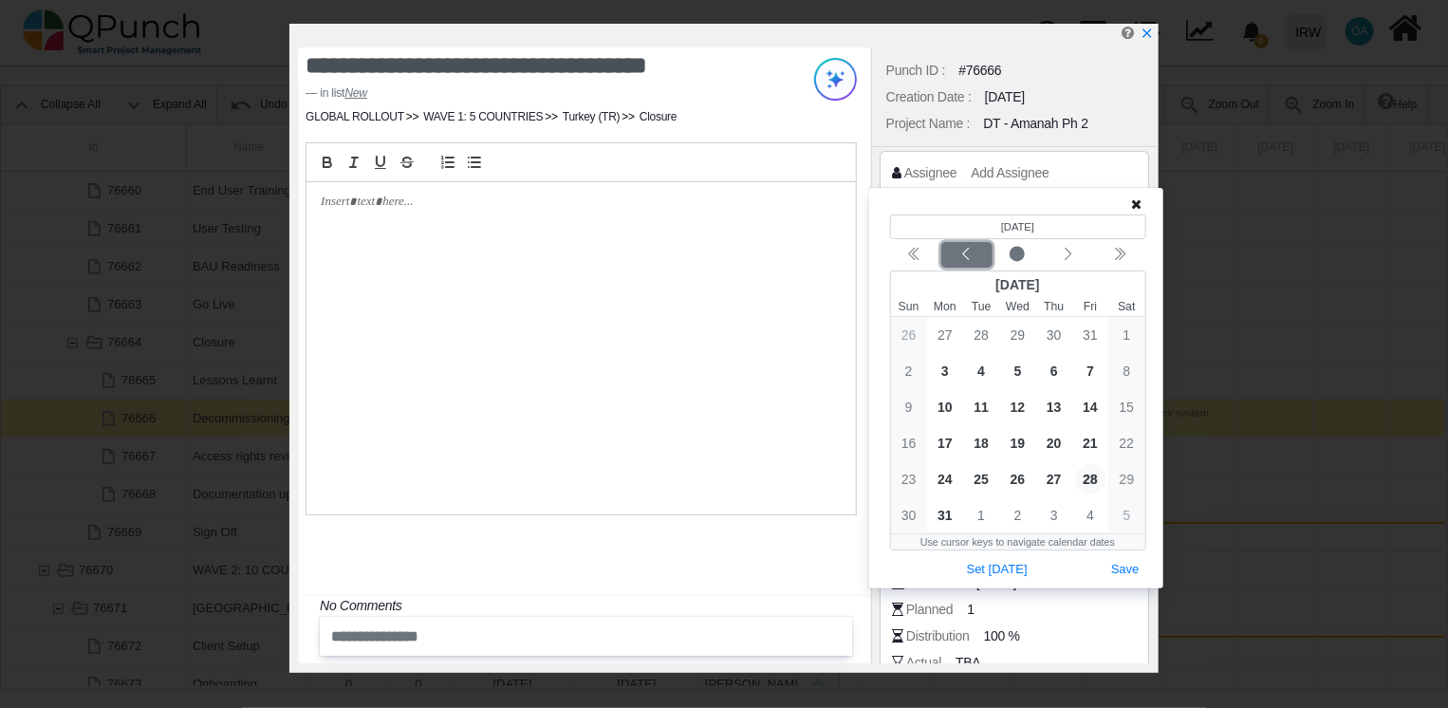
click at [958, 252] on div "Previous month" at bounding box center [966, 255] width 45 height 19
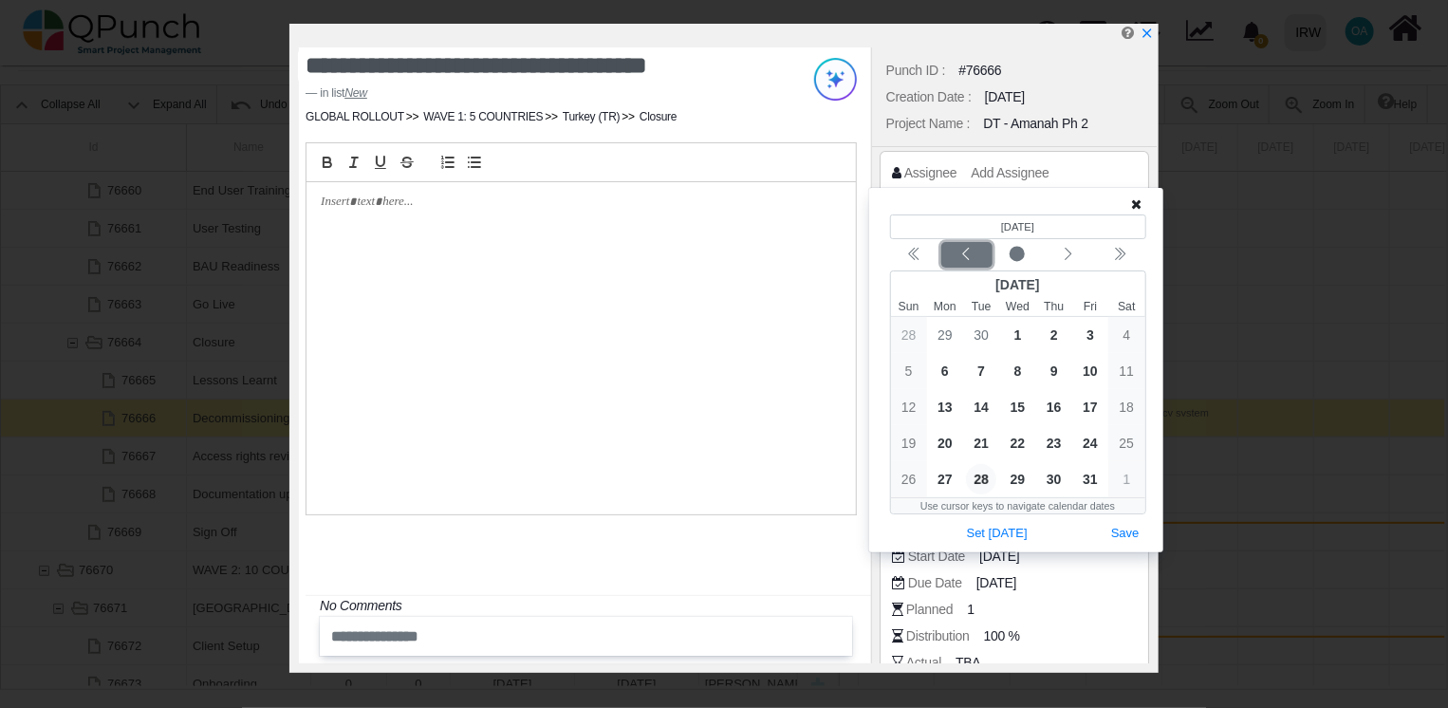
click at [958, 252] on div "Previous month" at bounding box center [966, 255] width 45 height 19
click at [1062, 254] on icon "chevron left" at bounding box center [1068, 254] width 15 height 15
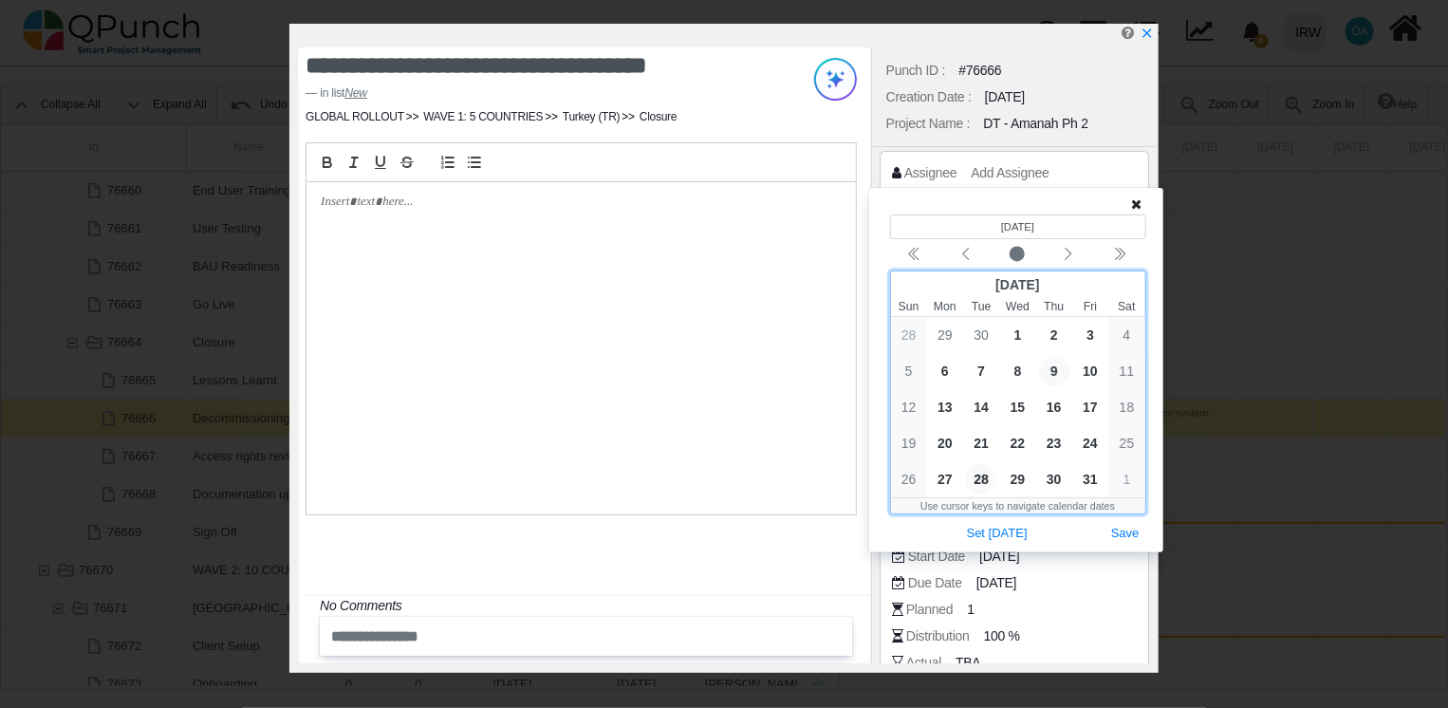
click at [1047, 372] on span "9" at bounding box center [1054, 371] width 30 height 30
click at [1060, 409] on span "16" at bounding box center [1054, 407] width 30 height 30
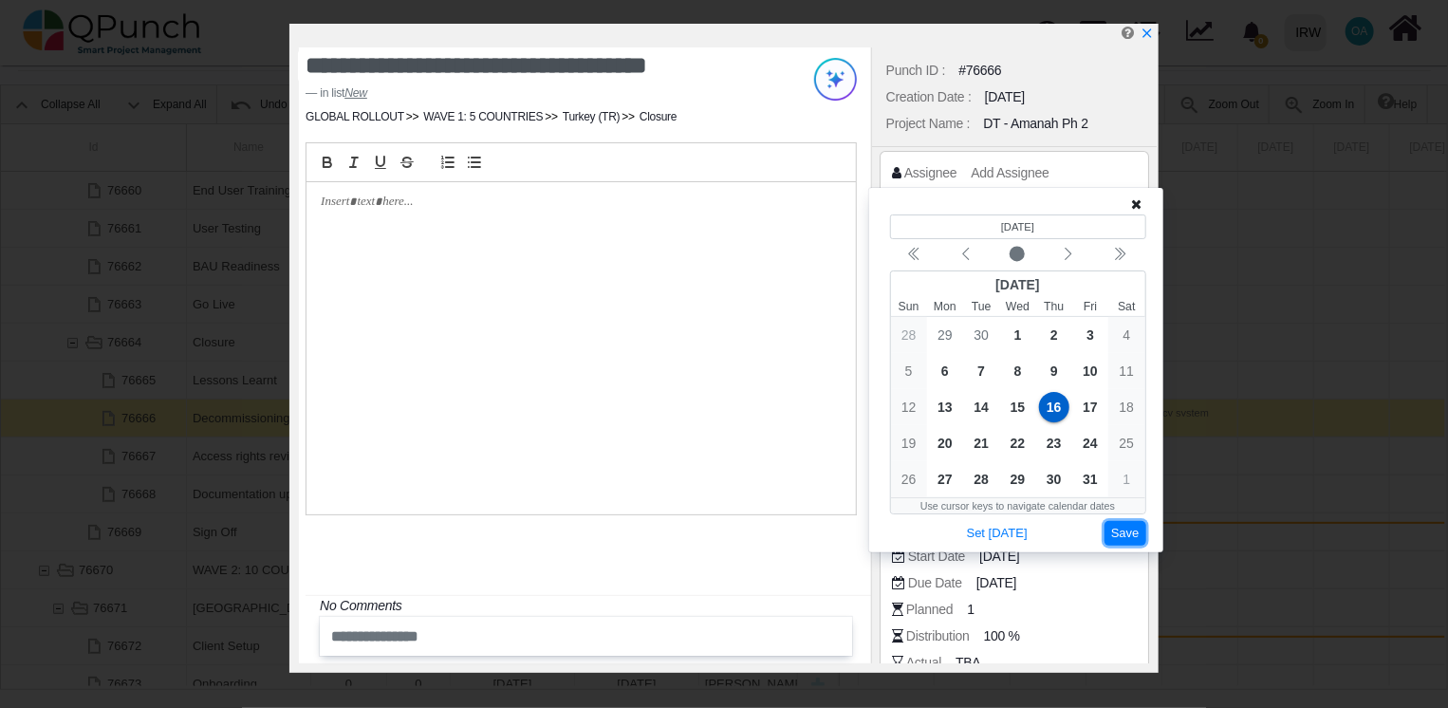
click at [1131, 535] on button "Save" at bounding box center [1125, 534] width 42 height 26
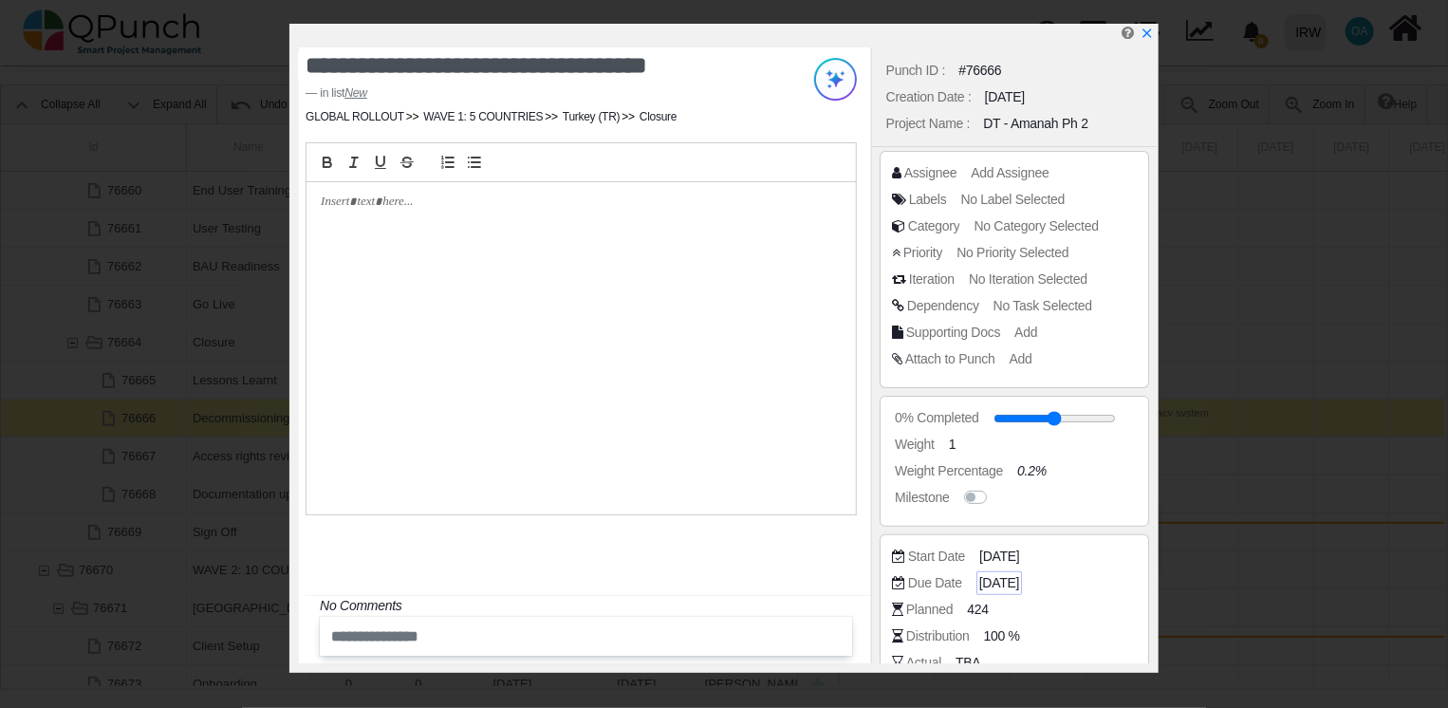
click at [1019, 583] on span "[DATE]" at bounding box center [999, 583] width 40 height 20
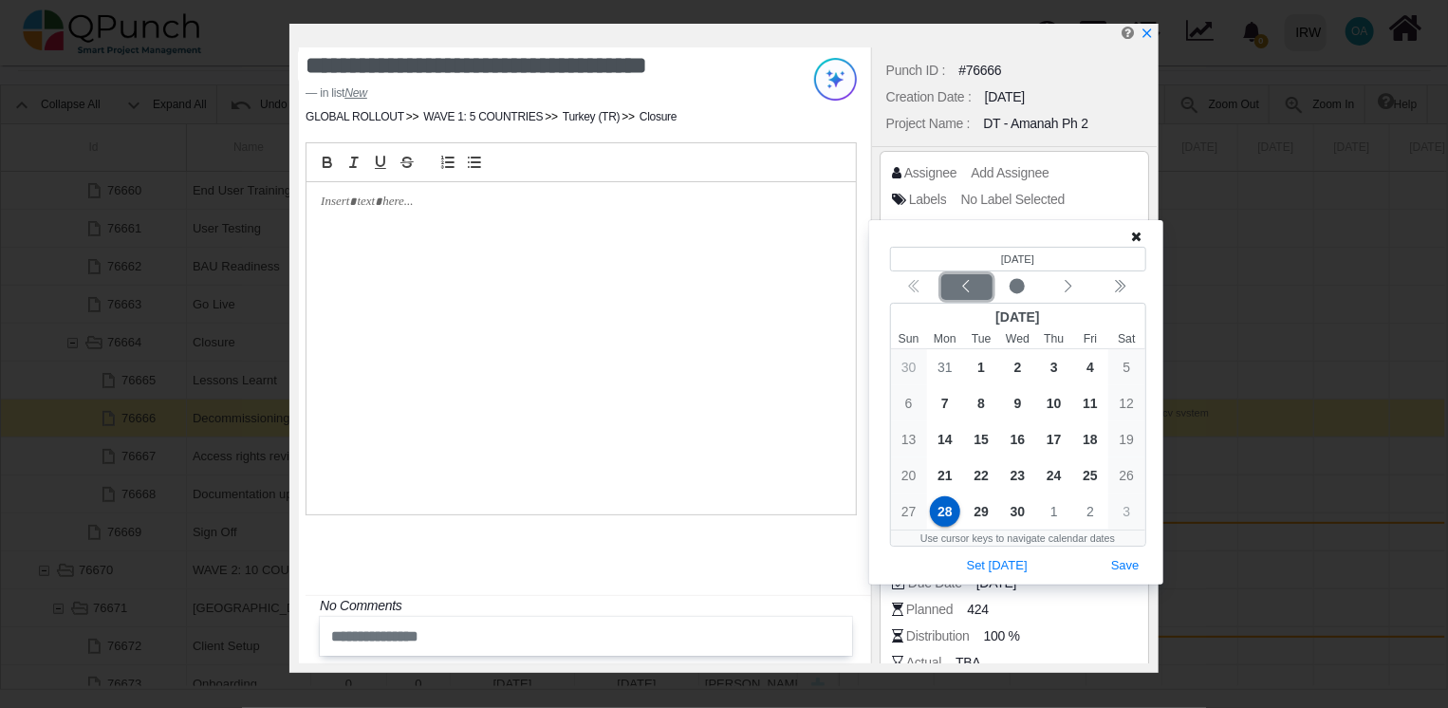
click at [963, 286] on icon "chevron left" at bounding box center [965, 286] width 15 height 15
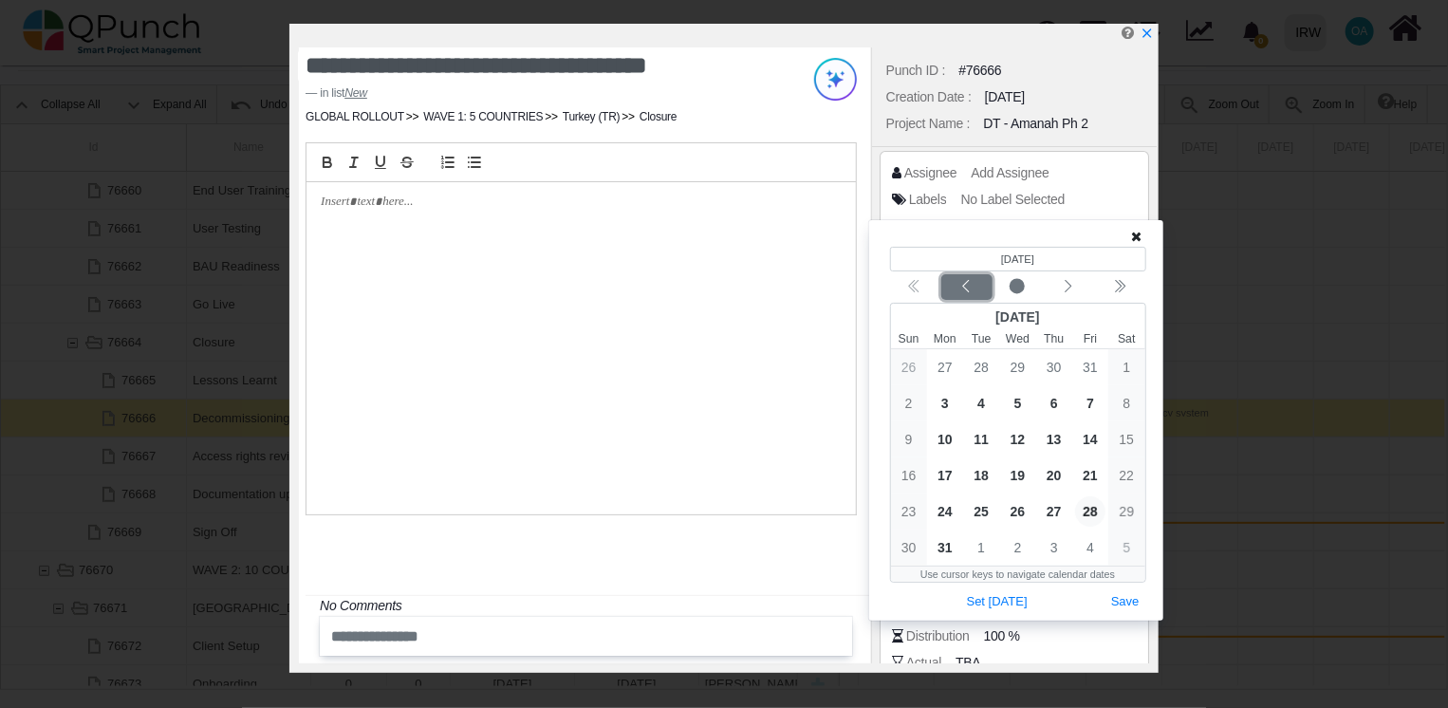
click at [963, 286] on icon "chevron left" at bounding box center [965, 286] width 15 height 15
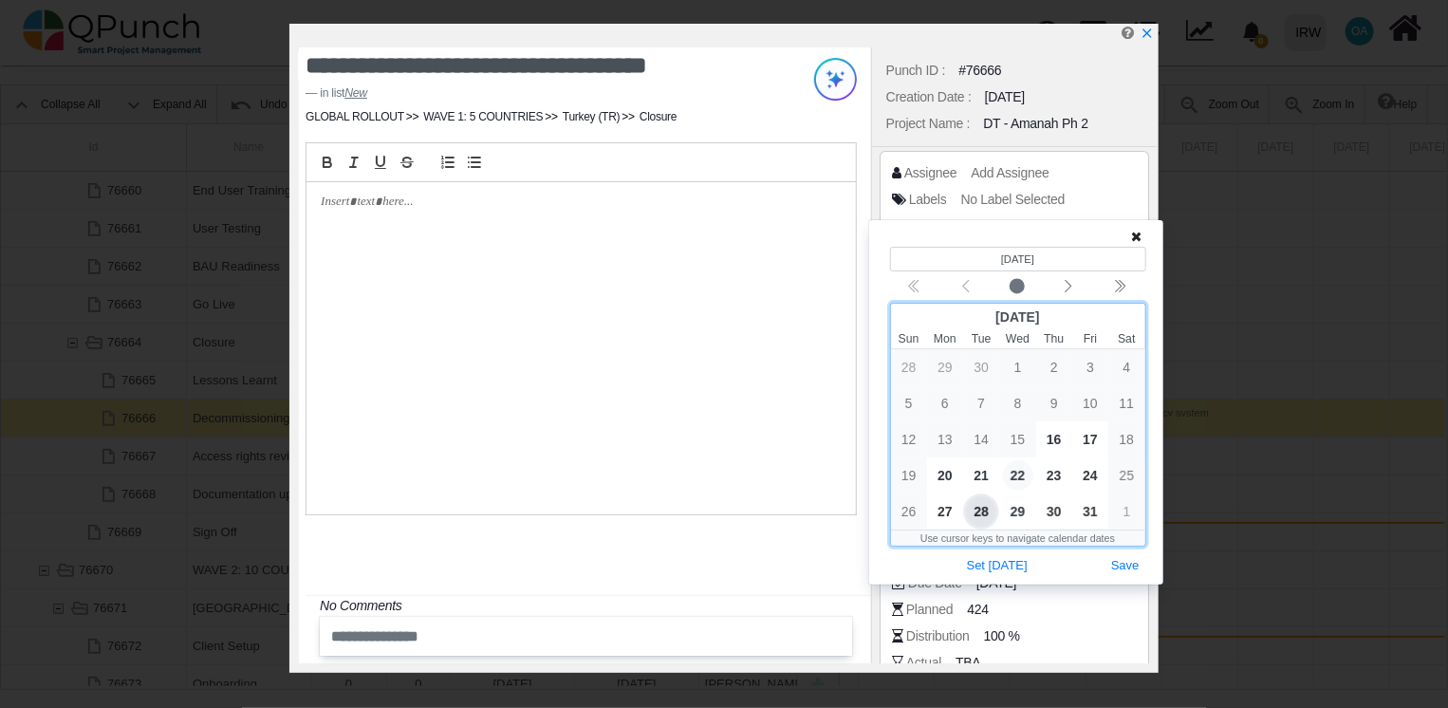
click at [1014, 472] on span "22" at bounding box center [1018, 475] width 30 height 30
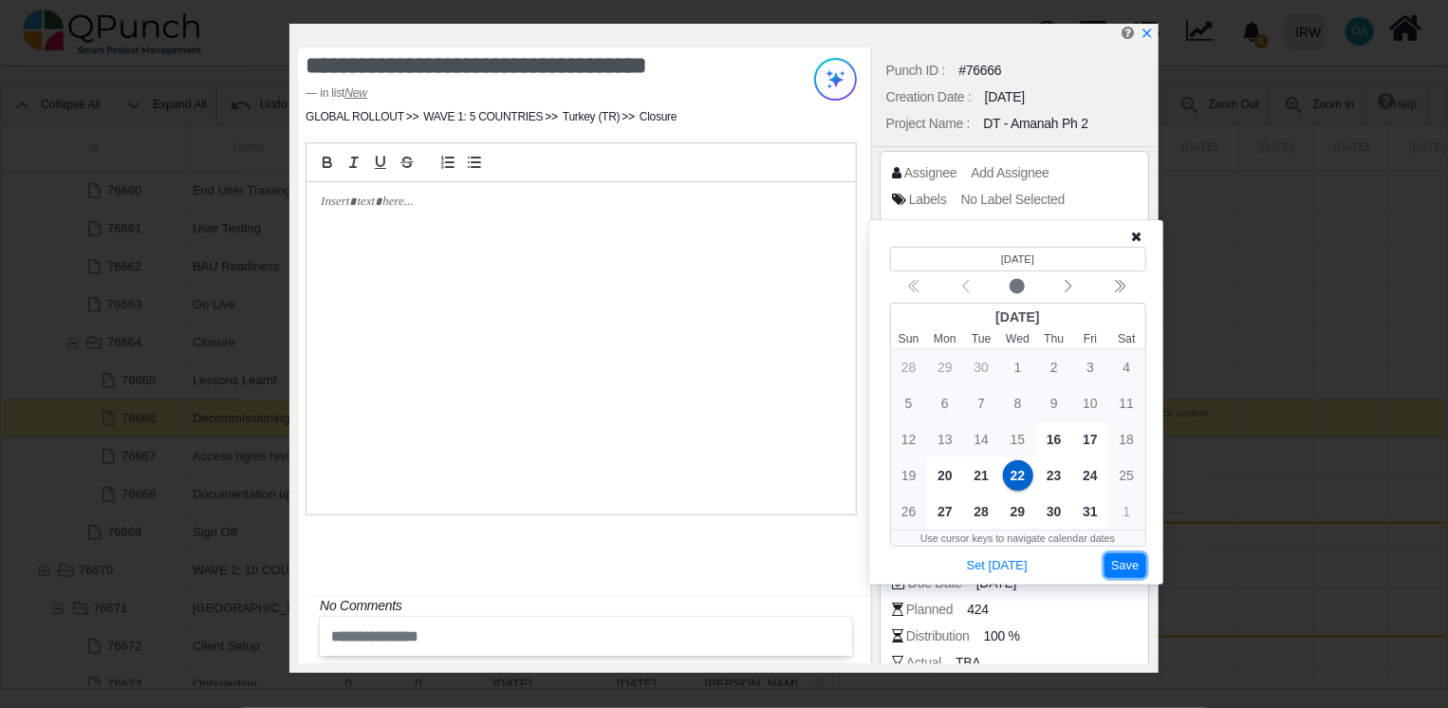
click at [1126, 560] on button "Save" at bounding box center [1125, 566] width 42 height 26
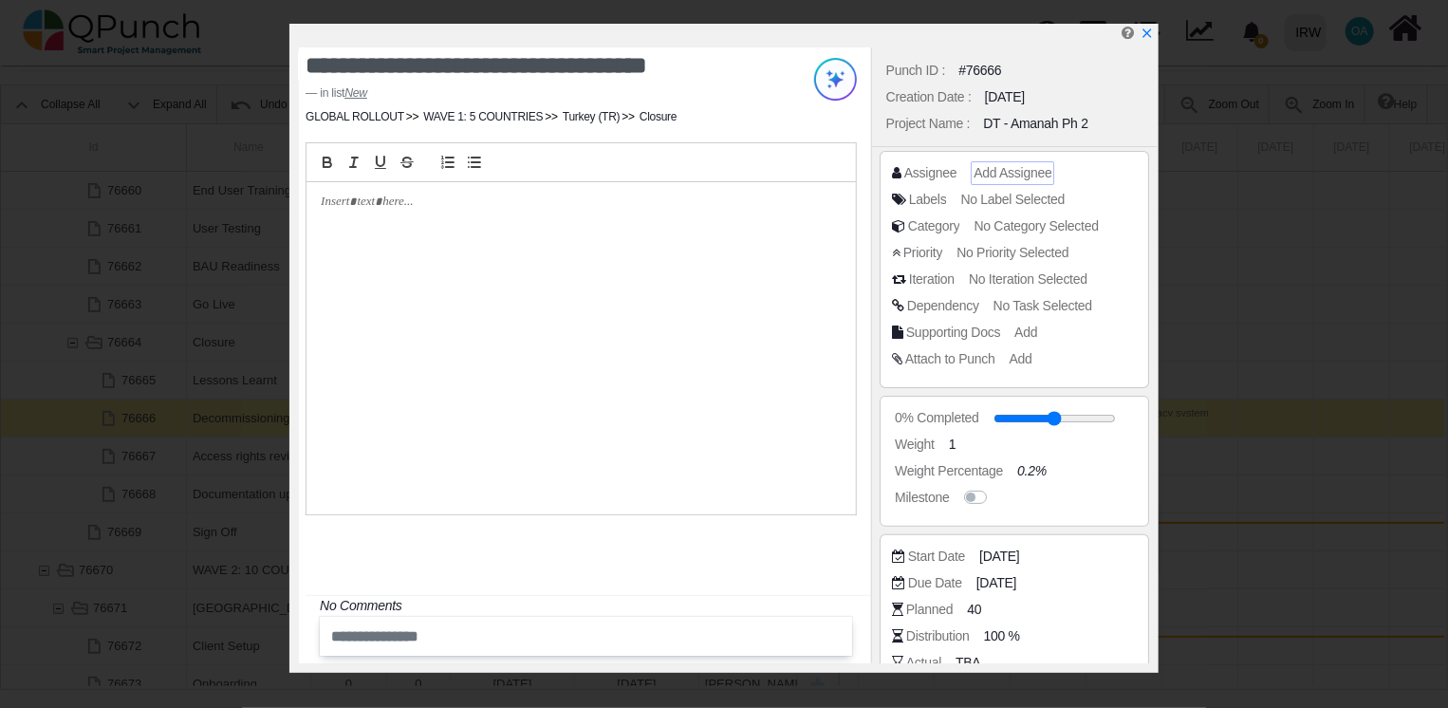
click at [1002, 168] on span "Add Assignee" at bounding box center [1012, 172] width 78 height 15
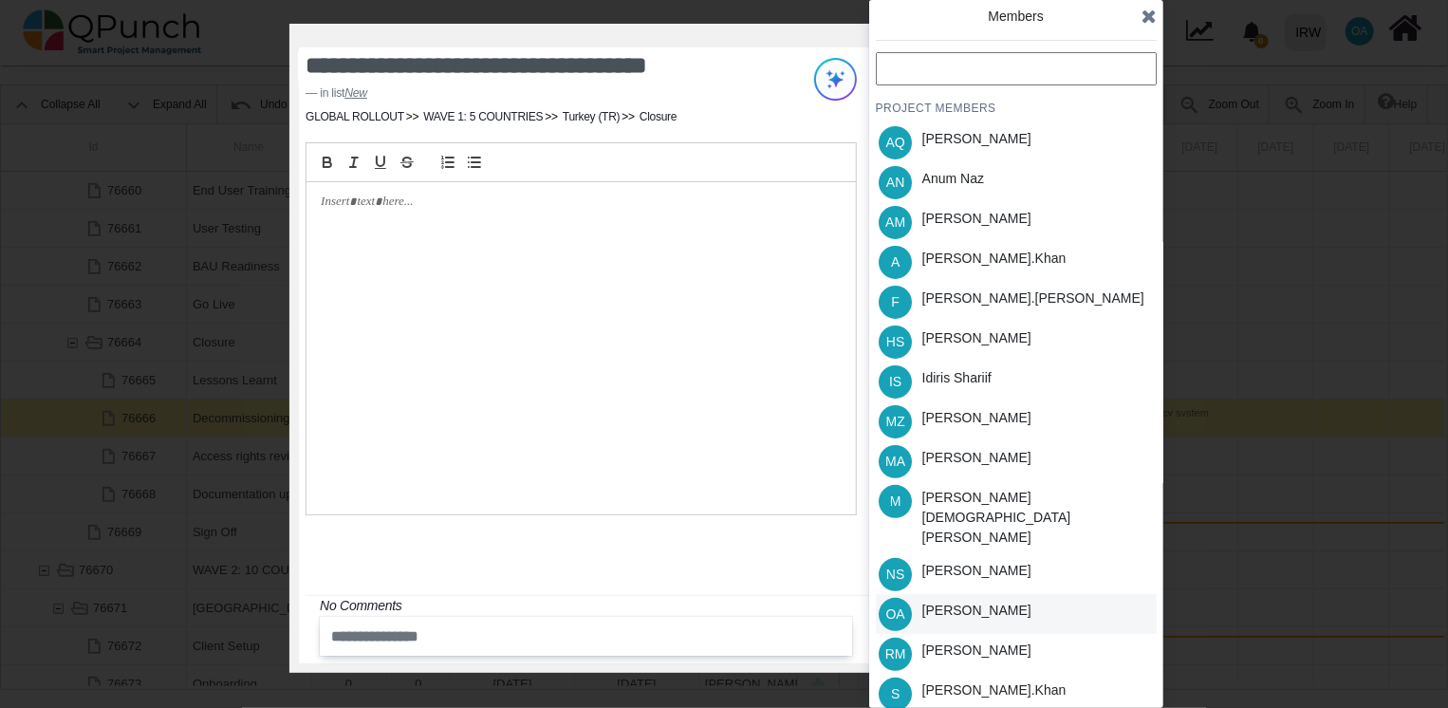
click at [993, 594] on div "[PERSON_NAME]" at bounding box center [976, 614] width 122 height 40
click at [943, 261] on div "[PERSON_NAME].khan" at bounding box center [994, 259] width 144 height 20
click at [1142, 13] on icon at bounding box center [1148, 16] width 15 height 19
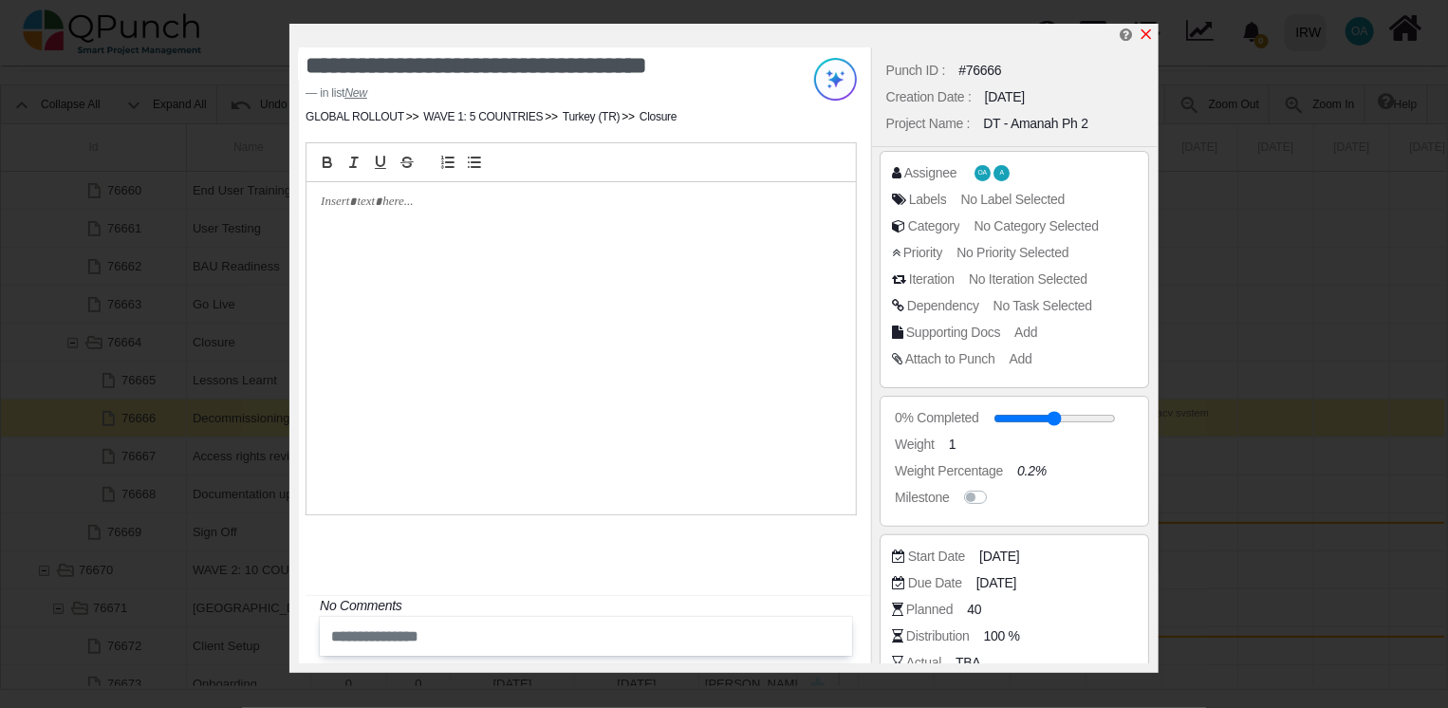
click at [1141, 36] on icon "x" at bounding box center [1145, 34] width 15 height 15
type input "**"
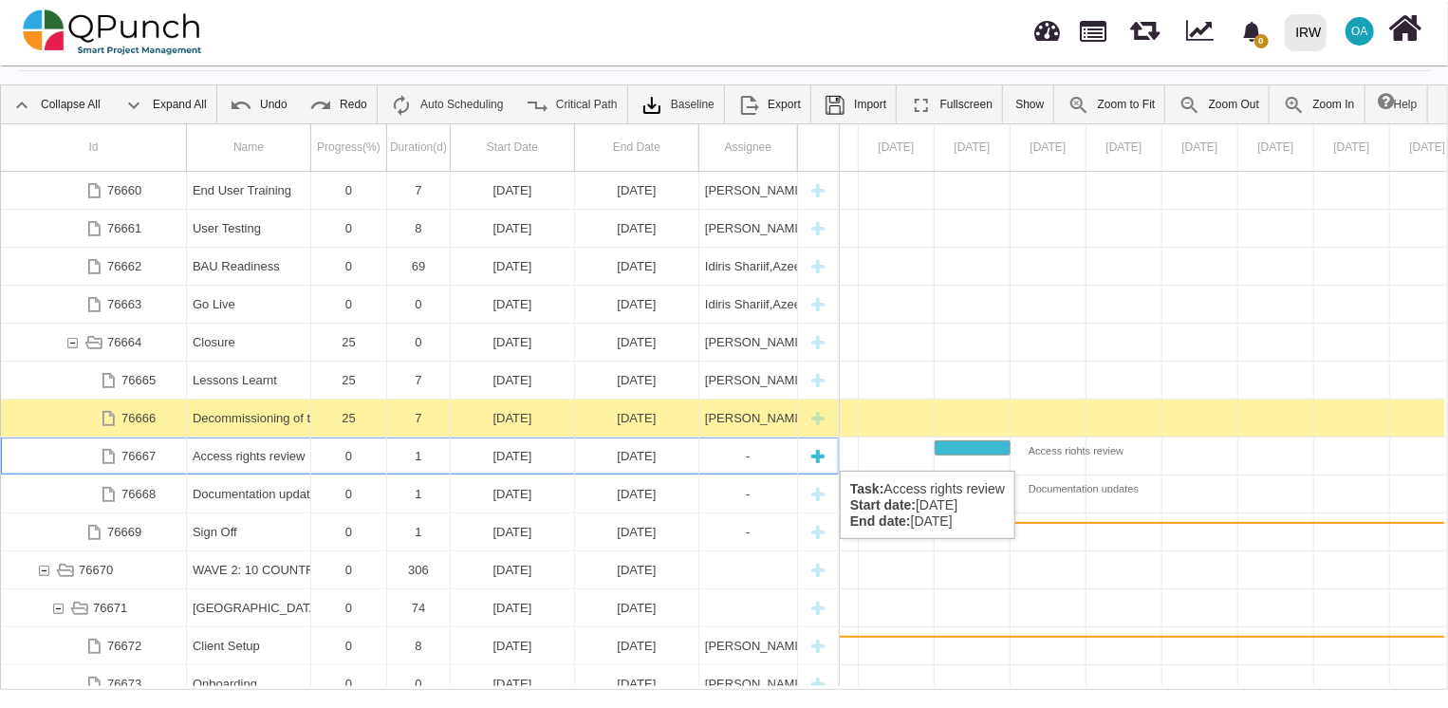
click at [522, 452] on div "[DATE]" at bounding box center [512, 455] width 112 height 37
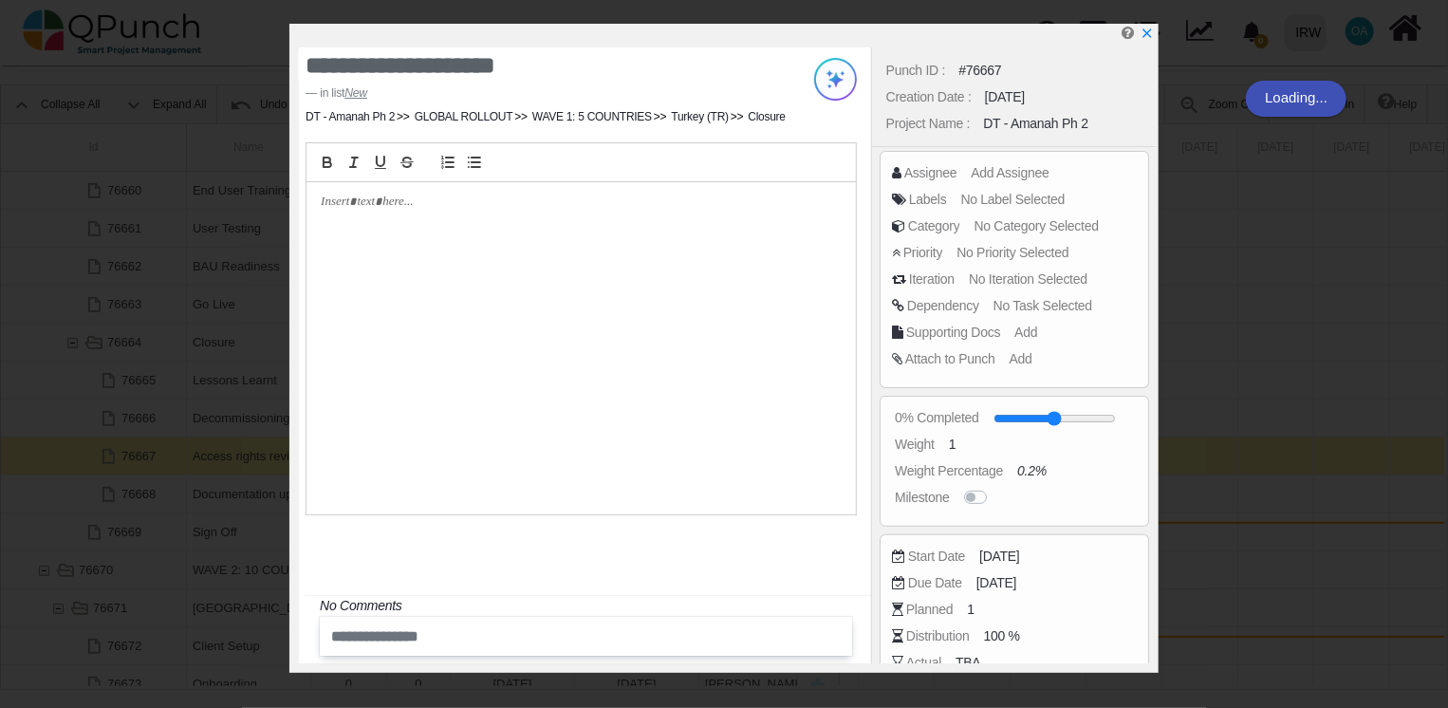
click at [596, 454] on div at bounding box center [580, 348] width 548 height 332
click at [995, 552] on span "[DATE]" at bounding box center [1002, 556] width 40 height 20
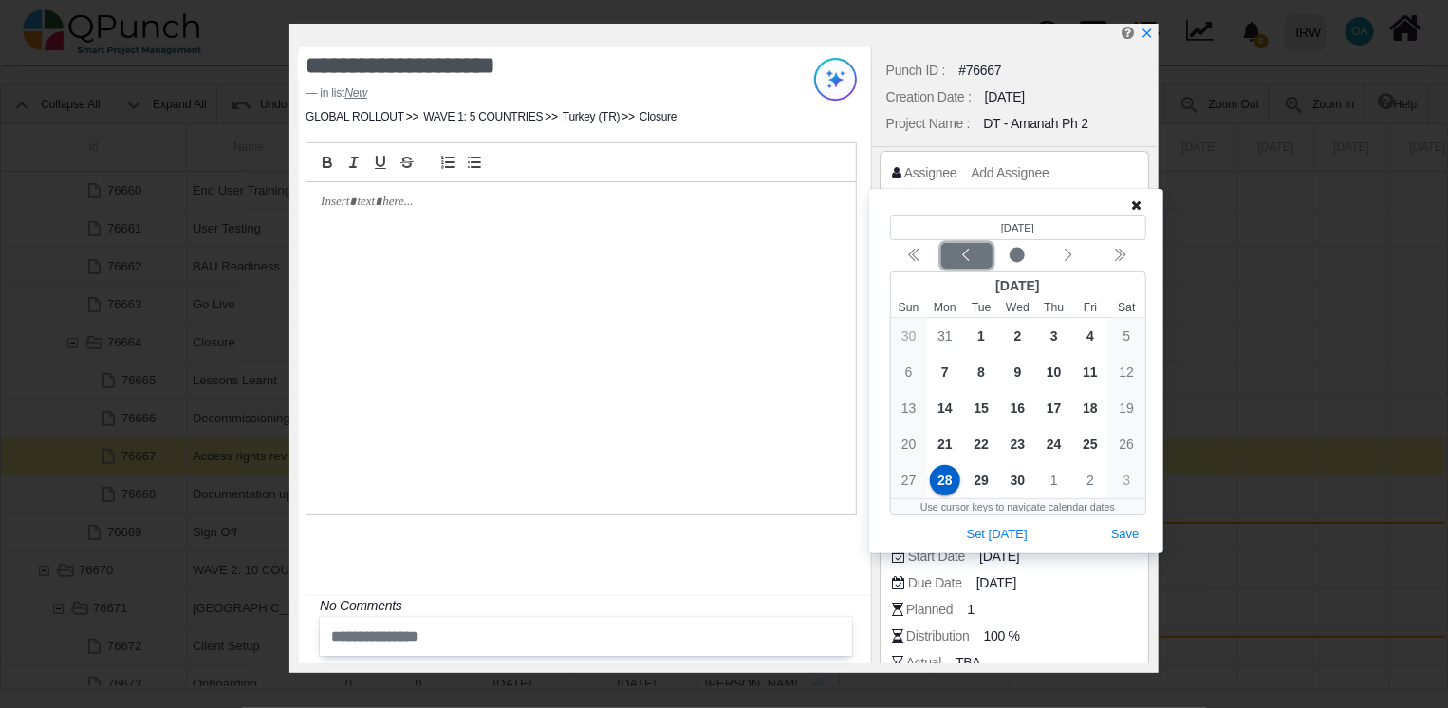
click at [963, 254] on icon "chevron left" at bounding box center [965, 255] width 15 height 15
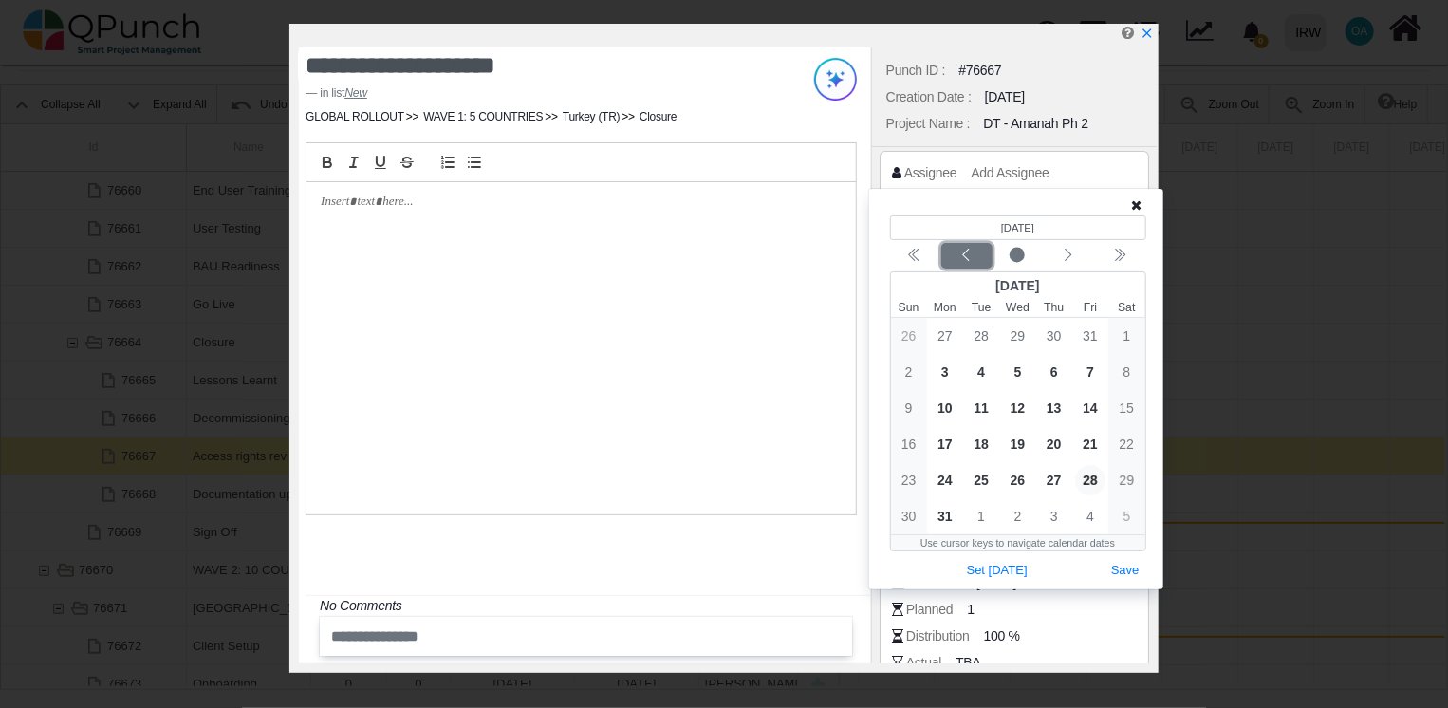
click at [963, 254] on icon "chevron left" at bounding box center [965, 255] width 15 height 15
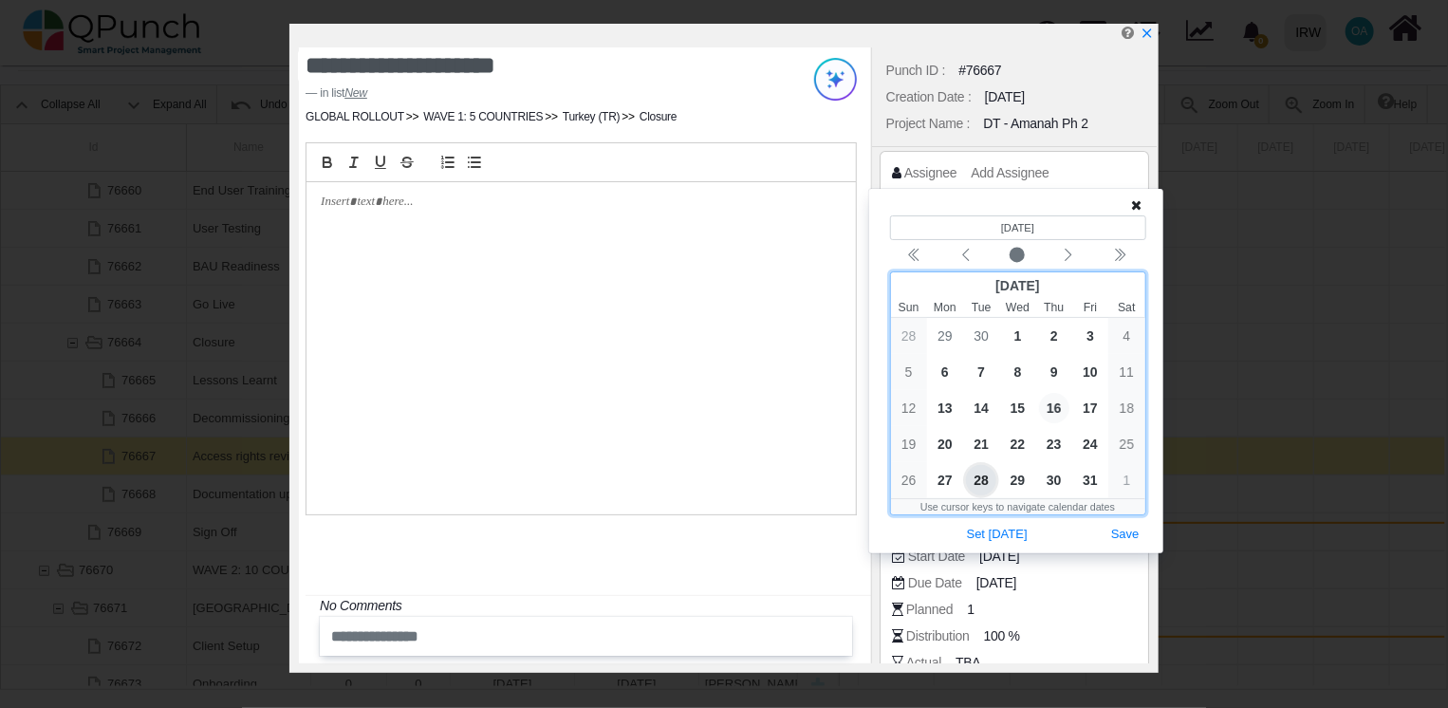
click at [1062, 409] on span "16" at bounding box center [1054, 408] width 30 height 30
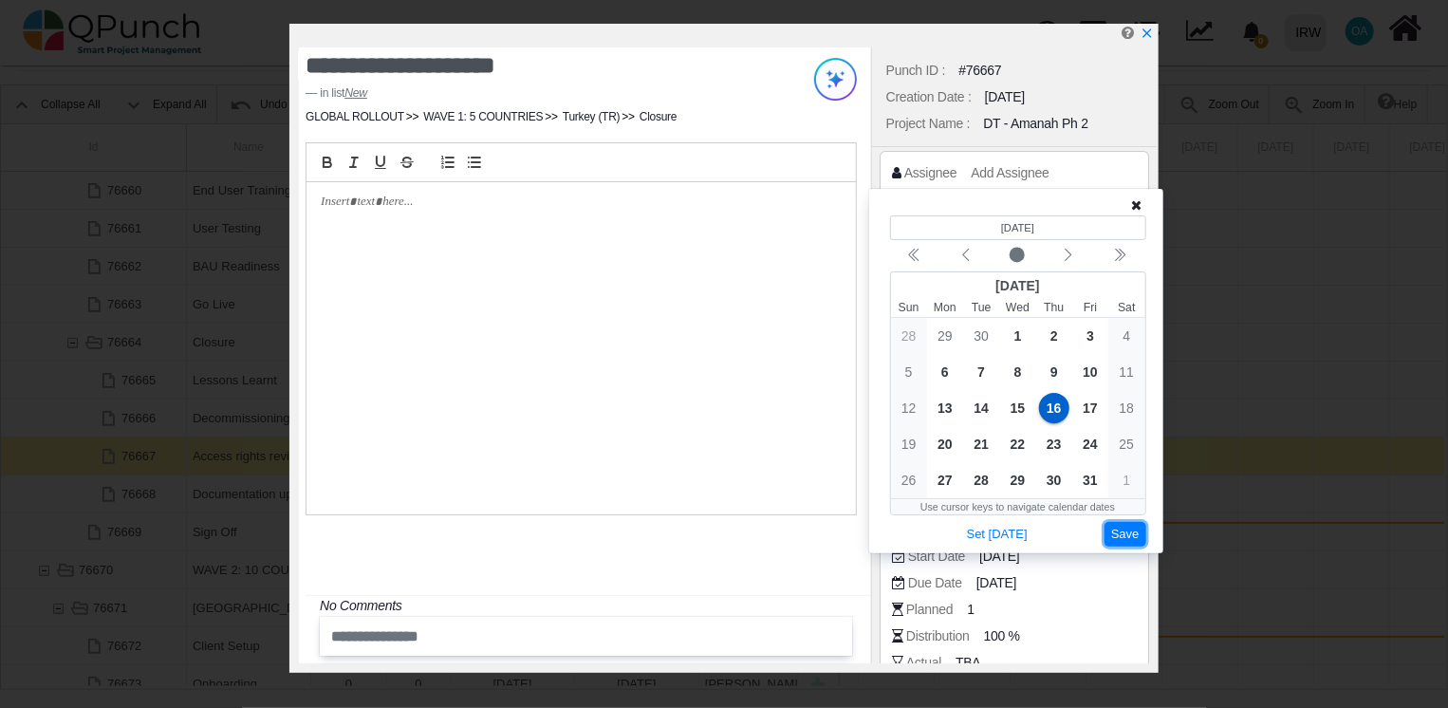
click at [1130, 534] on button "Save" at bounding box center [1125, 535] width 42 height 26
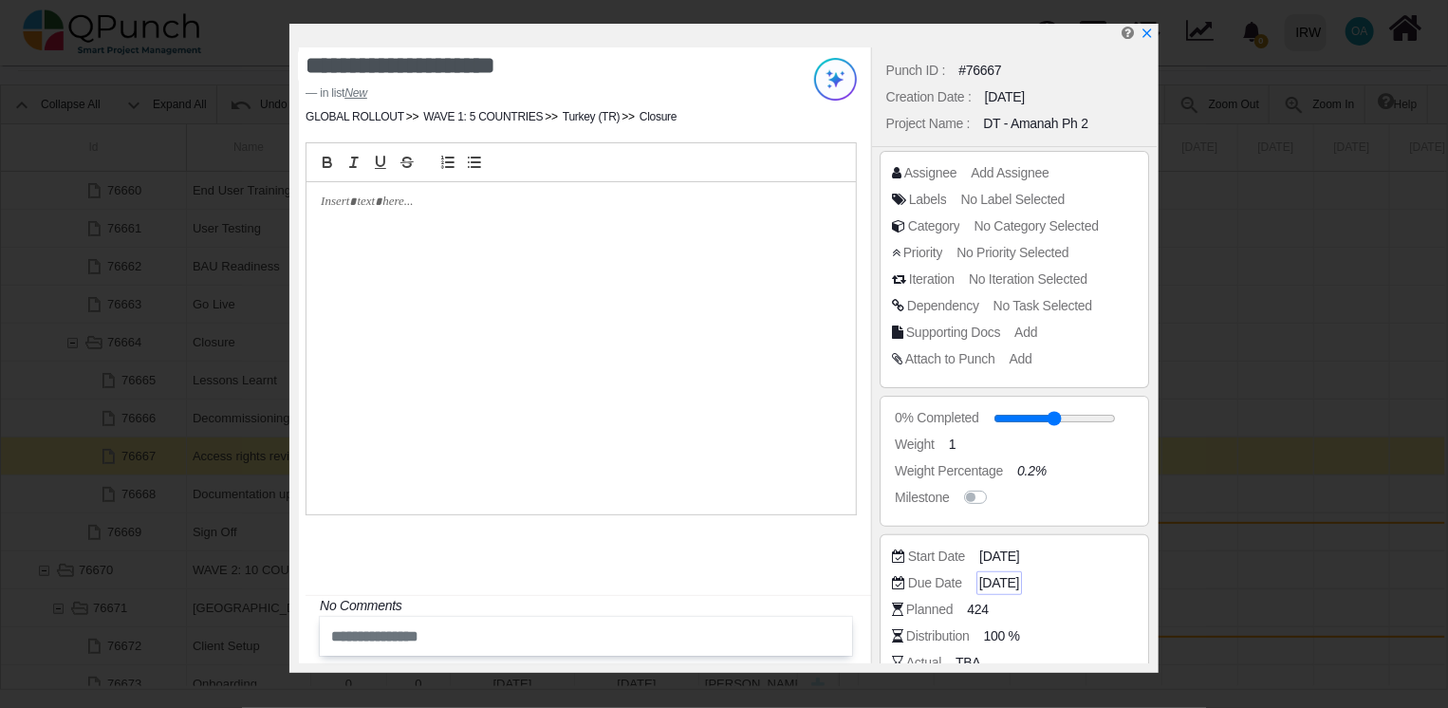
click at [1019, 575] on span "[DATE]" at bounding box center [999, 583] width 40 height 20
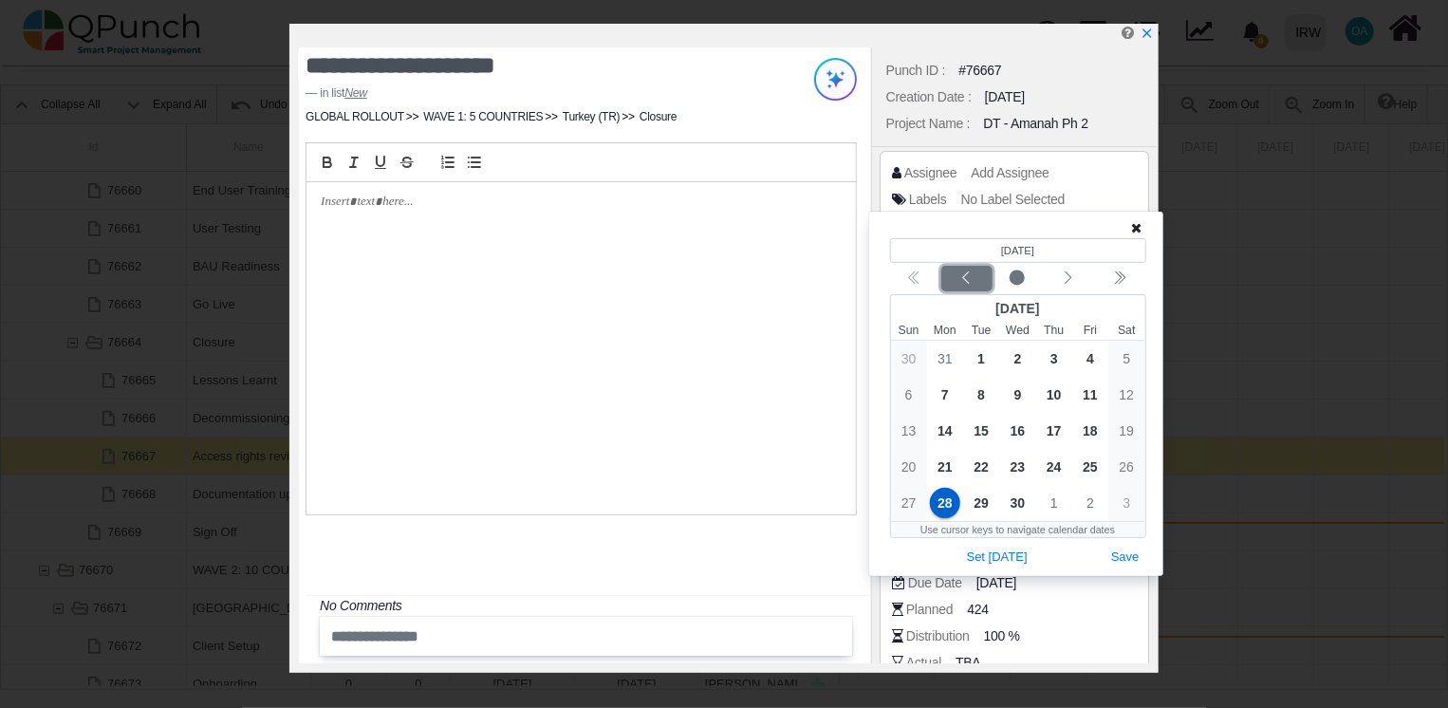
click at [960, 276] on icon "chevron left" at bounding box center [965, 277] width 15 height 15
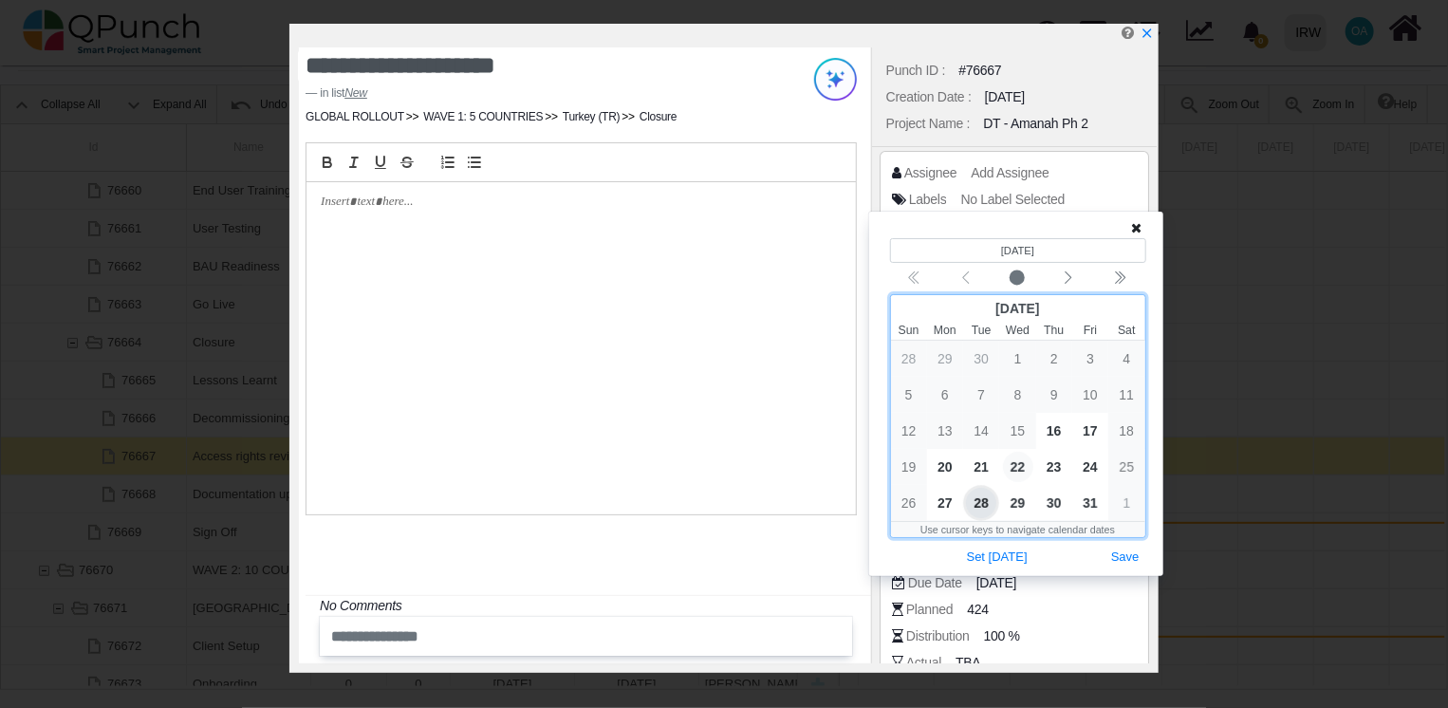
click at [1017, 465] on span "22" at bounding box center [1018, 467] width 30 height 30
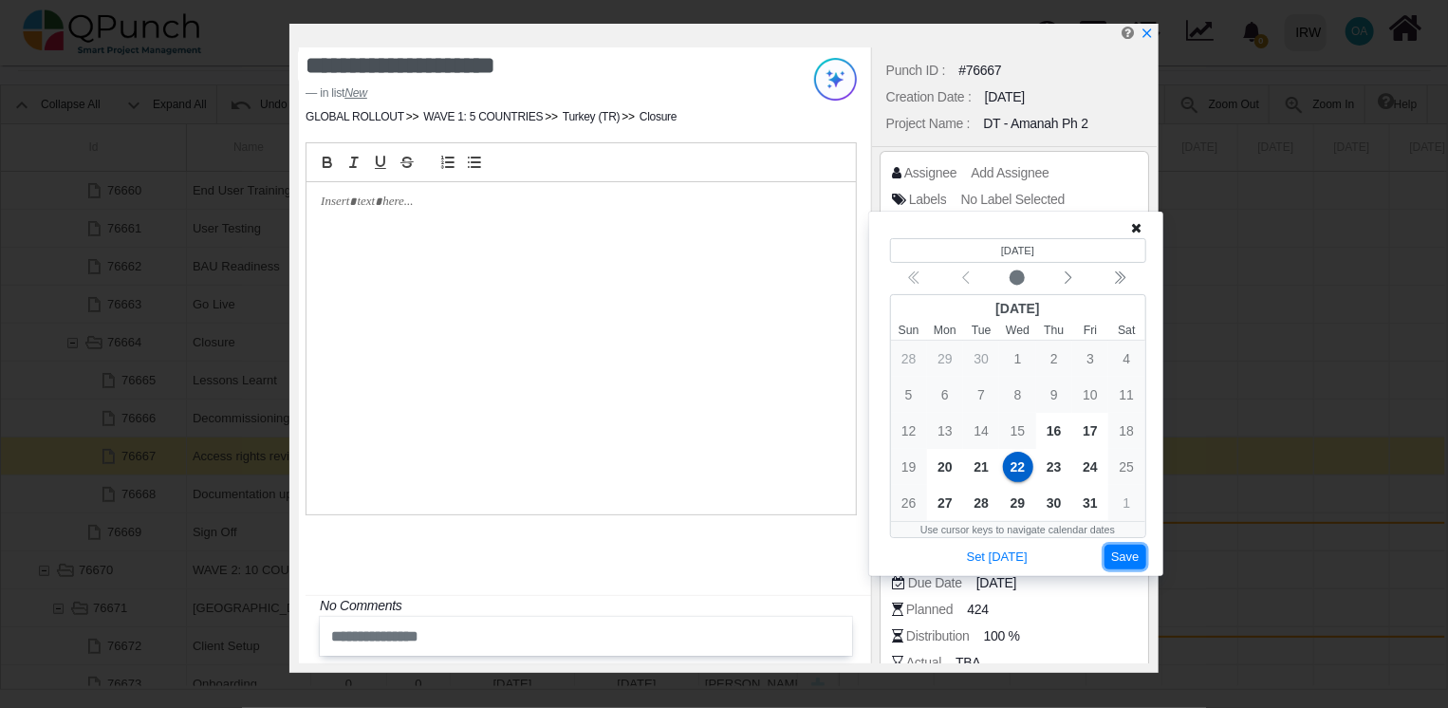
click at [1123, 560] on button "Save" at bounding box center [1125, 558] width 42 height 26
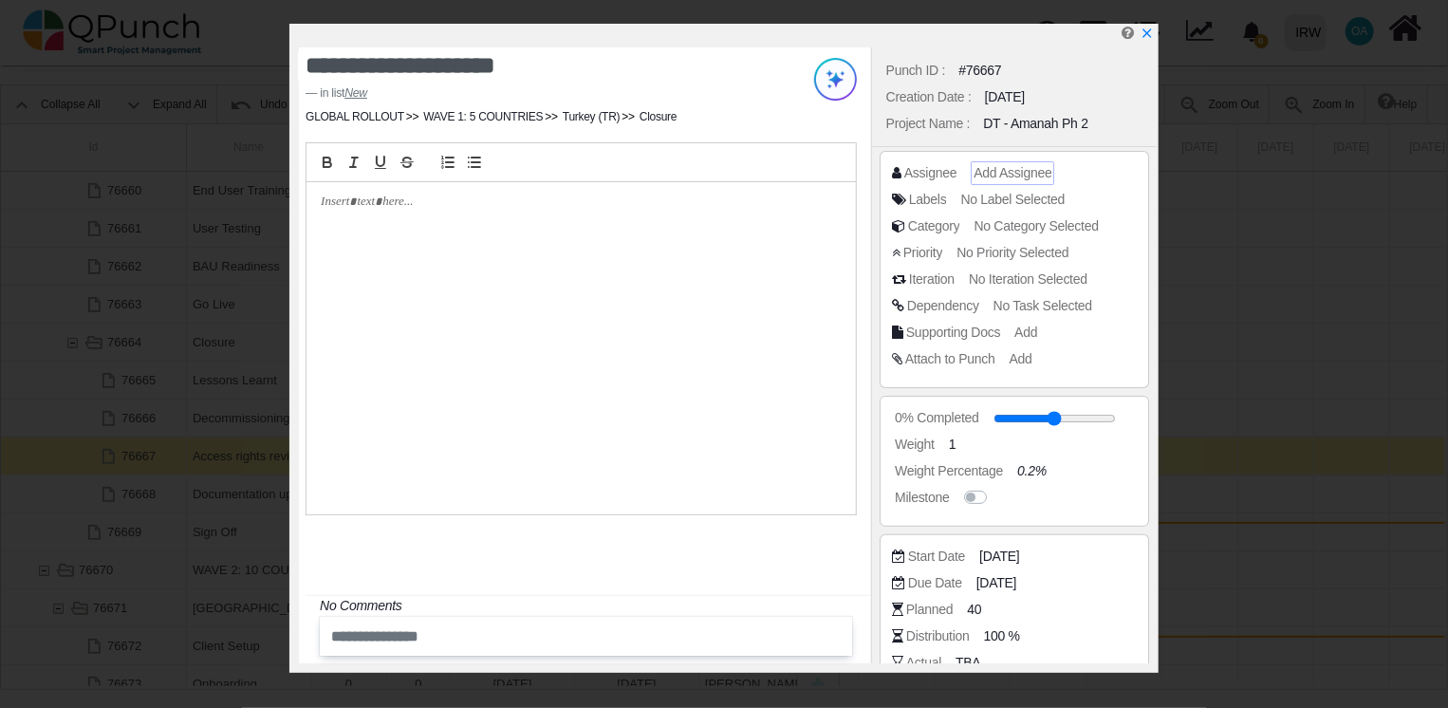
click at [975, 176] on span "Add Assignee" at bounding box center [1012, 172] width 78 height 15
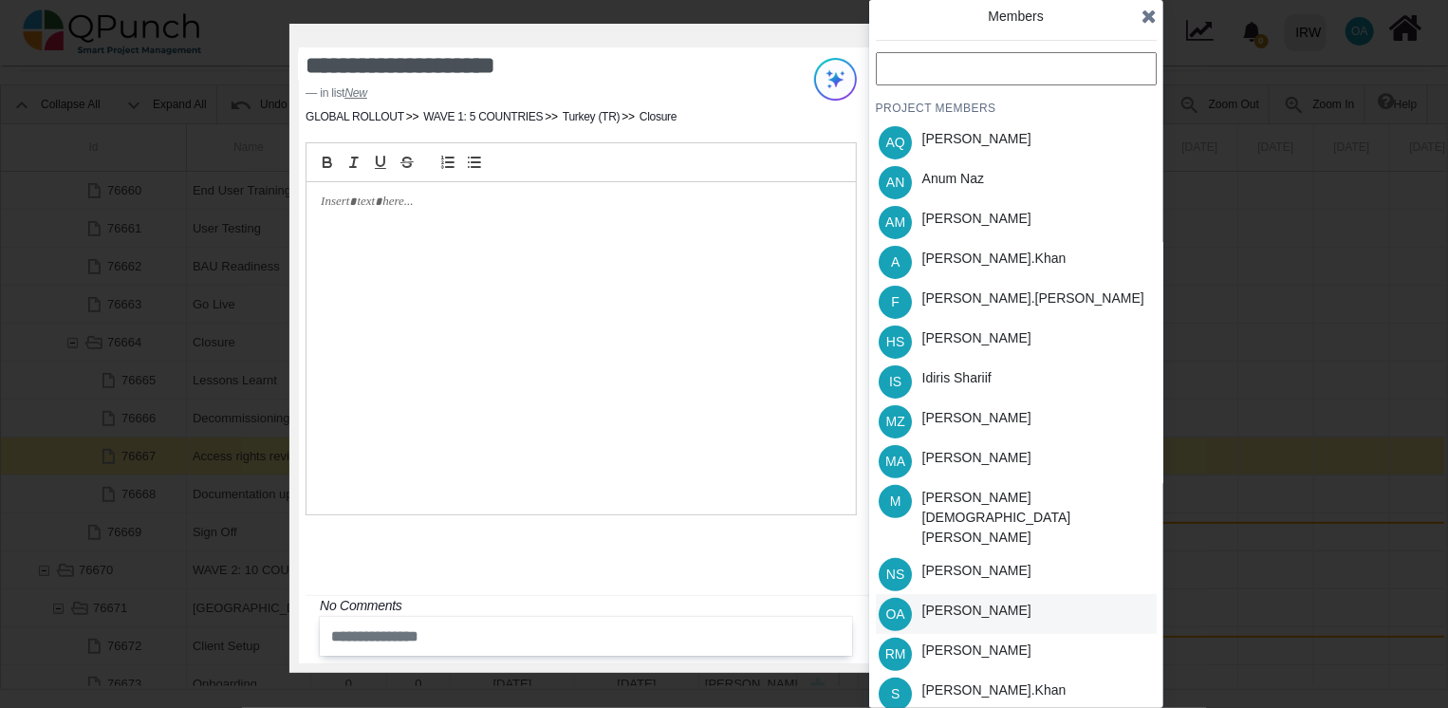
click at [980, 600] on div "[PERSON_NAME]" at bounding box center [976, 610] width 109 height 20
click at [952, 268] on div "[PERSON_NAME].khan" at bounding box center [993, 262] width 157 height 40
click at [1148, 17] on icon at bounding box center [1148, 16] width 15 height 19
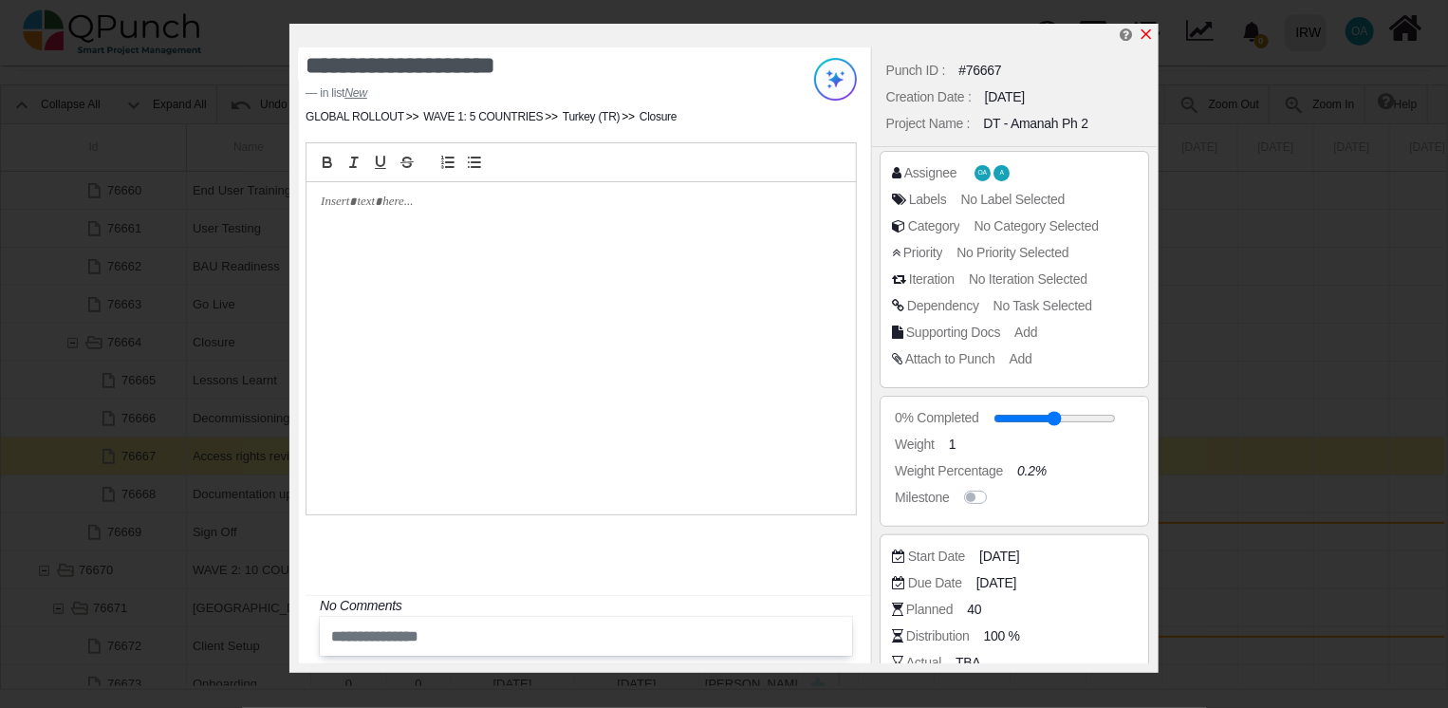
click at [1145, 36] on icon "x" at bounding box center [1145, 34] width 15 height 15
type input "**"
click at [1145, 36] on icon "x" at bounding box center [1145, 34] width 15 height 15
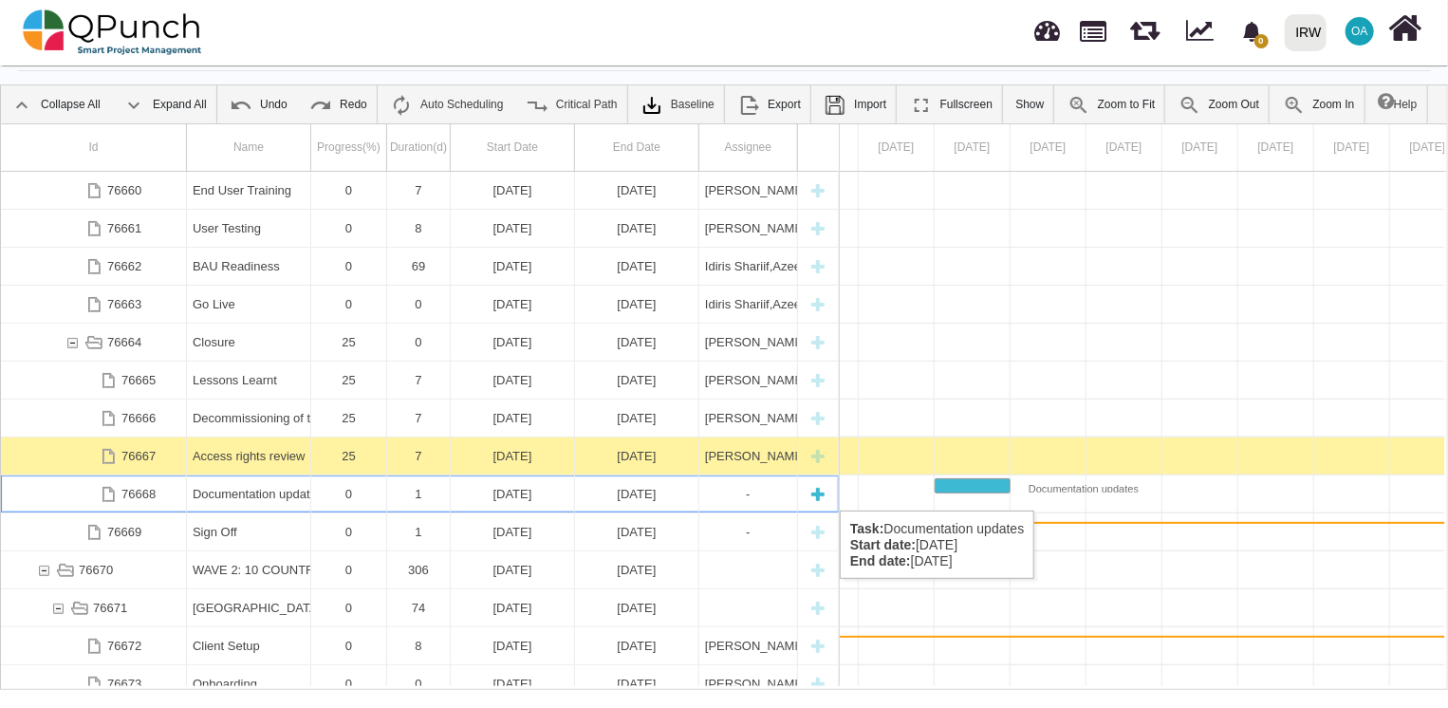
click at [543, 491] on div "[DATE]" at bounding box center [512, 493] width 112 height 37
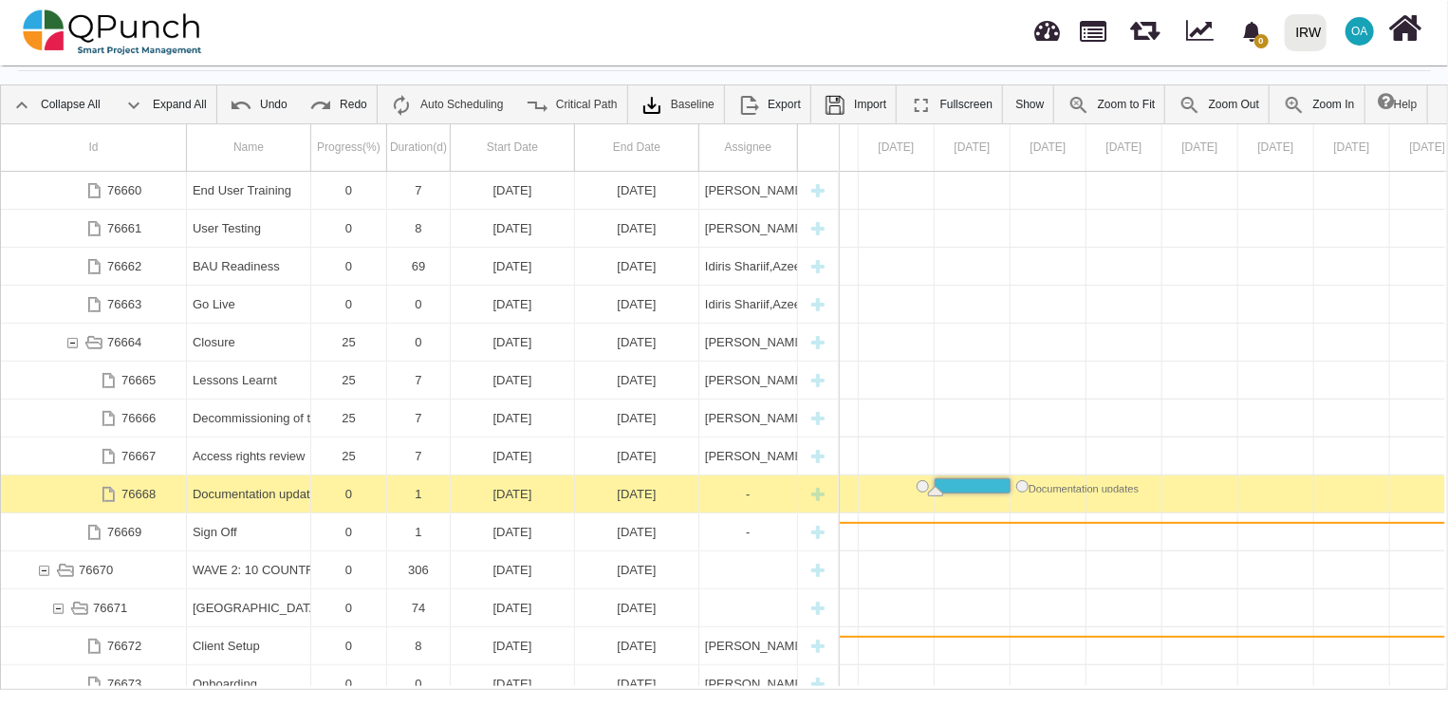
click at [543, 491] on div "[DATE]" at bounding box center [512, 493] width 112 height 37
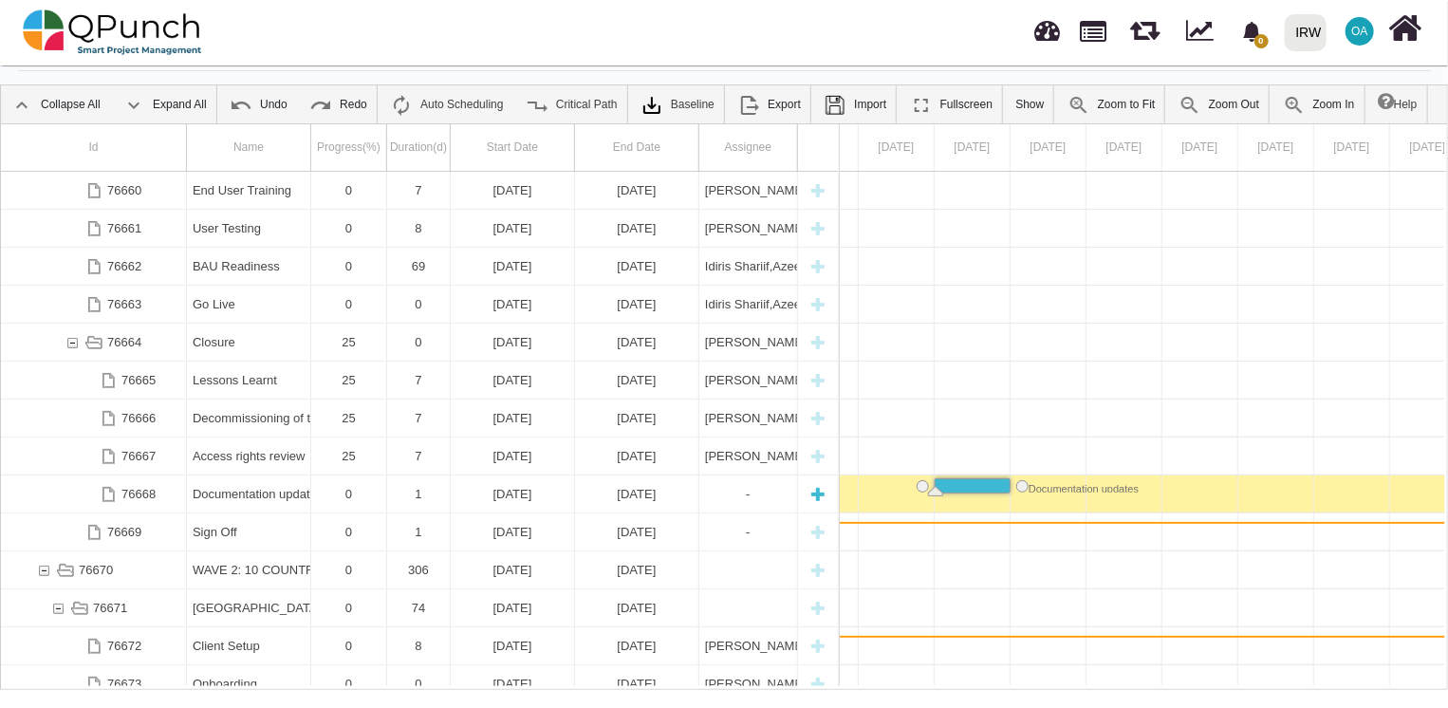
click at [543, 491] on div "[DATE]" at bounding box center [512, 493] width 112 height 37
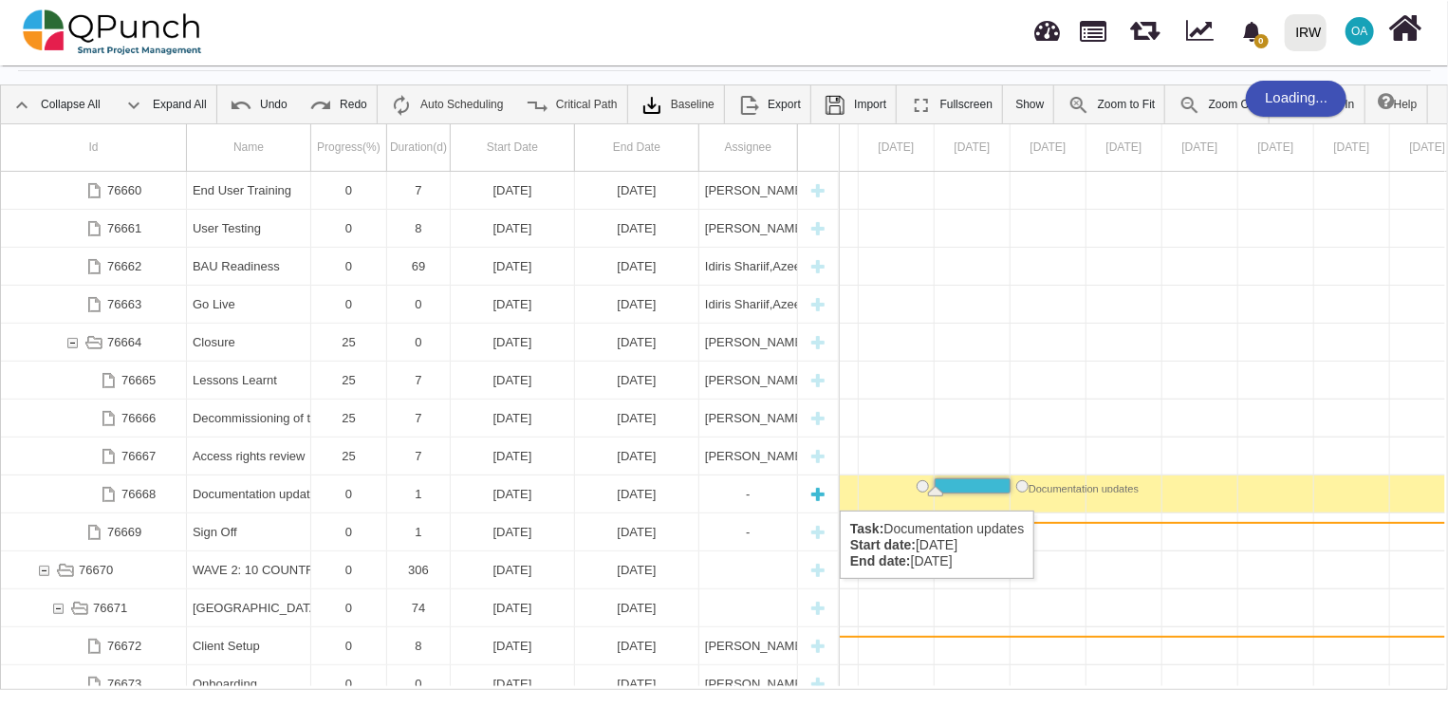
click at [520, 491] on div "[DATE]" at bounding box center [512, 493] width 112 height 37
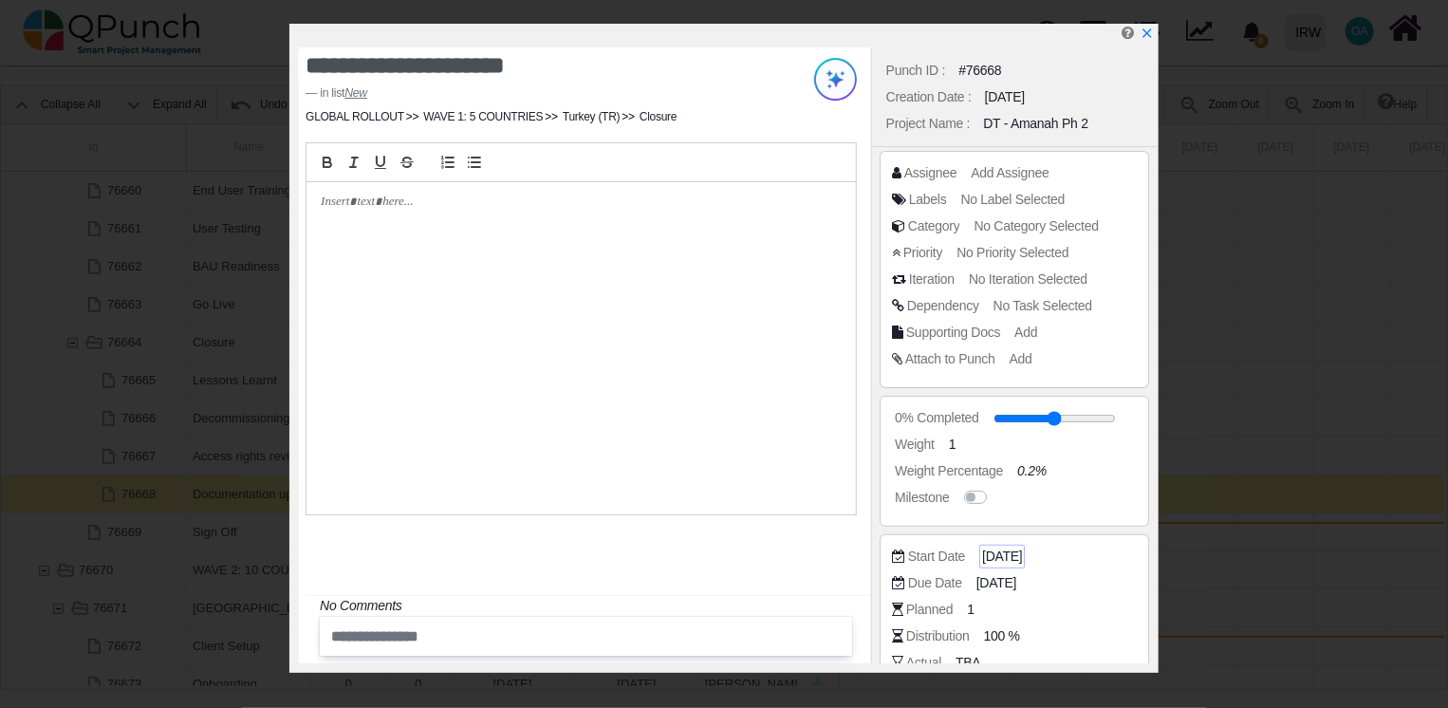
click at [1005, 554] on span "[DATE]" at bounding box center [1002, 556] width 40 height 20
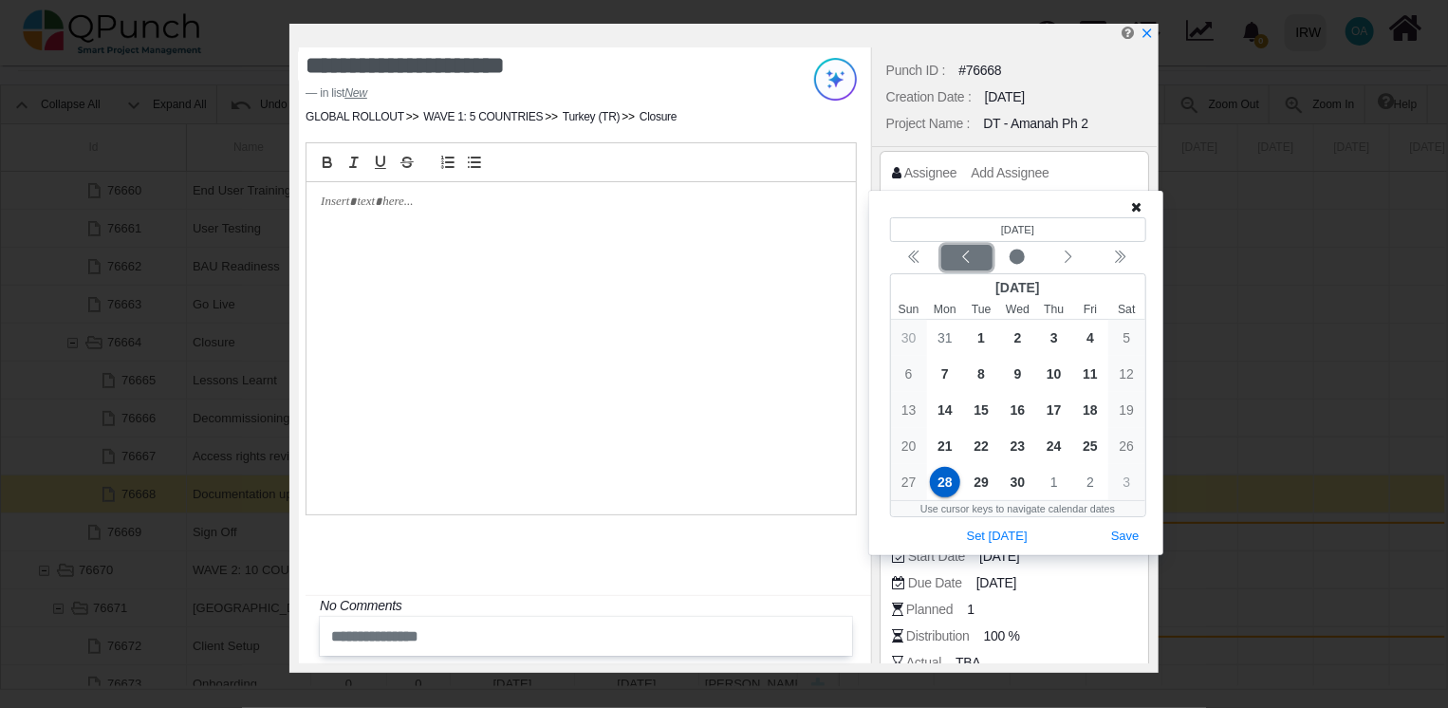
click at [958, 256] on icon "chevron left" at bounding box center [965, 256] width 15 height 15
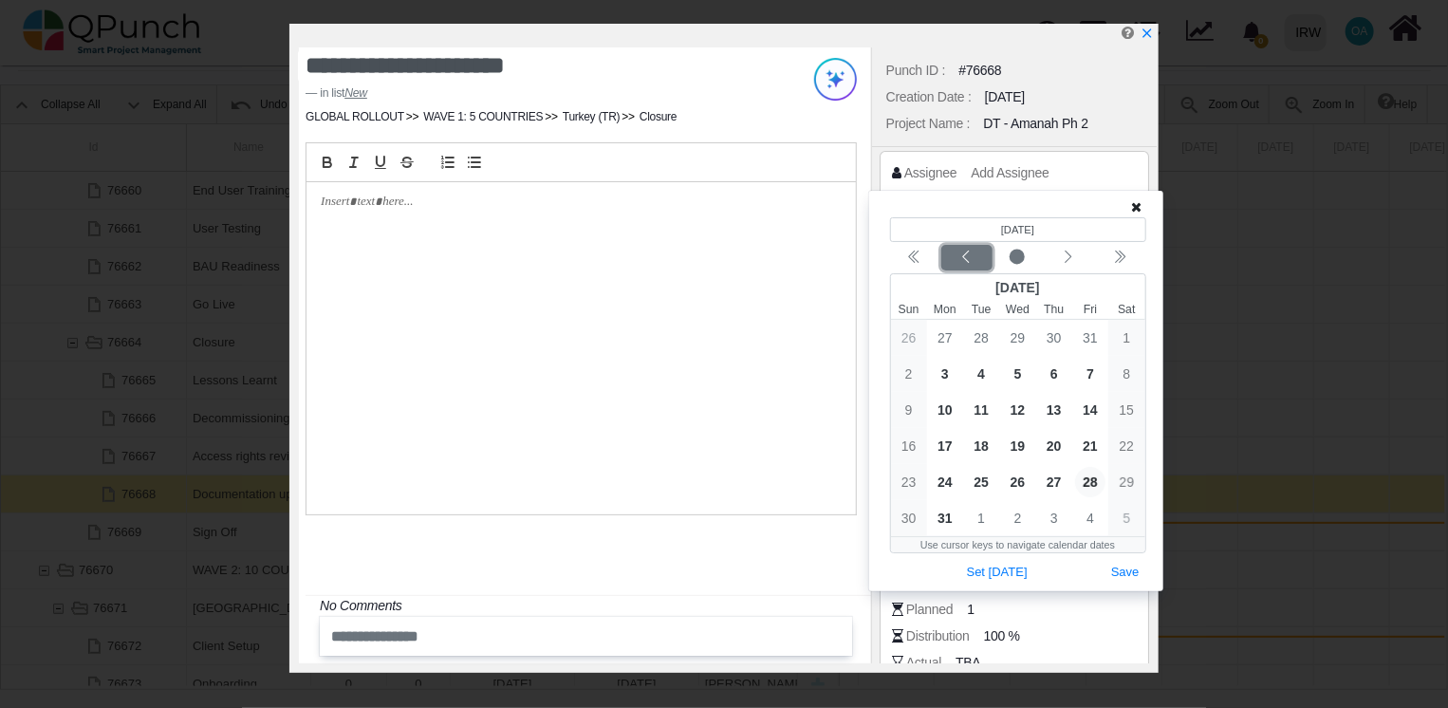
click at [958, 256] on div "Previous month" at bounding box center [966, 258] width 45 height 19
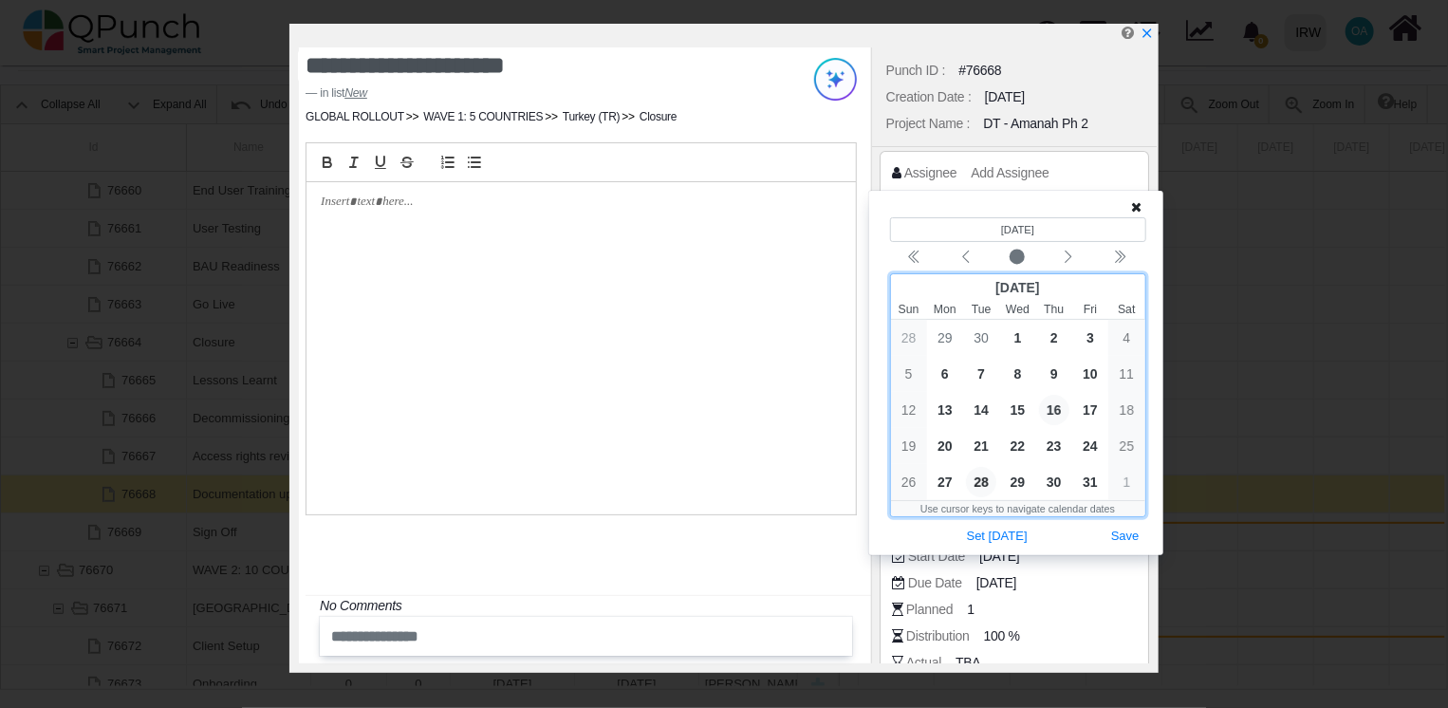
click at [1056, 409] on span "16" at bounding box center [1054, 410] width 30 height 30
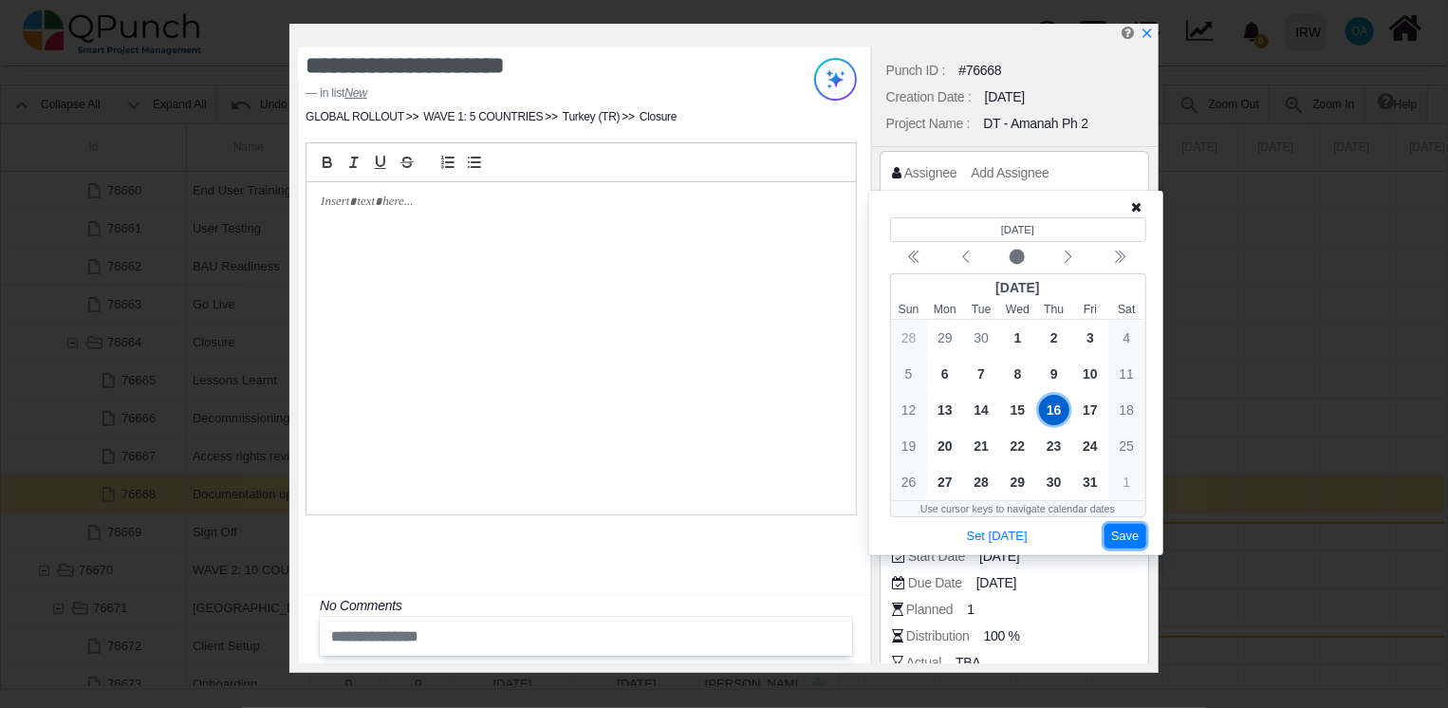
click at [1135, 533] on button "Save" at bounding box center [1125, 537] width 42 height 26
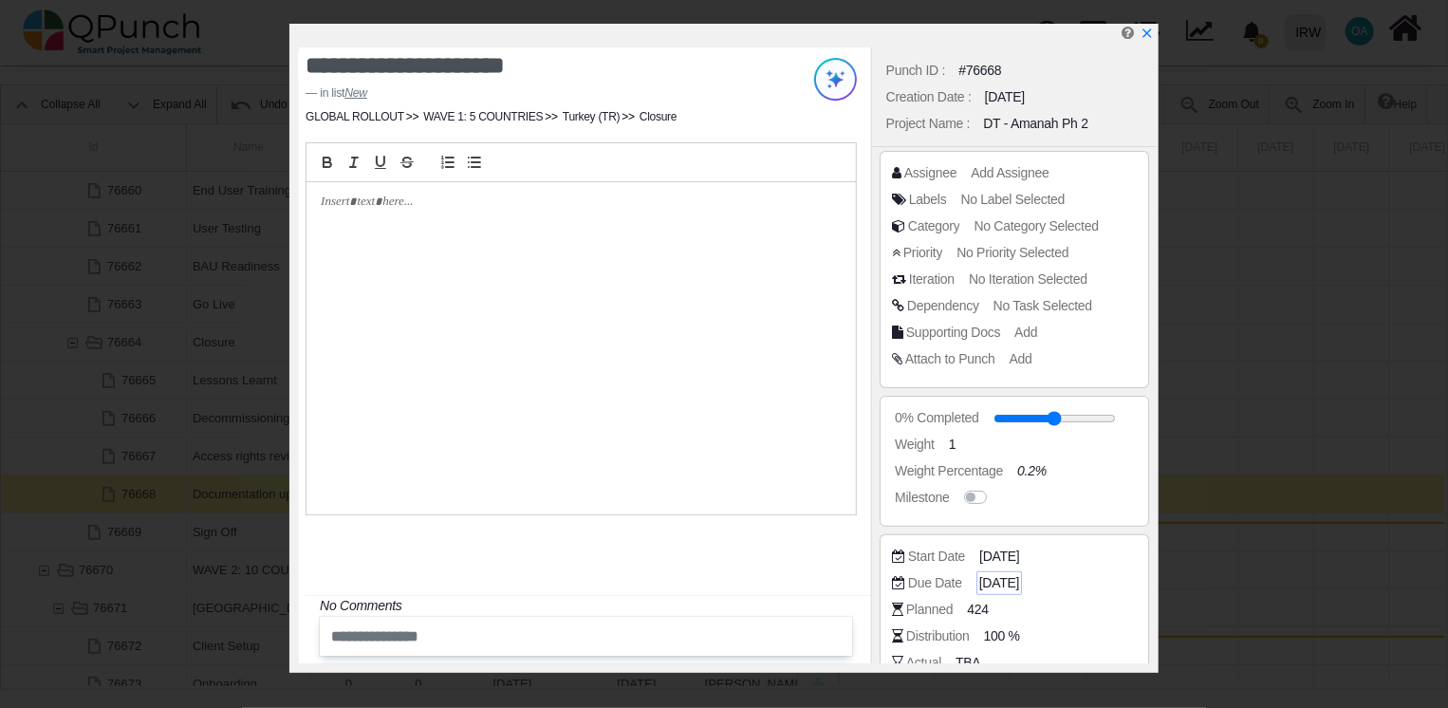
click at [1019, 582] on span "[DATE]" at bounding box center [999, 583] width 40 height 20
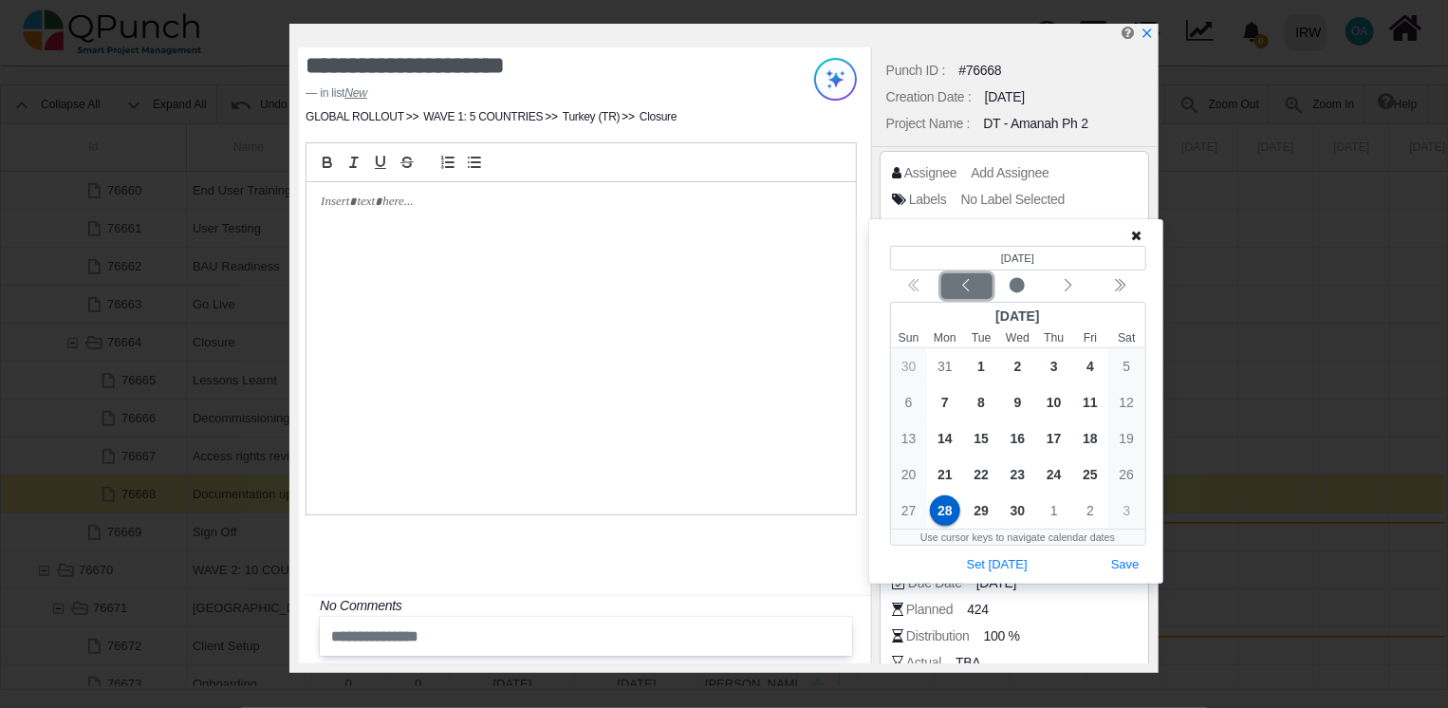
click at [973, 282] on icon "chevron left" at bounding box center [965, 285] width 15 height 15
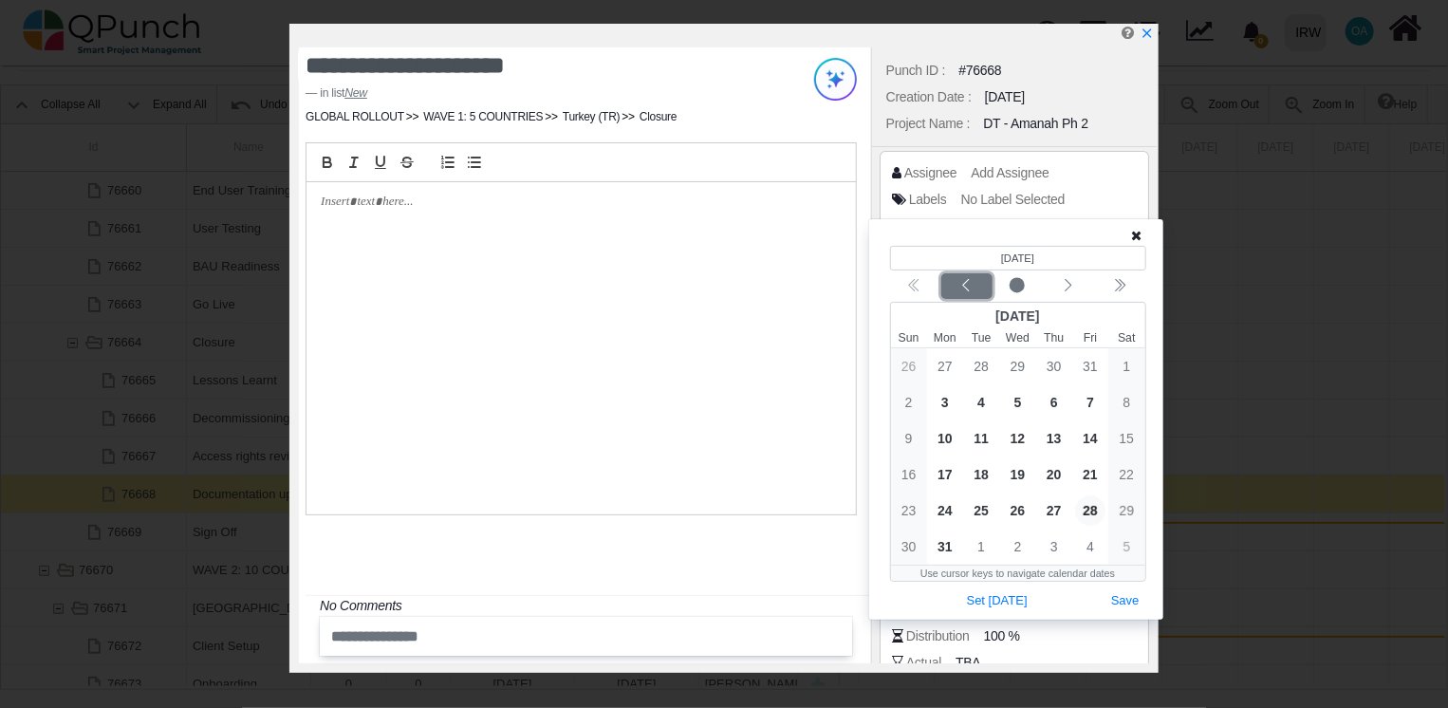
click at [973, 282] on icon "chevron left" at bounding box center [965, 285] width 15 height 15
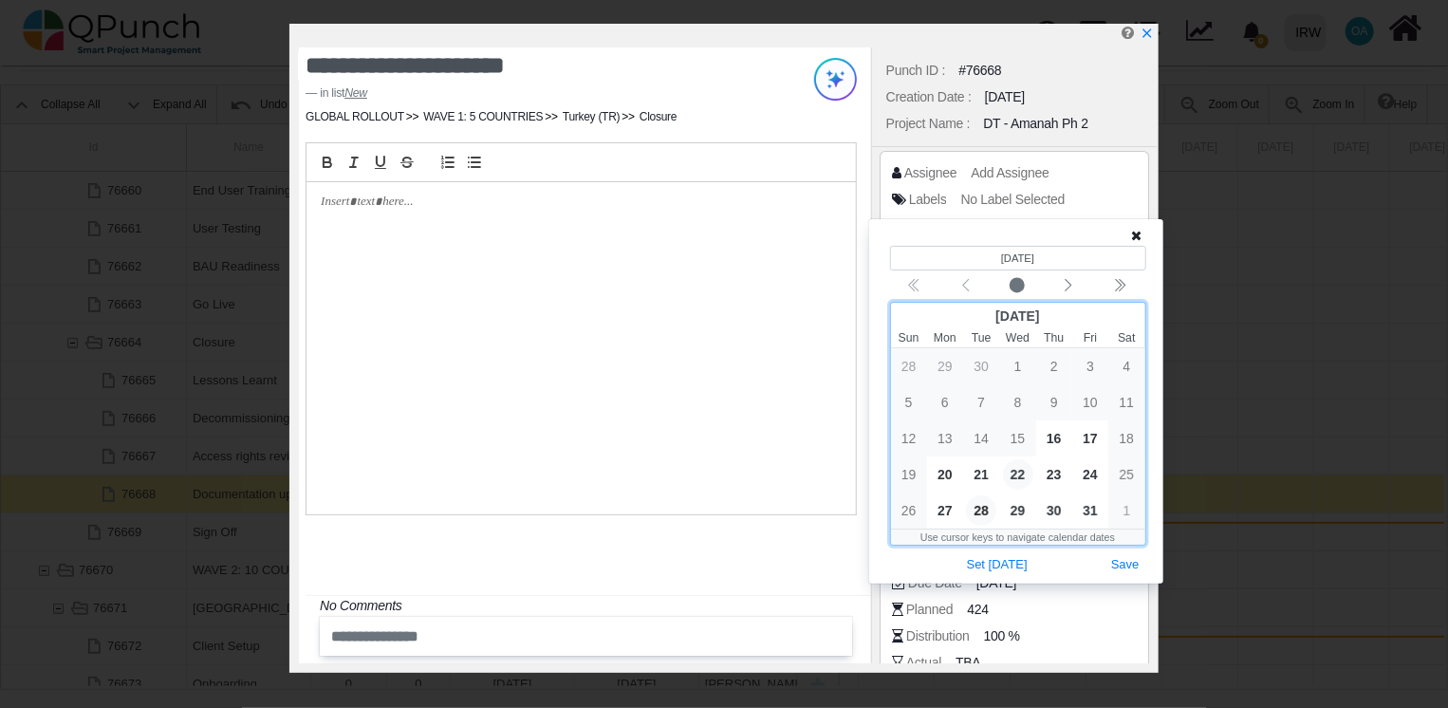
click at [1017, 473] on span "22" at bounding box center [1018, 474] width 30 height 30
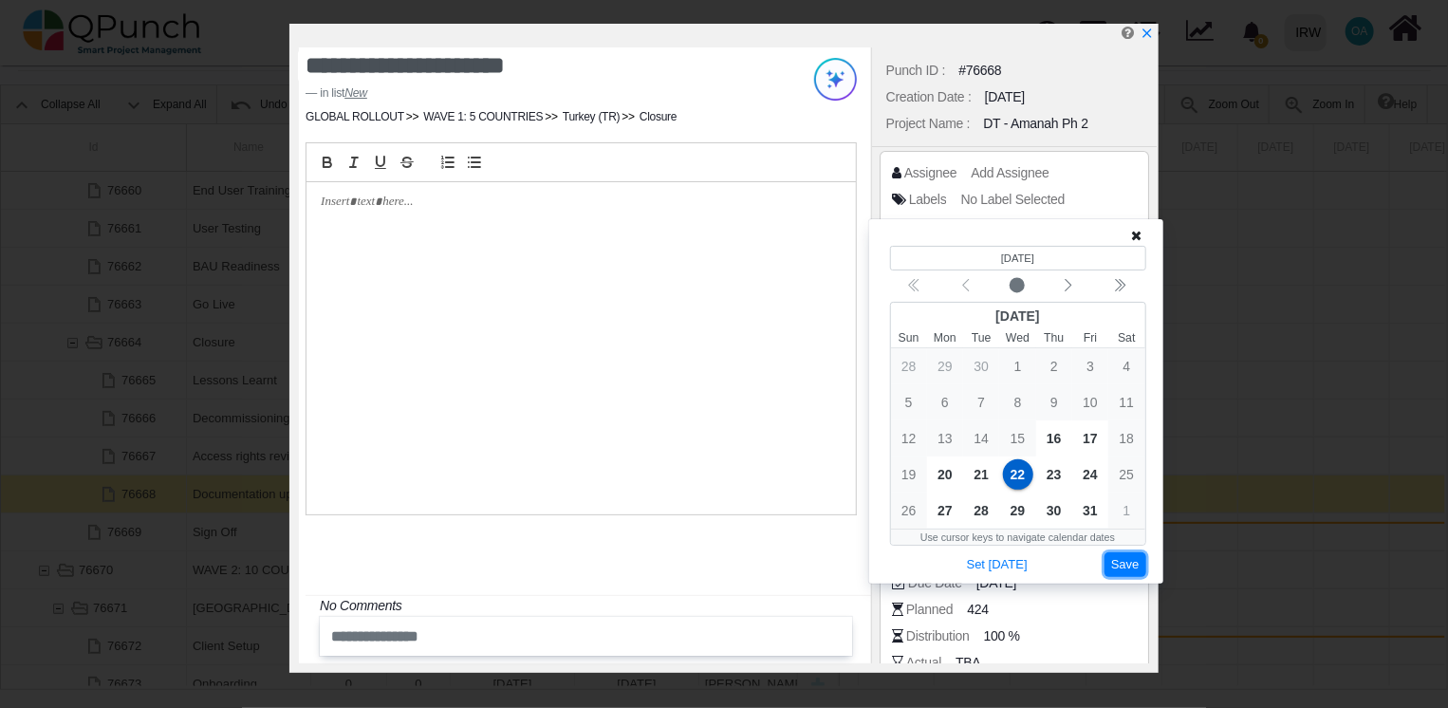
click at [1123, 560] on button "Save" at bounding box center [1125, 565] width 42 height 26
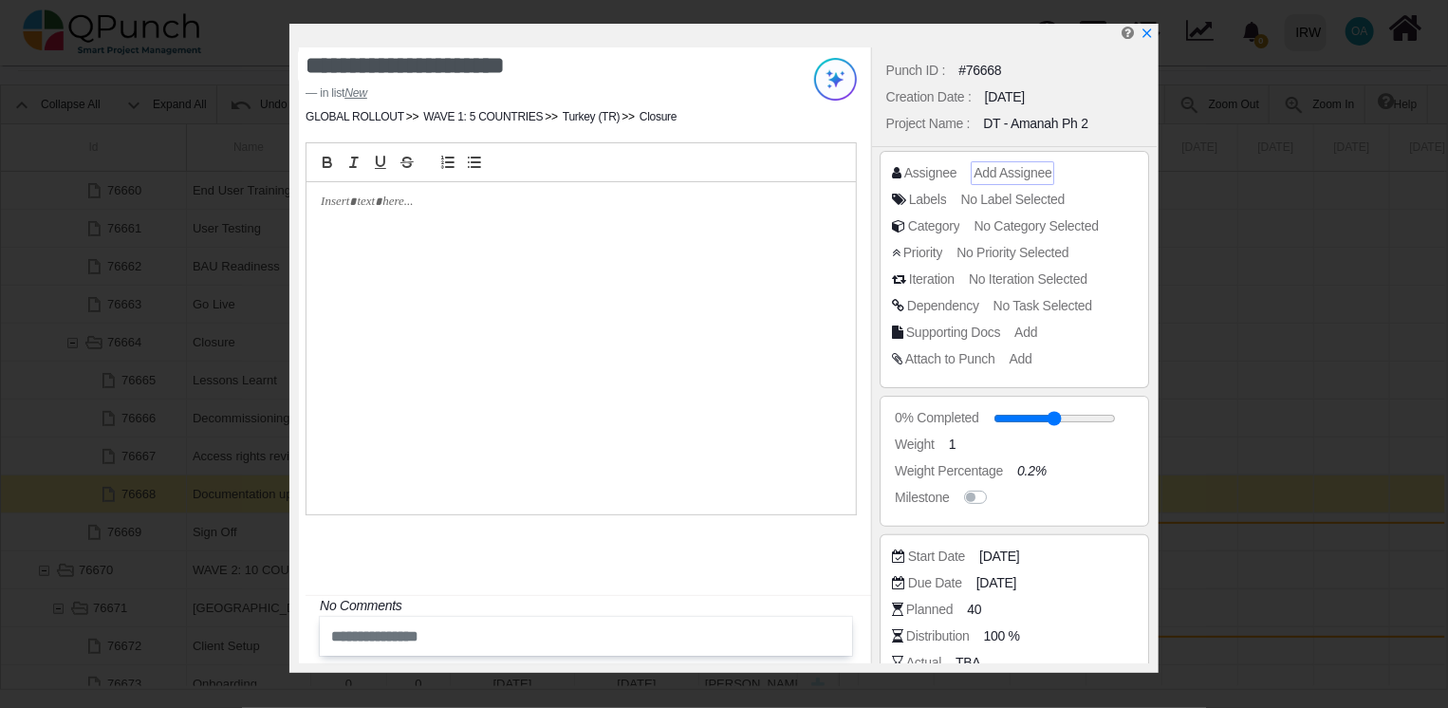
click at [995, 169] on span "Add Assignee" at bounding box center [1012, 172] width 78 height 15
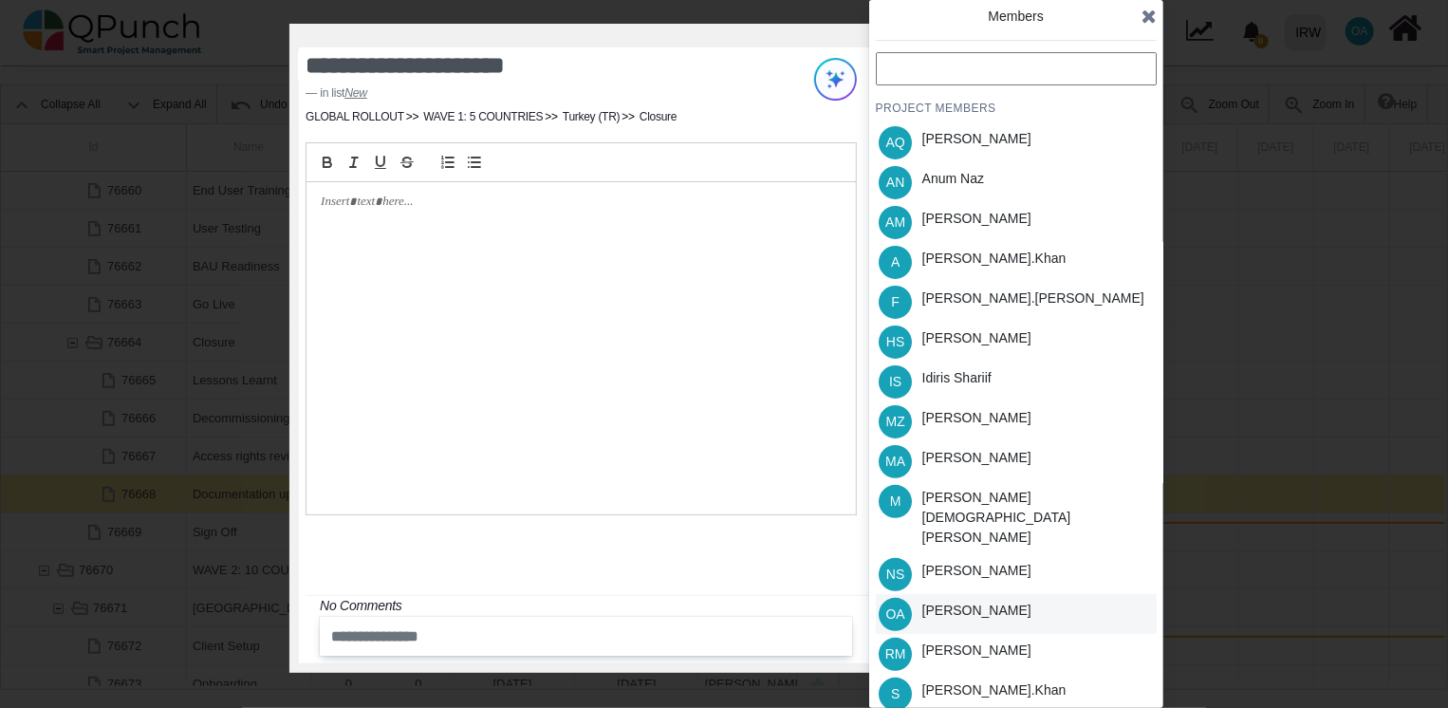
click at [997, 594] on div "OA [PERSON_NAME]" at bounding box center [1016, 614] width 281 height 40
click at [957, 271] on div "[PERSON_NAME].khan" at bounding box center [993, 262] width 157 height 40
click at [1148, 21] on icon at bounding box center [1148, 16] width 15 height 19
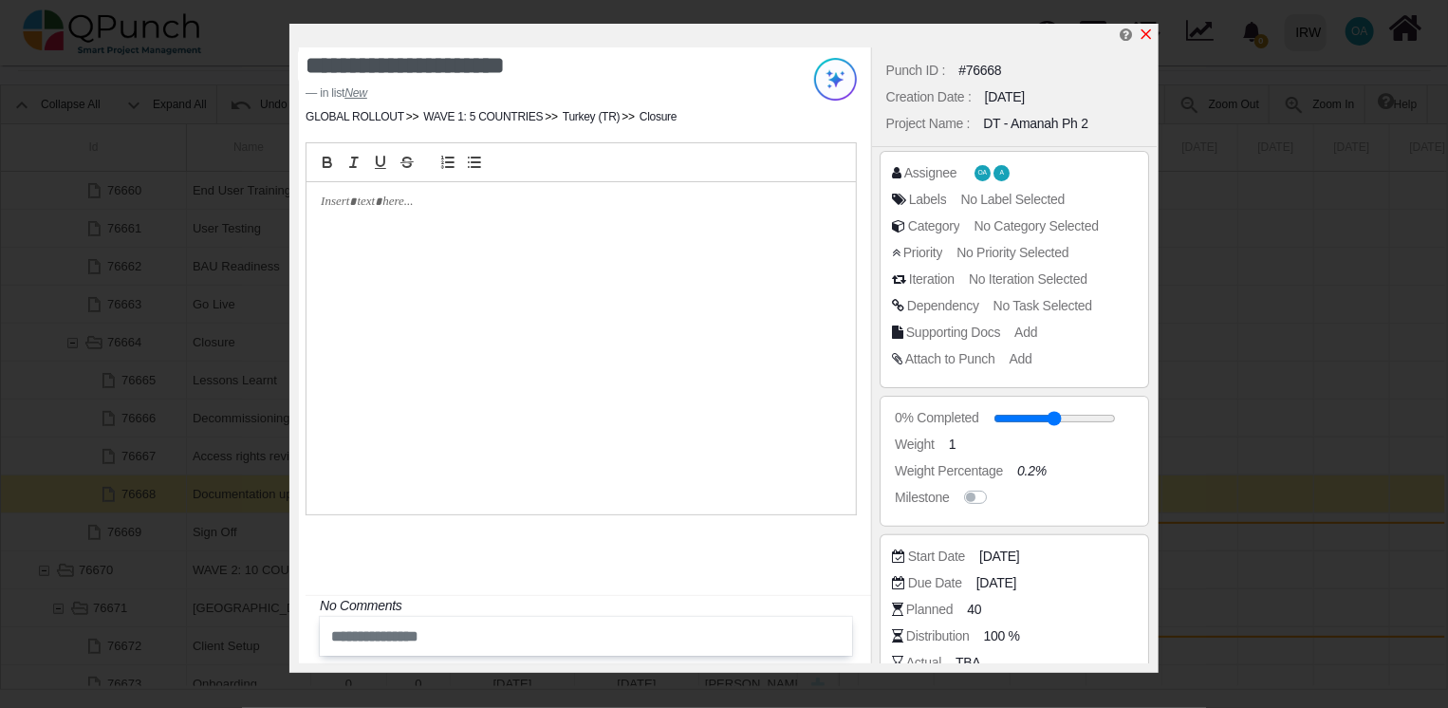
click at [1140, 39] on icon "x" at bounding box center [1145, 34] width 15 height 15
type input "**"
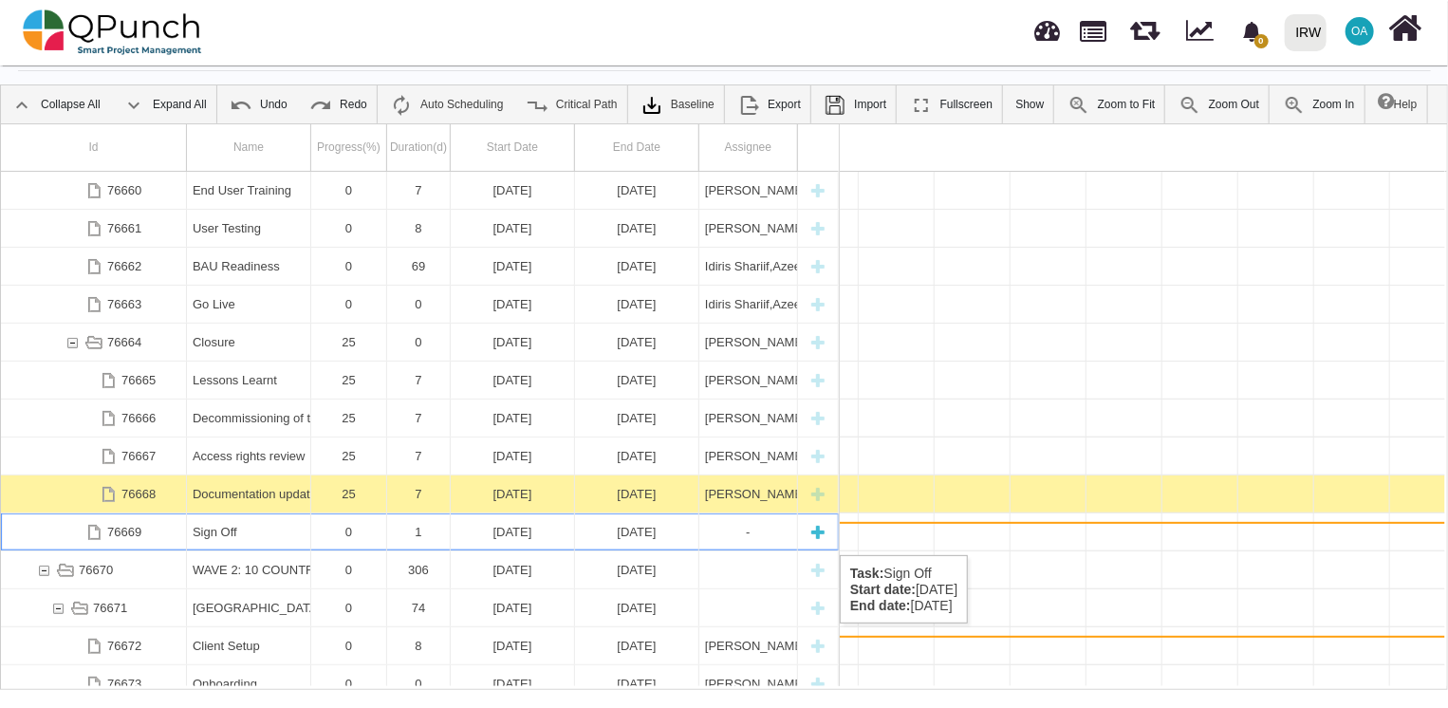
scroll to position [0, 40354]
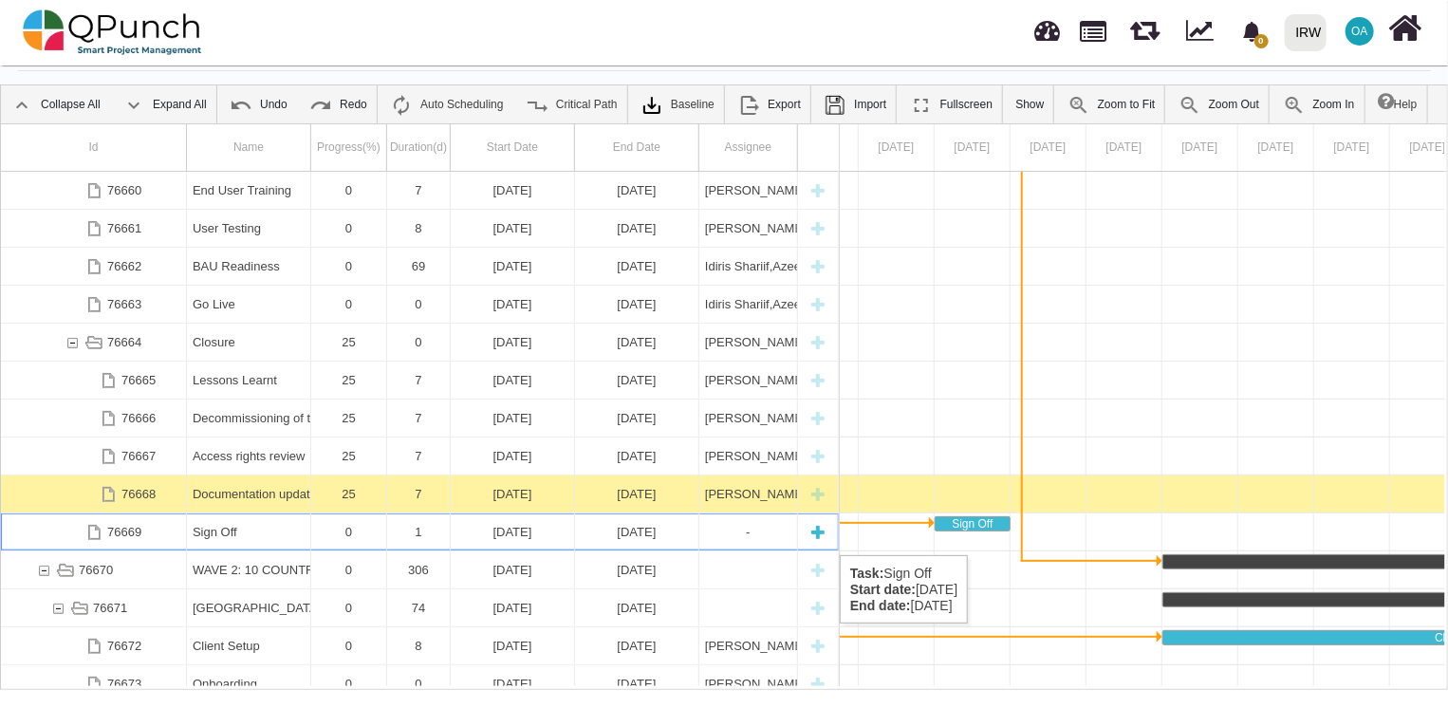
click at [509, 536] on div "[DATE]" at bounding box center [512, 531] width 112 height 37
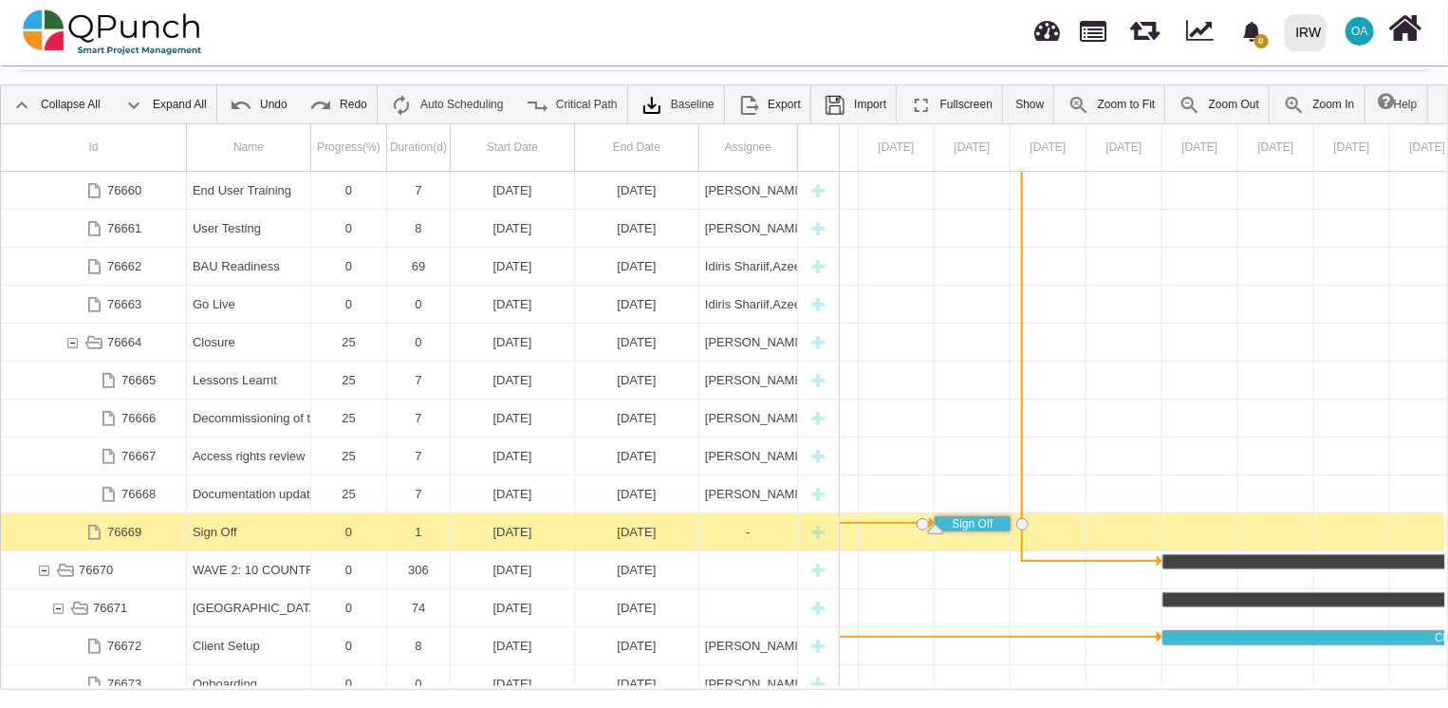
click at [509, 536] on div "[DATE]" at bounding box center [512, 531] width 112 height 37
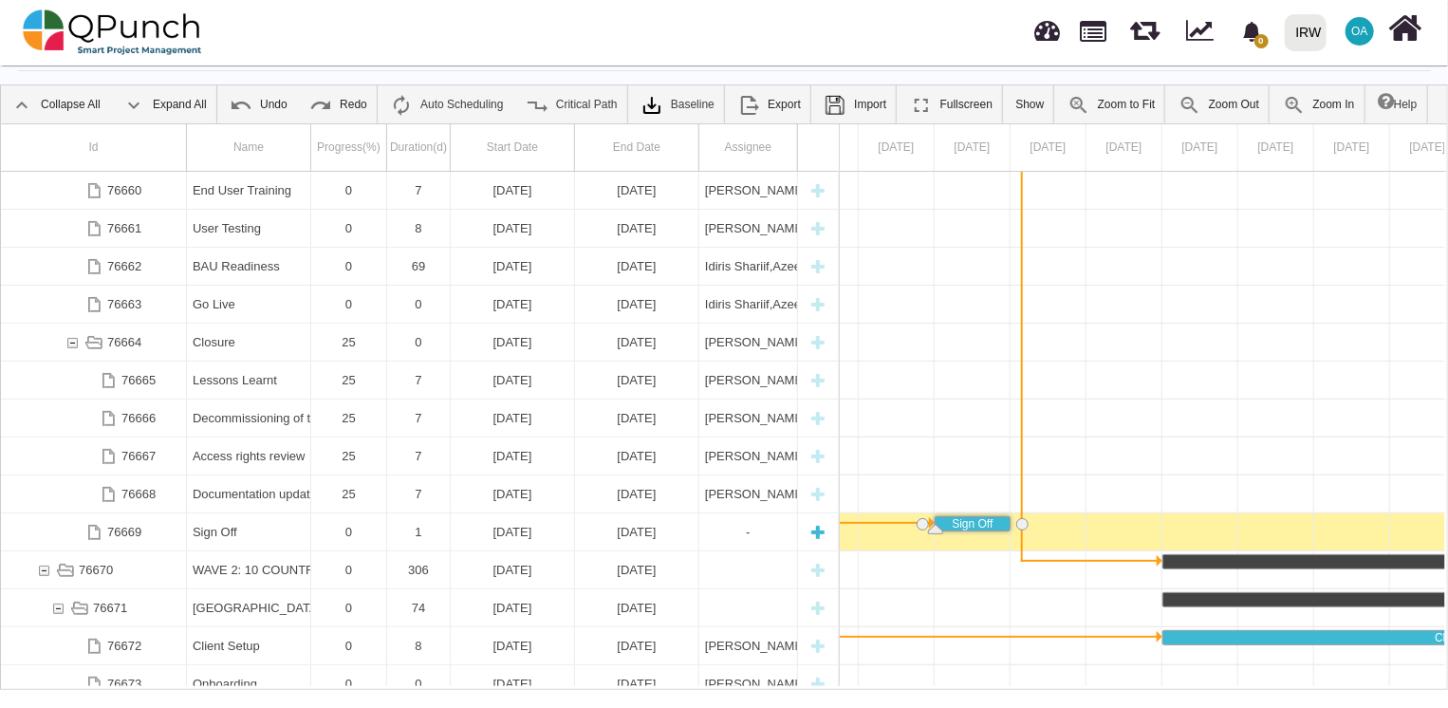
click at [509, 536] on div "[DATE]" at bounding box center [512, 531] width 112 height 37
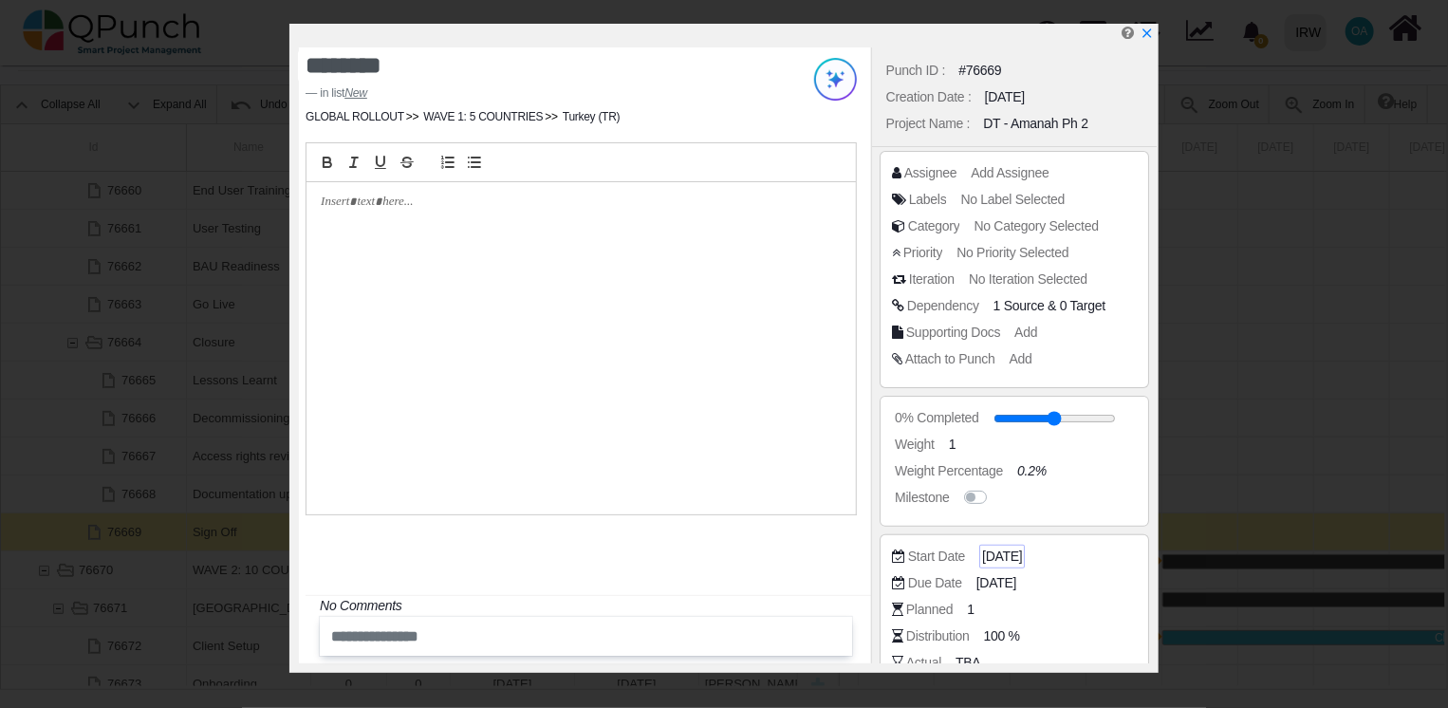
click at [1001, 553] on span "[DATE]" at bounding box center [1002, 556] width 40 height 20
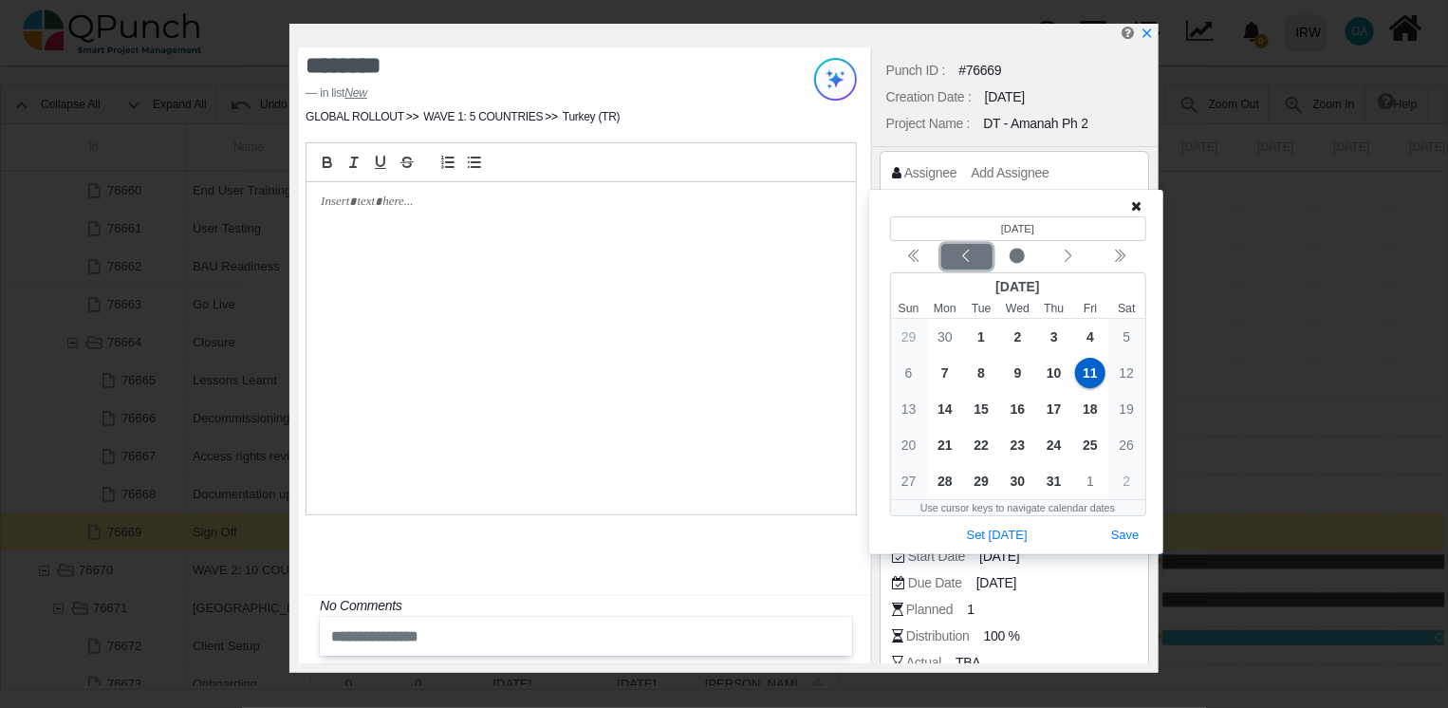
click at [974, 249] on div "Previous month" at bounding box center [966, 257] width 45 height 19
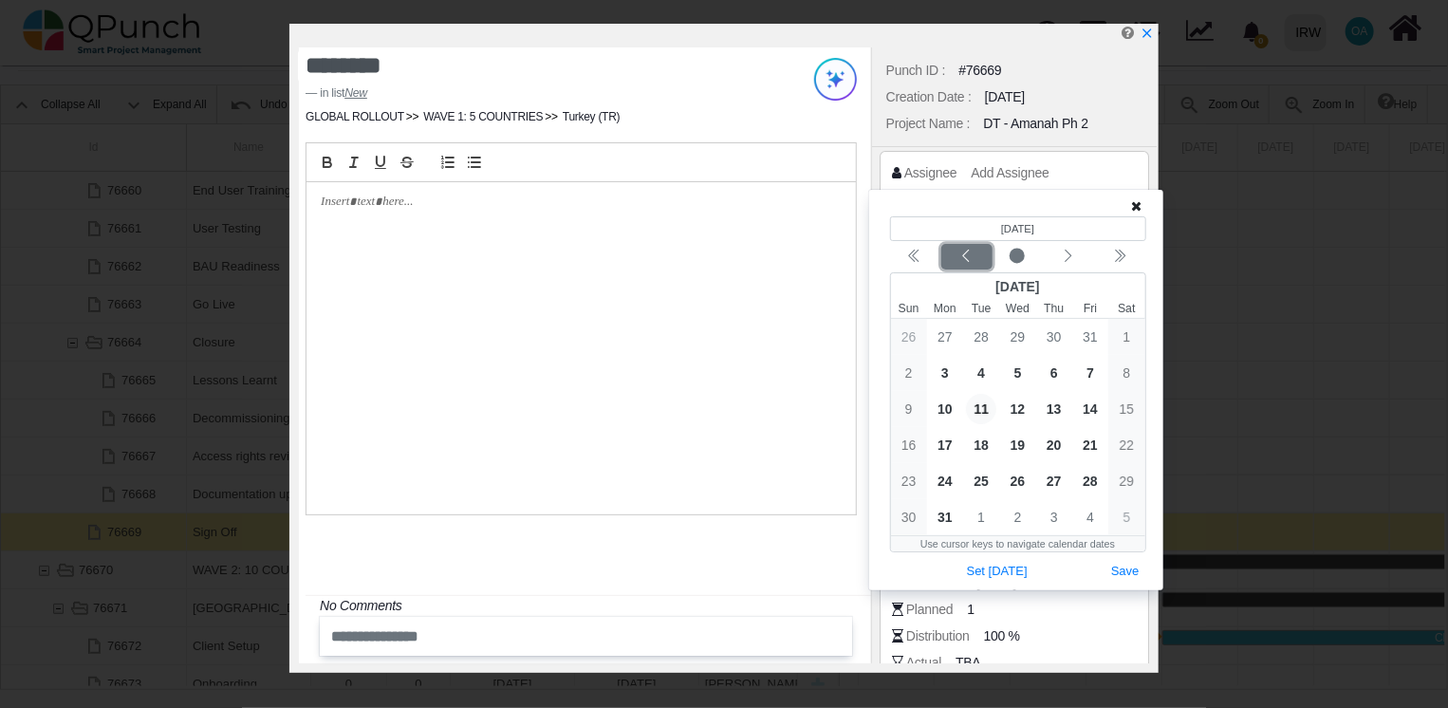
click at [974, 249] on div "Previous month" at bounding box center [966, 257] width 45 height 19
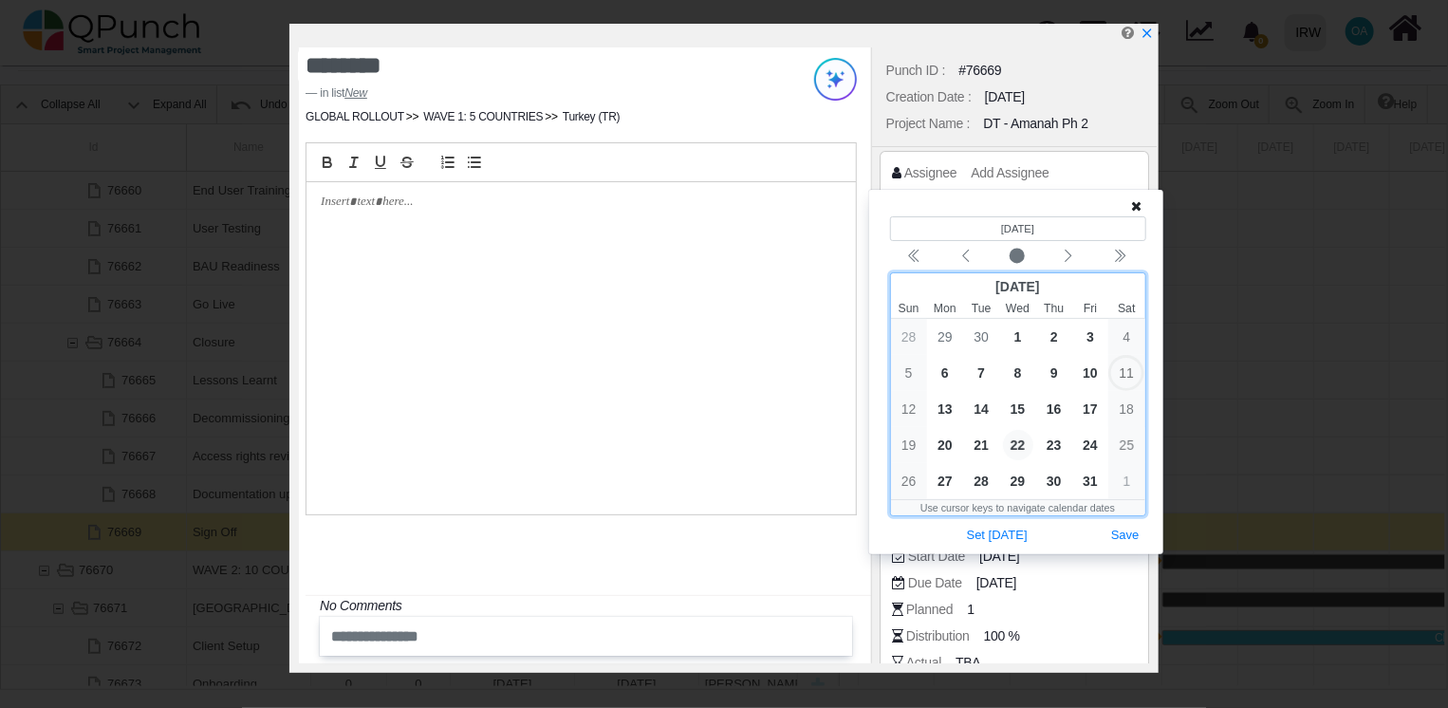
click at [1023, 453] on span "22" at bounding box center [1018, 445] width 30 height 30
click at [1128, 533] on button "Save" at bounding box center [1125, 536] width 42 height 26
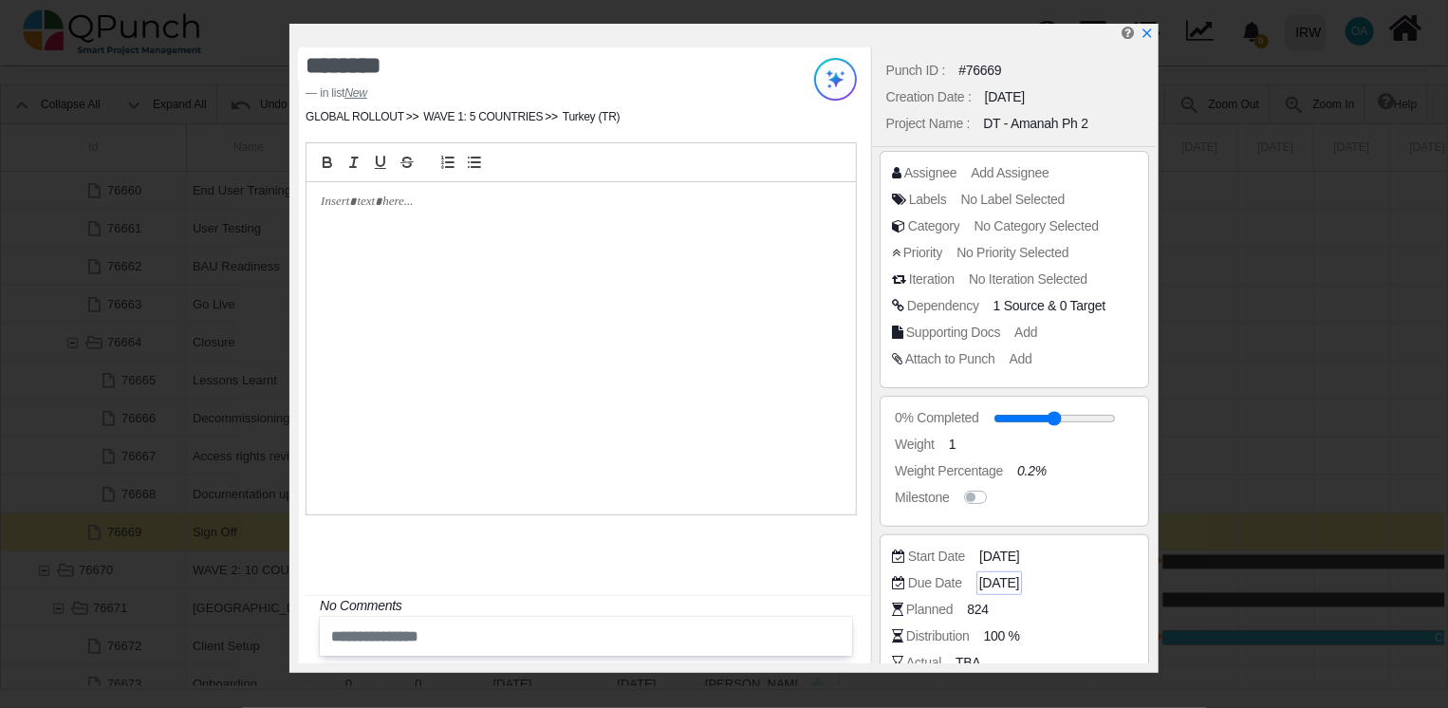
click at [1019, 573] on span "[DATE]" at bounding box center [999, 583] width 40 height 20
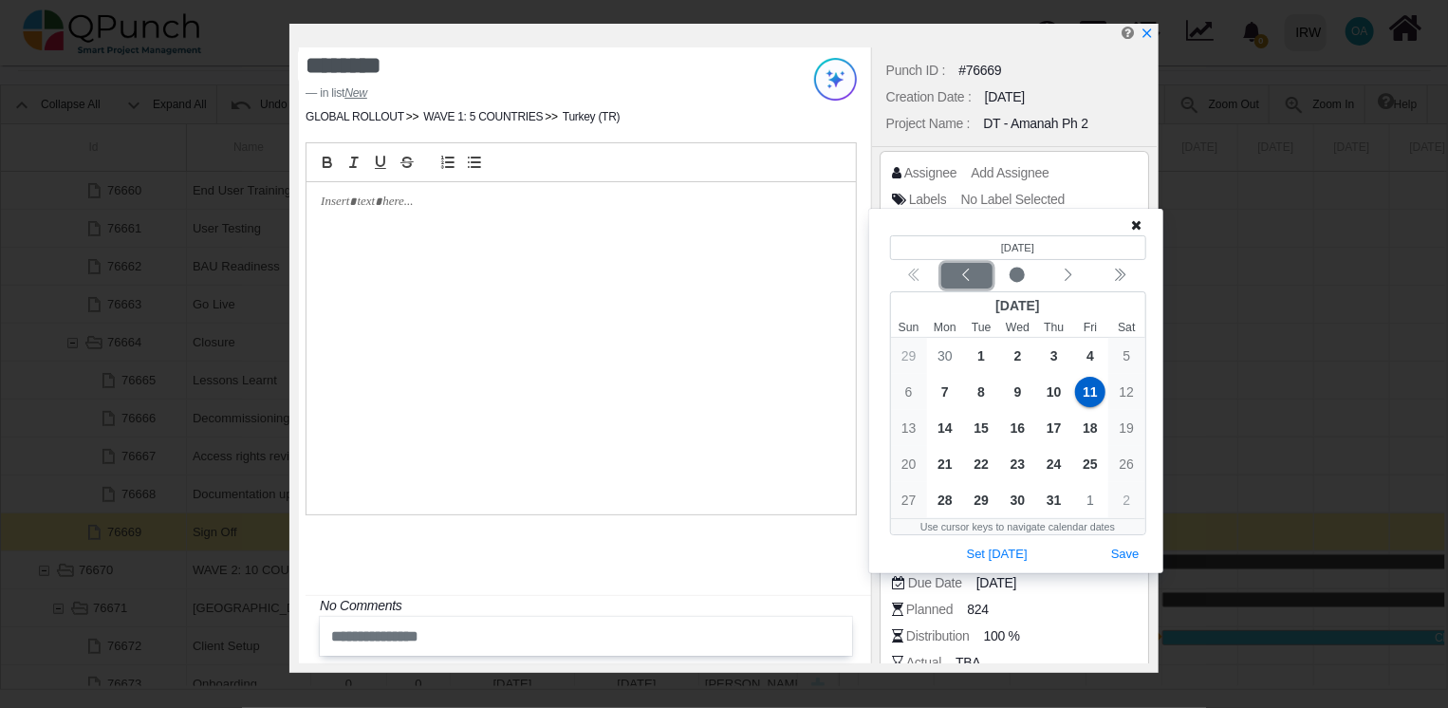
click at [965, 264] on button "Previous month" at bounding box center [966, 276] width 51 height 26
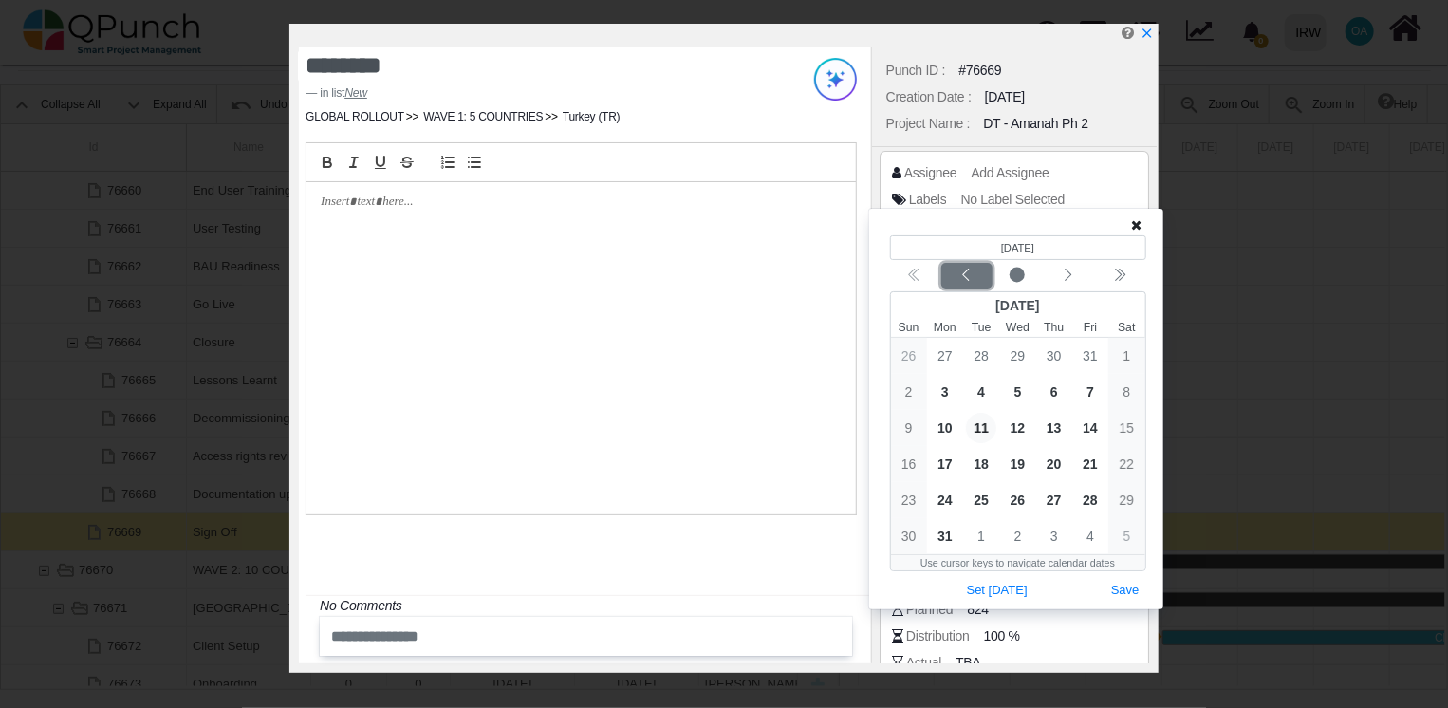
click at [965, 264] on button "Previous month" at bounding box center [966, 276] width 51 height 26
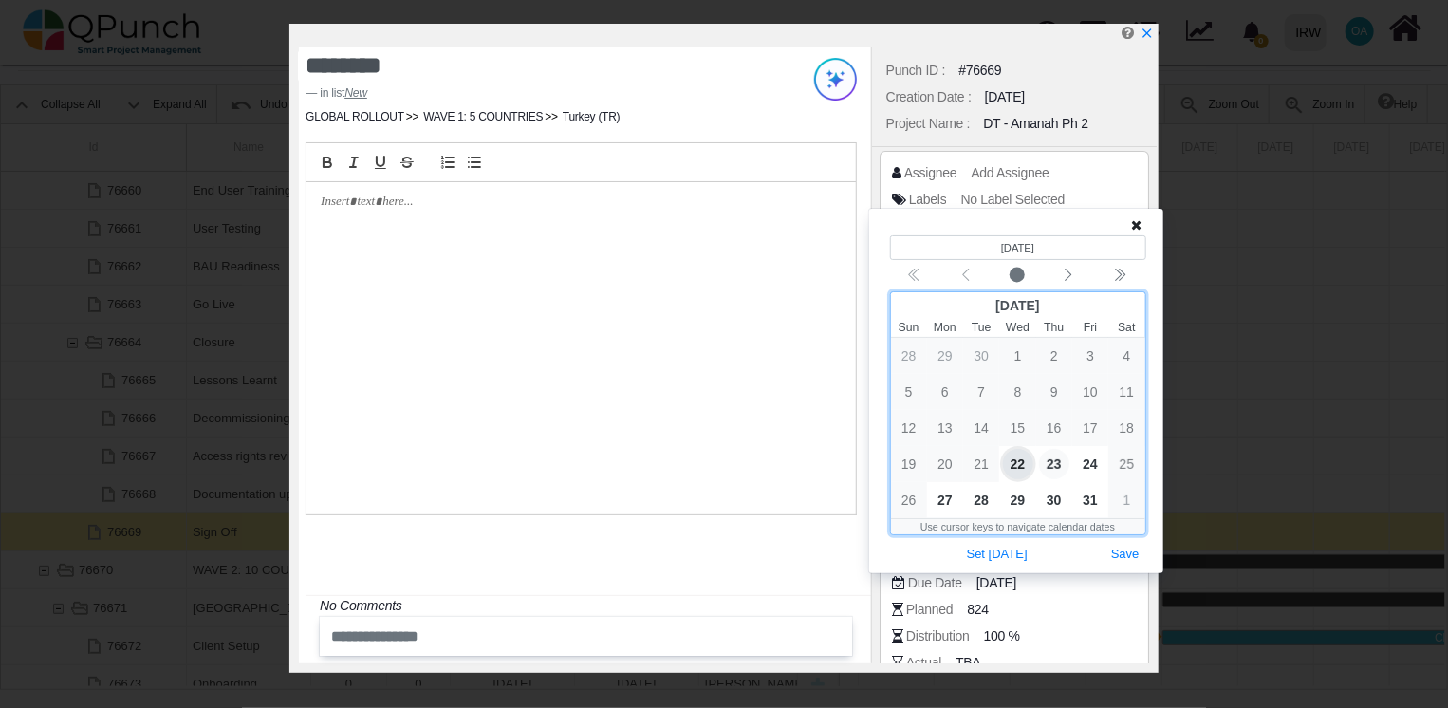
click at [1056, 463] on span "23" at bounding box center [1054, 464] width 30 height 30
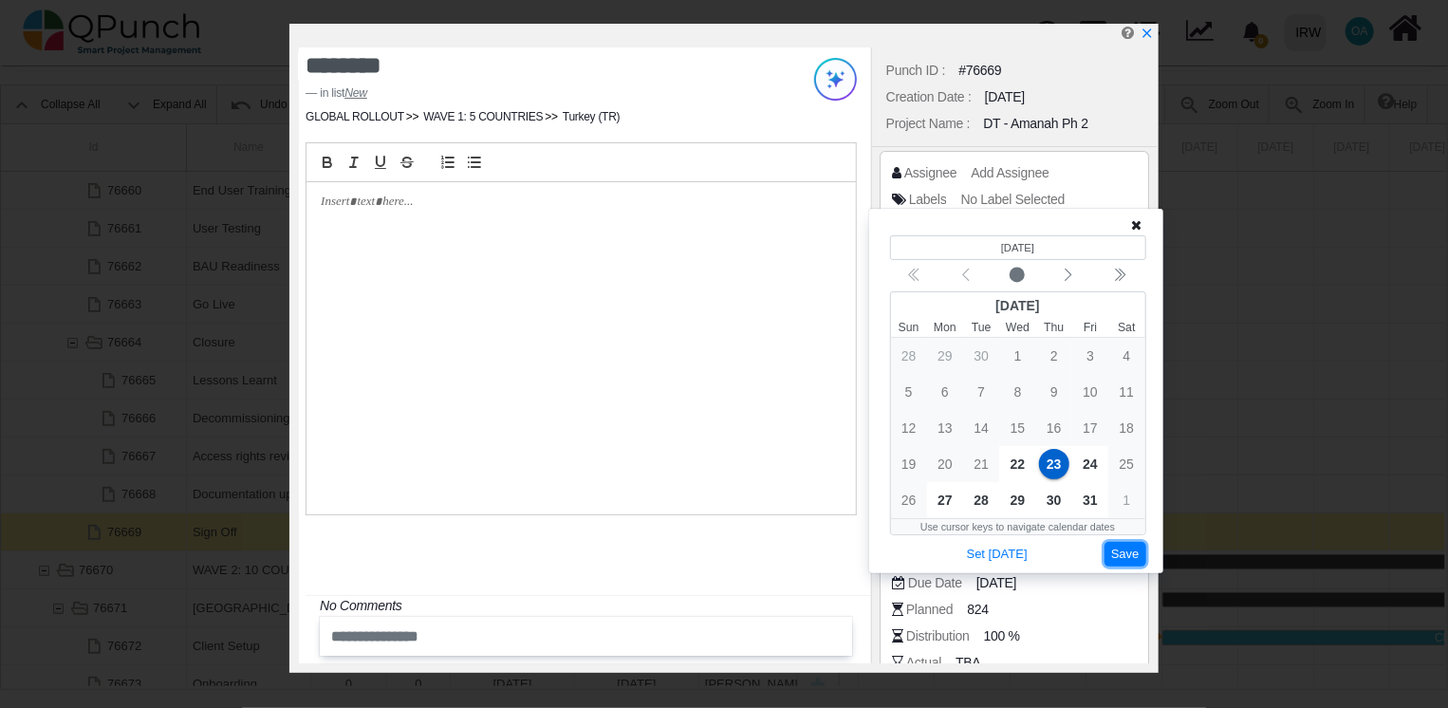
click at [1118, 551] on button "Save" at bounding box center [1125, 555] width 42 height 26
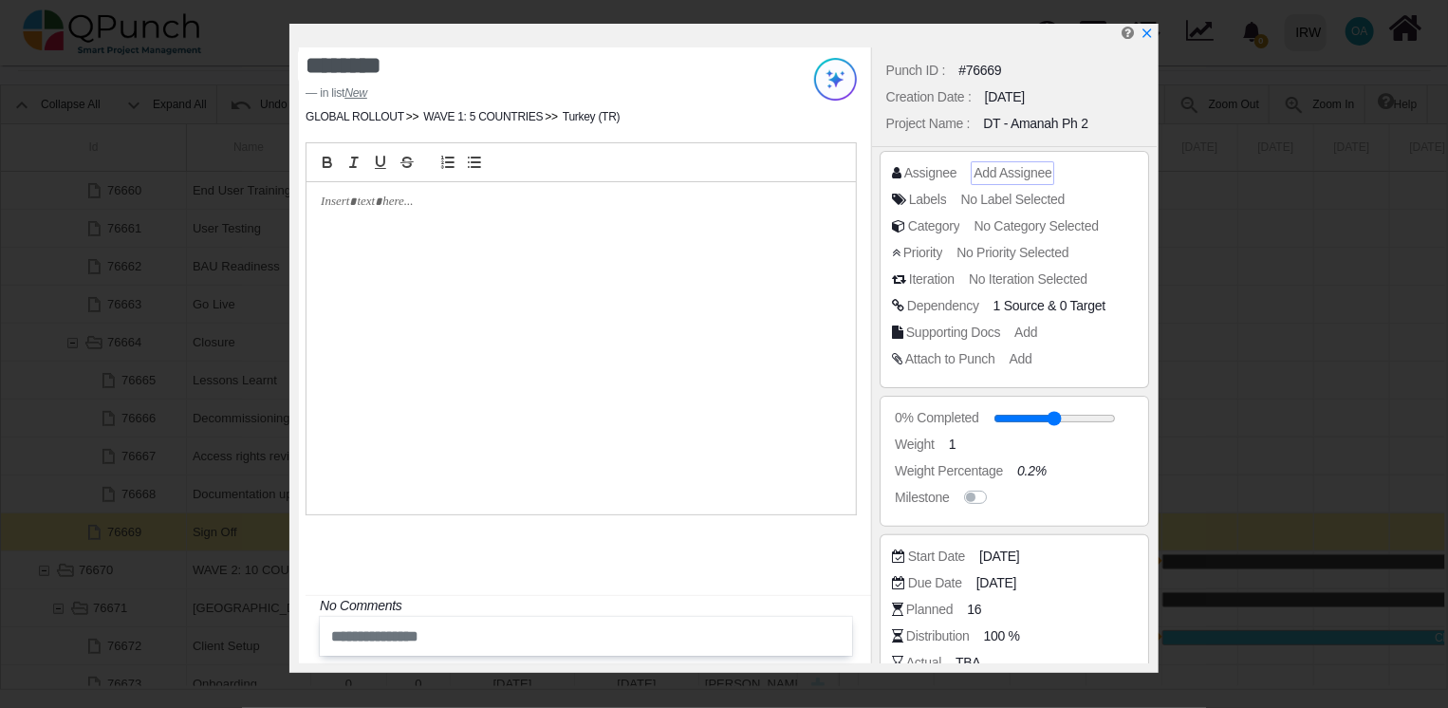
click at [999, 170] on span "Add Assignee" at bounding box center [1012, 172] width 78 height 15
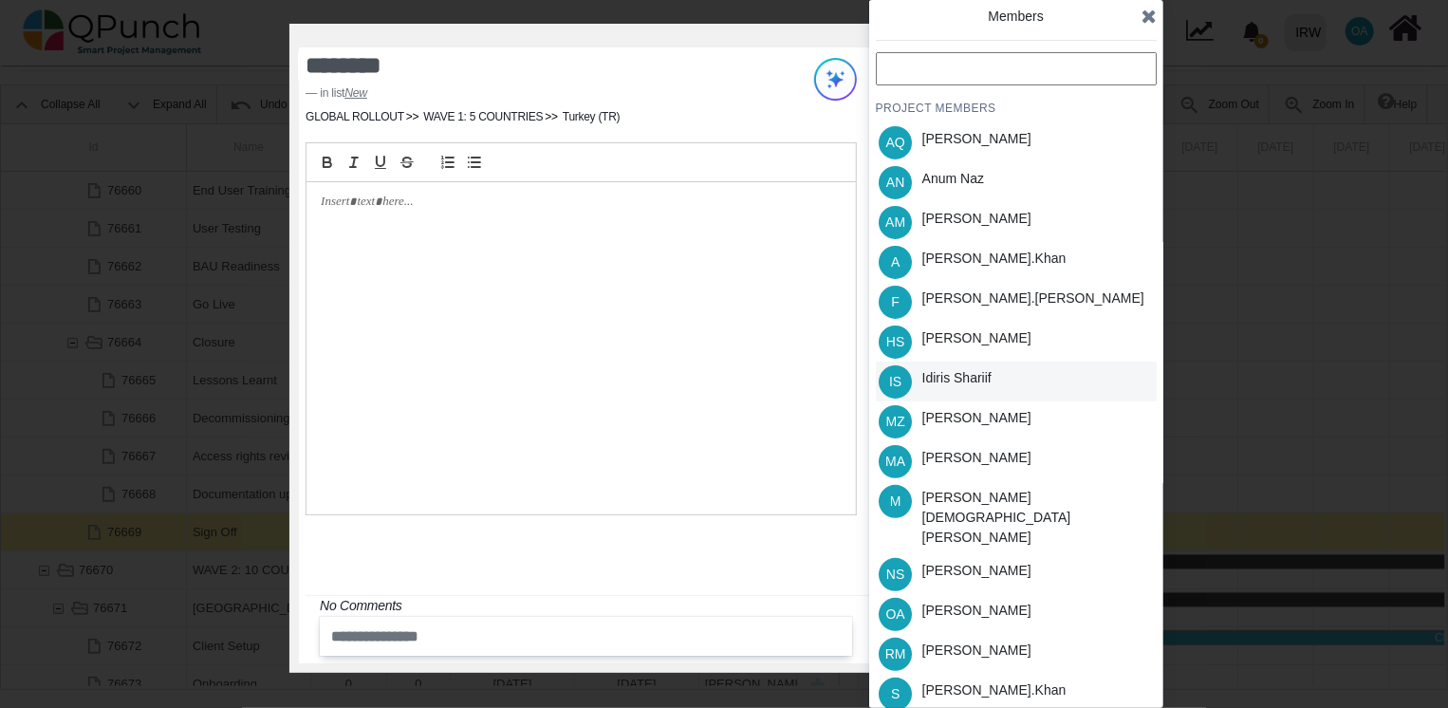
click at [956, 376] on div "Idiris Shariif" at bounding box center [956, 378] width 69 height 20
click at [1148, 12] on icon at bounding box center [1148, 16] width 15 height 19
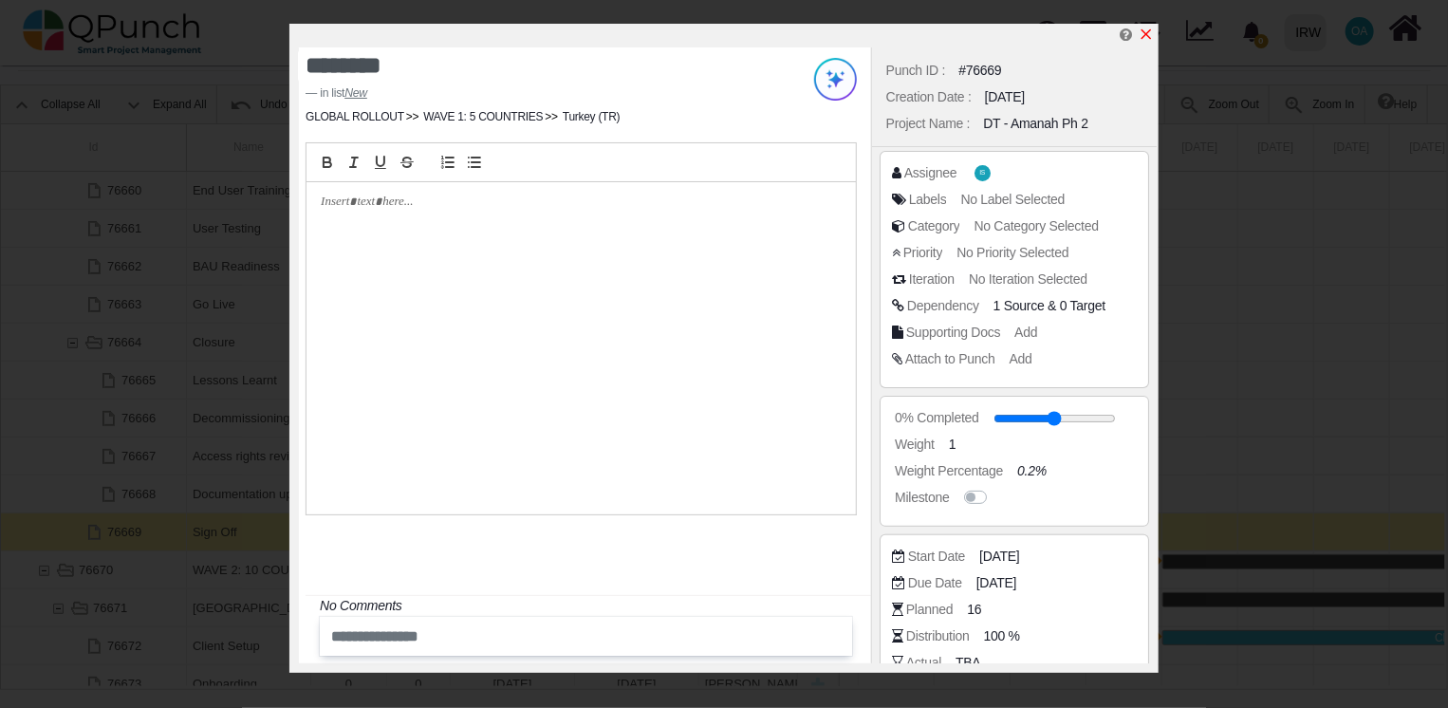
click at [1143, 34] on icon "x" at bounding box center [1145, 34] width 15 height 15
type input "**"
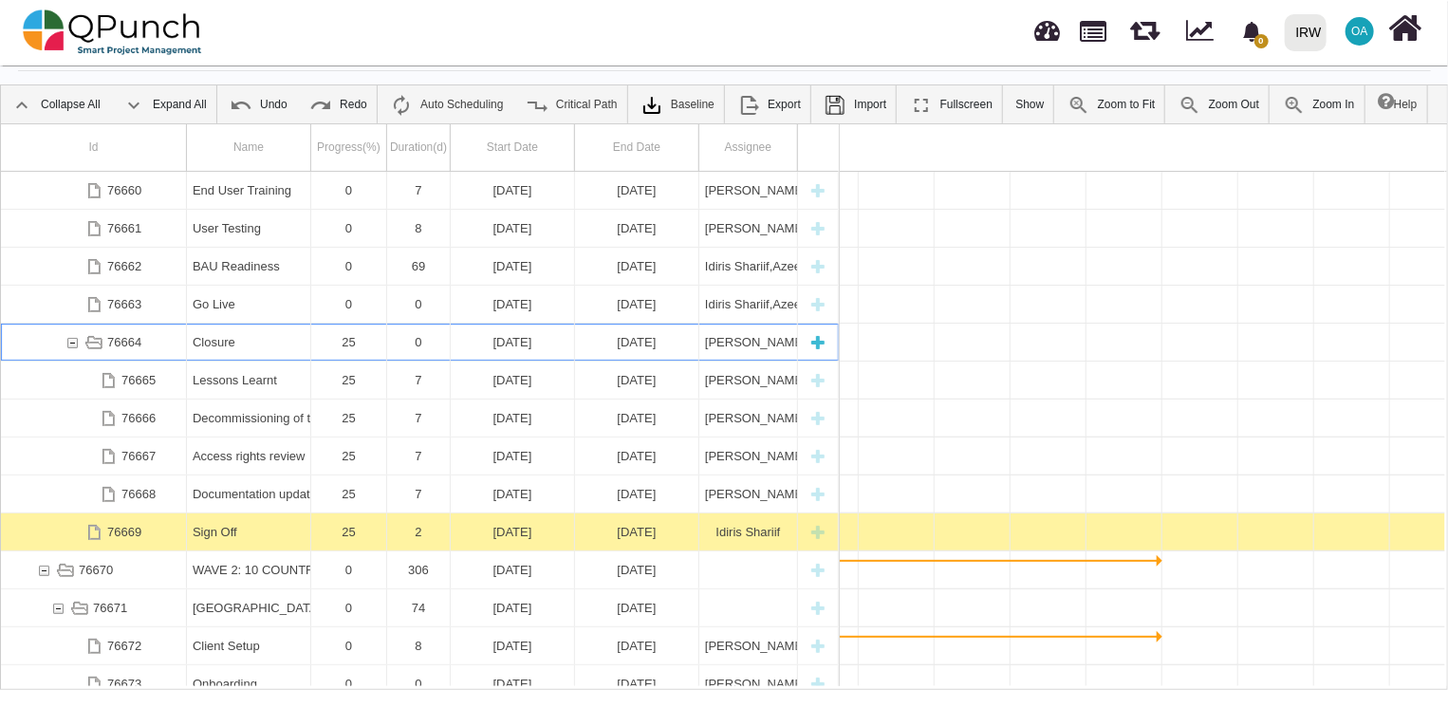
scroll to position [0, 29122]
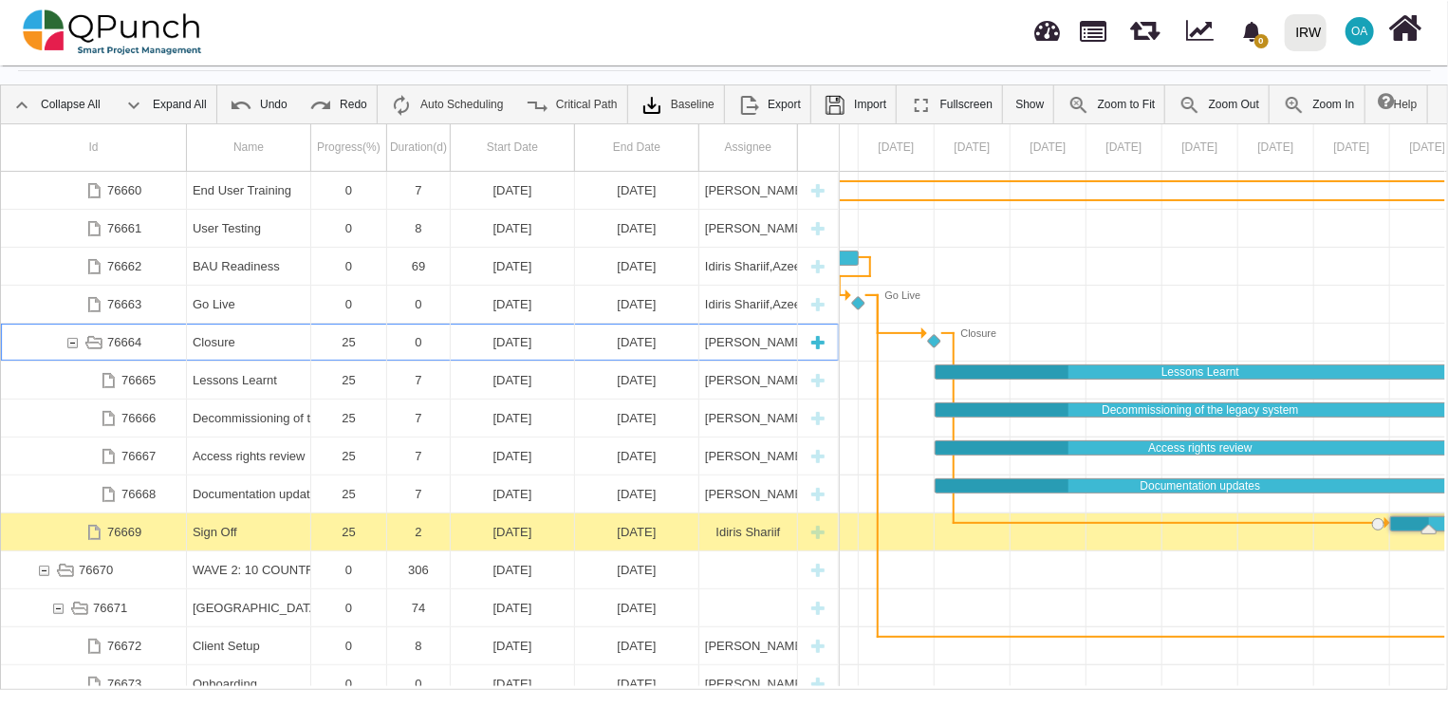
click at [67, 336] on div "76664" at bounding box center [72, 341] width 17 height 37
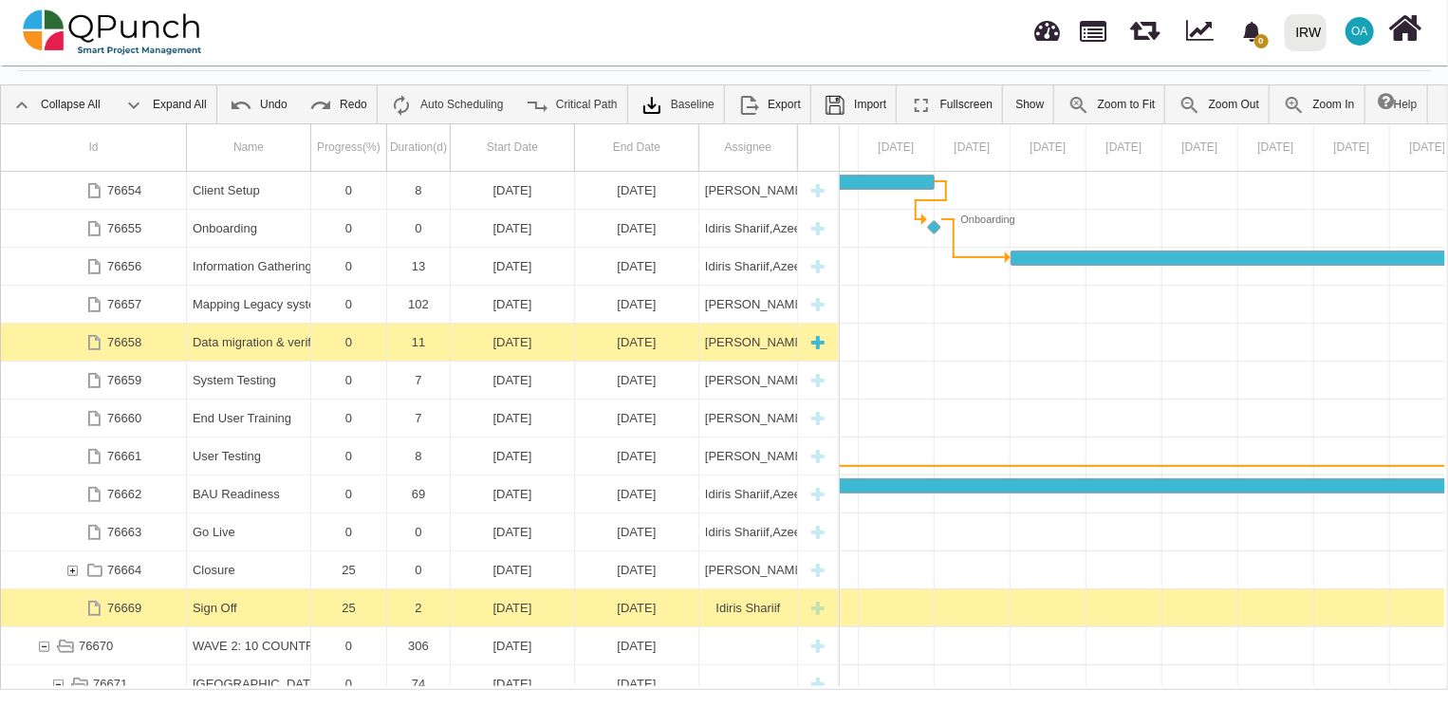
scroll to position [152, 0]
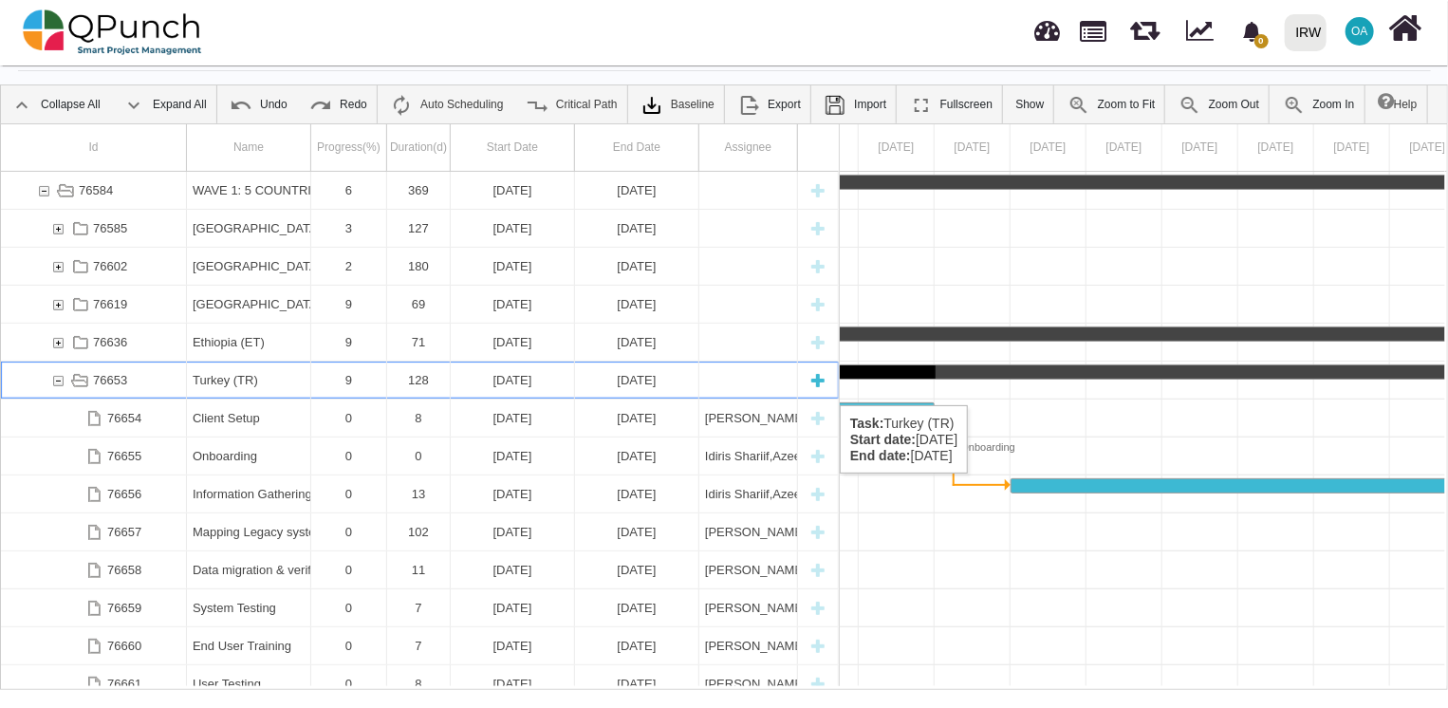
click at [53, 386] on div "76653" at bounding box center [57, 379] width 17 height 37
